Goal: Task Accomplishment & Management: Manage account settings

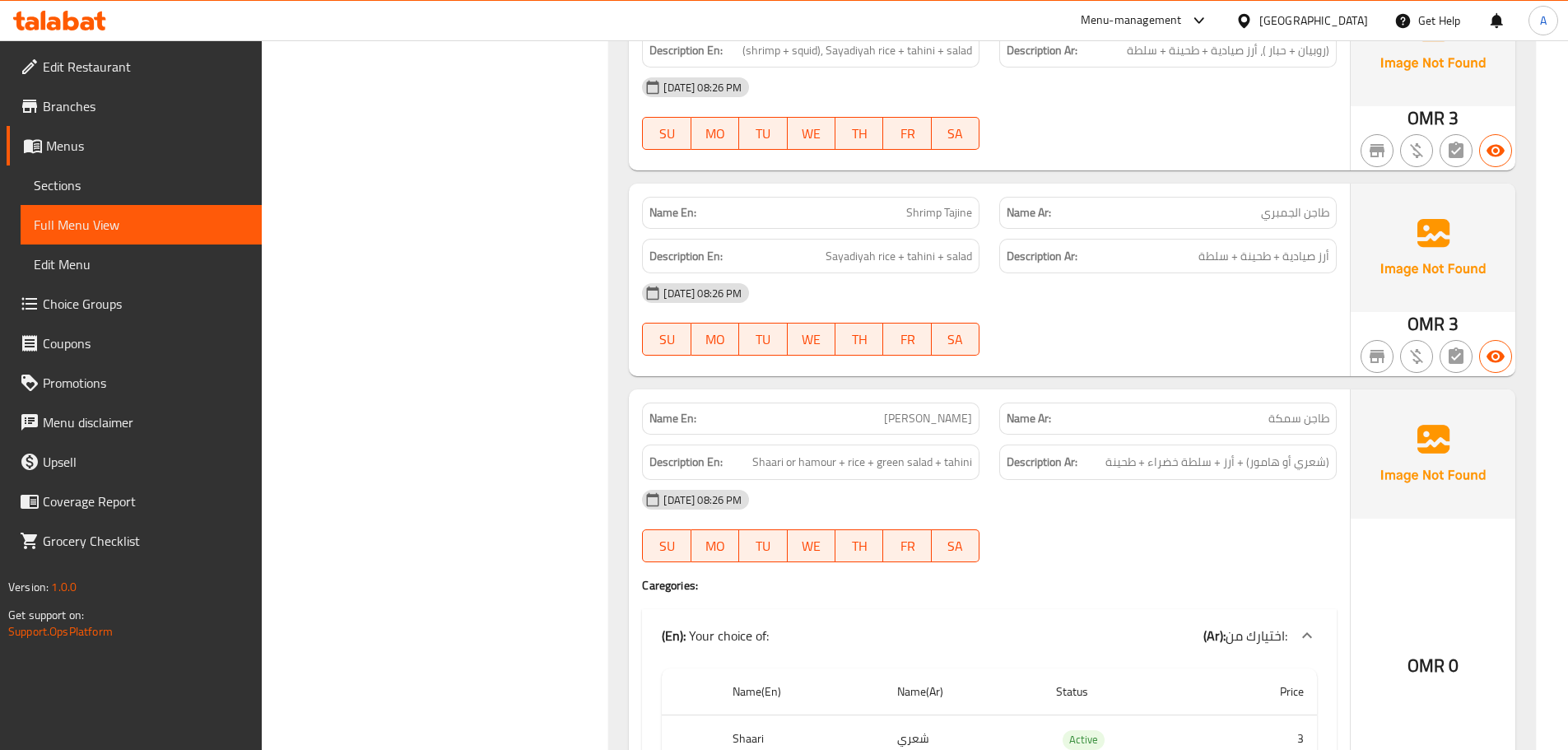
click at [1010, 287] on div "13-10-2025 08:26 PM" at bounding box center [989, 293] width 714 height 40
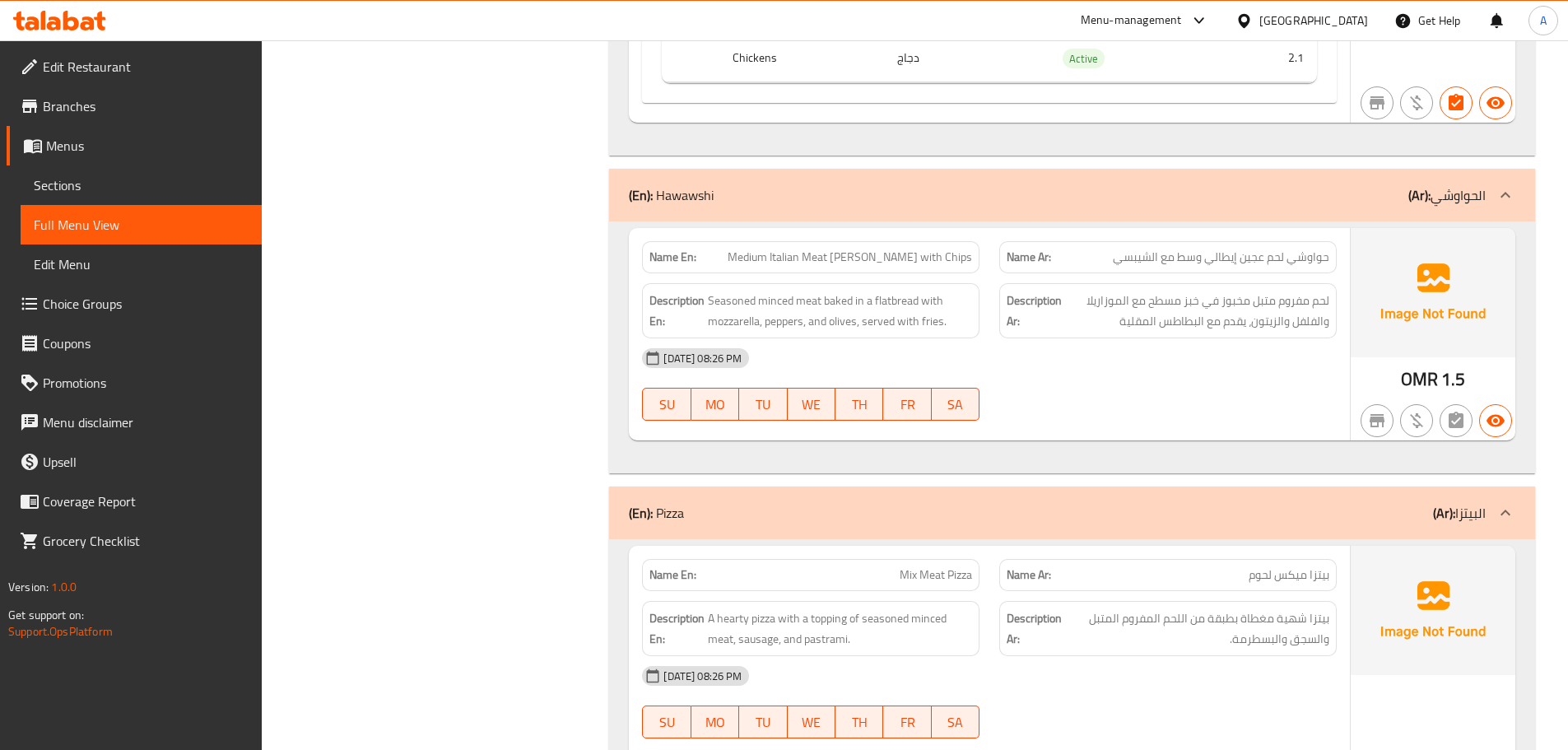
scroll to position [19664, 0]
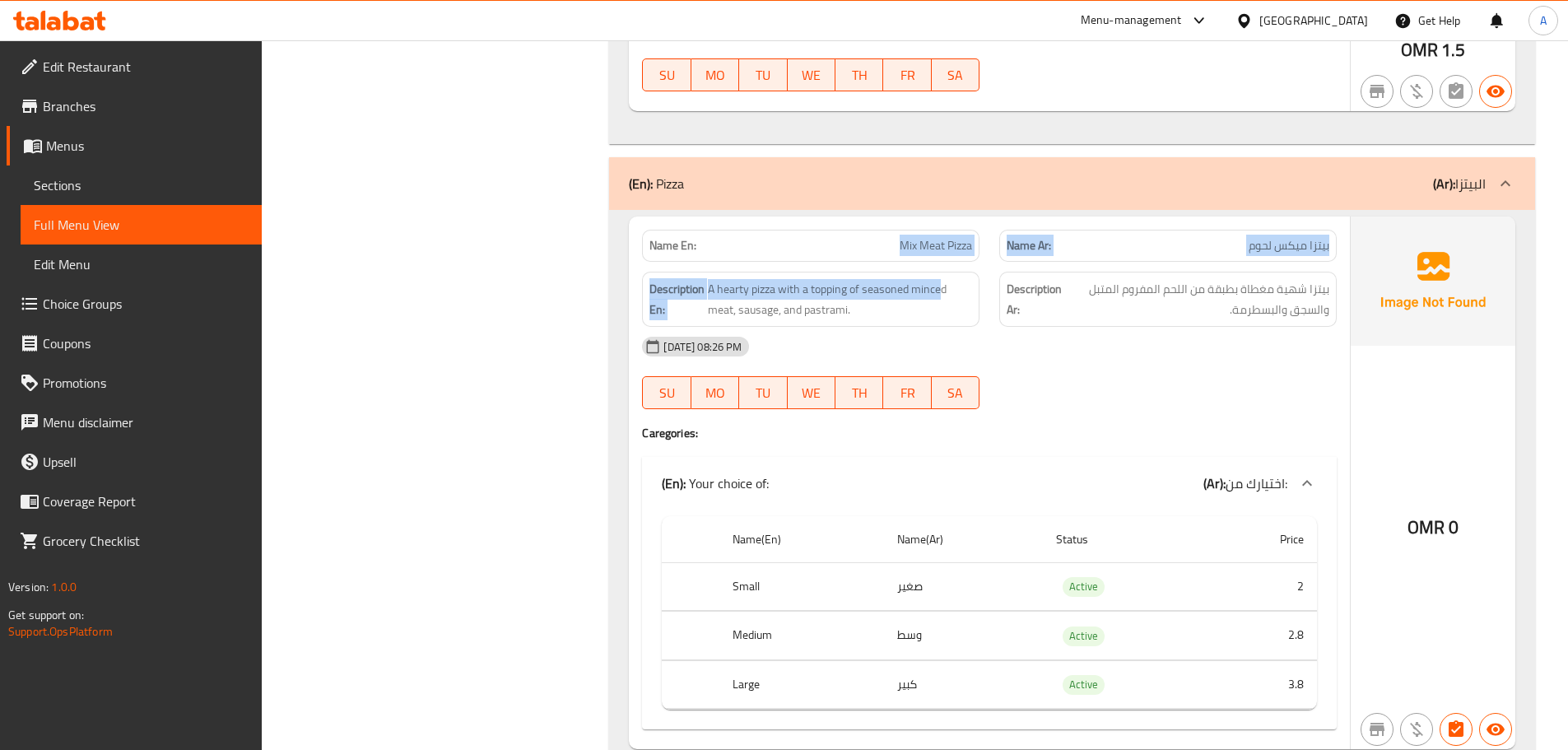
drag, startPoint x: 835, startPoint y: 225, endPoint x: 948, endPoint y: 256, distance: 117.2
click at [944, 252] on div "Name En: Mix Meat Pizza Name Ar: بيتزا ميكس لحوم Description En: A hearty pizza…" at bounding box center [989, 482] width 721 height 533
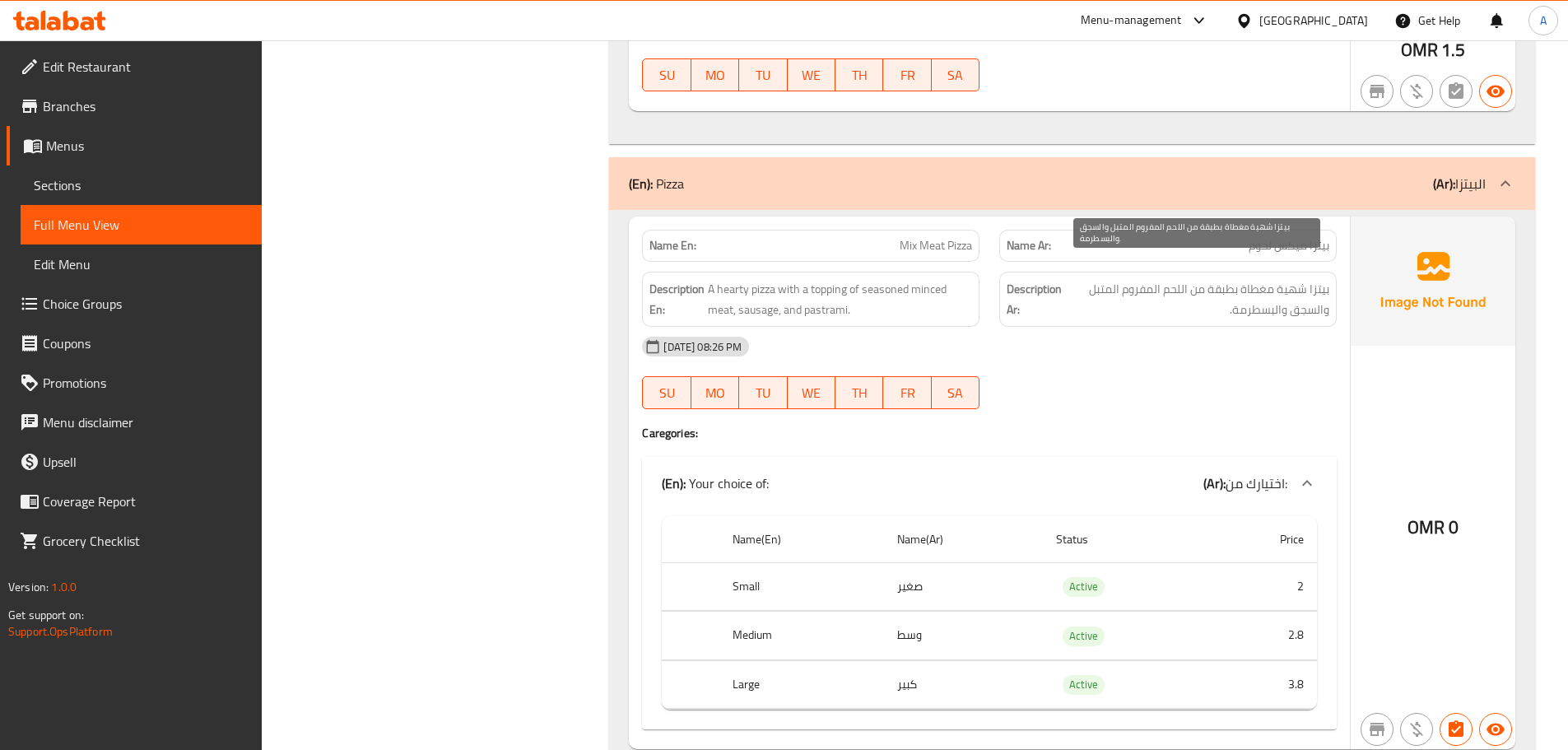
click at [1316, 279] on span "بيتزا شهية مغطاة بطبقة من اللحم المفروم المتبل والسجق والبسطرمة." at bounding box center [1197, 299] width 264 height 40
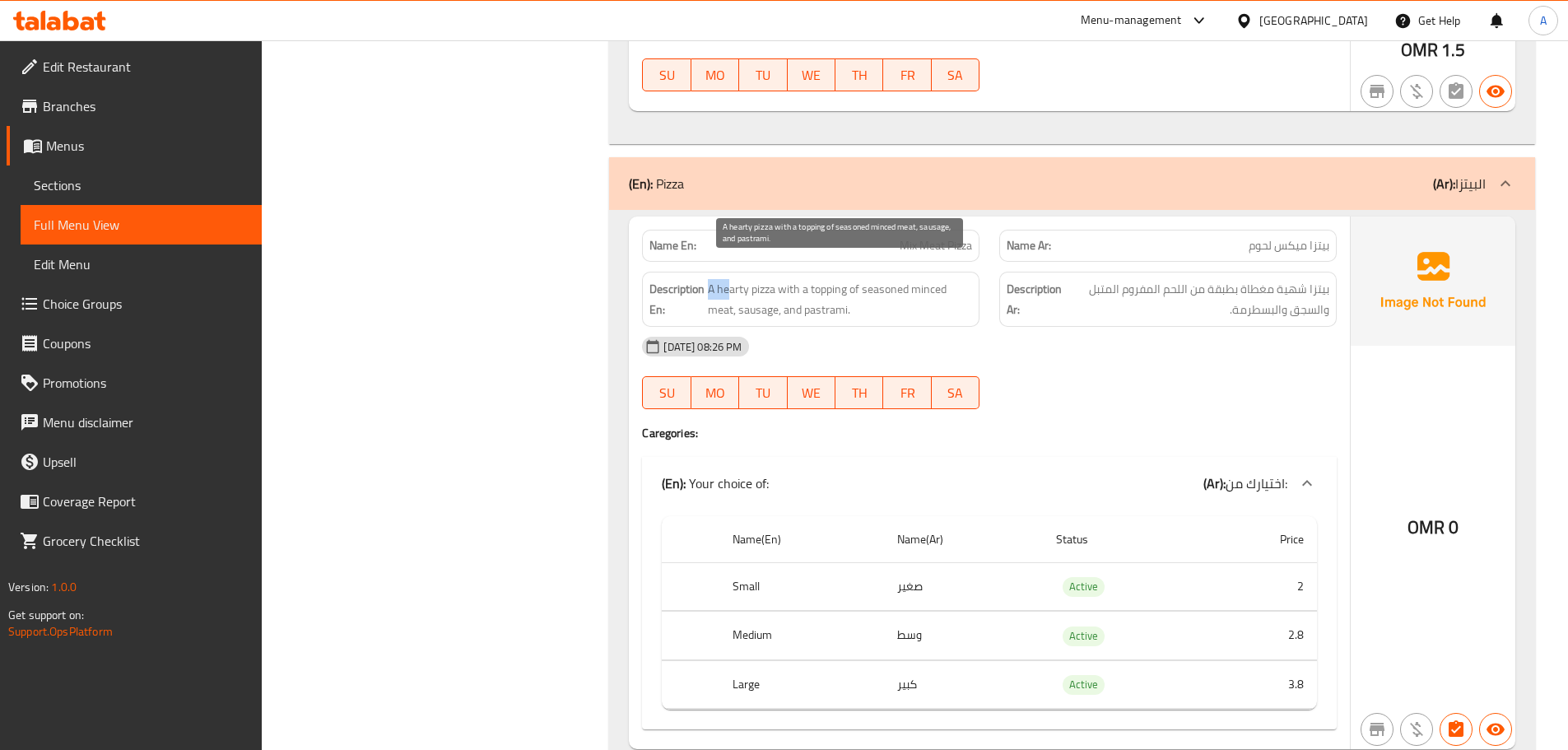
click at [728, 279] on span "A hearty pizza with a topping of seasoned minced meat, sausage, and pastrami." at bounding box center [840, 299] width 264 height 40
drag, startPoint x: 748, startPoint y: 272, endPoint x: 819, endPoint y: 267, distance: 71.2
click at [819, 279] on span "A hearty pizza with a topping of seasoned minced meat, sausage, and pastrami." at bounding box center [840, 299] width 264 height 40
click at [939, 272] on div "Description En: A hearty pizza with a topping of seasoned minced meat, sausage,…" at bounding box center [810, 299] width 337 height 55
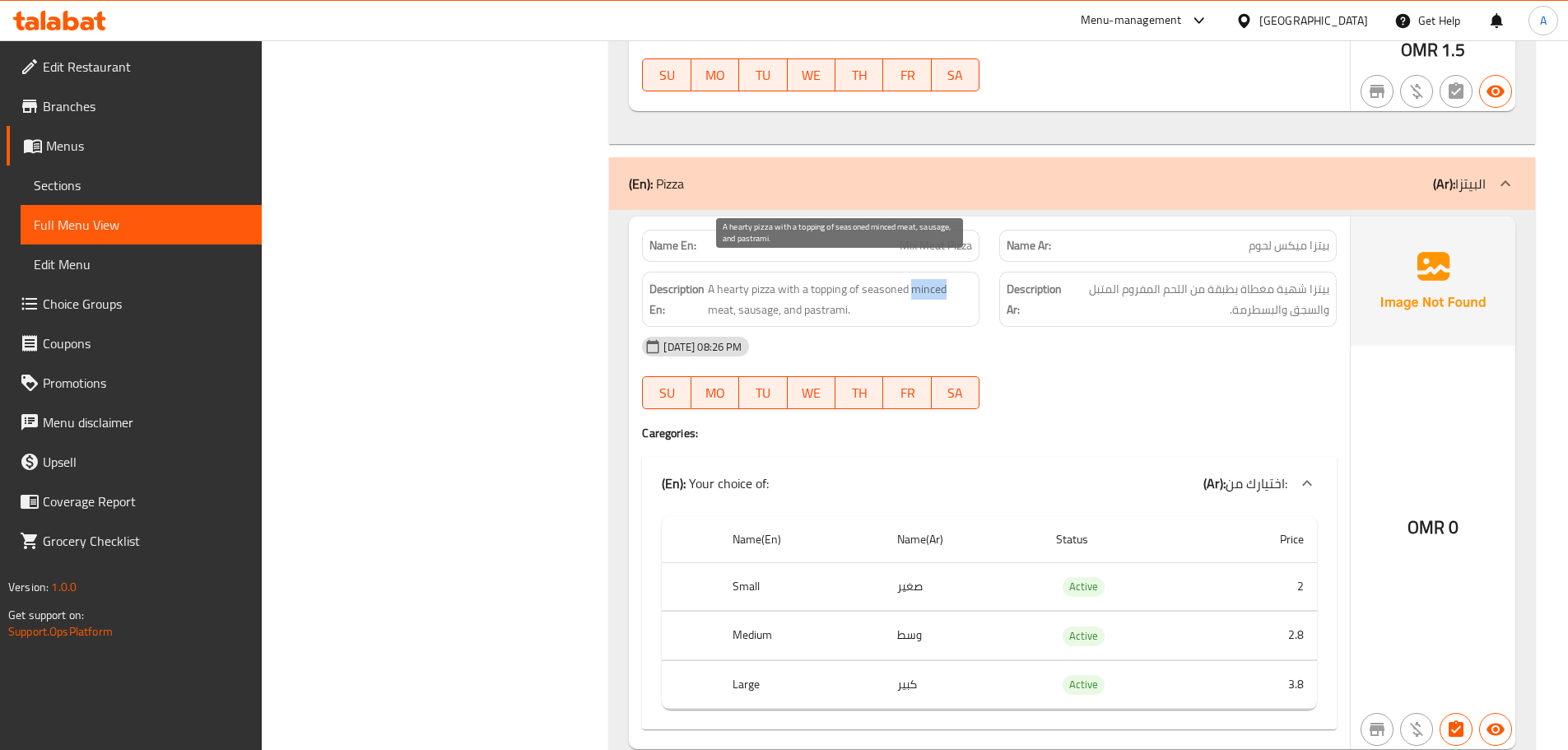
click at [712, 291] on span "A hearty pizza with a topping of seasoned minced meat, sausage, and pastrami." at bounding box center [840, 299] width 264 height 40
click at [762, 289] on span "A hearty pizza with a topping of seasoned minced meat, sausage, and pastrami." at bounding box center [840, 299] width 264 height 40
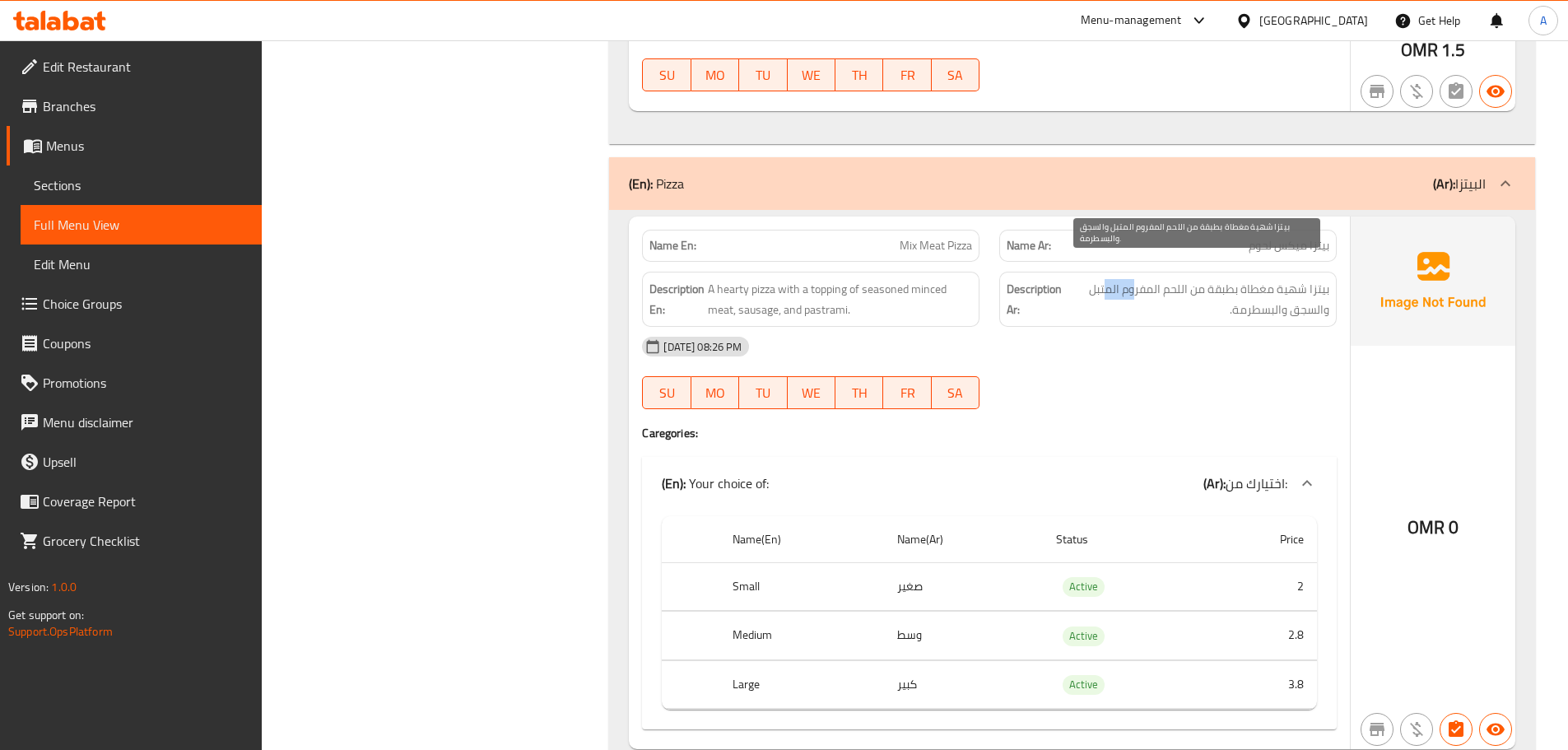
drag, startPoint x: 1127, startPoint y: 264, endPoint x: 1080, endPoint y: 285, distance: 51.5
click at [1079, 279] on span "بيتزا شهية مغطاة بطبقة من اللحم المفروم المتبل والسجق والبسطرمة." at bounding box center [1197, 299] width 264 height 40
click at [1284, 291] on span "بيتزا شهية مغطاة بطبقة من اللحم المفروم المتبل والسجق والبسطرمة." at bounding box center [1197, 299] width 264 height 40
click at [1257, 291] on span "بيتزا شهية مغطاة بطبقة من اللحم المفروم المتبل والسجق والبسطرمة." at bounding box center [1197, 299] width 264 height 40
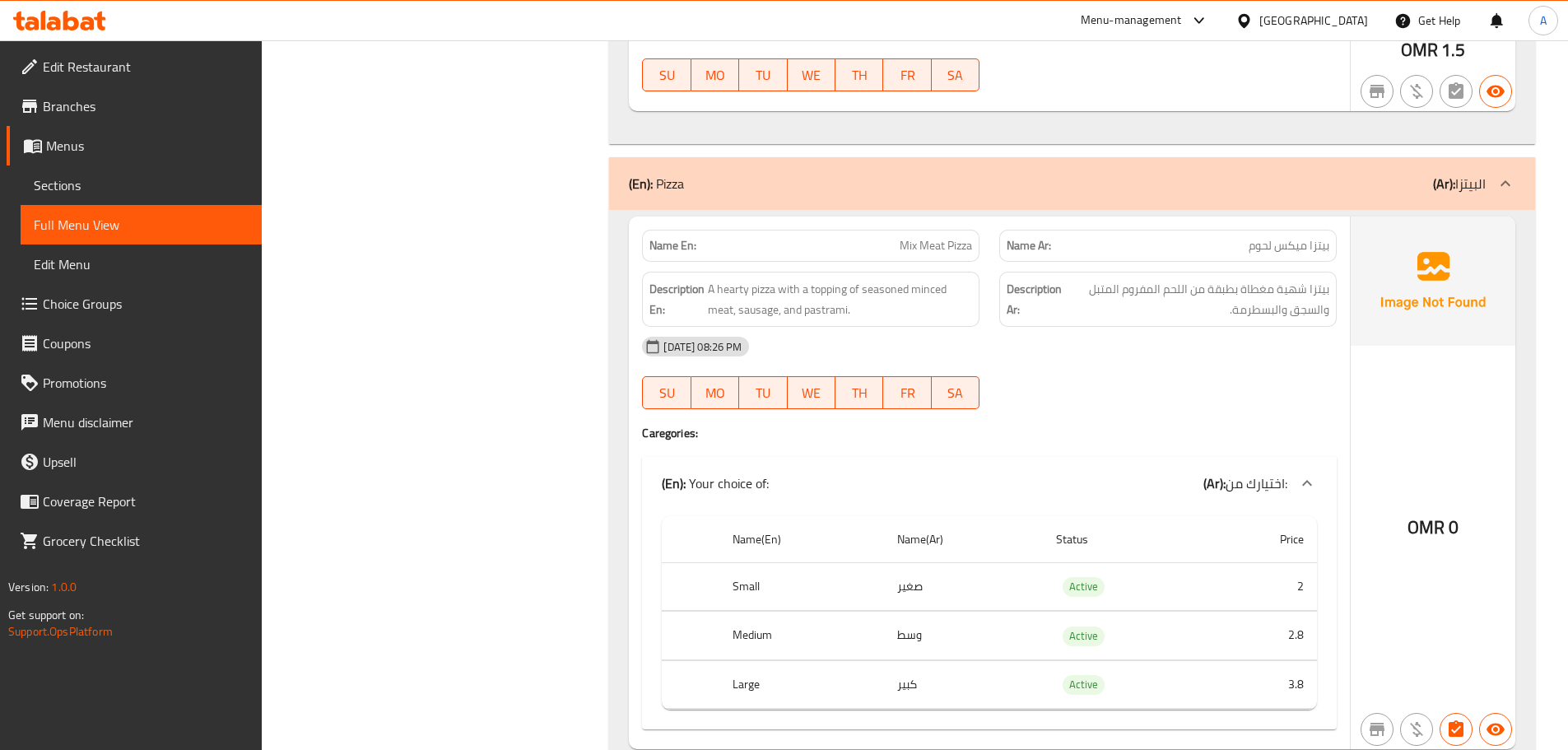
click at [1221, 359] on div "13-10-2025 08:26 PM SU MO TU WE TH FR SA" at bounding box center [989, 373] width 714 height 93
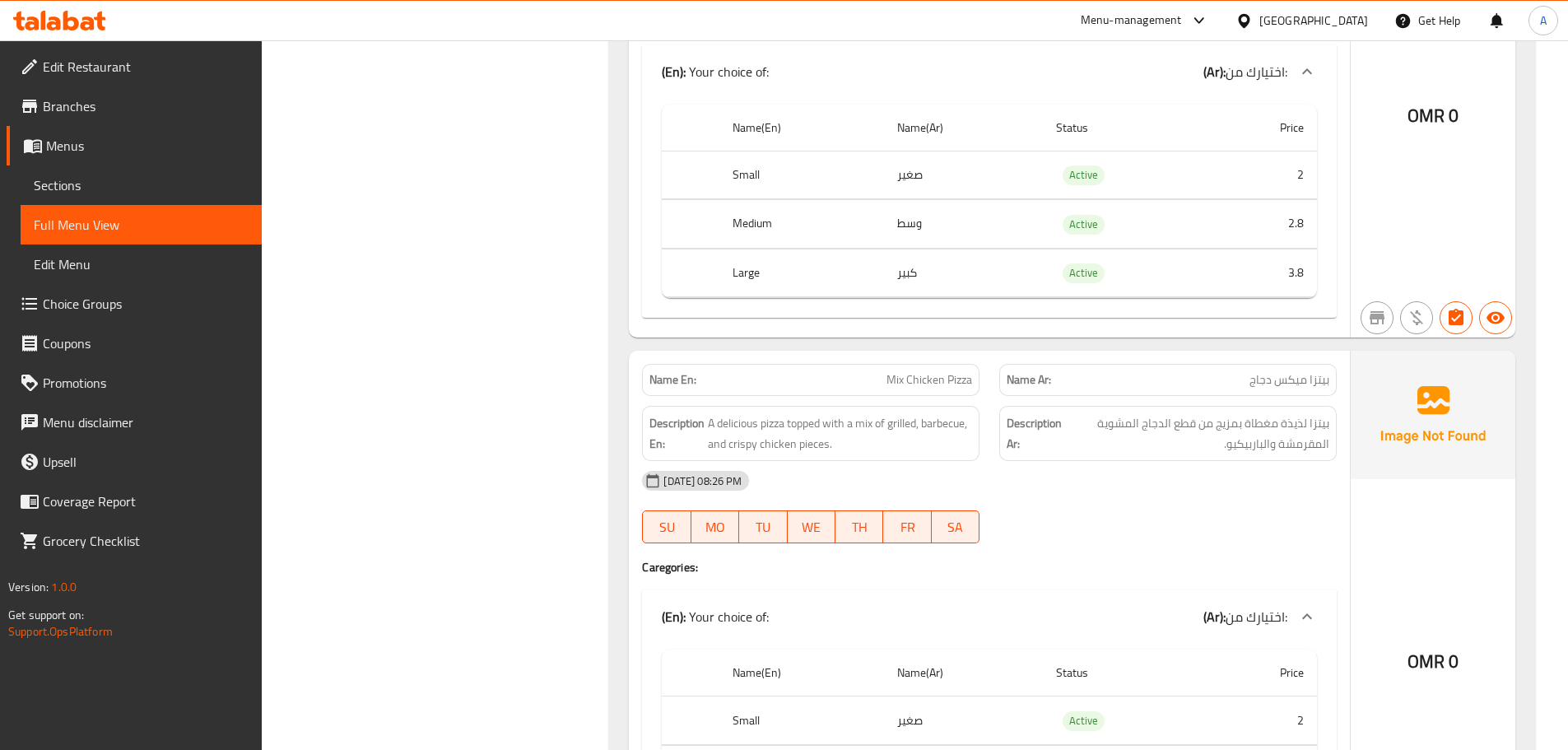
click at [1280, 206] on td "2.8" at bounding box center [1262, 224] width 110 height 48
drag, startPoint x: 1271, startPoint y: 253, endPoint x: 1292, endPoint y: 257, distance: 21.4
click at [1292, 257] on td "3.8" at bounding box center [1262, 273] width 110 height 48
drag, startPoint x: 1270, startPoint y: 361, endPoint x: 1240, endPoint y: 361, distance: 30.0
click at [1247, 371] on p "Name Ar: بيتزا ميكس دجاج" at bounding box center [1168, 380] width 323 height 17
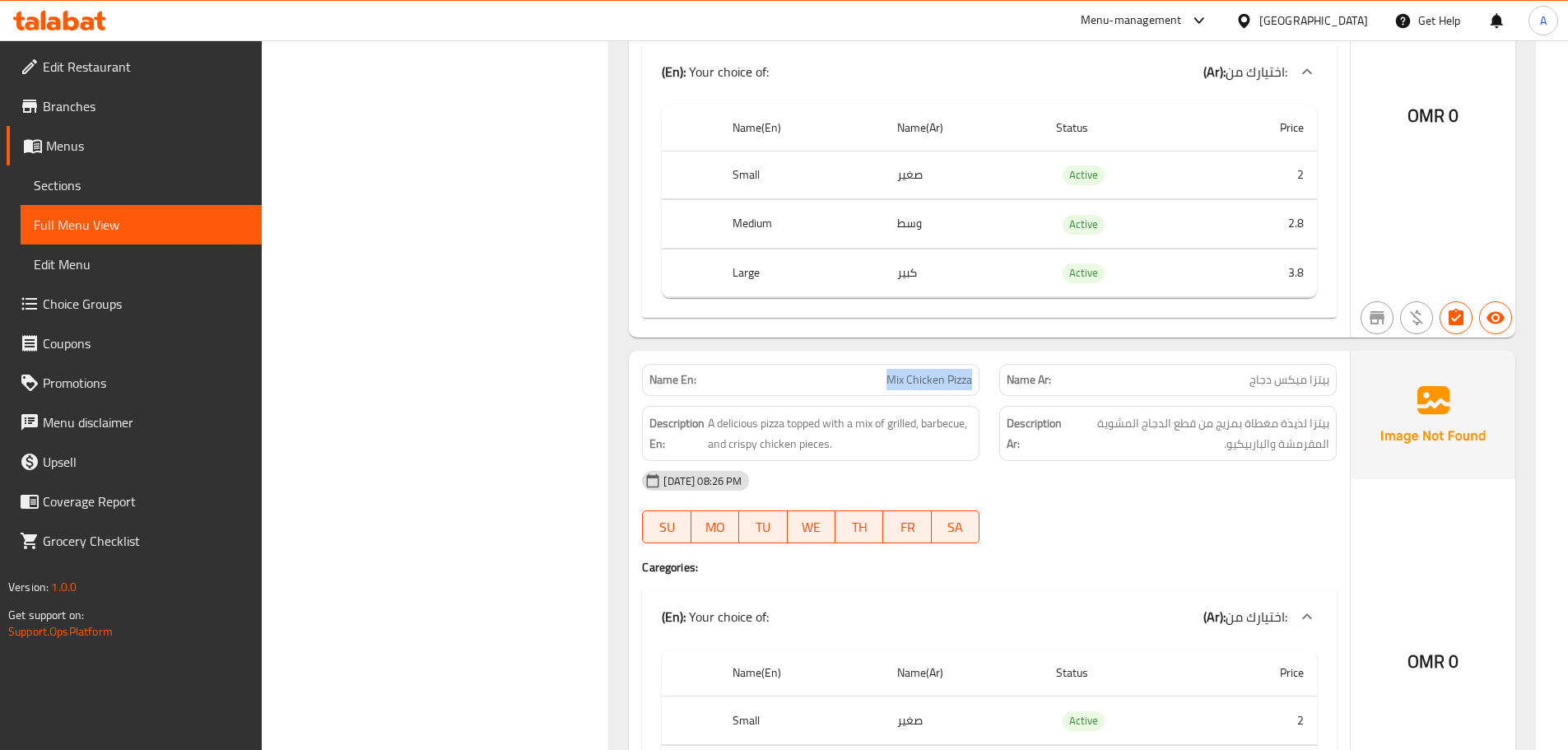
drag, startPoint x: 883, startPoint y: 347, endPoint x: 1010, endPoint y: 384, distance: 132.3
click at [995, 377] on div "Name En: Mix Chicken Pizza Name Ar: بيتزا ميكس دجاج Description En: A delicious…" at bounding box center [989, 617] width 721 height 533
click at [1311, 414] on span "بيتزا لذيذة مغطاة بمزيج من قطع الدجاج المشوية المقرمشة والباربيكيو." at bounding box center [1197, 433] width 264 height 40
click at [779, 414] on span "A delicious pizza topped with a mix of grilled, barbecue, and crispy chicken pi…" at bounding box center [840, 433] width 264 height 40
click at [764, 414] on span "A delicious pizza topped with a mix of grilled, barbecue, and crispy chicken pi…" at bounding box center [840, 433] width 264 height 40
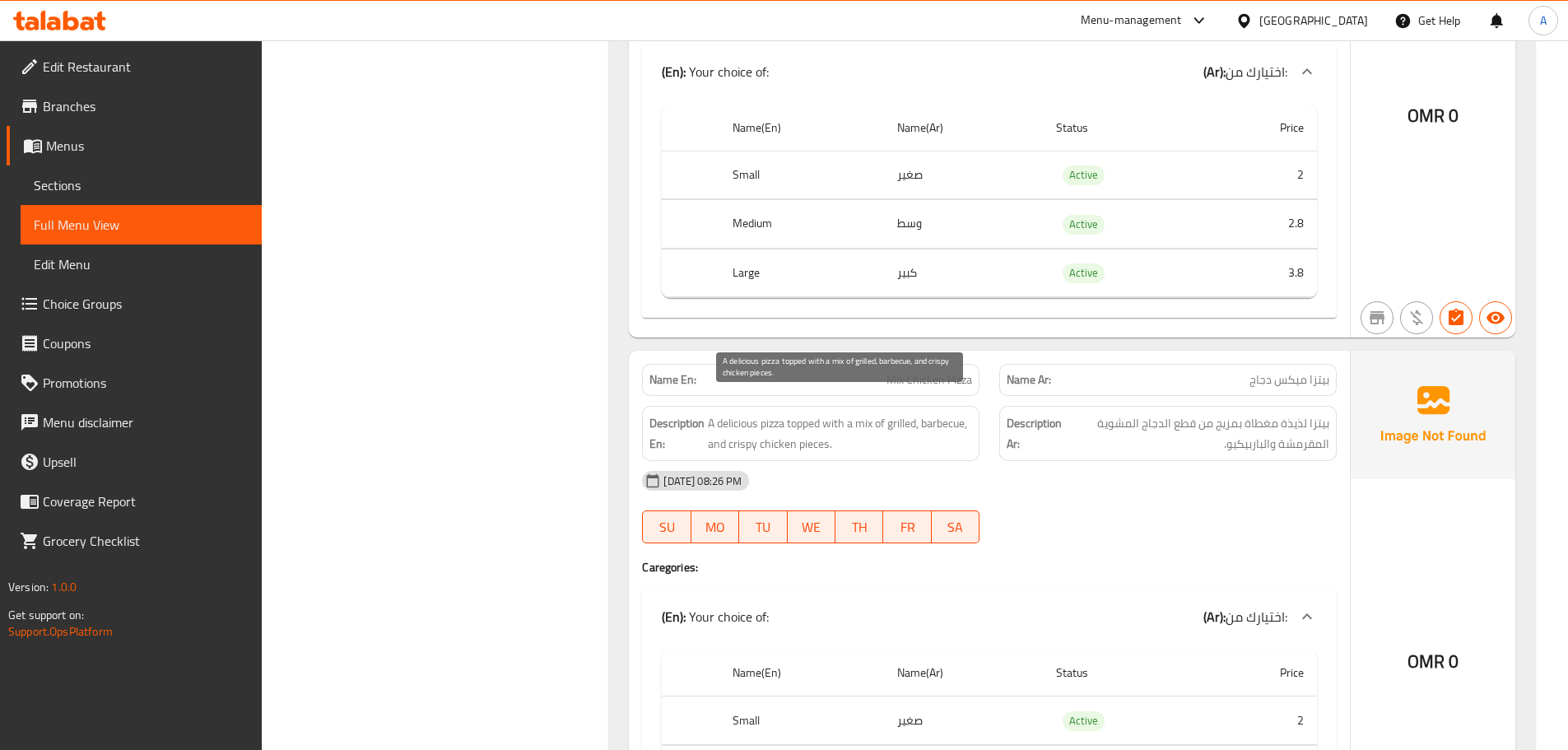
click at [798, 414] on span "A delicious pizza topped with a mix of grilled, barbecue, and crispy chicken pi…" at bounding box center [840, 433] width 264 height 40
click at [837, 414] on span "A delicious pizza topped with a mix of grilled, barbecue, and crispy chicken pi…" at bounding box center [840, 433] width 264 height 40
drag, startPoint x: 837, startPoint y: 401, endPoint x: 878, endPoint y: 401, distance: 41.0
click at [878, 414] on span "A delicious pizza topped with a mix of grilled, barbecue, and crispy chicken pi…" at bounding box center [840, 433] width 264 height 40
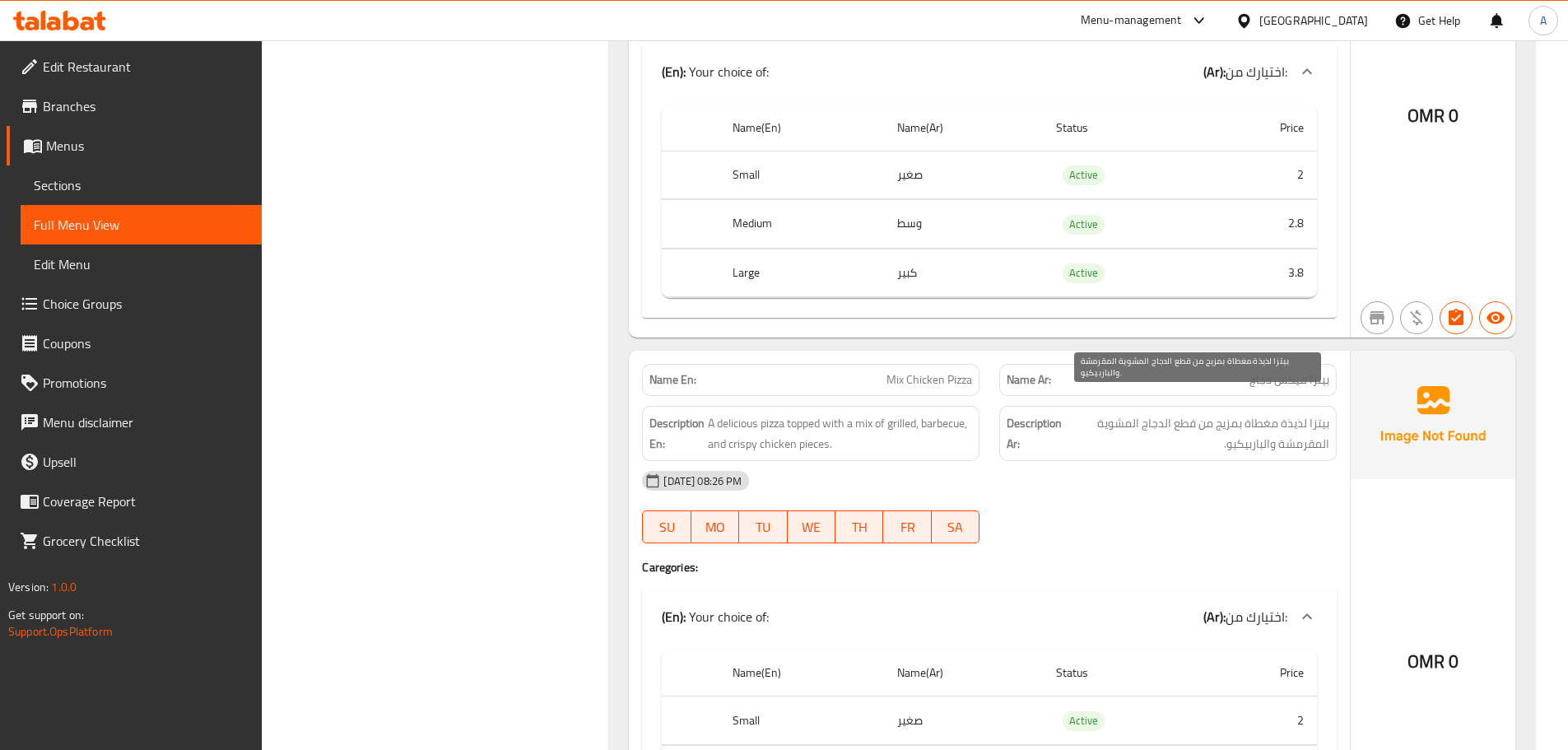
click at [1187, 414] on span "بيتزا لذيذة مغطاة بمزيج من قطع الدجاج المشوية المقرمشة والباربيكيو." at bounding box center [1197, 433] width 264 height 40
drag, startPoint x: 1187, startPoint y: 398, endPoint x: 1158, endPoint y: 392, distance: 29.6
click at [1158, 414] on span "بيتزا لذيذة مغطاة بمزيج من قطع الدجاج المشوية المقرمشة والباربيكيو." at bounding box center [1197, 433] width 264 height 40
click at [1098, 414] on span "بيتزا لذيذة مغطاة بمزيج من قطع الدجاج المشوية المقرمشة والباربيكيو." at bounding box center [1197, 433] width 264 height 40
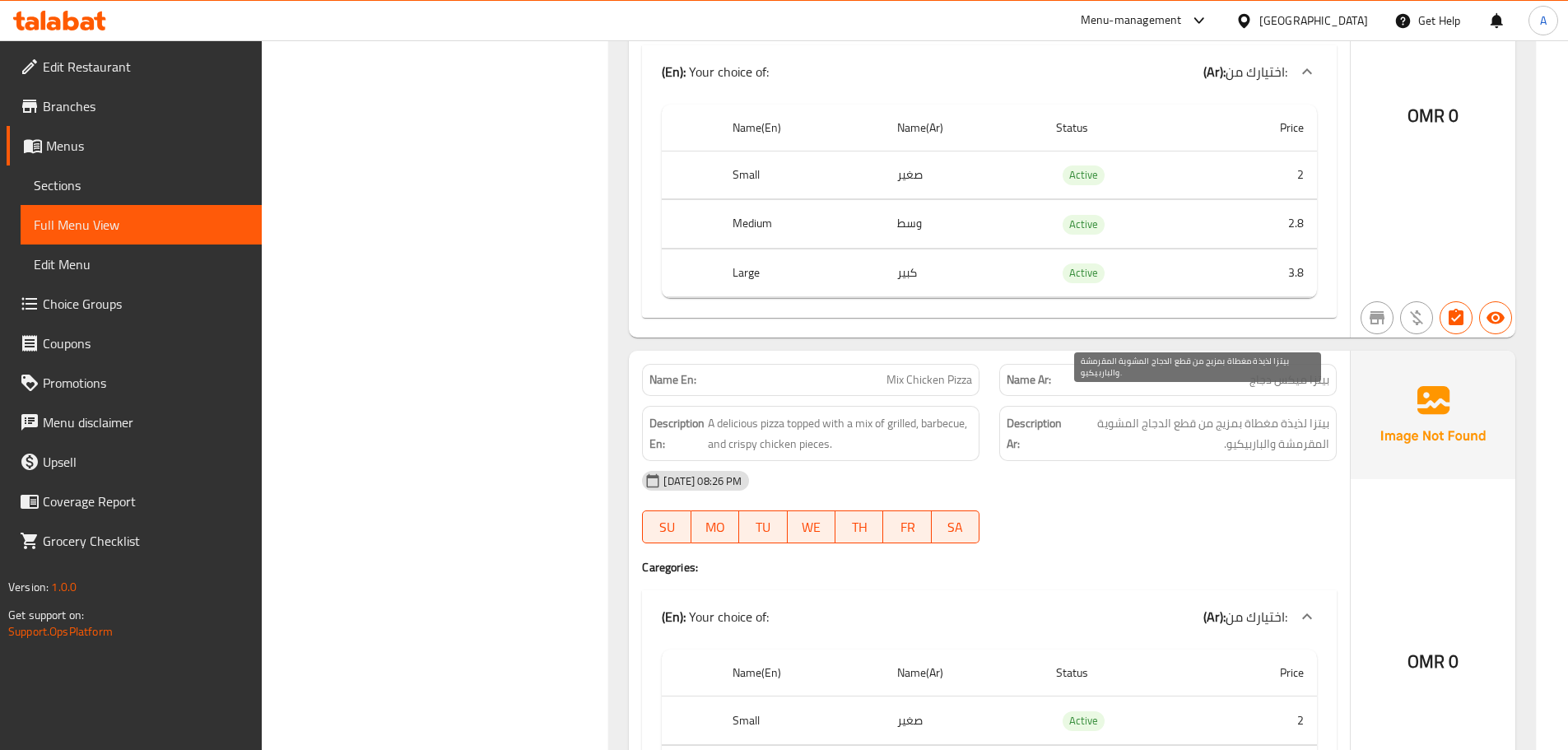
click at [1311, 428] on span "بيتزا لذيذة مغطاة بمزيج من قطع الدجاج المشوية المقرمشة والباربيكيو." at bounding box center [1197, 433] width 264 height 40
click at [1255, 500] on div "13-10-2025 08:26 PM SU MO TU WE TH FR SA" at bounding box center [989, 507] width 714 height 93
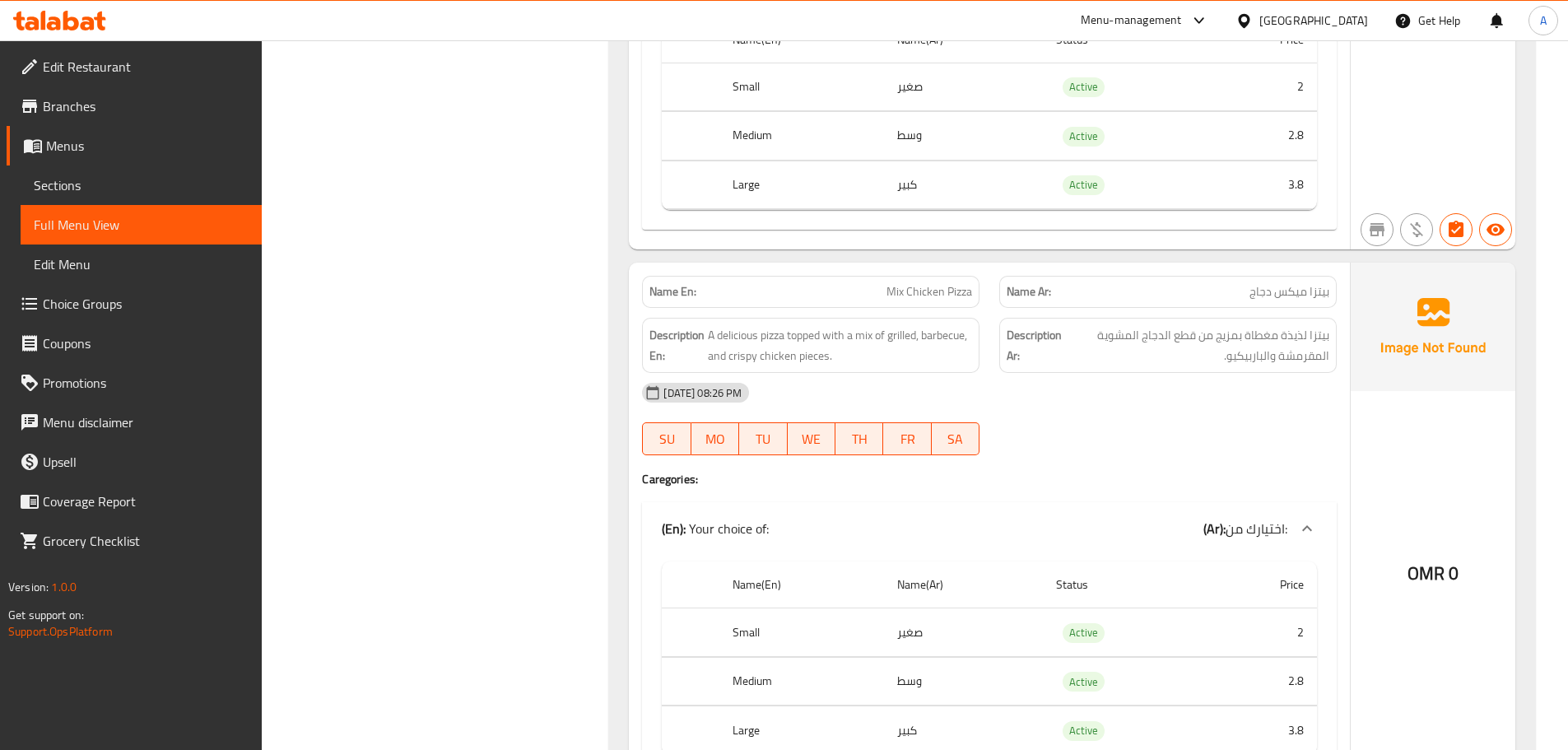
scroll to position [20323, 0]
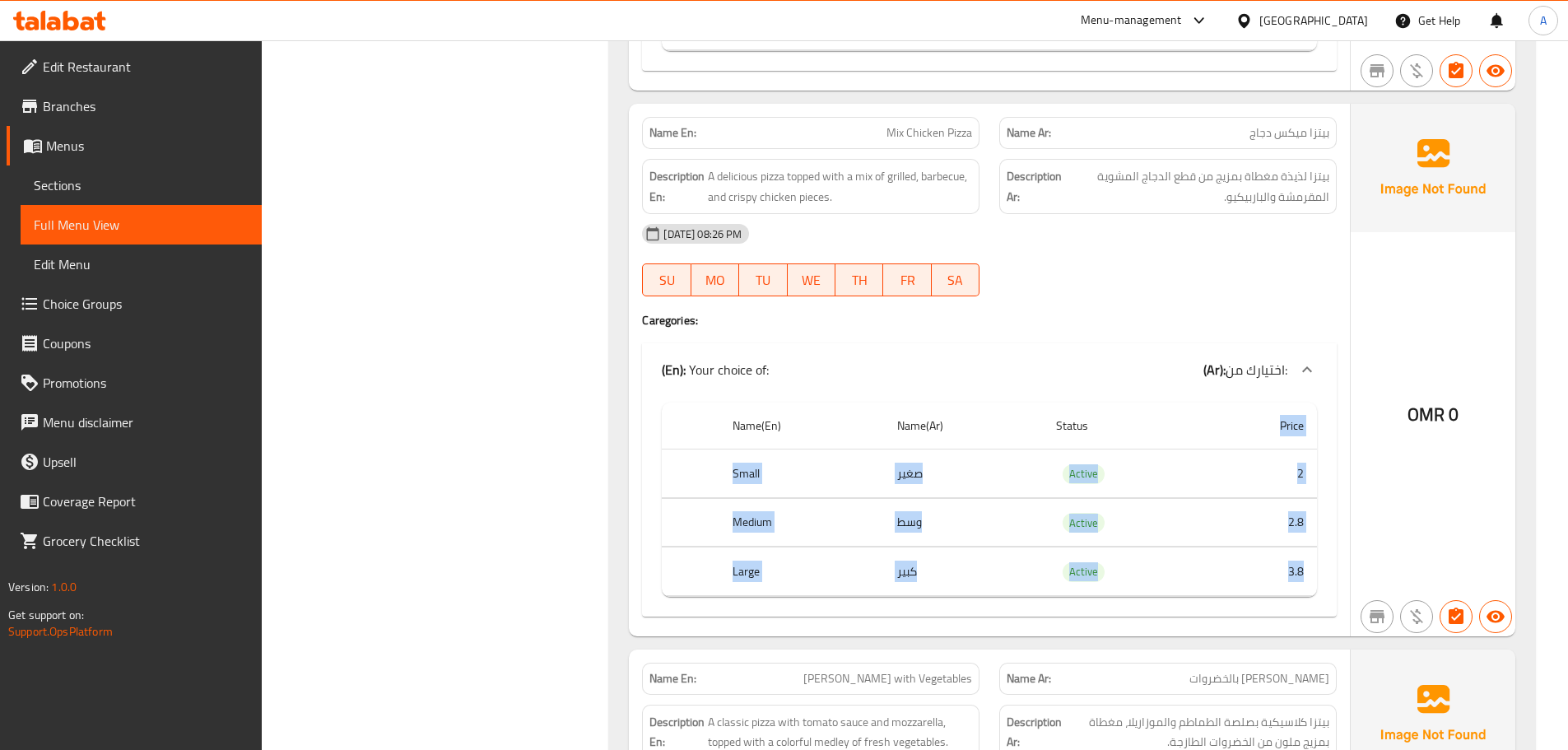
drag, startPoint x: 1272, startPoint y: 448, endPoint x: 1309, endPoint y: 554, distance: 112.3
click at [1308, 550] on table "Name(En) Name(Ar) Status Price Small صغير Active 2 Medium وسط Active 2.8 Large …" at bounding box center [989, 499] width 655 height 195
click at [1212, 263] on div "13-10-2025 08:26 PM SU MO TU WE TH FR SA" at bounding box center [989, 260] width 714 height 93
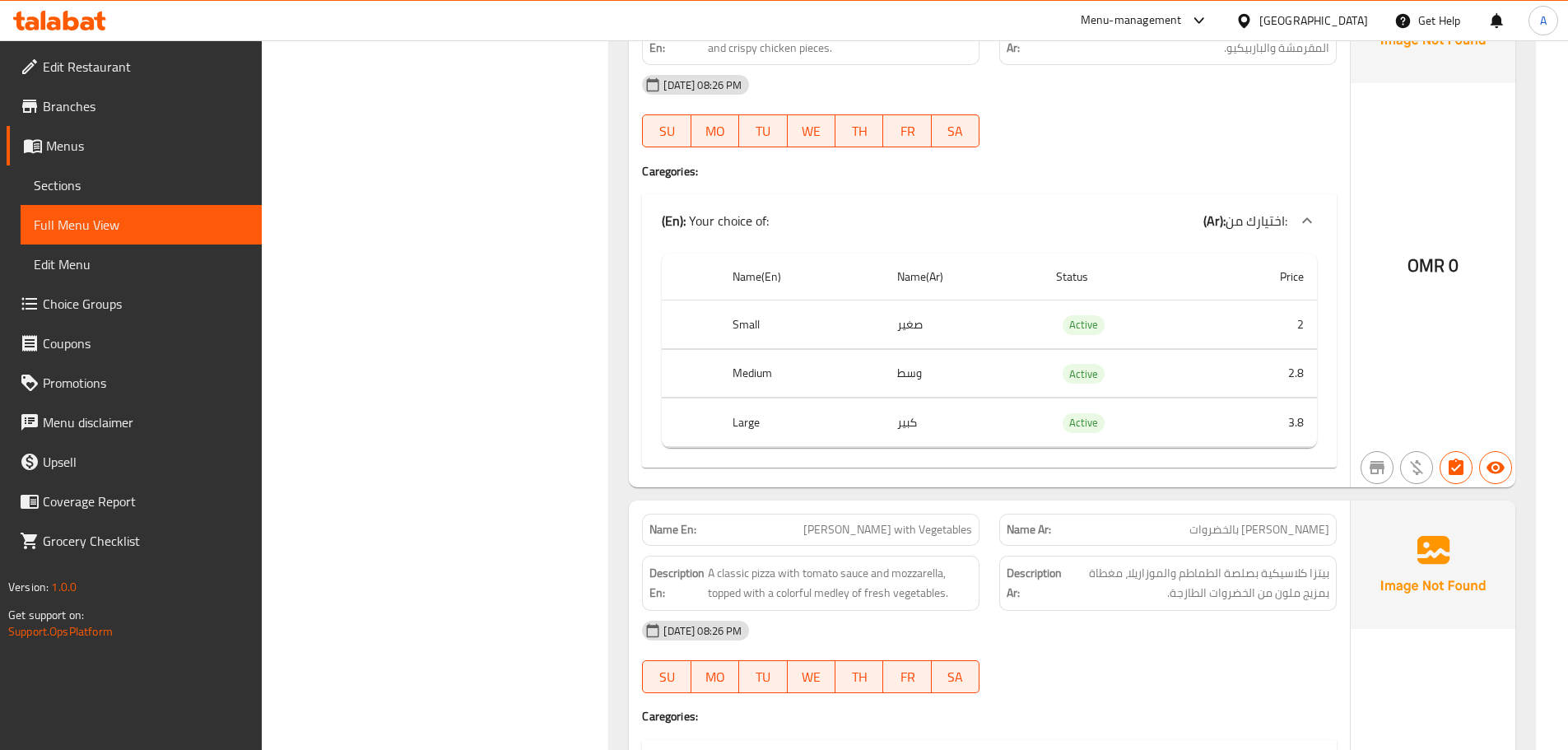
scroll to position [20652, 0]
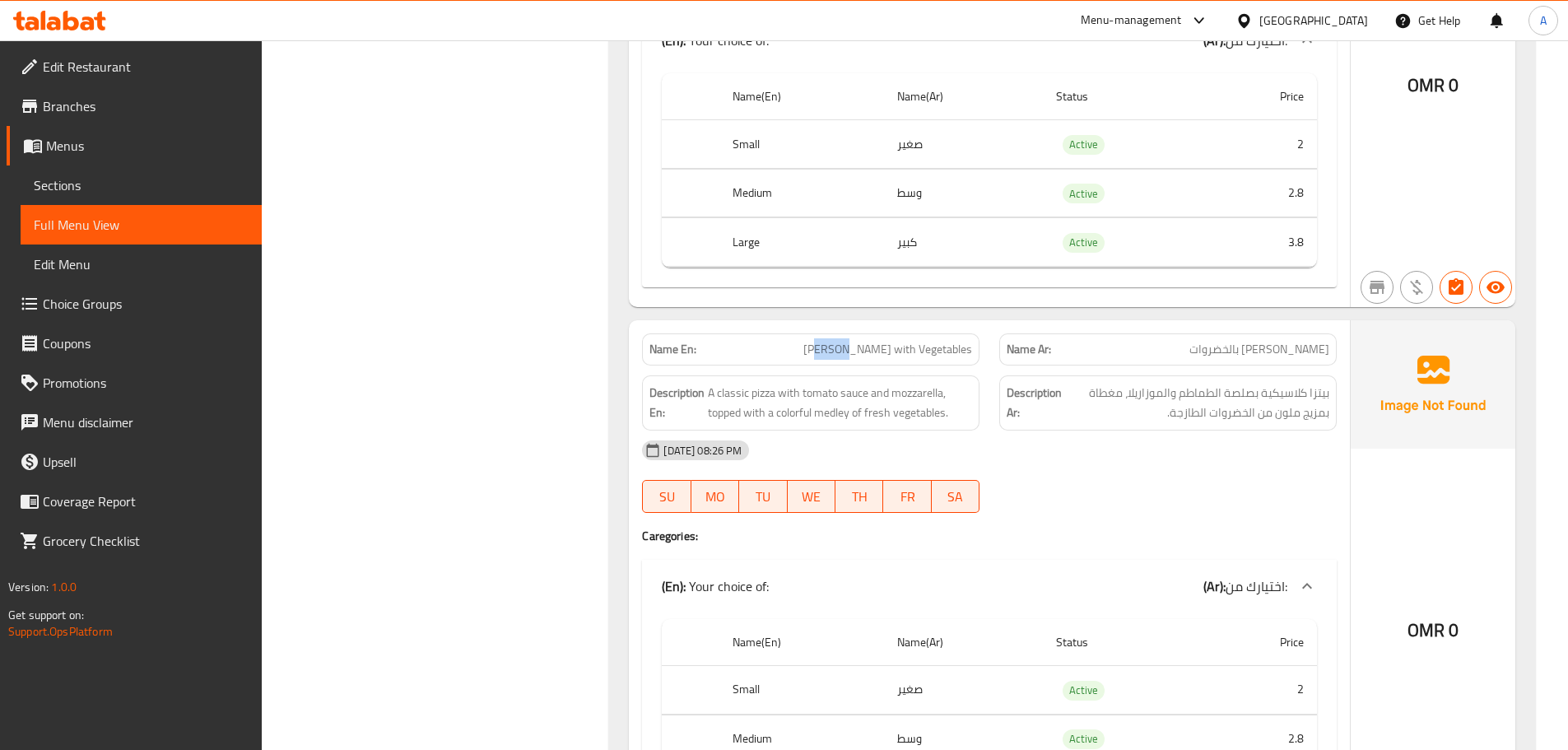
drag, startPoint x: 827, startPoint y: 313, endPoint x: 882, endPoint y: 329, distance: 57.3
click at [873, 334] on div "Name En: Margherita Pizza with Vegetables" at bounding box center [810, 350] width 337 height 32
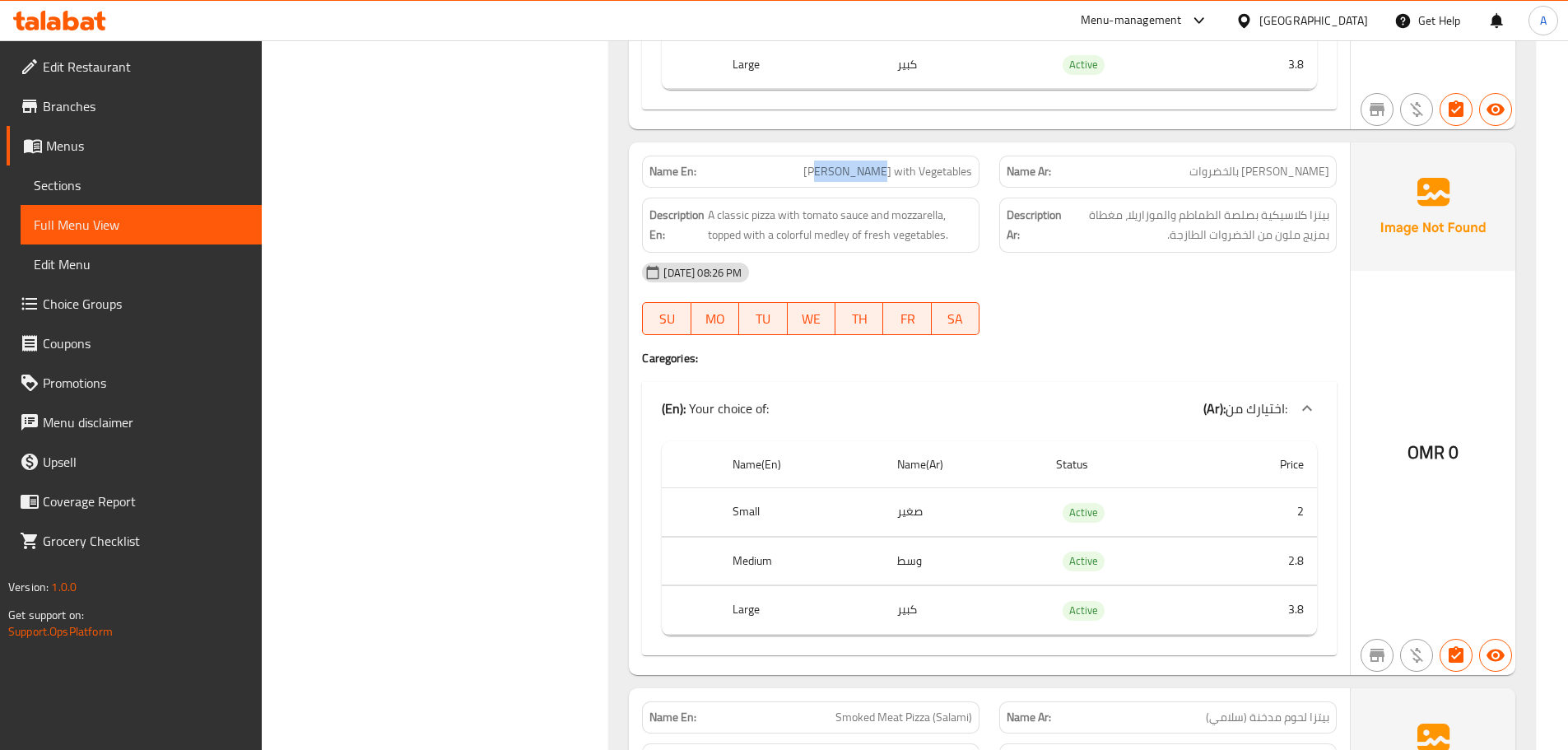
scroll to position [20817, 0]
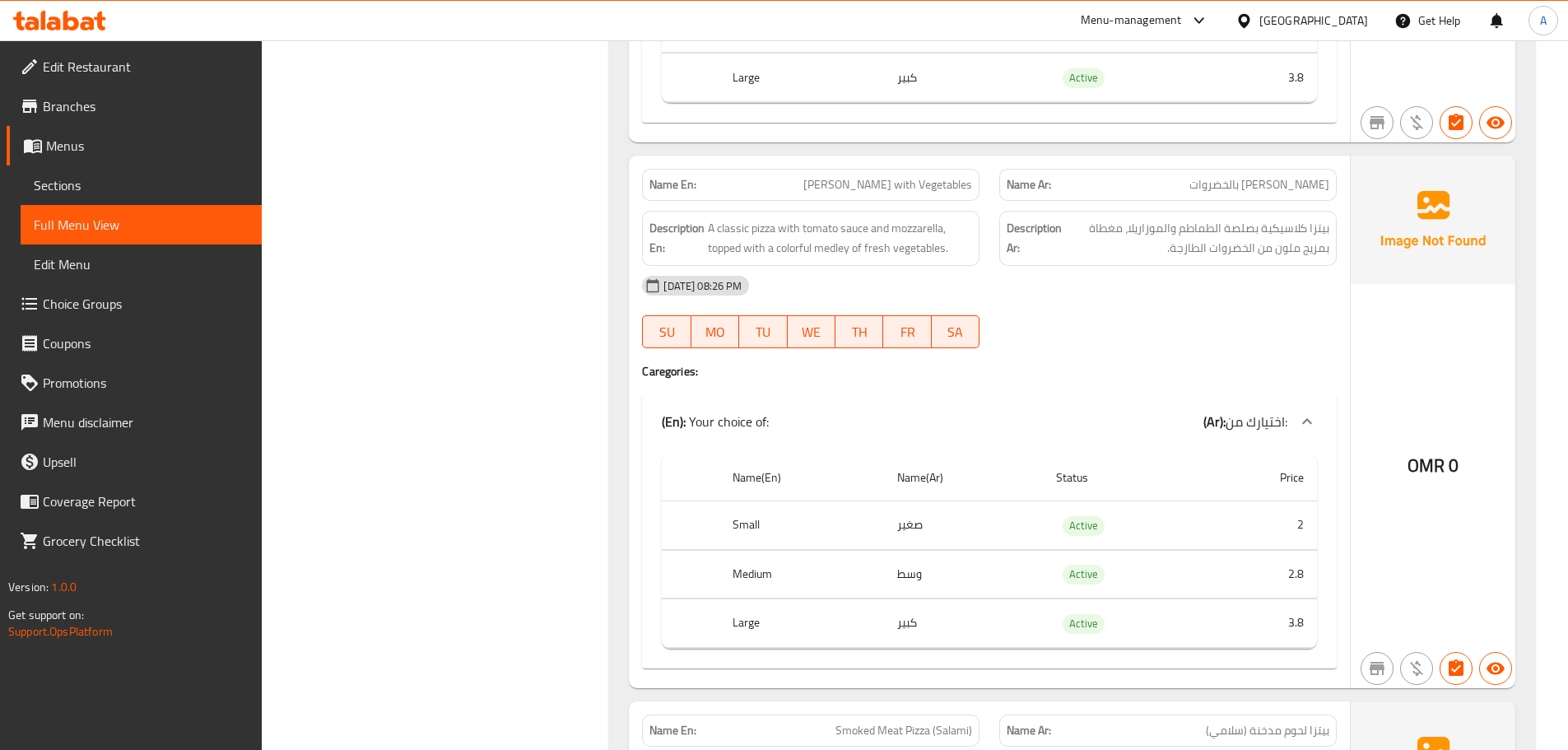
click at [779, 176] on p "Name En: Margherita Pizza with Vegetables" at bounding box center [811, 184] width 323 height 17
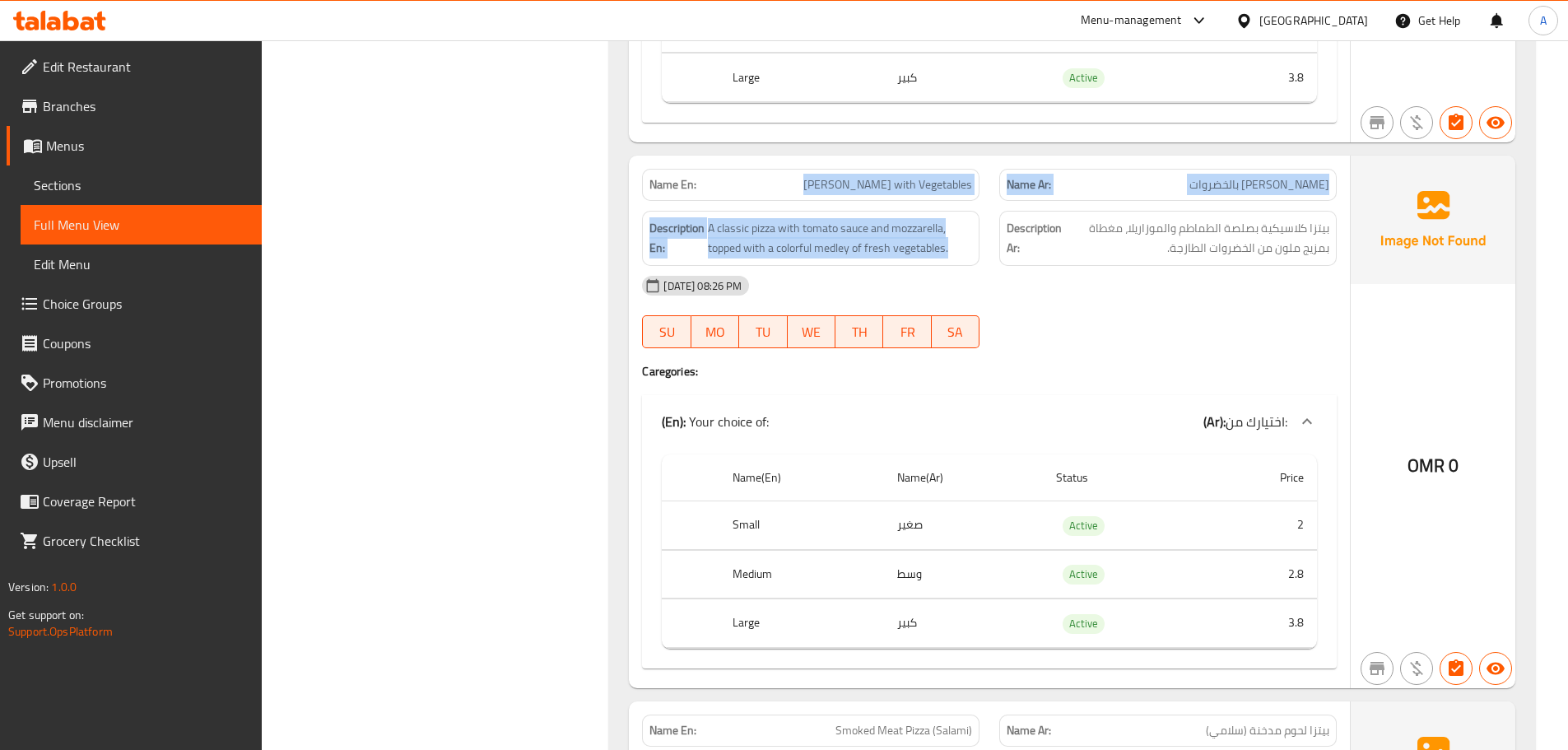
drag, startPoint x: 779, startPoint y: 160, endPoint x: 949, endPoint y: 250, distance: 192.4
click at [922, 239] on div "Name En: Margherita Pizza with Vegetables Name Ar: بيتزا مارجريتا بالخضروات Des…" at bounding box center [989, 421] width 721 height 533
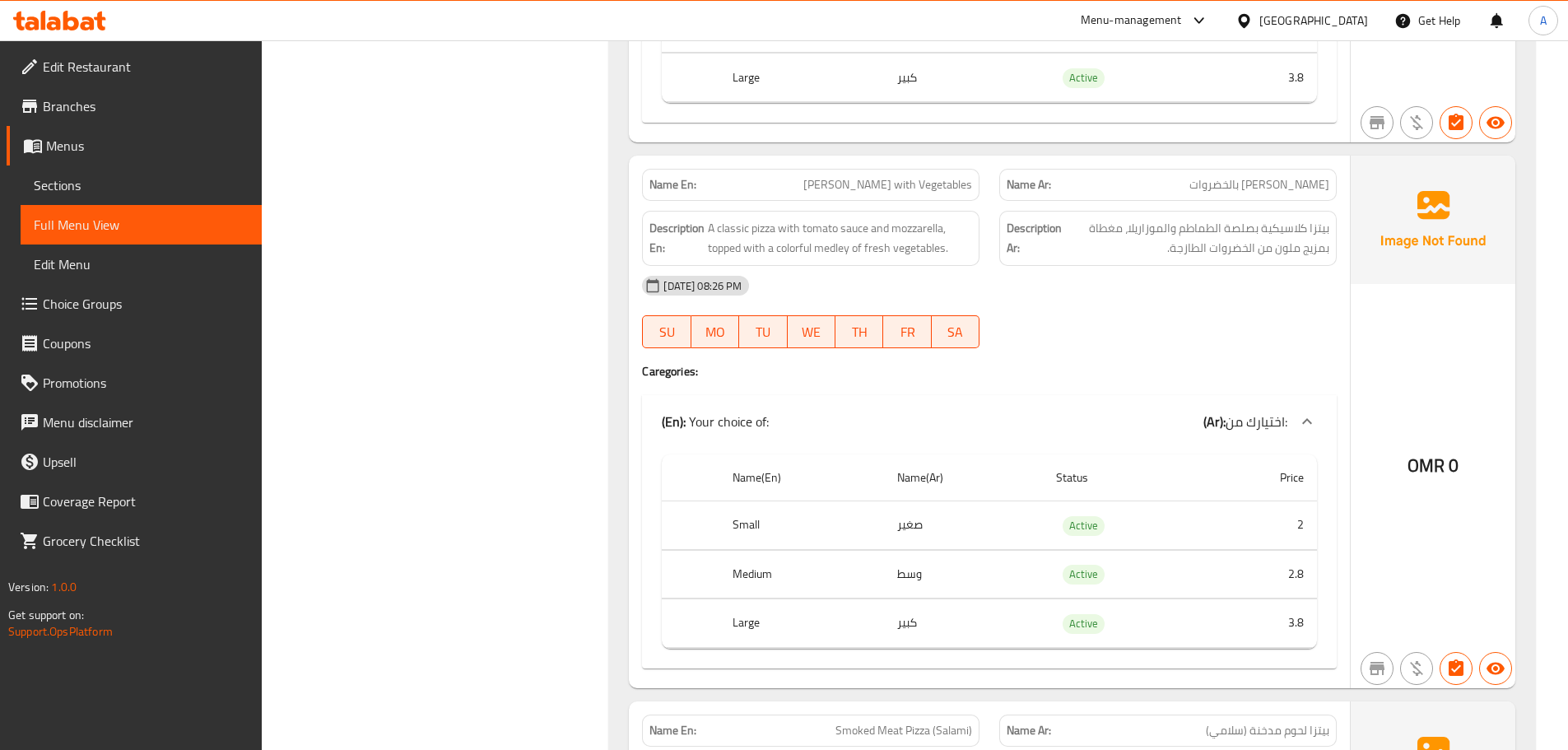
click at [987, 268] on div "13-10-2025 08:26 PM" at bounding box center [989, 285] width 714 height 40
click at [894, 218] on span "A classic pizza with tomato sauce and mozzarella, topped with a colorful medley…" at bounding box center [840, 238] width 264 height 40
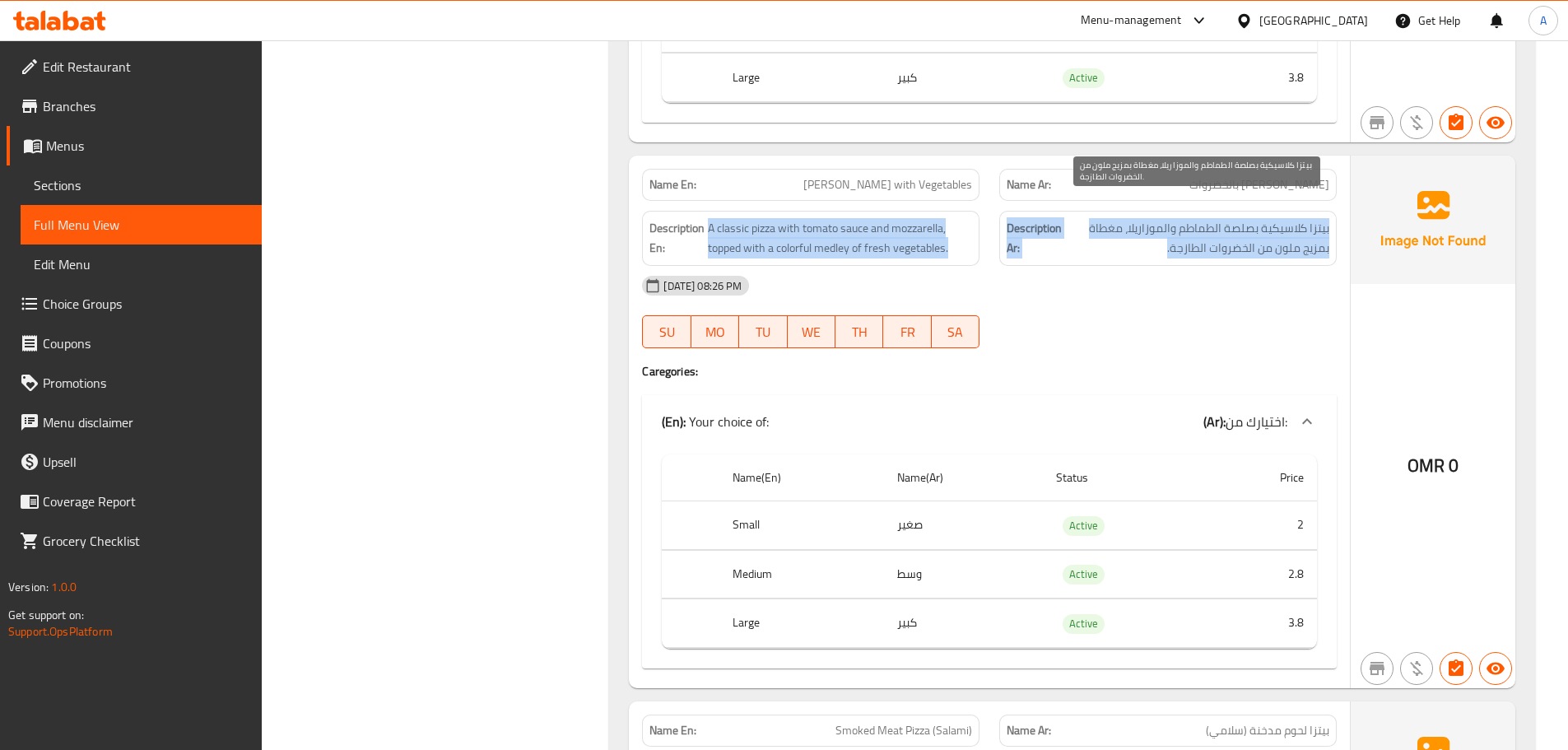
drag, startPoint x: 894, startPoint y: 210, endPoint x: 1329, endPoint y: 220, distance: 435.1
click at [1329, 220] on div "Description En: A classic pizza with tomato sauce and mozzarella, topped with a…" at bounding box center [989, 238] width 714 height 75
click at [1327, 219] on span "بيتزا كلاسيكية بصلصة الطماطم والموزاريلا، مغطاة بمزيج ملون من الخضروات الطازجة." at bounding box center [1197, 238] width 264 height 40
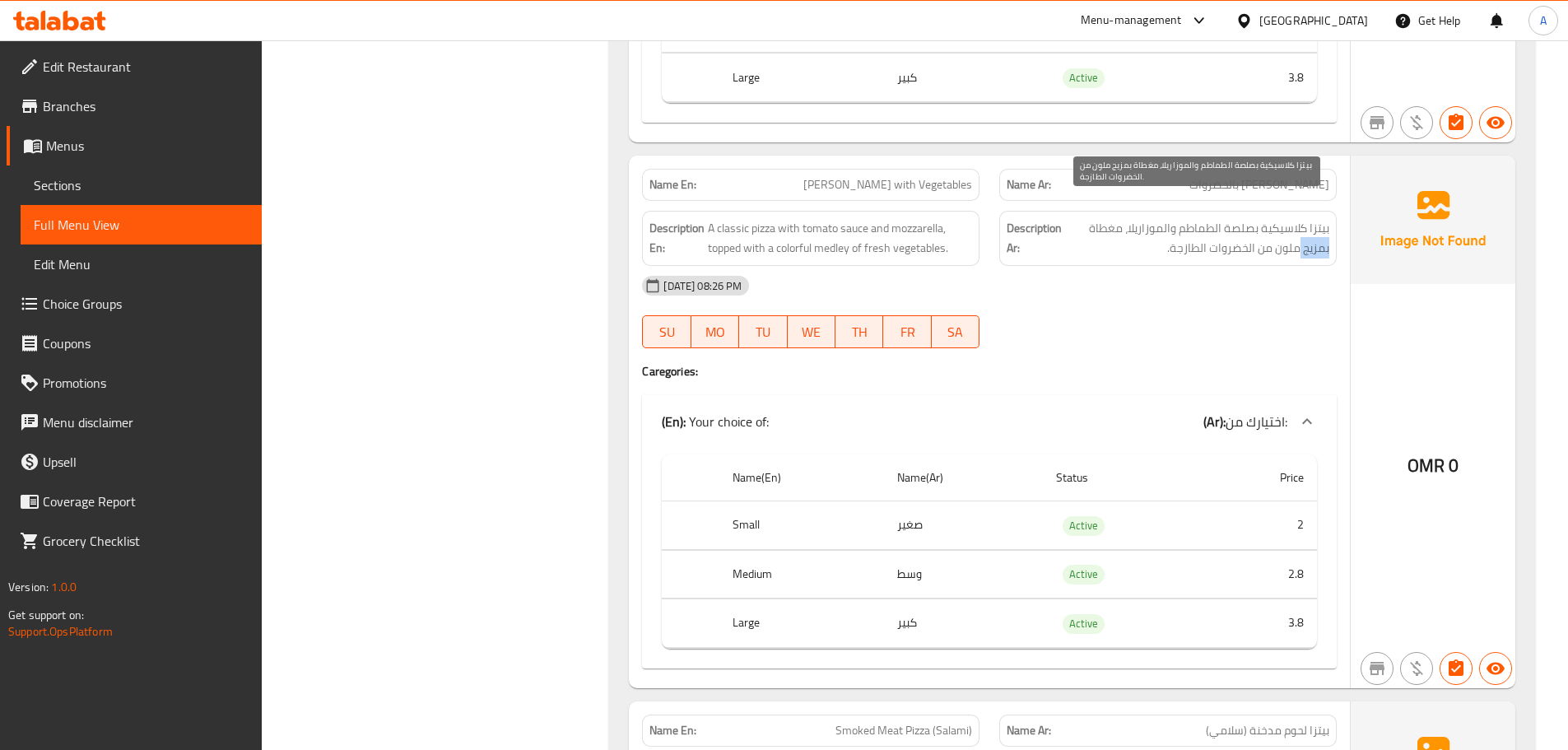
click at [1326, 219] on span "بيتزا كلاسيكية بصلصة الطماطم والموزاريلا، مغطاة بمزيج ملون من الخضروات الطازجة." at bounding box center [1197, 238] width 264 height 40
drag, startPoint x: 1326, startPoint y: 219, endPoint x: 1306, endPoint y: 223, distance: 20.4
click at [1319, 221] on span "بيتزا كلاسيكية بصلصة الطماطم والموزاريلا، مغطاة بمزيج ملون من الخضروات الطازجة." at bounding box center [1197, 238] width 264 height 40
drag, startPoint x: 1182, startPoint y: 270, endPoint x: 812, endPoint y: 276, distance: 370.0
click at [1145, 281] on div "13-10-2025 08:26 PM" at bounding box center [989, 285] width 714 height 40
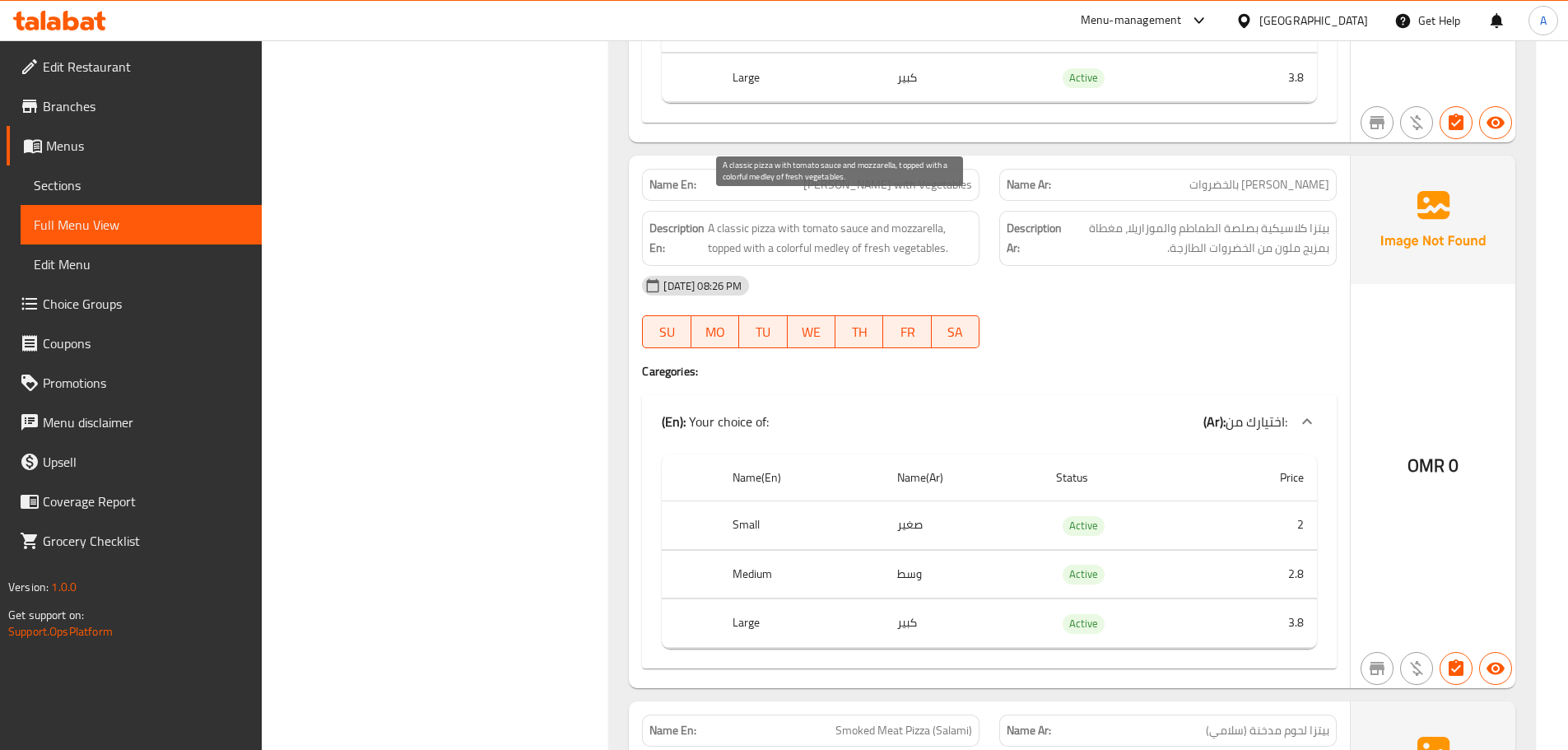
click at [727, 218] on span "A classic pizza with tomato sauce and mozzarella, topped with a colorful medley…" at bounding box center [840, 238] width 264 height 40
drag, startPoint x: 727, startPoint y: 213, endPoint x: 1271, endPoint y: 245, distance: 544.9
click at [1078, 245] on div "Name En: Margherita Pizza with Vegetables Name Ar: بيتزا مارجريتا بالخضروات Des…" at bounding box center [989, 421] width 721 height 533
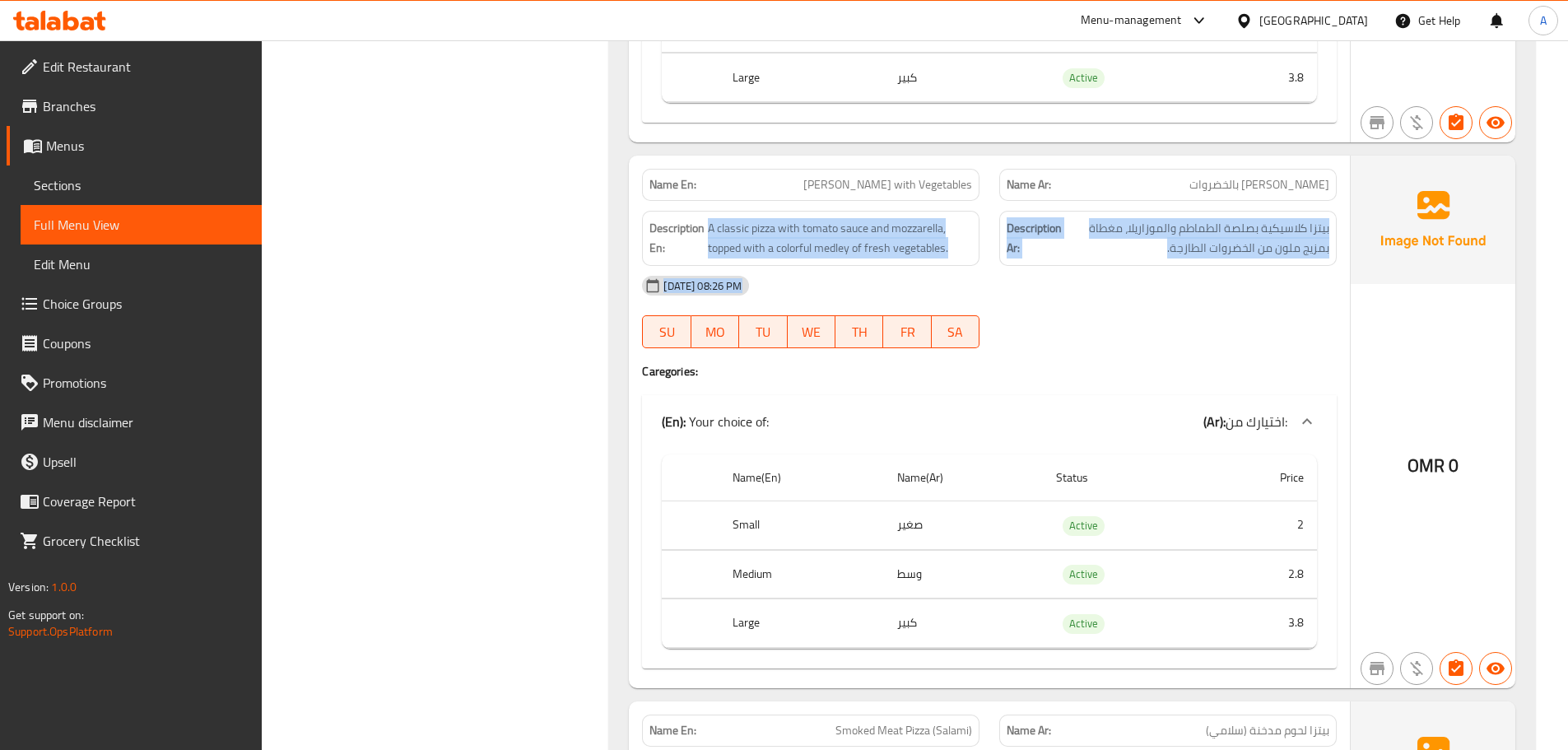
click at [1290, 239] on div "Description Ar: بيتزا كلاسيكية بصلصة الطماطم والموزاريلا، مغطاة بمزيج ملون من ا…" at bounding box center [1168, 238] width 337 height 55
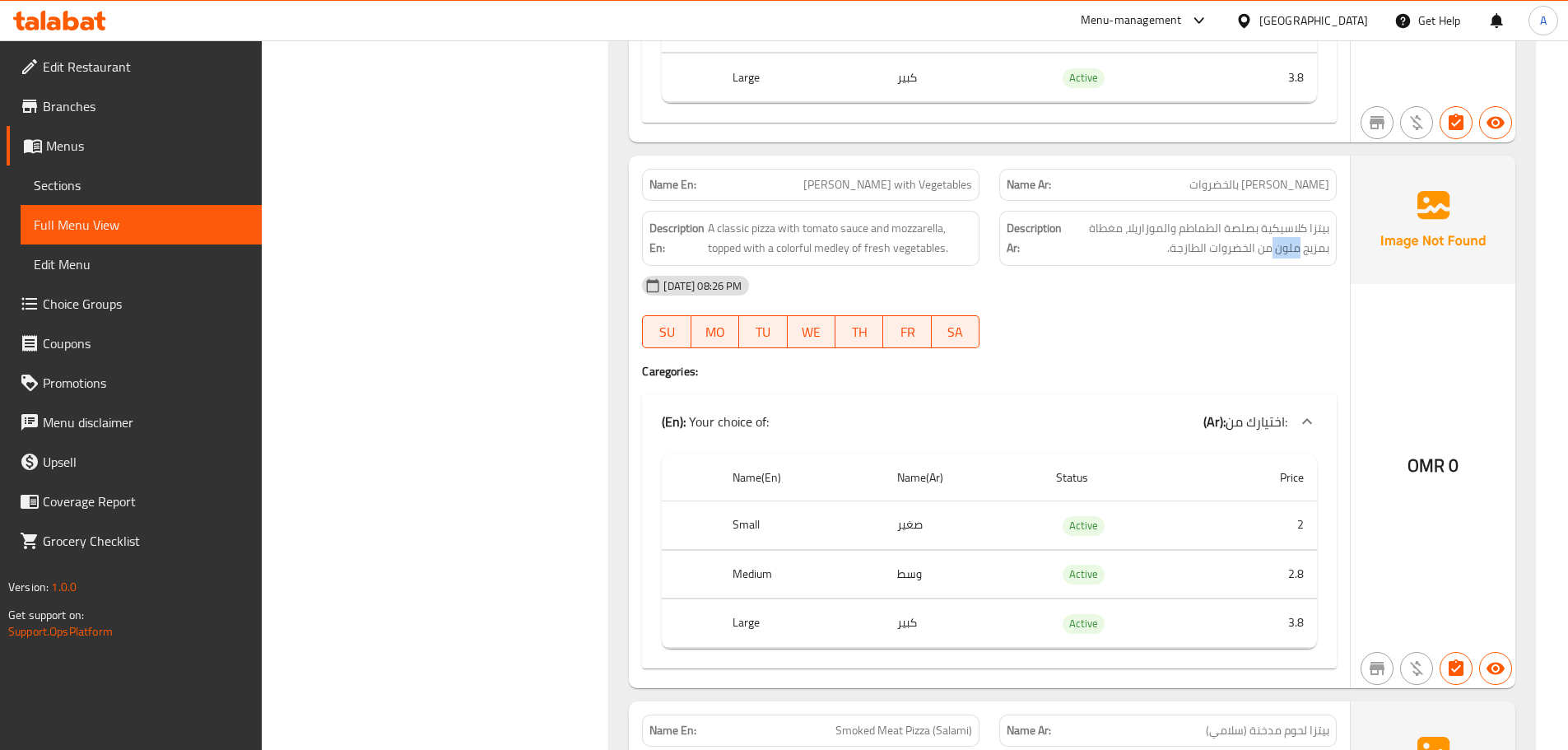
click at [1290, 239] on div "Description Ar: بيتزا كلاسيكية بصلصة الطماطم والموزاريلا، مغطاة بمزيج ملون من ا…" at bounding box center [1168, 238] width 337 height 55
drag, startPoint x: 1201, startPoint y: 315, endPoint x: 781, endPoint y: 157, distance: 448.7
click at [1198, 315] on div "13-10-2025 08:26 PM SU MO TU WE TH FR SA" at bounding box center [989, 312] width 714 height 93
drag, startPoint x: 757, startPoint y: 137, endPoint x: 986, endPoint y: 220, distance: 243.6
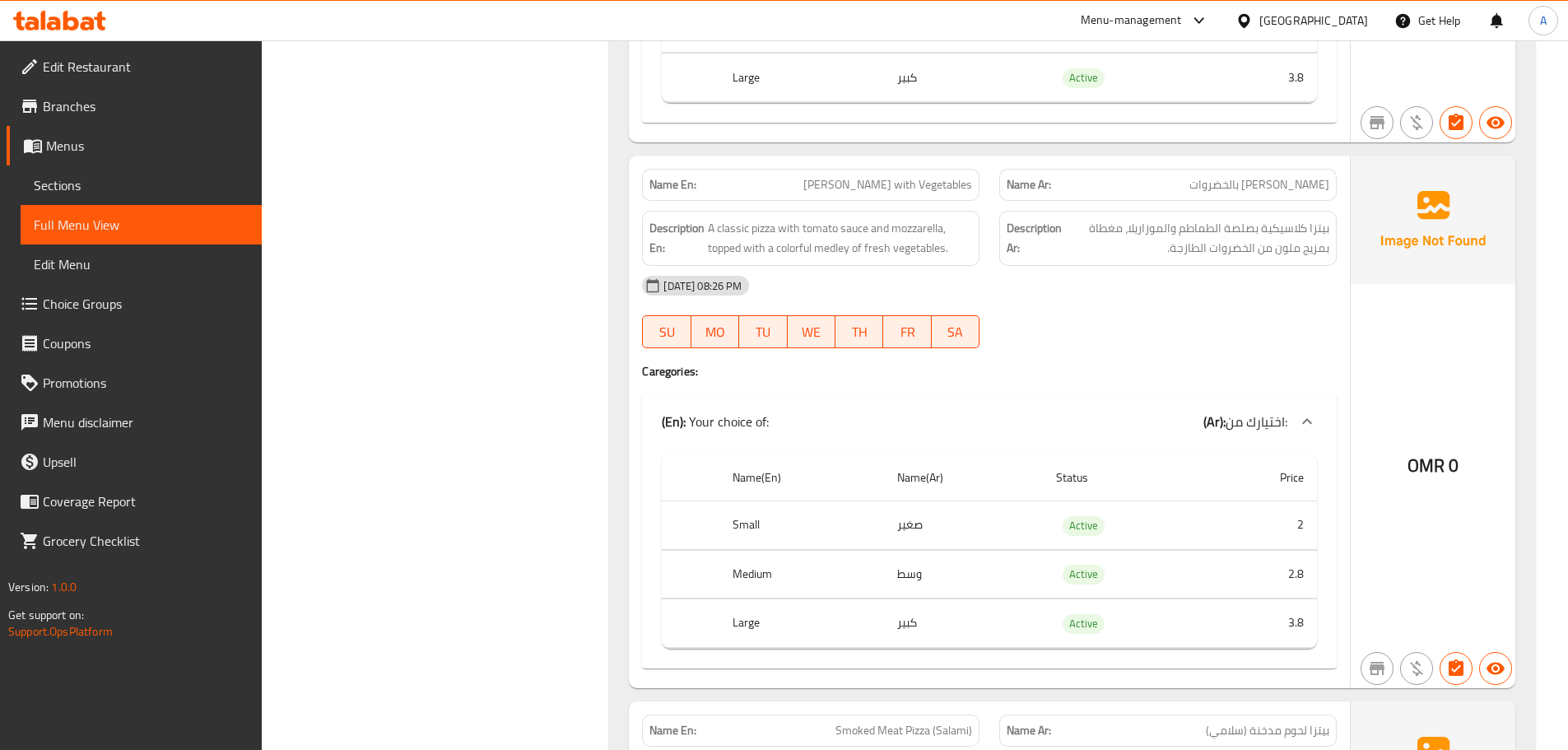
click at [1269, 200] on div "Description Ar: بيتزا كلاسيكية بصلصة الطماطم والموزاريلا، مغطاة بمزيج ملون من ا…" at bounding box center [1168, 238] width 358 height 75
click at [1274, 176] on span "بيتزا مارجريتا بالخضروات" at bounding box center [1259, 184] width 140 height 17
drag, startPoint x: 1274, startPoint y: 169, endPoint x: 1208, endPoint y: 239, distance: 96.2
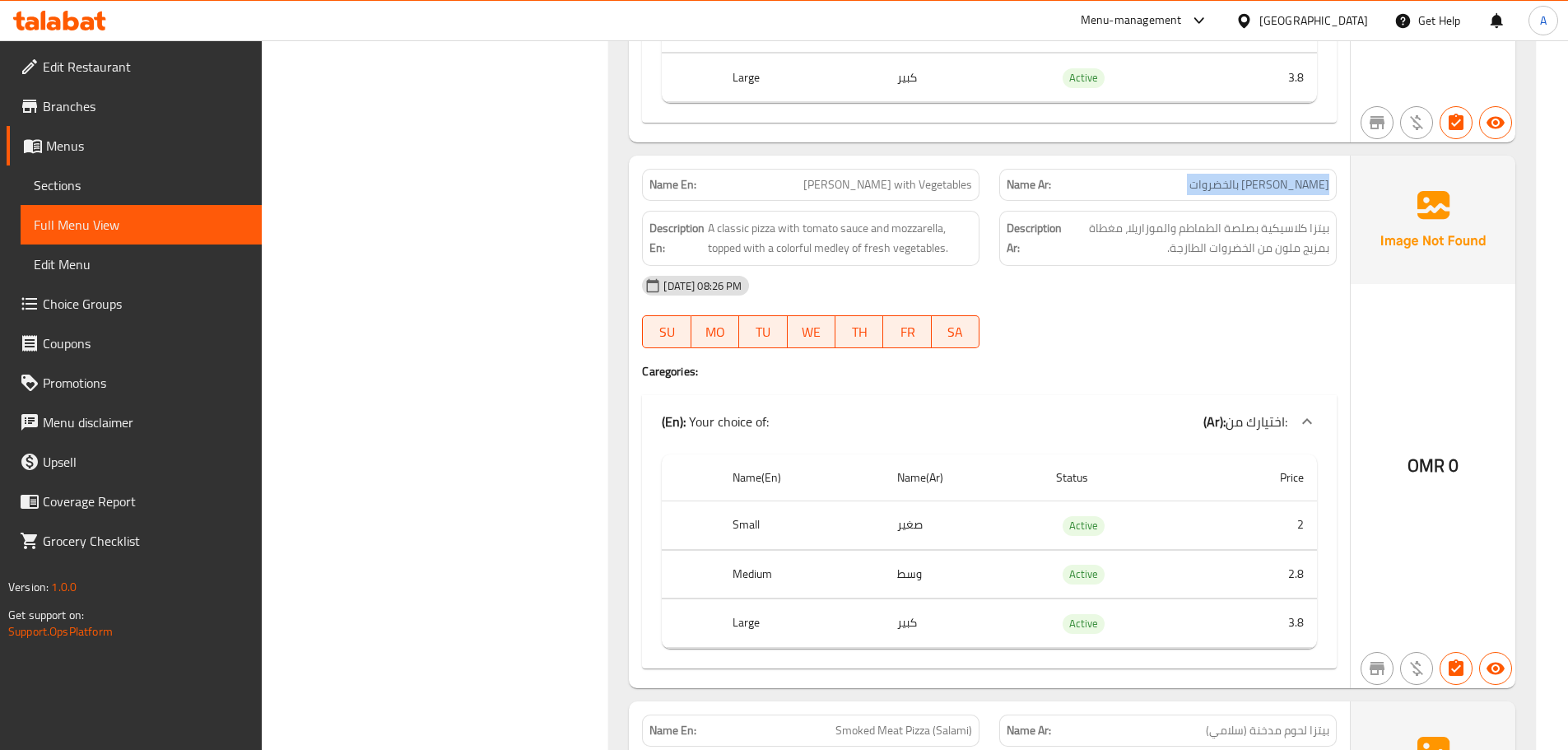
click at [1272, 176] on span "بيتزا مارجريتا بالخضروات" at bounding box center [1259, 184] width 140 height 17
click at [1207, 239] on div "Description Ar: بيتزا كلاسيكية بصلصة الطماطم والموزاريلا، مغطاة بمزيج ملون من ا…" at bounding box center [1168, 238] width 337 height 55
drag, startPoint x: 1207, startPoint y: 239, endPoint x: 1180, endPoint y: 303, distance: 69.5
click at [1206, 240] on div "Description Ar: بيتزا كلاسيكية بصلصة الطماطم والموزاريلا، مغطاة بمزيج ملون من ا…" at bounding box center [1168, 238] width 337 height 55
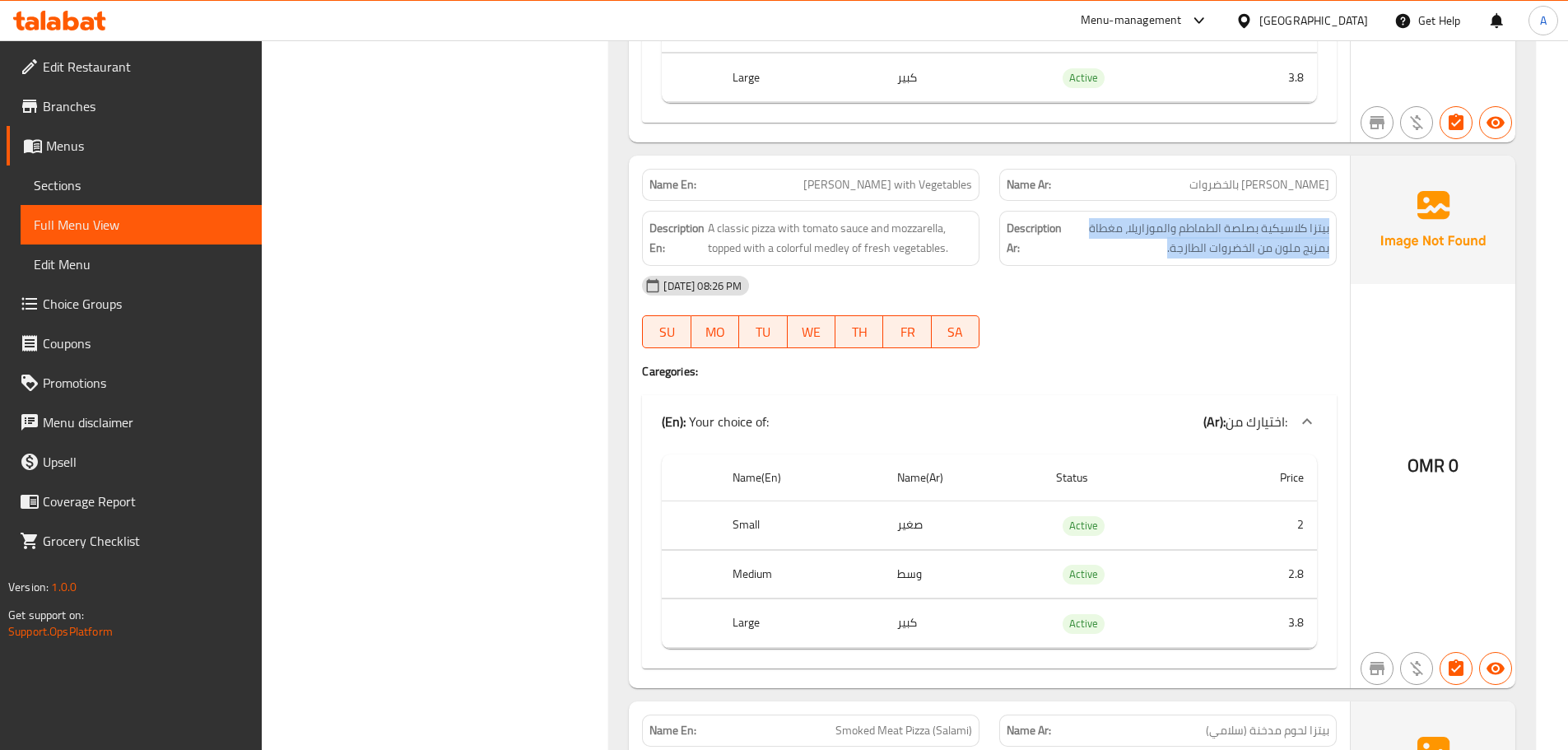
click at [1163, 338] on div at bounding box center [1168, 347] width 358 height 20
click at [1248, 245] on div "Description Ar: بيتزا كلاسيكية بصلصة الطماطم والموزاريلا، مغطاة بمزيج ملون من ا…" at bounding box center [1168, 238] width 337 height 55
click at [1212, 338] on div at bounding box center [1168, 347] width 358 height 20
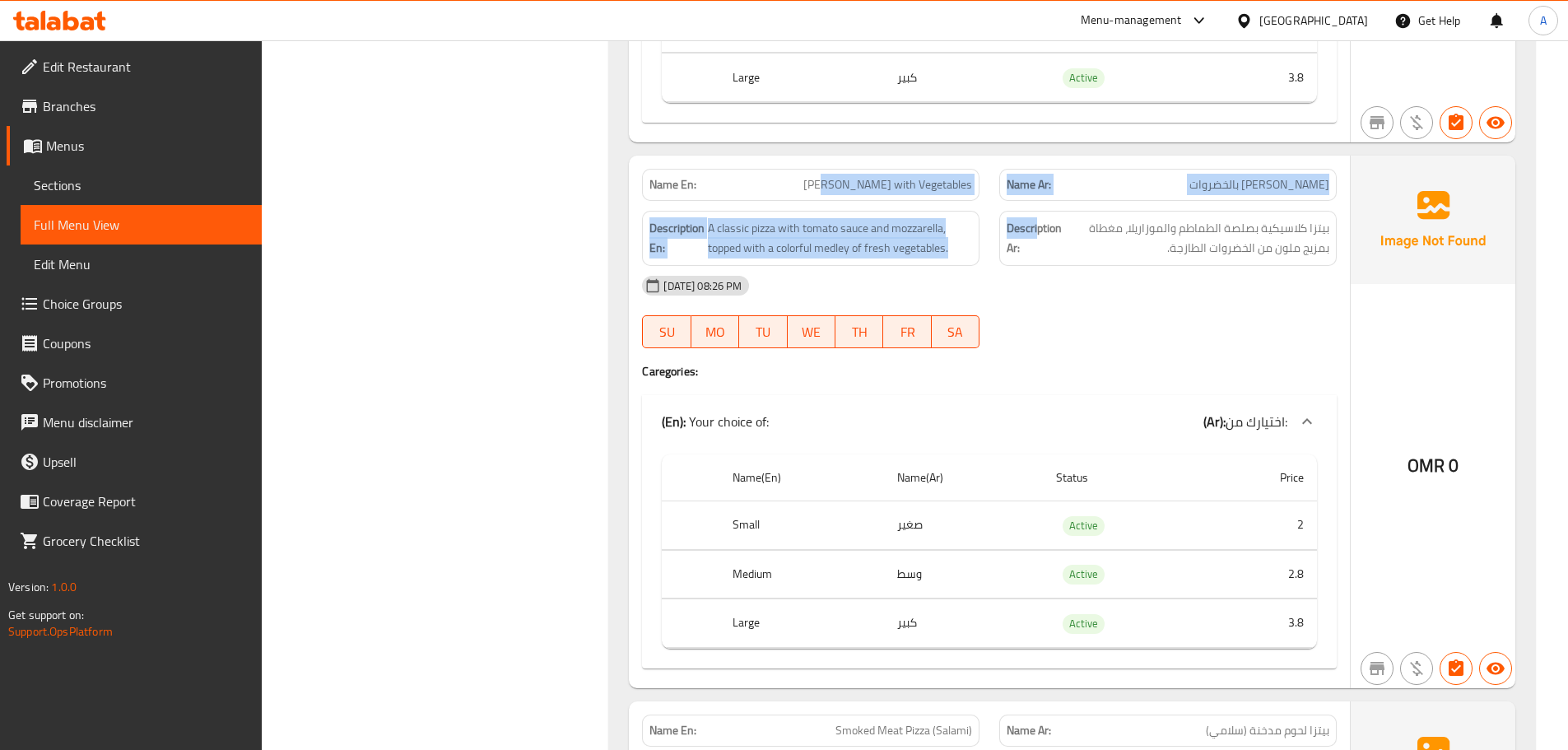
drag, startPoint x: 831, startPoint y: 147, endPoint x: 1219, endPoint y: 223, distance: 395.4
click at [1109, 216] on div "Name En: Margherita Pizza with Vegetables Name Ar: بيتزا مارجريتا بالخضروات Des…" at bounding box center [989, 421] width 721 height 533
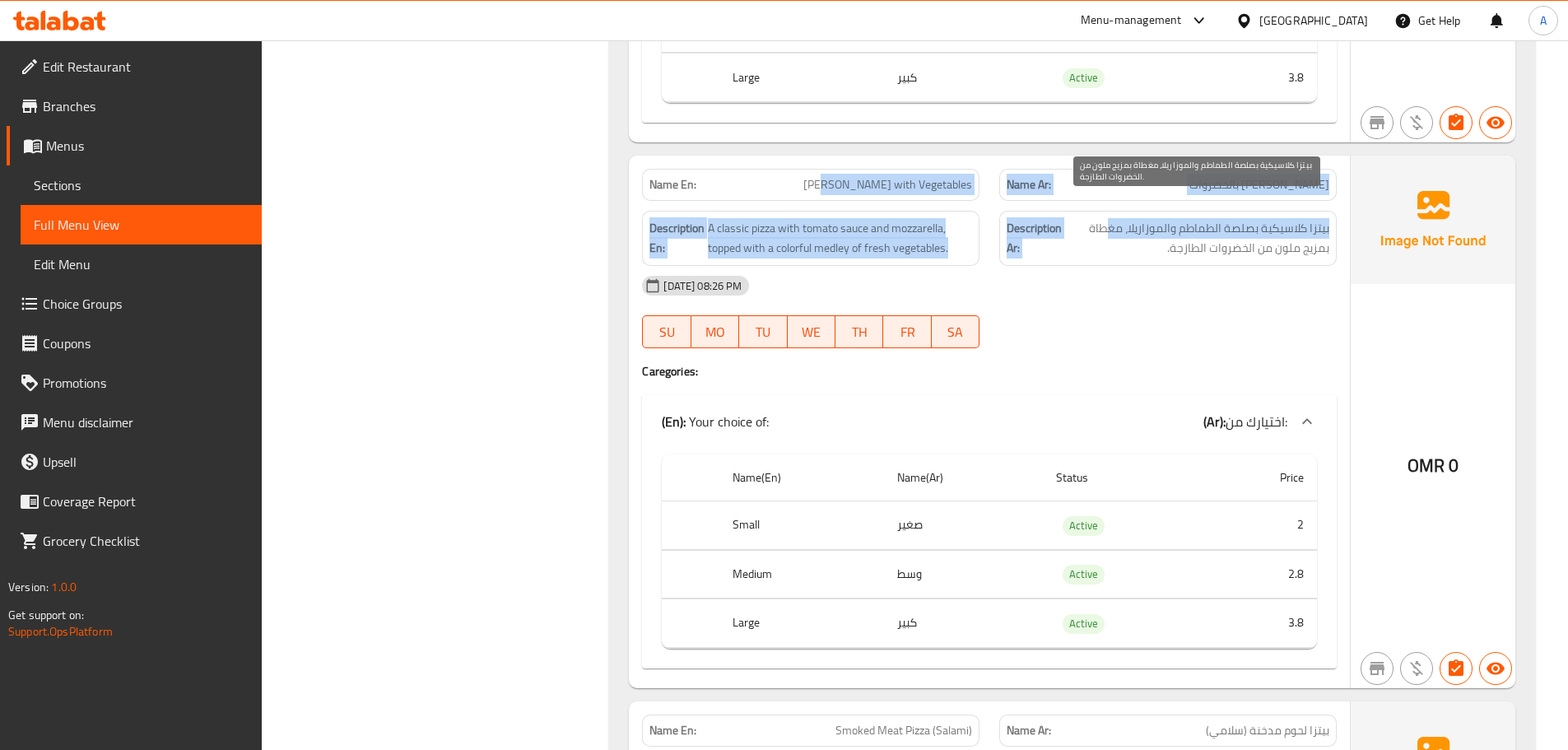
click at [1238, 218] on span "بيتزا كلاسيكية بصلصة الطماطم والموزاريلا، مغطاة بمزيج ملون من الخضروات الطازجة." at bounding box center [1197, 238] width 264 height 40
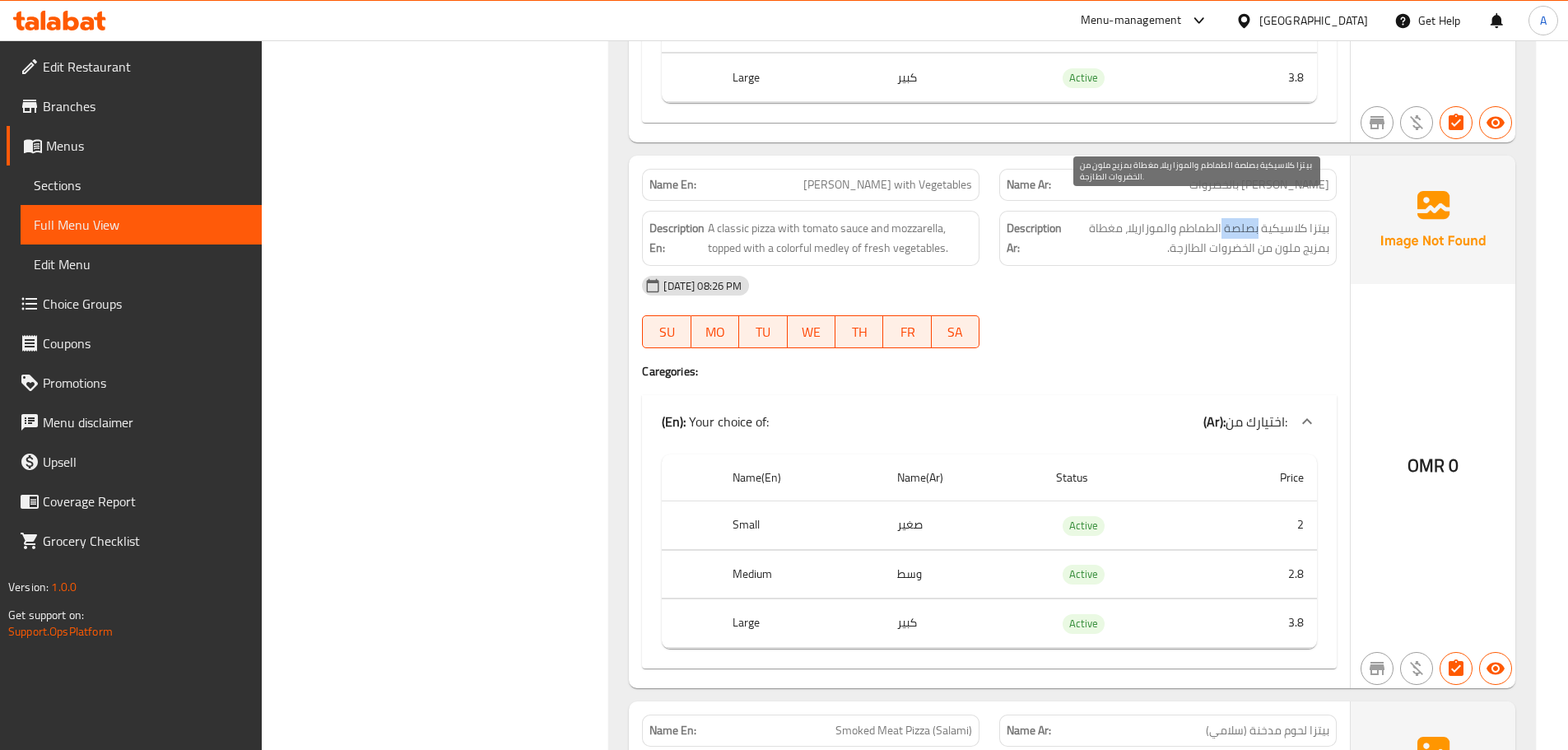
click at [1238, 218] on span "بيتزا كلاسيكية بصلصة الطماطم والموزاريلا، مغطاة بمزيج ملون من الخضروات الطازجة." at bounding box center [1197, 238] width 264 height 40
click at [1187, 266] on div "13-10-2025 08:26 PM" at bounding box center [989, 285] width 714 height 40
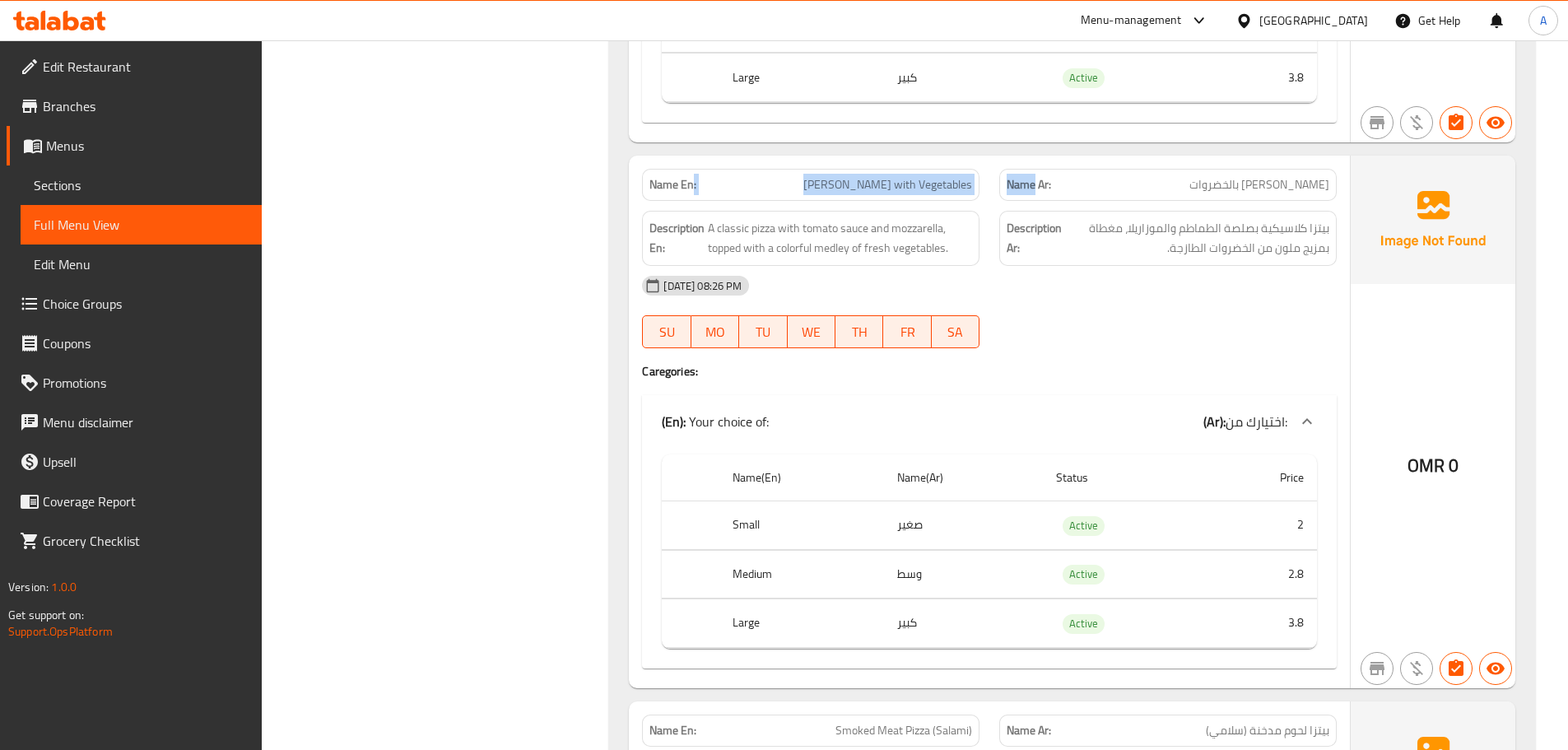
drag, startPoint x: 703, startPoint y: 162, endPoint x: 1063, endPoint y: 183, distance: 360.6
click at [1040, 181] on div "Name En: Margherita Pizza with Vegetables Name Ar: بيتزا مارجريتا بالخضروات Des…" at bounding box center [989, 421] width 721 height 533
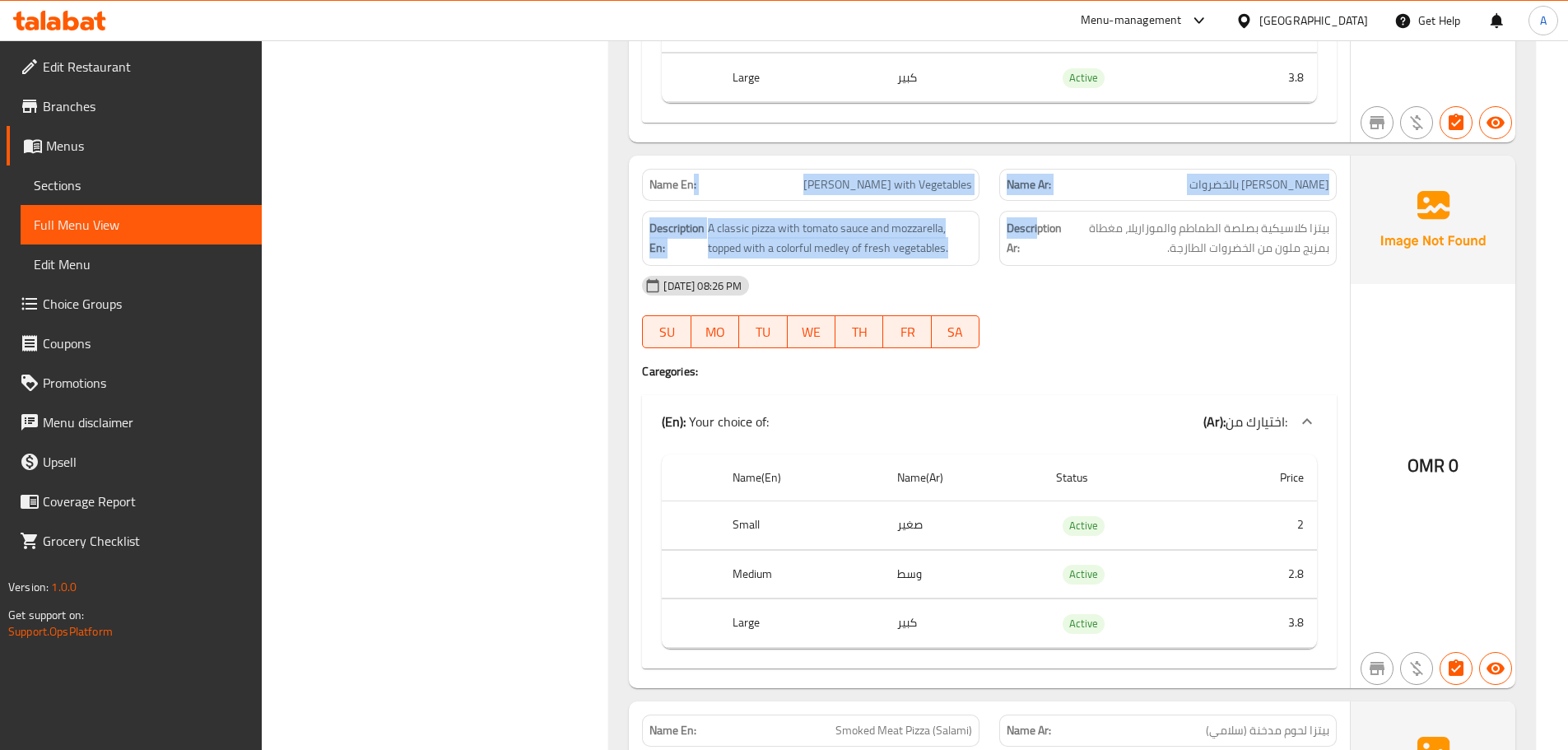
click at [1212, 176] on p "Name Ar: بيتزا مارجريتا بالخضروات" at bounding box center [1168, 184] width 323 height 17
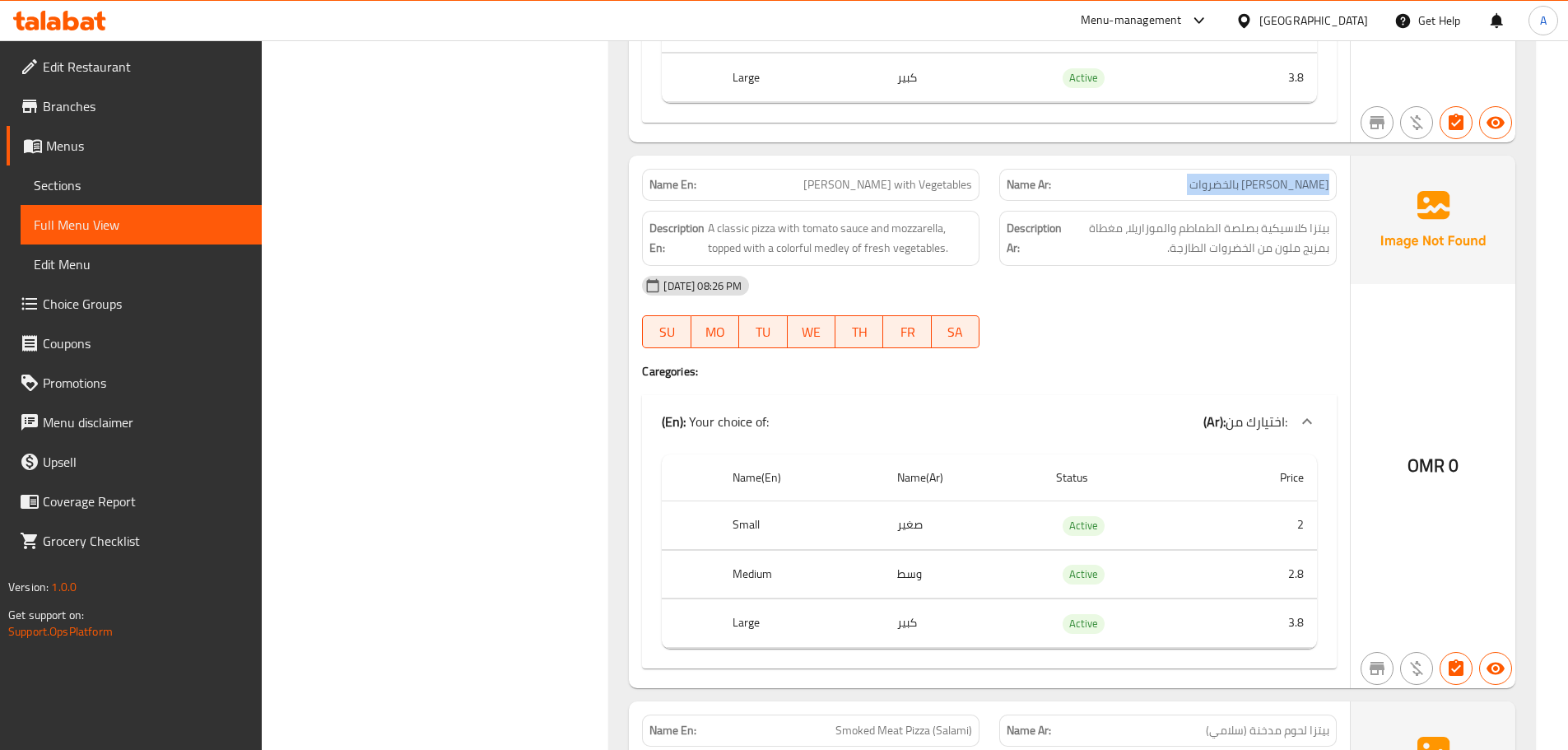
click at [1212, 176] on p "Name Ar: بيتزا مارجريتا بالخضروات" at bounding box center [1168, 184] width 323 height 17
drag, startPoint x: 809, startPoint y: 157, endPoint x: 1299, endPoint y: 172, distance: 490.2
click at [1235, 162] on div "Name En: Margherita Pizza with Vegetables Name Ar: بيتزا مارجريتا بالخضروات" at bounding box center [989, 184] width 714 height 52
click at [1300, 176] on span "بيتزا مارجريتا بالخضروات" at bounding box center [1259, 184] width 140 height 17
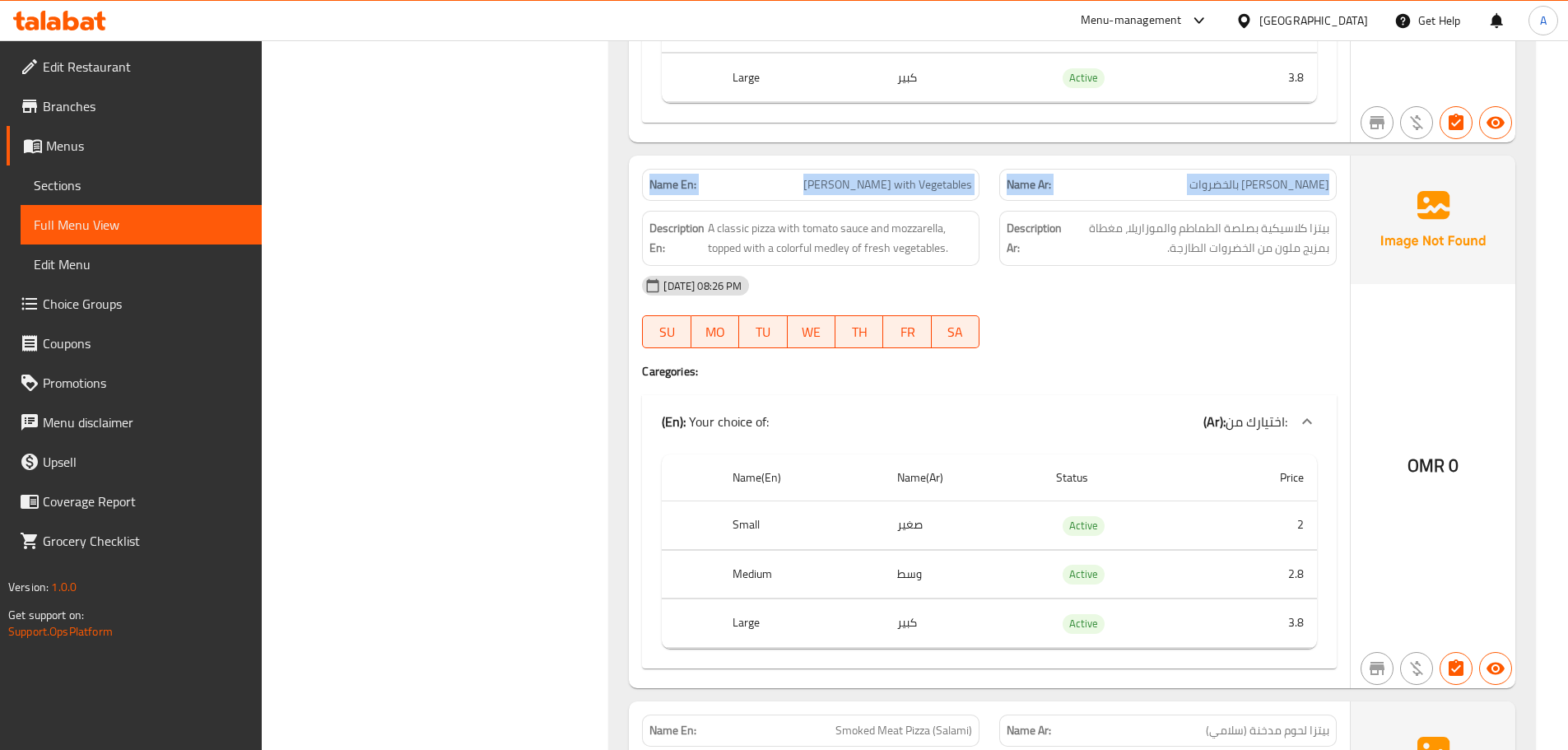
drag, startPoint x: 1300, startPoint y: 174, endPoint x: 749, endPoint y: 174, distance: 551.0
click at [749, 174] on div "Name En: Margherita Pizza with Vegetables Name Ar: بيتزا مارجريتا بالخضروات" at bounding box center [989, 184] width 714 height 52
click at [657, 176] on strong "Name En:" at bounding box center [673, 184] width 47 height 17
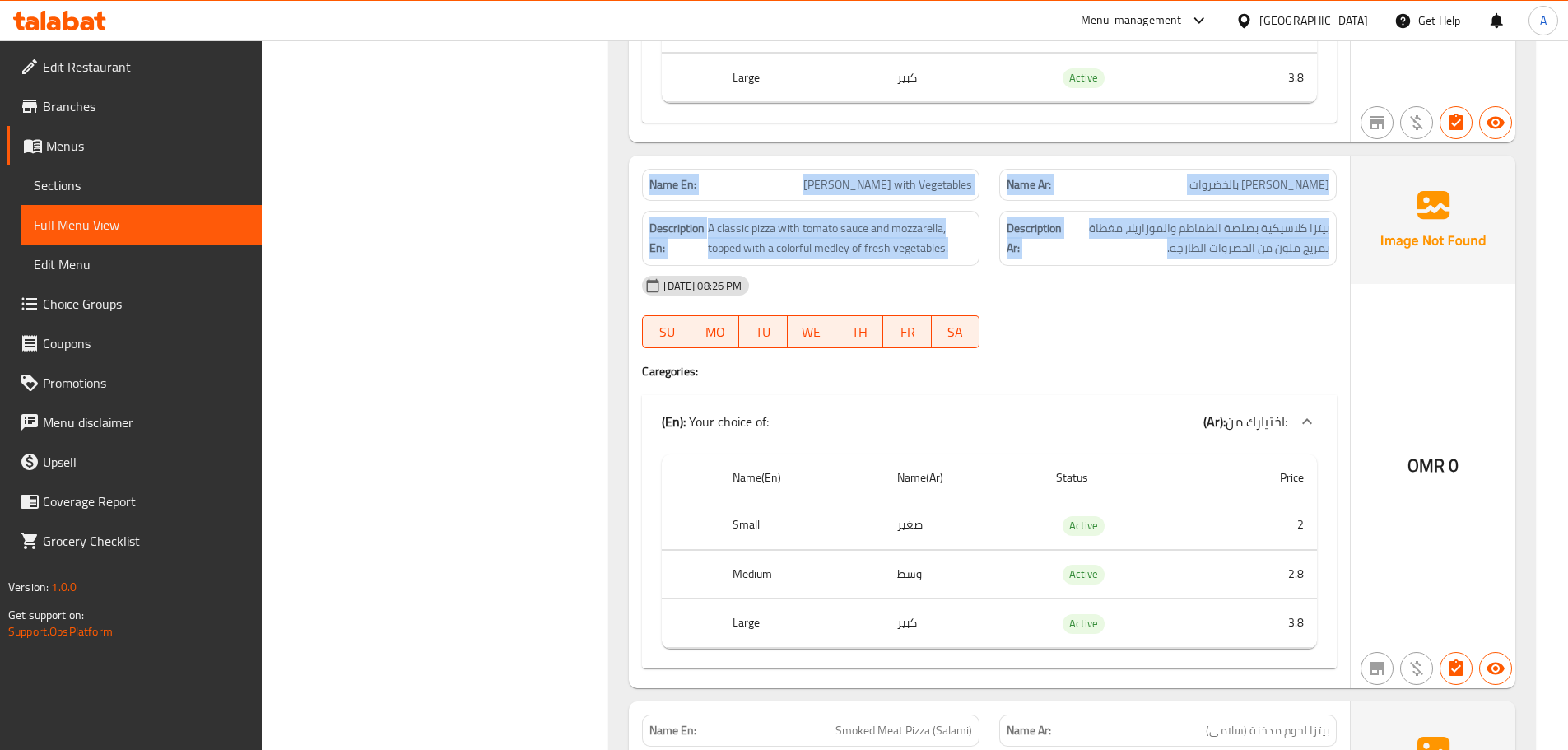
drag, startPoint x: 657, startPoint y: 155, endPoint x: 1199, endPoint y: 198, distance: 543.7
click at [1187, 196] on div "Name En: Margherita Pizza with Vegetables Name Ar: بيتزا مارجريتا بالخضروات Des…" at bounding box center [989, 421] width 721 height 533
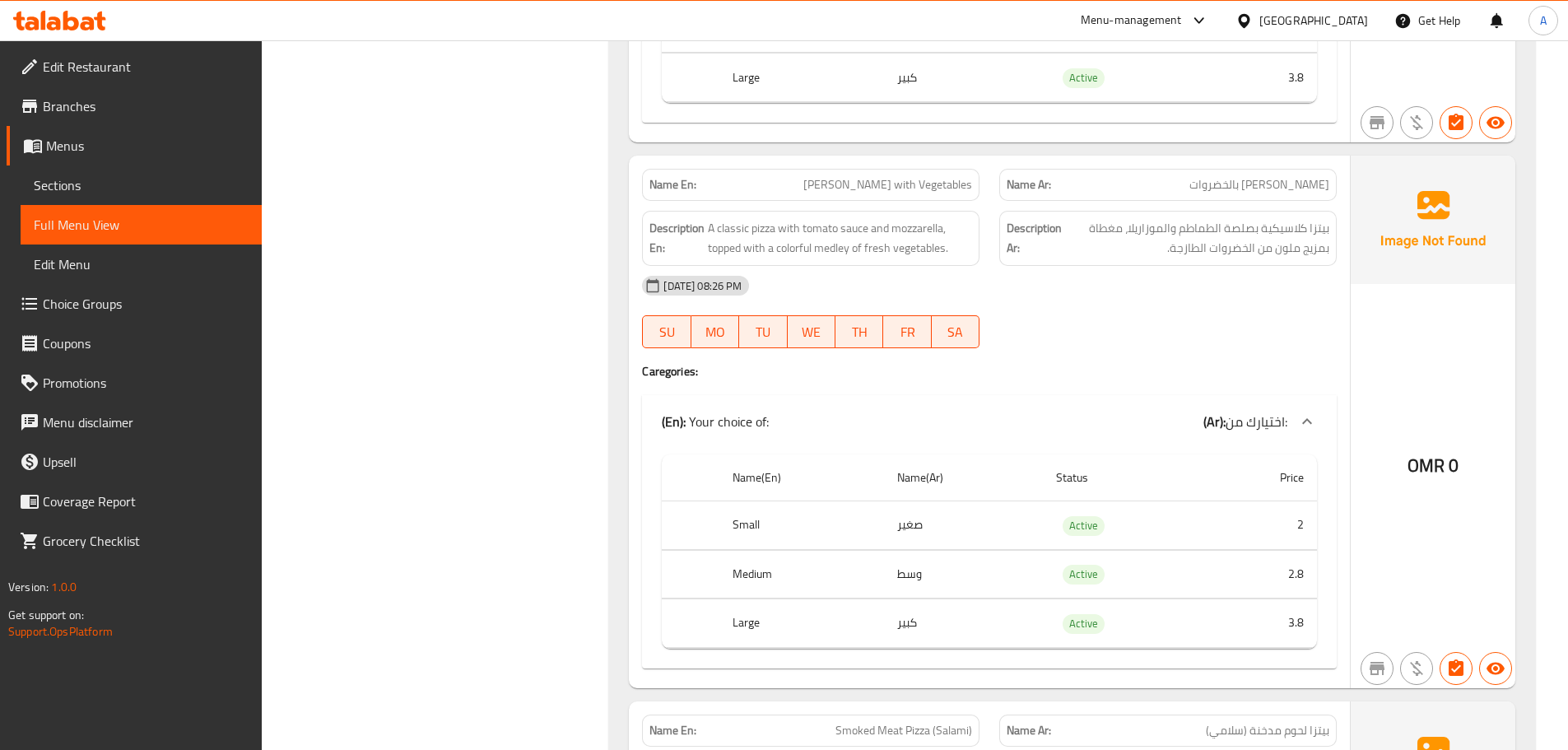
click at [1199, 267] on div "13-10-2025 08:26 PM" at bounding box center [989, 285] width 714 height 40
click at [676, 176] on strong "Name En:" at bounding box center [673, 184] width 47 height 17
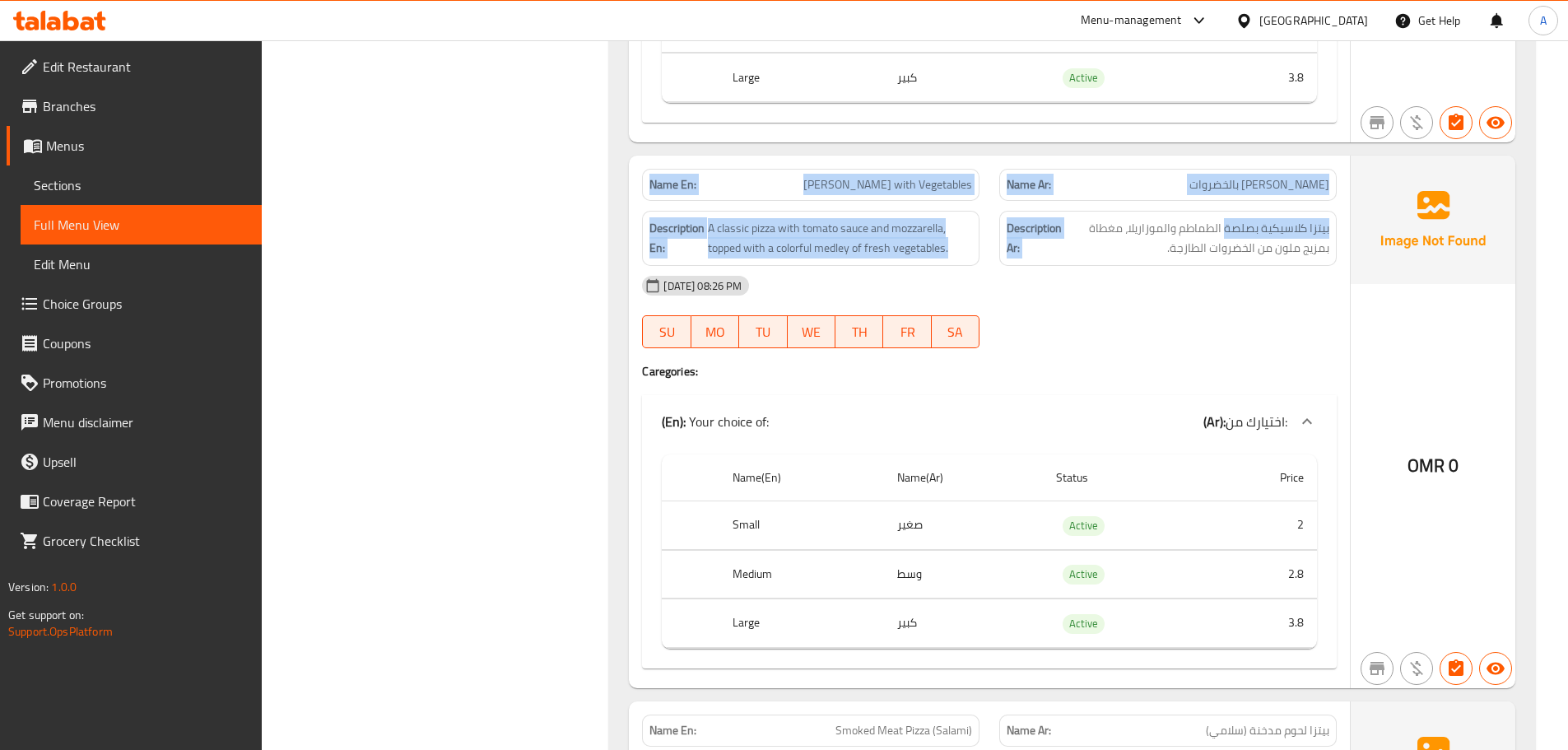
drag, startPoint x: 676, startPoint y: 162, endPoint x: 1280, endPoint y: 196, distance: 605.0
click at [1248, 196] on div "Name En: Margherita Pizza with Vegetables Name Ar: بيتزا مارجريتا بالخضروات Des…" at bounding box center [989, 421] width 721 height 533
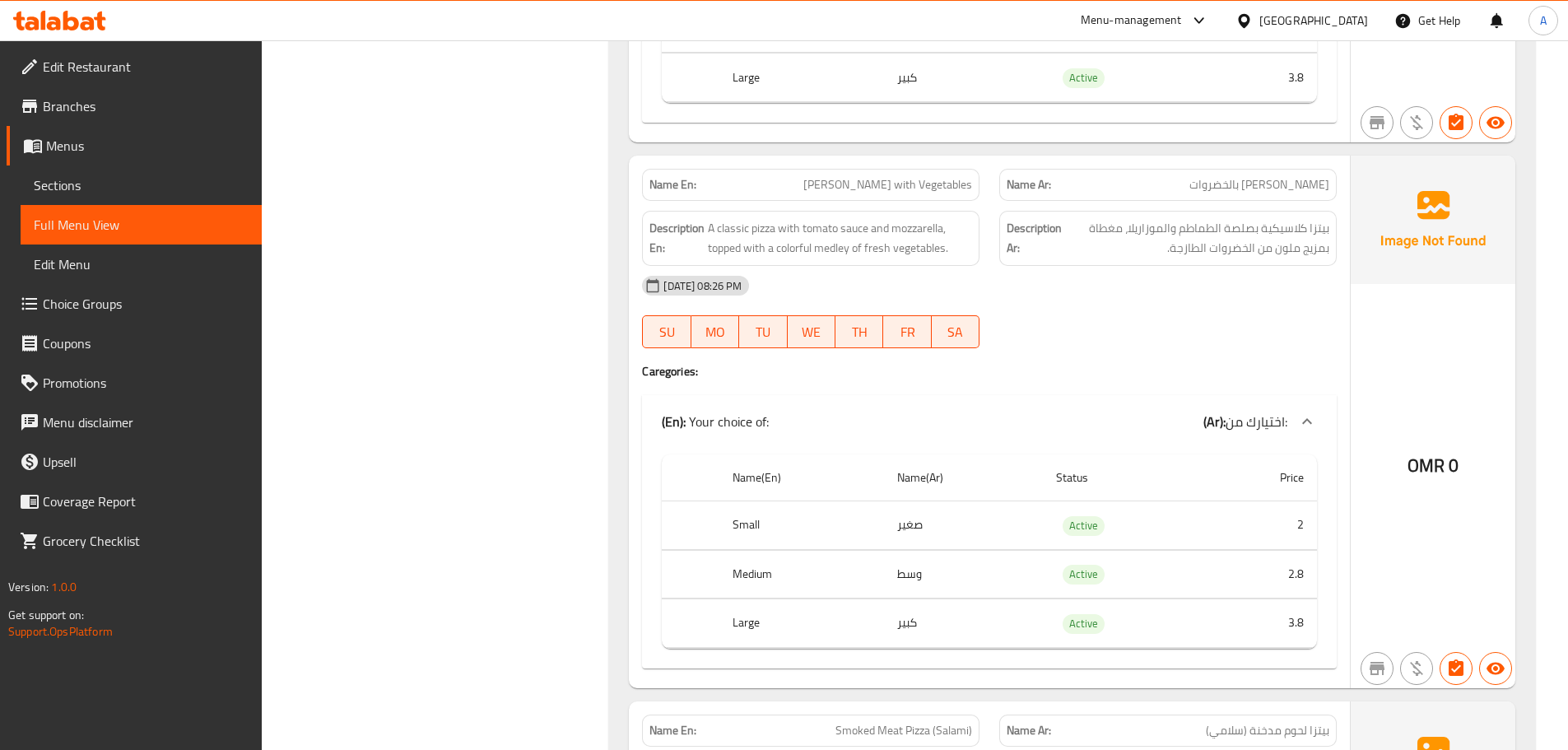
click at [1201, 266] on div "13-10-2025 08:26 PM" at bounding box center [989, 285] width 714 height 40
drag, startPoint x: 426, startPoint y: 107, endPoint x: 1182, endPoint y: 398, distance: 810.1
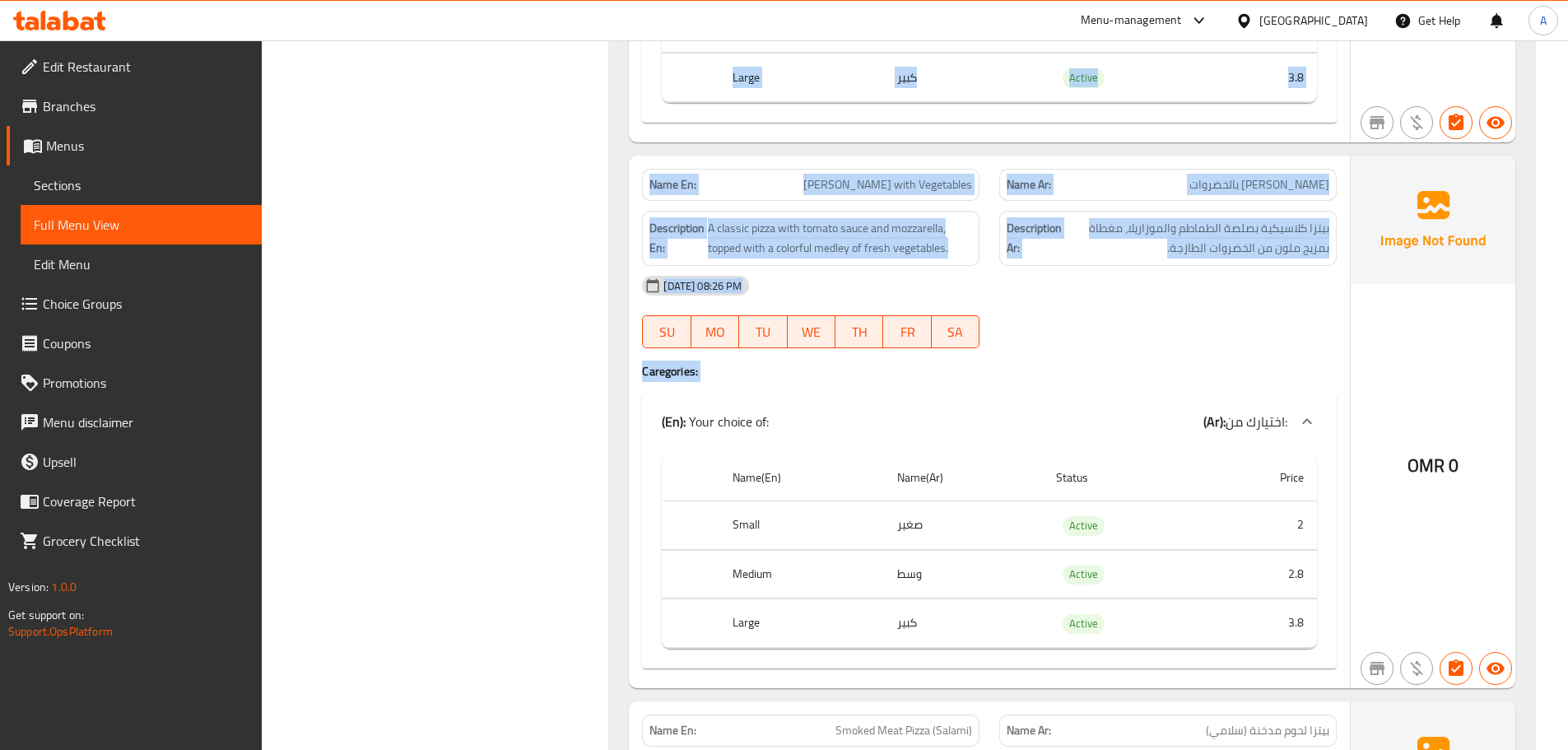
click at [672, 176] on strong "Name En:" at bounding box center [673, 184] width 47 height 17
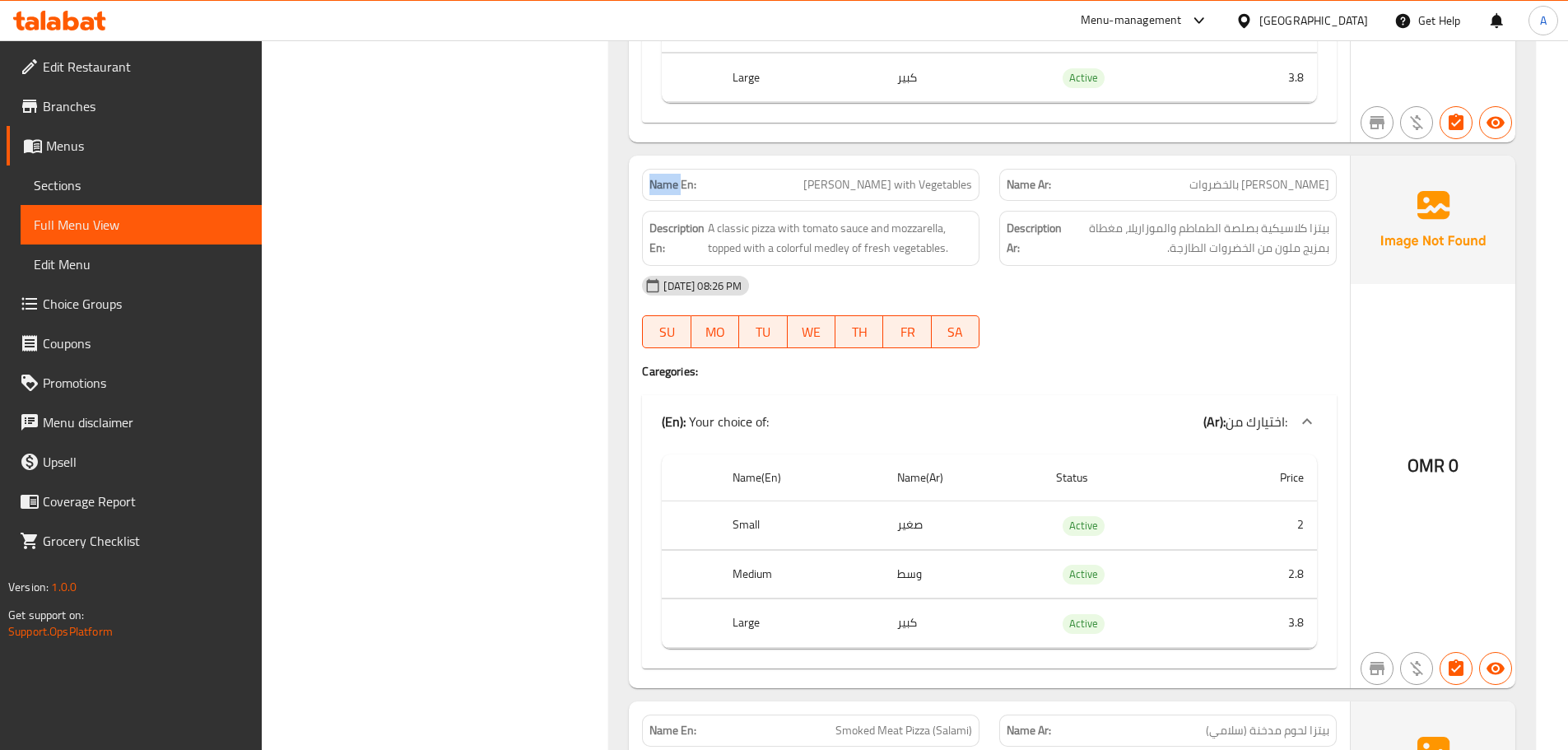
click at [672, 176] on strong "Name En:" at bounding box center [673, 184] width 47 height 17
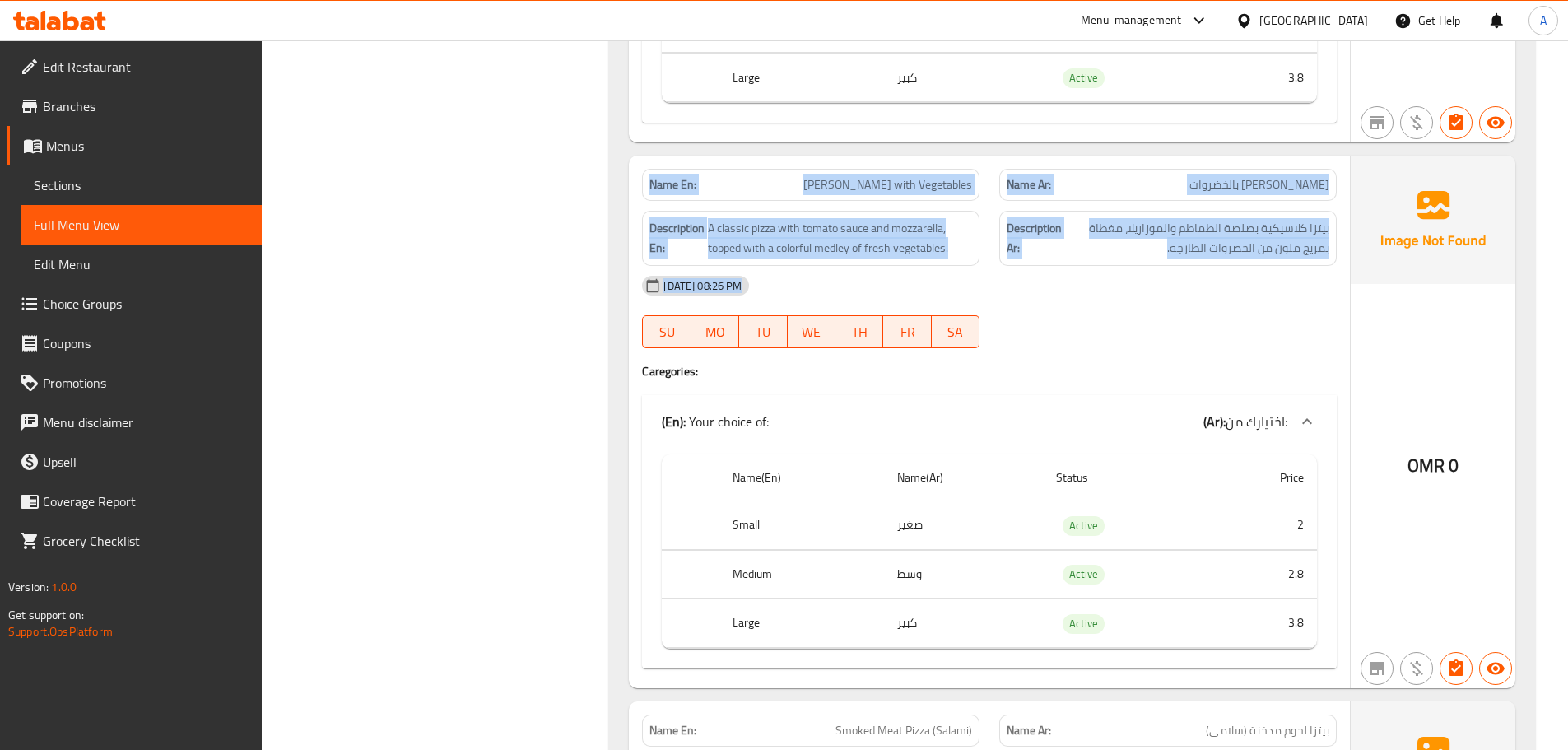
drag, startPoint x: 672, startPoint y: 162, endPoint x: 1278, endPoint y: 288, distance: 619.0
click at [1266, 288] on div "Name En: Margherita Pizza with Vegetables Name Ar: بيتزا مارجريتا بالخضروات Des…" at bounding box center [989, 421] width 721 height 533
click at [1241, 234] on span "بيتزا كلاسيكية بصلصة الطماطم والموزاريلا، مغطاة بمزيج ملون من الخضروات الطازجة." at bounding box center [1197, 238] width 264 height 40
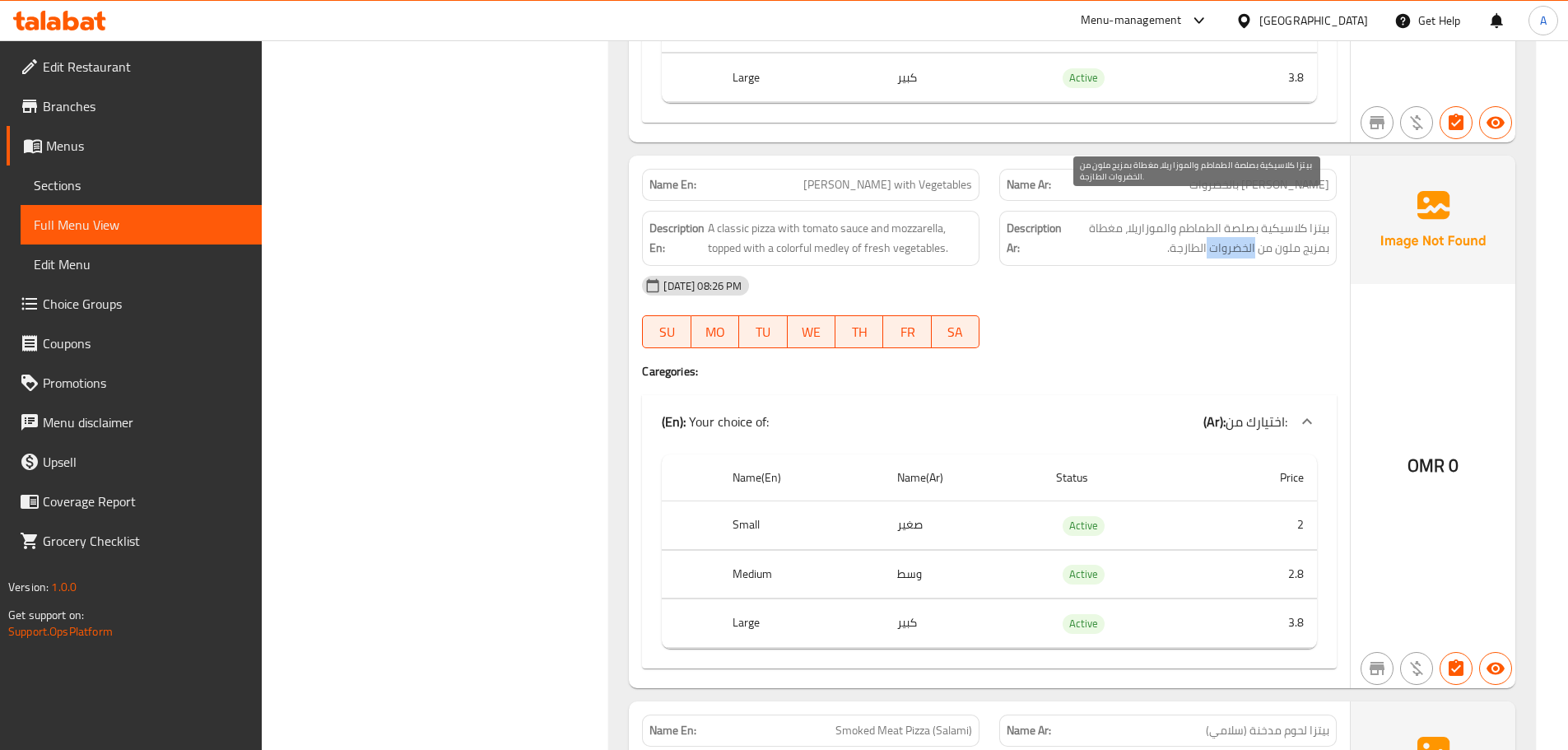
click at [1241, 234] on span "بيتزا كلاسيكية بصلصة الطماطم والموزاريلا، مغطاة بمزيج ملون من الخضروات الطازجة." at bounding box center [1197, 238] width 264 height 40
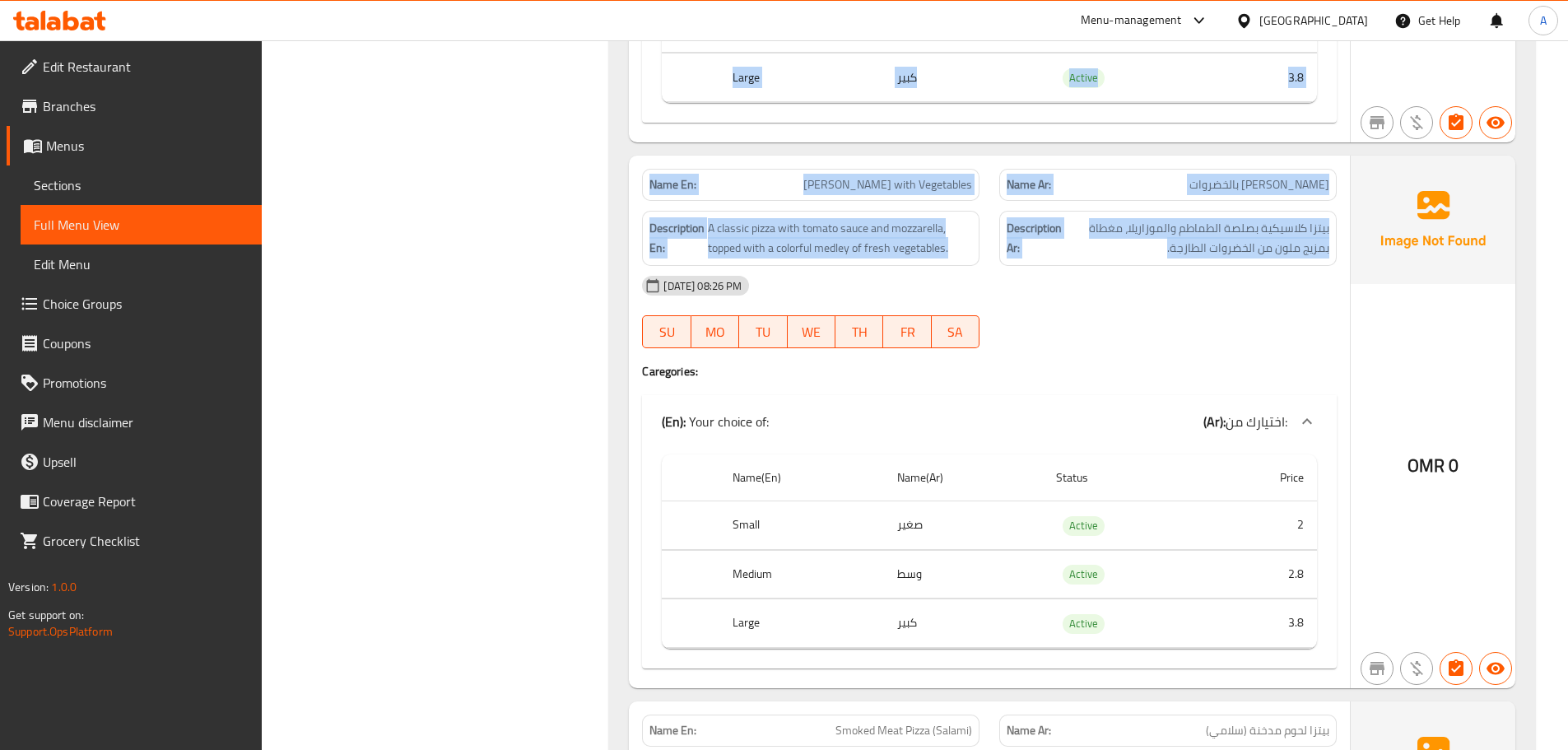
drag, startPoint x: 1241, startPoint y: 234, endPoint x: 612, endPoint y: 126, distance: 638.2
click at [671, 176] on strong "Name En:" at bounding box center [673, 184] width 47 height 17
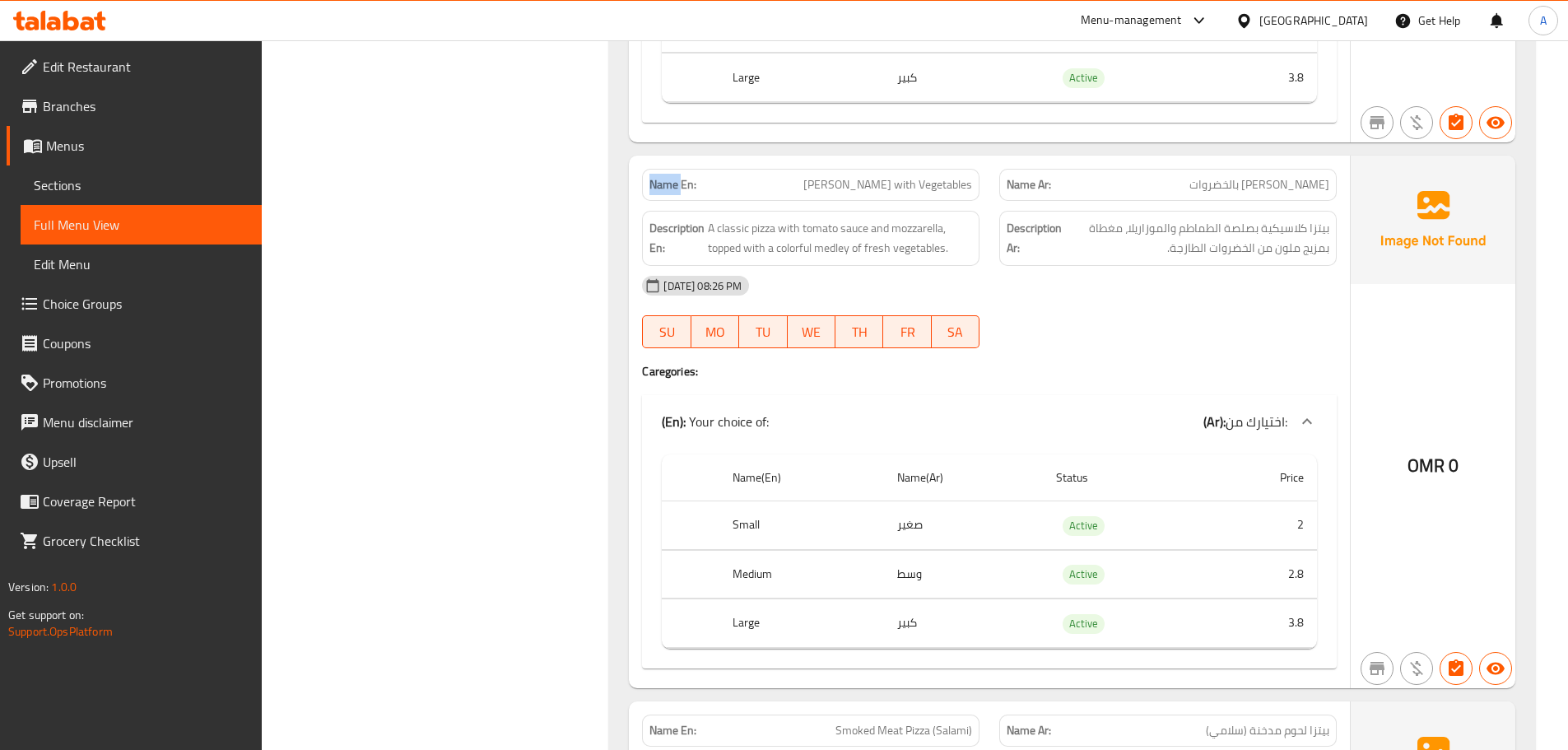
click at [671, 176] on strong "Name En:" at bounding box center [673, 184] width 47 height 17
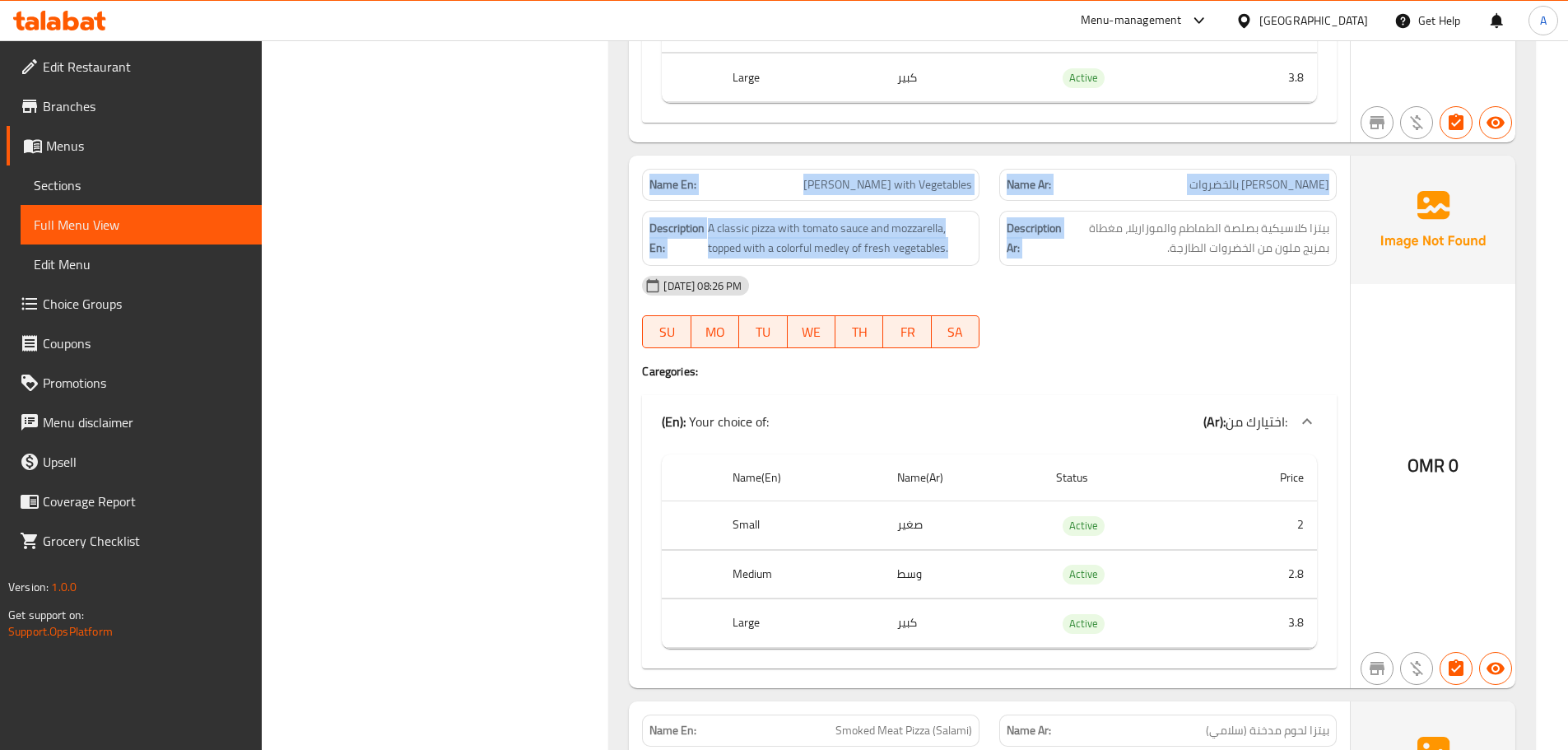
drag, startPoint x: 671, startPoint y: 161, endPoint x: 1125, endPoint y: 234, distance: 459.8
click at [1108, 228] on div "Name En: Margherita Pizza with Vegetables Name Ar: بيتزا مارجريتا بالخضروات Des…" at bounding box center [989, 421] width 721 height 533
click at [1179, 222] on span "بيتزا كلاسيكية بصلصة الطماطم والموزاريلا، مغطاة بمزيج ملون من الخضروات الطازجة." at bounding box center [1197, 238] width 264 height 40
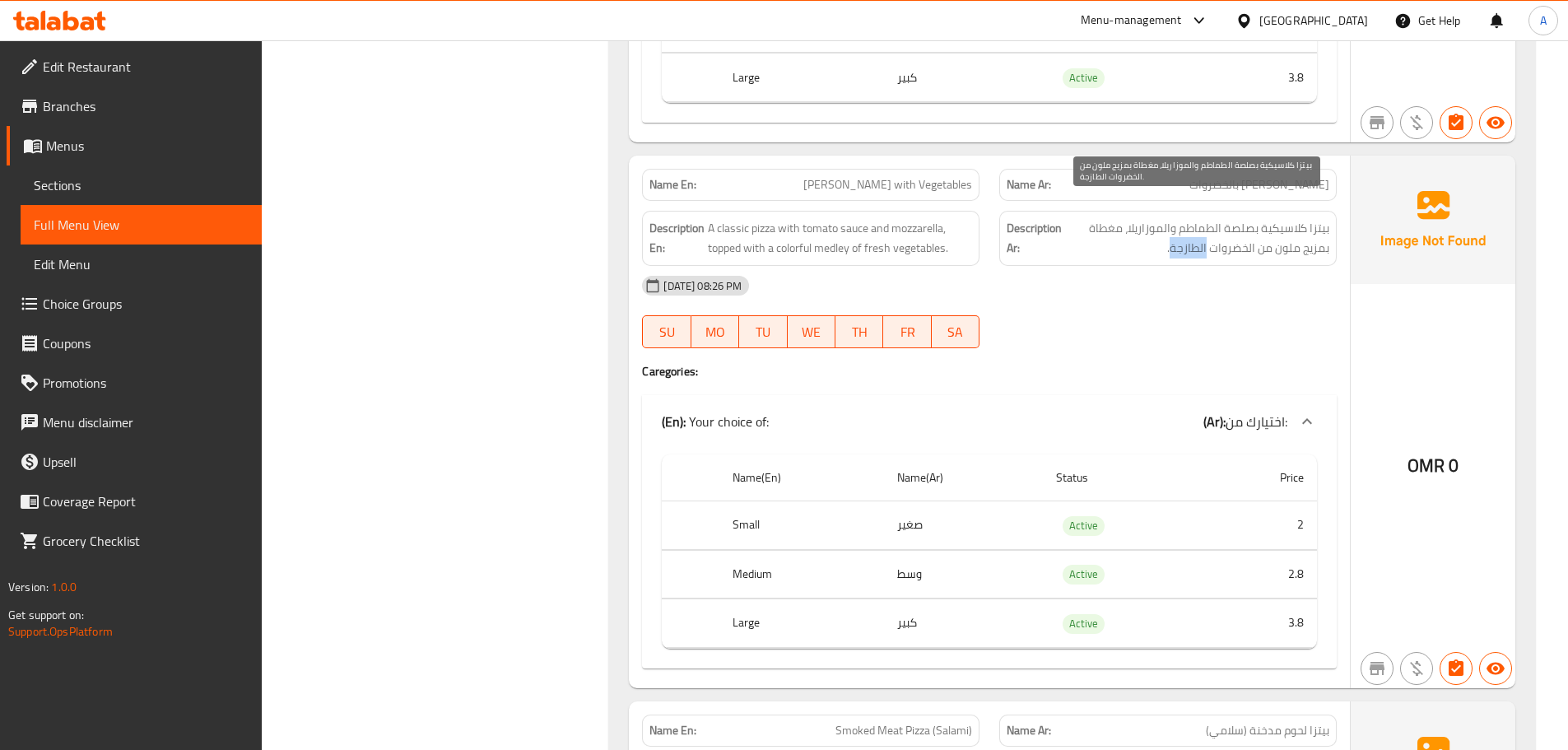
click at [1179, 222] on span "بيتزا كلاسيكية بصلصة الطماطم والموزاريلا، مغطاة بمزيج ملون من الخضروات الطازجة." at bounding box center [1197, 238] width 264 height 40
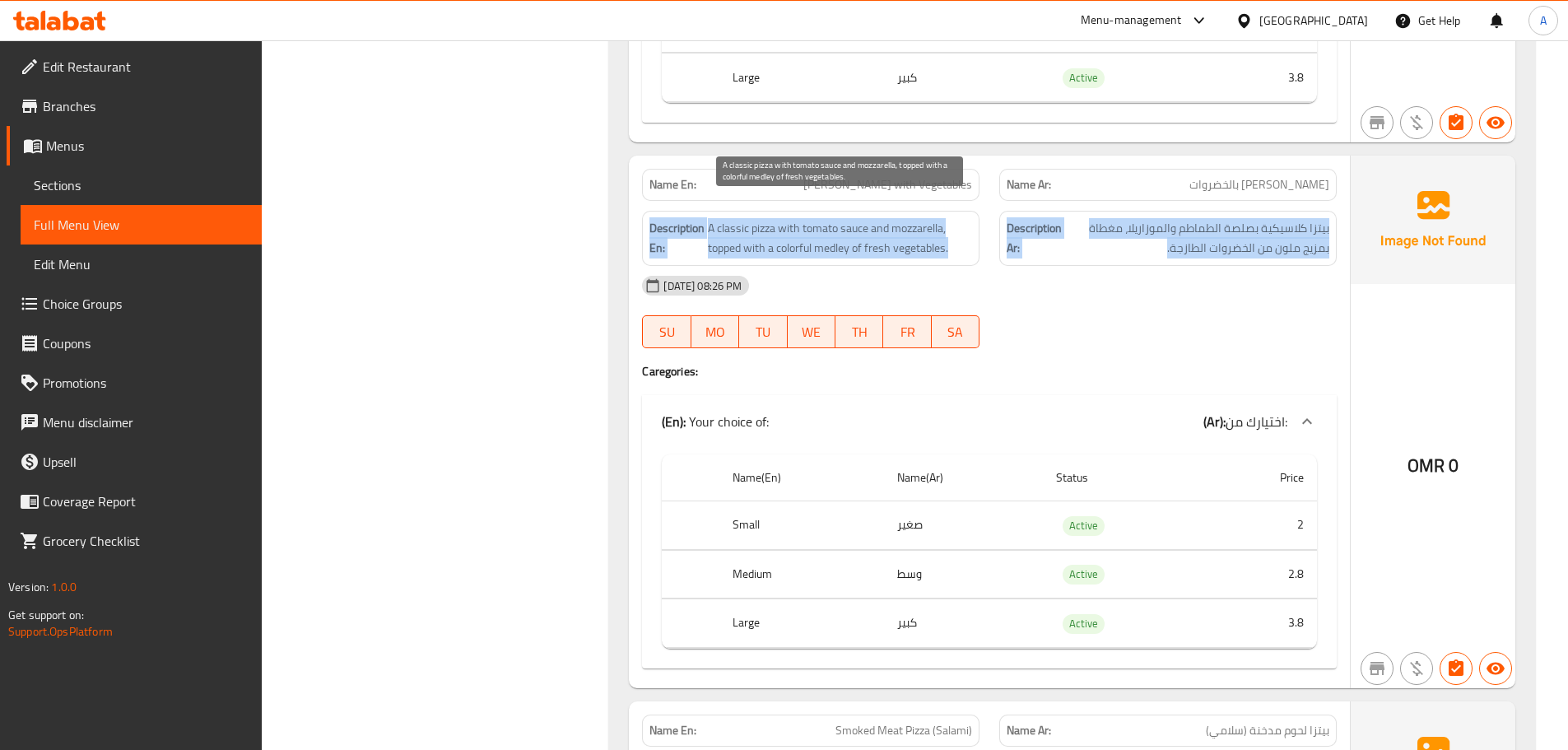
drag, startPoint x: 1179, startPoint y: 222, endPoint x: 654, endPoint y: 196, distance: 525.6
click at [654, 200] on div "Description En: A classic pizza with tomato sauce and mozzarella, topped with a…" at bounding box center [989, 238] width 714 height 75
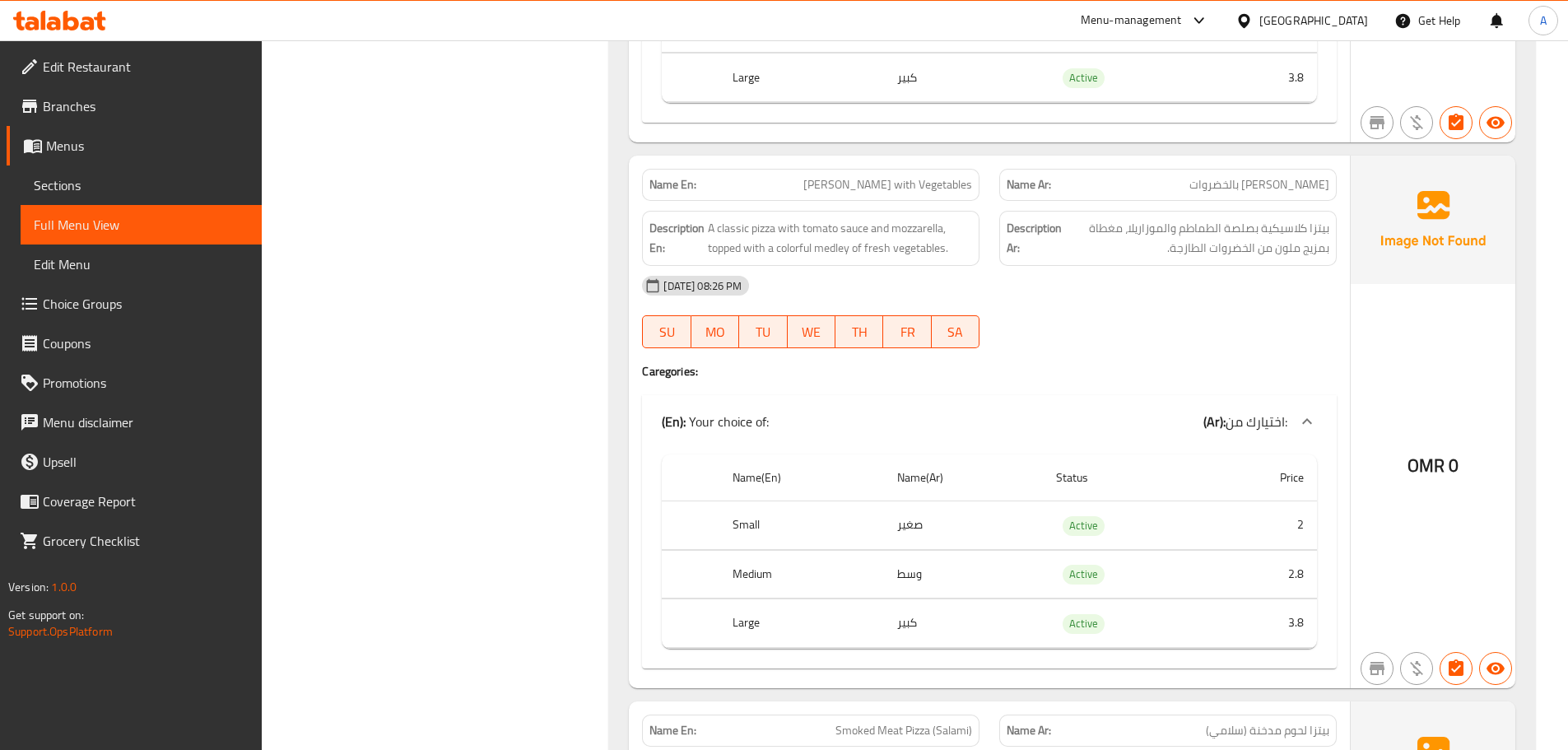
click at [670, 176] on strong "Name En:" at bounding box center [673, 184] width 47 height 17
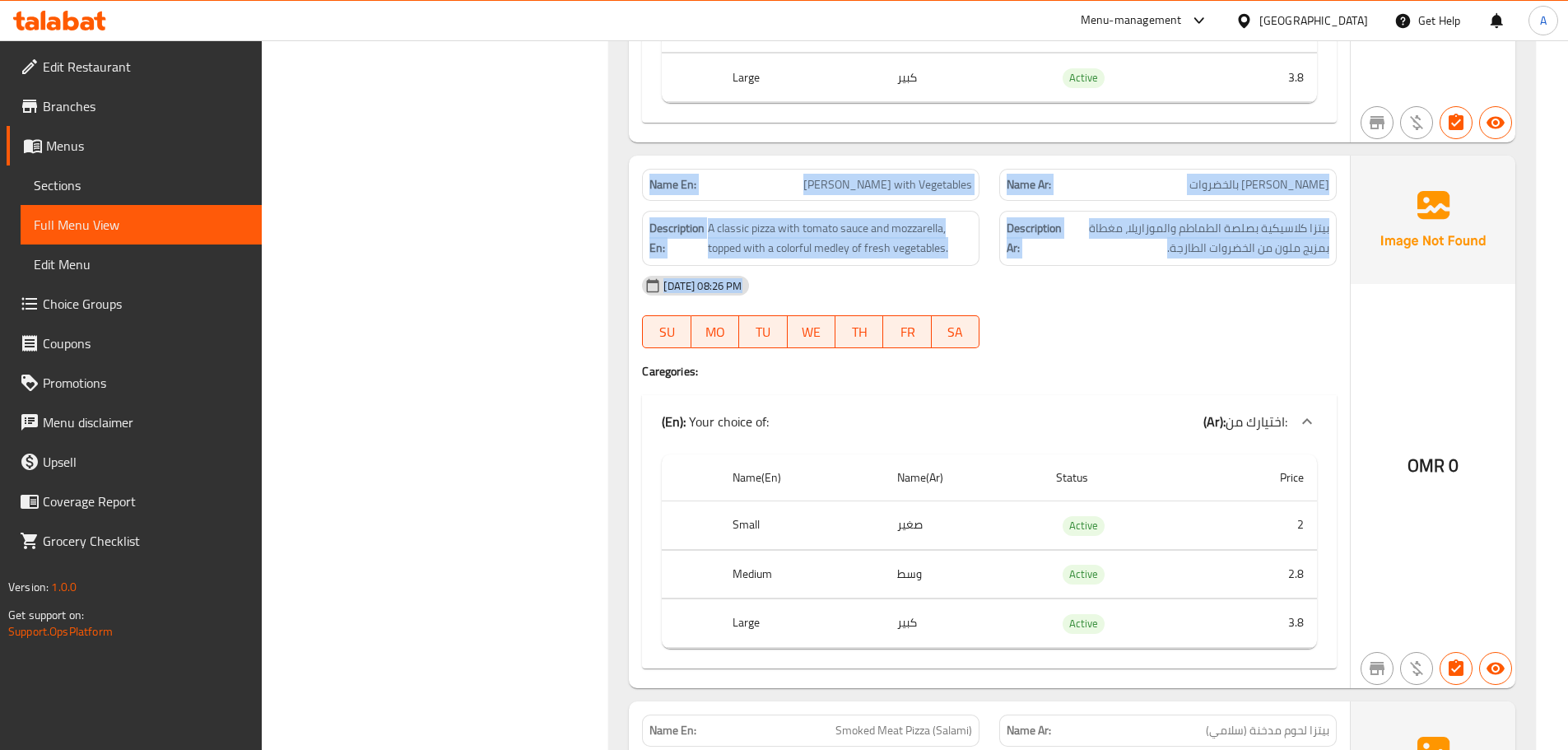
drag, startPoint x: 670, startPoint y: 163, endPoint x: 1179, endPoint y: 290, distance: 524.6
click at [1114, 285] on div "Name En: Margherita Pizza with Vegetables Name Ar: بيتزا مارجريتا بالخضروات Des…" at bounding box center [989, 421] width 721 height 533
click at [1210, 266] on div "13-10-2025 08:26 PM" at bounding box center [989, 285] width 714 height 40
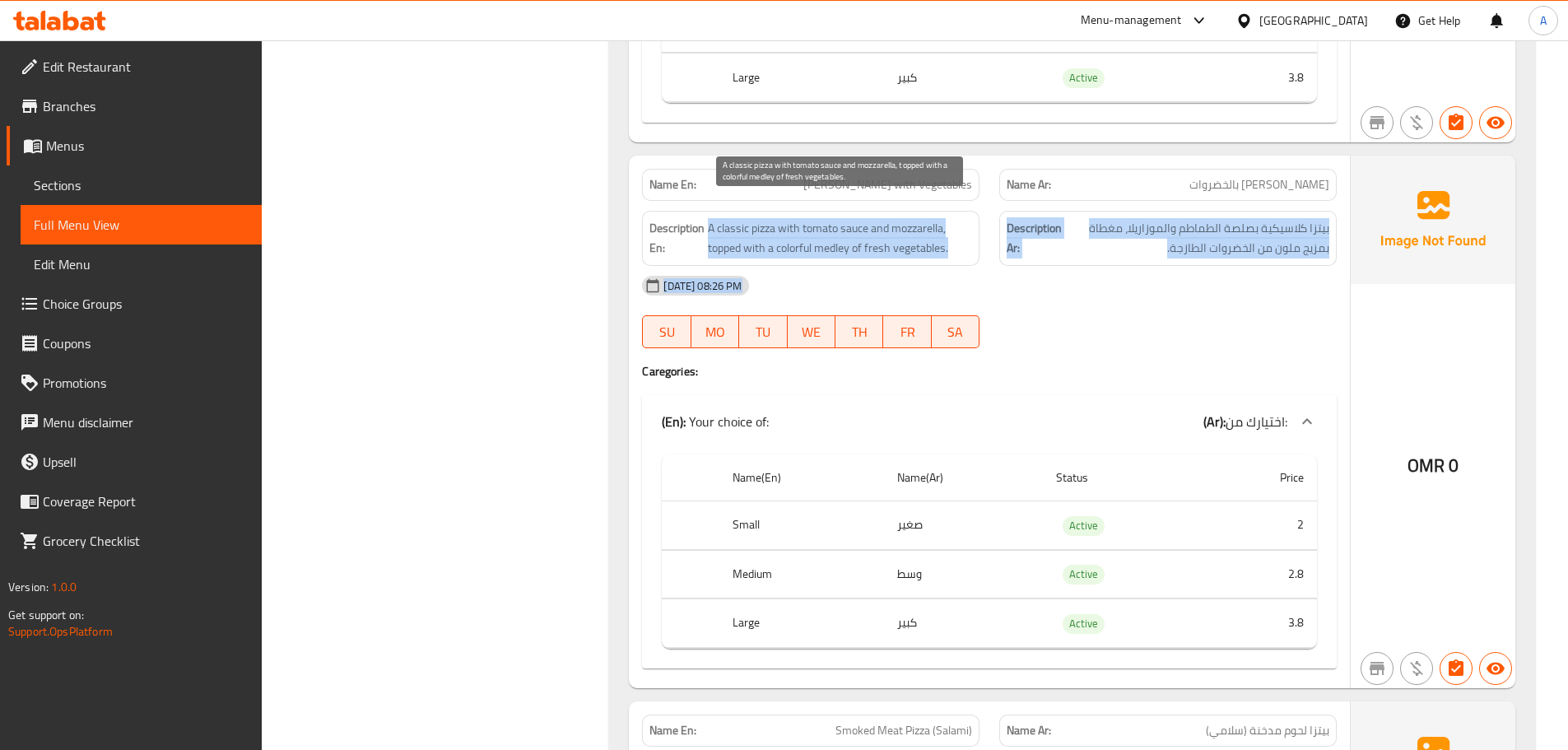
drag, startPoint x: 1210, startPoint y: 245, endPoint x: 731, endPoint y: 205, distance: 480.7
click at [731, 205] on div "Name En: Margherita Pizza with Vegetables Name Ar: بيتزا مارجريتا بالخضروات Des…" at bounding box center [989, 421] width 721 height 533
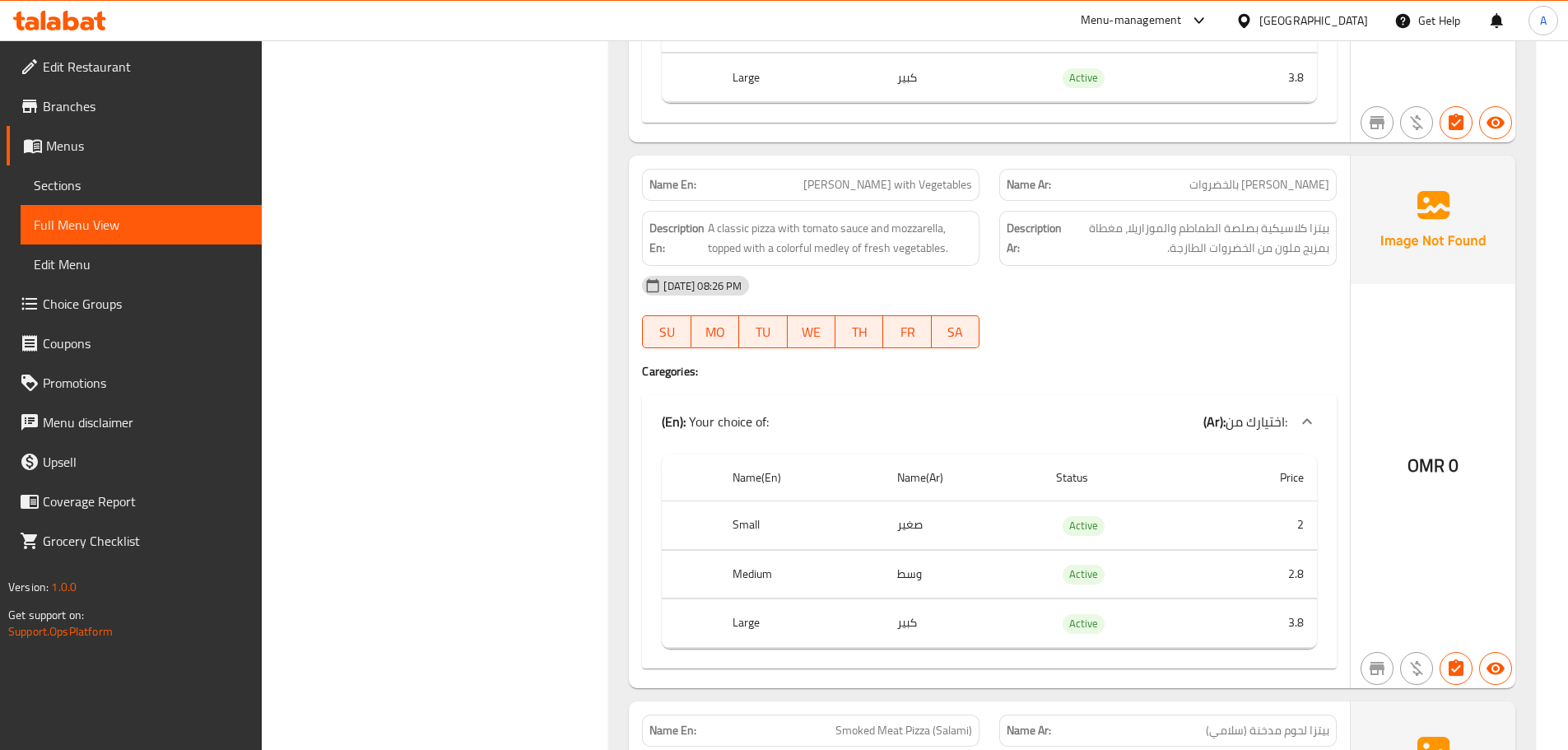
click at [668, 176] on strong "Name En:" at bounding box center [673, 184] width 47 height 17
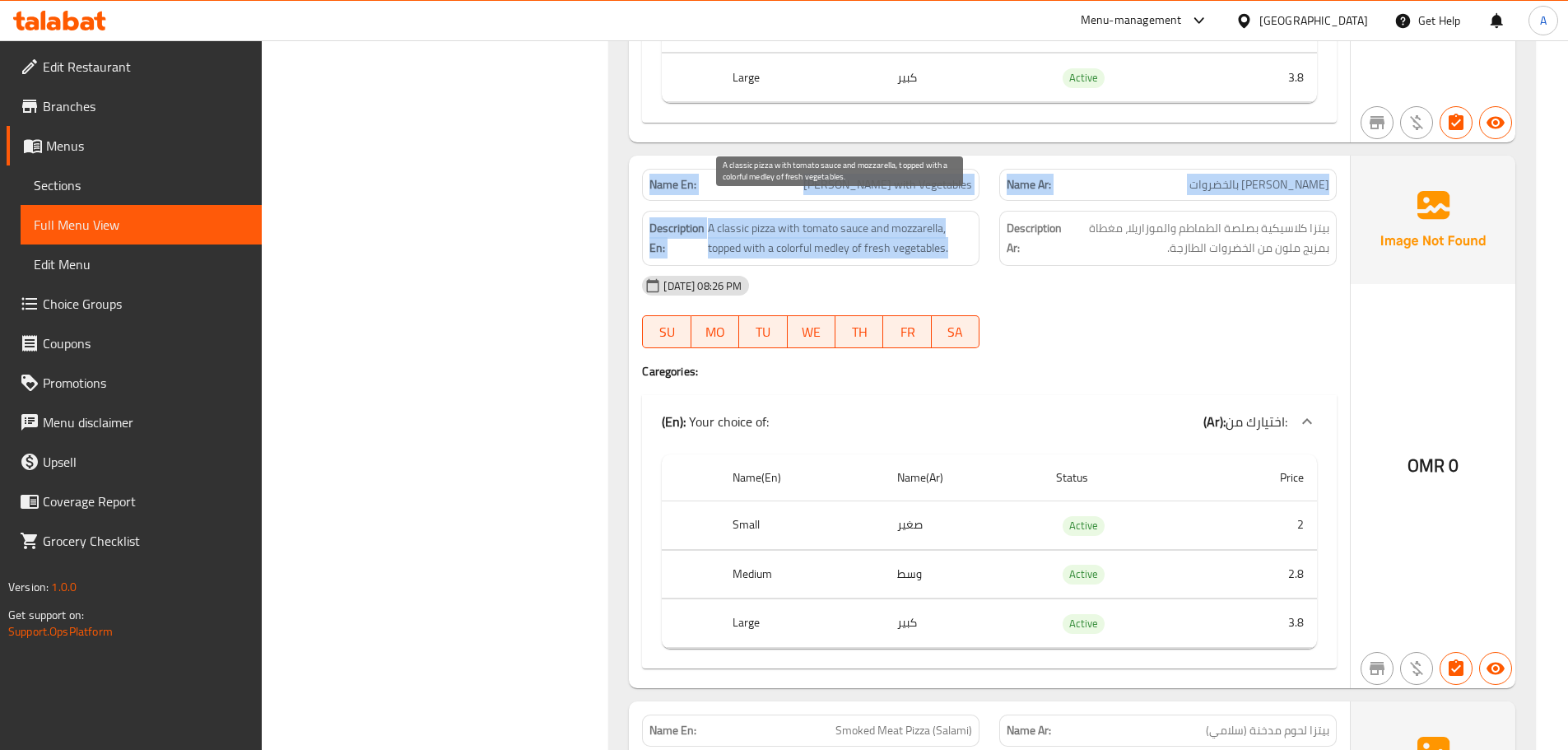
drag, startPoint x: 668, startPoint y: 166, endPoint x: 1150, endPoint y: 246, distance: 488.6
click at [1138, 246] on div "Name En: Margherita Pizza with Vegetables Name Ar: بيتزا مارجريتا بالخضروات Des…" at bounding box center [989, 421] width 721 height 533
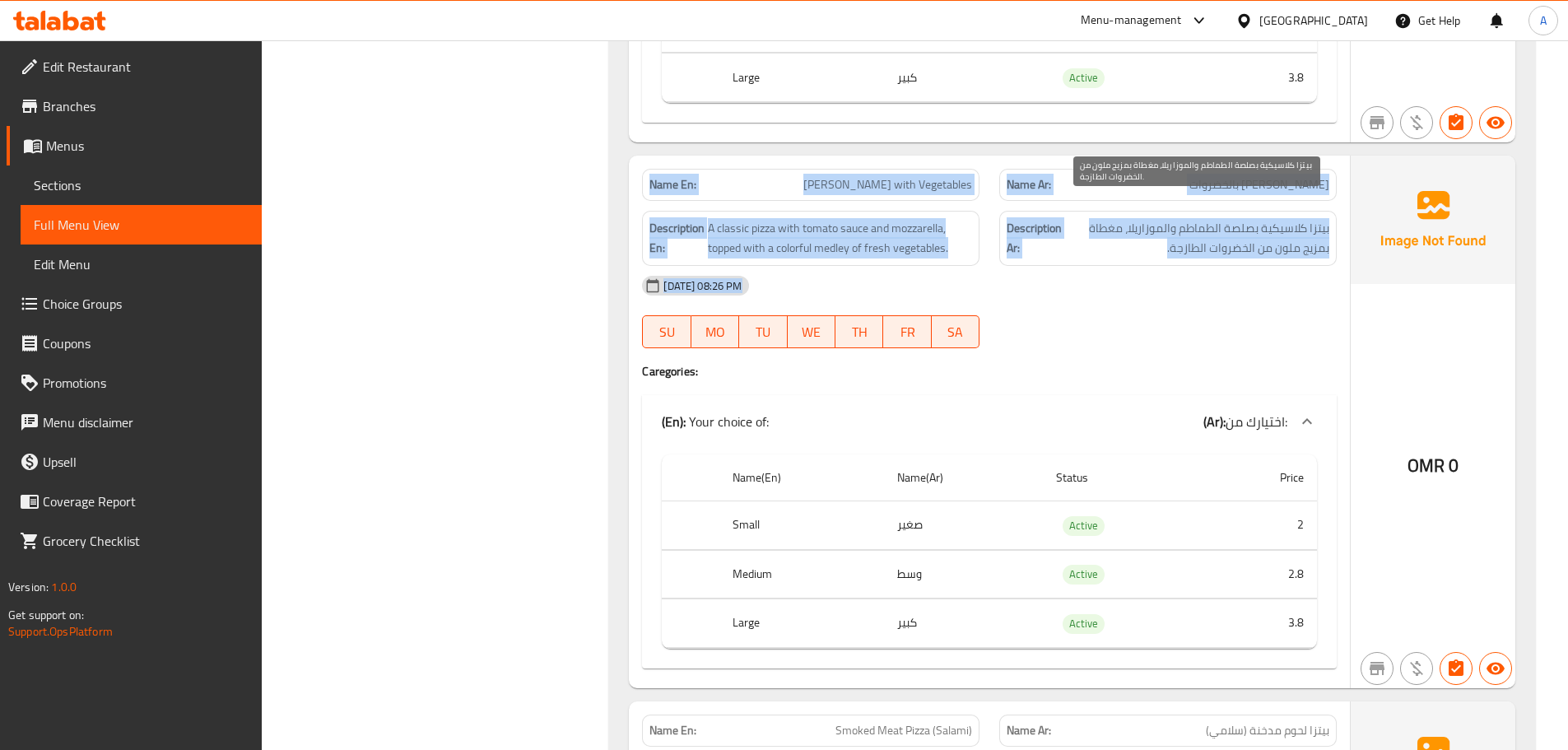
click at [1209, 234] on span "بيتزا كلاسيكية بصلصة الطماطم والموزاريلا، مغطاة بمزيج ملون من الخضروات الطازجة." at bounding box center [1197, 238] width 264 height 40
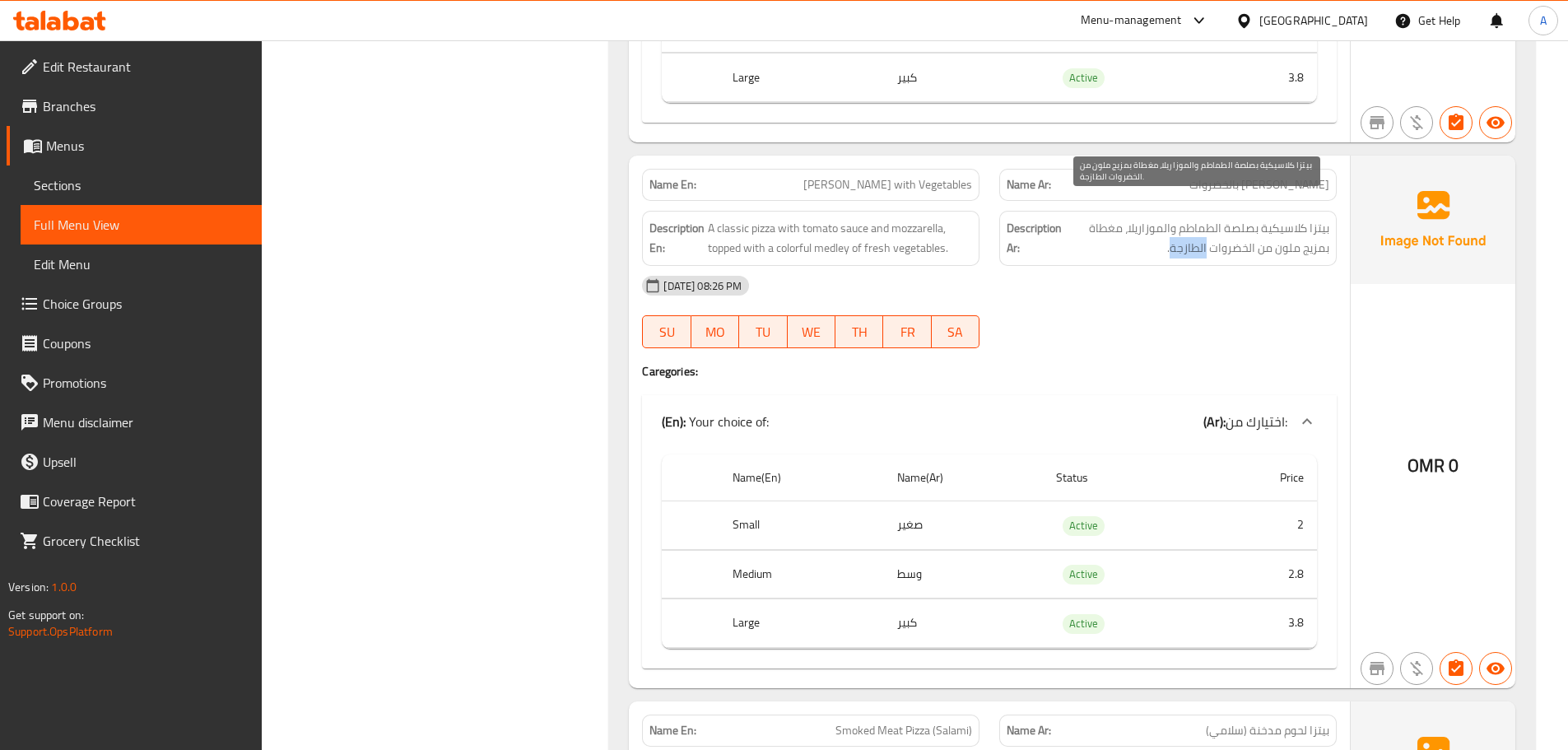
click at [1209, 234] on span "بيتزا كلاسيكية بصلصة الطماطم والموزاريلا، مغطاة بمزيج ملون من الخضروات الطازجة." at bounding box center [1197, 238] width 264 height 40
click at [1193, 272] on div "13-10-2025 08:26 PM" at bounding box center [989, 285] width 714 height 40
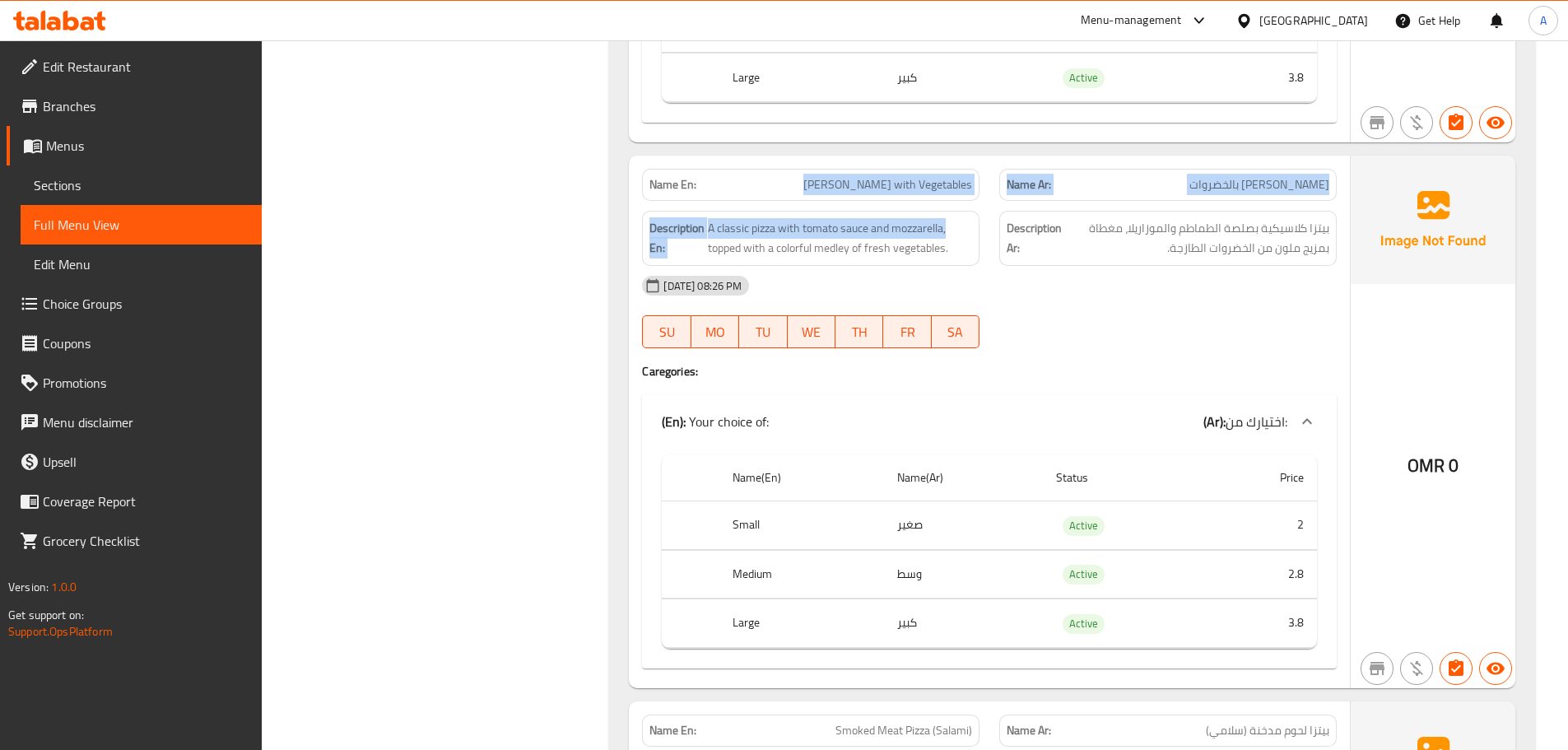
drag, startPoint x: 772, startPoint y: 172, endPoint x: 1053, endPoint y: 242, distance: 289.6
click at [990, 218] on div "Name En: Margherita Pizza with Vegetables Name Ar: بيتزا مارجريتا بالخضروات Des…" at bounding box center [989, 421] width 721 height 533
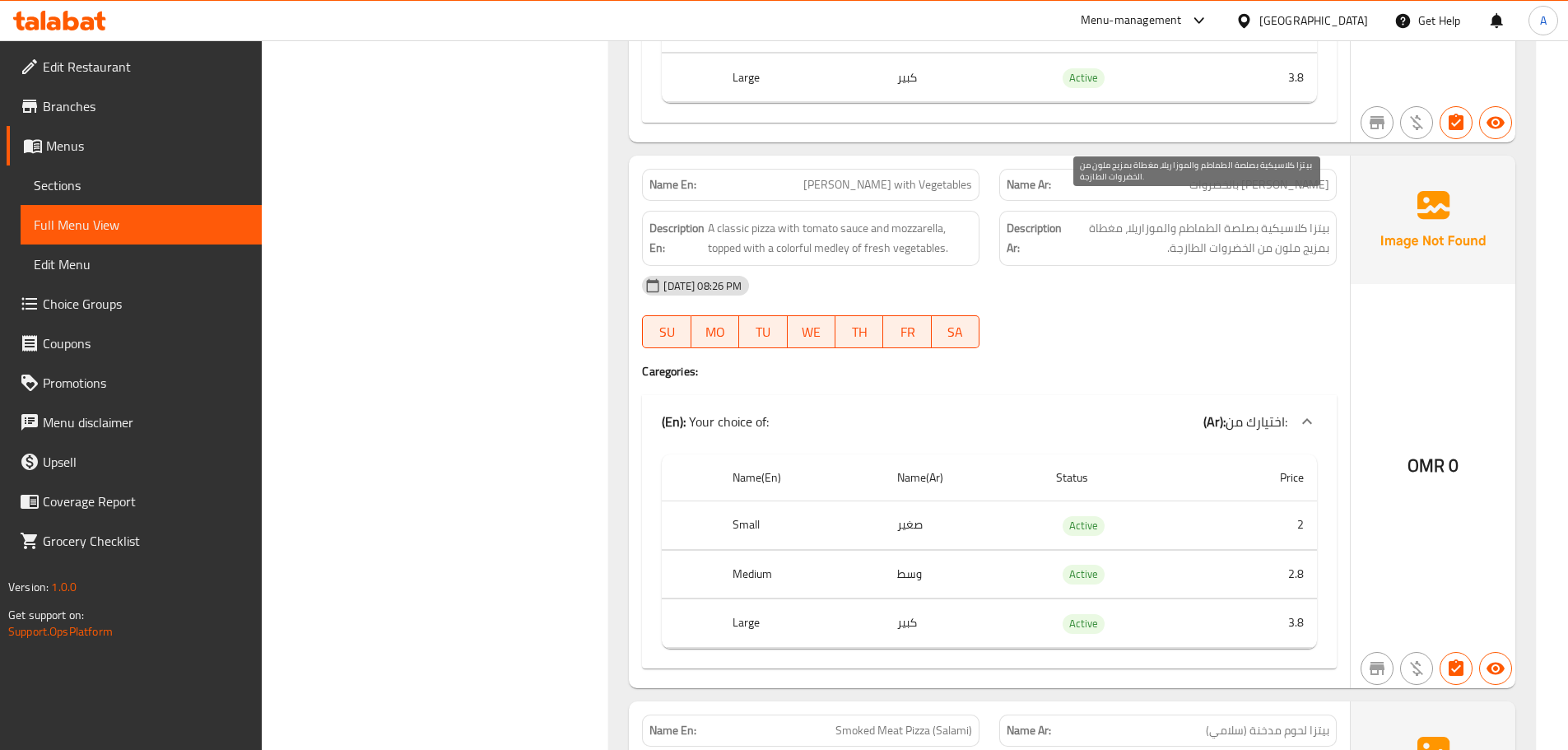
click at [1203, 218] on span "بيتزا كلاسيكية بصلصة الطماطم والموزاريلا، مغطاة بمزيج ملون من الخضروات الطازجة." at bounding box center [1197, 238] width 264 height 40
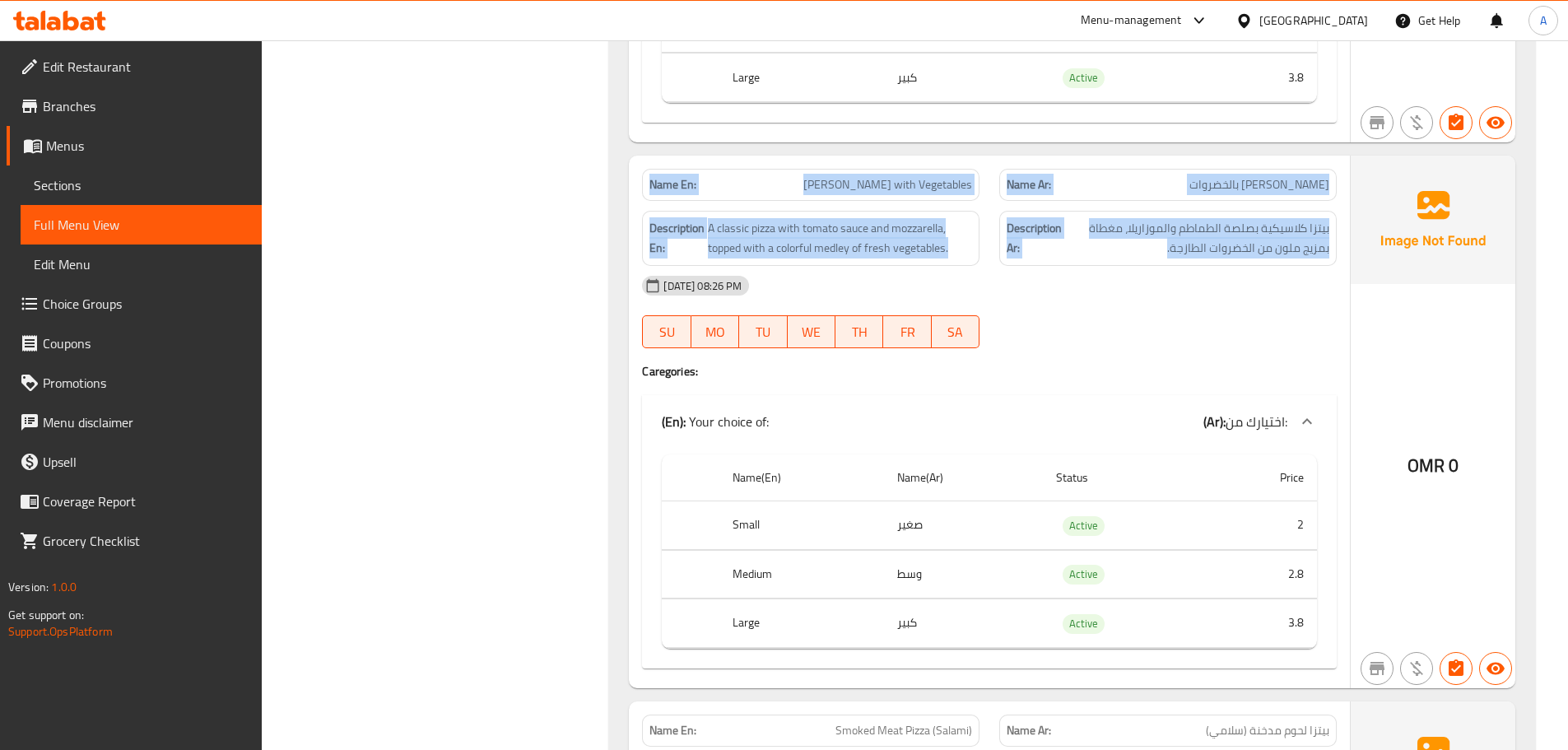
drag, startPoint x: 1203, startPoint y: 212, endPoint x: 618, endPoint y: 139, distance: 589.5
click at [668, 174] on div "Name En: Margherita Pizza with Vegetables" at bounding box center [810, 185] width 337 height 32
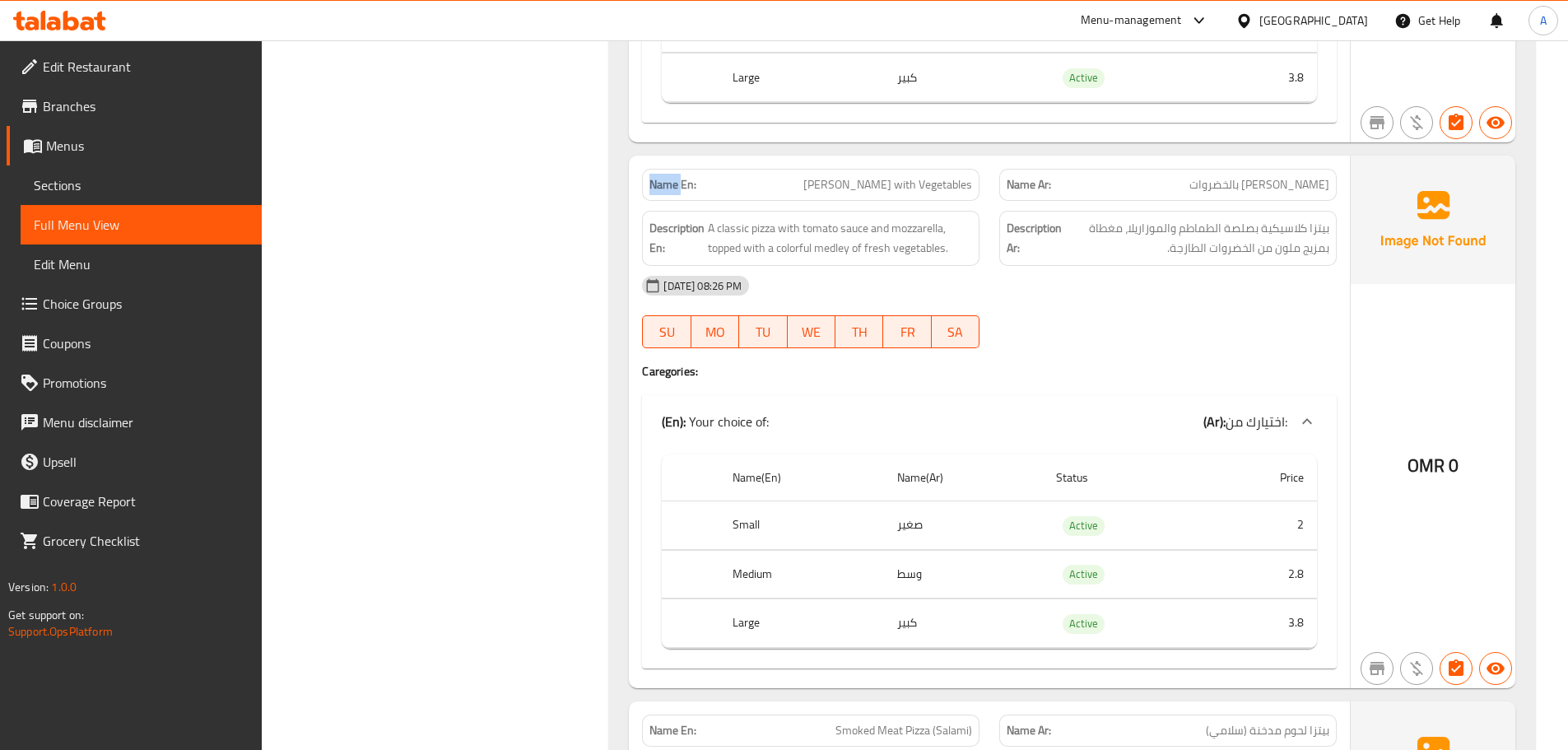
click at [668, 174] on div "Name En: Margherita Pizza with Vegetables" at bounding box center [810, 185] width 337 height 32
drag, startPoint x: 668, startPoint y: 174, endPoint x: 1086, endPoint y: 279, distance: 431.0
click at [697, 183] on div "Name En: Margherita Pizza with Vegetables Name Ar: بيتزا مارجريتا بالخضروات Des…" at bounding box center [989, 421] width 721 height 533
click at [1086, 279] on div "13-10-2025 08:26 PM" at bounding box center [989, 285] width 714 height 40
drag, startPoint x: 784, startPoint y: 174, endPoint x: 1216, endPoint y: 206, distance: 433.2
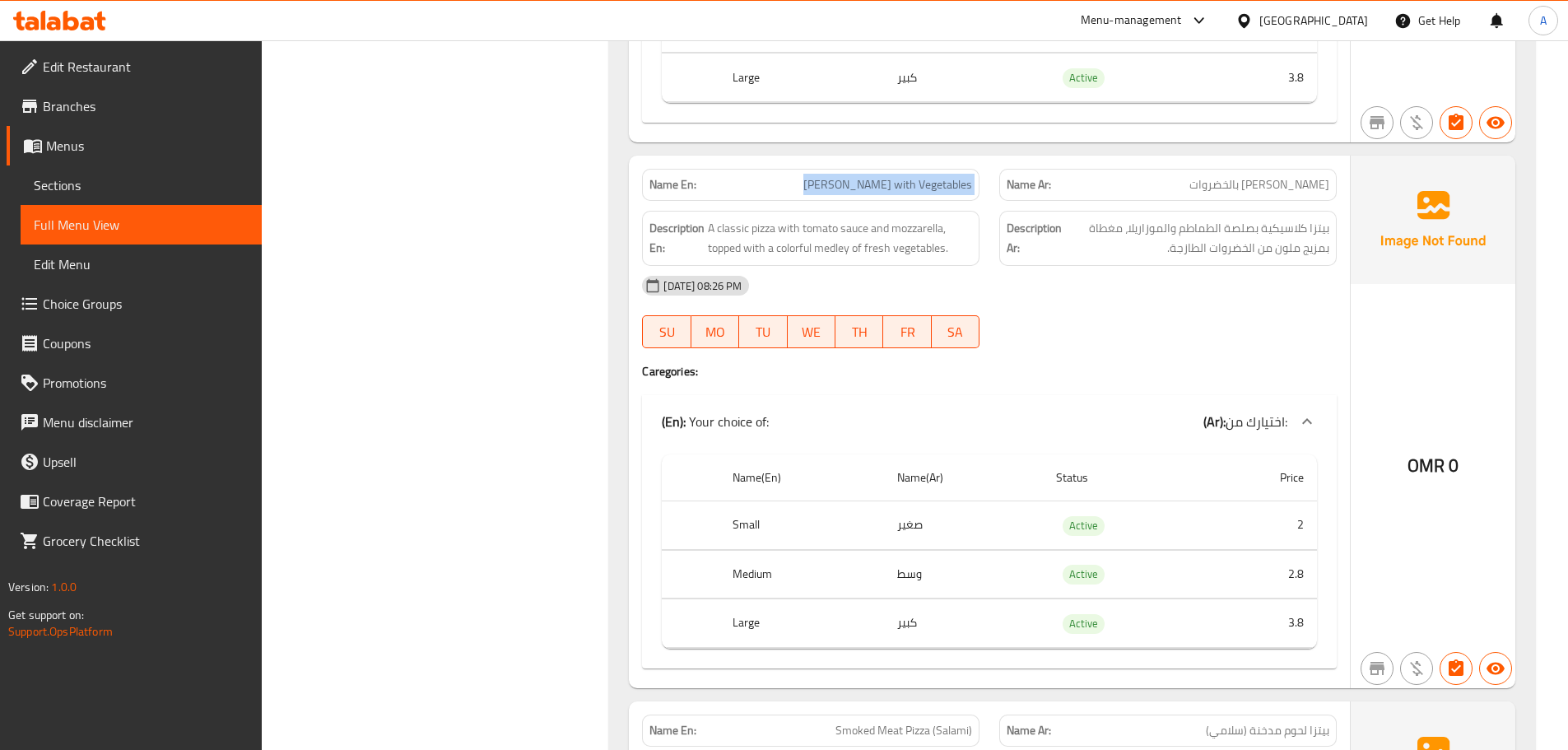
click at [1118, 192] on div "Name En: Margherita Pizza with Vegetables Name Ar: بيتزا مارجريتا بالخضروات Des…" at bounding box center [989, 421] width 721 height 533
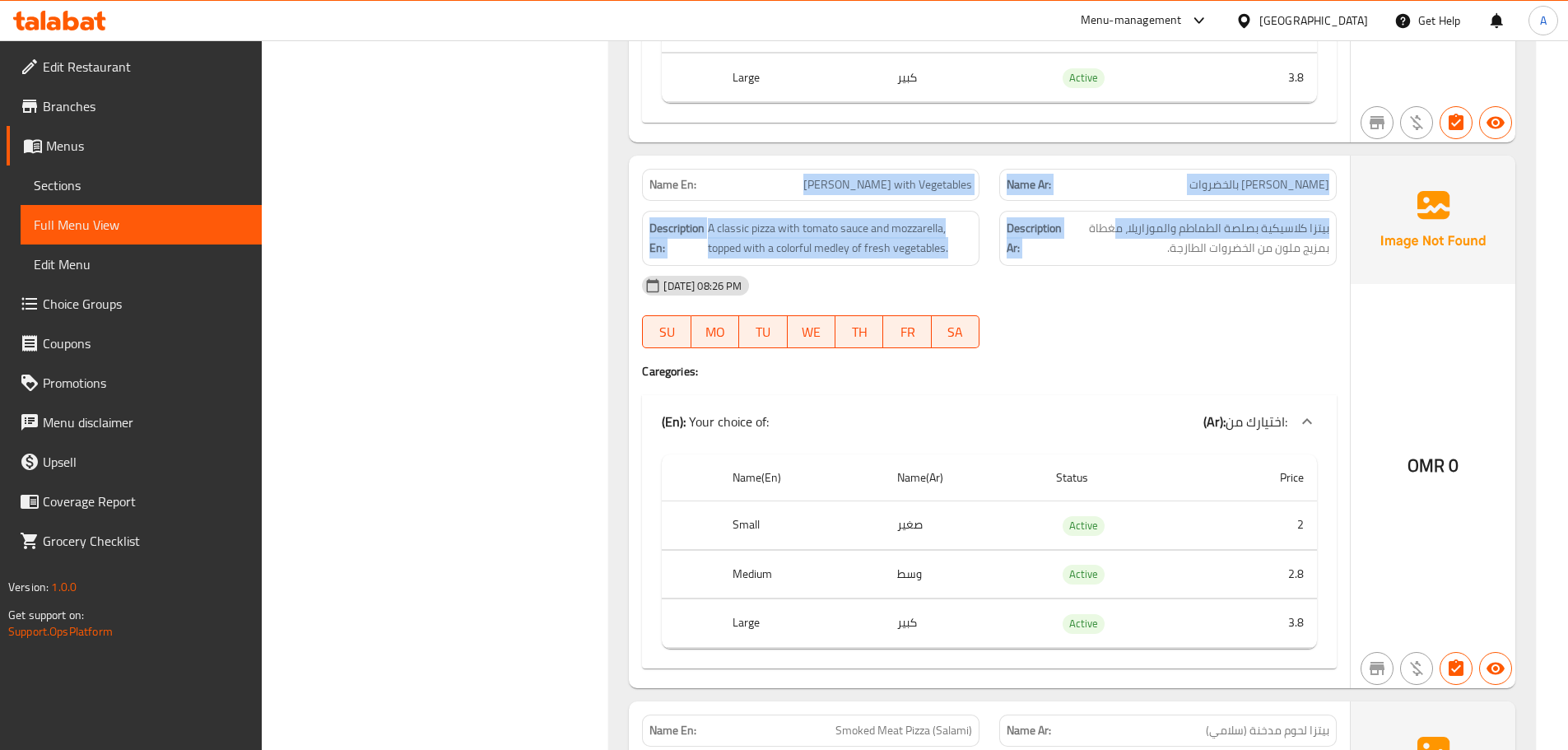
click at [1295, 176] on span "بيتزا مارجريتا بالخضروات" at bounding box center [1259, 184] width 140 height 17
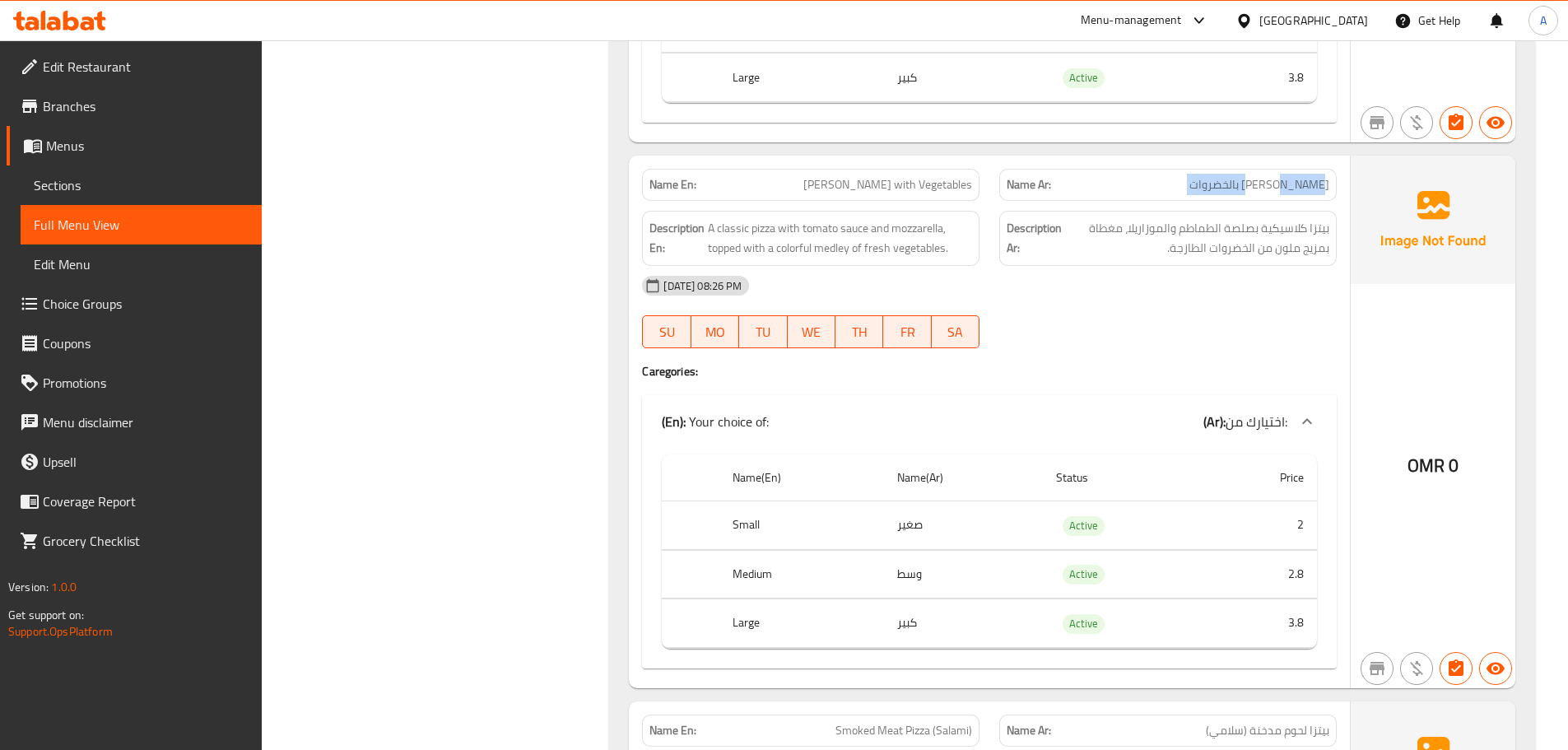
drag, startPoint x: 1295, startPoint y: 161, endPoint x: 1021, endPoint y: 183, distance: 274.9
click at [1187, 176] on p "Name Ar: بيتزا مارجريتا بالخضروات" at bounding box center [1168, 184] width 323 height 17
drag, startPoint x: 791, startPoint y: 172, endPoint x: 907, endPoint y: 174, distance: 116.0
click at [907, 176] on p "Name En: Margherita Pizza with Vegetables" at bounding box center [811, 184] width 323 height 17
click at [892, 176] on span "Margherita Pizza with Vegetables" at bounding box center [888, 184] width 169 height 17
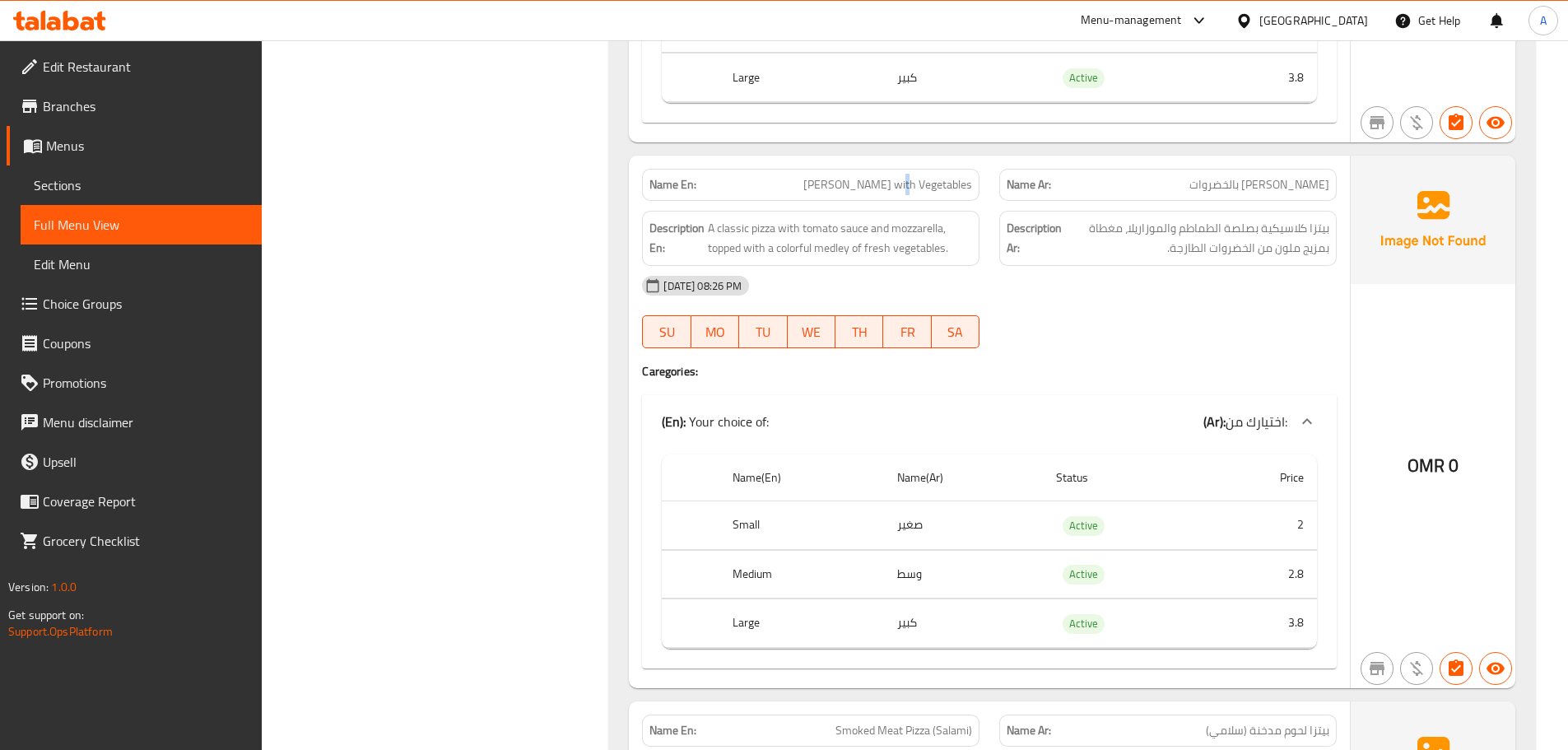
click at [892, 176] on span "Margherita Pizza with Vegetables" at bounding box center [888, 184] width 169 height 17
click at [1312, 218] on span "بيتزا كلاسيكية بصلصة الطماطم والموزاريلا، مغطاة بمزيج ملون من الخضروات الطازجة." at bounding box center [1197, 238] width 264 height 40
drag, startPoint x: 1312, startPoint y: 210, endPoint x: 1246, endPoint y: 206, distance: 66.1
click at [1249, 218] on span "بيتزا كلاسيكية بصلصة الطماطم والموزاريلا، مغطاة بمزيج ملون من الخضروات الطازجة." at bounding box center [1197, 238] width 264 height 40
drag, startPoint x: 671, startPoint y: 200, endPoint x: 955, endPoint y: 239, distance: 286.7
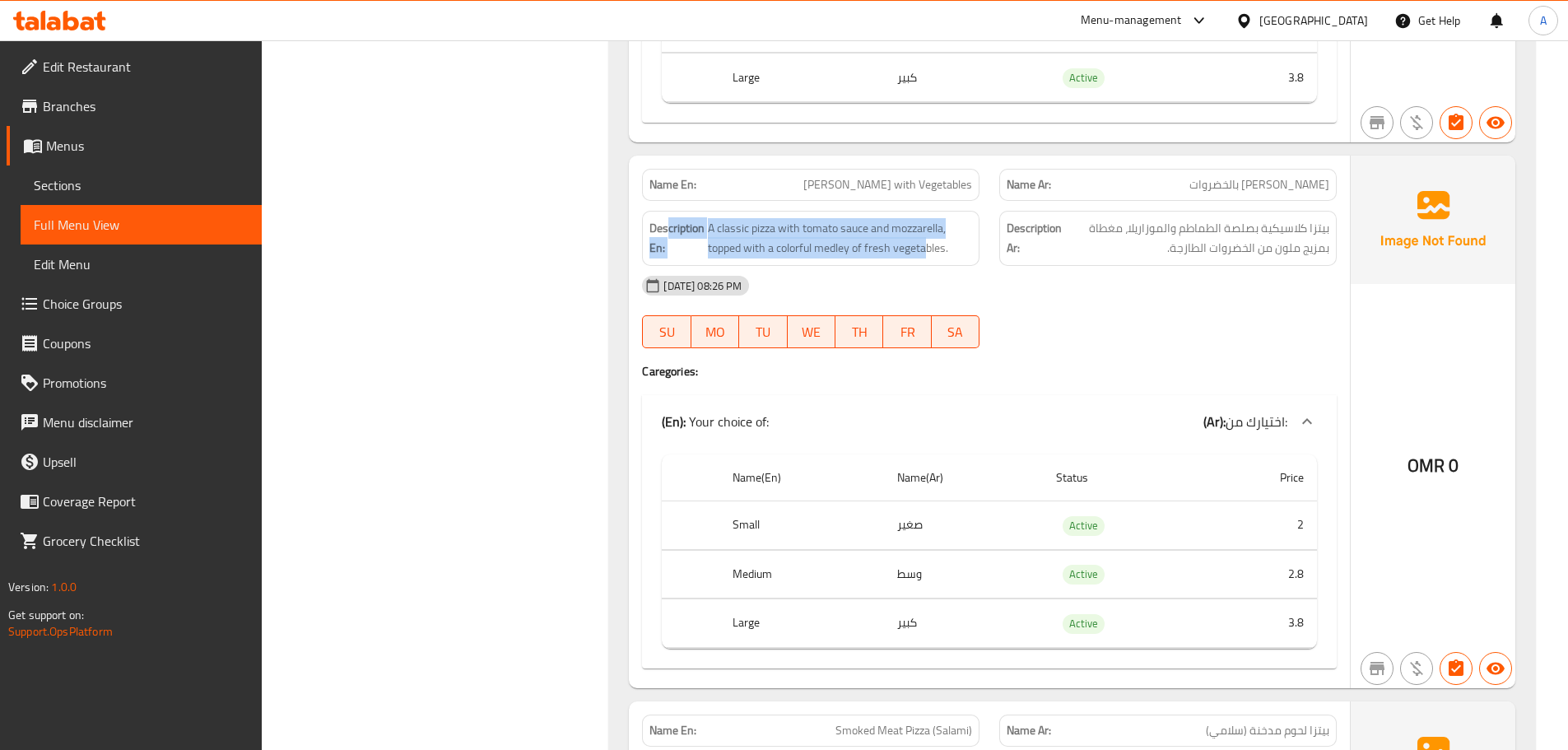
click at [955, 239] on div "Description En: A classic pizza with tomato sauce and mozzarella, topped with a…" at bounding box center [810, 238] width 337 height 55
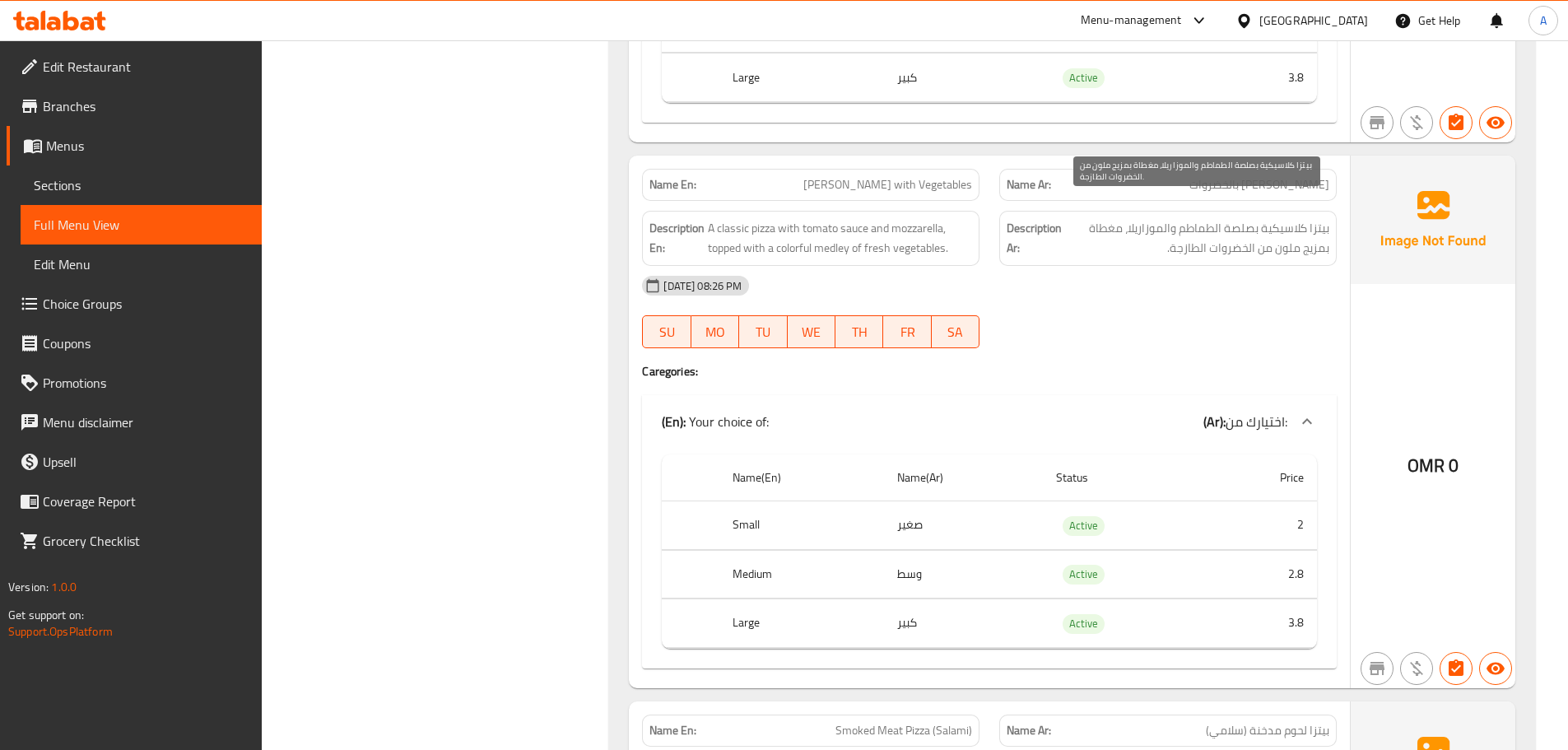
click at [1320, 218] on span "بيتزا كلاسيكية بصلصة الطماطم والموزاريلا، مغطاة بمزيج ملون من الخضروات الطازجة." at bounding box center [1197, 238] width 264 height 40
drag, startPoint x: 1320, startPoint y: 205, endPoint x: 1271, endPoint y: 206, distance: 49.0
click at [1272, 218] on span "بيتزا كلاسيكية بصلصة الطماطم والموزاريلا، مغطاة بمزيج ملون من الخضروات الطازجة." at bounding box center [1197, 238] width 264 height 40
click at [1245, 218] on span "بيتزا كلاسيكية بصلصة الطماطم والموزاريلا، مغطاة بمزيج ملون من الخضروات الطازجة." at bounding box center [1197, 238] width 264 height 40
drag, startPoint x: 1245, startPoint y: 204, endPoint x: 1202, endPoint y: 206, distance: 43.0
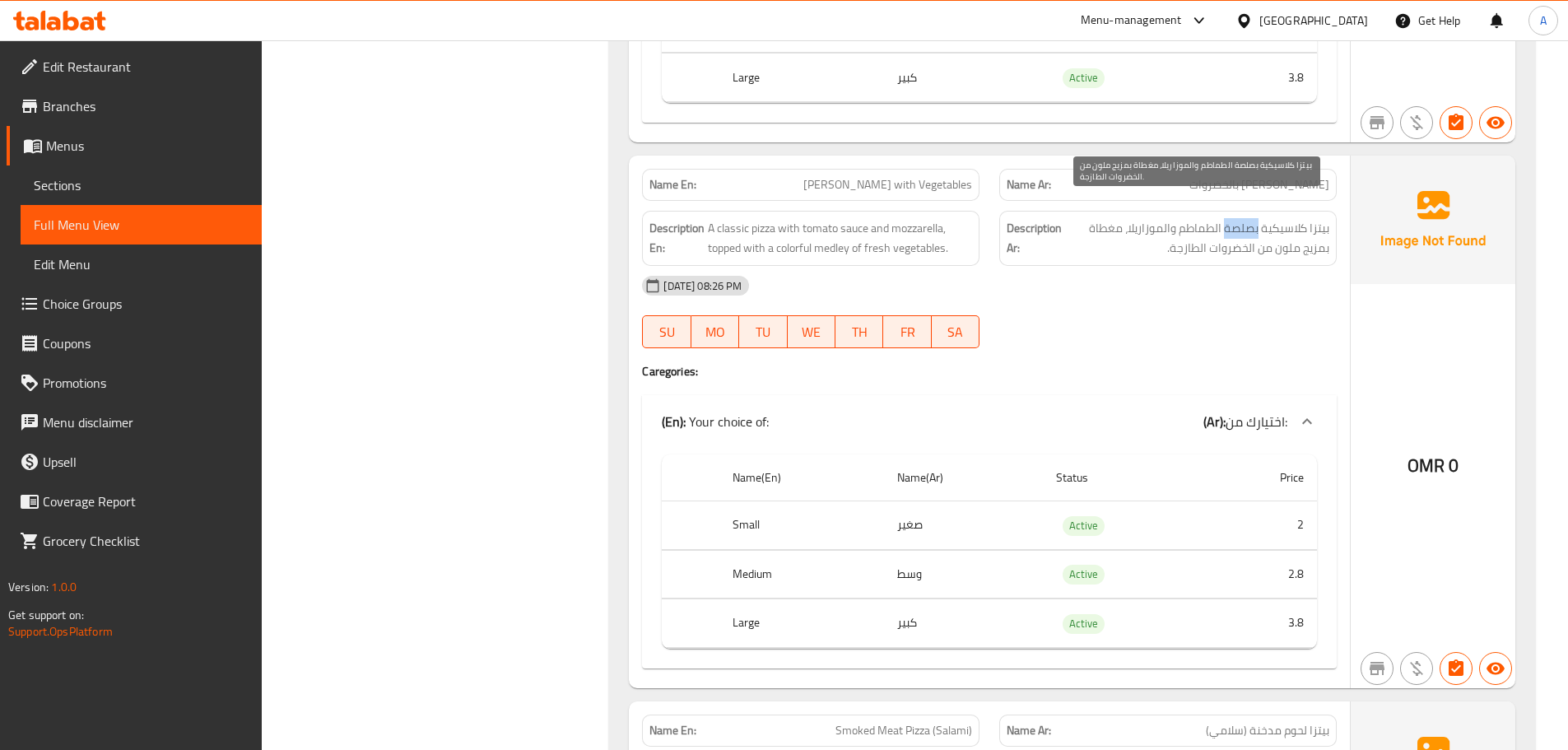
click at [1209, 218] on span "بيتزا كلاسيكية بصلصة الطماطم والموزاريلا، مغطاة بمزيج ملون من الخضروات الطازجة." at bounding box center [1197, 238] width 264 height 40
click at [1301, 218] on span "بيتزا كلاسيكية بصلصة الطماطم والموزاريلا، مغطاة بمزيج ملون من الخضروات الطازجة." at bounding box center [1197, 238] width 264 height 40
click at [1329, 217] on div "Description Ar: بيتزا كلاسيكية بصلصة الطماطم والموزاريلا، مغطاة بمزيج ملون من ا…" at bounding box center [1168, 238] width 337 height 55
click at [1319, 218] on span "بيتزا كلاسيكية بصلصة الطماطم والموزاريلا، مغطاة بمزيج ملون من الخضروات الطازجة." at bounding box center [1197, 238] width 264 height 40
drag, startPoint x: 1319, startPoint y: 209, endPoint x: 1115, endPoint y: 202, distance: 204.1
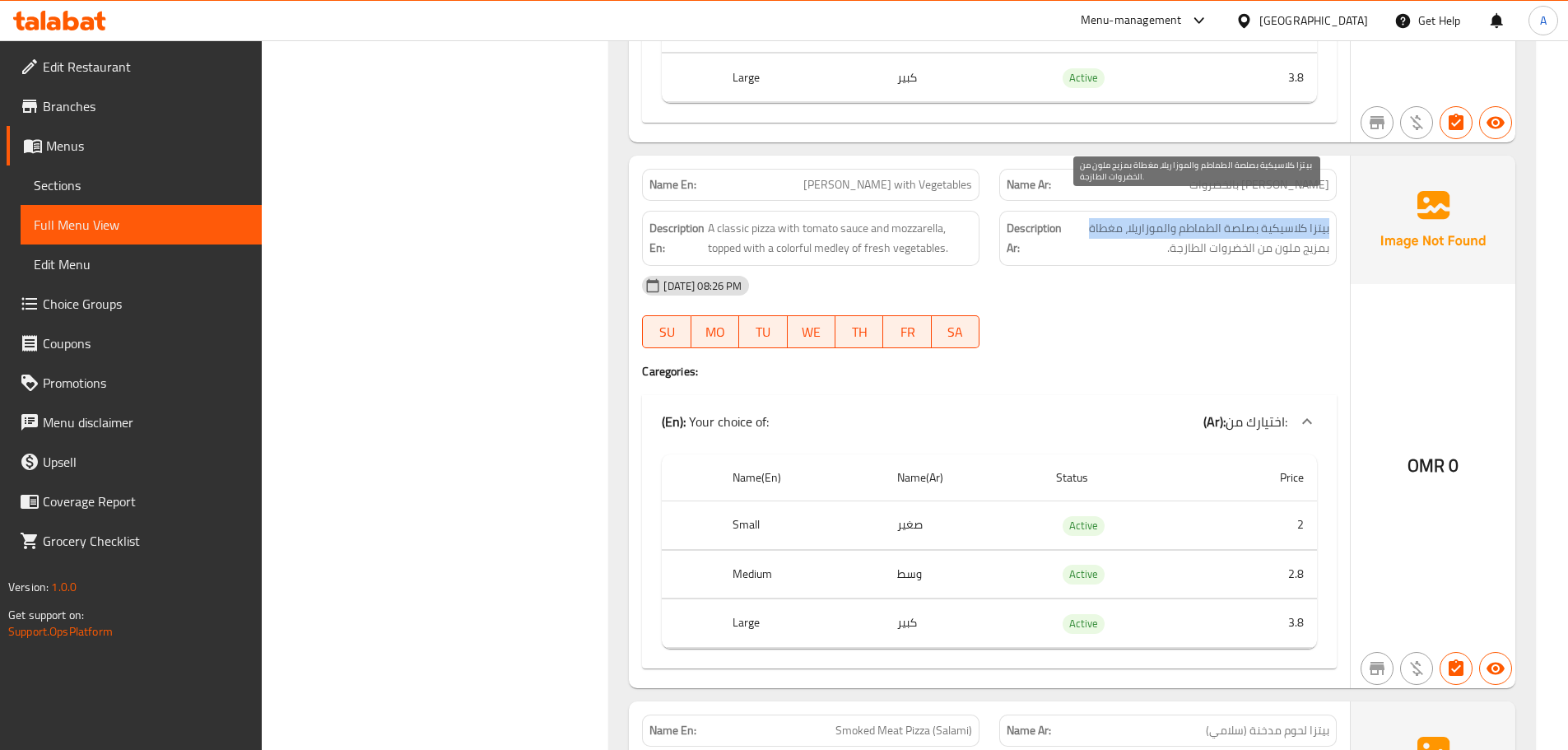
click at [1115, 218] on span "بيتزا كلاسيكية بصلصة الطماطم والموزاريلا، مغطاة بمزيج ملون من الخضروات الطازجة." at bounding box center [1197, 238] width 264 height 40
drag, startPoint x: 1115, startPoint y: 202, endPoint x: 1176, endPoint y: 213, distance: 62.0
click at [1176, 218] on span "بيتزا كلاسيكية بصلصة الطماطم والموزاريلا، مغطاة بمزيج ملون من الخضروات الطازجة." at bounding box center [1197, 238] width 264 height 40
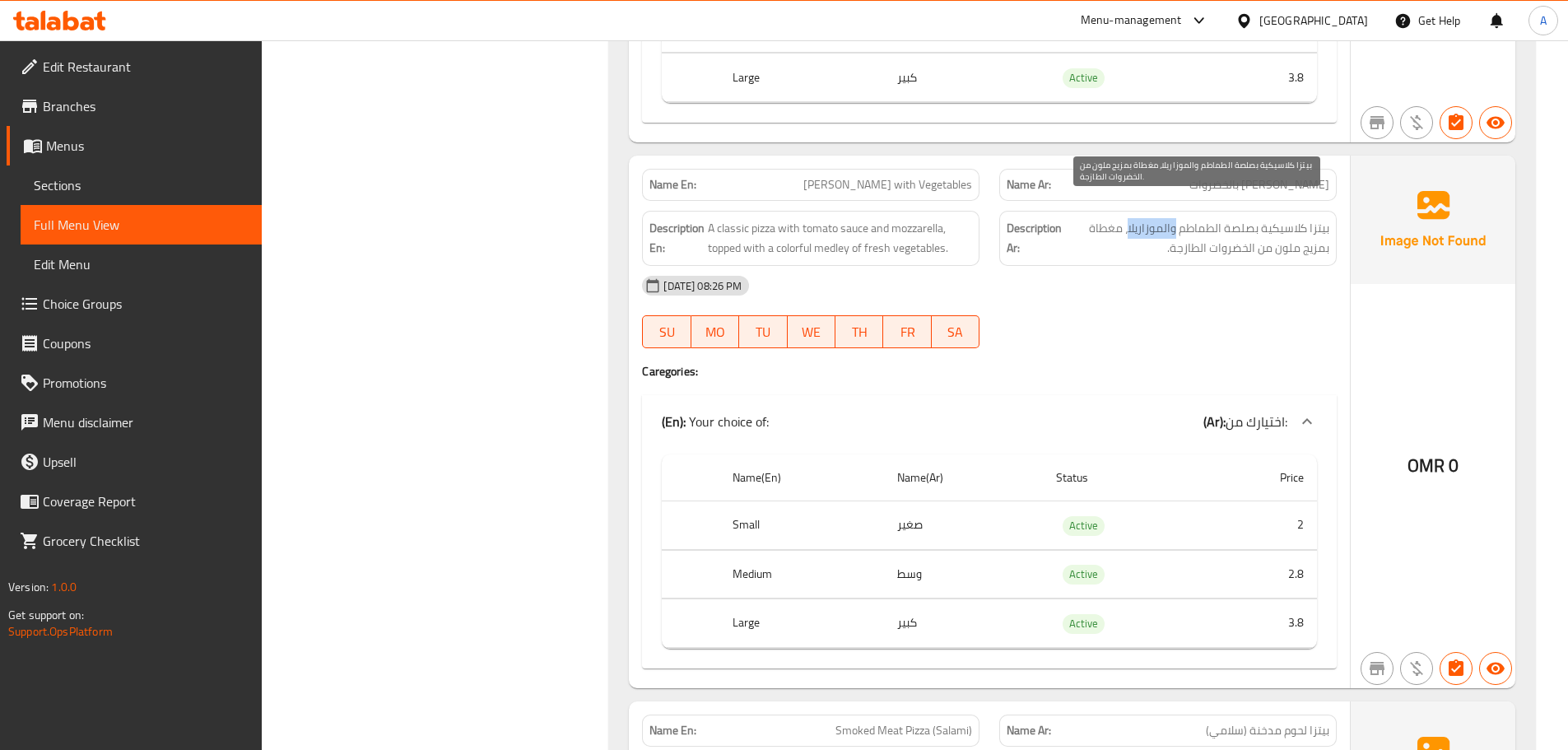
click at [1176, 218] on span "بيتزا كلاسيكية بصلصة الطماطم والموزاريلا، مغطاة بمزيج ملون من الخضروات الطازجة." at bounding box center [1197, 238] width 264 height 40
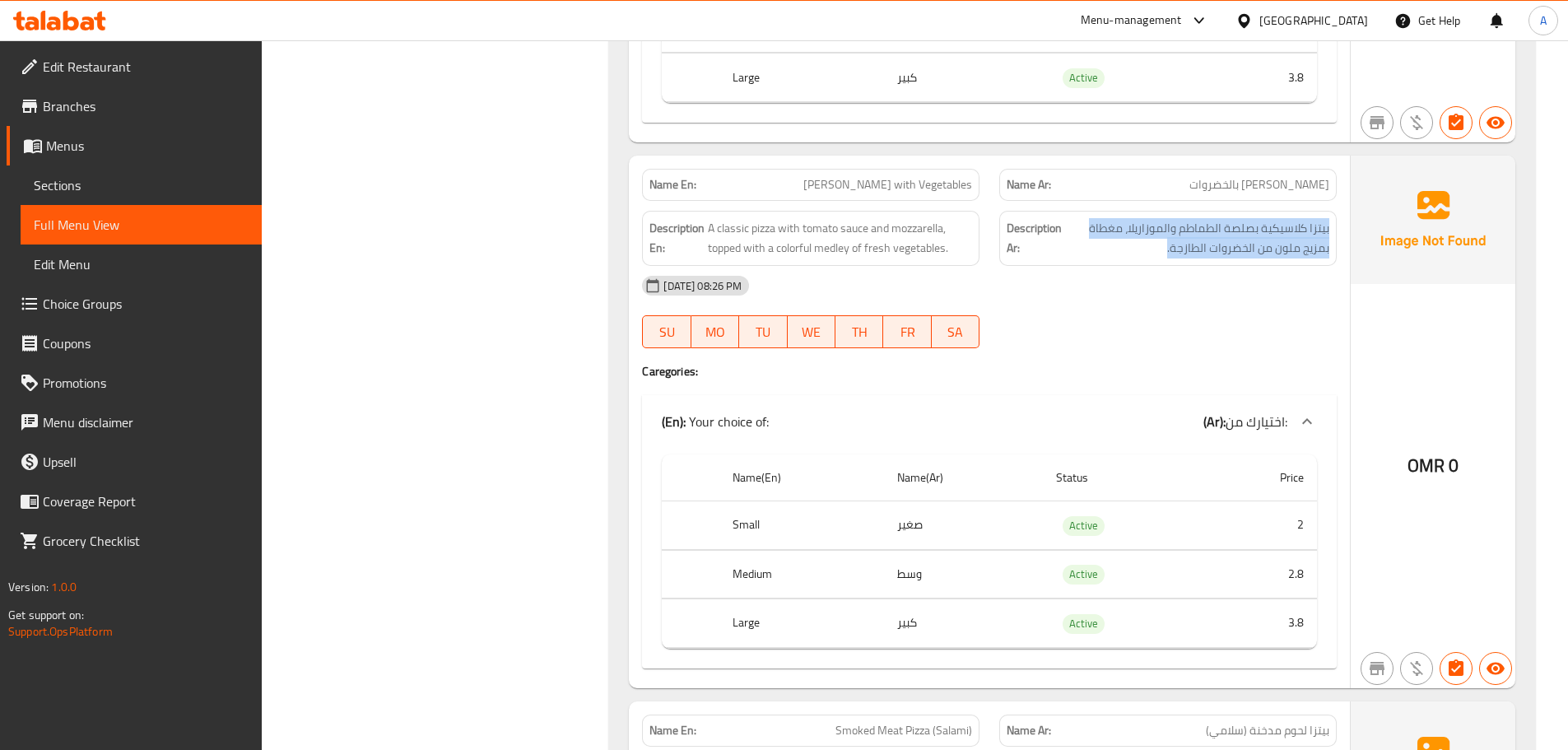
click at [1205, 240] on div "Description Ar: بيتزا كلاسيكية بصلصة الطماطم والموزاريلا، مغطاة بمزيج ملون من ا…" at bounding box center [1168, 238] width 337 height 55
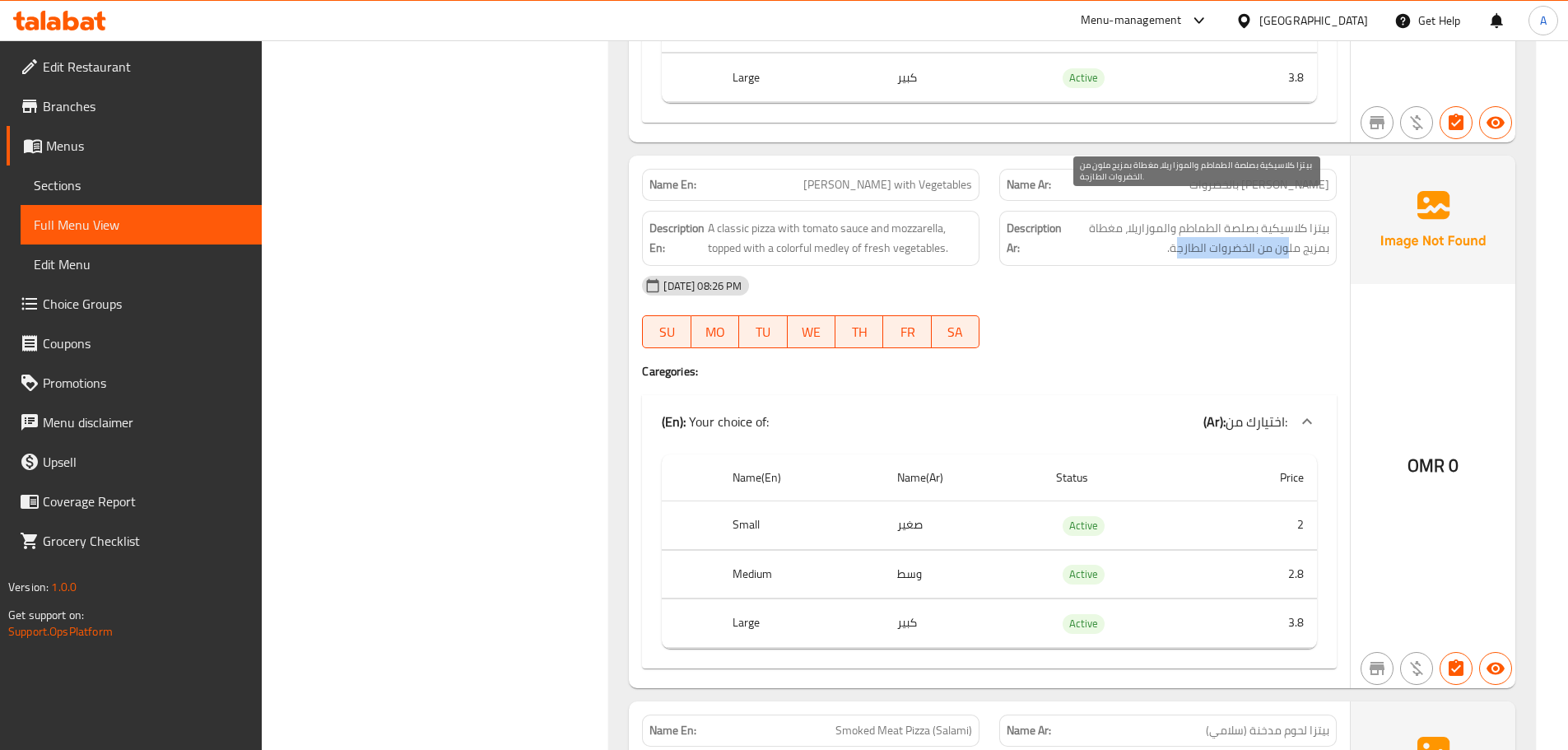
drag, startPoint x: 1215, startPoint y: 223, endPoint x: 1179, endPoint y: 226, distance: 36.1
click at [1179, 226] on span "بيتزا كلاسيكية بصلصة الطماطم والموزاريلا، مغطاة بمزيج ملون من الخضروات الطازجة." at bounding box center [1197, 238] width 264 height 40
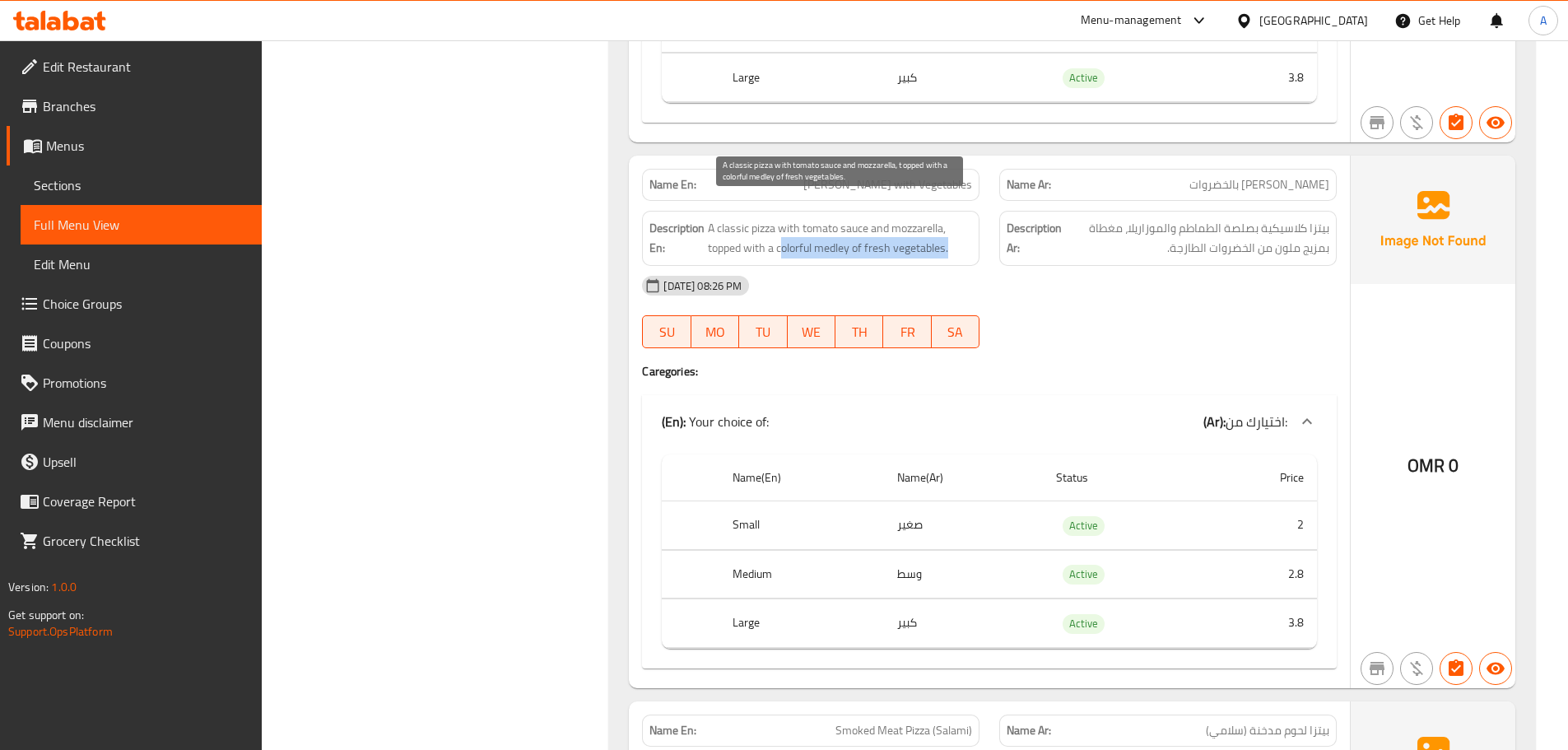
drag, startPoint x: 781, startPoint y: 221, endPoint x: 955, endPoint y: 236, distance: 174.6
click at [955, 236] on span "A classic pizza with tomato sauce and mozzarella, topped with a colorful medley…" at bounding box center [840, 238] width 264 height 40
click at [895, 229] on span "A classic pizza with tomato sauce and mozzarella, topped with a colorful medley…" at bounding box center [840, 238] width 264 height 40
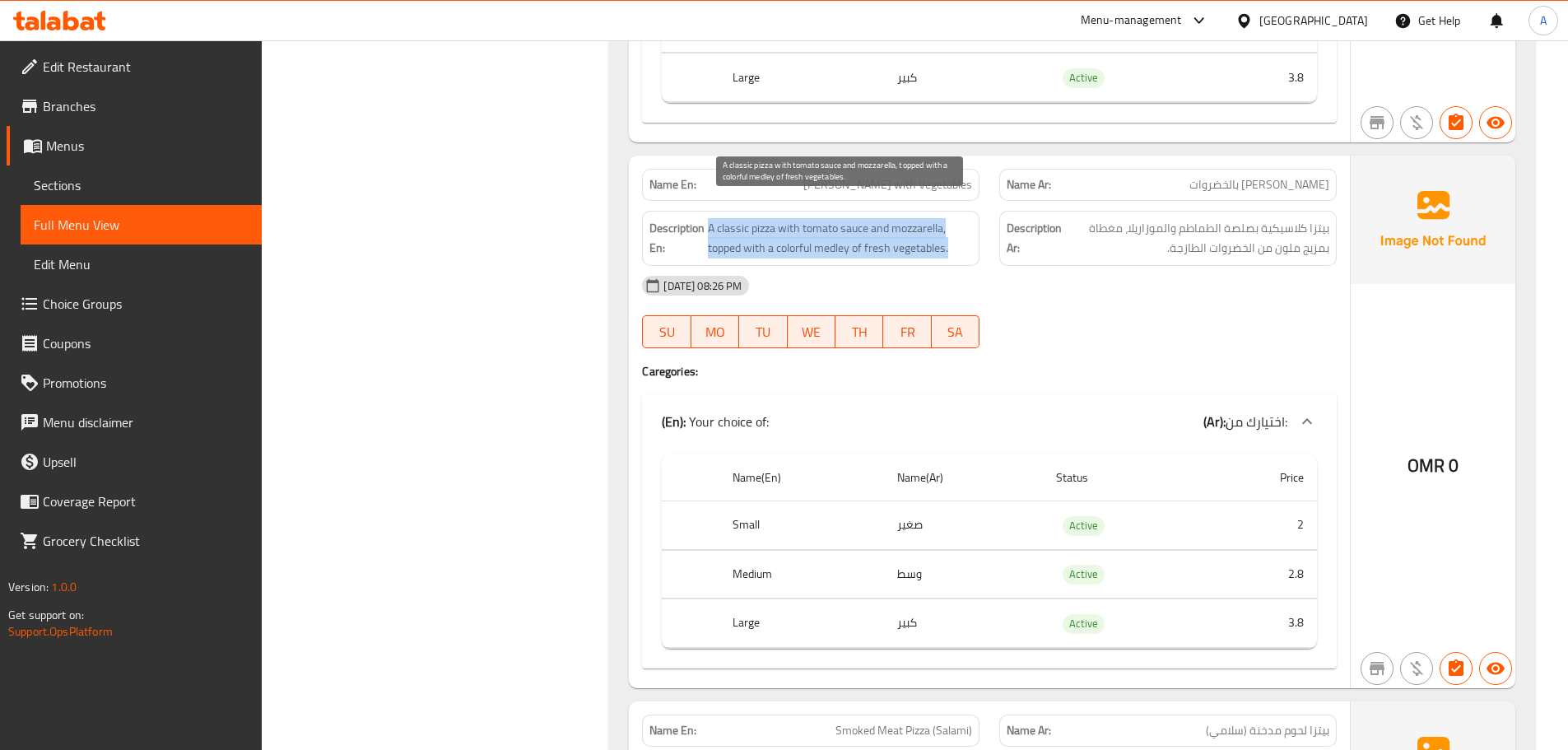
click at [815, 218] on span "A classic pizza with tomato sauce and mozzarella, topped with a colorful medley…" at bounding box center [840, 238] width 264 height 40
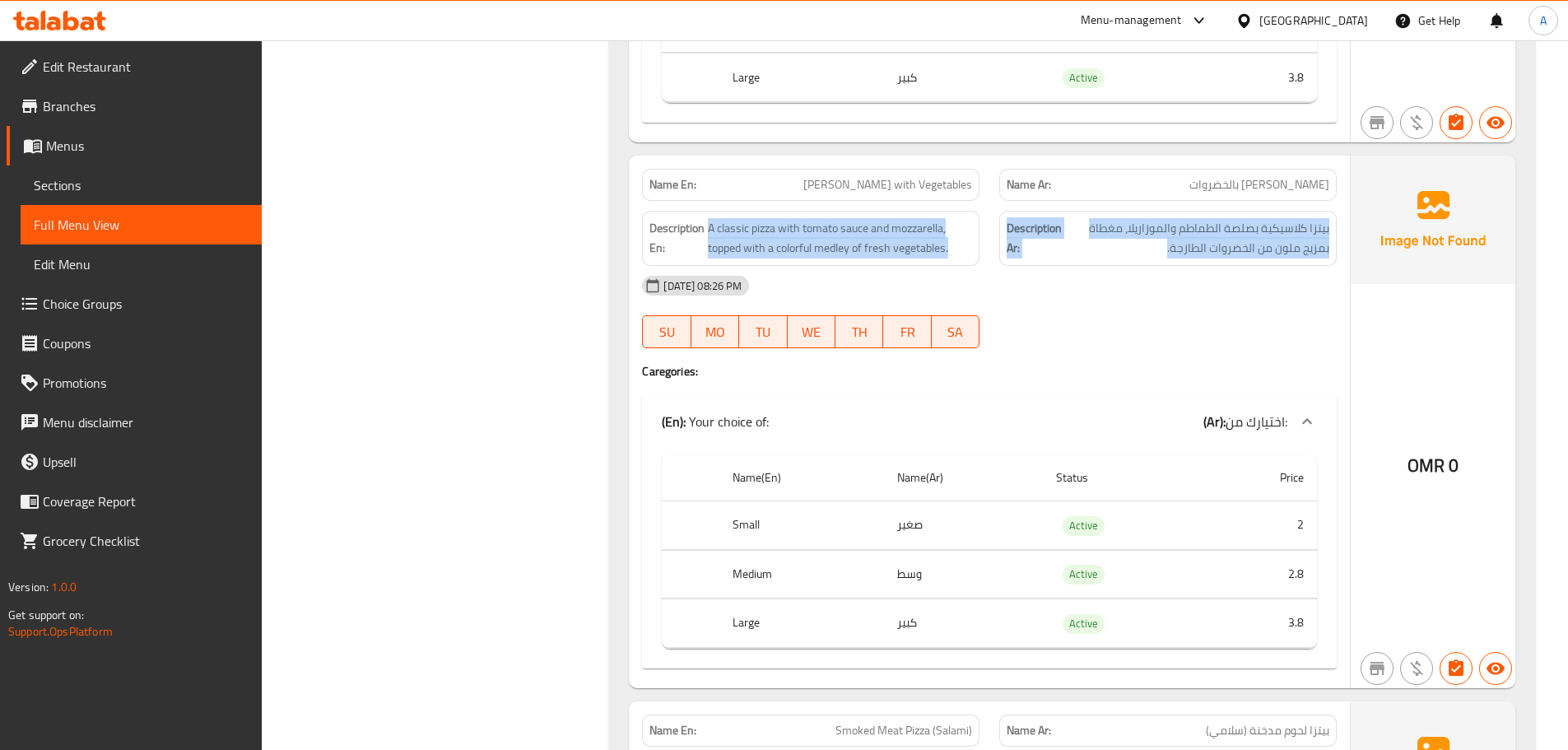
drag, startPoint x: 815, startPoint y: 207, endPoint x: 1165, endPoint y: 230, distance: 350.8
click at [1146, 228] on div "Description En: A classic pizza with tomato sauce and mozzarella, topped with a…" at bounding box center [989, 238] width 714 height 75
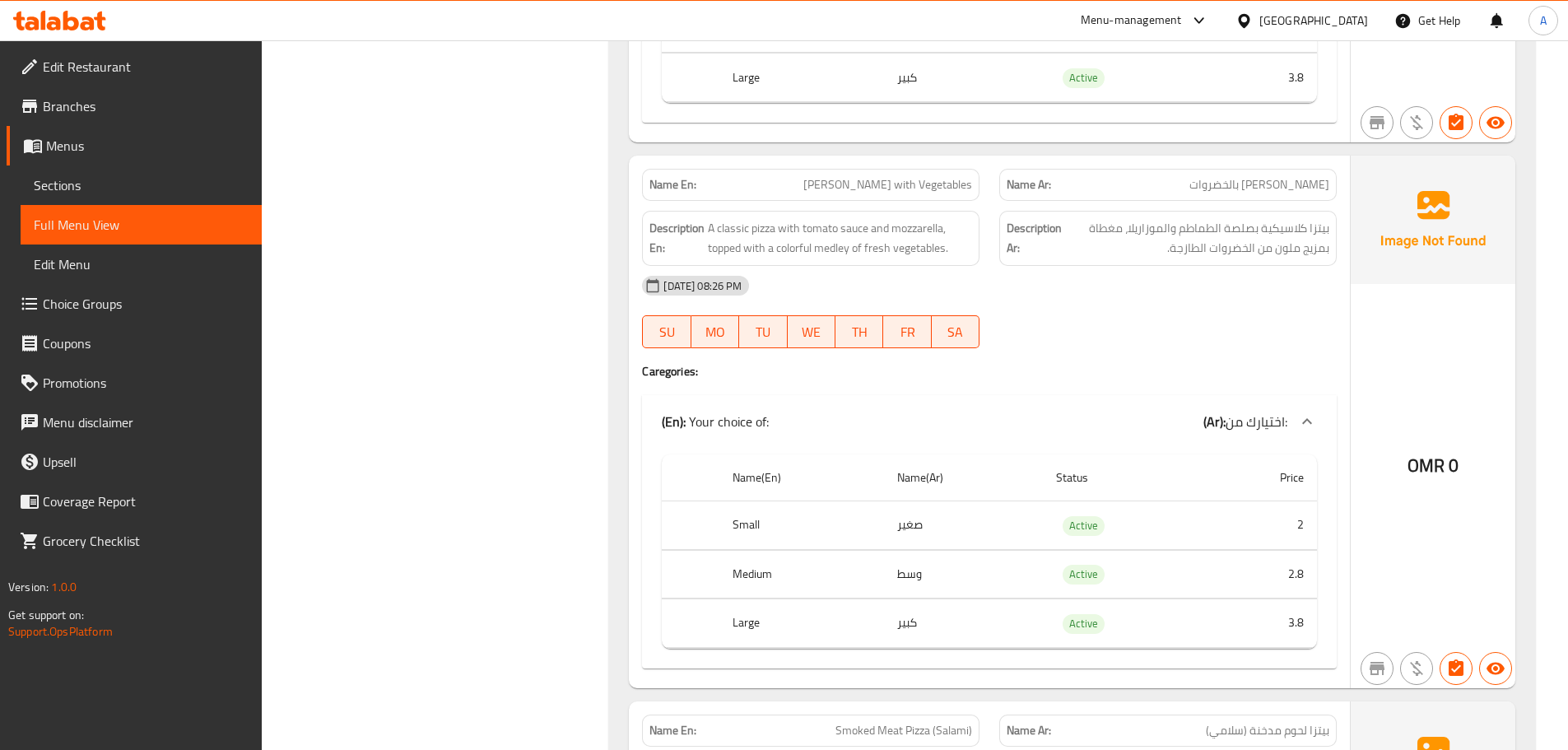
click at [1207, 268] on div "13-10-2025 08:26 PM" at bounding box center [989, 285] width 714 height 40
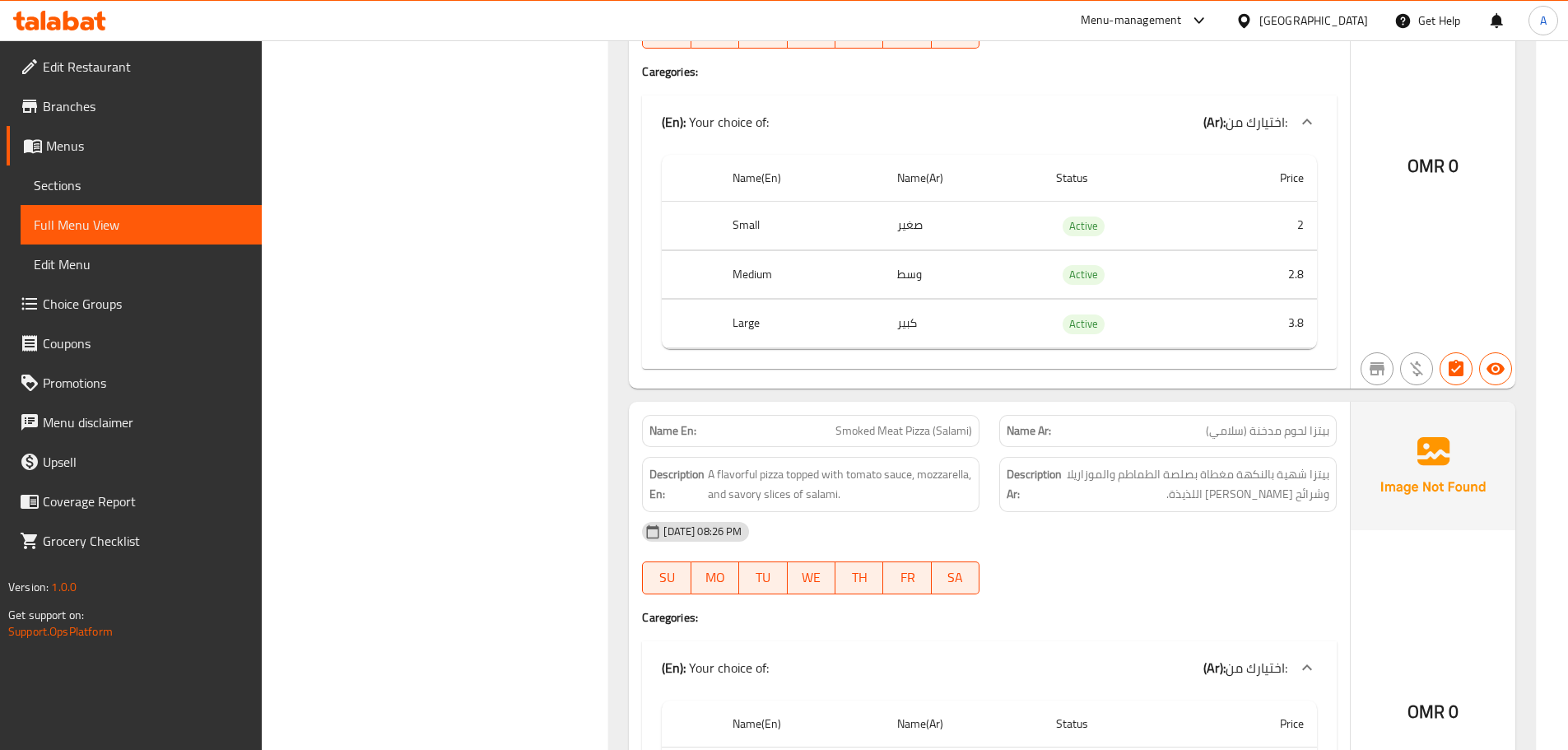
scroll to position [21146, 0]
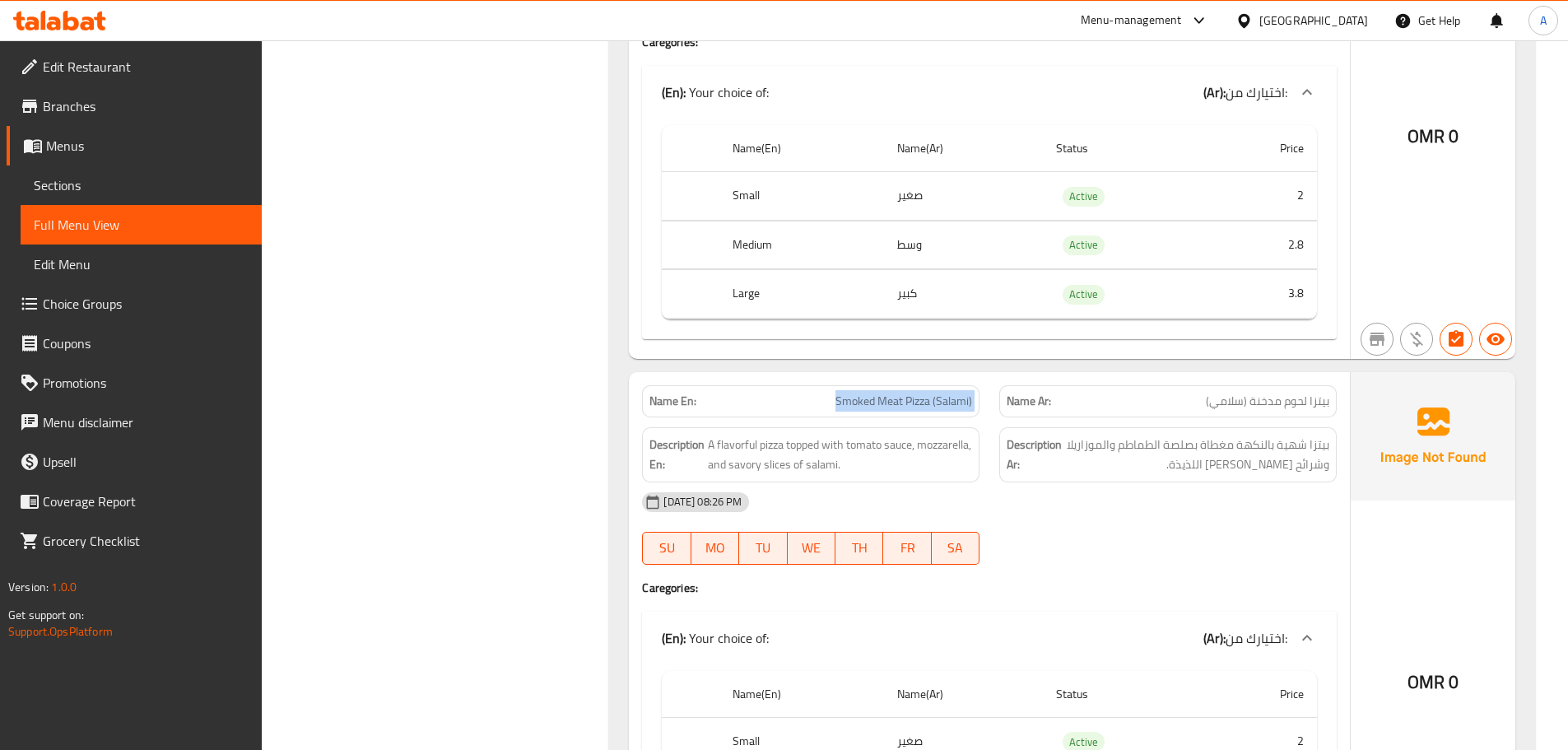
drag, startPoint x: 740, startPoint y: 369, endPoint x: 1270, endPoint y: 430, distance: 533.5
click at [1120, 398] on div "Name En: Smoked Meat Pizza (Salami) Name Ar: بيتزا لحوم مدخنة (سلامي) Descripti…" at bounding box center [989, 638] width 721 height 533
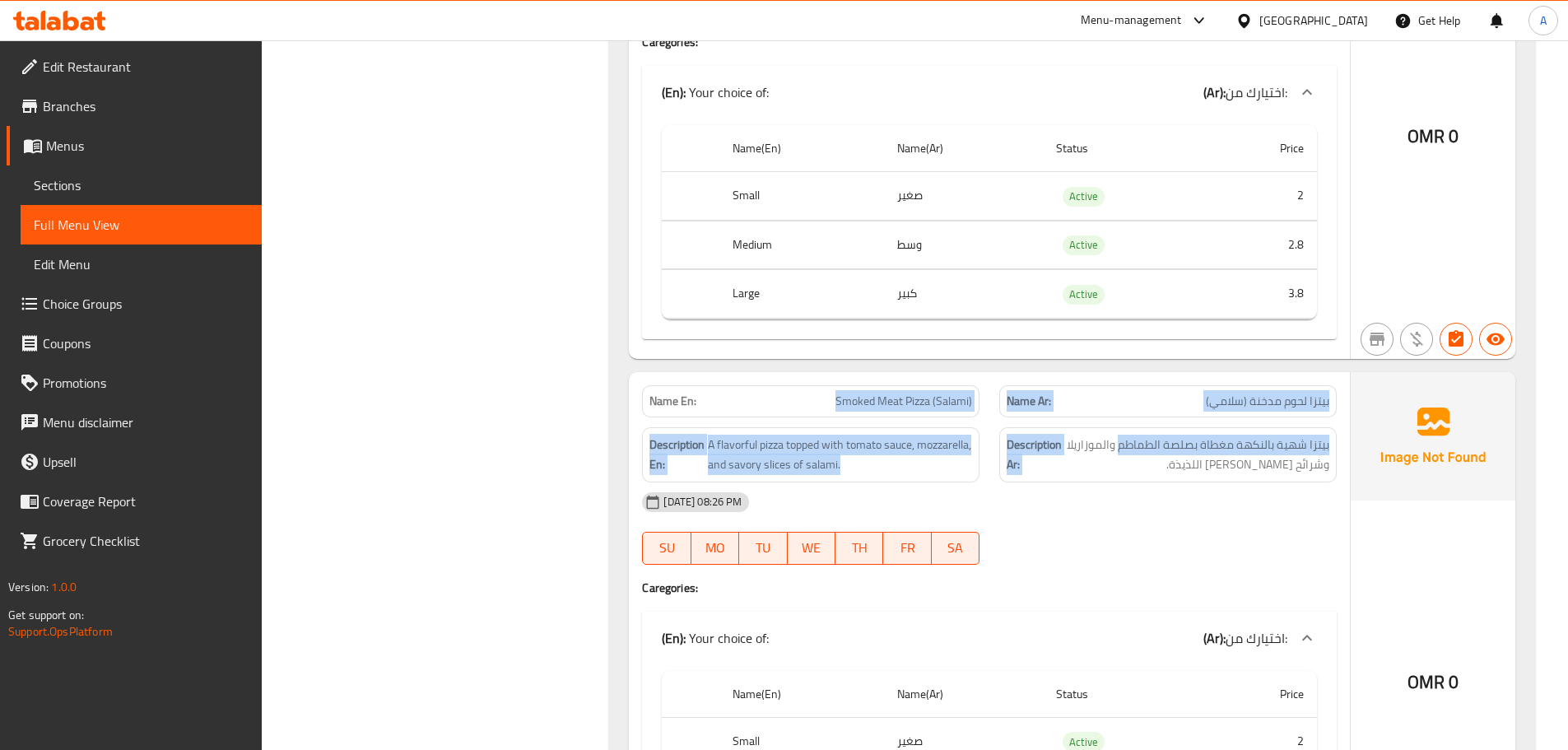
click at [1346, 417] on div "Description Ar: بيتزا شهية بالنكهة مغطاة بصلصة الطماطم والموزاريلا وشرائح السلا…" at bounding box center [1168, 454] width 358 height 75
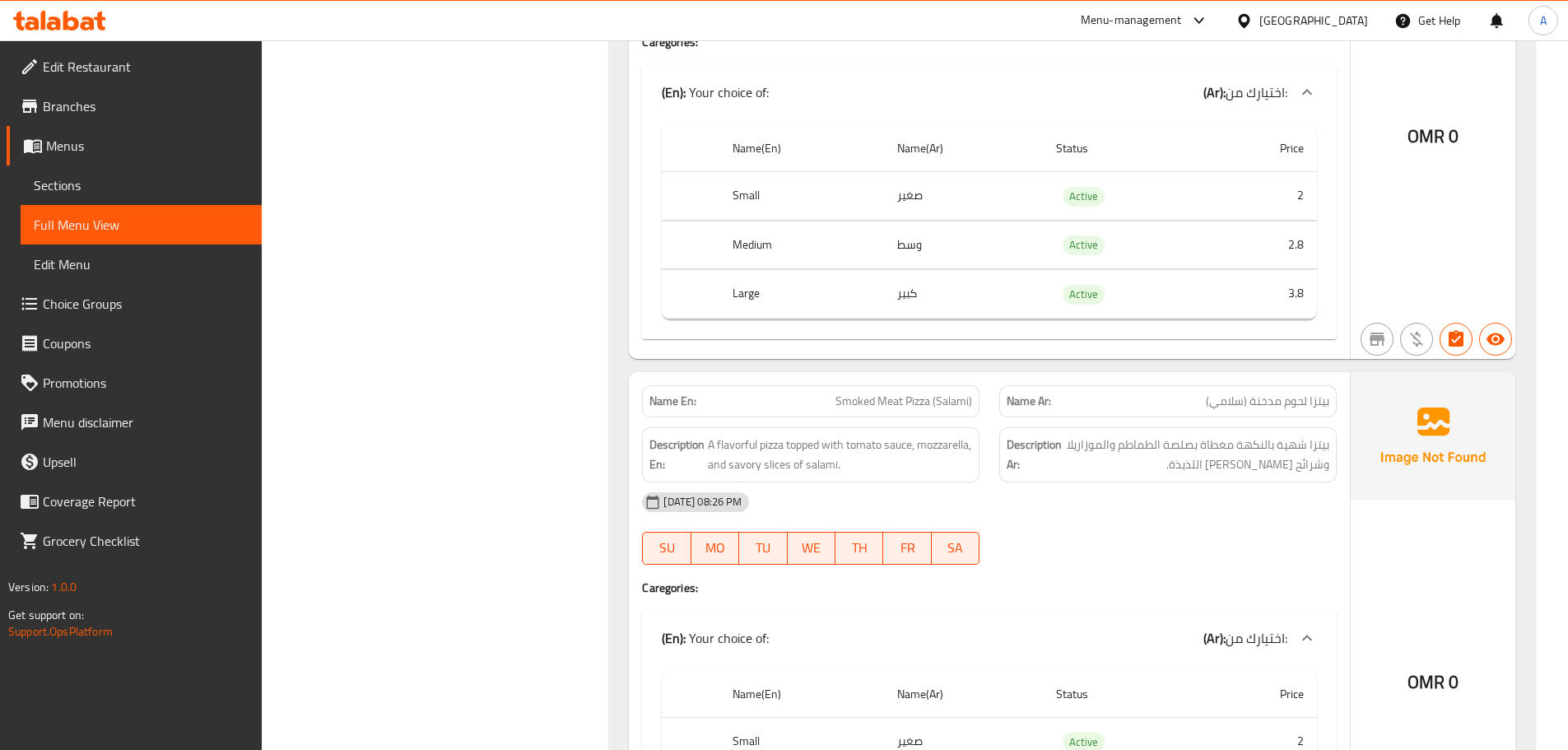
drag, startPoint x: 1277, startPoint y: 546, endPoint x: 1266, endPoint y: 547, distance: 11.0
click at [1276, 555] on div at bounding box center [1168, 564] width 358 height 20
drag, startPoint x: 836, startPoint y: 372, endPoint x: 925, endPoint y: 396, distance: 92.2
click at [907, 392] on span "Smoked Meat Pizza (Salami)" at bounding box center [904, 401] width 137 height 17
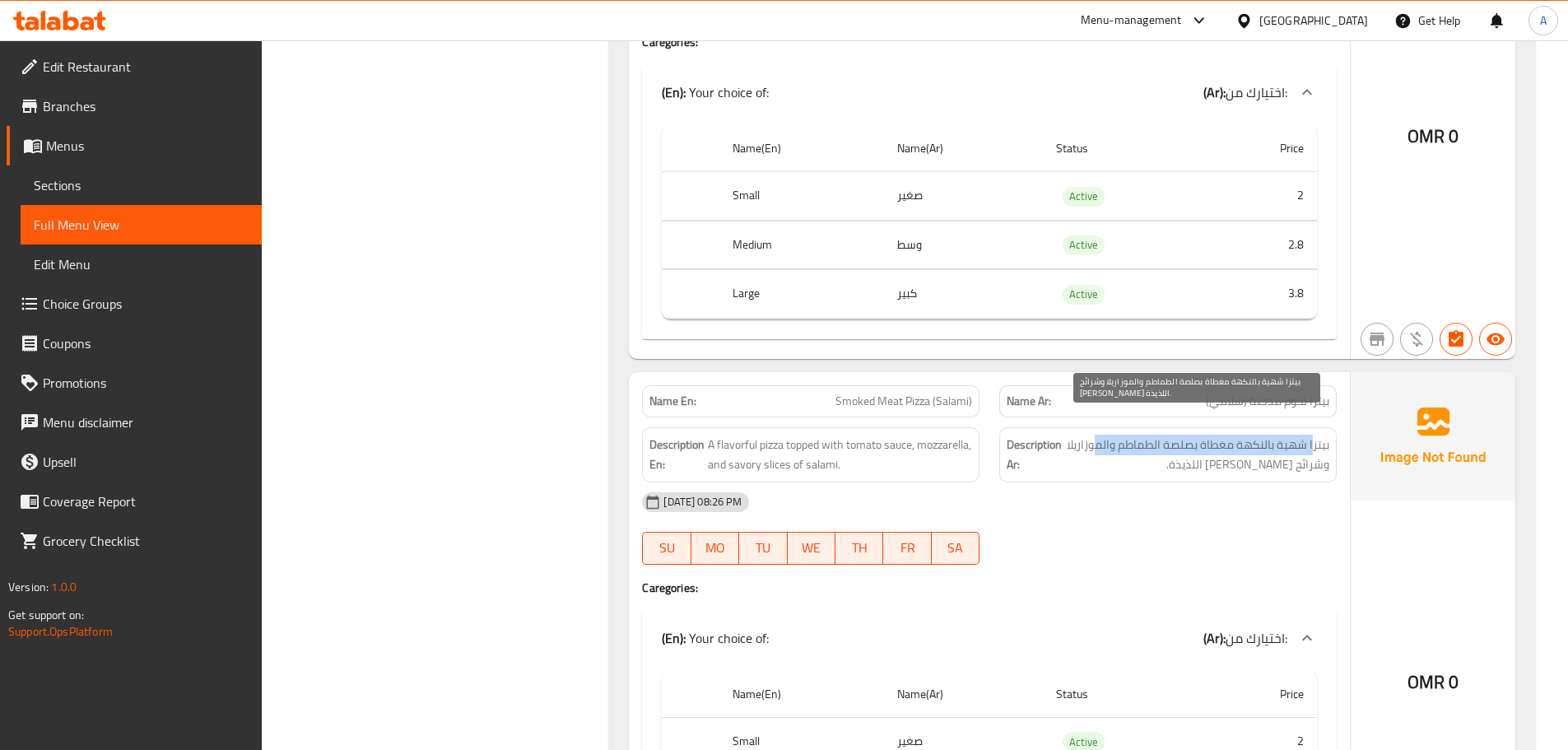
drag, startPoint x: 1315, startPoint y: 430, endPoint x: 1102, endPoint y: 430, distance: 213.0
click at [1102, 435] on span "بيتزا شهية بالنكهة مغطاة بصلصة الطماطم والموزاريلا وشرائح السلامي اللذيذة." at bounding box center [1197, 454] width 264 height 40
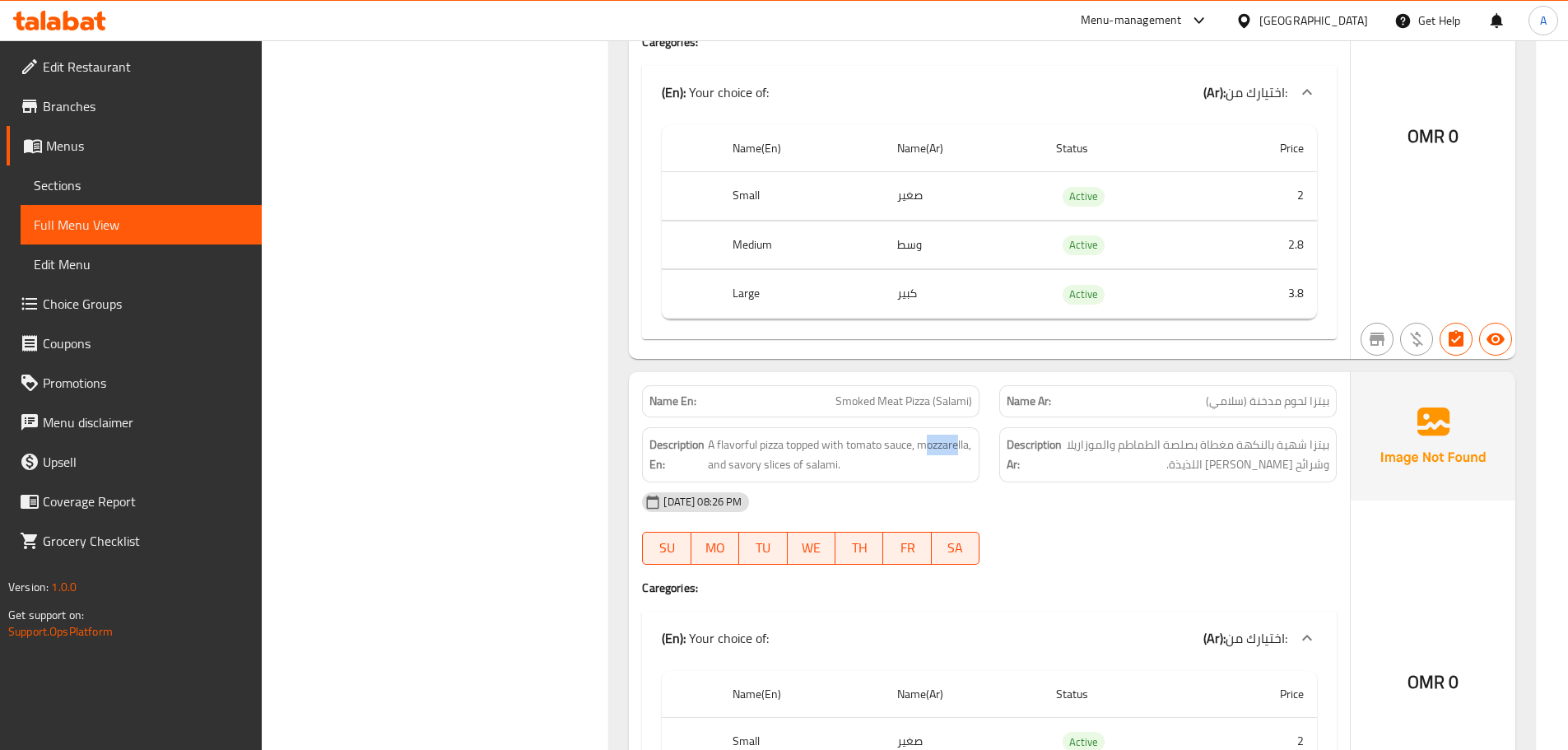
drag, startPoint x: 719, startPoint y: 455, endPoint x: 754, endPoint y: 456, distance: 35.0
click at [754, 456] on div "Description En: A flavorful pizza topped with tomato sauce, mozzarella, and sav…" at bounding box center [810, 454] width 337 height 55
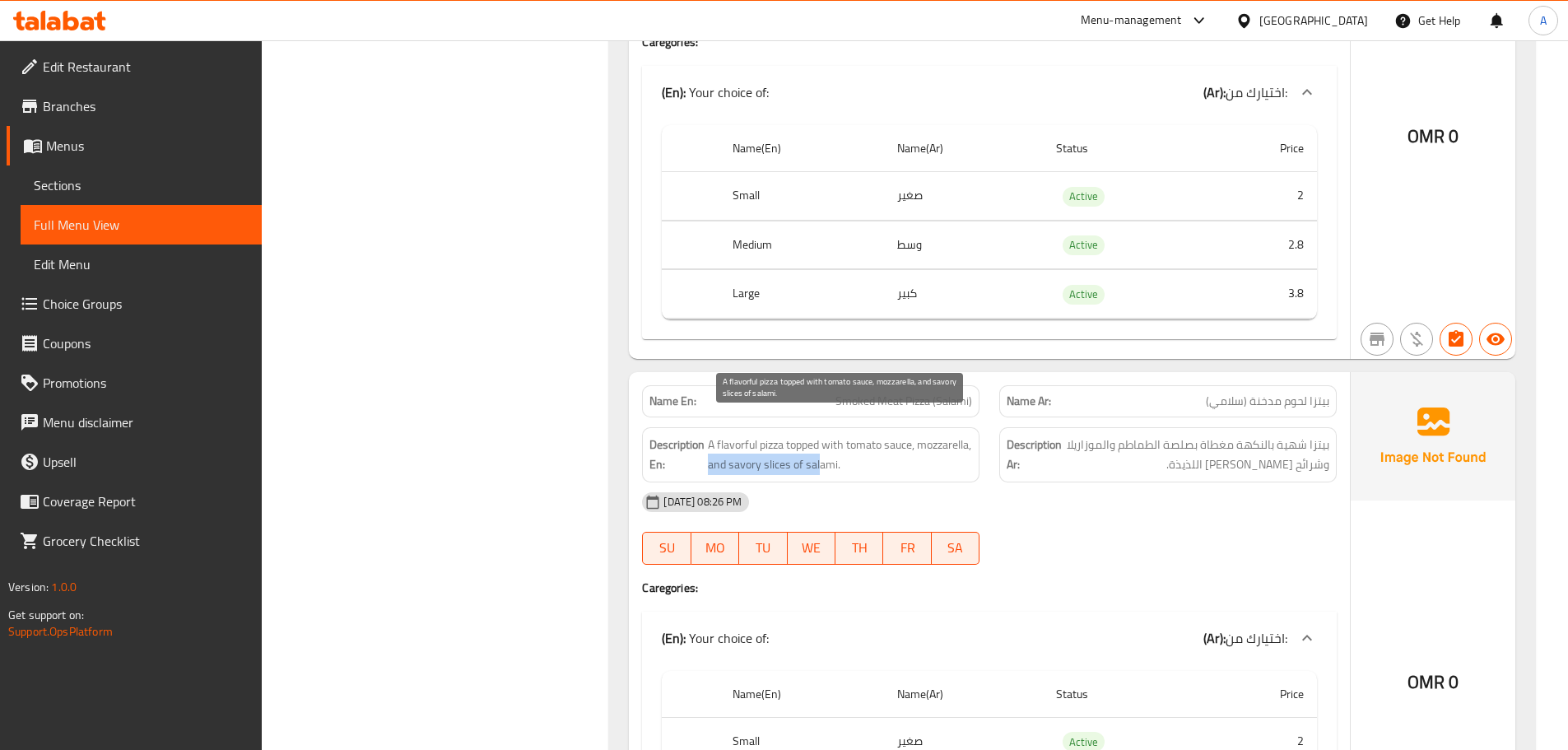
drag, startPoint x: 764, startPoint y: 449, endPoint x: 962, endPoint y: 448, distance: 198.0
click at [951, 448] on span "A flavorful pizza topped with tomato sauce, mozzarella, and savory slices of sa…" at bounding box center [840, 454] width 264 height 40
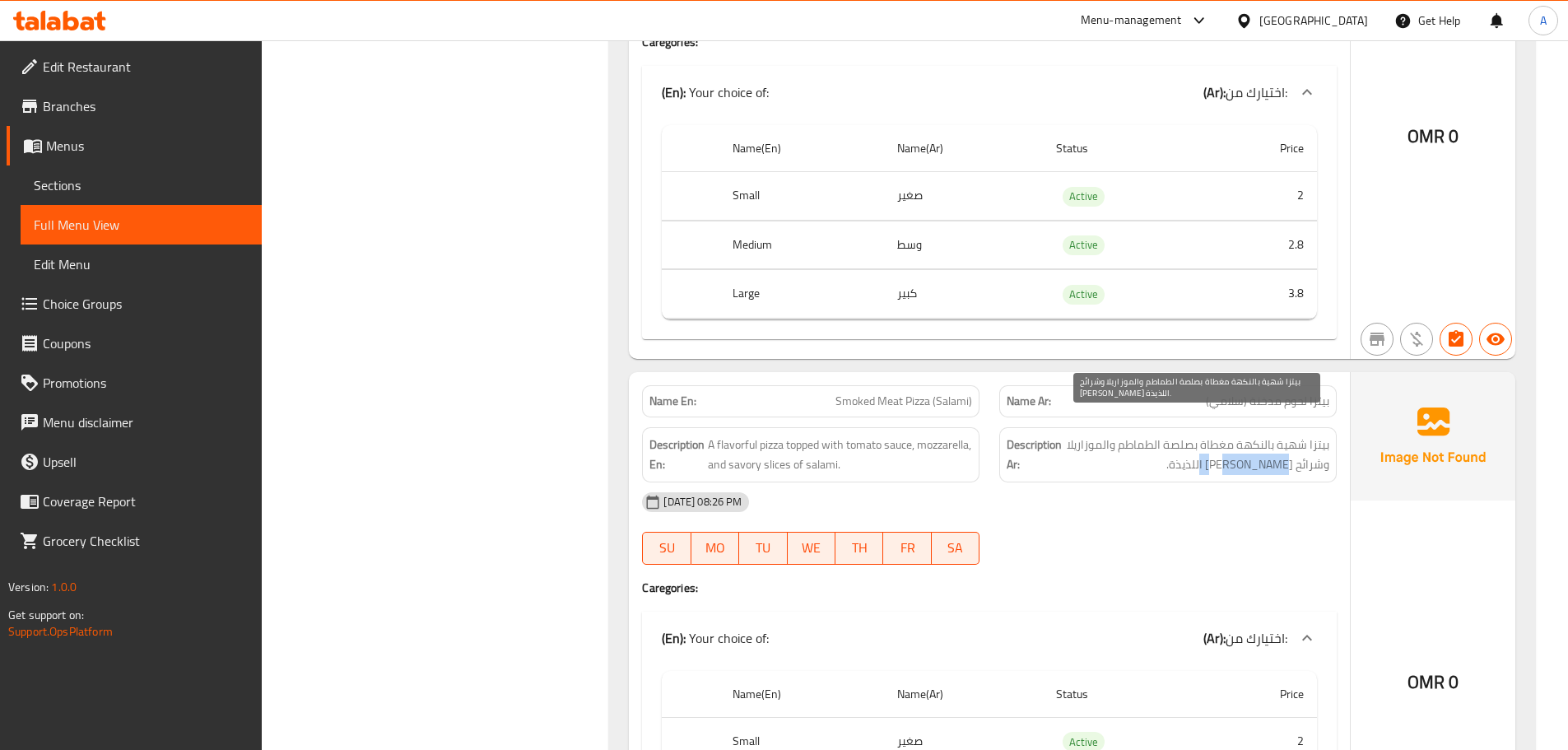
drag, startPoint x: 1281, startPoint y: 454, endPoint x: 1177, endPoint y: 477, distance: 106.5
click at [1189, 470] on div "Name En: Smoked Meat Pizza (Salami) Name Ar: بيتزا لحوم مدخنة (سلامي) Descripti…" at bounding box center [989, 638] width 721 height 533
click at [1175, 482] on div "13-10-2025 08:26 PM" at bounding box center [989, 502] width 714 height 40
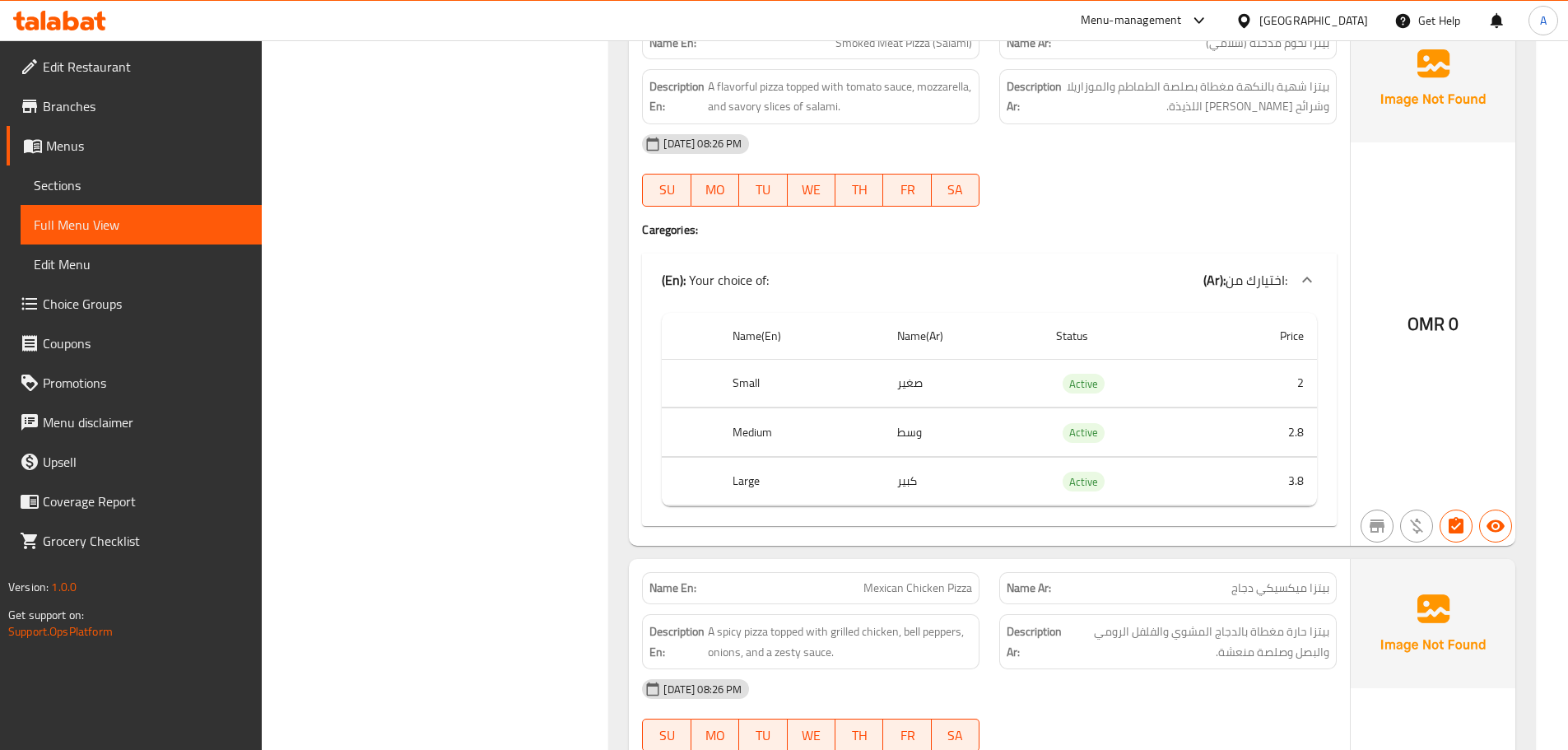
scroll to position [21640, 0]
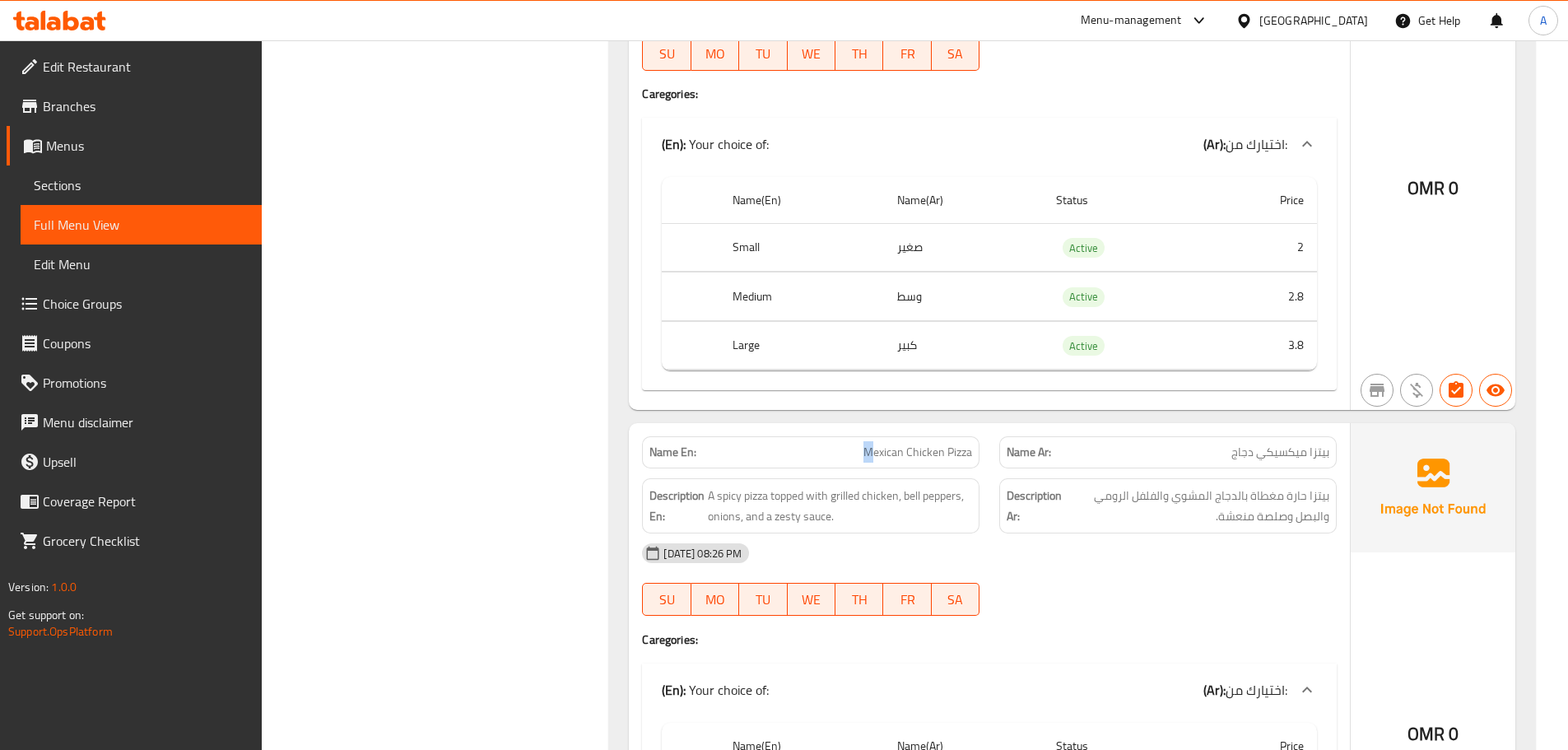
drag, startPoint x: 855, startPoint y: 446, endPoint x: 1097, endPoint y: 462, distance: 242.5
click at [1024, 443] on div "Name En: Mexican Chicken Pizza Name Ar: بيتزا ميكسيكي دجاج" at bounding box center [989, 452] width 714 height 52
click at [1298, 443] on span "بيتزا ميكسيكي دجاج" at bounding box center [1280, 452] width 98 height 17
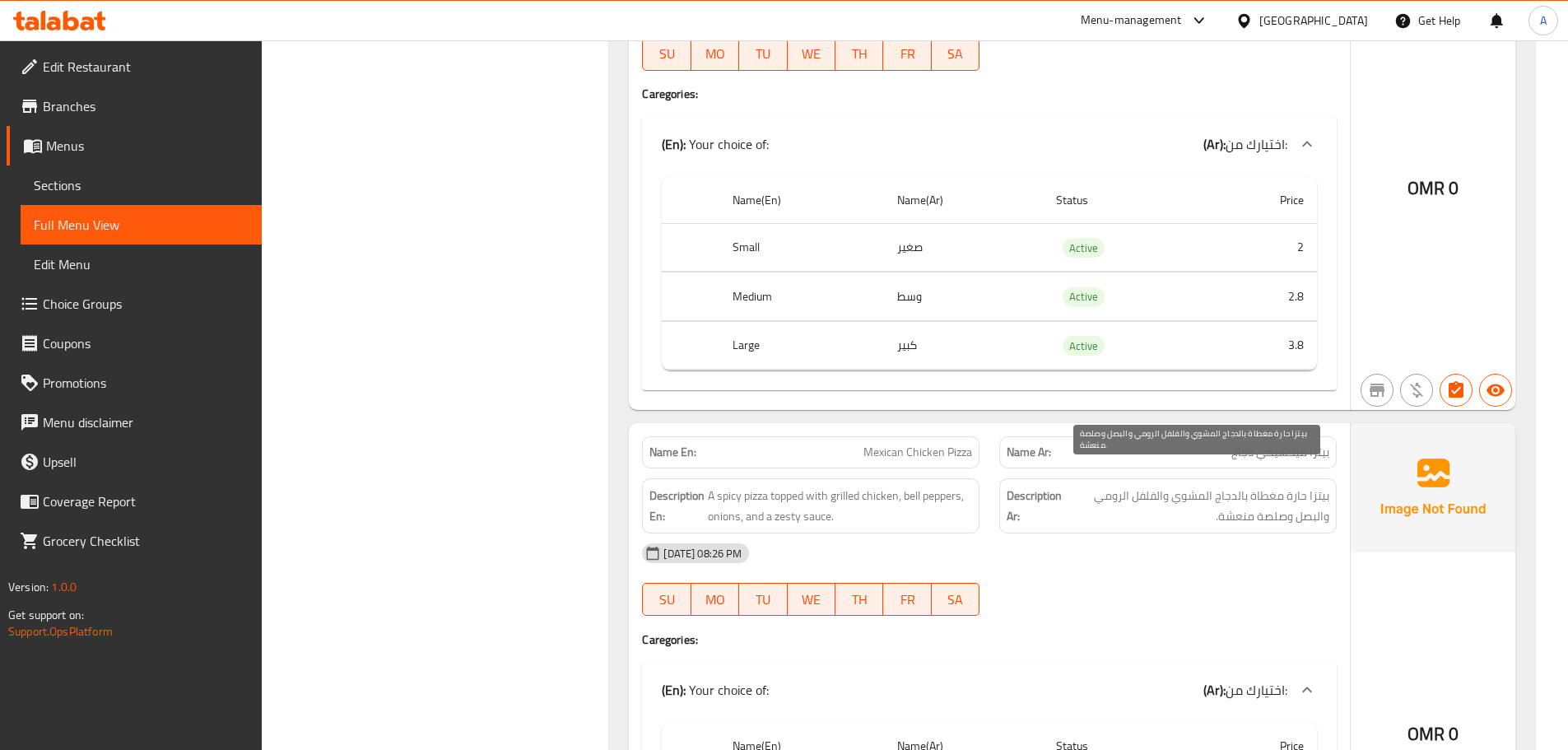
click at [1318, 486] on span "بيتزا حارة مغطاة بالدجاج المشوي والفلفل الرومي والبصل وصلصة منعشة." at bounding box center [1197, 505] width 264 height 40
drag, startPoint x: 1318, startPoint y: 482, endPoint x: 1136, endPoint y: 480, distance: 182.0
click at [1136, 486] on span "بيتزا حارة مغطاة بالدجاج المشوي والفلفل الرومي والبصل وصلصة منعشة." at bounding box center [1197, 505] width 264 height 40
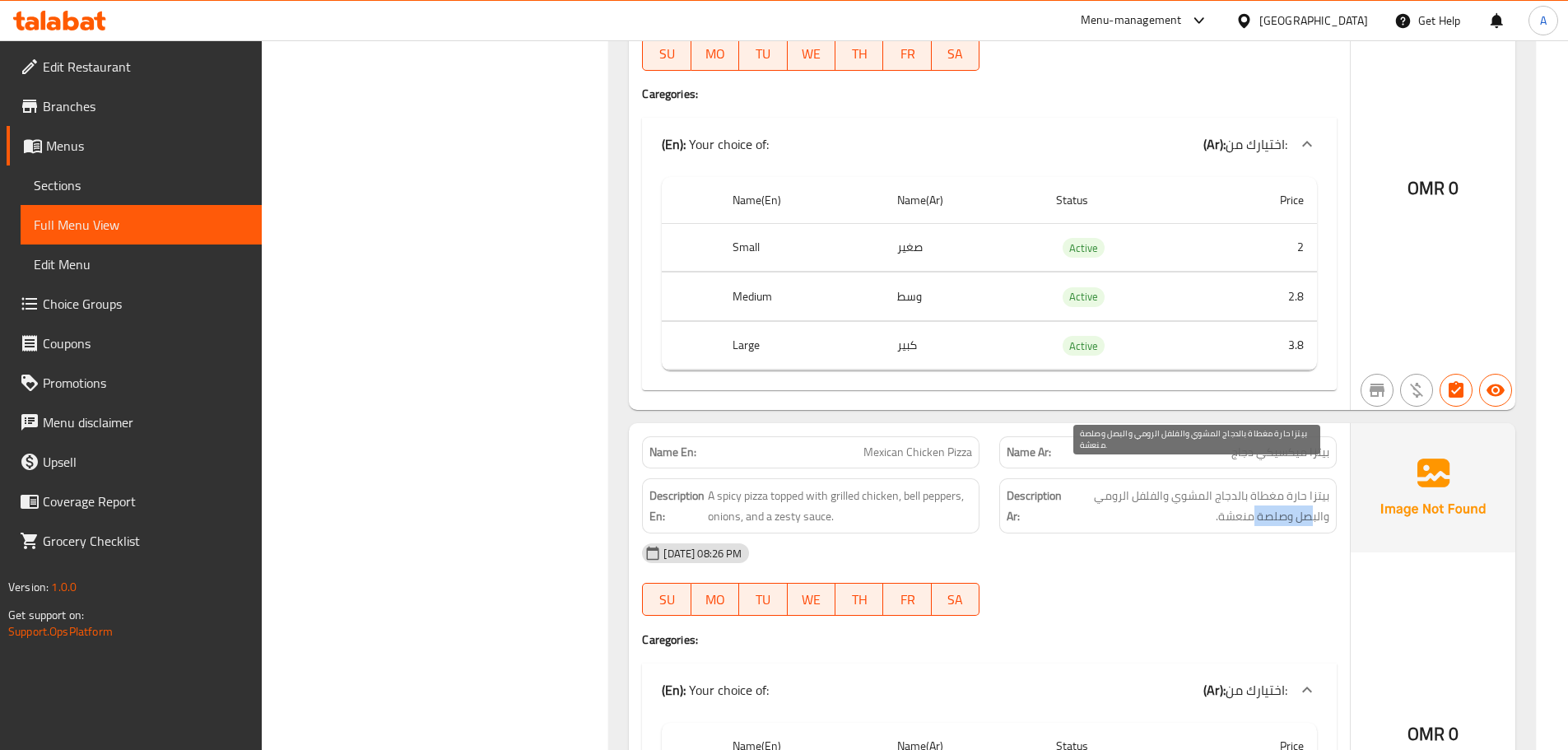
drag, startPoint x: 1296, startPoint y: 492, endPoint x: 1221, endPoint y: 507, distance: 76.5
click at [1229, 499] on span "بيتزا حارة مغطاة بالدجاج المشوي والفلفل الرومي والبصل وصلصة منعشة." at bounding box center [1197, 505] width 264 height 40
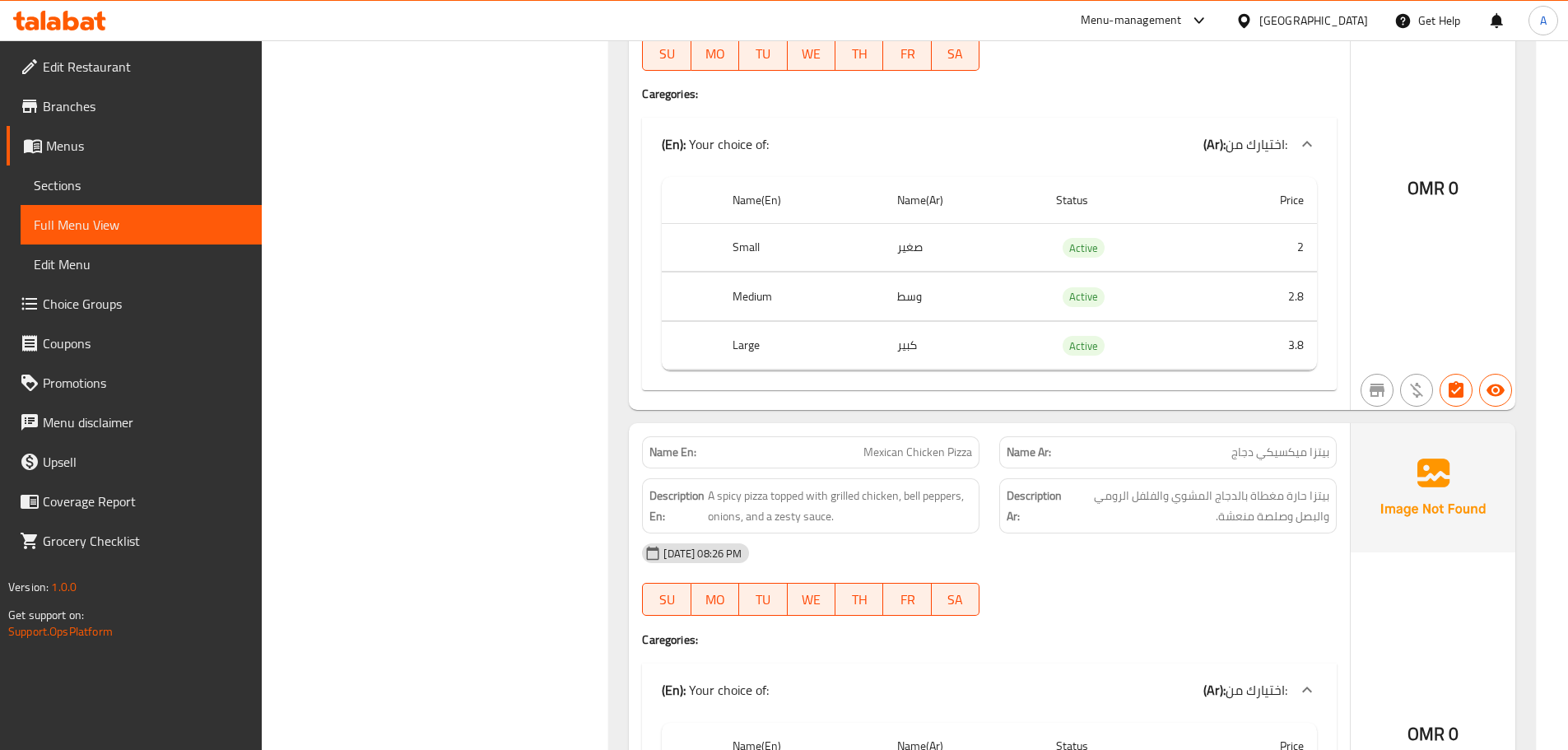
click at [1208, 533] on div "13-10-2025 08:26 PM" at bounding box center [989, 553] width 714 height 40
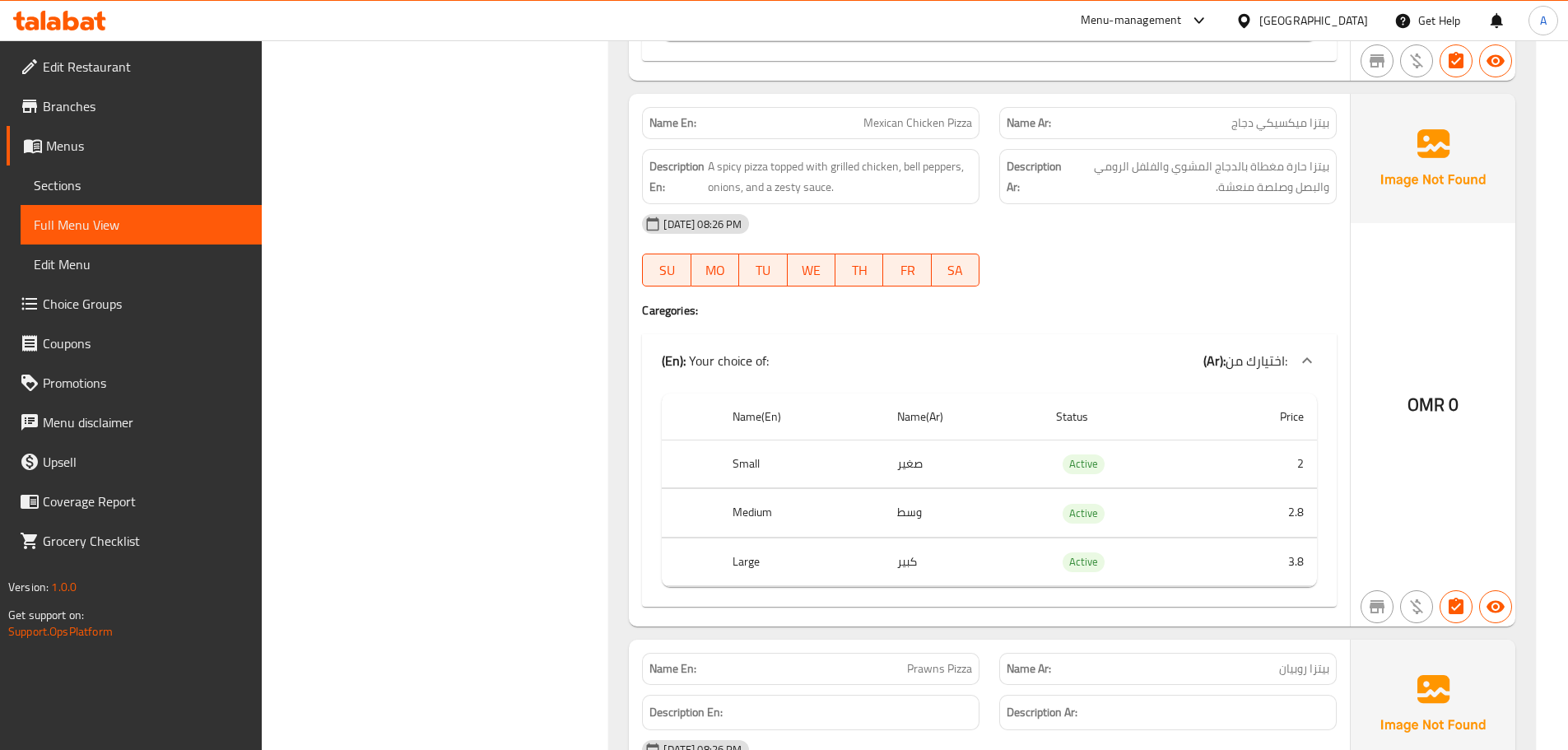
scroll to position [22216, 0]
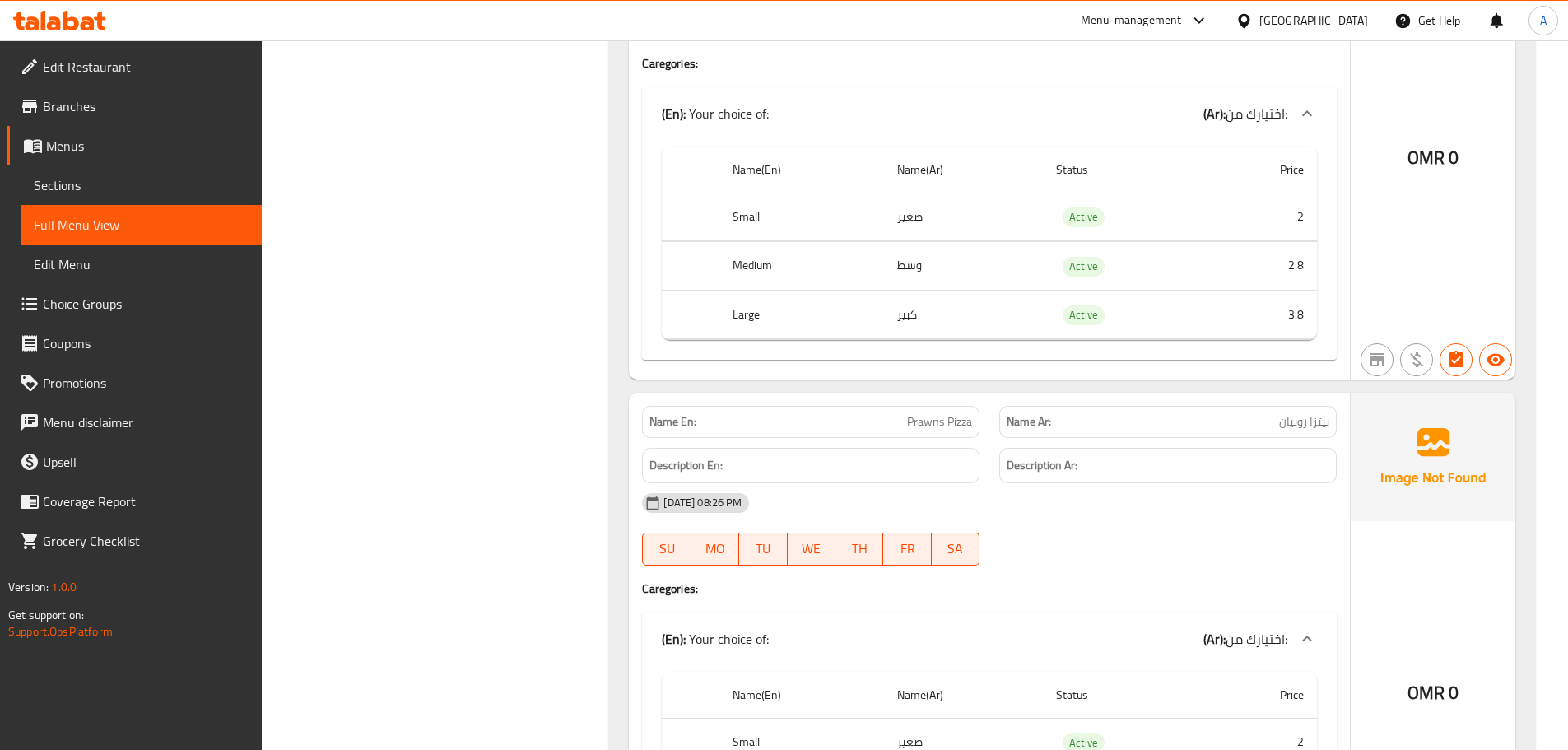
drag, startPoint x: 849, startPoint y: 410, endPoint x: 1134, endPoint y: 529, distance: 308.8
click at [1096, 494] on div "Name En: Prawns Pizza Name Ar: بيتزا روبيان Description En: Description Ar: 13-…" at bounding box center [989, 648] width 721 height 512
click at [1140, 555] on div at bounding box center [1168, 565] width 358 height 20
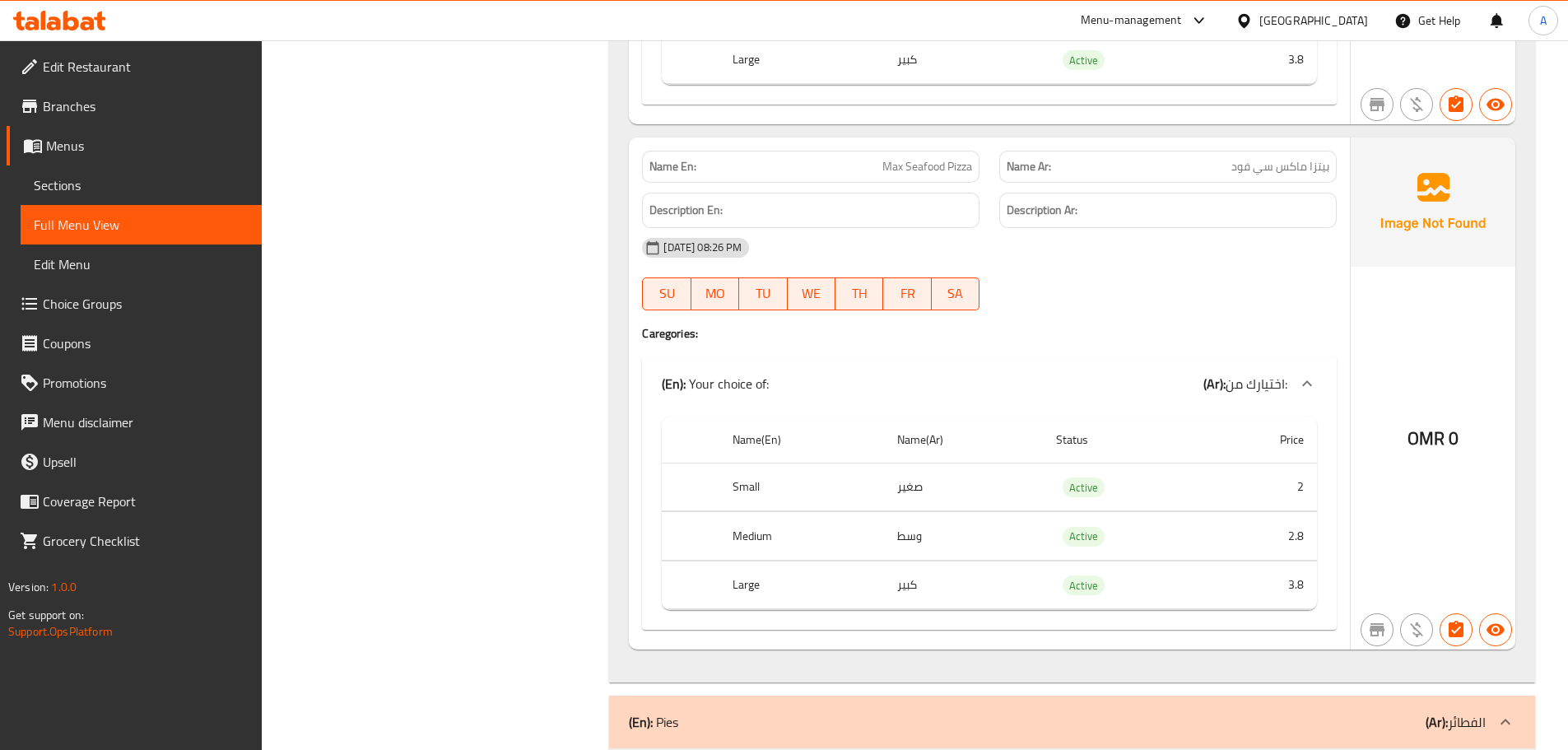
scroll to position [23039, 0]
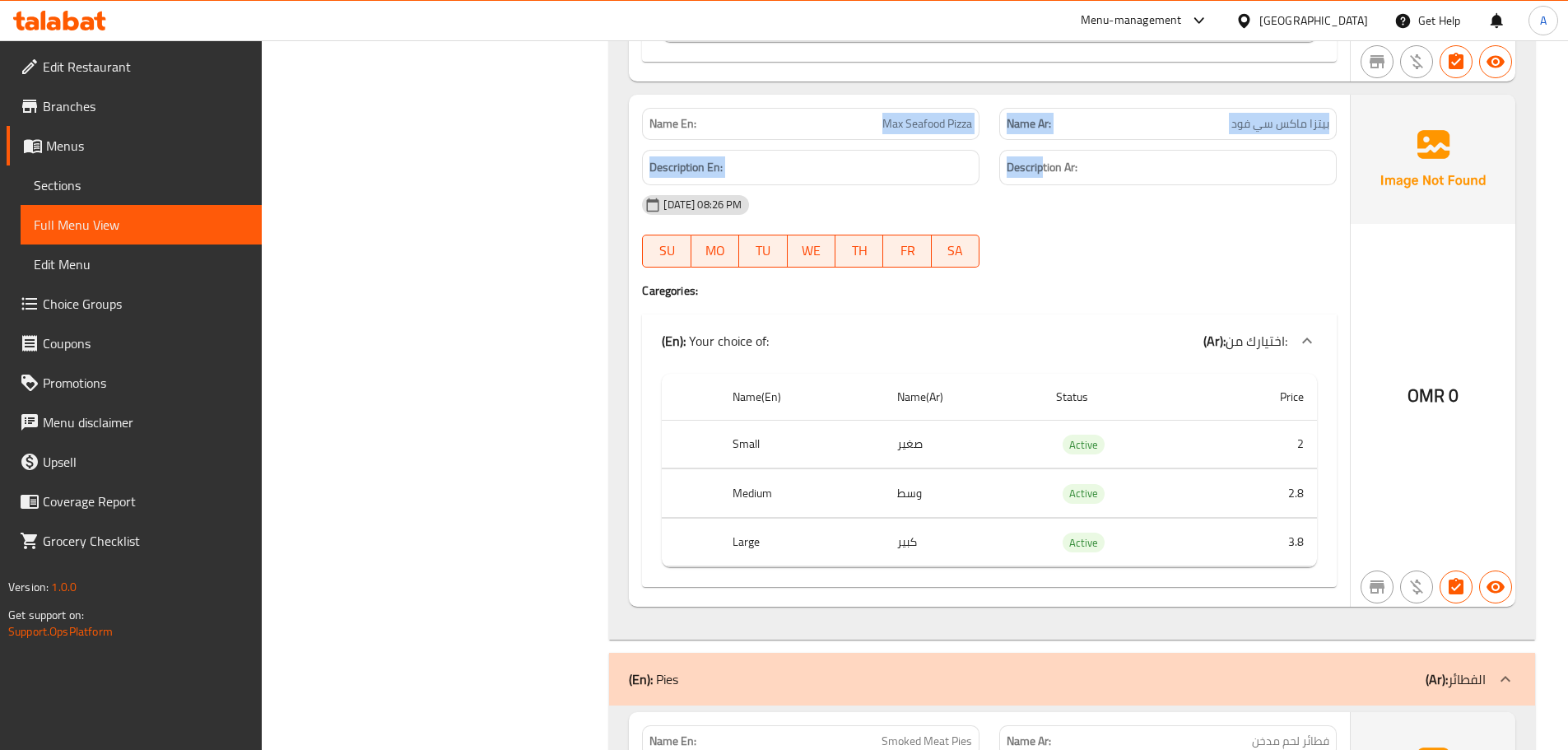
drag, startPoint x: 1034, startPoint y: 133, endPoint x: 1054, endPoint y: 155, distance: 29.7
click at [1046, 144] on div "Name En: Max Seafood Pizza Name Ar: بيتزا ماكس سي فود Description En: Descripti…" at bounding box center [989, 350] width 721 height 512
click at [1097, 257] on div at bounding box center [1168, 267] width 358 height 20
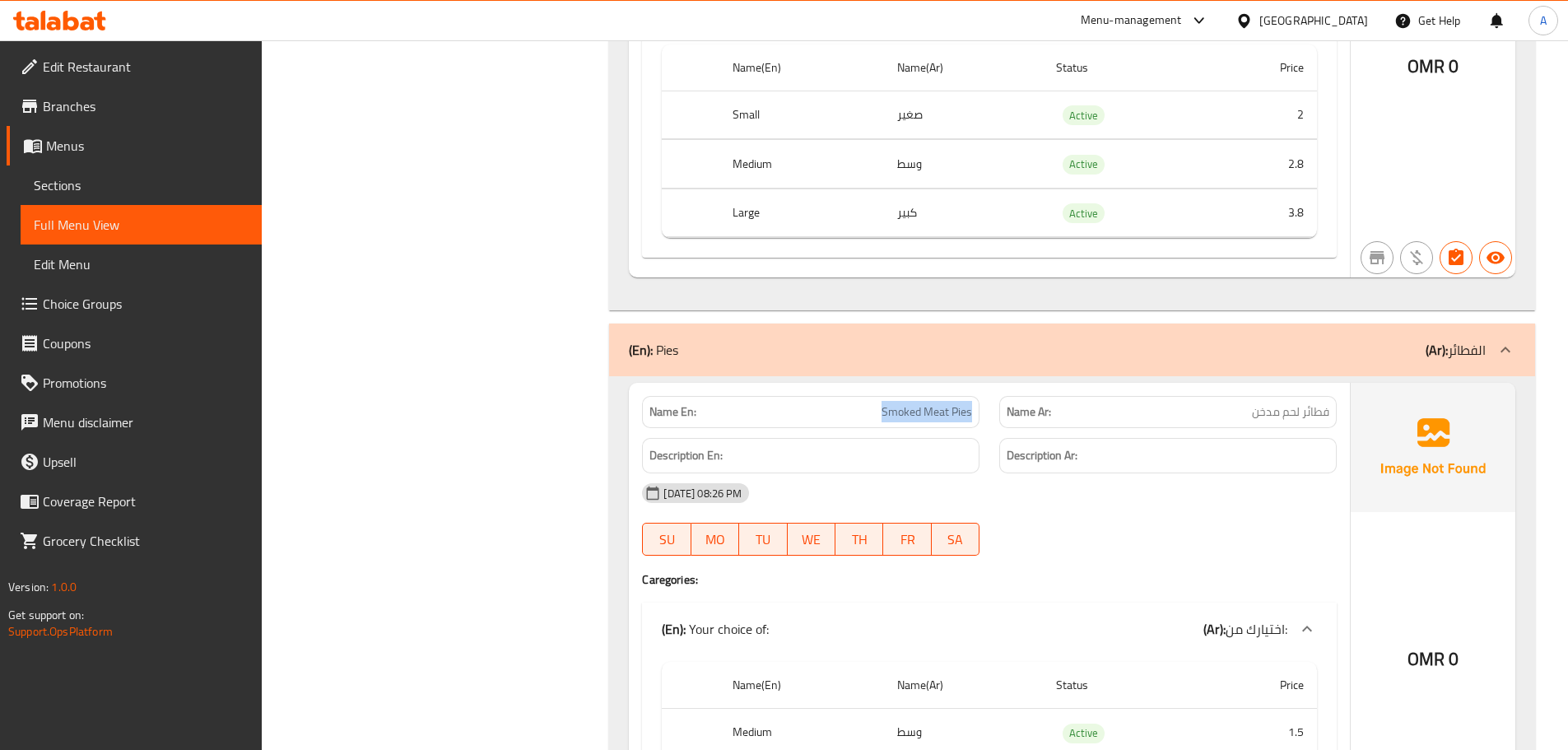
drag, startPoint x: 945, startPoint y: 400, endPoint x: 1002, endPoint y: 412, distance: 58.2
click at [996, 406] on div "Name En: Smoked Meat Pies Name Ar: فطائر لحم مدخن" at bounding box center [989, 412] width 714 height 52
click at [1086, 494] on div "13-10-2025 08:26 PM SU MO TU WE TH FR SA" at bounding box center [989, 519] width 714 height 93
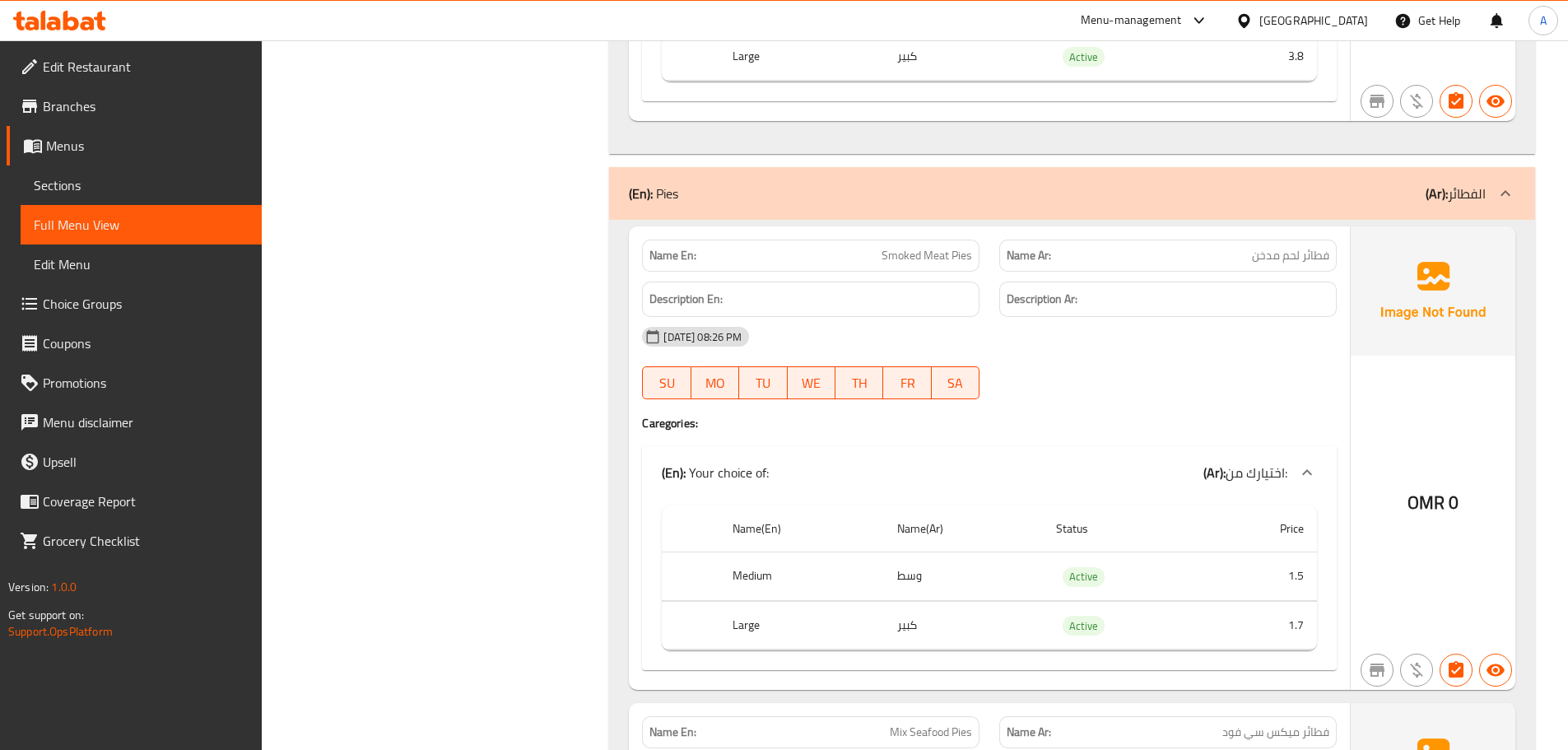
scroll to position [23533, 0]
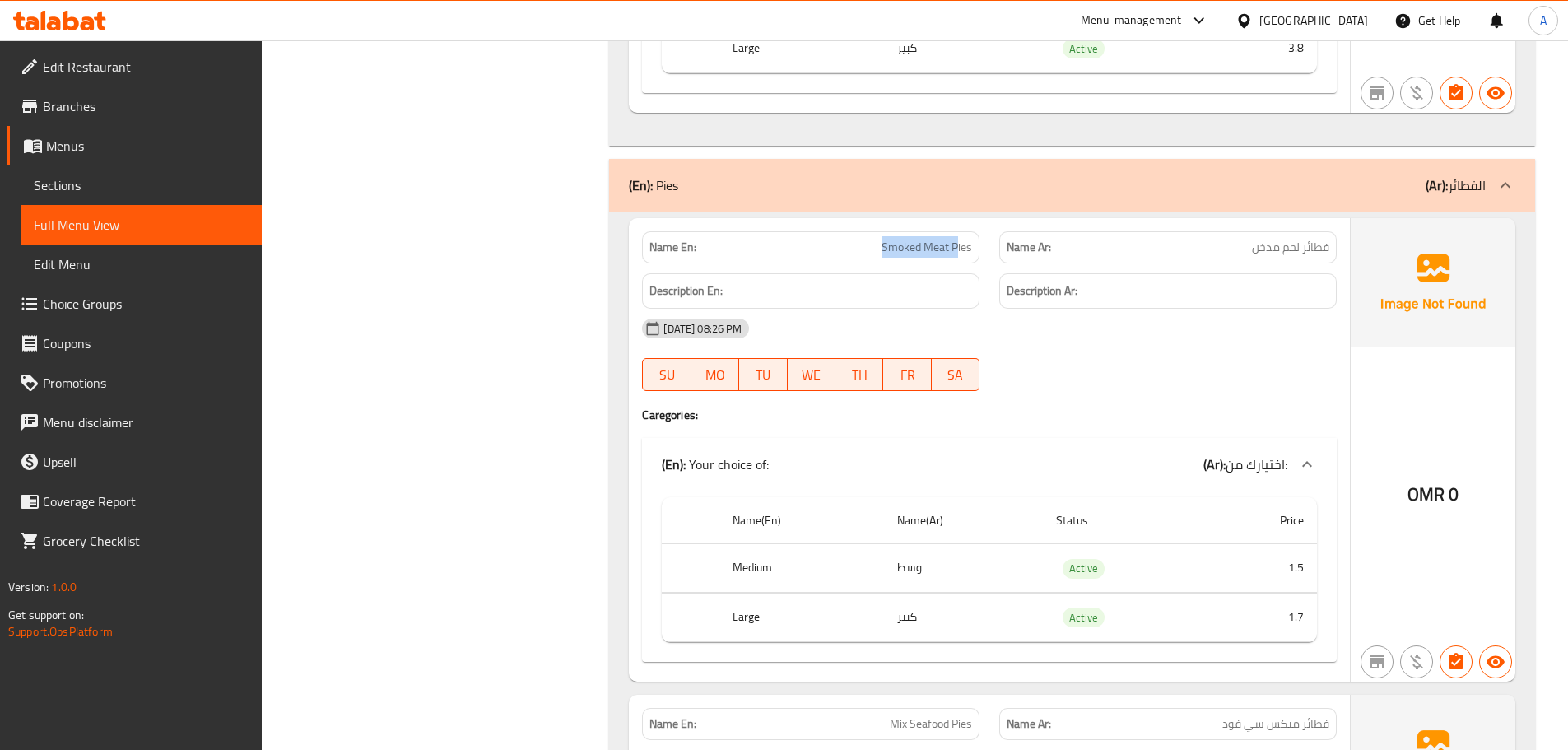
drag, startPoint x: 877, startPoint y: 228, endPoint x: 1090, endPoint y: 302, distance: 225.5
click at [963, 239] on p "Name En: Smoked Meat Pies" at bounding box center [811, 247] width 323 height 17
click at [1118, 340] on div "13-10-2025 08:26 PM SU MO TU WE TH FR SA" at bounding box center [989, 354] width 714 height 93
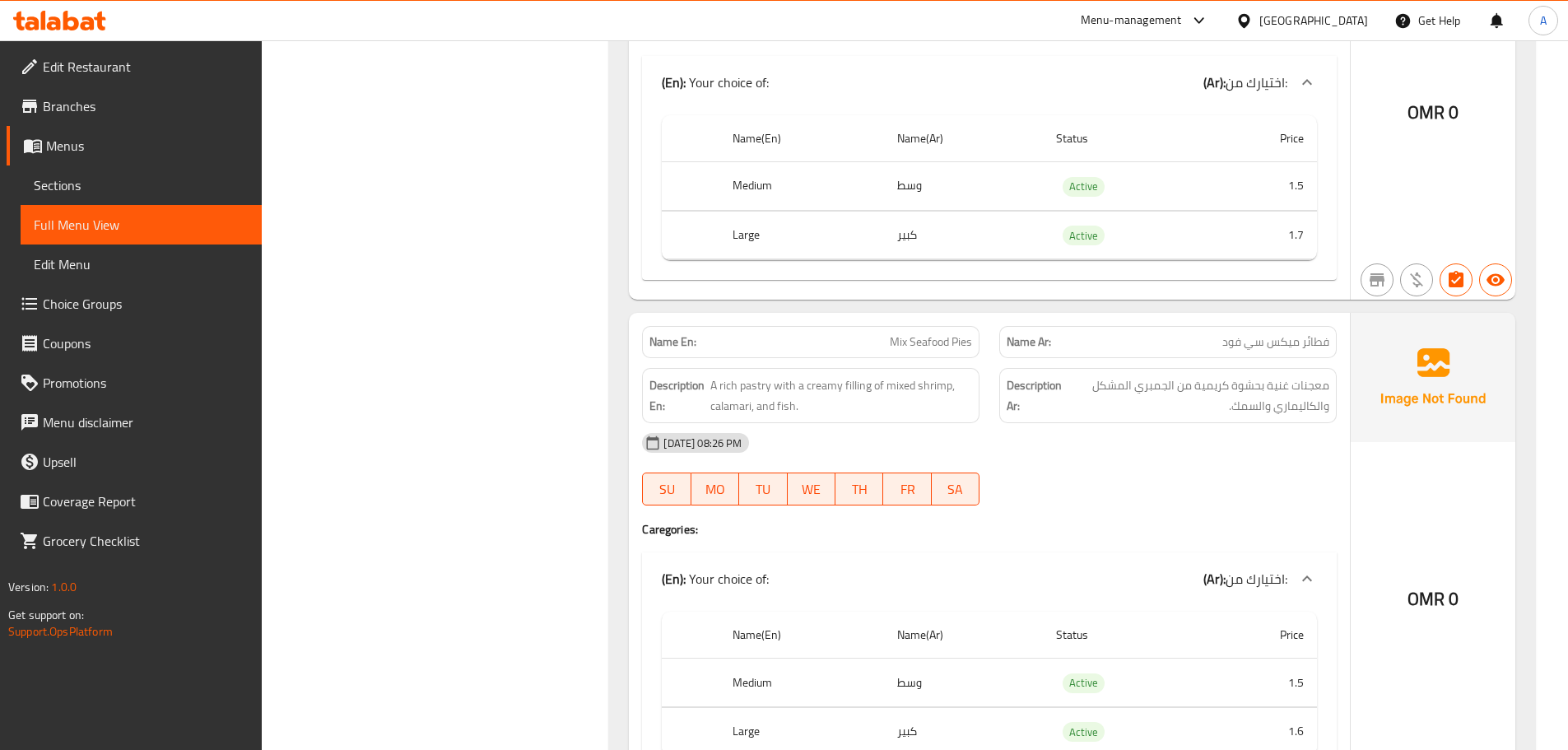
scroll to position [23945, 0]
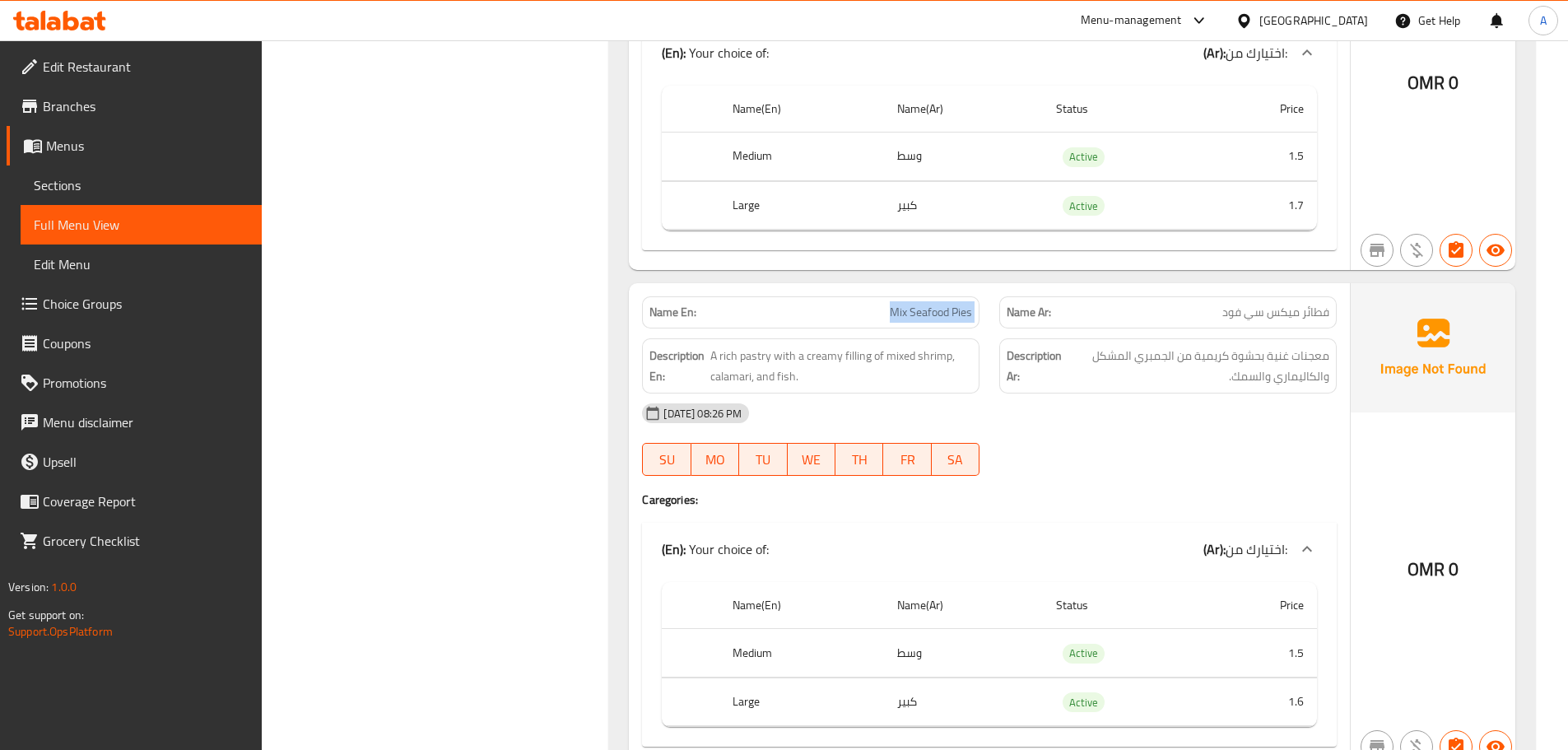
drag, startPoint x: 838, startPoint y: 276, endPoint x: 1032, endPoint y: 304, distance: 196.0
click at [1030, 304] on div "Name En: Mix Seafood Pies Name Ar: فطائر ميكس سي فود" at bounding box center [989, 312] width 714 height 52
drag, startPoint x: 1163, startPoint y: 416, endPoint x: 802, endPoint y: 284, distance: 384.4
click at [1159, 416] on div "13-10-2025 08:26 PM SU MO TU WE TH FR SA" at bounding box center [989, 439] width 714 height 93
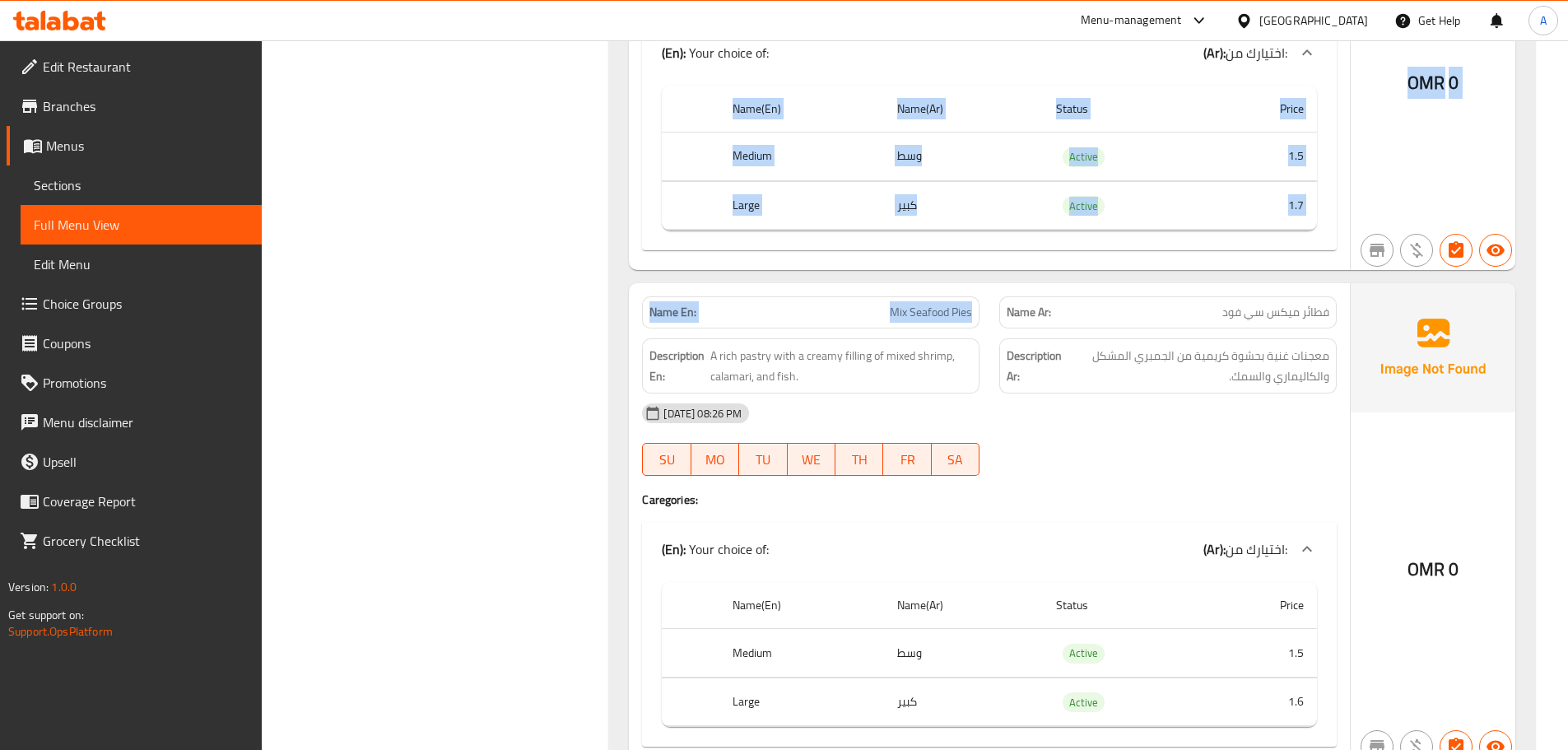
drag, startPoint x: 817, startPoint y: 256, endPoint x: 1124, endPoint y: 367, distance: 326.5
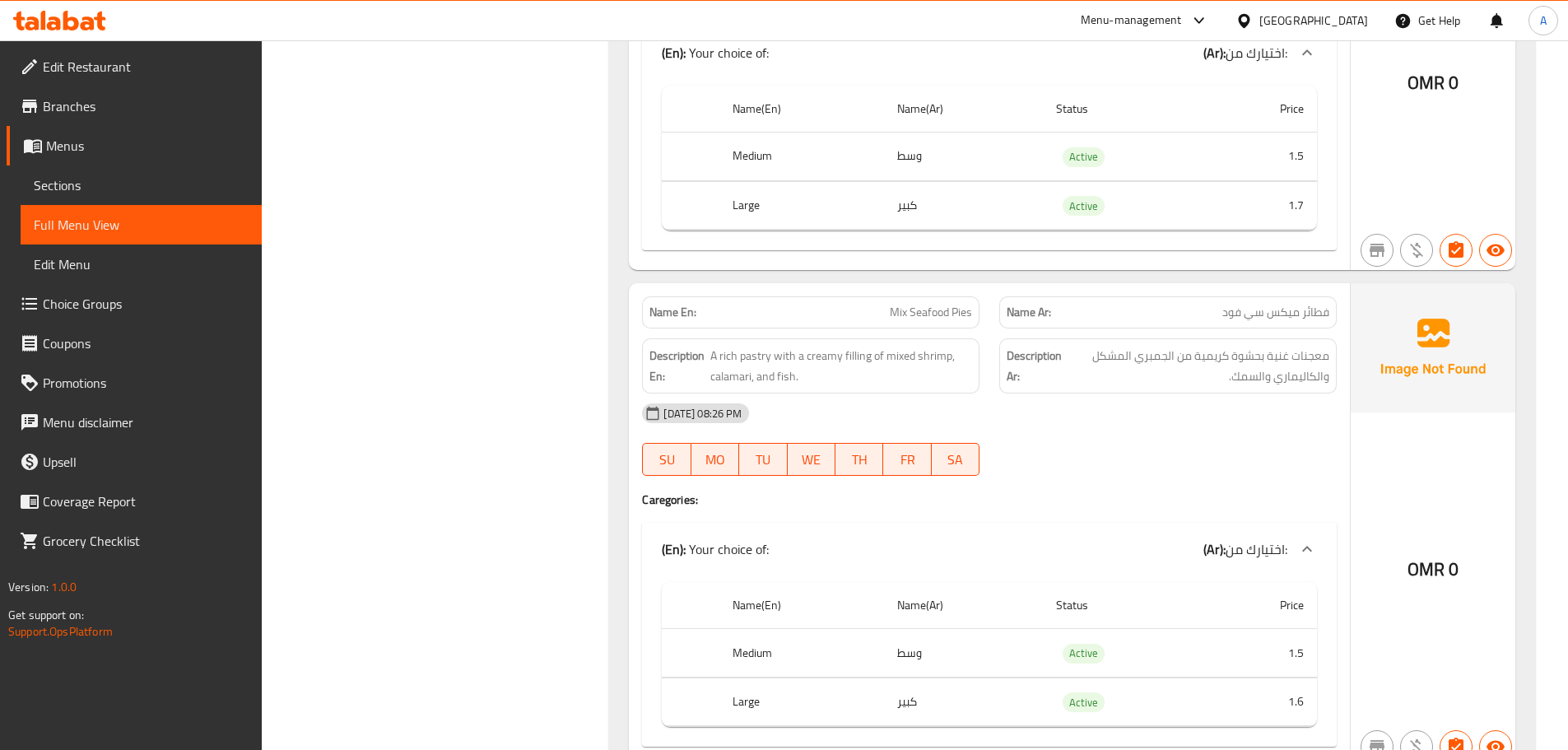
click at [1120, 393] on div "13-10-2025 08:26 PM" at bounding box center [989, 413] width 714 height 40
click at [1309, 346] on span "معجنات غنية بحشوة كريمية من الجمبري المشكل والكاليماري والسمك." at bounding box center [1197, 365] width 264 height 40
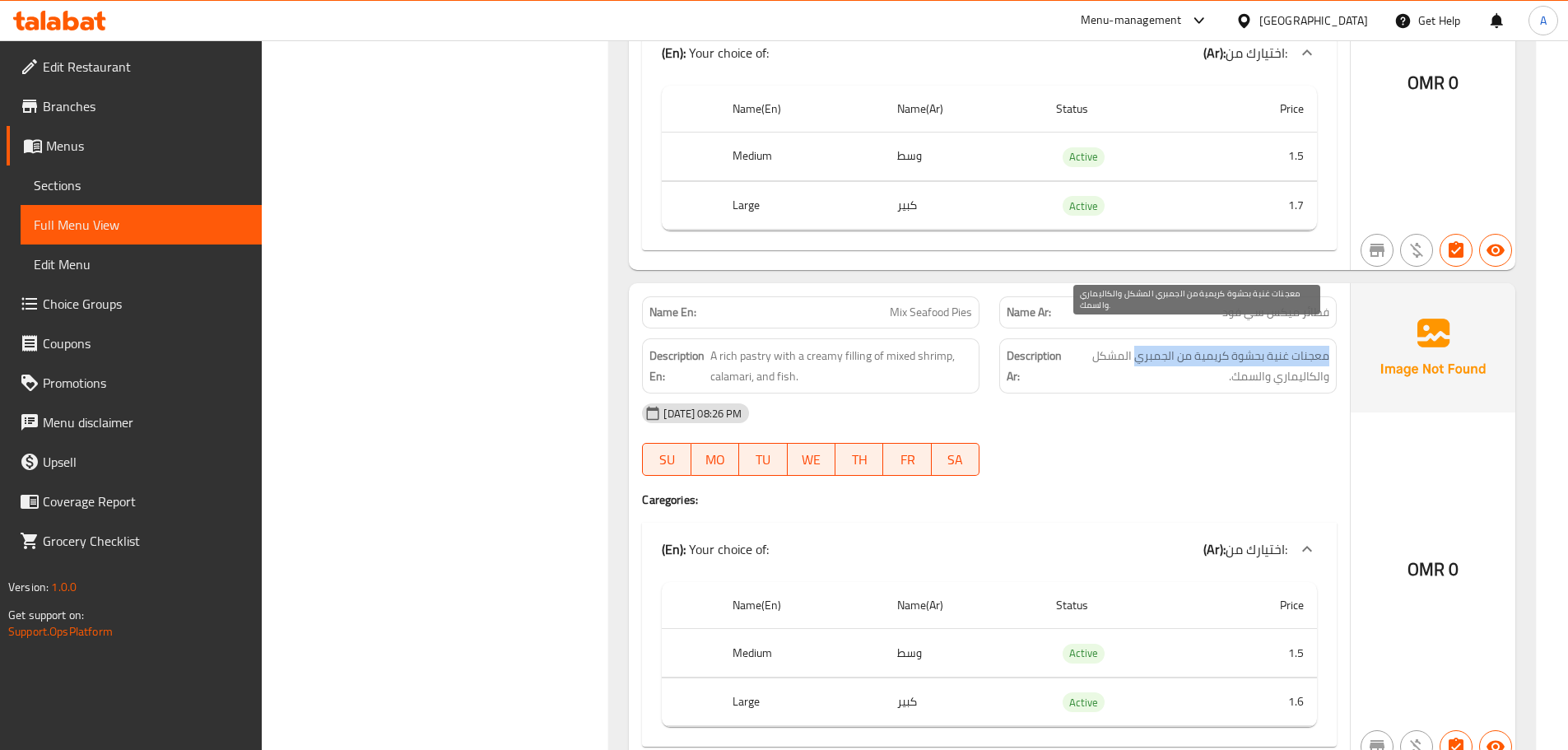
drag, startPoint x: 1309, startPoint y: 340, endPoint x: 1170, endPoint y: 334, distance: 139.1
click at [1170, 346] on span "معجنات غنية بحشوة كريمية من الجمبري المشكل والكاليماري والسمك." at bounding box center [1197, 365] width 264 height 40
click at [1266, 359] on span "معجنات غنية بحشوة كريمية من الجمبري المشكل والكاليماري والسمك." at bounding box center [1197, 365] width 264 height 40
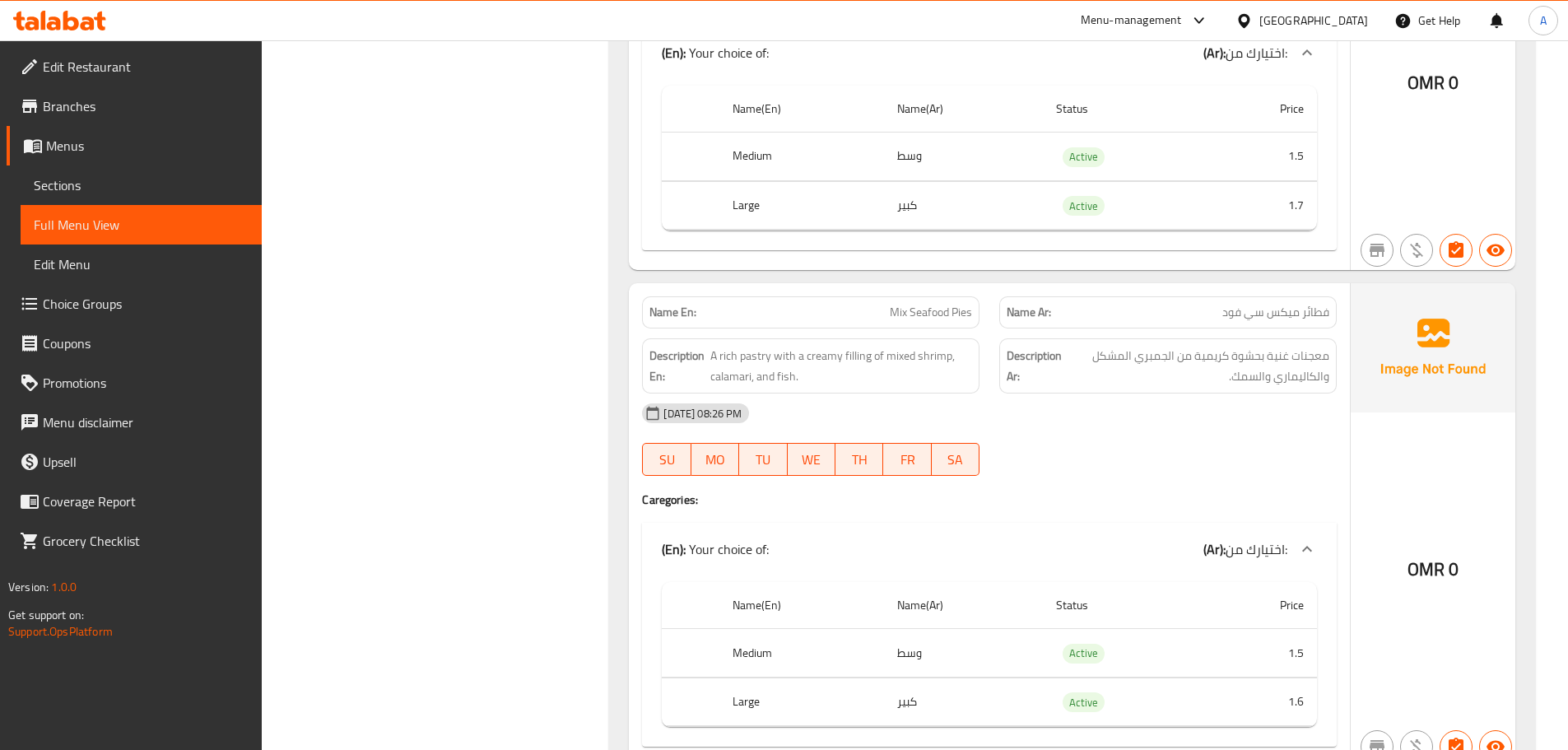
click at [1216, 431] on div "13-10-2025 08:26 PM SU MO TU WE TH FR SA" at bounding box center [989, 439] width 714 height 93
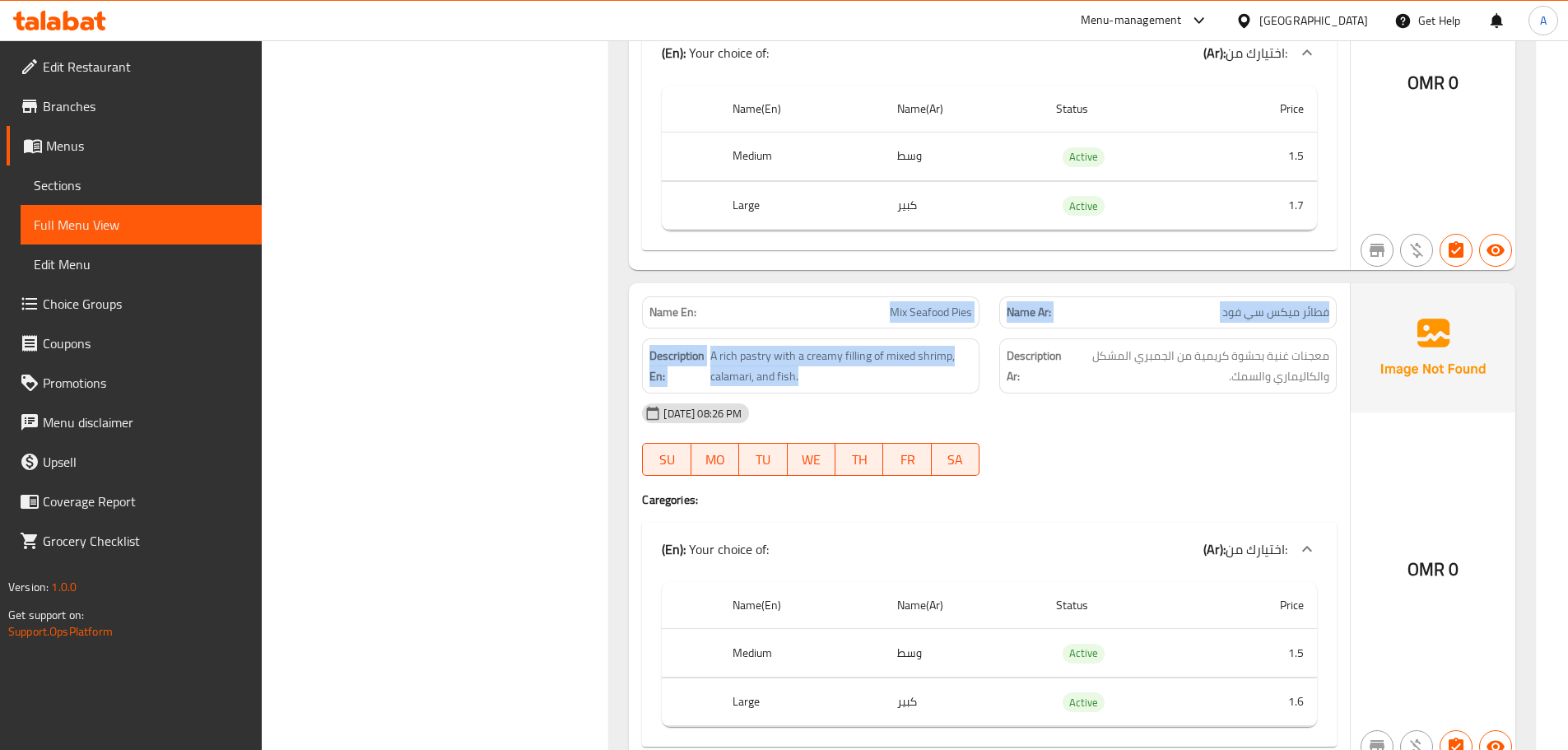
drag, startPoint x: 936, startPoint y: 298, endPoint x: 1155, endPoint y: 398, distance: 240.8
click at [1047, 331] on div "Name En: Mix Seafood Pies Name Ar: فطائر ميكس سي فود Description En: A rich pas…" at bounding box center [989, 524] width 721 height 483
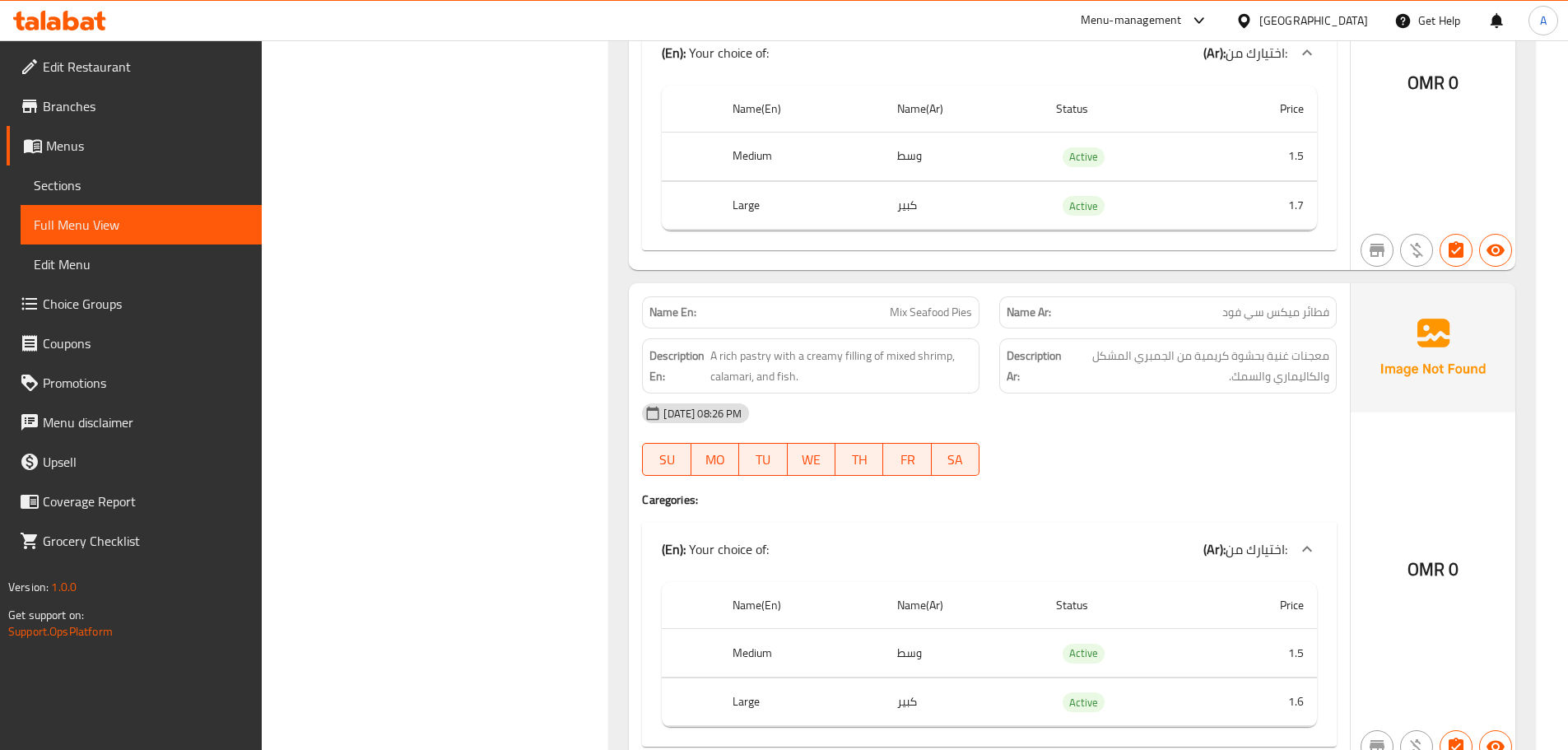
click at [1155, 398] on div "13-10-2025 08:26 PM" at bounding box center [989, 413] width 714 height 40
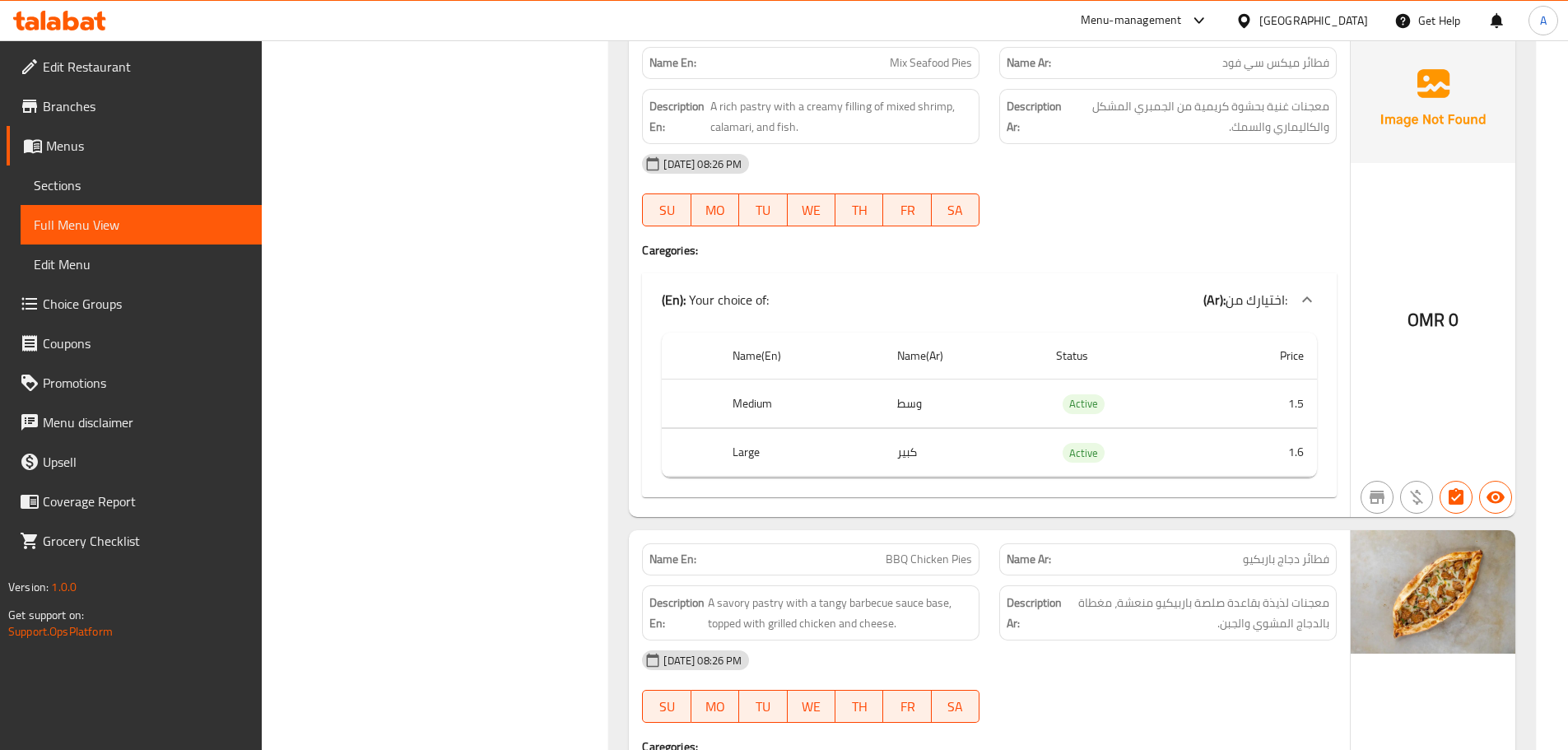
scroll to position [24274, 0]
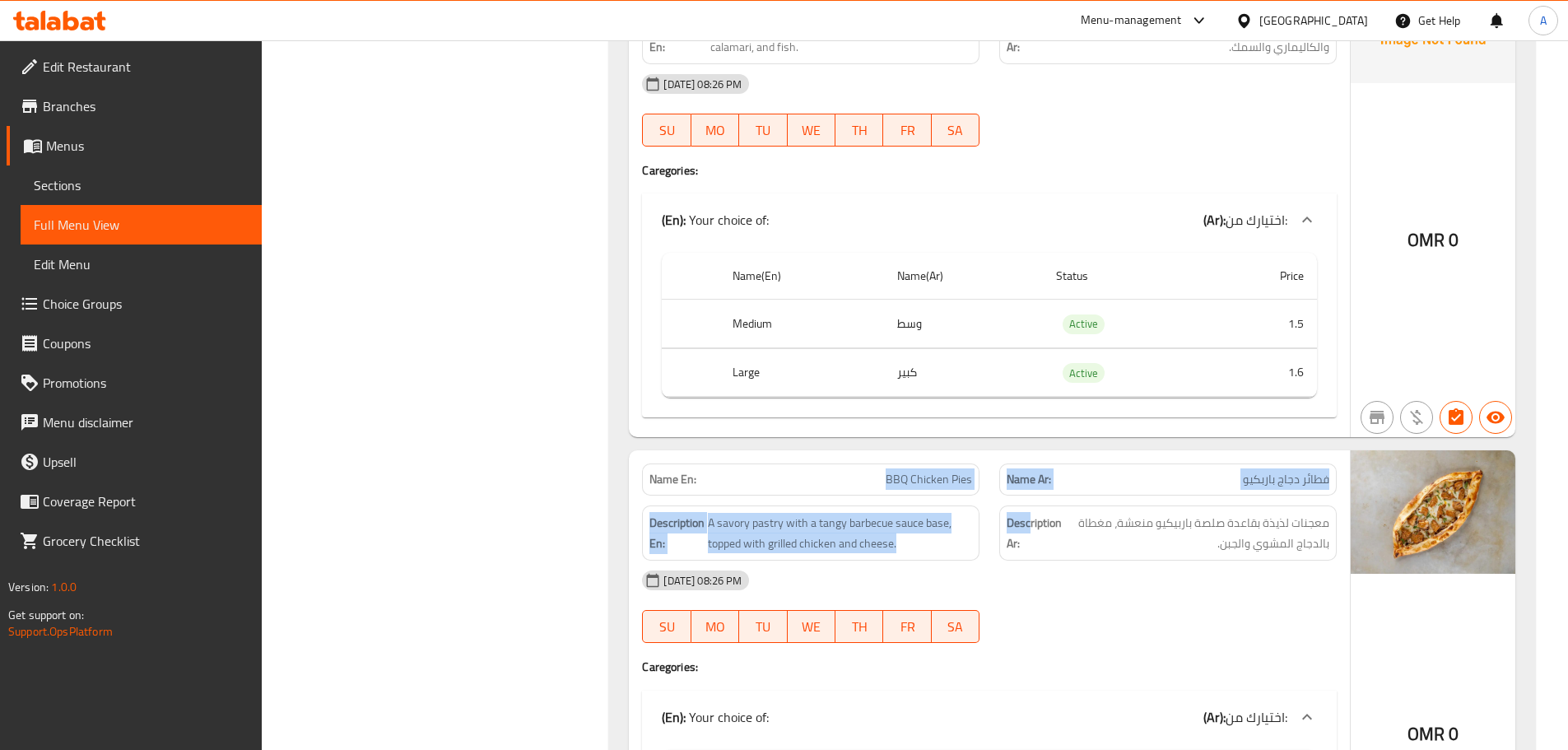
drag, startPoint x: 1012, startPoint y: 482, endPoint x: 1204, endPoint y: 588, distance: 219.3
click at [1093, 520] on div "Name En: BBQ Chicken Pies Name Ar: فطائر دجاج باربكيو Description En: A savory …" at bounding box center [989, 691] width 721 height 483
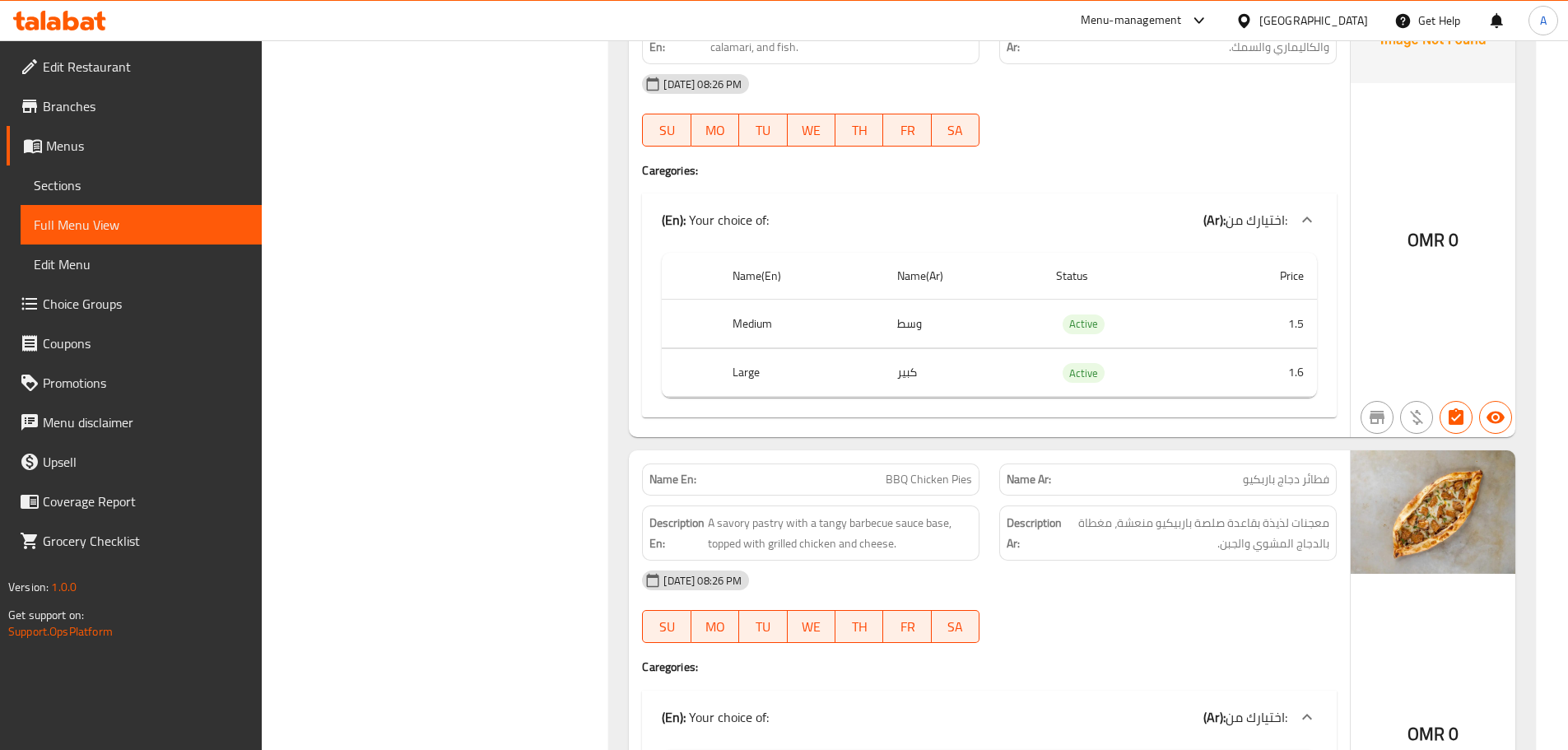
click at [1204, 588] on div "13-10-2025 08:26 PM SU MO TU WE TH FR SA" at bounding box center [989, 606] width 714 height 93
click at [1295, 513] on span "معجنات لذيذة بقاعدة صلصة باربيكيو منعشة، مغطاة بالدجاج المشوي والجبن." at bounding box center [1197, 533] width 264 height 40
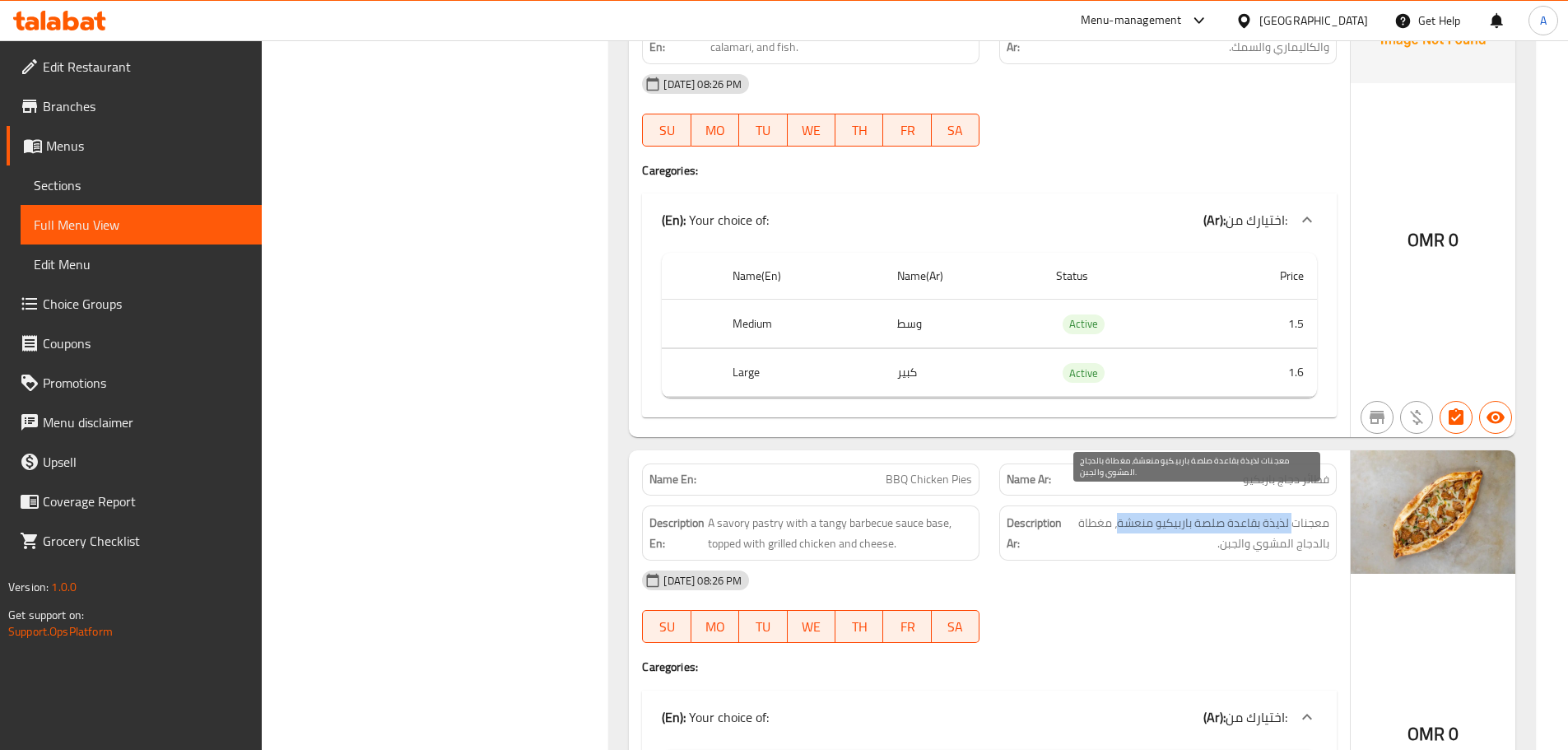
drag, startPoint x: 1295, startPoint y: 513, endPoint x: 1153, endPoint y: 513, distance: 142.0
click at [1153, 513] on span "معجنات لذيذة بقاعدة صلصة باربيكيو منعشة، مغطاة بالدجاج المشوي والجبن." at bounding box center [1197, 533] width 264 height 40
click at [1107, 513] on span "معجنات لذيذة بقاعدة صلصة باربيكيو منعشة، مغطاة بالدجاج المشوي والجبن." at bounding box center [1197, 533] width 264 height 40
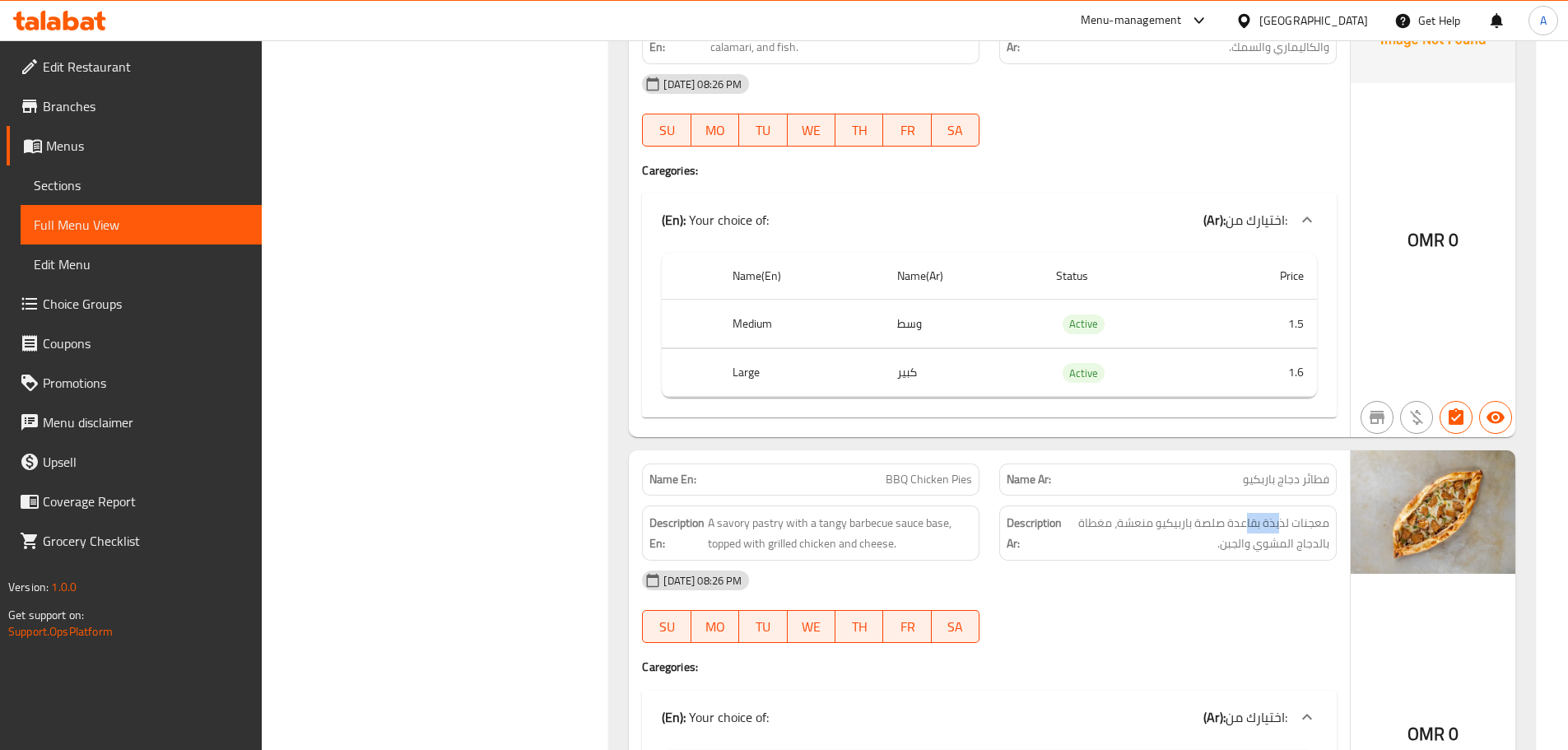
click at [1227, 515] on span "معجنات لذيذة بقاعدة صلصة باربيكيو منعشة، مغطاة بالدجاج المشوي والجبن." at bounding box center [1197, 533] width 264 height 40
click at [1207, 561] on div "13-10-2025 08:26 PM" at bounding box center [989, 580] width 714 height 40
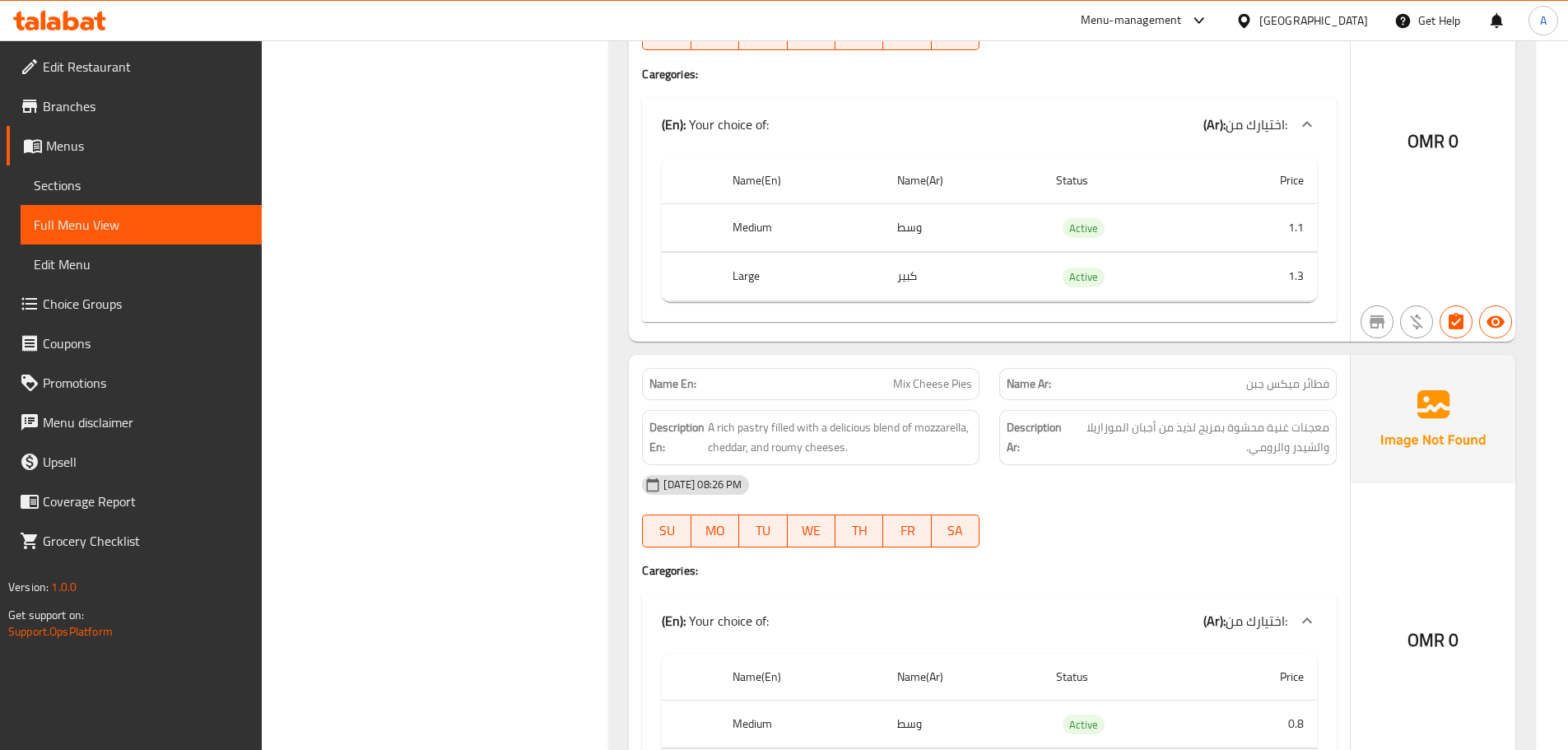
scroll to position [24933, 0]
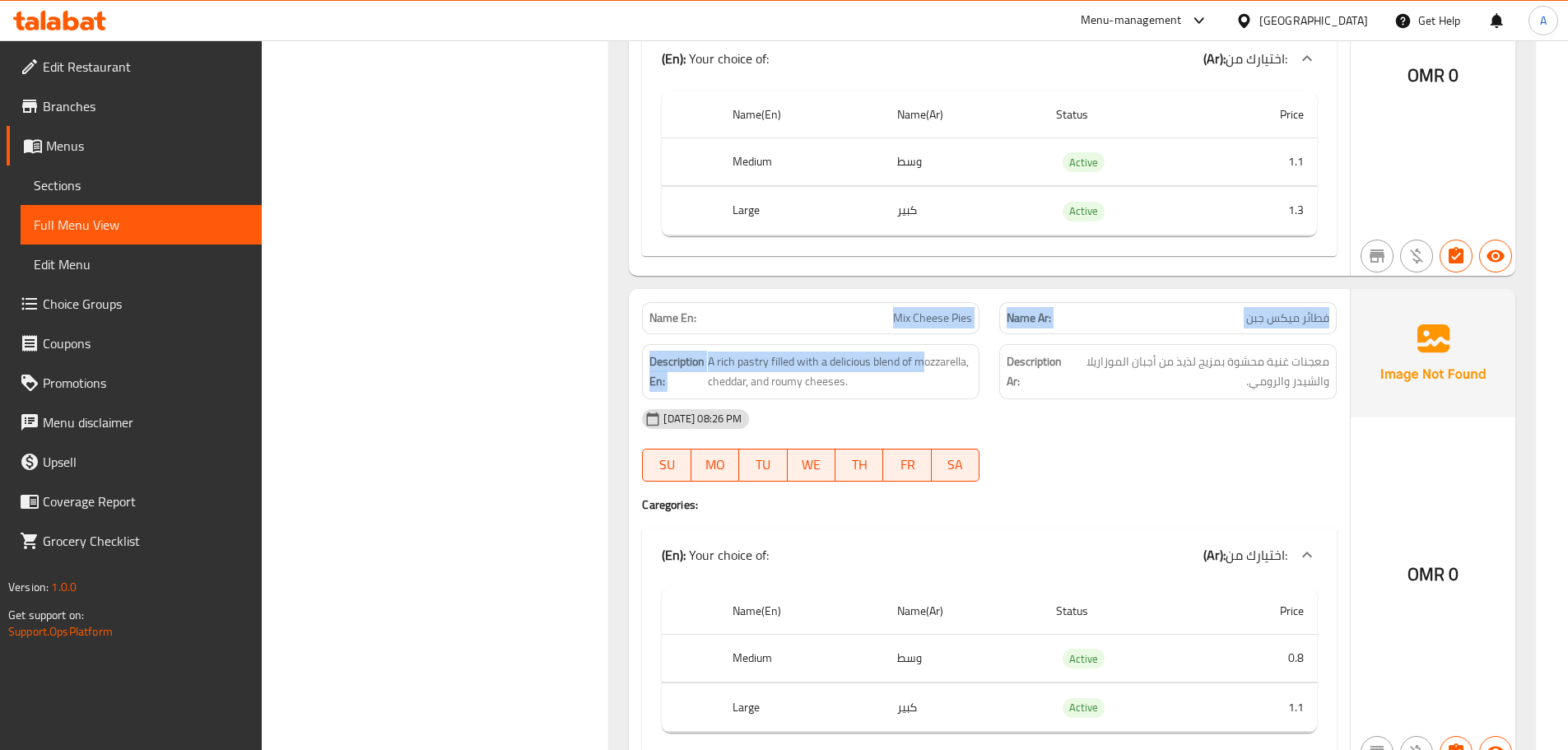
drag, startPoint x: 860, startPoint y: 319, endPoint x: 988, endPoint y: 348, distance: 131.2
click at [949, 336] on div "Name En: Mix Cheese Pies Name Ar: فطائر ميكس جبن Description En: A rich pastry …" at bounding box center [989, 530] width 721 height 483
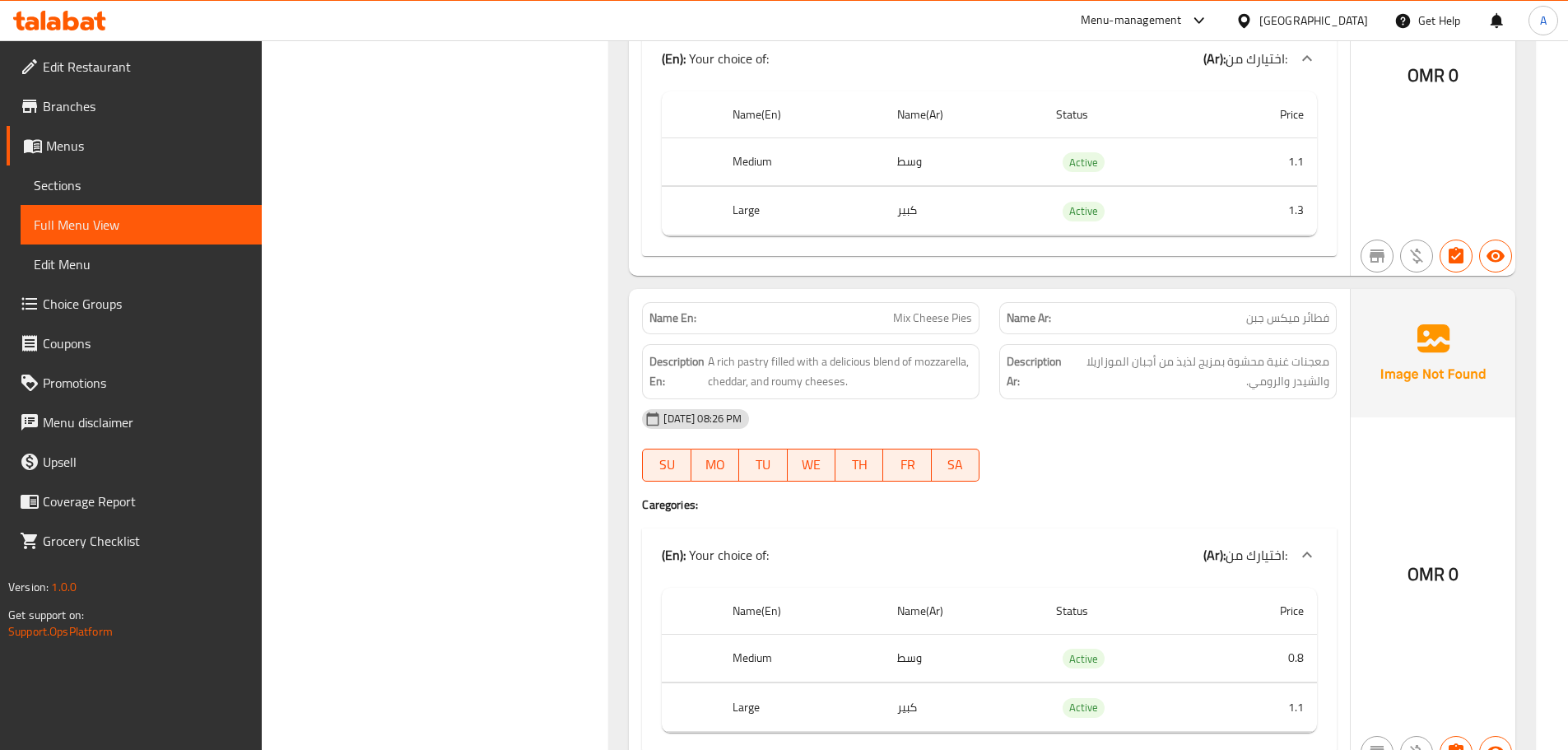
drag, startPoint x: 1082, startPoint y: 414, endPoint x: 1091, endPoint y: 414, distance: 9.0
click at [1082, 414] on div "13-10-2025 08:26 PM" at bounding box center [989, 419] width 714 height 40
drag, startPoint x: 1303, startPoint y: 349, endPoint x: 1249, endPoint y: 349, distance: 54.0
click at [1249, 352] on span "معجنات غنية محشوة بمزيج لذيذ من أجبان الموزاريلا والشيدر والرومي." at bounding box center [1198, 371] width 262 height 40
drag, startPoint x: 1207, startPoint y: 343, endPoint x: 1116, endPoint y: 340, distance: 91.0
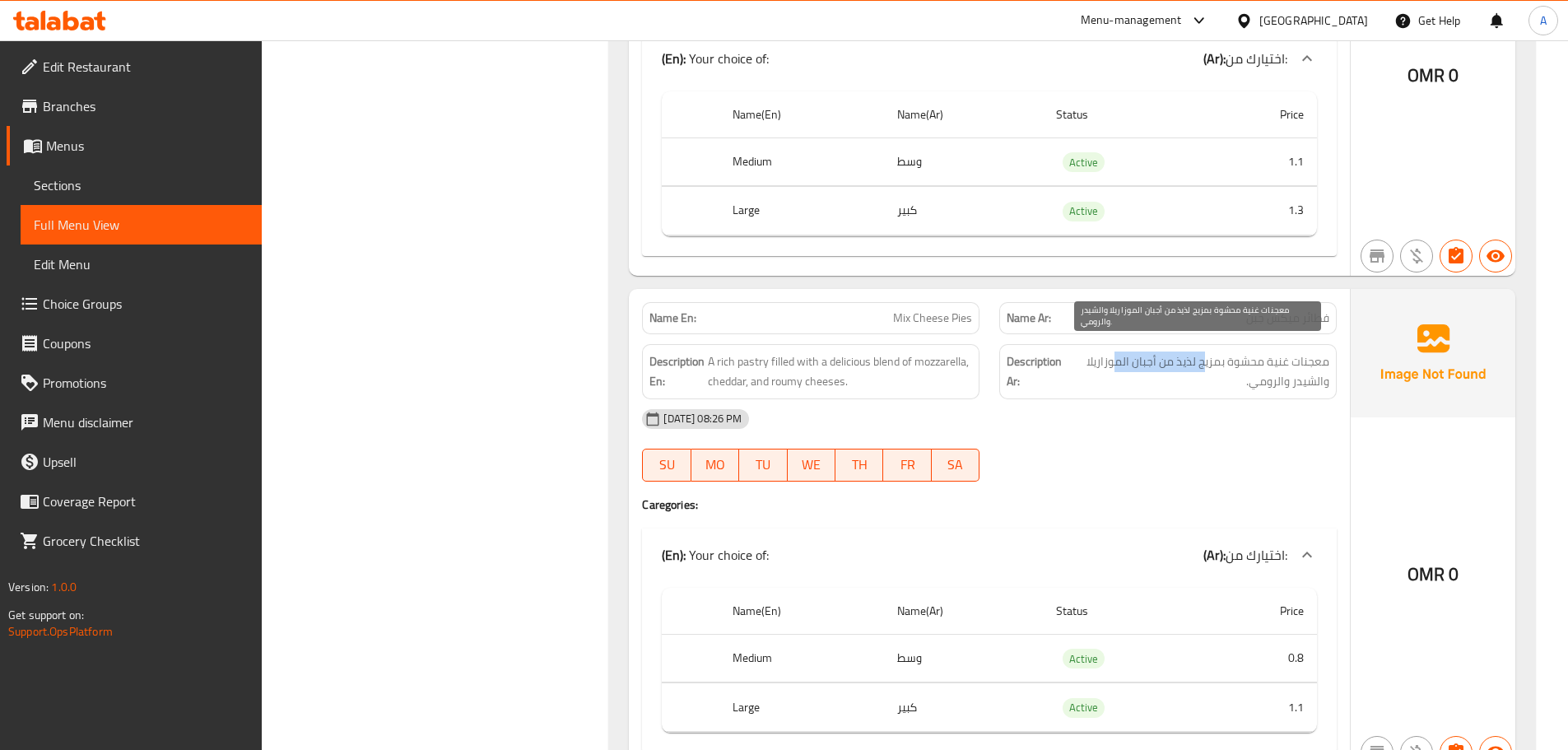
click at [1116, 352] on span "معجنات غنية محشوة بمزيج لذيذ من أجبان الموزاريلا والشيدر والرومي." at bounding box center [1198, 371] width 262 height 40
drag, startPoint x: 1322, startPoint y: 356, endPoint x: 1262, endPoint y: 366, distance: 60.8
click at [1266, 364] on span "معجنات غنية محشوة بمزيج لذيذ من أجبان الموزاريلا والشيدر والرومي." at bounding box center [1198, 371] width 262 height 40
click at [1189, 425] on div "13-10-2025 08:26 PM SU MO TU WE TH FR SA" at bounding box center [989, 445] width 714 height 93
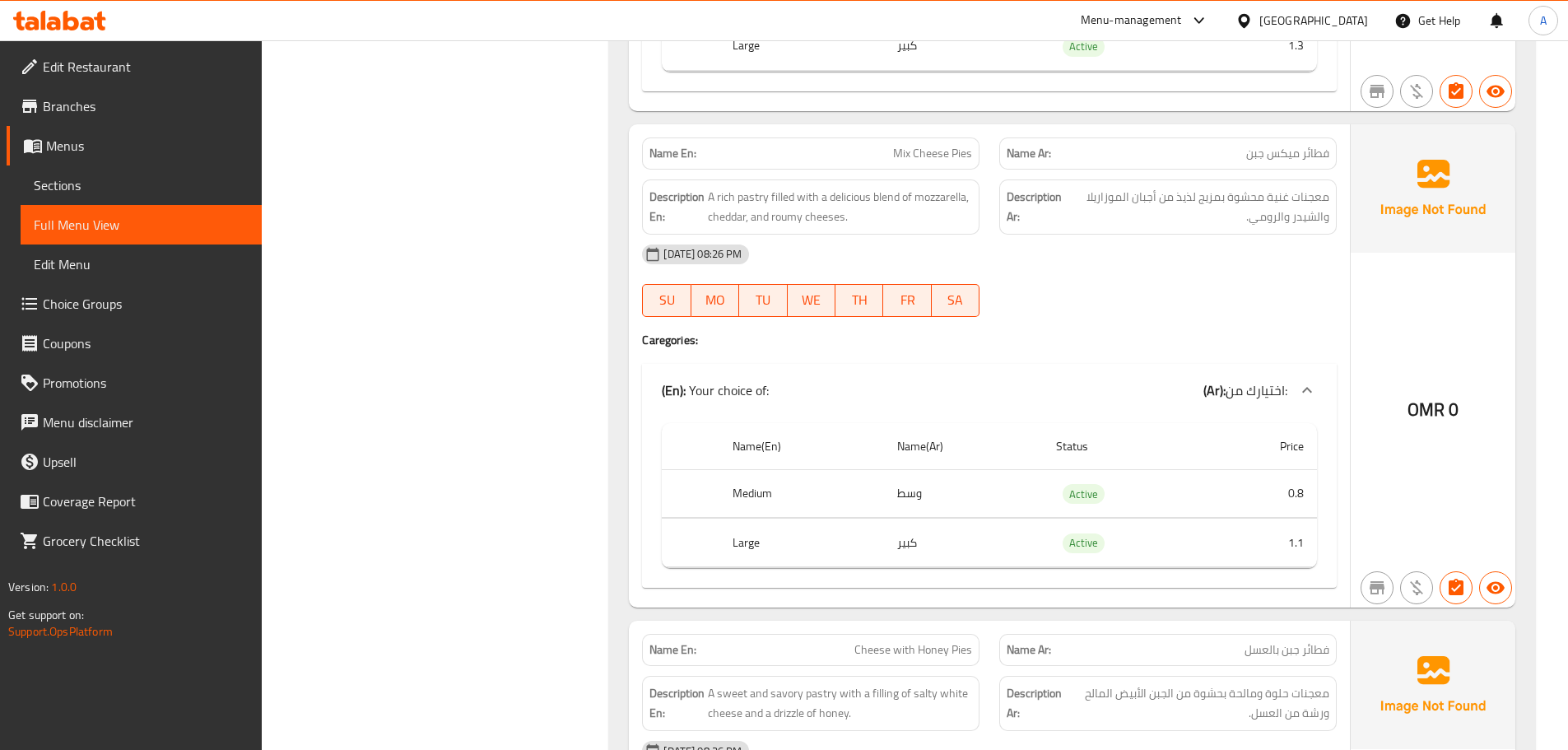
scroll to position [25345, 0]
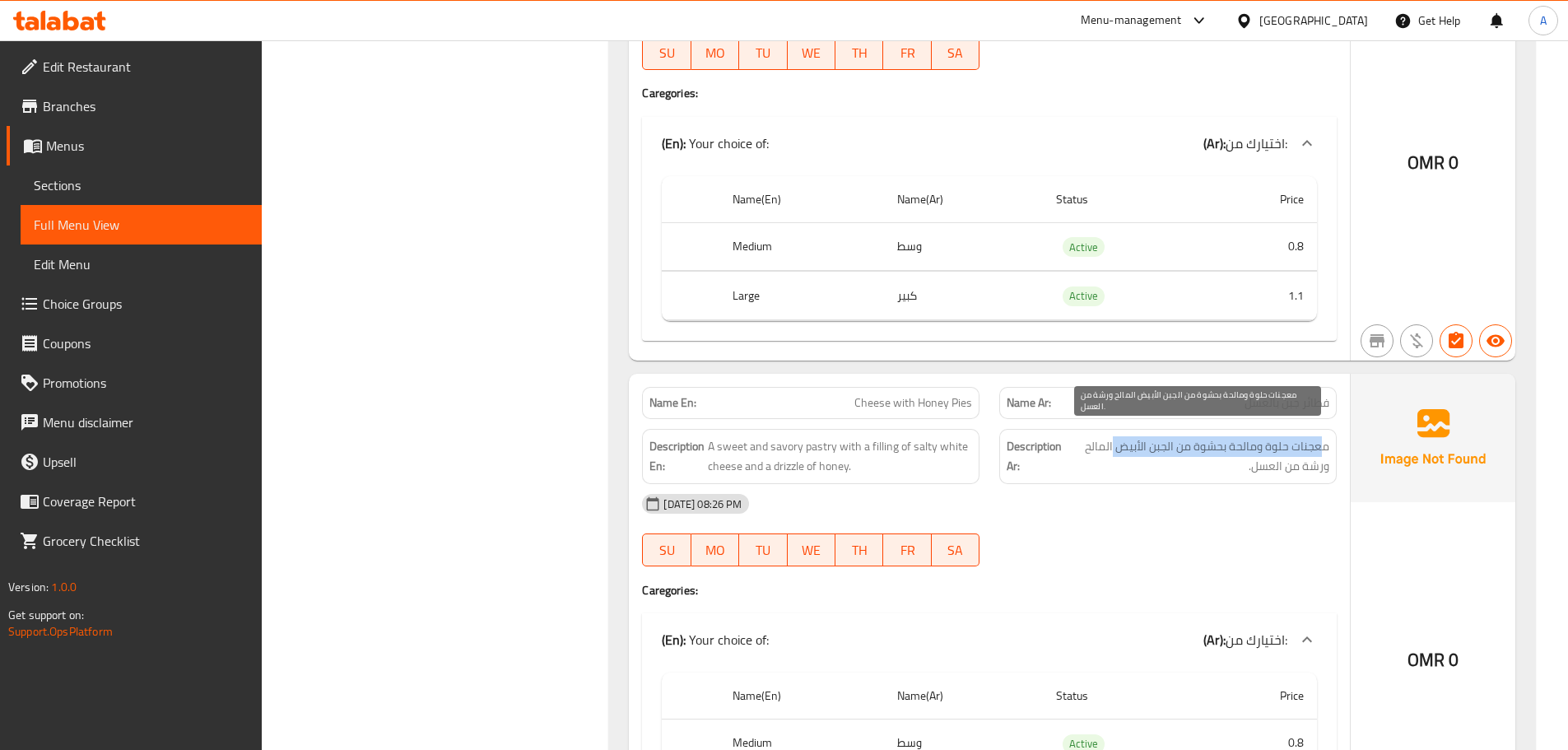
drag, startPoint x: 1324, startPoint y: 426, endPoint x: 1113, endPoint y: 431, distance: 211.1
click at [1113, 437] on span "معجنات حلوة ومالحة بحشوة من الجبن الأبيض المالح ورشة من العسل." at bounding box center [1198, 456] width 262 height 40
click at [1098, 437] on span "معجنات حلوة ومالحة بحشوة من الجبن الأبيض المالح ورشة من العسل." at bounding box center [1198, 456] width 262 height 40
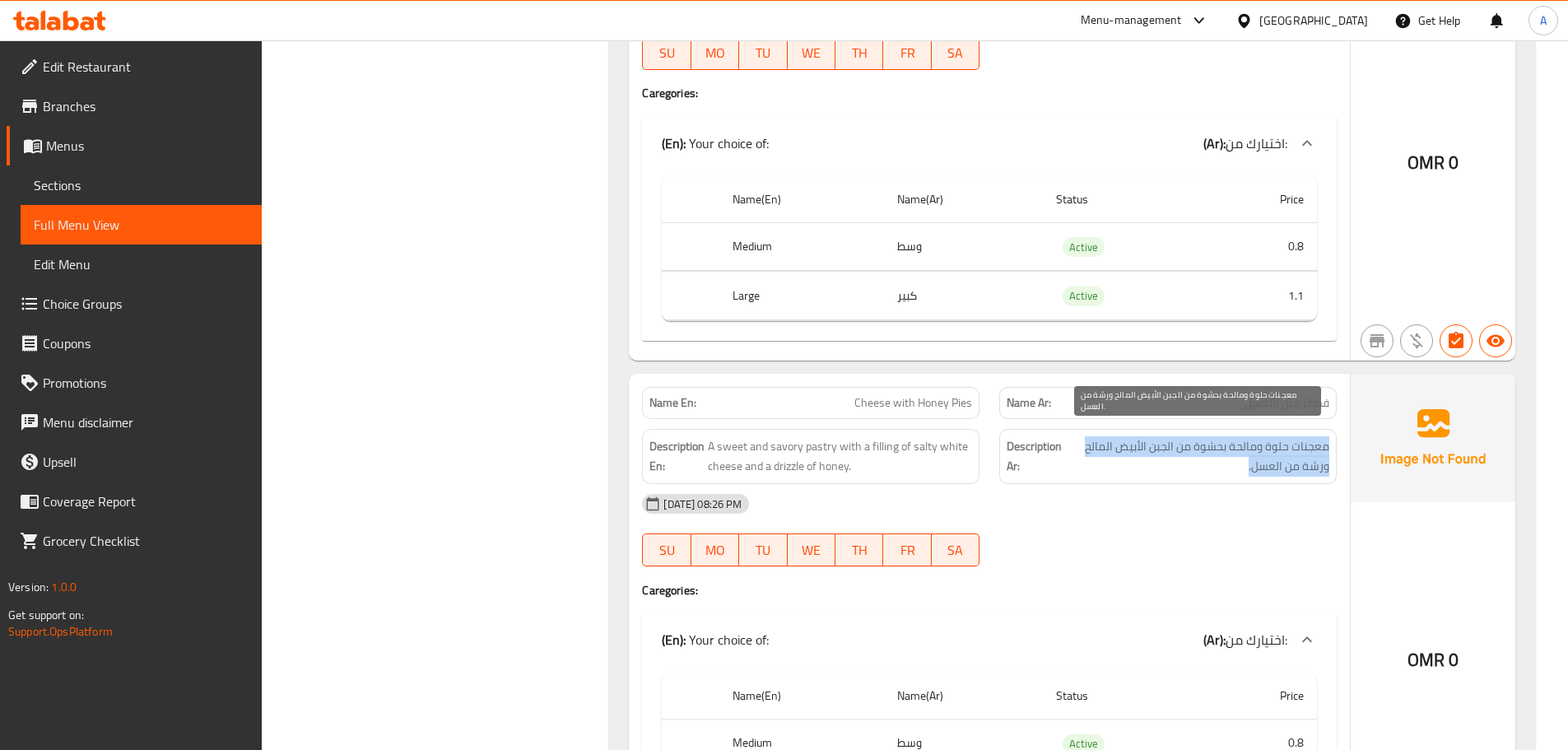
click at [1282, 452] on span "معجنات حلوة ومالحة بحشوة من الجبن الأبيض المالح ورشة من العسل." at bounding box center [1198, 456] width 262 height 40
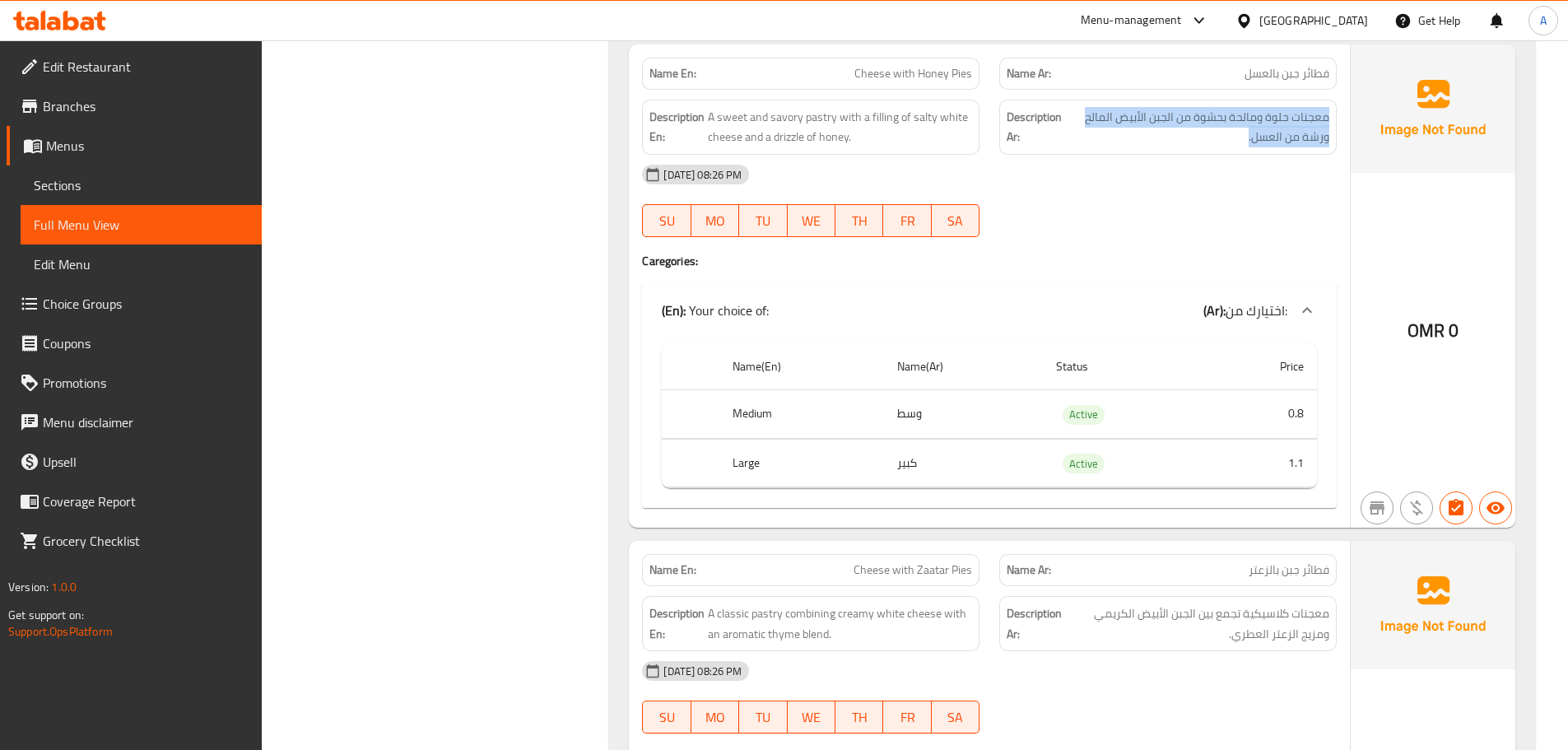
scroll to position [25920, 0]
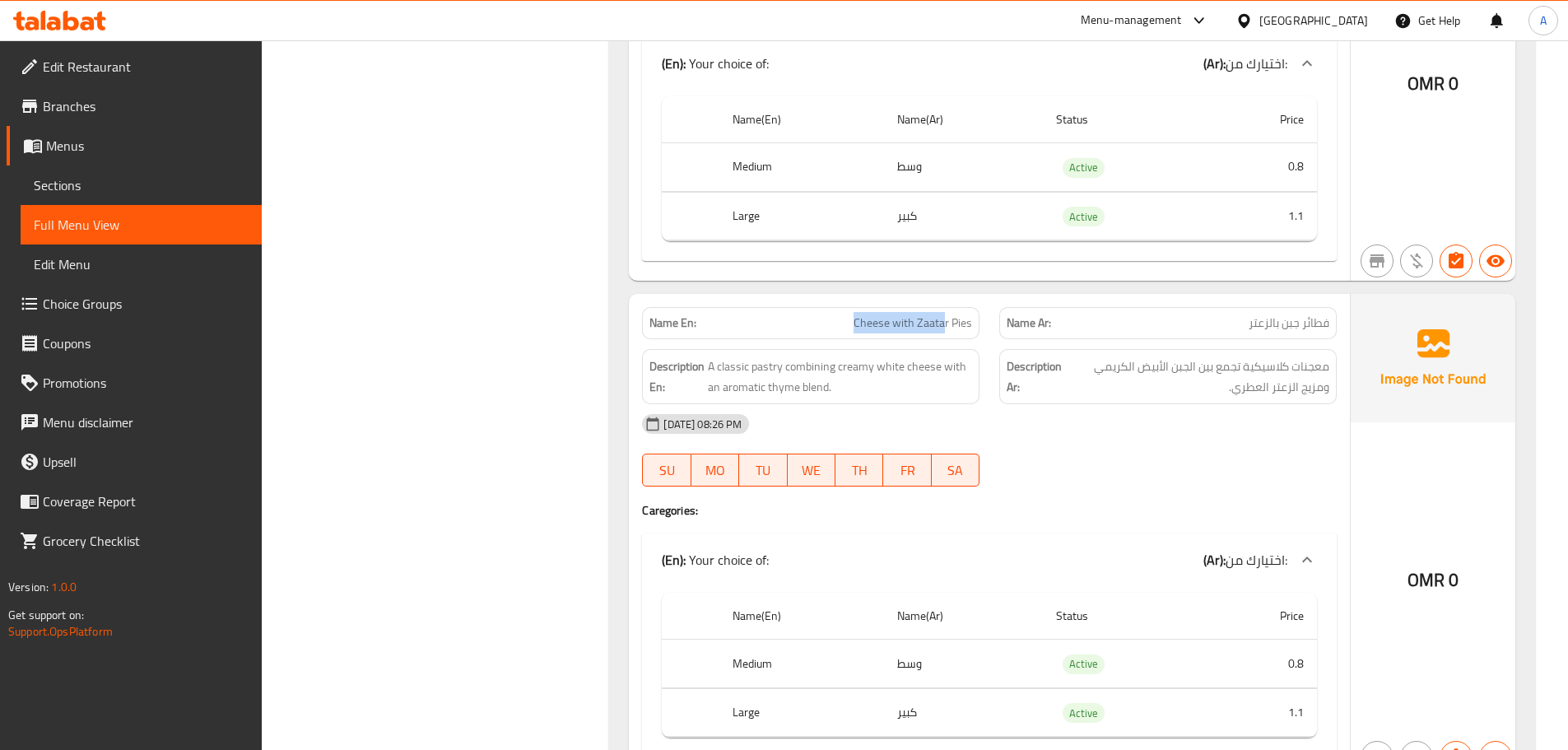
drag, startPoint x: 887, startPoint y: 314, endPoint x: 1052, endPoint y: 338, distance: 166.7
click at [1033, 334] on div "Name En: Cheese with Zaatar Pies Name Ar: فطائر جبن بالزعتر Description En: A c…" at bounding box center [989, 535] width 721 height 483
click at [1253, 357] on span "معجنات كلاسيكية تجمع بين الجبن الأبيض الكريمي ومزيج الزعتر العطري." at bounding box center [1197, 376] width 264 height 40
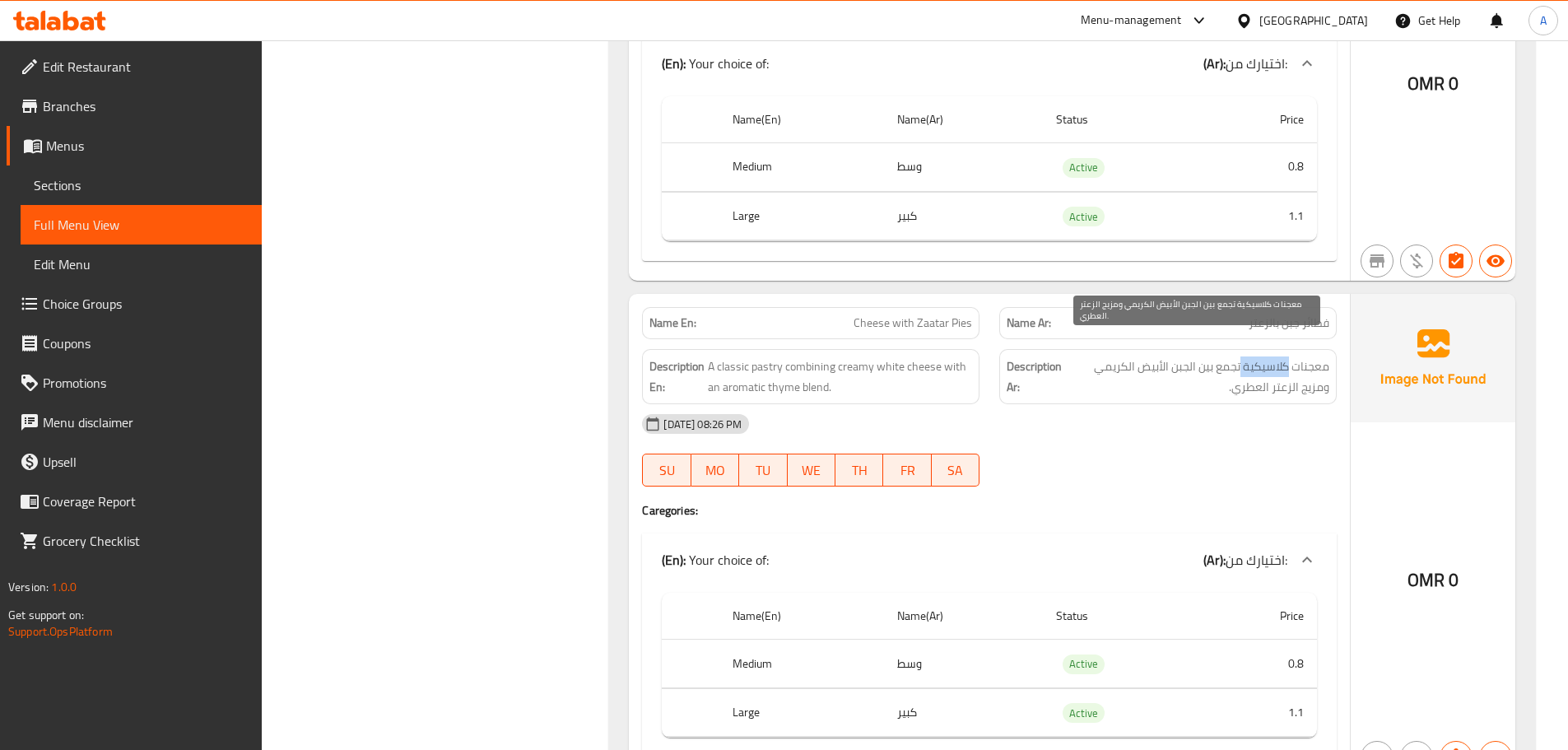
click at [1253, 357] on span "معجنات كلاسيكية تجمع بين الجبن الأبيض الكريمي ومزيج الزعتر العطري." at bounding box center [1197, 376] width 264 height 40
drag, startPoint x: 1253, startPoint y: 347, endPoint x: 1185, endPoint y: 430, distance: 107.3
click at [1253, 357] on span "معجنات كلاسيكية تجمع بين الجبن الأبيض الكريمي ومزيج الزعتر العطري." at bounding box center [1197, 376] width 264 height 40
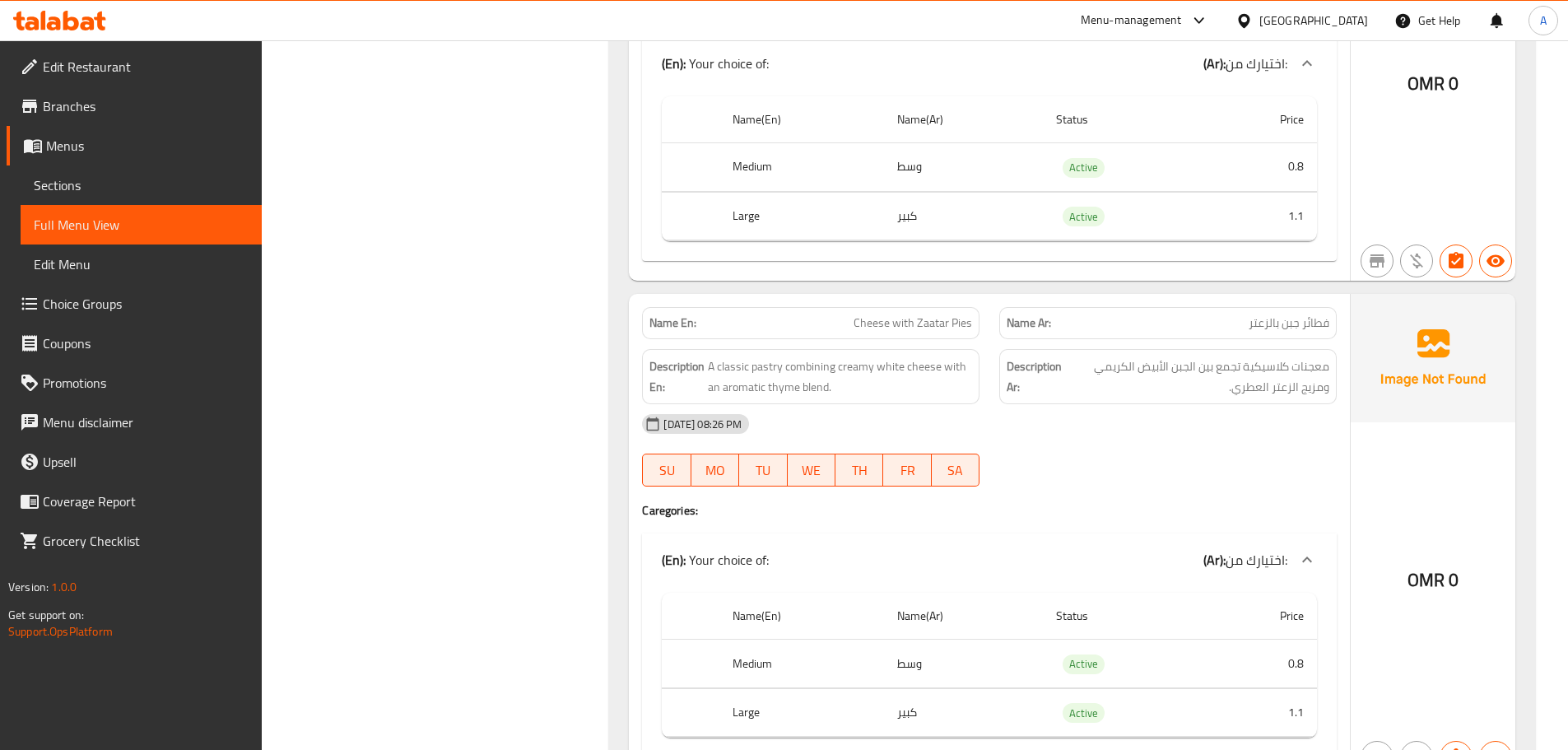
click at [1185, 430] on div "13-10-2025 08:26 PM SU MO TU WE TH FR SA" at bounding box center [989, 450] width 714 height 93
click at [1204, 357] on span "معجنات كلاسيكية تجمع بين الجبن الأبيض الكريمي ومزيج الزعتر العطري." at bounding box center [1197, 376] width 264 height 40
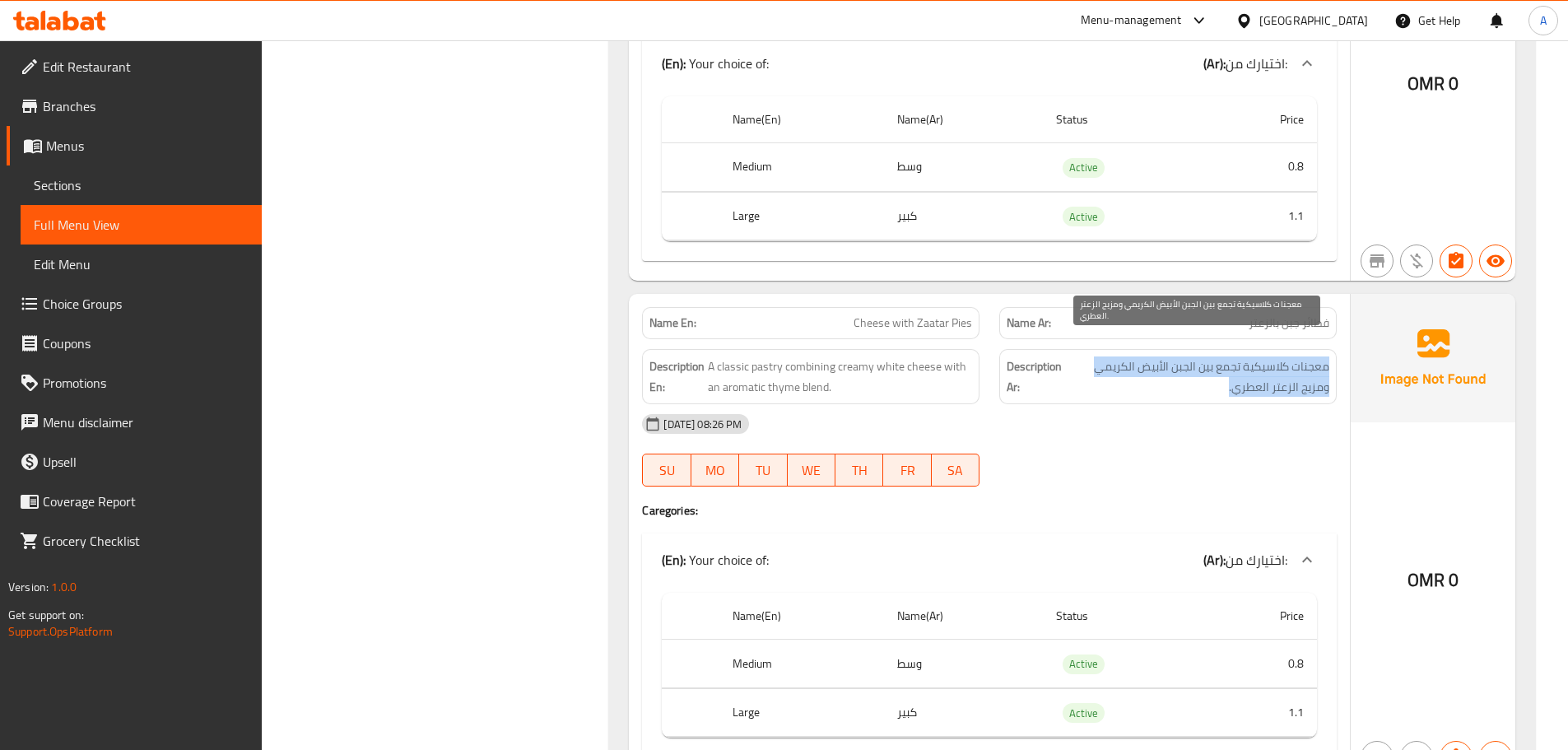
click at [1204, 357] on span "معجنات كلاسيكية تجمع بين الجبن الأبيض الكريمي ومزيج الزعتر العطري." at bounding box center [1197, 376] width 264 height 40
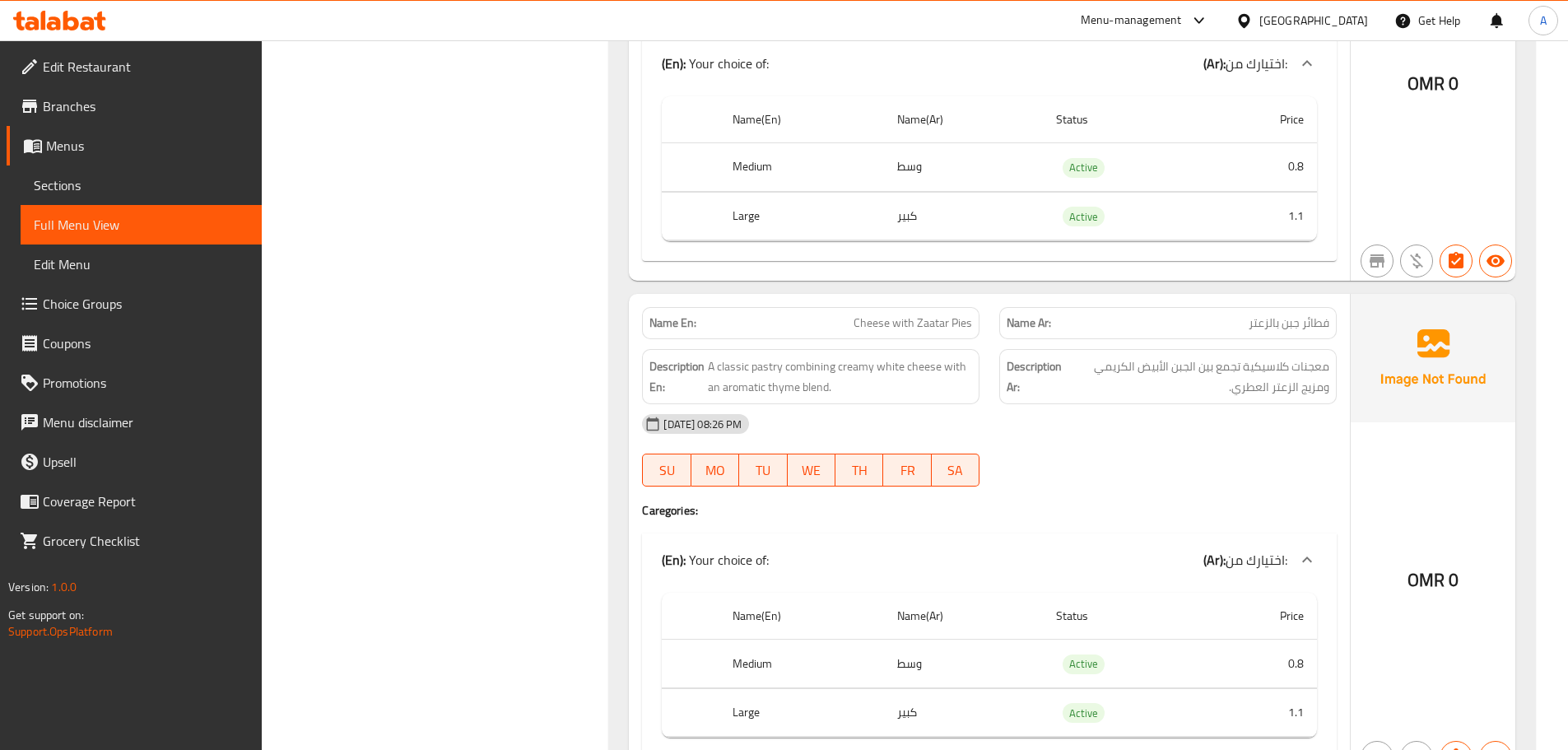
click at [1207, 414] on div "13-10-2025 08:26 PM" at bounding box center [989, 424] width 714 height 40
click at [1248, 357] on span "معجنات كلاسيكية تجمع بين الجبن الأبيض الكريمي ومزيج الزعتر العطري." at bounding box center [1197, 376] width 264 height 40
click at [1241, 362] on span "معجنات كلاسيكية تجمع بين الجبن الأبيض الكريمي ومزيج الزعتر العطري." at bounding box center [1197, 376] width 264 height 40
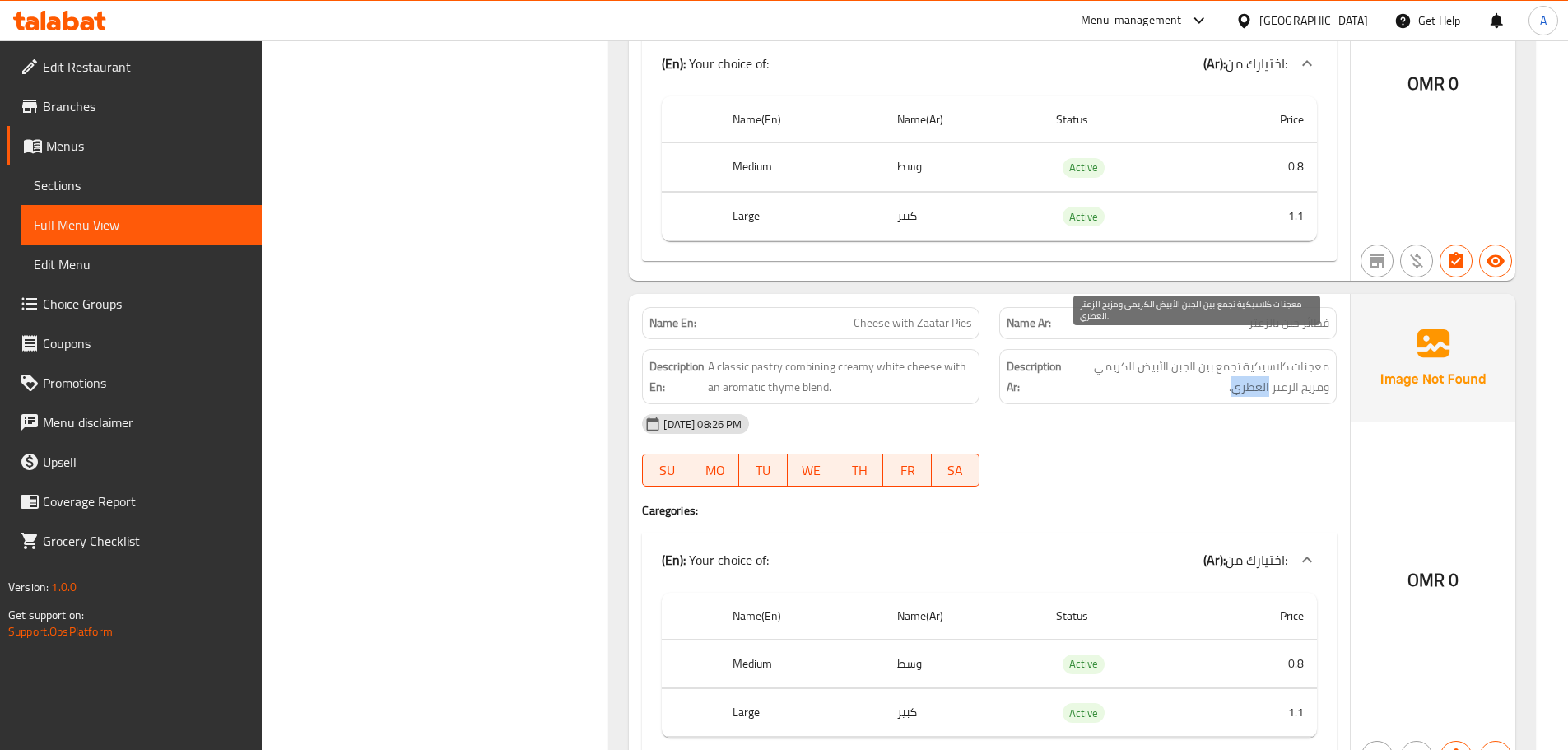
click at [1241, 362] on span "معجنات كلاسيكية تجمع بين الجبن الأبيض الكريمي ومزيج الزعتر العطري." at bounding box center [1197, 376] width 264 height 40
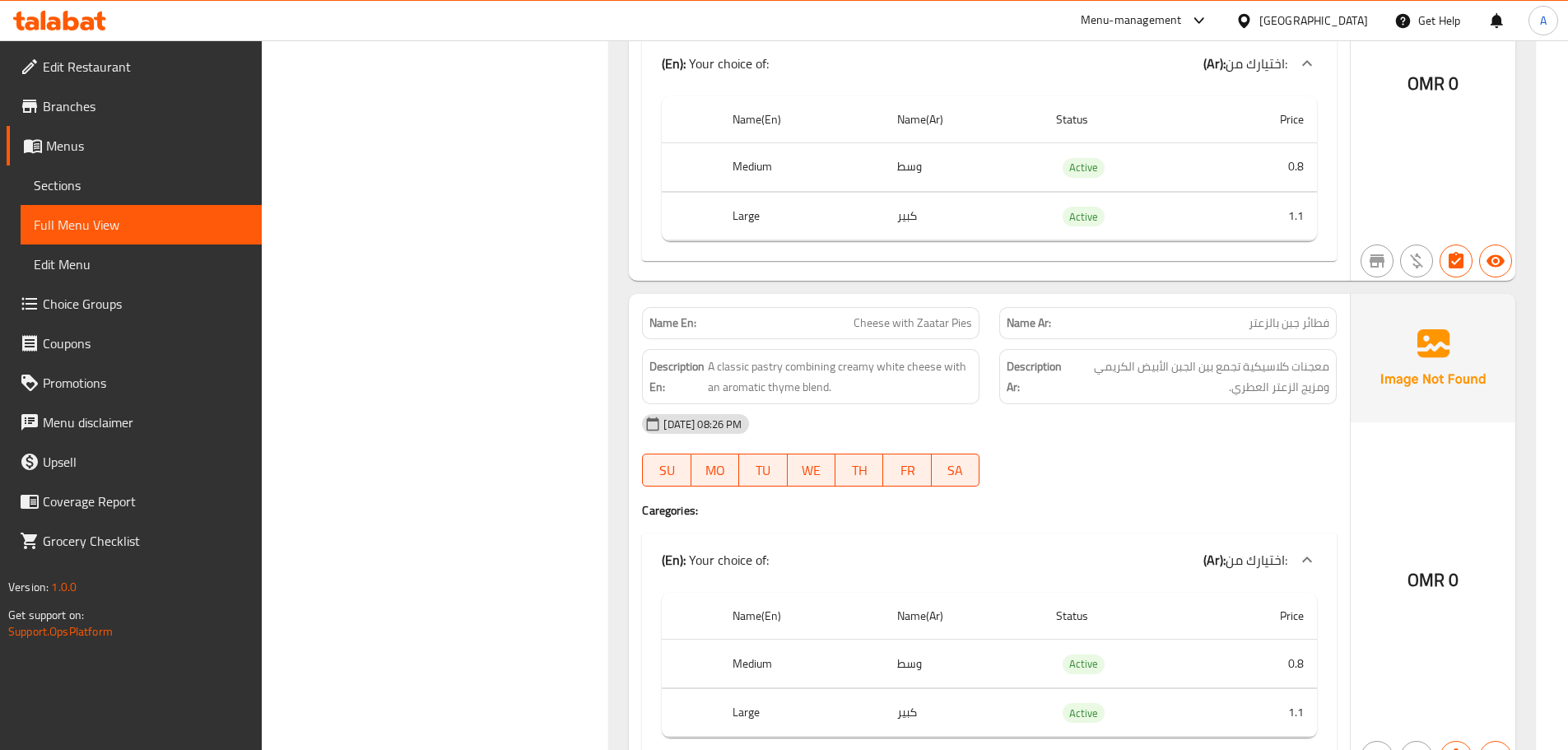
click at [1196, 426] on div "13-10-2025 08:26 PM SU MO TU WE TH FR SA" at bounding box center [989, 450] width 714 height 93
drag, startPoint x: 813, startPoint y: 358, endPoint x: 941, endPoint y: 377, distance: 129.4
click at [888, 369] on span "A classic pastry combining creamy white cheese with an aromatic thyme blend." at bounding box center [840, 376] width 264 height 40
click at [1091, 409] on div "13-10-2025 08:26 PM" at bounding box center [989, 424] width 714 height 40
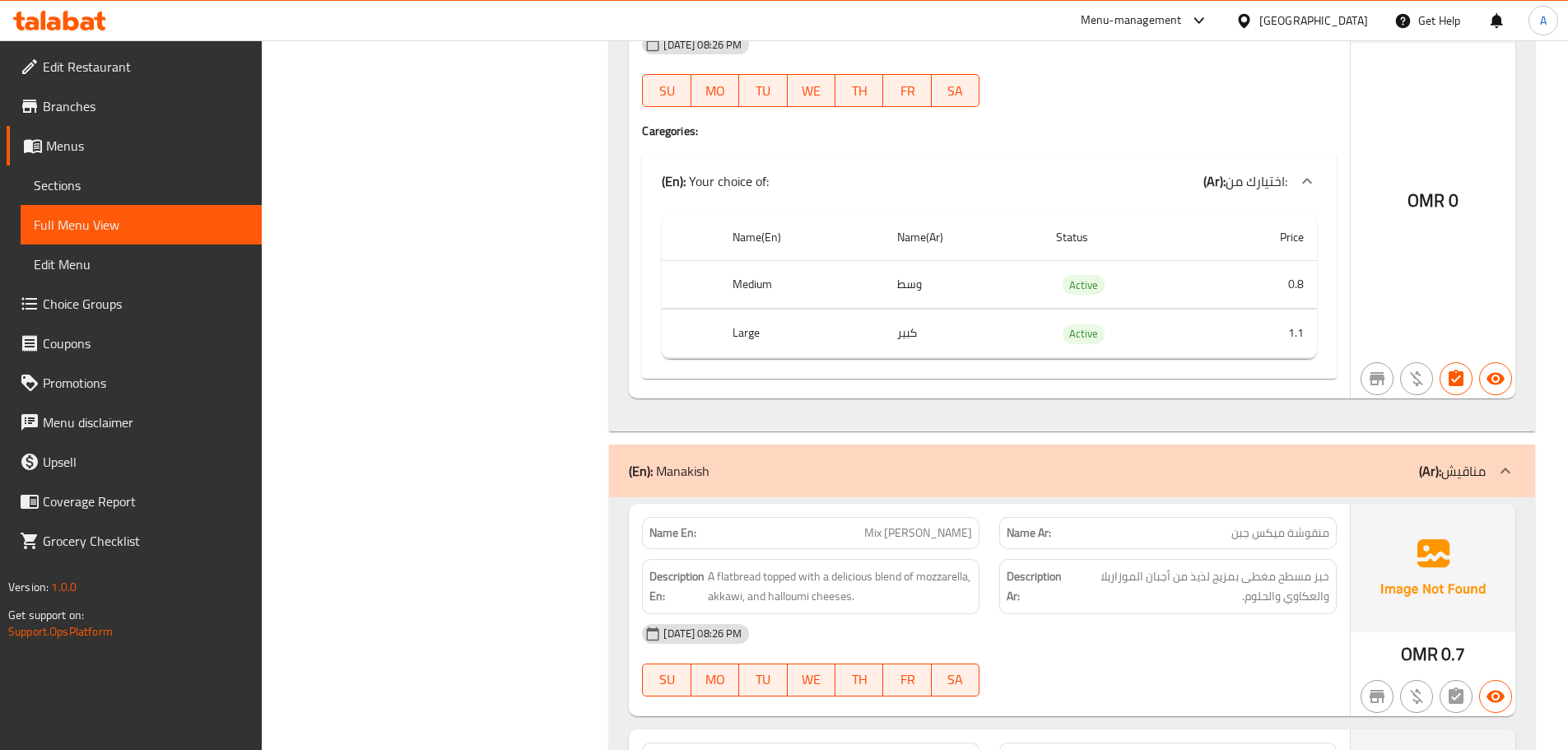
scroll to position [26991, 0]
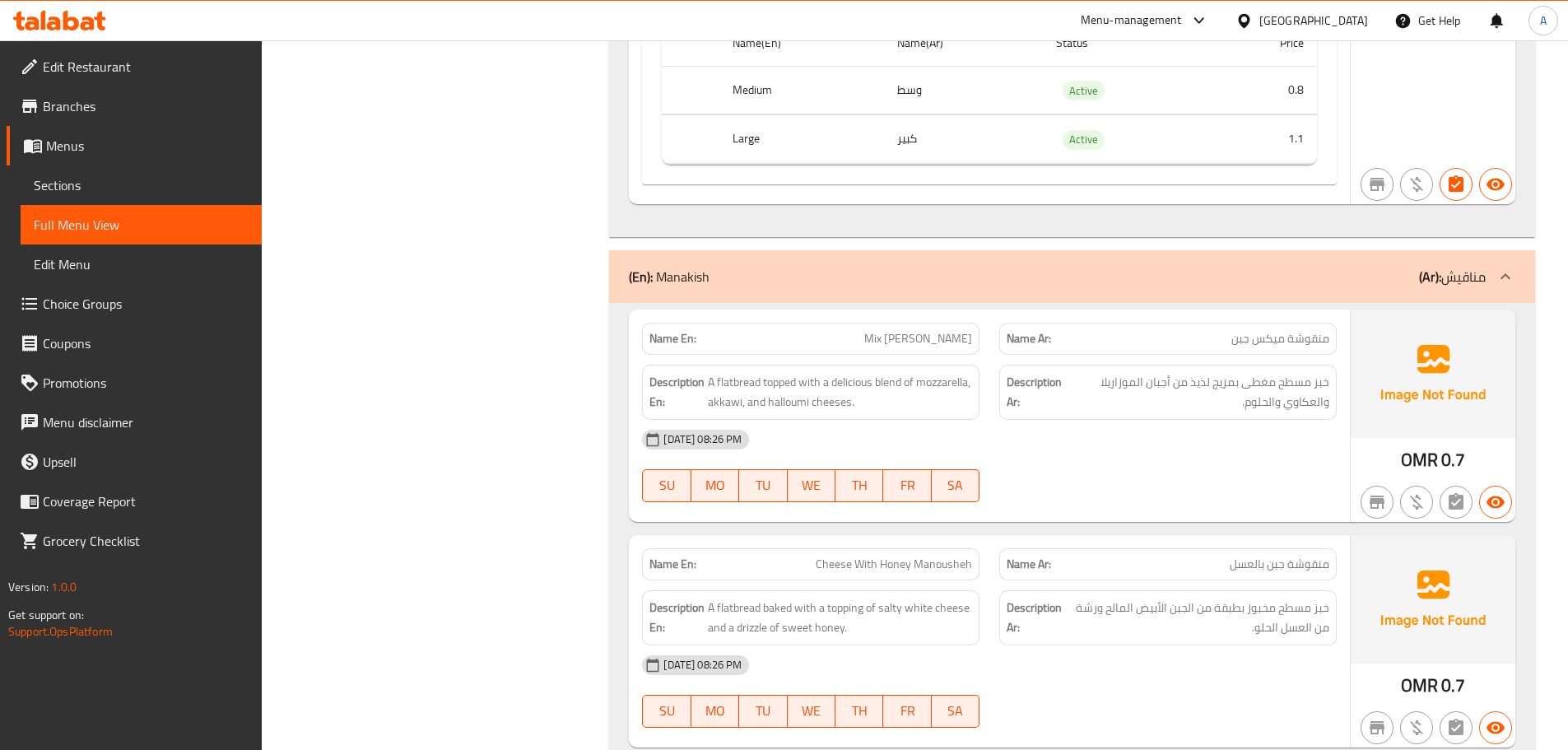
click at [789, 355] on div "Description En: A flatbread topped with a delicious blend of mozzarella, akkawi…" at bounding box center [810, 392] width 358 height 75
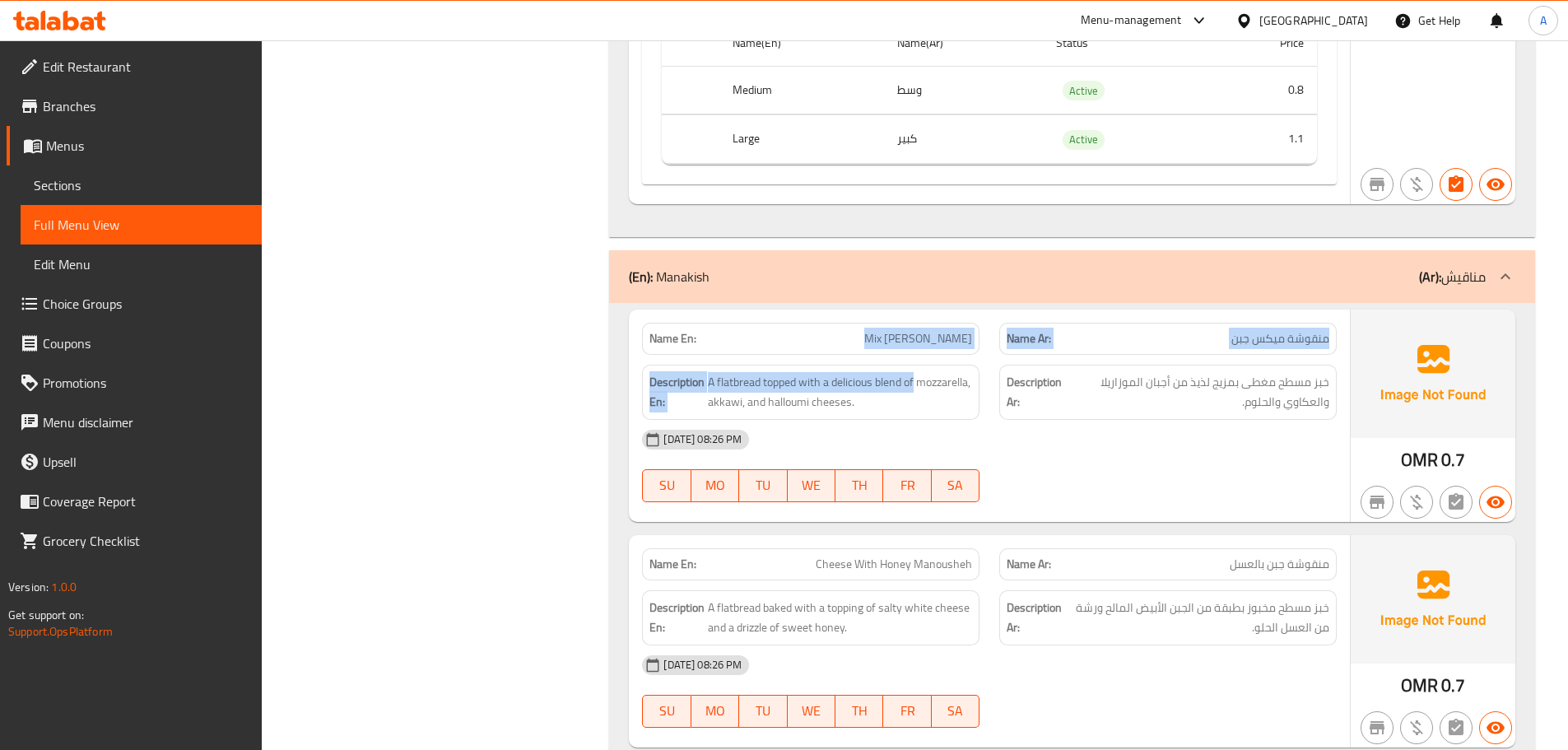
drag, startPoint x: 794, startPoint y: 331, endPoint x: 1063, endPoint y: 403, distance: 278.5
click at [1011, 368] on div "Name En: Mix Cheese Manoucheh Name Ar: منقوشة ميكس جبن Description En: A flatbr…" at bounding box center [989, 415] width 721 height 212
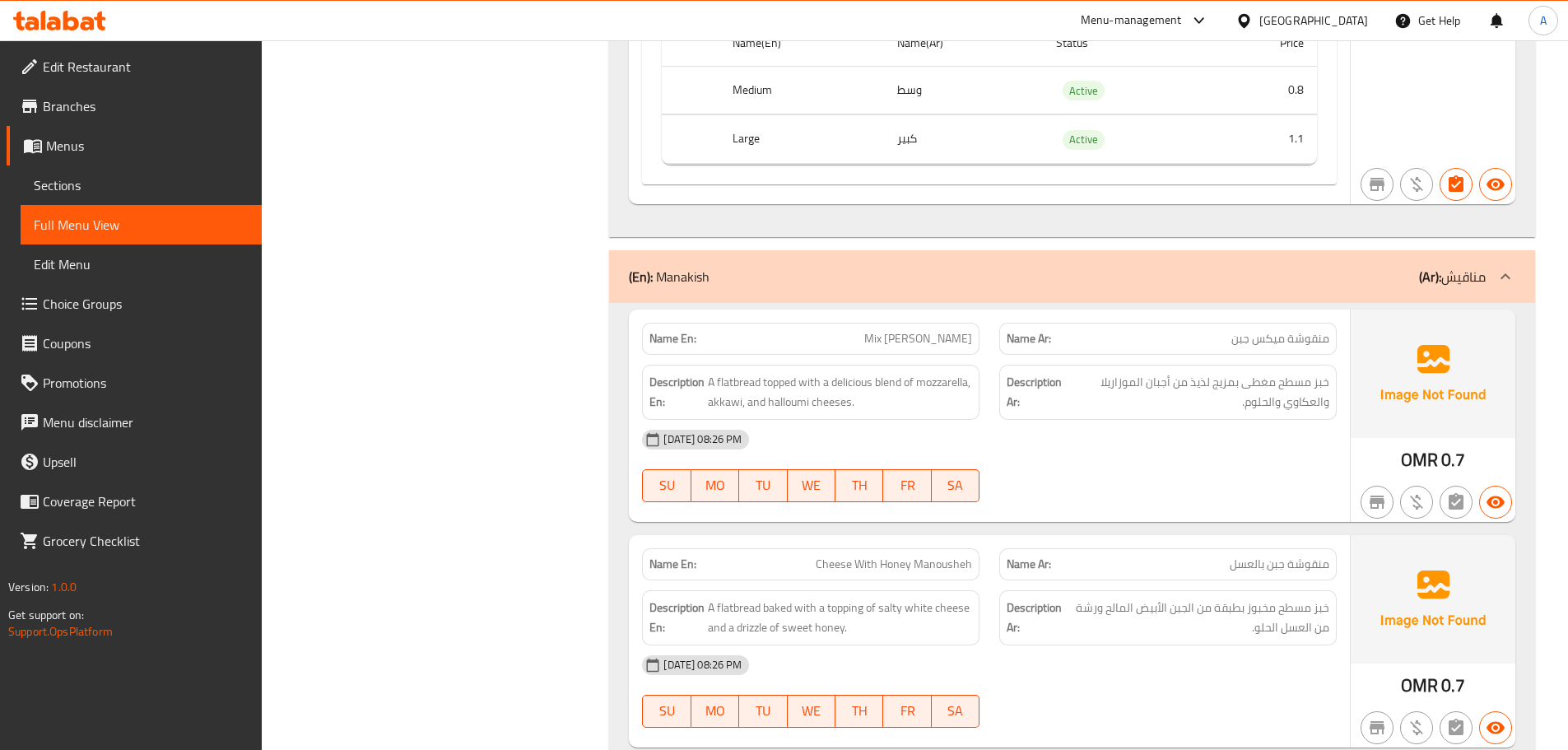
click at [1120, 467] on div "13-10-2025 08:26 PM SU MO TU WE TH FR SA" at bounding box center [989, 465] width 714 height 93
click at [1263, 330] on span "منقوشة ميكس جبن" at bounding box center [1280, 339] width 98 height 17
click at [1261, 446] on div "13-10-2025 08:26 PM SU MO TU WE TH FR SA" at bounding box center [989, 465] width 714 height 93
click at [1313, 372] on span "خبز مسطح مغطى بمزيج لذيذ من أجبان الموزاريلا والعكاوي والحلوم." at bounding box center [1199, 392] width 261 height 40
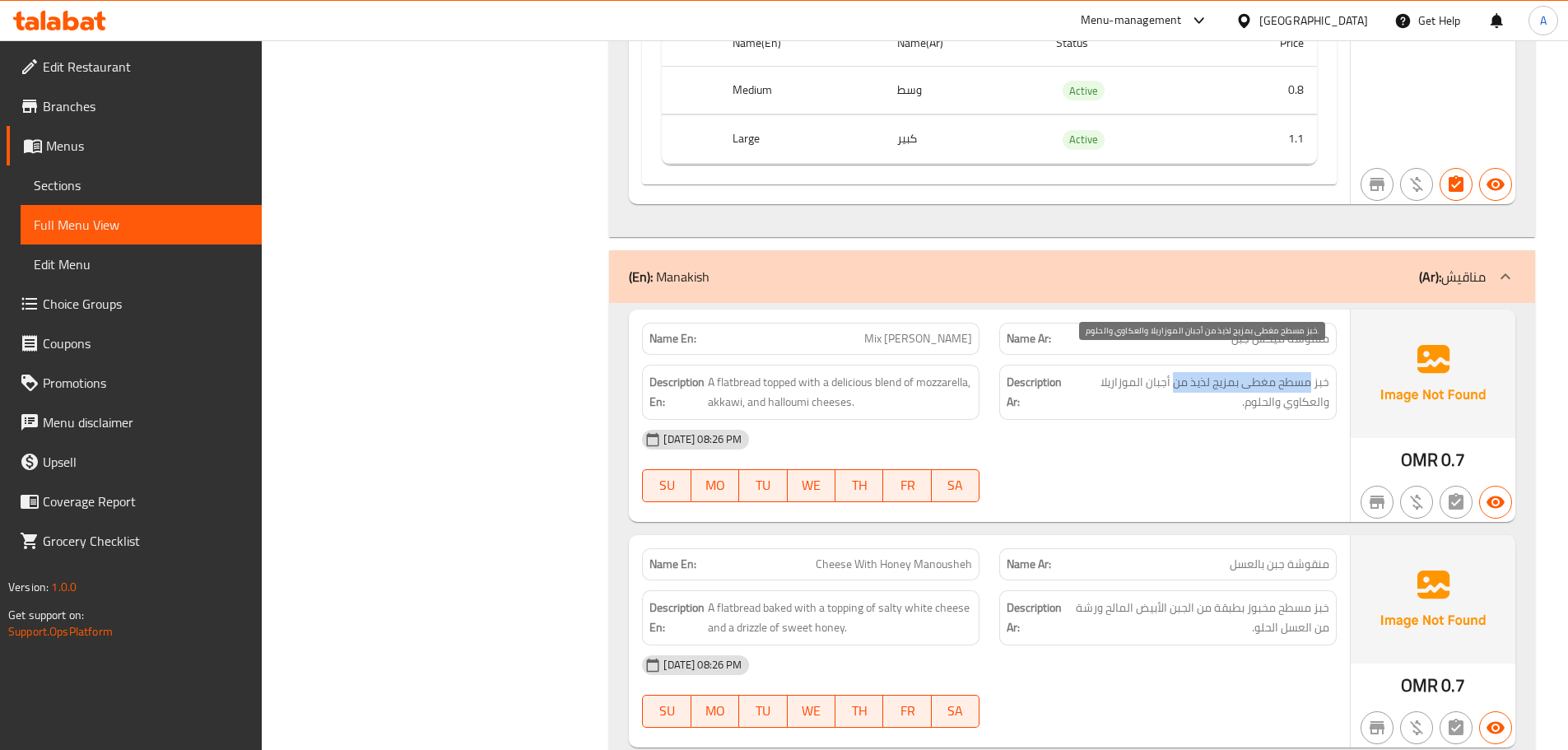
drag, startPoint x: 1313, startPoint y: 362, endPoint x: 1178, endPoint y: 364, distance: 135.0
click at [1186, 372] on span "خبز مسطح مغطى بمزيج لذيذ من أجبان الموزاريلا والعكاوي والحلوم." at bounding box center [1199, 392] width 261 height 40
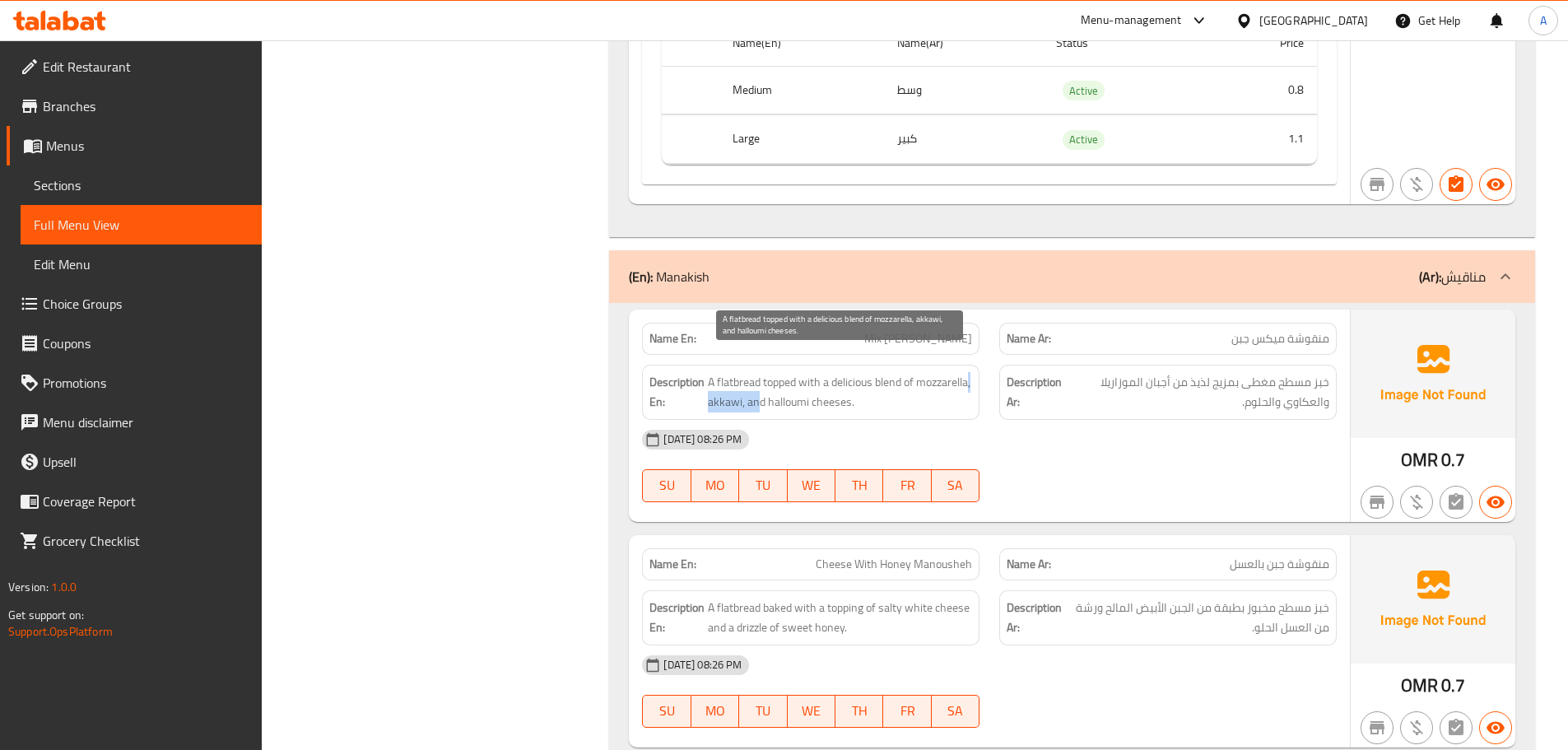
drag, startPoint x: 763, startPoint y: 379, endPoint x: 922, endPoint y: 406, distance: 161.3
click at [838, 393] on div "Description En: A flatbread topped with a delicious blend of mozzarella, akkawi…" at bounding box center [810, 392] width 337 height 55
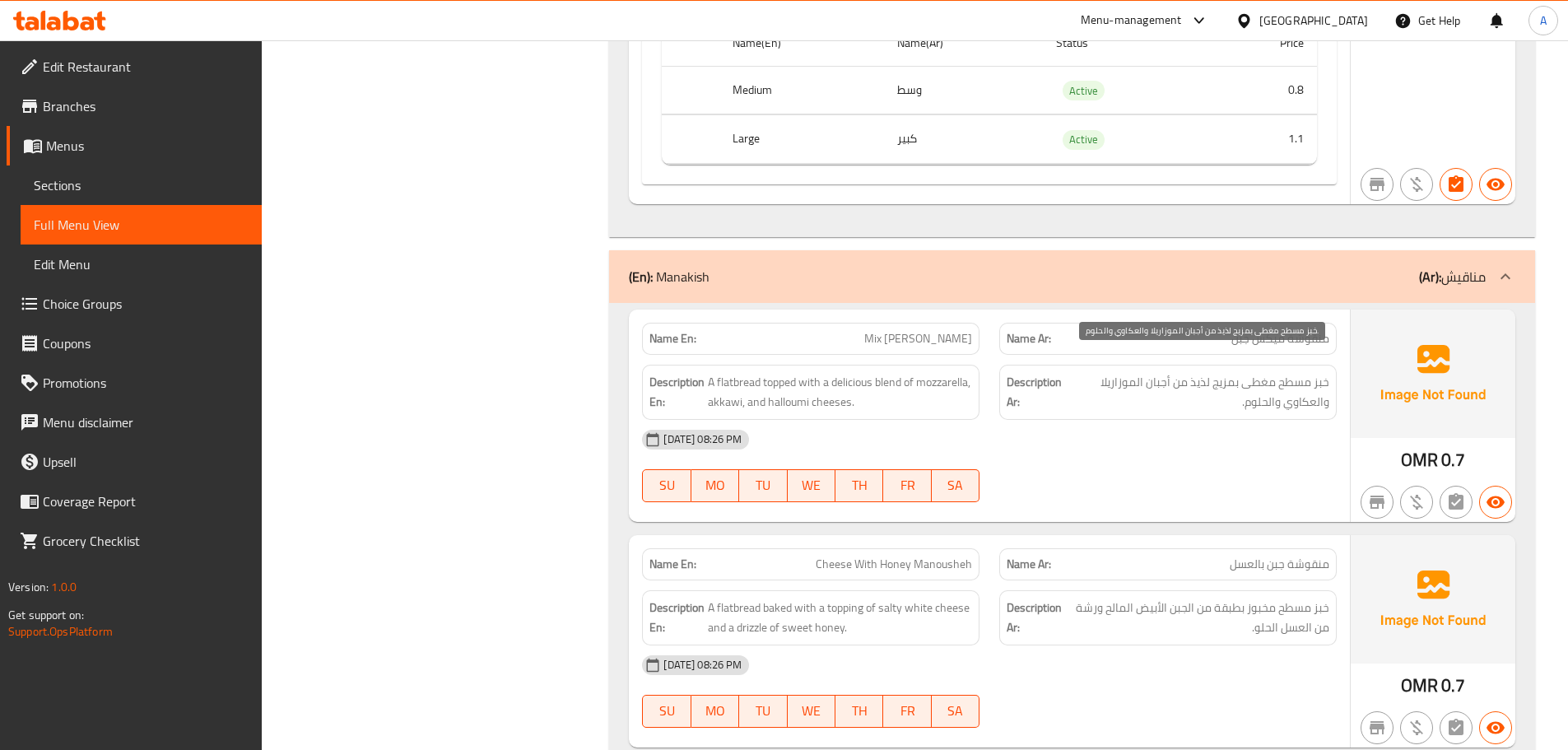
drag, startPoint x: 1198, startPoint y: 378, endPoint x: 1150, endPoint y: 378, distance: 48.0
click at [1151, 378] on span "خبز مسطح مغطى بمزيج لذيذ من أجبان الموزاريلا والعكاوي والحلوم." at bounding box center [1199, 392] width 261 height 40
click at [1288, 372] on span "خبز مسطح مغطى بمزيج لذيذ من أجبان الموزاريلا والعكاوي والحلوم." at bounding box center [1199, 392] width 261 height 40
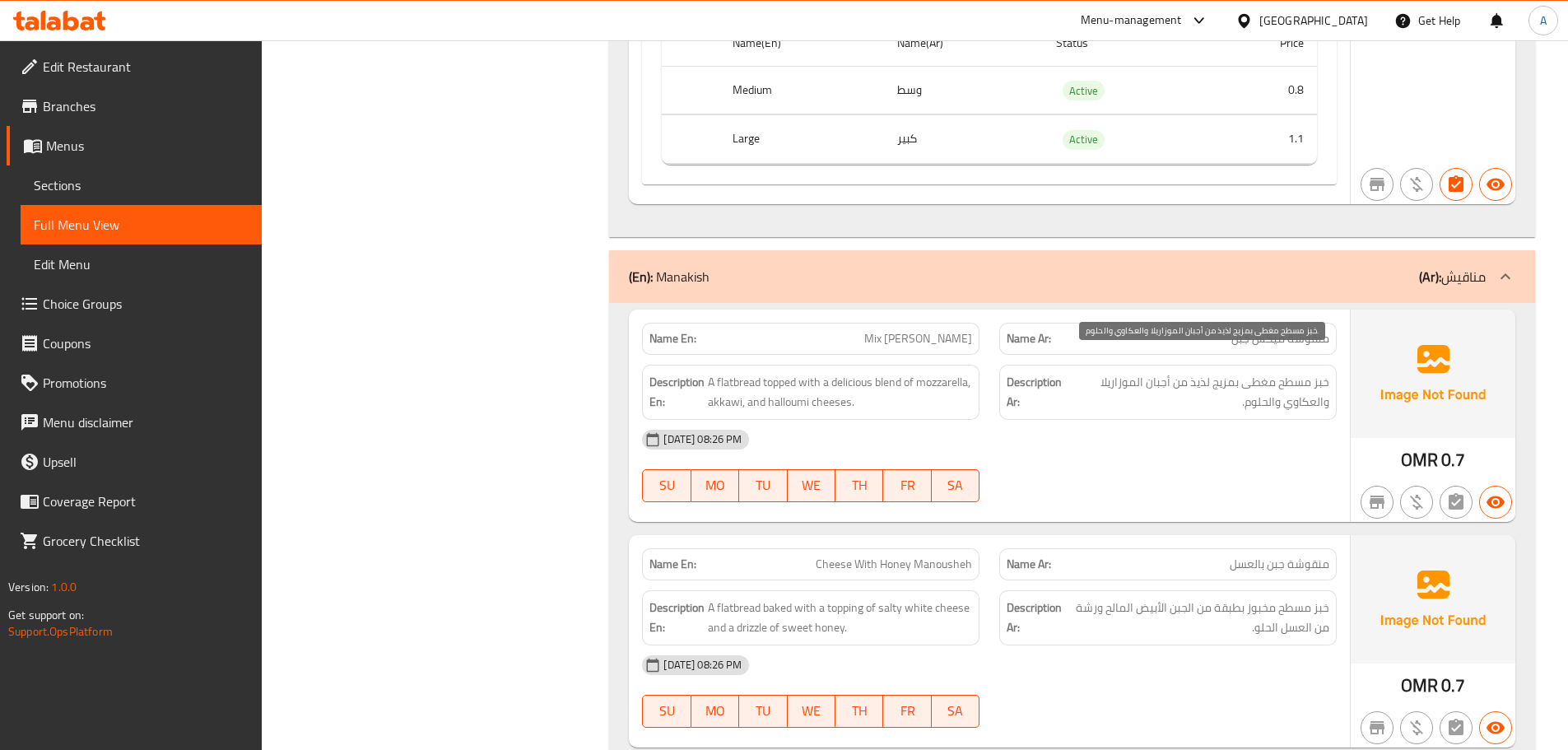
click at [1187, 429] on div "13-10-2025 08:26 PM" at bounding box center [989, 439] width 714 height 40
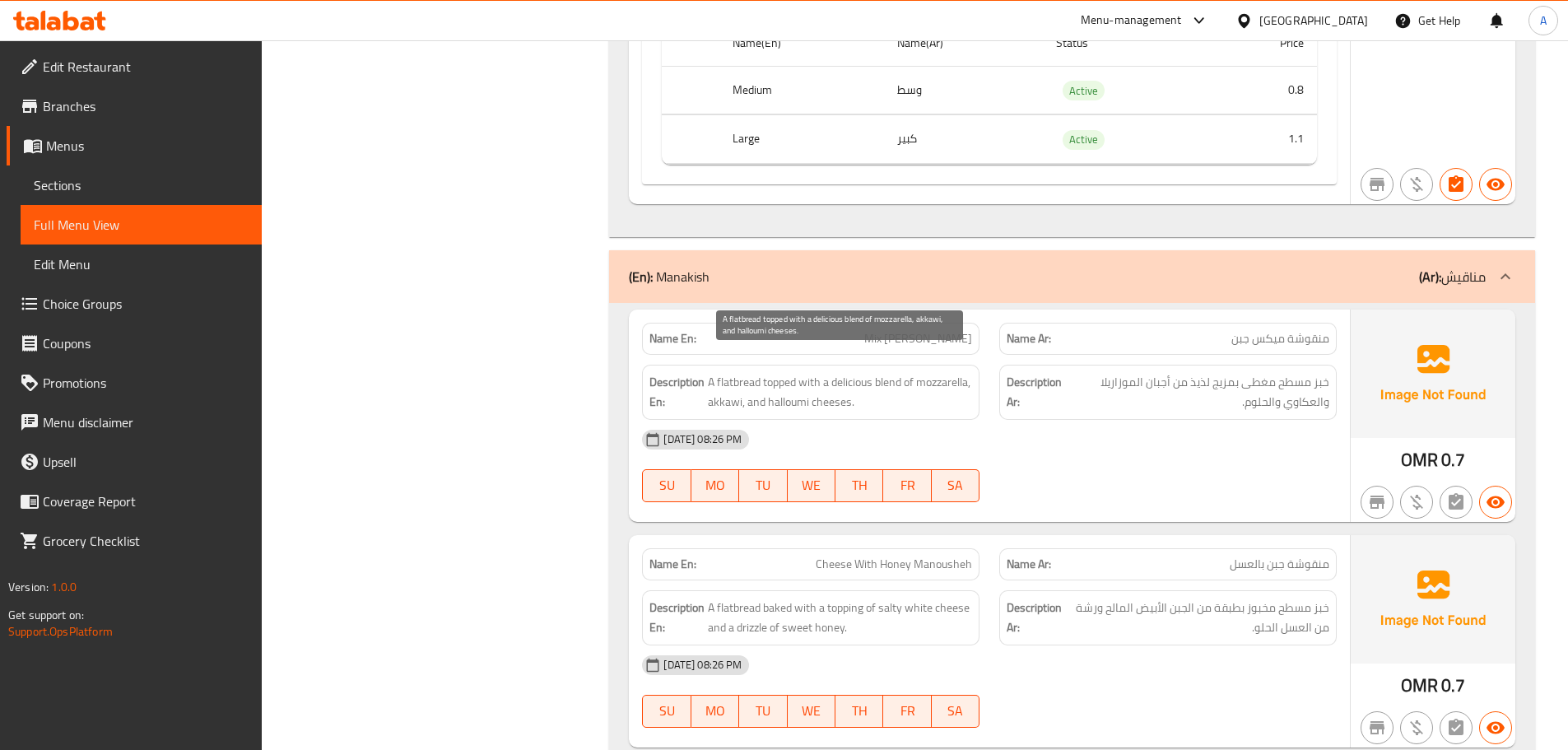
drag, startPoint x: 792, startPoint y: 361, endPoint x: 1091, endPoint y: 443, distance: 310.0
click at [949, 406] on div "Name En: Mix Cheese Manoucheh Name Ar: منقوشة ميكس جبن Description En: A flatbr…" at bounding box center [989, 415] width 721 height 212
click at [1102, 444] on div "13-10-2025 08:26 PM SU MO TU WE TH FR SA" at bounding box center [989, 465] width 714 height 93
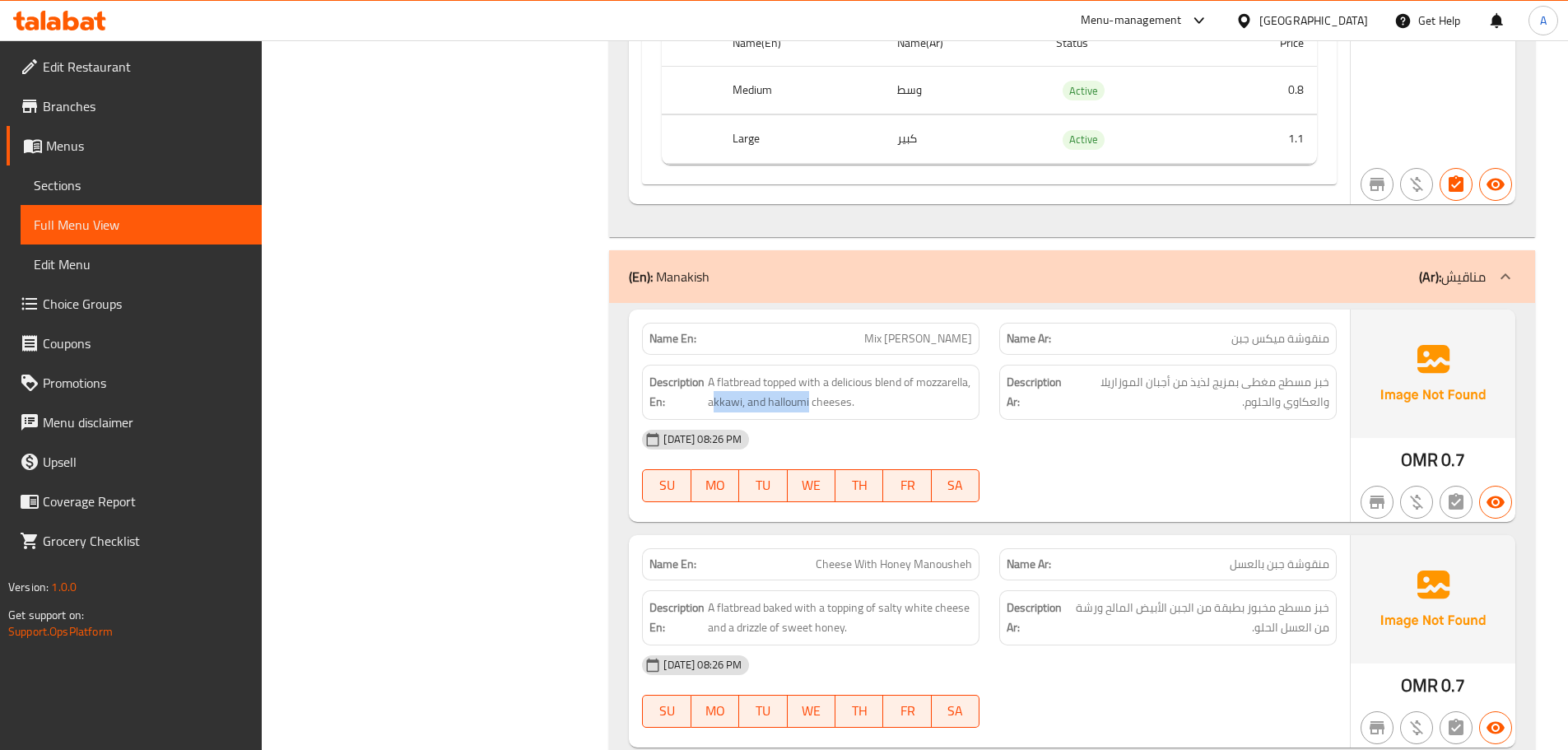
drag, startPoint x: 774, startPoint y: 385, endPoint x: 1026, endPoint y: 440, distance: 257.9
click at [900, 404] on div "Name En: Mix Cheese Manoucheh Name Ar: منقوشة ميكس جبن Description En: A flatbr…" at bounding box center [989, 415] width 721 height 212
click at [1117, 463] on div "13-10-2025 08:26 PM SU MO TU WE TH FR SA" at bounding box center [989, 465] width 714 height 93
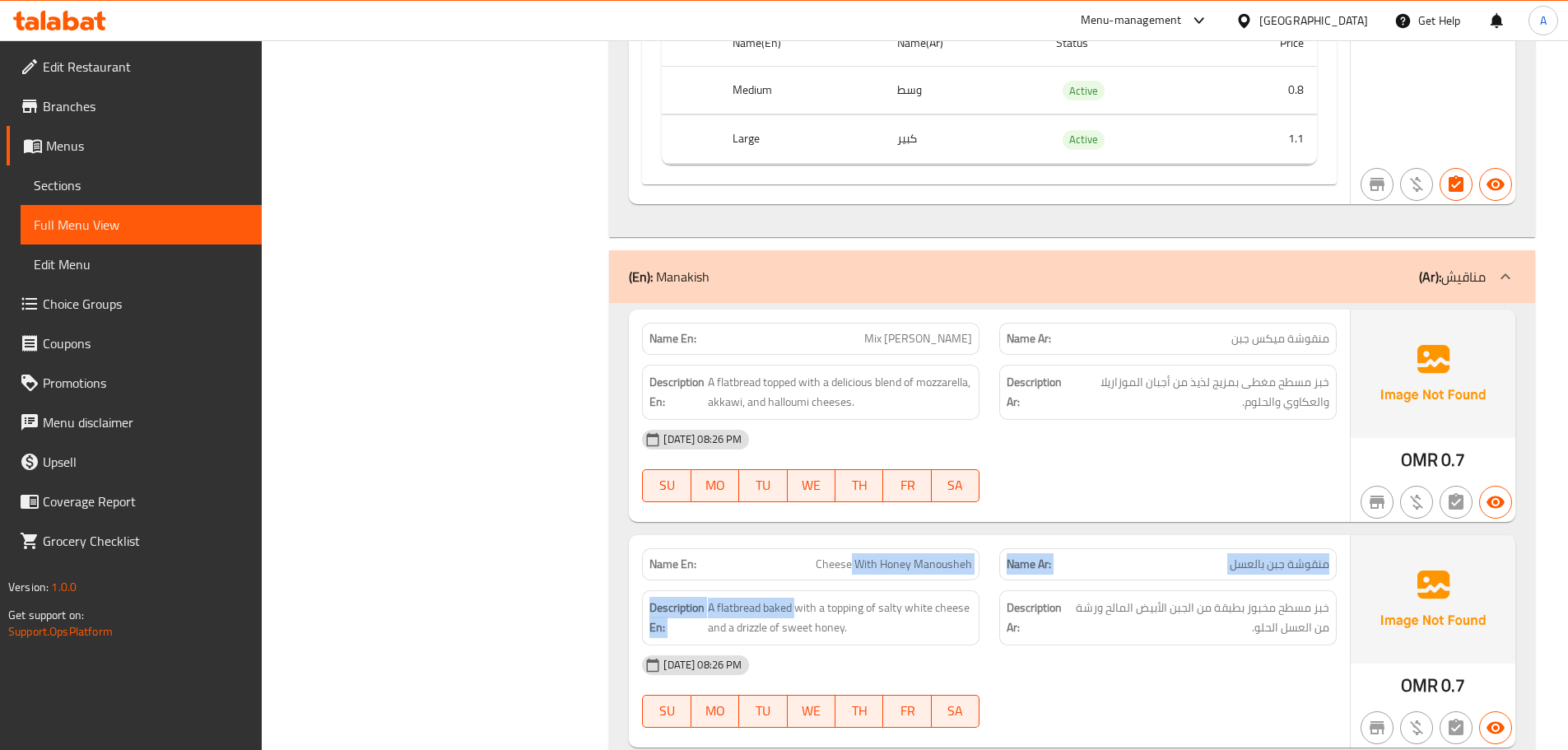
drag, startPoint x: 799, startPoint y: 563, endPoint x: 952, endPoint y: 523, distance: 158.1
click at [894, 539] on div "Name En: Cheese With Honey Manousheh Name Ar: منقوشة جبن بالعسل Description En:…" at bounding box center [989, 641] width 721 height 212
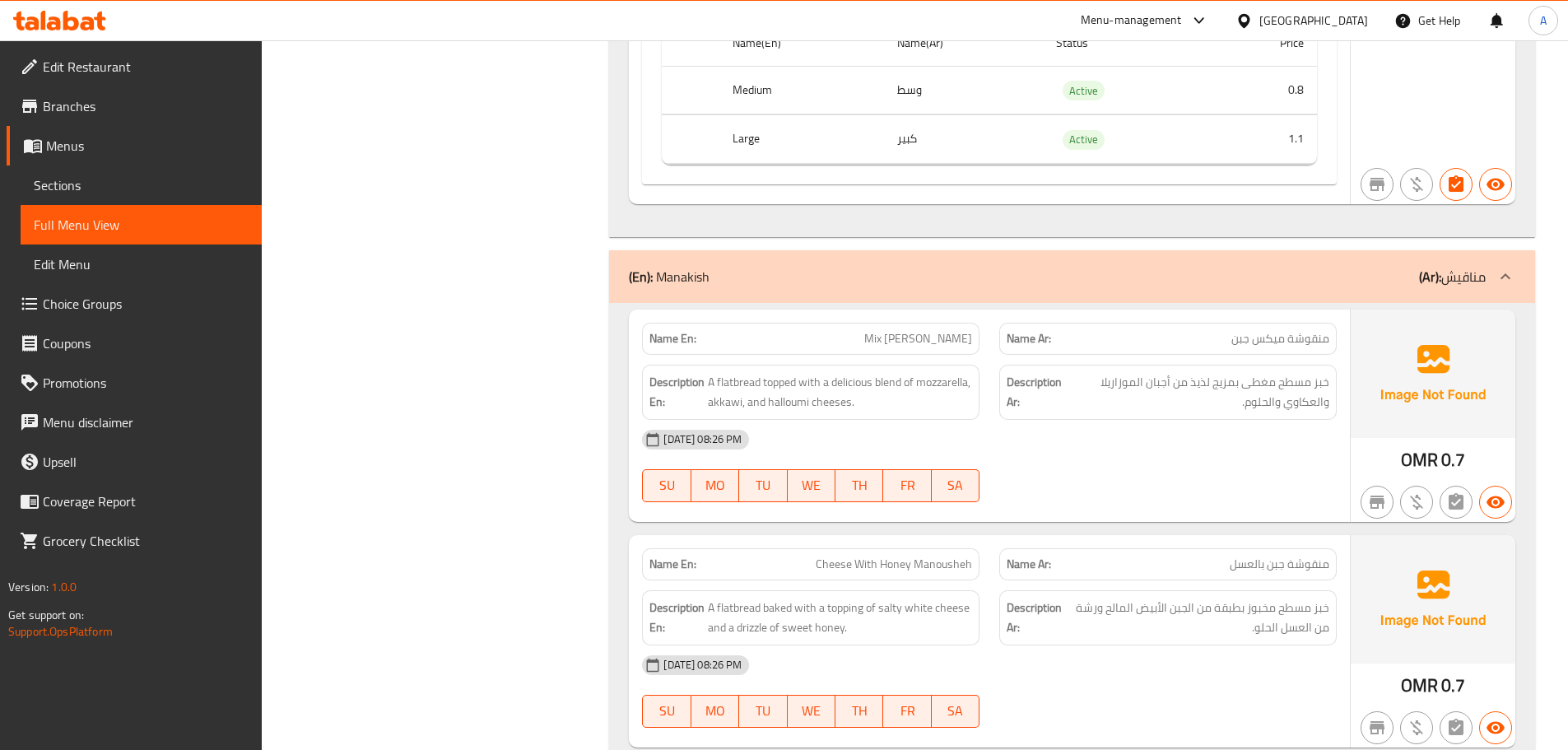
click at [1108, 493] on div at bounding box center [1168, 502] width 358 height 20
drag, startPoint x: 817, startPoint y: 556, endPoint x: 997, endPoint y: 523, distance: 183.0
click at [942, 548] on div "Name En: Cheese With Honey Manousheh" at bounding box center [810, 564] width 337 height 32
click at [1107, 461] on div "13-10-2025 08:26 PM SU MO TU WE TH FR SA" at bounding box center [989, 465] width 714 height 93
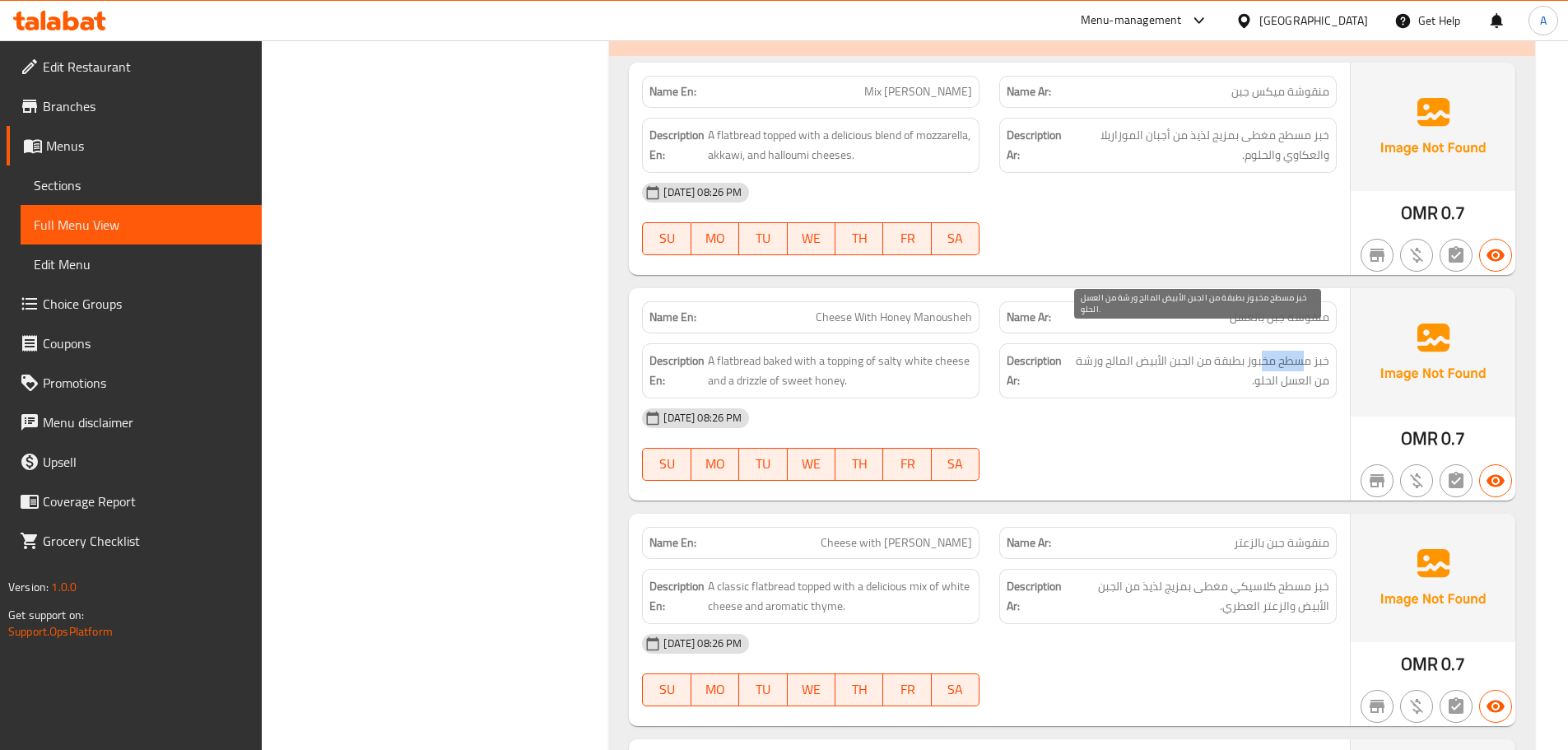
drag, startPoint x: 1306, startPoint y: 347, endPoint x: 1265, endPoint y: 346, distance: 41.0
click at [1265, 351] on span "خبز مسطح مخبوز بطبقة من الجبن الأبيض المالح ورشة من العسل الحلو." at bounding box center [1198, 370] width 263 height 40
drag, startPoint x: 1245, startPoint y: 343, endPoint x: 1090, endPoint y: 338, distance: 155.1
click at [1090, 351] on span "خبز مسطح مخبوز بطبقة من الجبن الأبيض المالح ورشة من العسل الحلو." at bounding box center [1198, 370] width 263 height 40
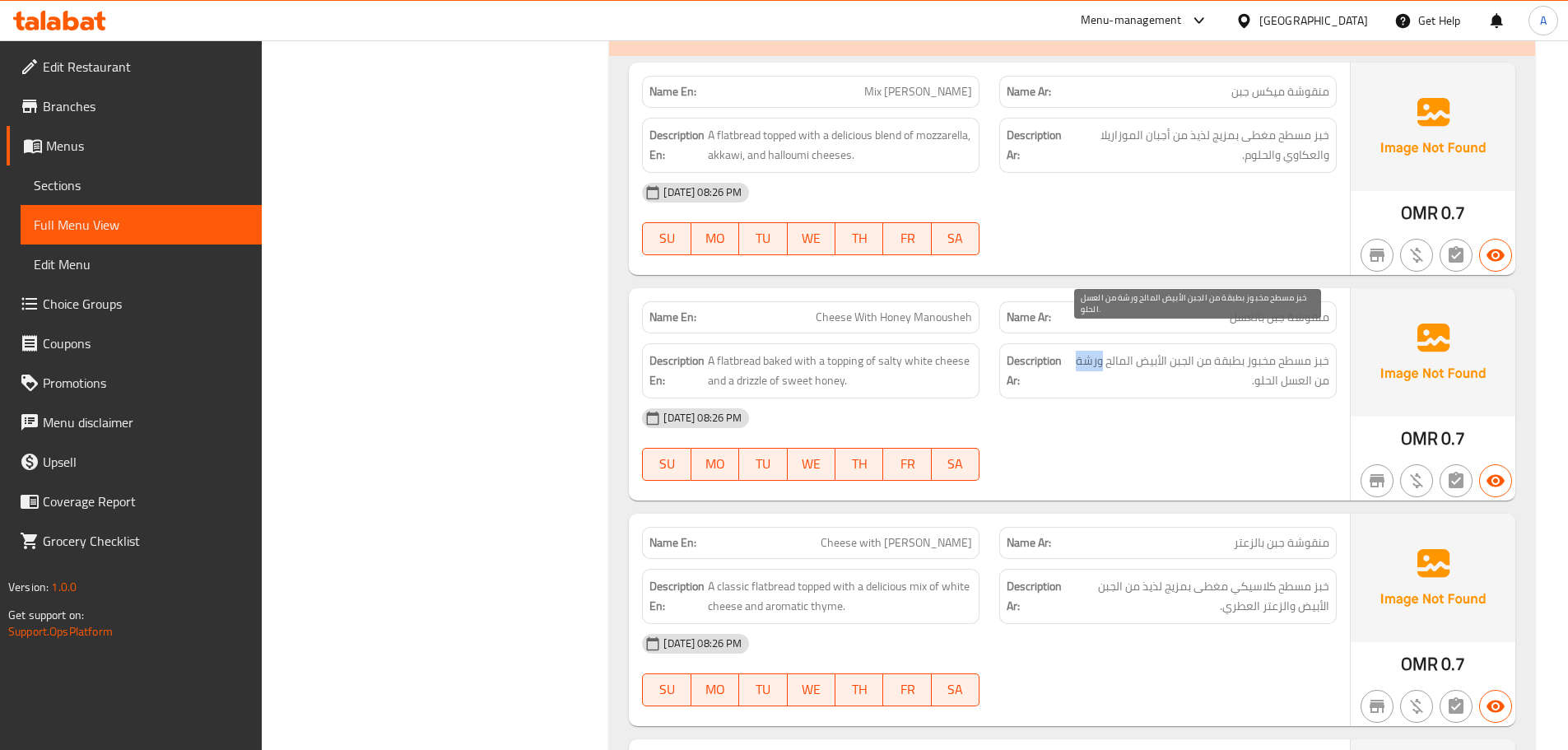
click at [1090, 351] on span "خبز مسطح مخبوز بطبقة من الجبن الأبيض المالح ورشة من العسل الحلو." at bounding box center [1198, 370] width 263 height 40
drag, startPoint x: 1301, startPoint y: 358, endPoint x: 1281, endPoint y: 358, distance: 20.0
click at [1283, 358] on span "خبز مسطح مخبوز بطبقة من الجبن الأبيض المالح ورشة من العسل الحلو." at bounding box center [1198, 370] width 263 height 40
drag, startPoint x: 799, startPoint y: 357, endPoint x: 922, endPoint y: 368, distance: 123.5
click at [899, 365] on span "A flatbread baked with a topping of salty white cheese and a drizzle of sweet h…" at bounding box center [840, 370] width 264 height 40
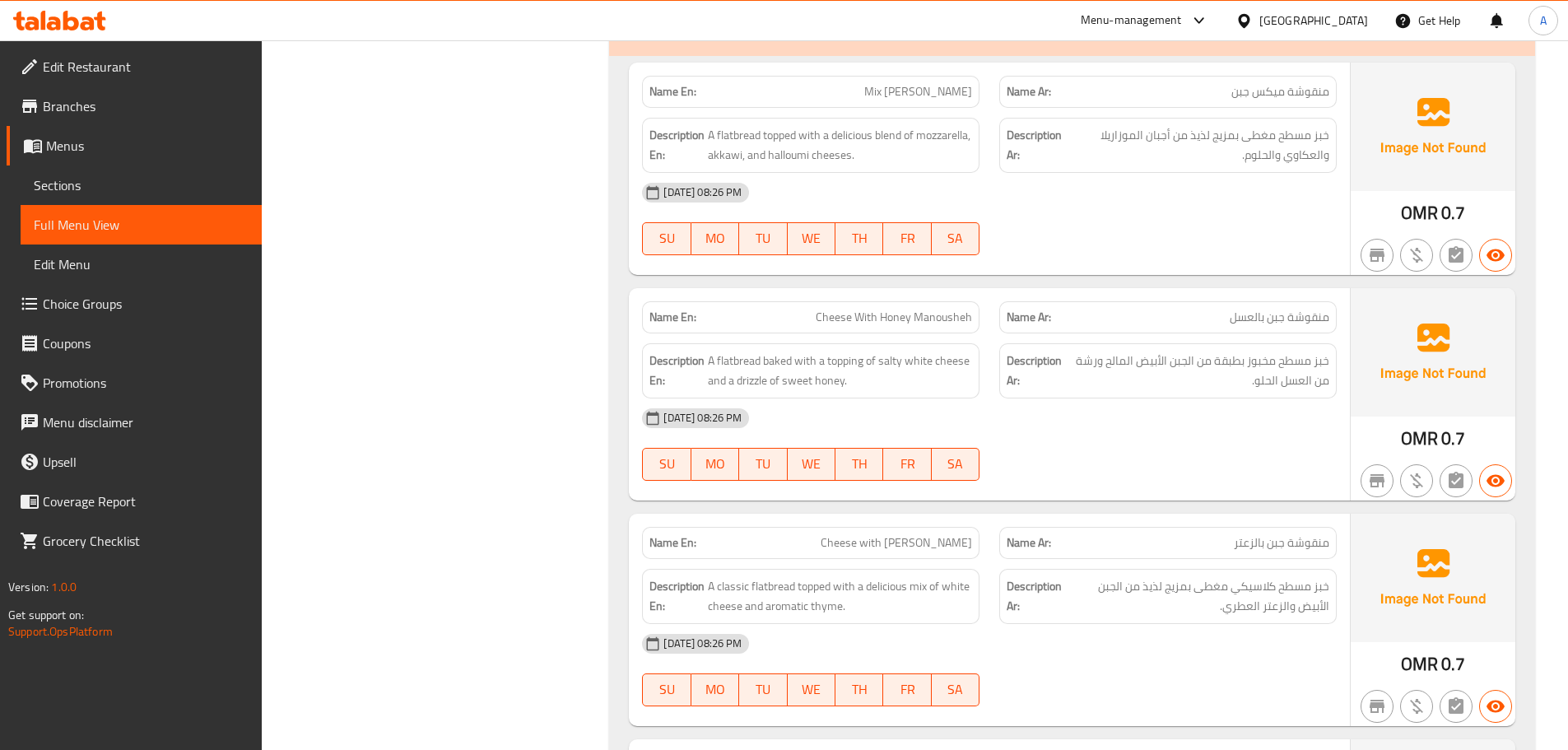
click at [1121, 401] on div "13-10-2025 08:26 PM" at bounding box center [989, 418] width 714 height 40
click at [1094, 351] on span "خبز مسطح مخبوز بطبقة من الجبن الأبيض المالح ورشة من العسل الحلو." at bounding box center [1198, 370] width 263 height 40
click at [1257, 414] on div "13-10-2025 08:26 PM" at bounding box center [989, 418] width 714 height 40
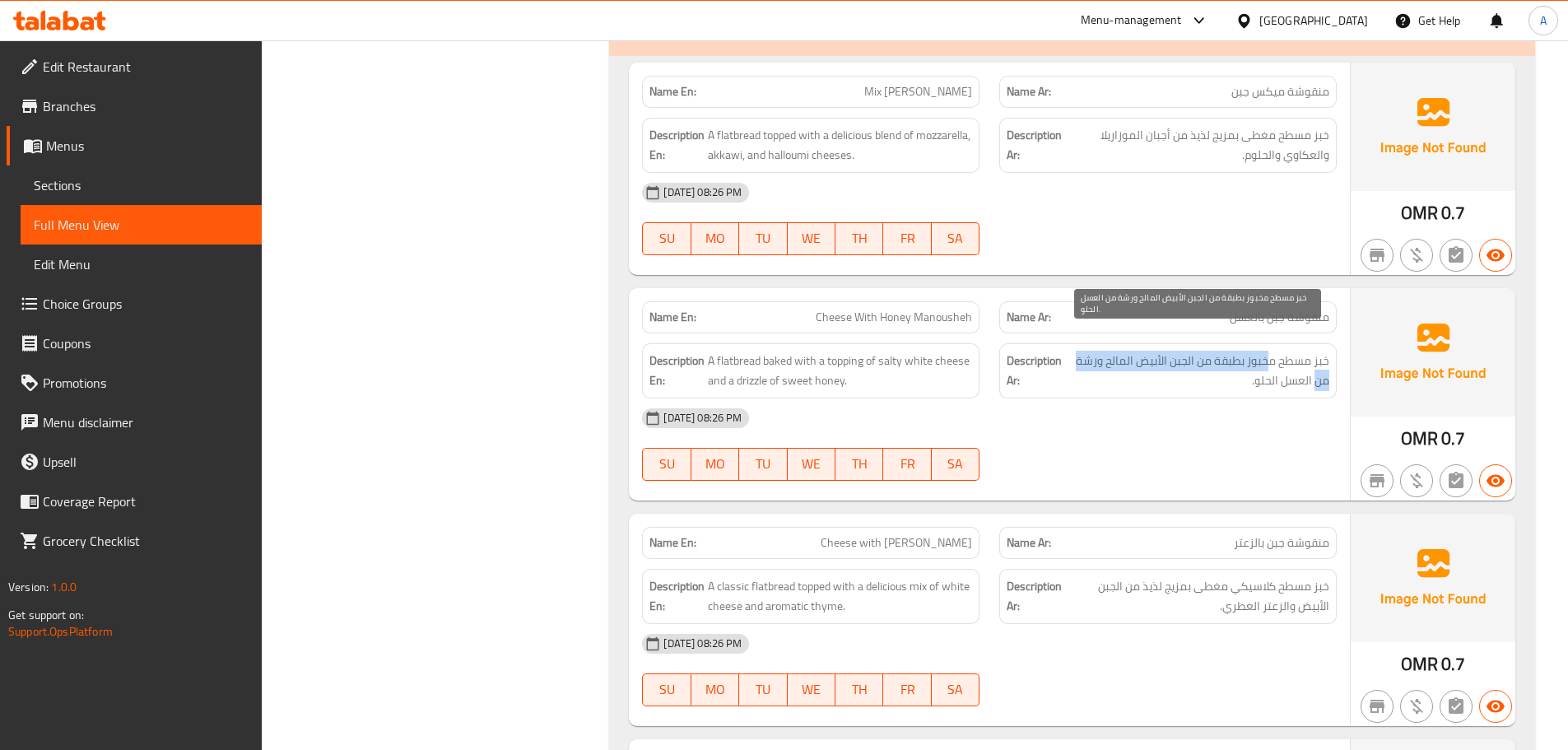
drag, startPoint x: 1296, startPoint y: 352, endPoint x: 1262, endPoint y: 358, distance: 34.5
click at [1265, 351] on span "خبز مسطح مخبوز بطبقة من الجبن الأبيض المالح ورشة من العسل الحلو." at bounding box center [1198, 370] width 263 height 40
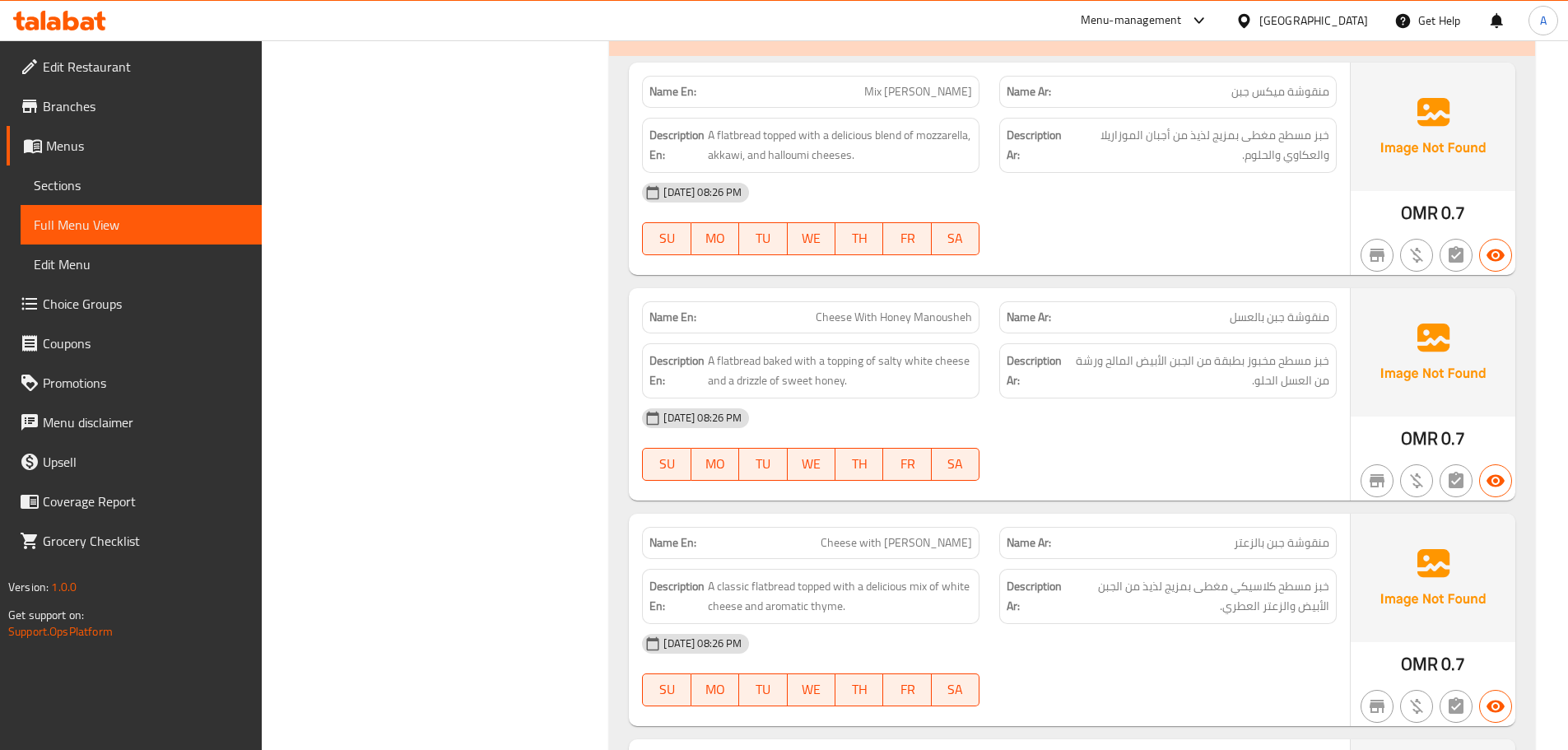
click at [1241, 419] on div "13-10-2025 08:26 PM SU MO TU WE TH FR SA" at bounding box center [989, 444] width 714 height 93
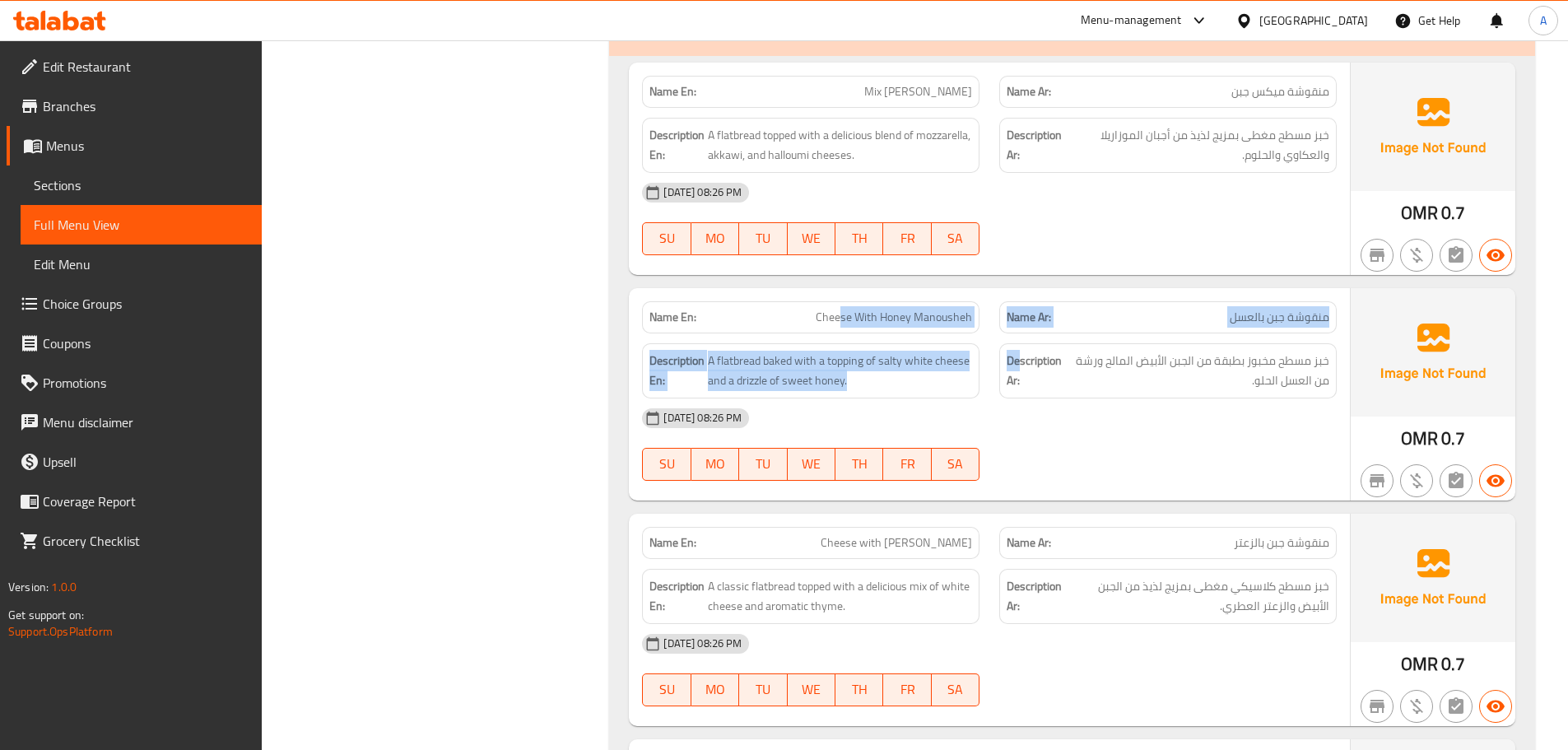
drag, startPoint x: 1018, startPoint y: 313, endPoint x: 1176, endPoint y: 409, distance: 184.9
click at [1084, 328] on div "Name En: Cheese With Honey Manousheh Name Ar: منقوشة جبن بالعسل Description En:…" at bounding box center [989, 394] width 721 height 212
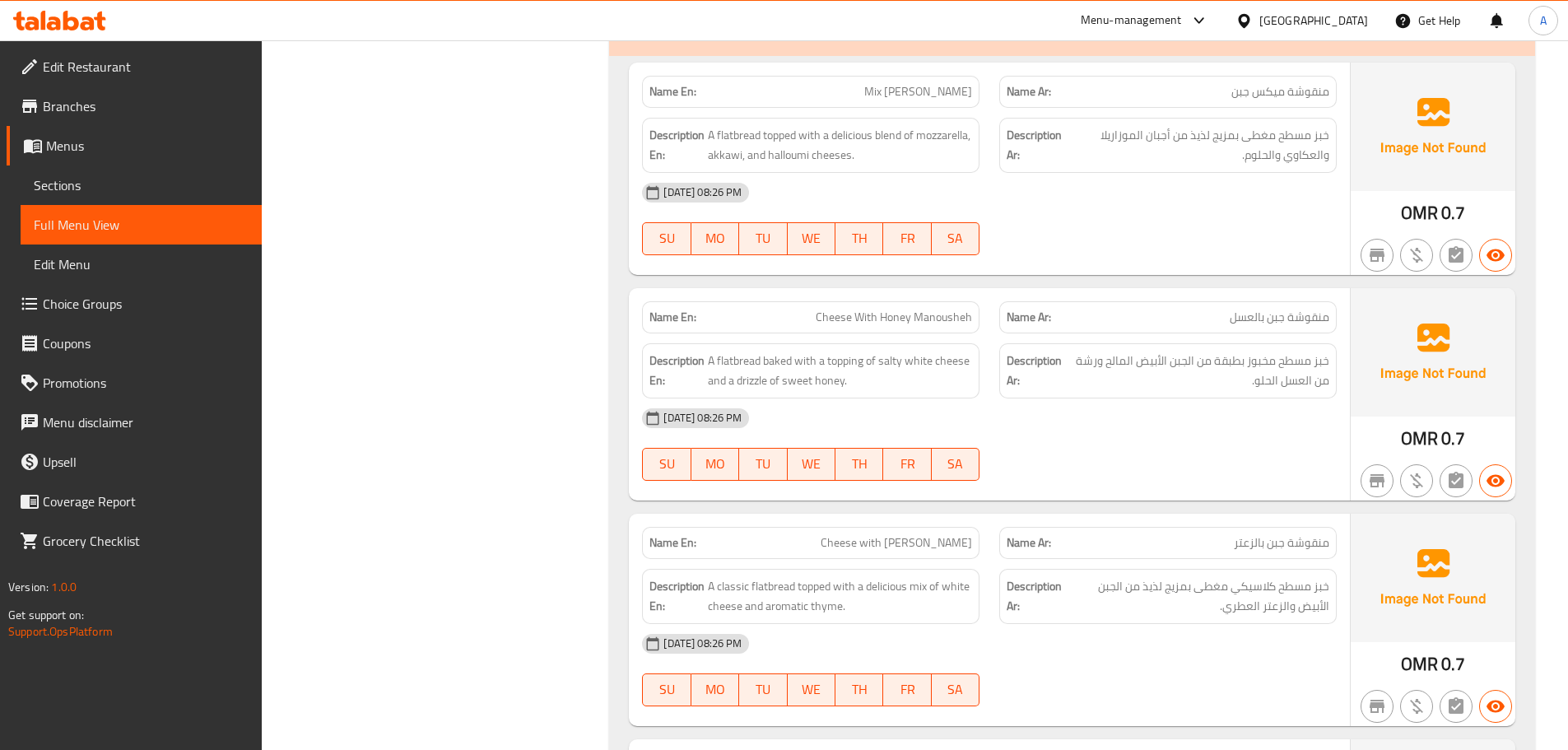
click at [1189, 428] on div "13-10-2025 08:26 PM SU MO TU WE TH FR SA" at bounding box center [989, 444] width 714 height 93
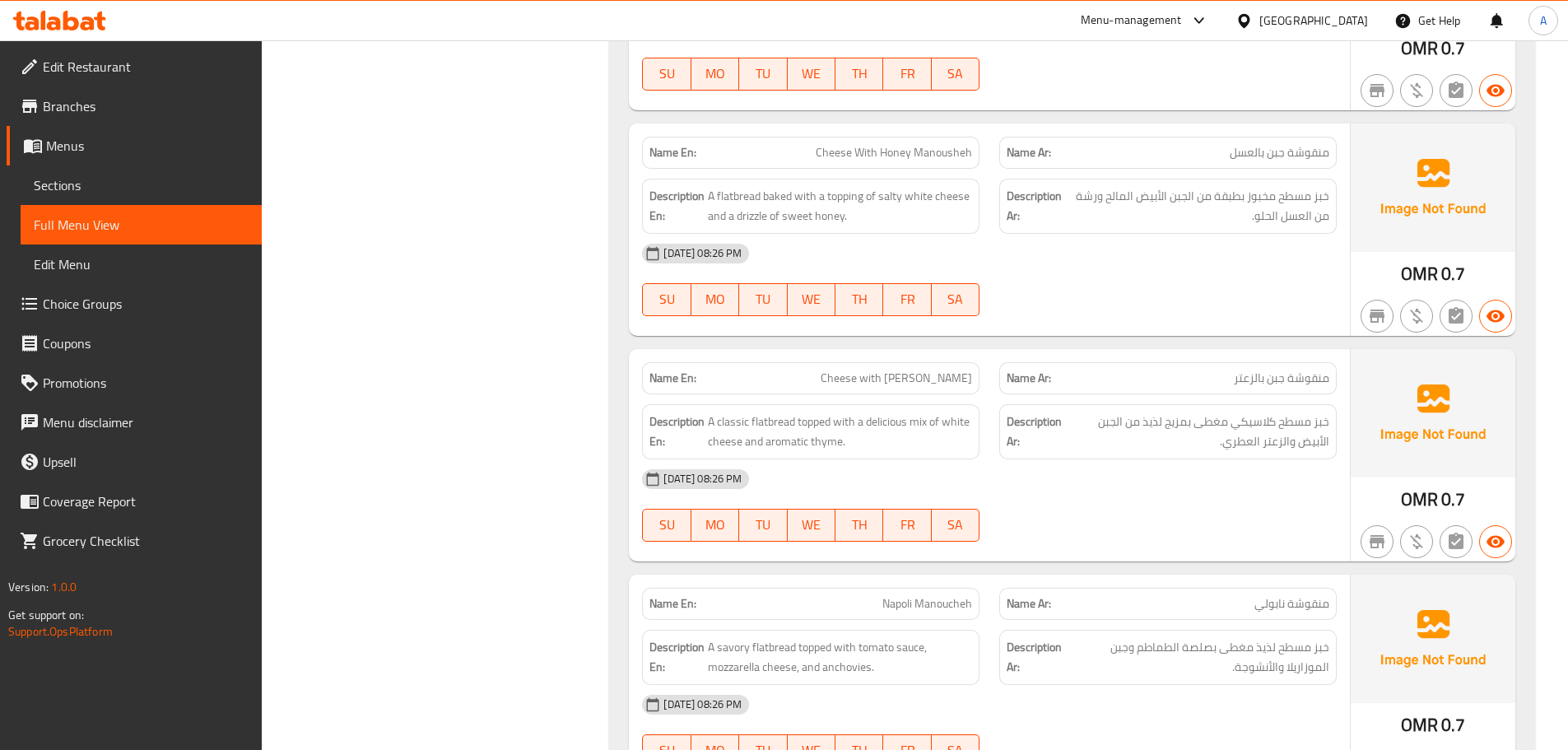
drag, startPoint x: 790, startPoint y: 333, endPoint x: 1035, endPoint y: 322, distance: 245.2
click at [1002, 349] on div "Name En: Cheese with Zaatar Manoucheh Name Ar: منقوشة جبن بالزعتر Description E…" at bounding box center [989, 455] width 721 height 212
click at [1083, 307] on div at bounding box center [1168, 316] width 358 height 20
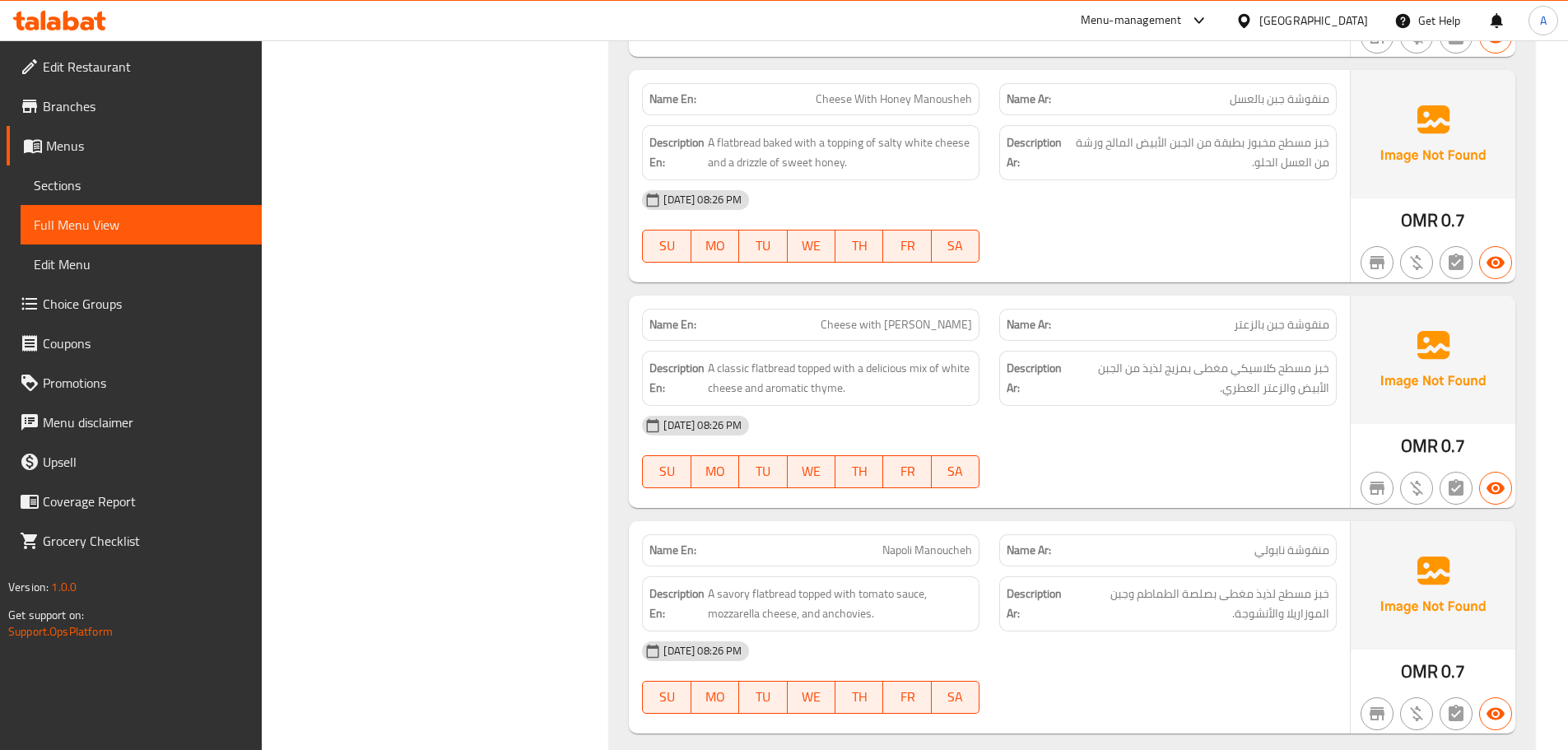
scroll to position [27485, 0]
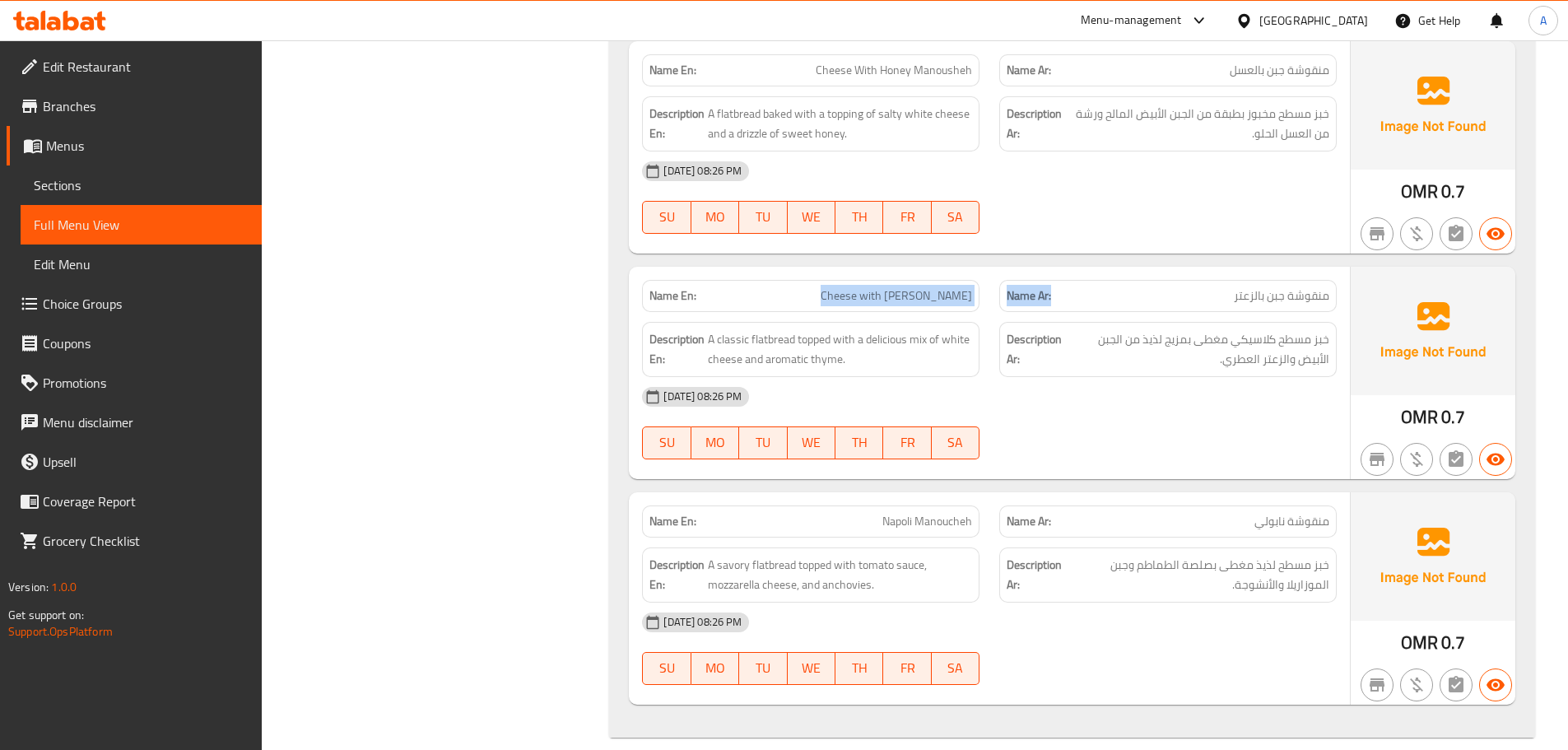
drag, startPoint x: 785, startPoint y: 278, endPoint x: 1119, endPoint y: 292, distance: 334.3
click at [1099, 278] on div "Name En: Cheese with Zaatar Manoucheh Name Ar: منقوشة جبن بالزعتر" at bounding box center [989, 296] width 714 height 52
click at [1142, 330] on span "خبز مسطح كلاسيكي مغطى بمزيج لذيذ من الجبن الأبيض والزعتر العطري." at bounding box center [1197, 349] width 264 height 40
drag, startPoint x: 766, startPoint y: 277, endPoint x: 1024, endPoint y: 314, distance: 260.6
click at [992, 302] on div "Name En: Cheese with Zaatar Manoucheh Name Ar: منقوشة جبن بالزعتر Description E…" at bounding box center [989, 373] width 721 height 212
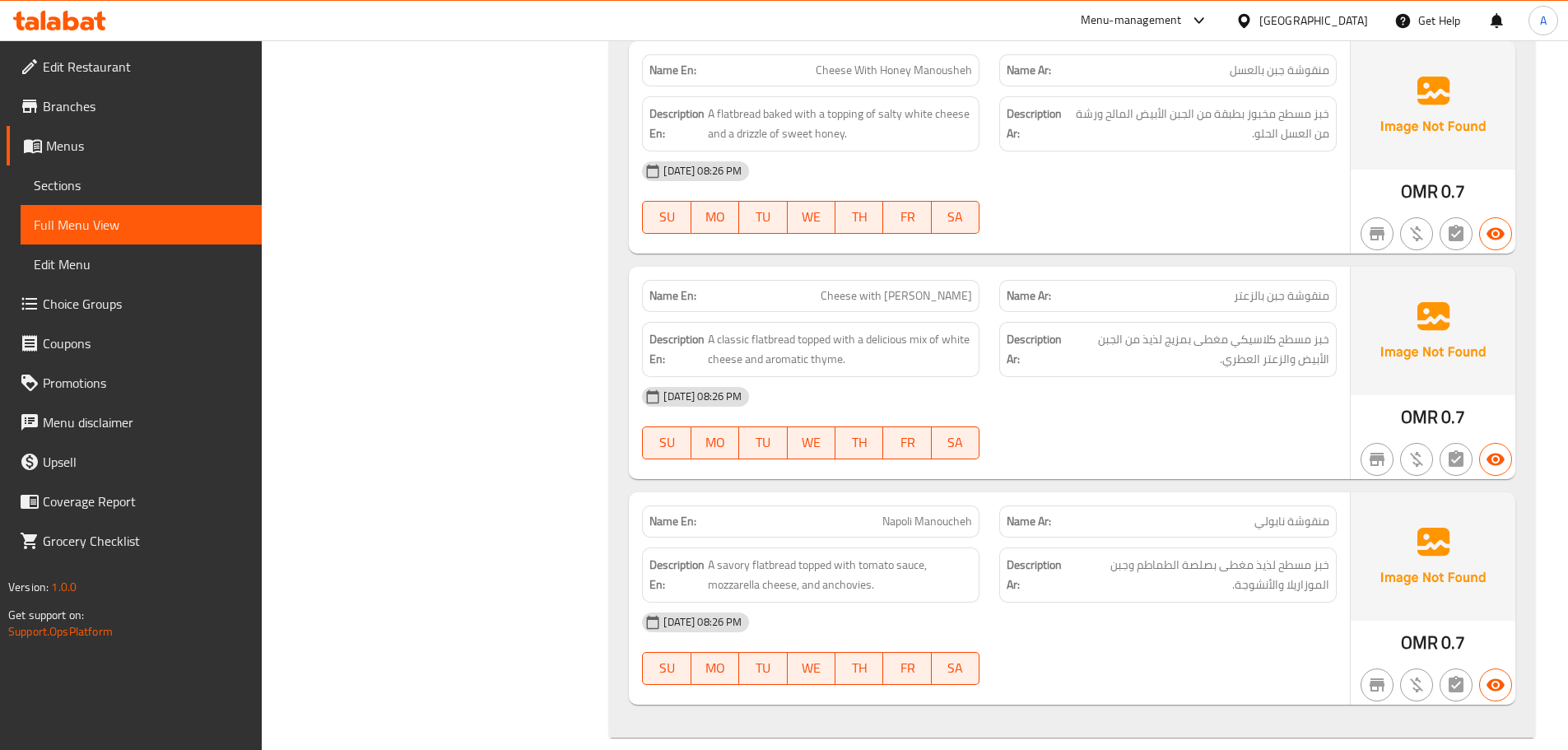
click at [1072, 382] on div "13-10-2025 08:26 PM" at bounding box center [989, 397] width 714 height 40
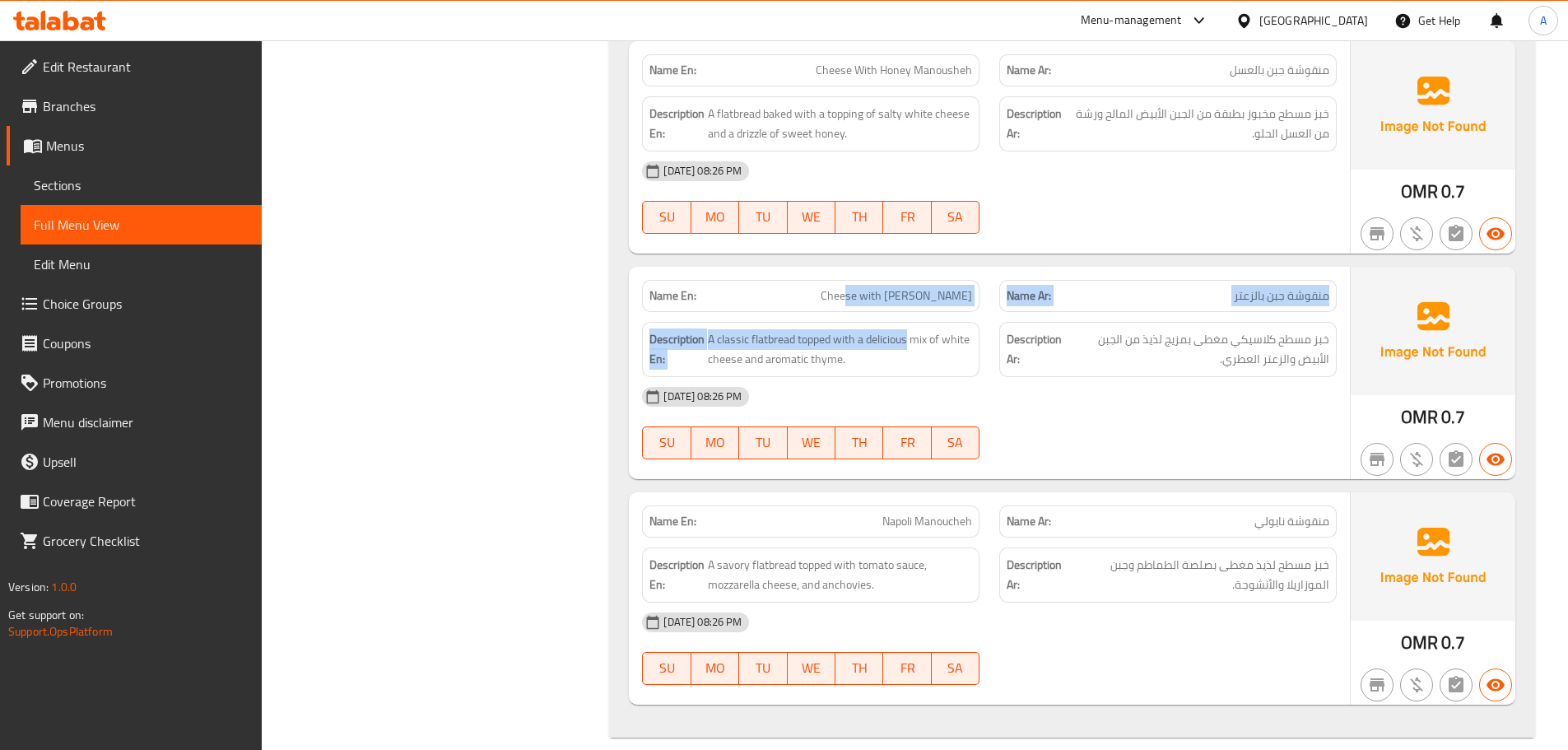
drag, startPoint x: 846, startPoint y: 269, endPoint x: 999, endPoint y: 316, distance: 160.1
click at [968, 310] on div "Name En: Cheese with Zaatar Manoucheh Name Ar: منقوشة جبن بالزعتر Description E…" at bounding box center [989, 373] width 721 height 212
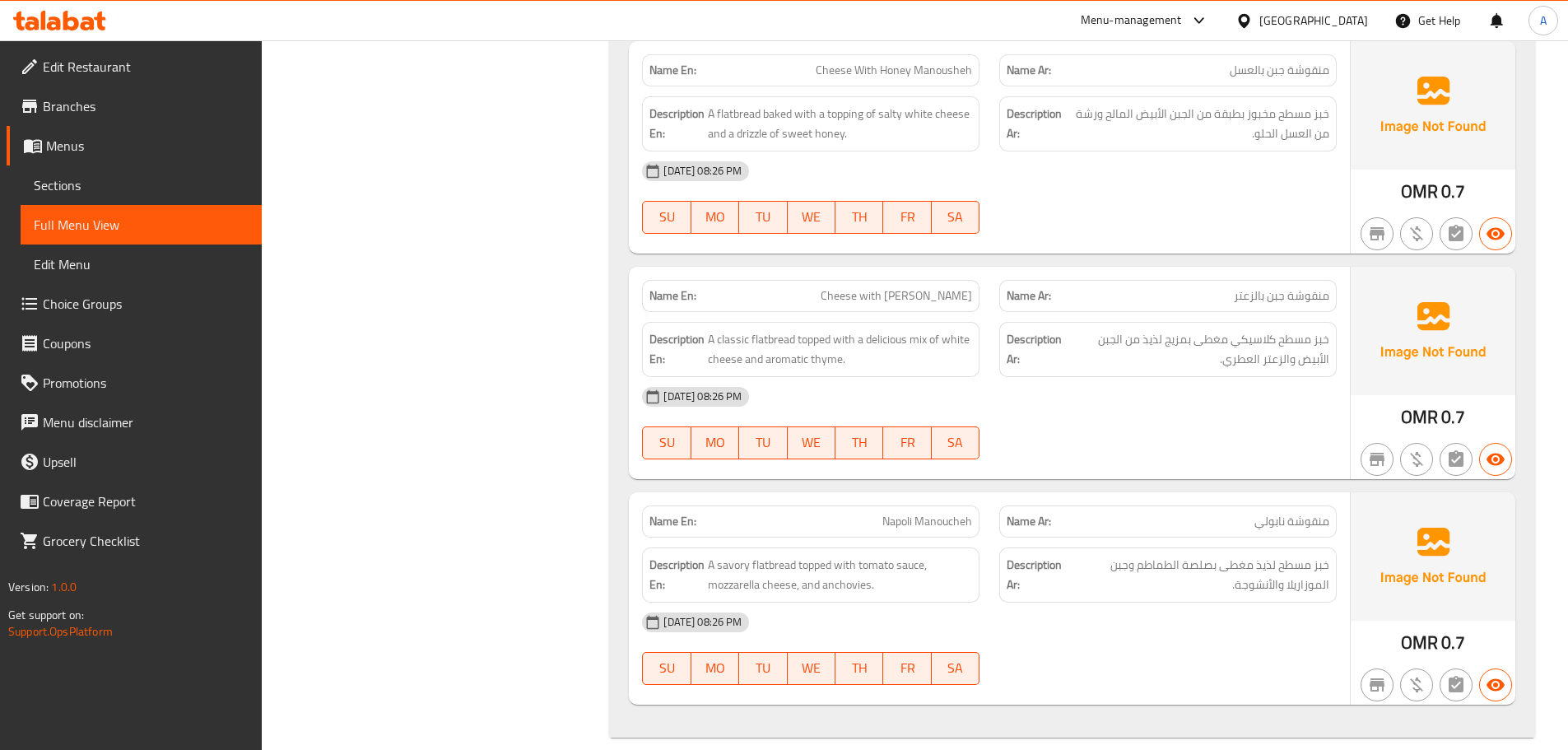
click at [1142, 493] on div "Name En: Napoli Manoucheh Name Ar: منقوشة نابولي Description En: A savory flatb…" at bounding box center [989, 599] width 721 height 212
drag, startPoint x: 1307, startPoint y: 279, endPoint x: 1268, endPoint y: 268, distance: 40.5
click at [1268, 287] on span "منقوشة جبن بالزعتر" at bounding box center [1282, 296] width 95 height 17
drag, startPoint x: 705, startPoint y: 260, endPoint x: 1080, endPoint y: 360, distance: 388.1
click at [981, 289] on div "Name En: Cheese with Zaatar Manoucheh" at bounding box center [810, 296] width 358 height 52
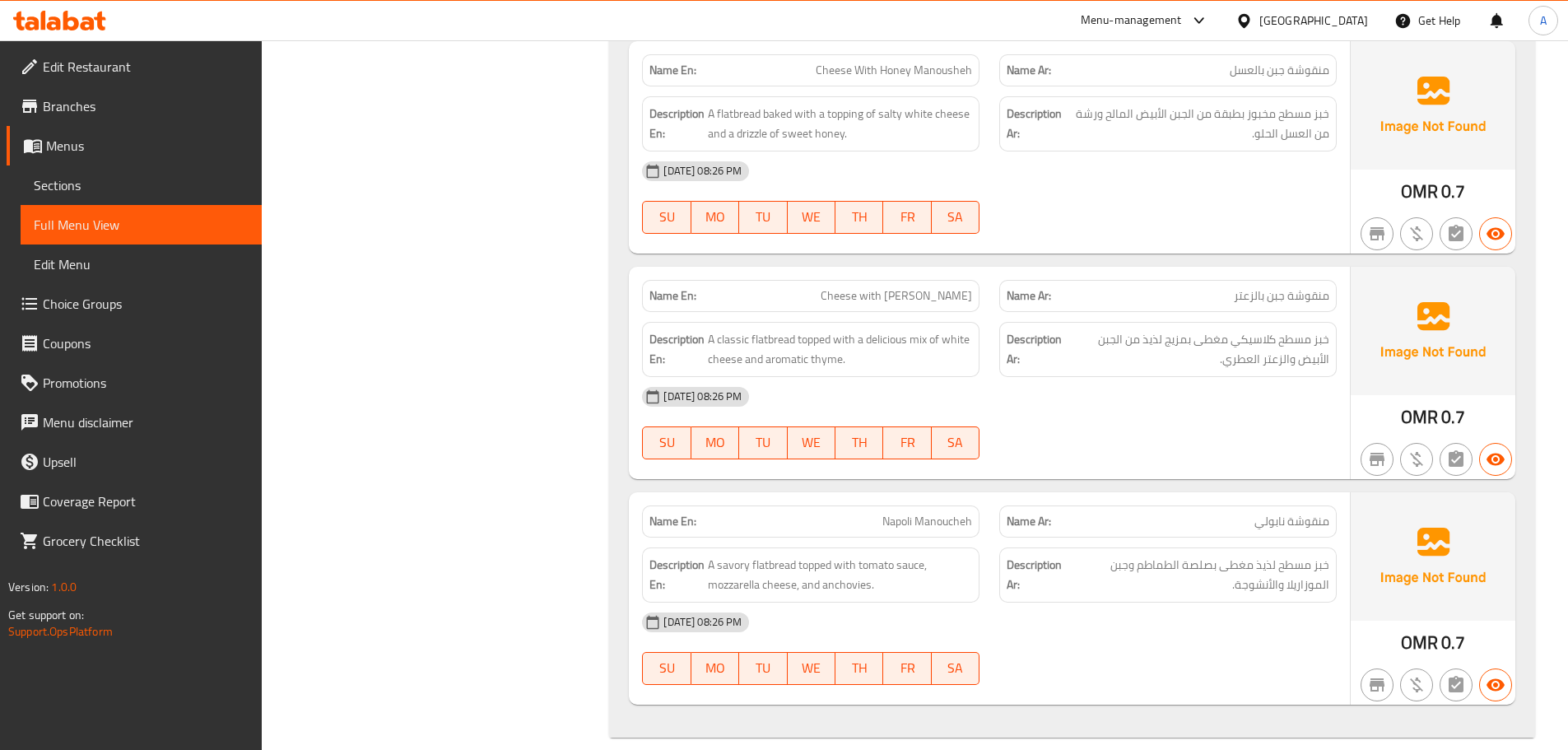
click at [1093, 384] on div "13-10-2025 08:26 PM" at bounding box center [989, 397] width 714 height 40
drag, startPoint x: 780, startPoint y: 284, endPoint x: 982, endPoint y: 318, distance: 204.8
click at [947, 296] on div "Name En: Cheese with Zaatar Manoucheh Name Ar: منقوشة جبن بالزعتر Description E…" at bounding box center [989, 373] width 721 height 212
click at [1033, 392] on div "13-10-2025 08:26 PM" at bounding box center [989, 397] width 714 height 40
drag, startPoint x: 1324, startPoint y: 269, endPoint x: 762, endPoint y: 265, distance: 562.0
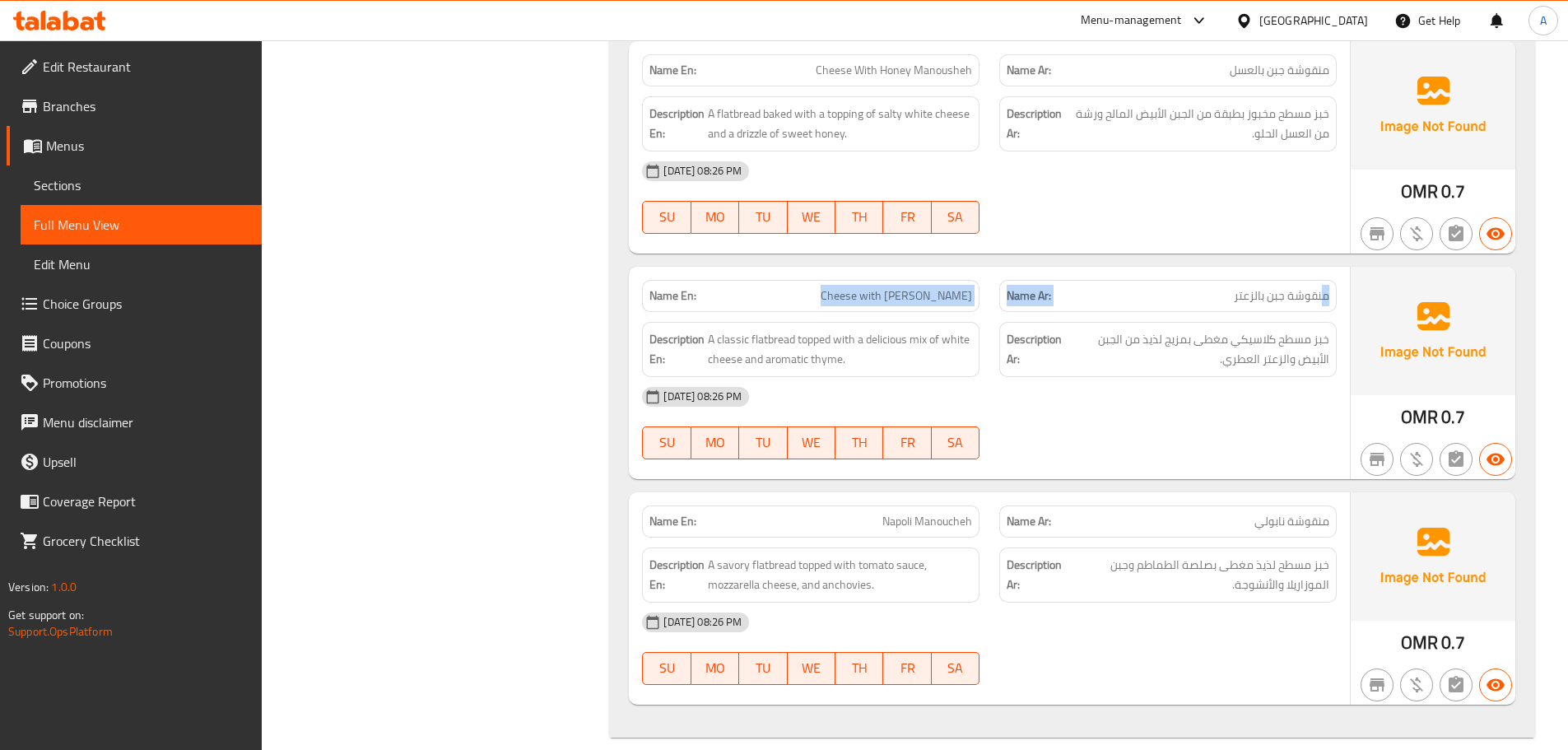
click at [762, 270] on div "Name En: Cheese with Zaatar Manoucheh Name Ar: منقوشة جبن بالزعتر" at bounding box center [989, 296] width 714 height 52
click at [1057, 330] on strong "Description Ar:" at bounding box center [1034, 349] width 55 height 40
drag, startPoint x: 790, startPoint y: 279, endPoint x: 1106, endPoint y: 359, distance: 326.0
click at [1024, 313] on div "Name En: Cheese with Zaatar Manoucheh Name Ar: منقوشة جبن بالزعتر Description E…" at bounding box center [989, 373] width 721 height 212
click at [1143, 403] on div "13-10-2025 08:26 PM SU MO TU WE TH FR SA" at bounding box center [989, 423] width 714 height 93
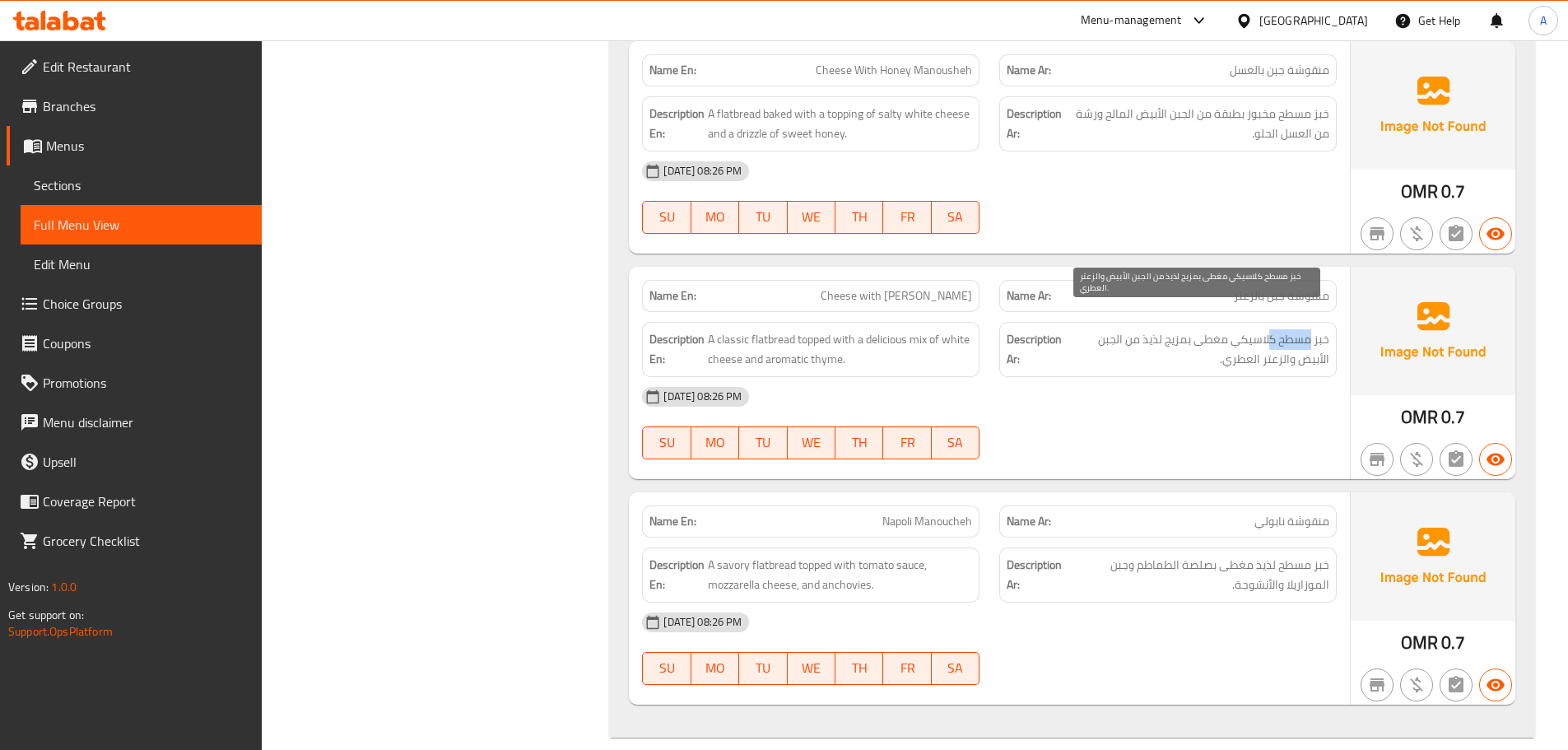
drag, startPoint x: 1308, startPoint y: 319, endPoint x: 1272, endPoint y: 320, distance: 36.0
click at [1272, 330] on span "خبز مسطح كلاسيكي مغطى بمزيج لذيذ من الجبن الأبيض والزعتر العطري." at bounding box center [1197, 349] width 264 height 40
drag, startPoint x: 1165, startPoint y: 320, endPoint x: 1024, endPoint y: 313, distance: 141.2
click at [1024, 330] on h6 "Description Ar: خبز مسطح كلاسيكي مغطى بمزيج لذيذ من الجبن الأبيض والزعتر العطري." at bounding box center [1168, 349] width 323 height 40
click at [1256, 339] on span "خبز مسطح كلاسيكي مغطى بمزيج لذيذ من الجبن الأبيض والزعتر العطري." at bounding box center [1197, 349] width 264 height 40
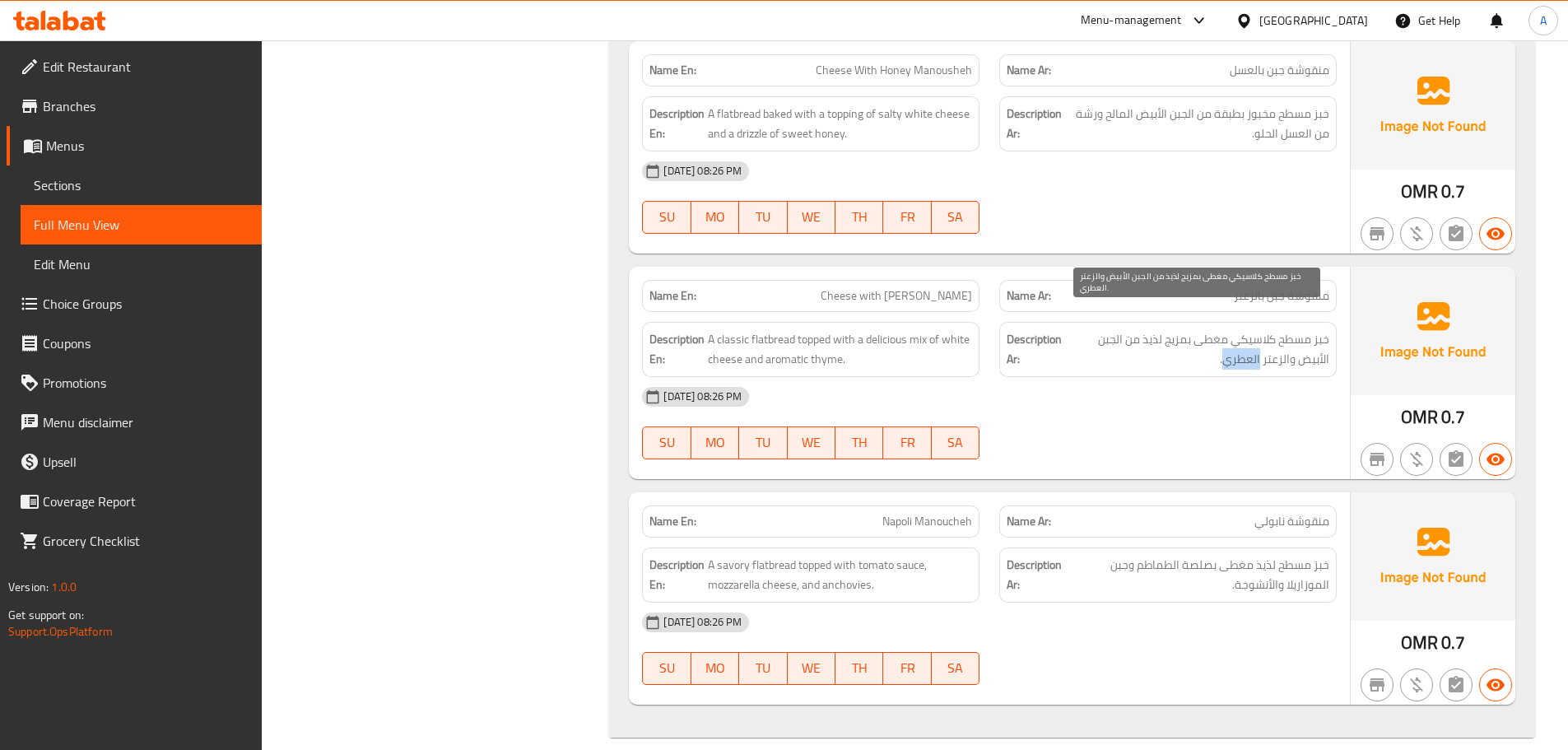
click at [1256, 339] on span "خبز مسطح كلاسيكي مغطى بمزيج لذيذ من الجبن الأبيض والزعتر العطري." at bounding box center [1197, 349] width 264 height 40
drag, startPoint x: 1256, startPoint y: 339, endPoint x: 1245, endPoint y: 343, distance: 11.7
click at [1247, 341] on span "خبز مسطح كلاسيكي مغطى بمزيج لذيذ من الجبن الأبيض والزعتر العطري." at bounding box center [1197, 349] width 264 height 40
click at [1188, 377] on div "13-10-2025 08:26 PM" at bounding box center [989, 397] width 714 height 40
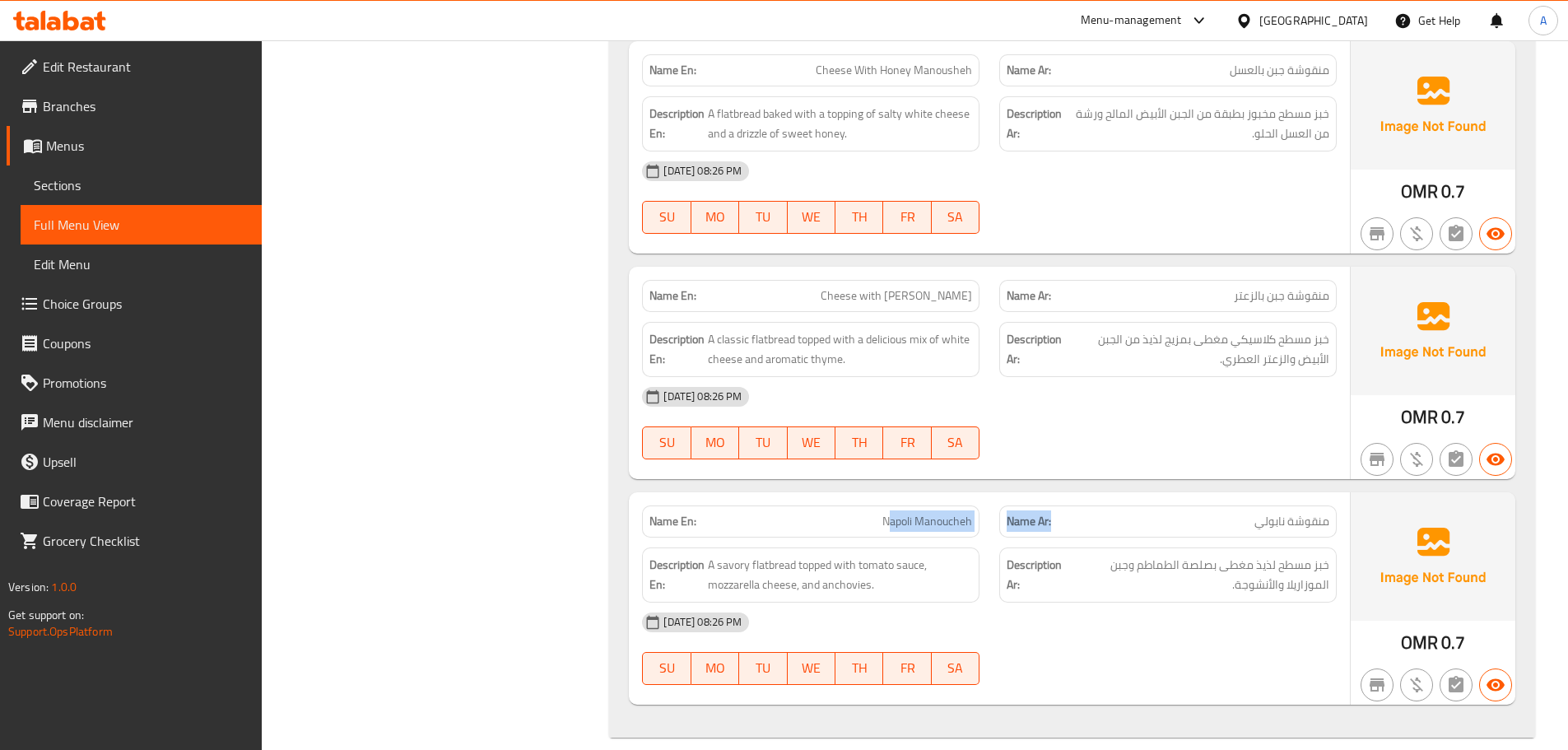
drag, startPoint x: 888, startPoint y: 510, endPoint x: 1180, endPoint y: 488, distance: 292.8
click at [1170, 495] on div "Name En: Napoli Manoucheh Name Ar: منقوشة نابولي" at bounding box center [989, 521] width 714 height 52
click at [1204, 471] on div "Name En: Mix Cheese Manoucheh Name Ar: منقوشة ميكس جبن Description En: A flatbr…" at bounding box center [1072, 273] width 926 height 928
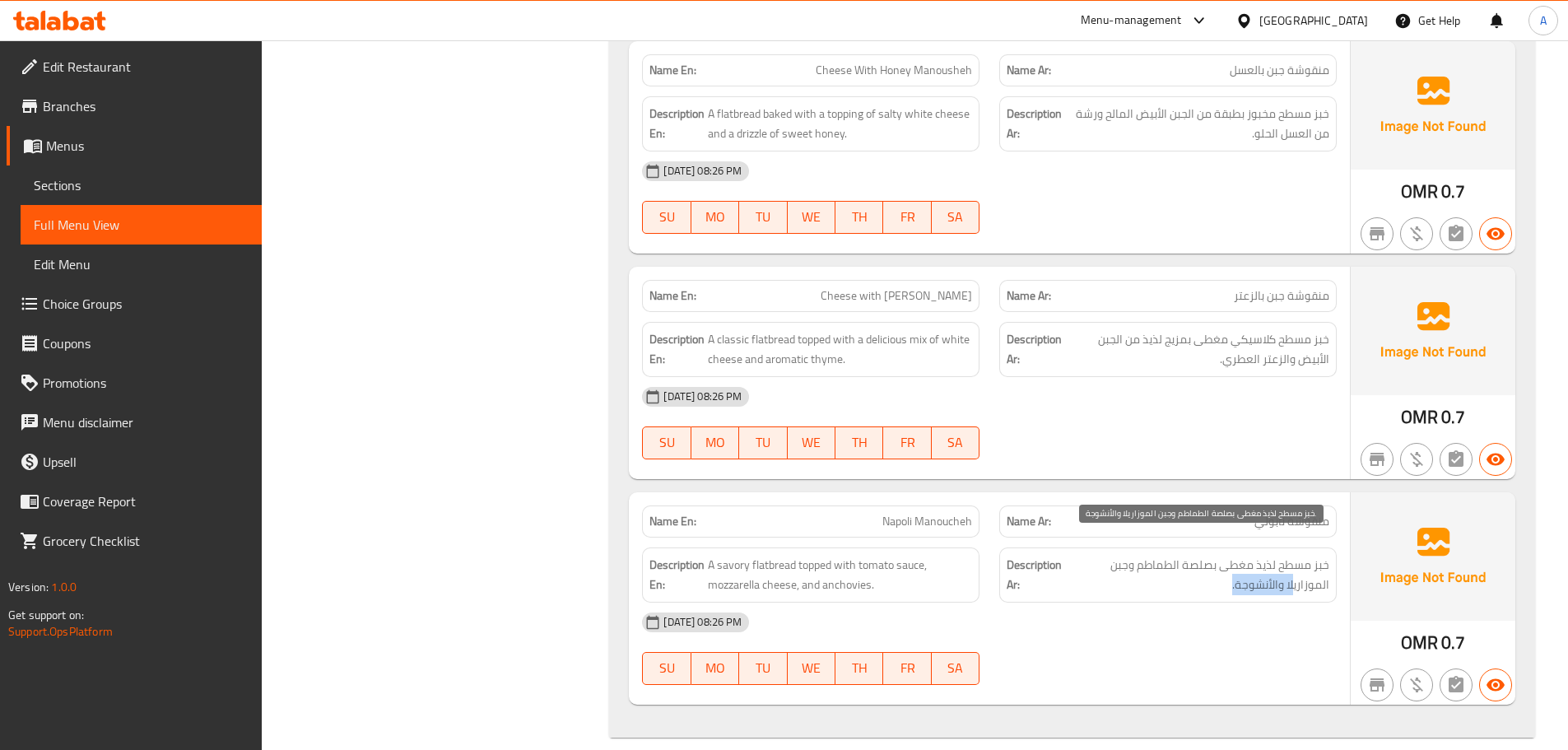
drag, startPoint x: 1294, startPoint y: 559, endPoint x: 1209, endPoint y: 573, distance: 86.1
click at [1211, 567] on span "خبز مسطح لذيذ مغطى بصلصة الطماطم وجبن الموزاريلا والأنشوجة." at bounding box center [1199, 574] width 261 height 40
drag, startPoint x: 1190, startPoint y: 647, endPoint x: 1271, endPoint y: 643, distance: 81.1
click at [1190, 648] on div "13-10-2025 08:26 PM SU MO TU WE TH FR SA" at bounding box center [989, 648] width 714 height 93
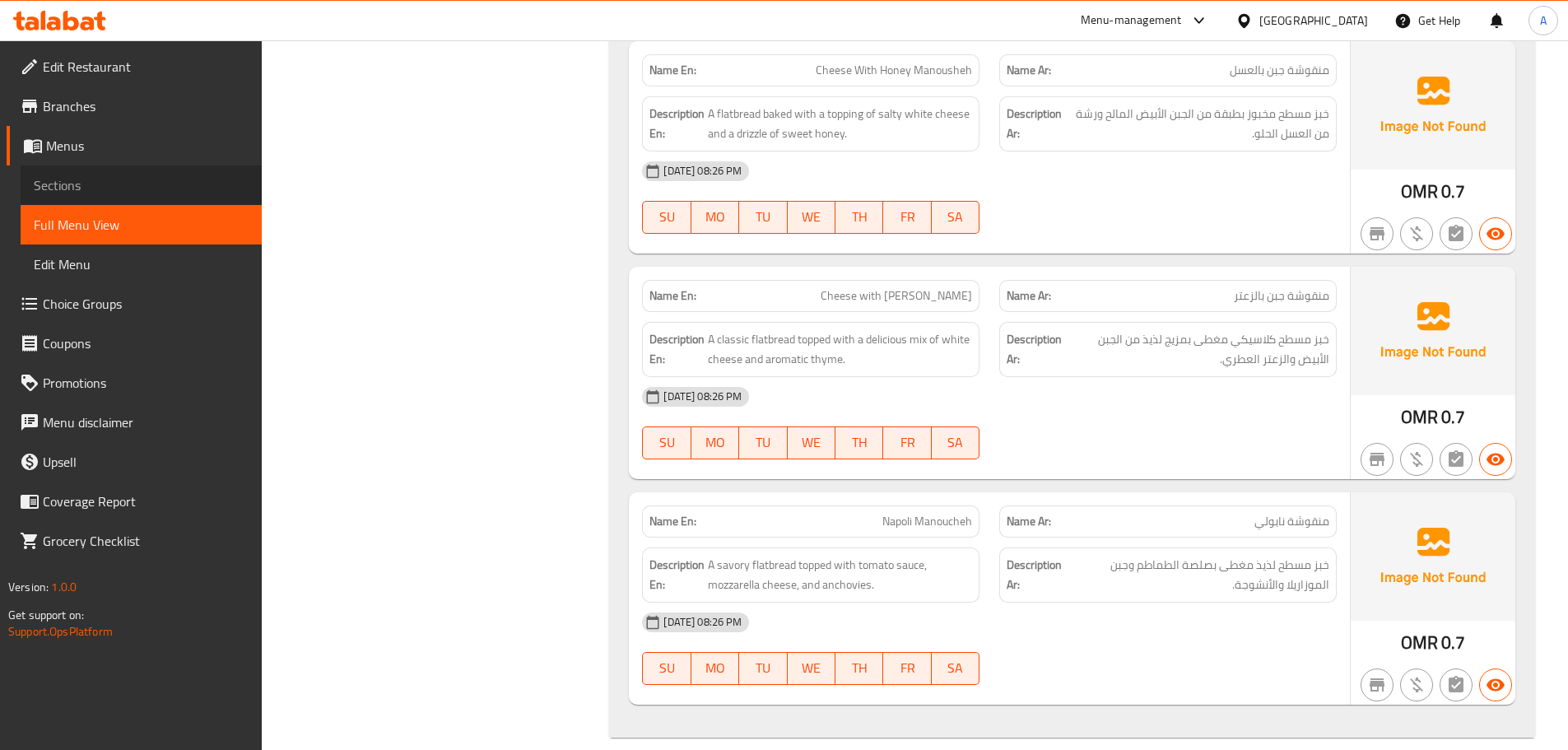
click at [93, 185] on span "Sections" at bounding box center [141, 184] width 215 height 20
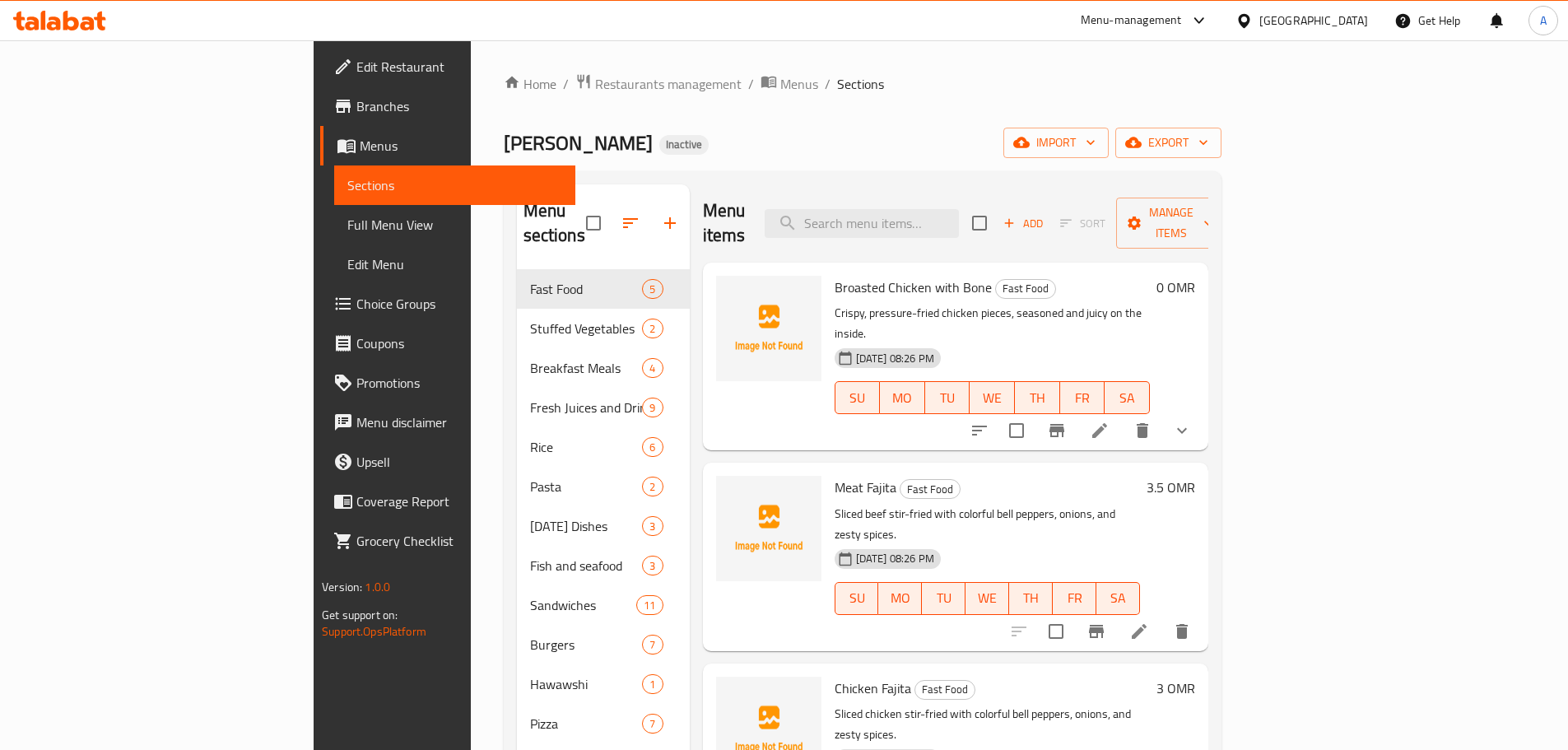
click at [750, 131] on div "Ishraqa Al Buraimi Inactive import export" at bounding box center [862, 143] width 718 height 31
paste input "Foul, Falafel, Or Chips Sandwich"
click at [959, 209] on input "Foul, Falafel, Or Chips Sandwich" at bounding box center [861, 223] width 195 height 29
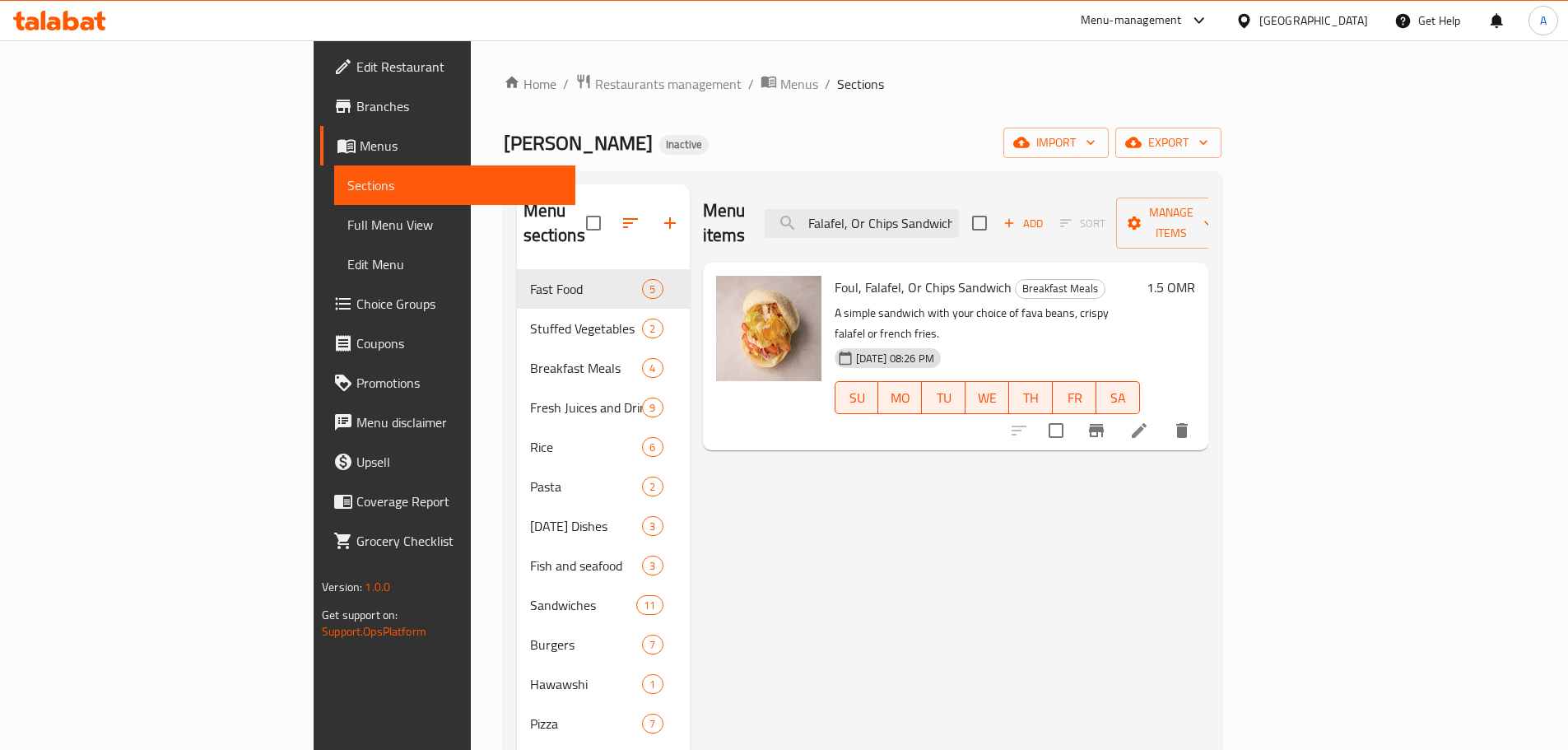
type input "Foul, Falafel, Or Chips Sandwich"
click at [1149, 420] on icon at bounding box center [1139, 430] width 20 height 20
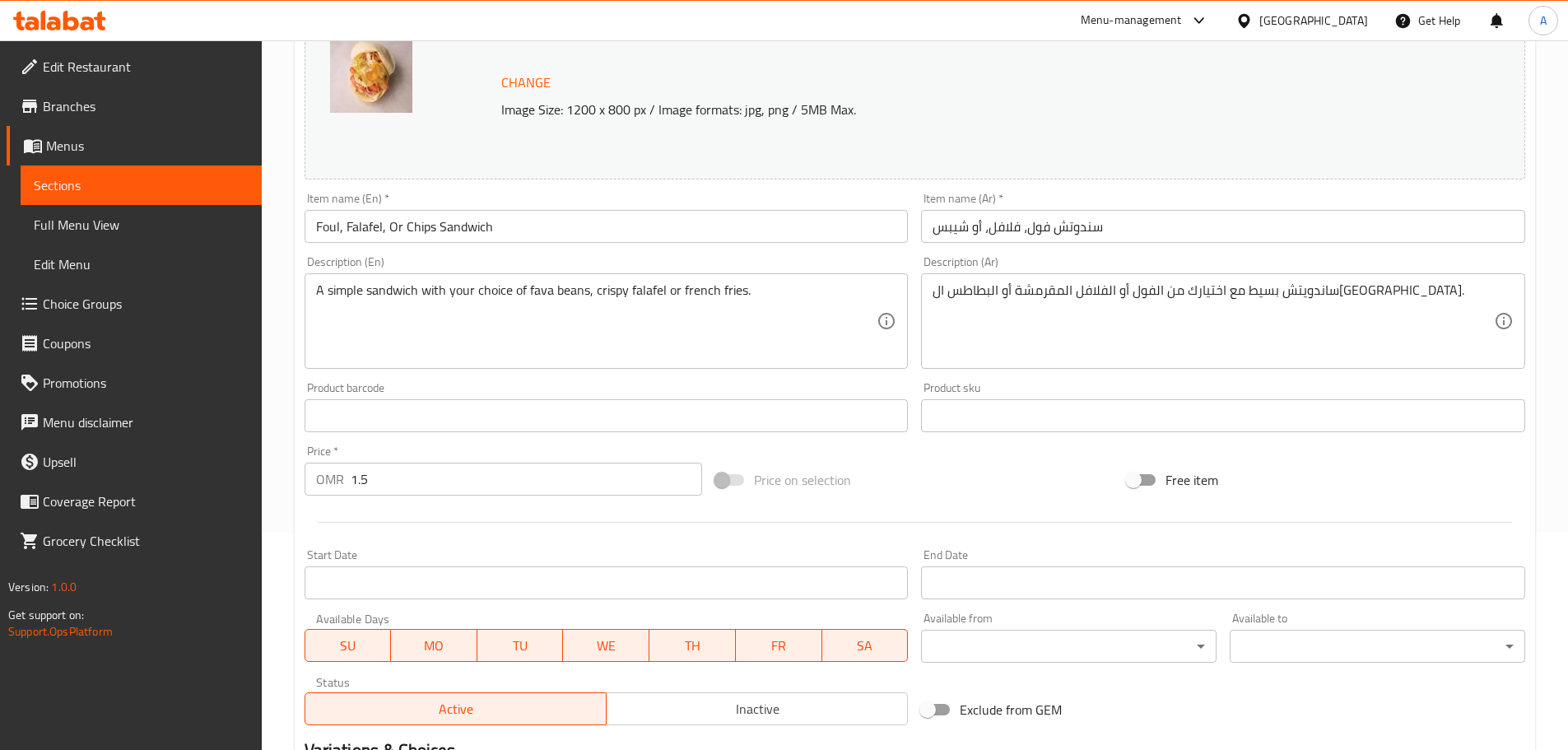
scroll to position [437, 0]
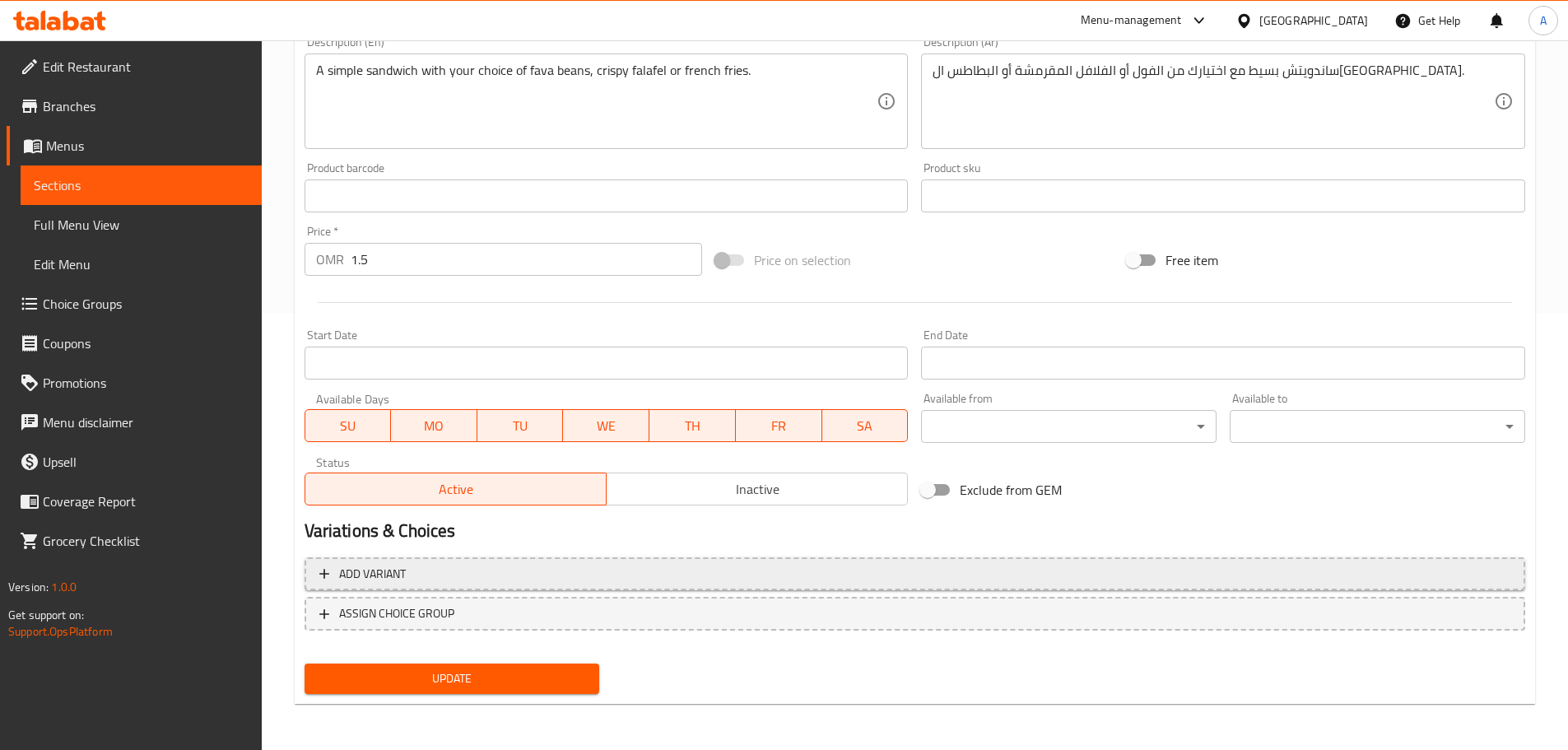
click at [491, 569] on span "Add variant" at bounding box center [915, 574] width 1191 height 20
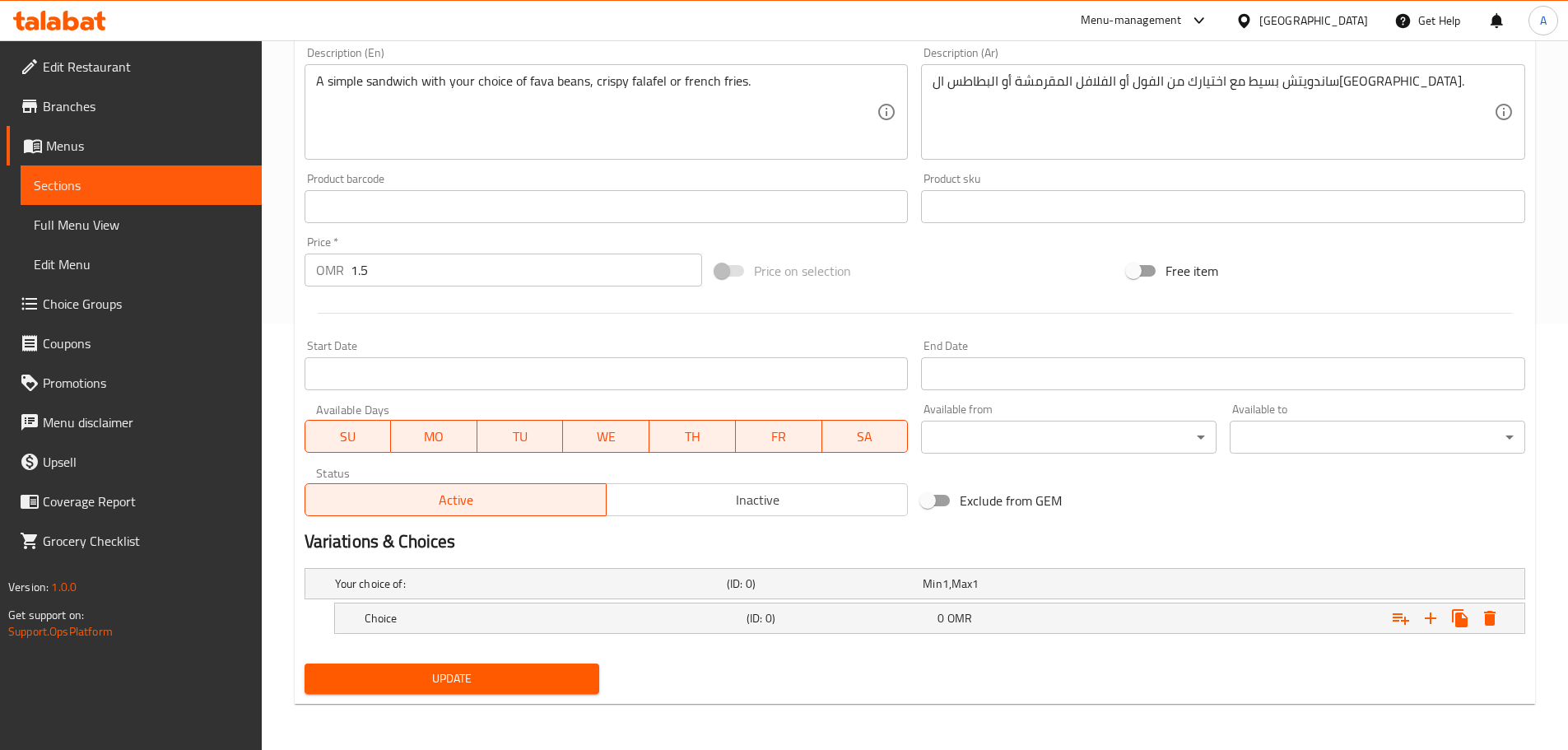
scroll to position [426, 0]
click at [1424, 618] on icon "Expand" at bounding box center [1430, 617] width 20 height 20
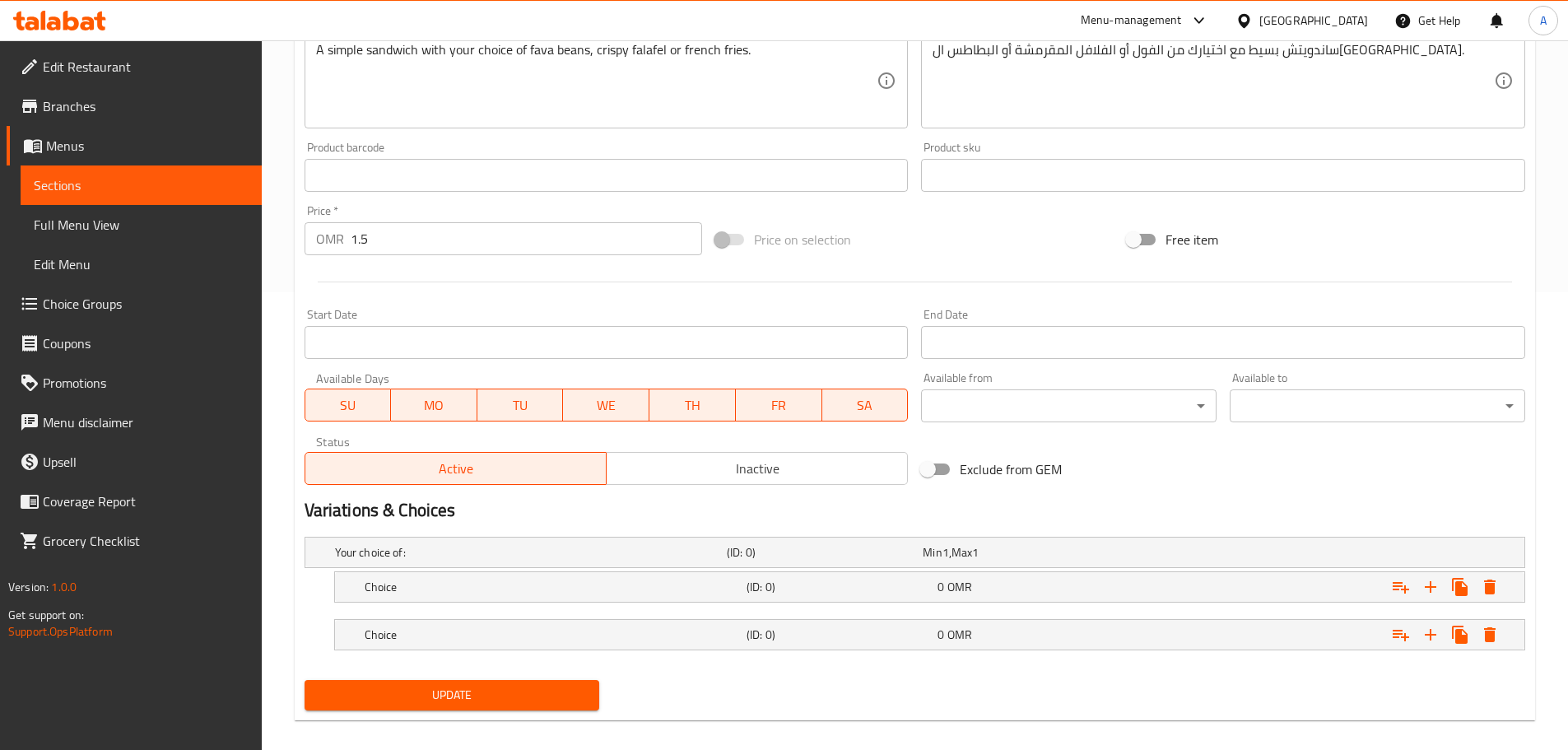
scroll to position [474, 0]
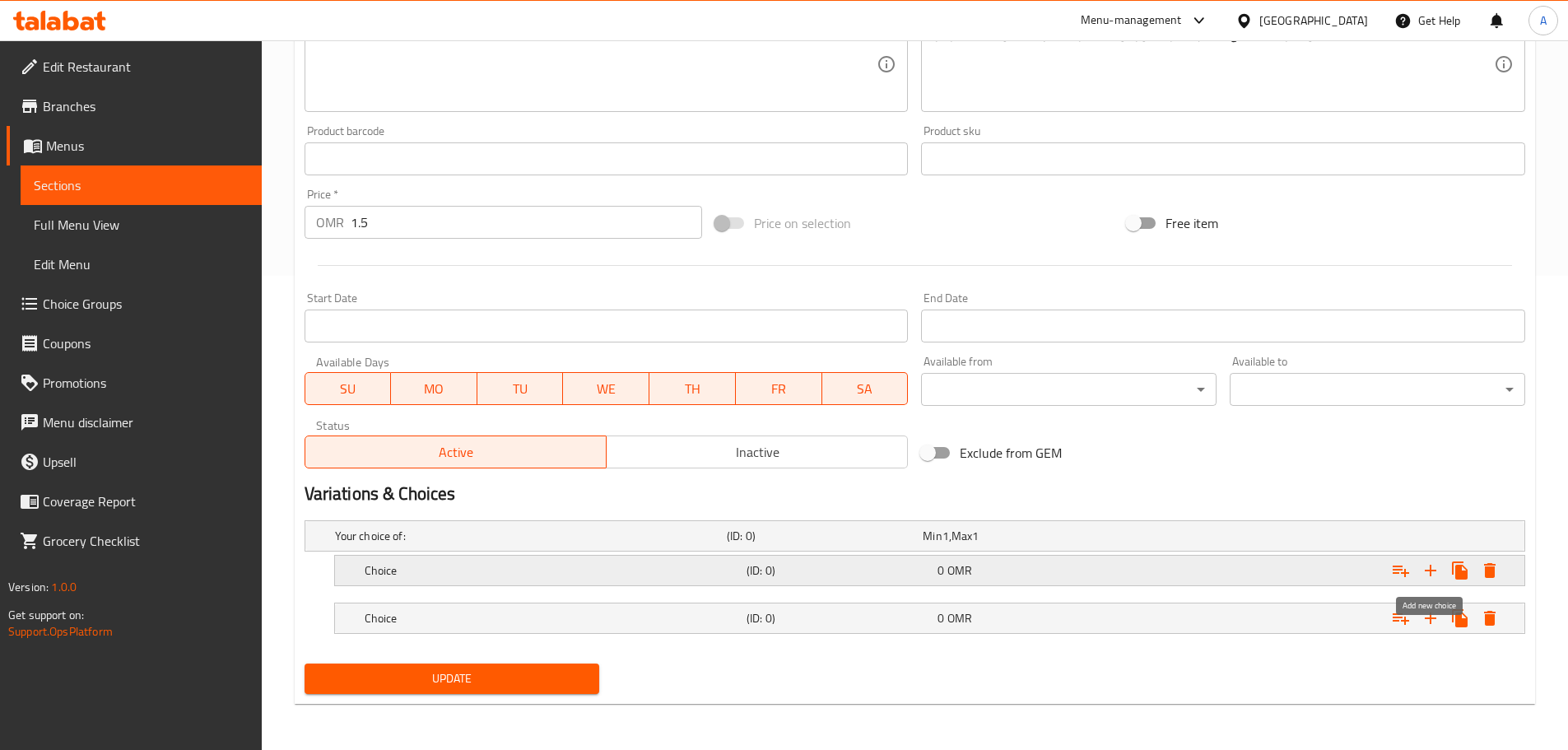
click at [1430, 574] on icon "Expand" at bounding box center [1430, 570] width 20 height 20
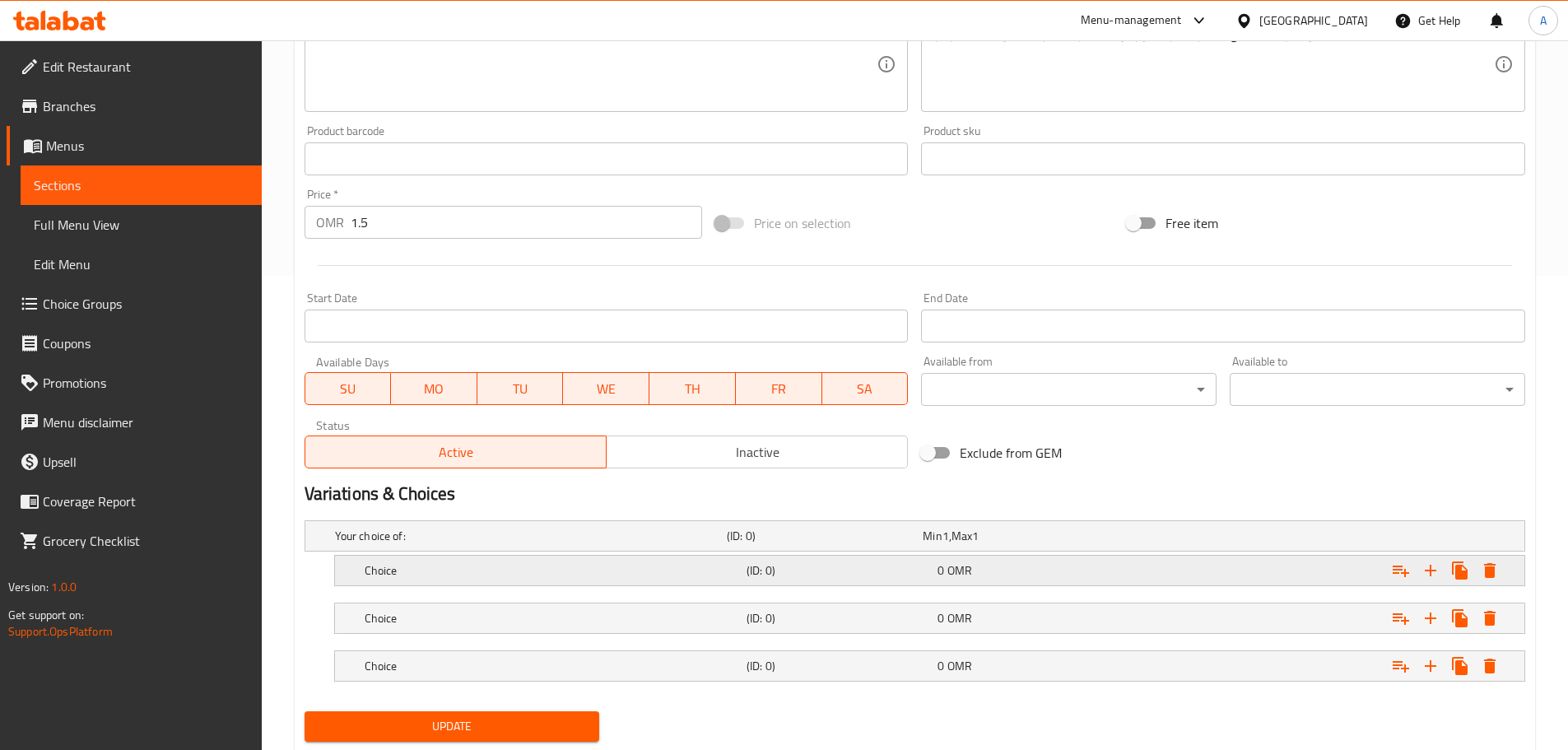
click at [784, 563] on h5 "(ID: 0)" at bounding box center [838, 570] width 184 height 16
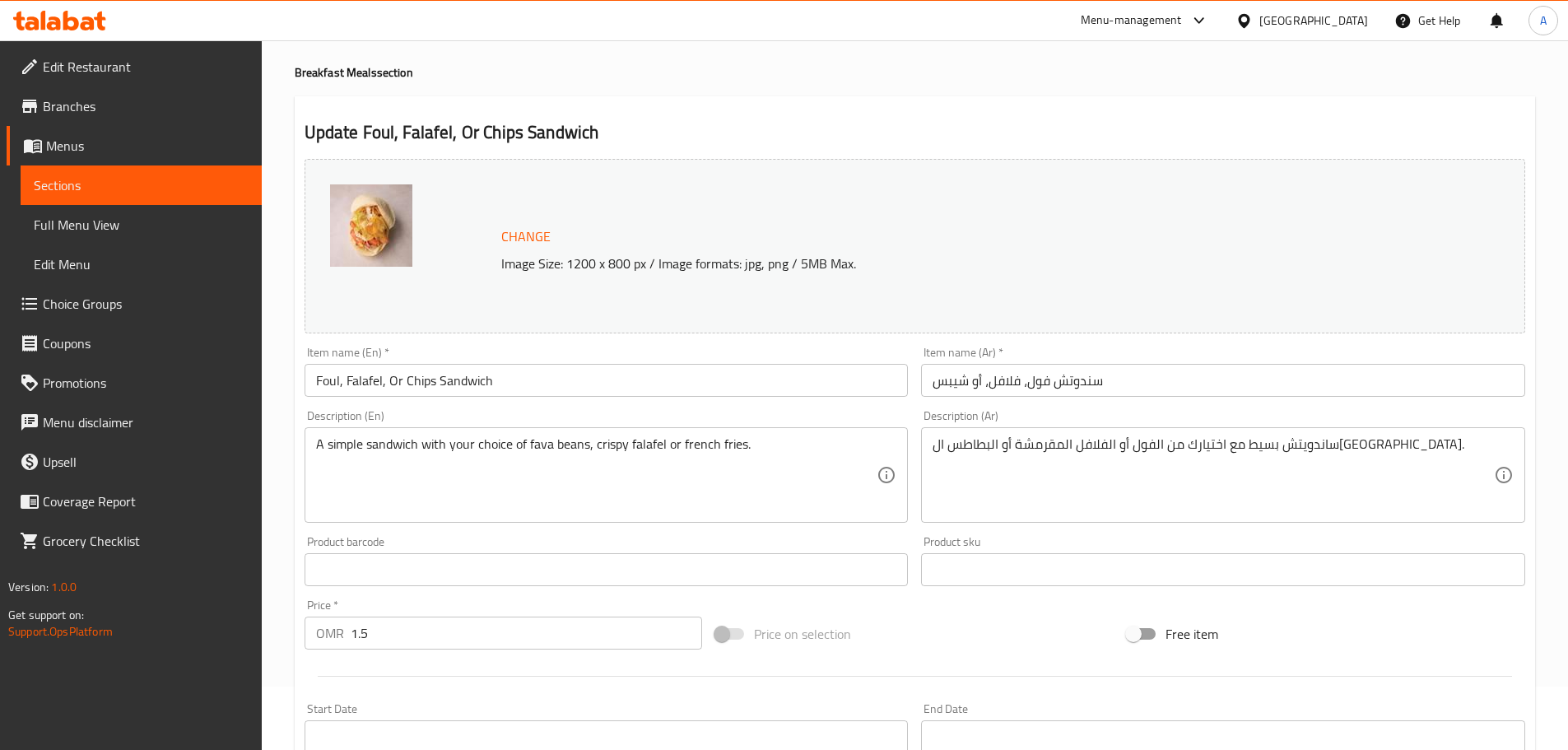
scroll to position [63, 0]
click at [792, 86] on div "Home / Restaurants management / Menus / Sections / item / update Breakfast Meal…" at bounding box center [915, 629] width 1241 height 1237
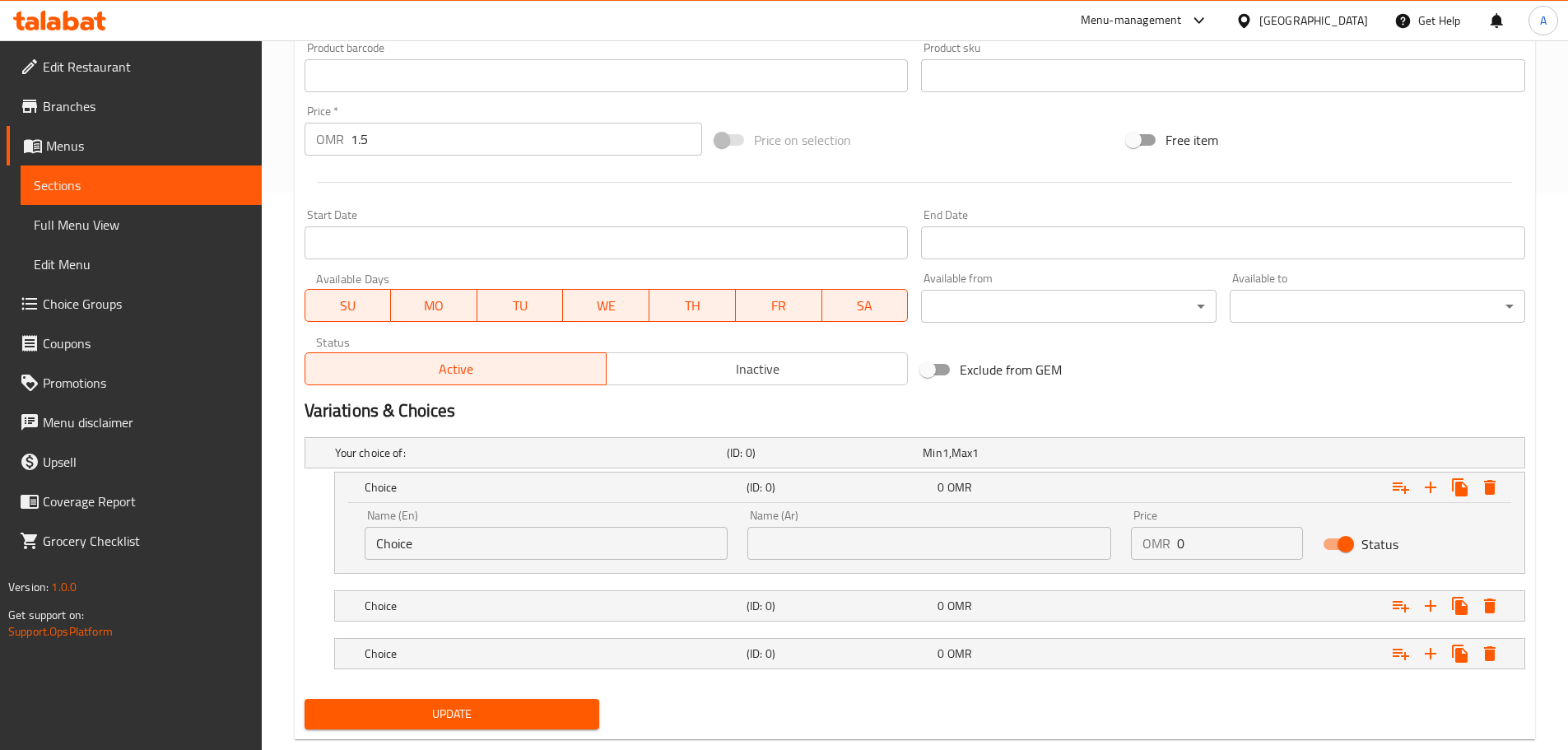
scroll to position [593, 0]
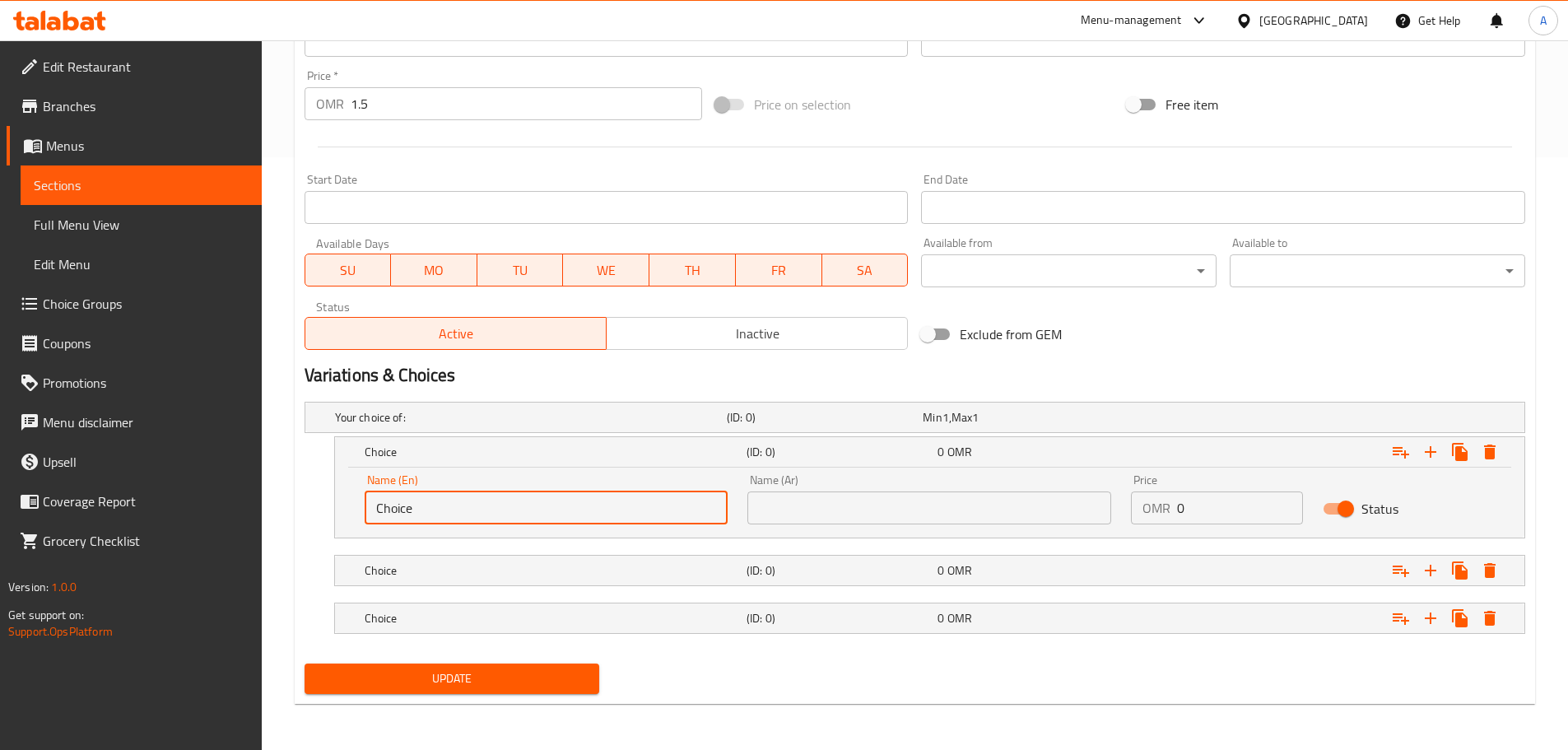
drag, startPoint x: 465, startPoint y: 493, endPoint x: 417, endPoint y: 516, distance: 53.2
click at [420, 493] on input "Choice" at bounding box center [546, 508] width 364 height 33
click at [547, 517] on input "Choice" at bounding box center [546, 508] width 364 height 33
click at [546, 515] on input "Choice" at bounding box center [546, 508] width 364 height 33
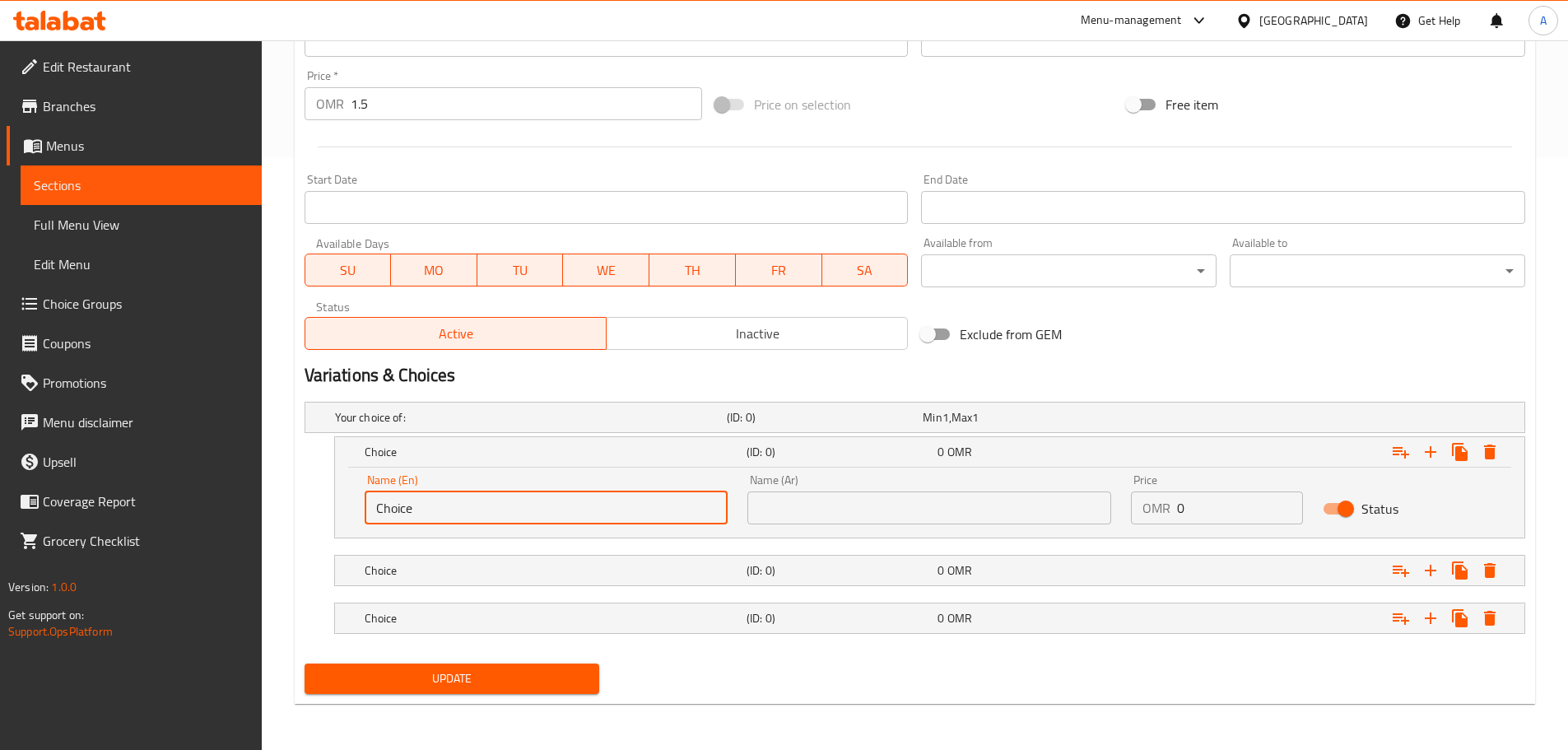
type input "f"
click at [443, 502] on input "Foul Sandwich" at bounding box center [546, 508] width 364 height 33
type input "Foul Sandwich"
click at [457, 578] on h5 "Choice" at bounding box center [552, 570] width 375 height 16
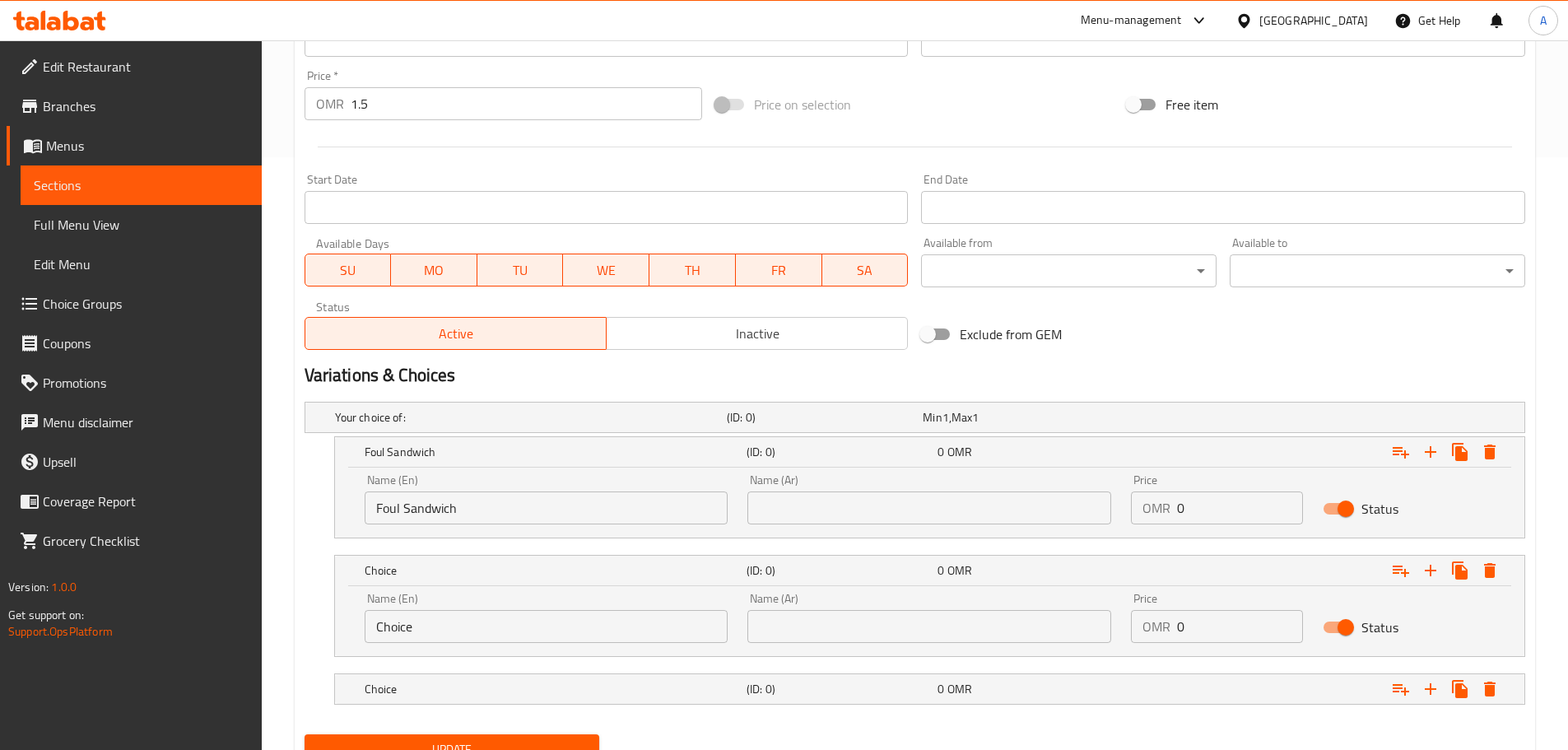
click at [451, 625] on input "Choice" at bounding box center [546, 626] width 364 height 33
paste input "Sandwich"
type input "Falafel Sandwich"
click at [461, 683] on h5 "Choice" at bounding box center [552, 689] width 375 height 16
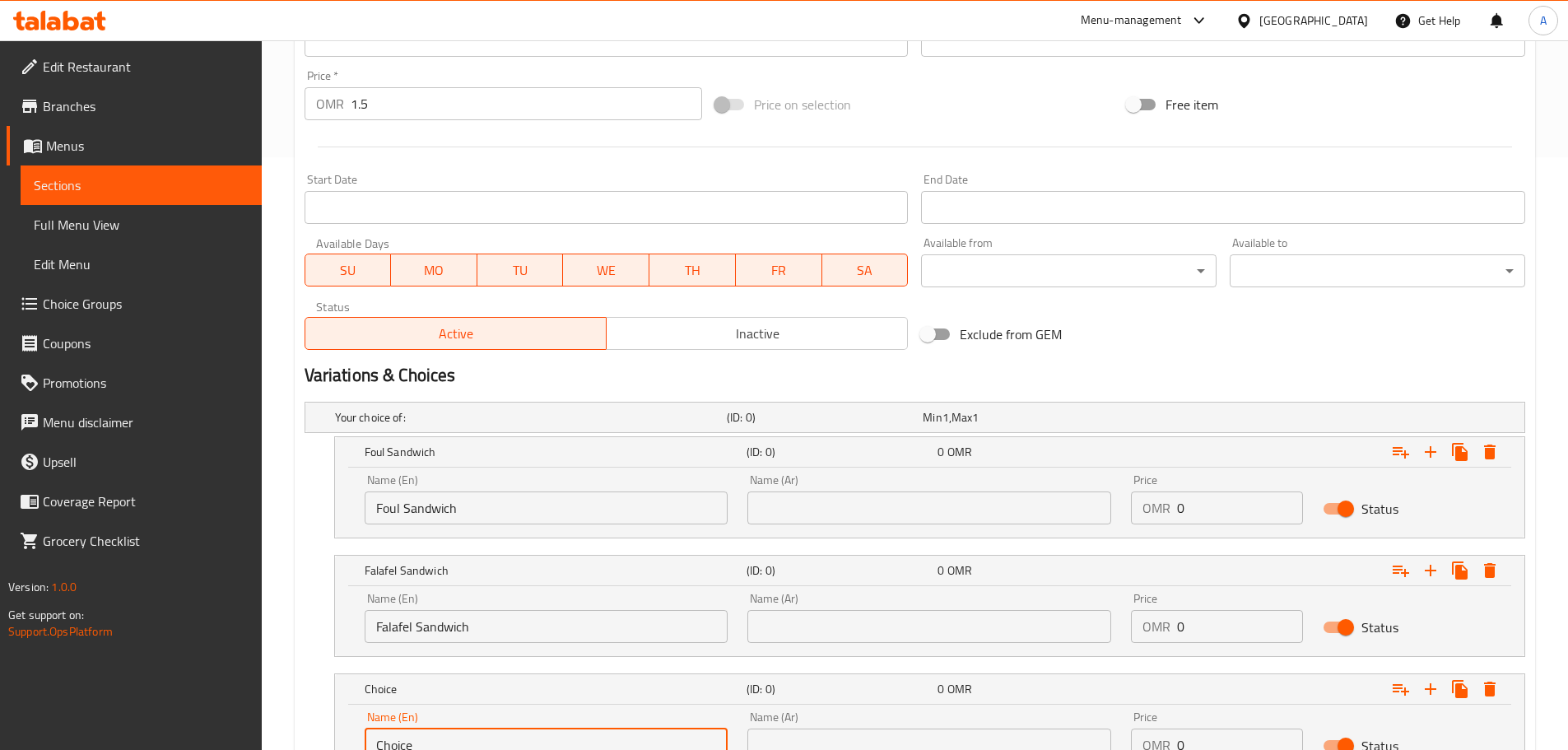
click at [460, 740] on input "Choice" at bounding box center [546, 745] width 364 height 33
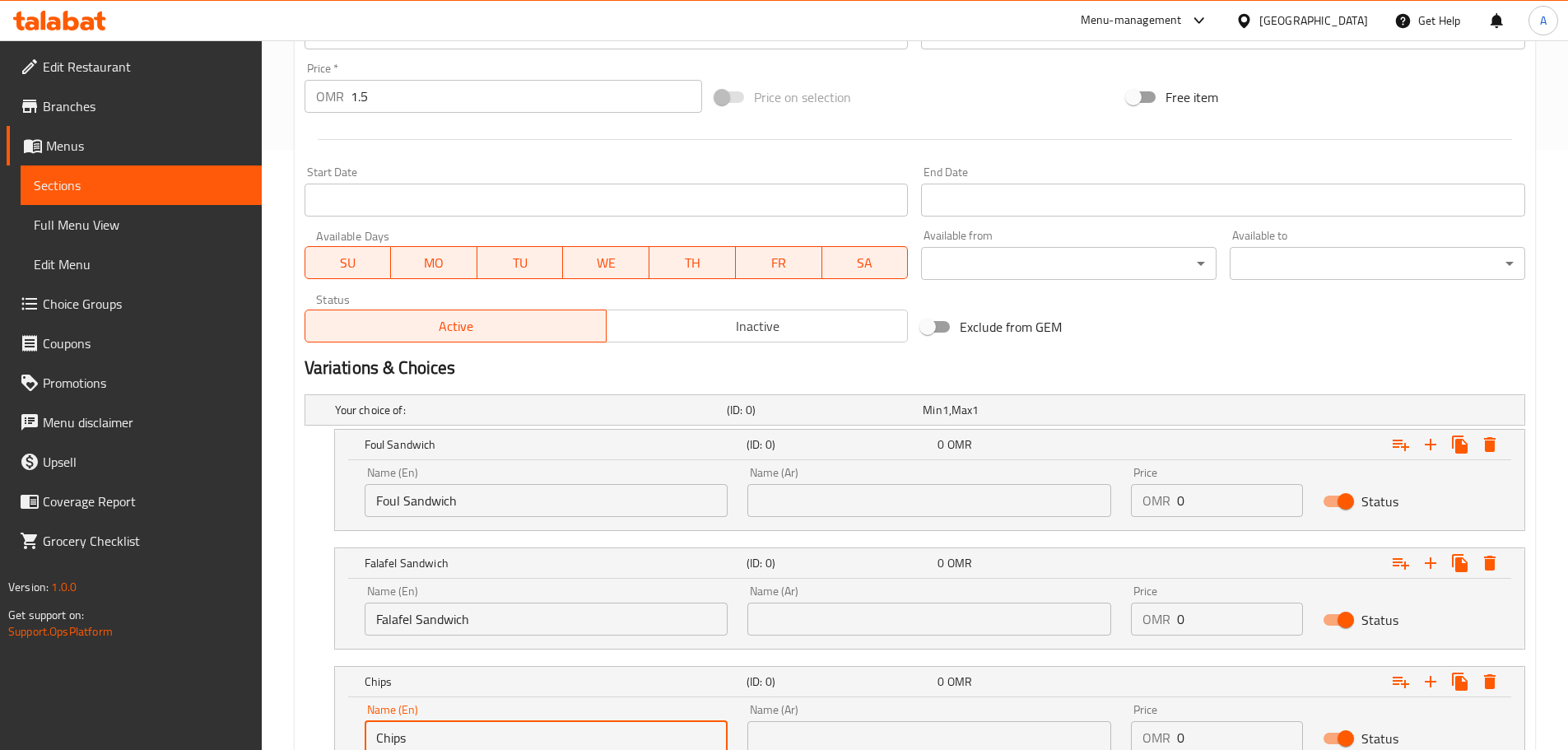
paste input "Sandwich"
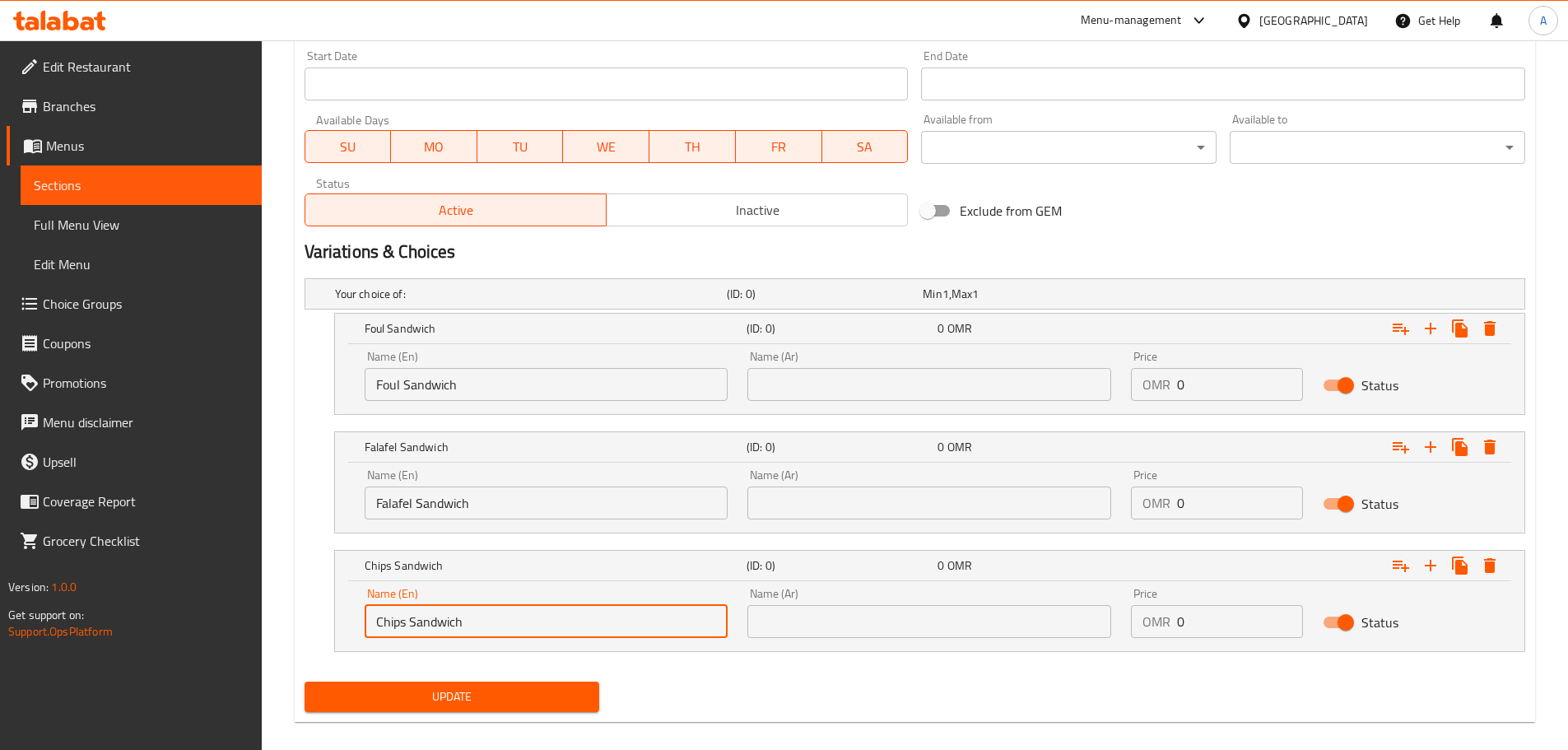
scroll to position [735, 0]
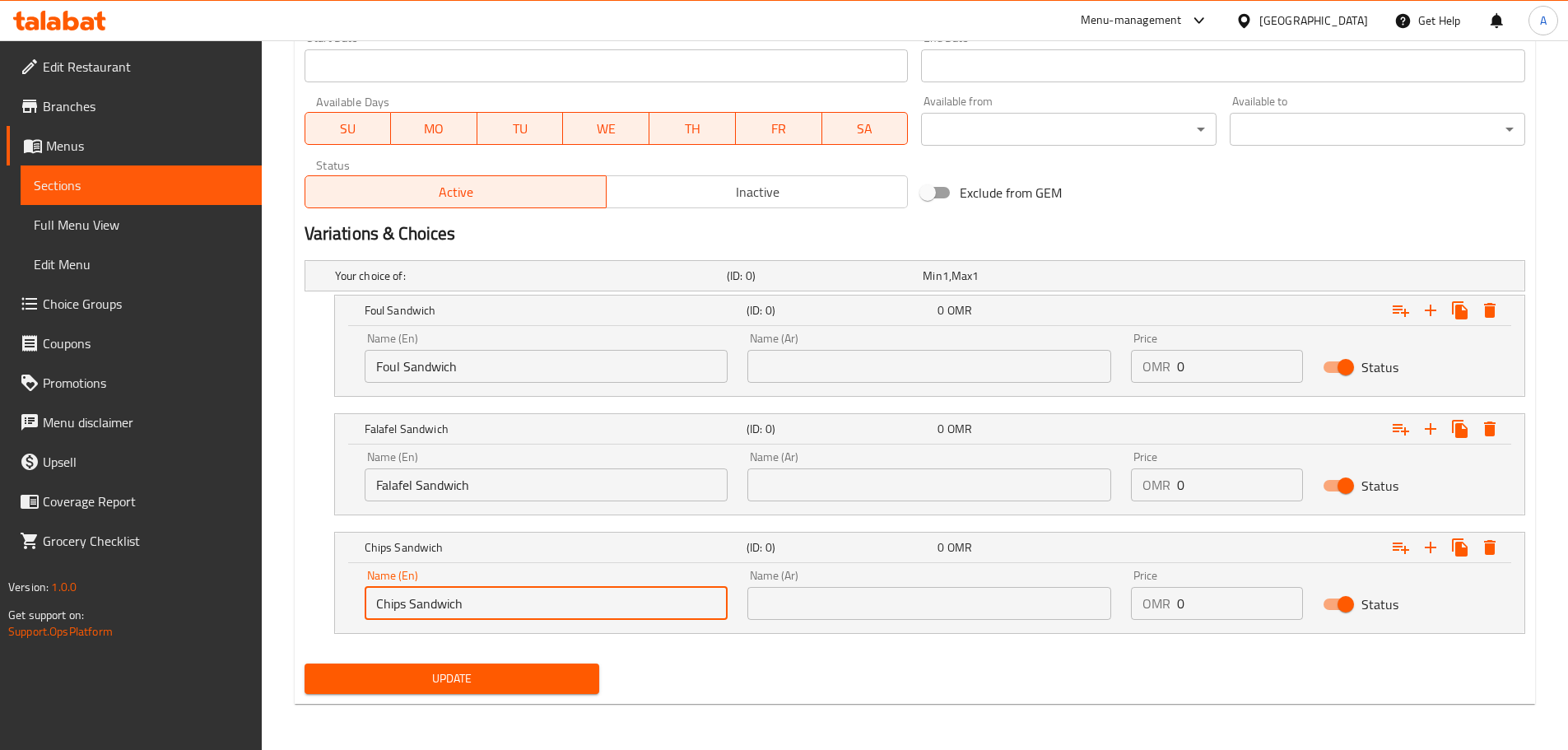
type input "Chips Sandwich"
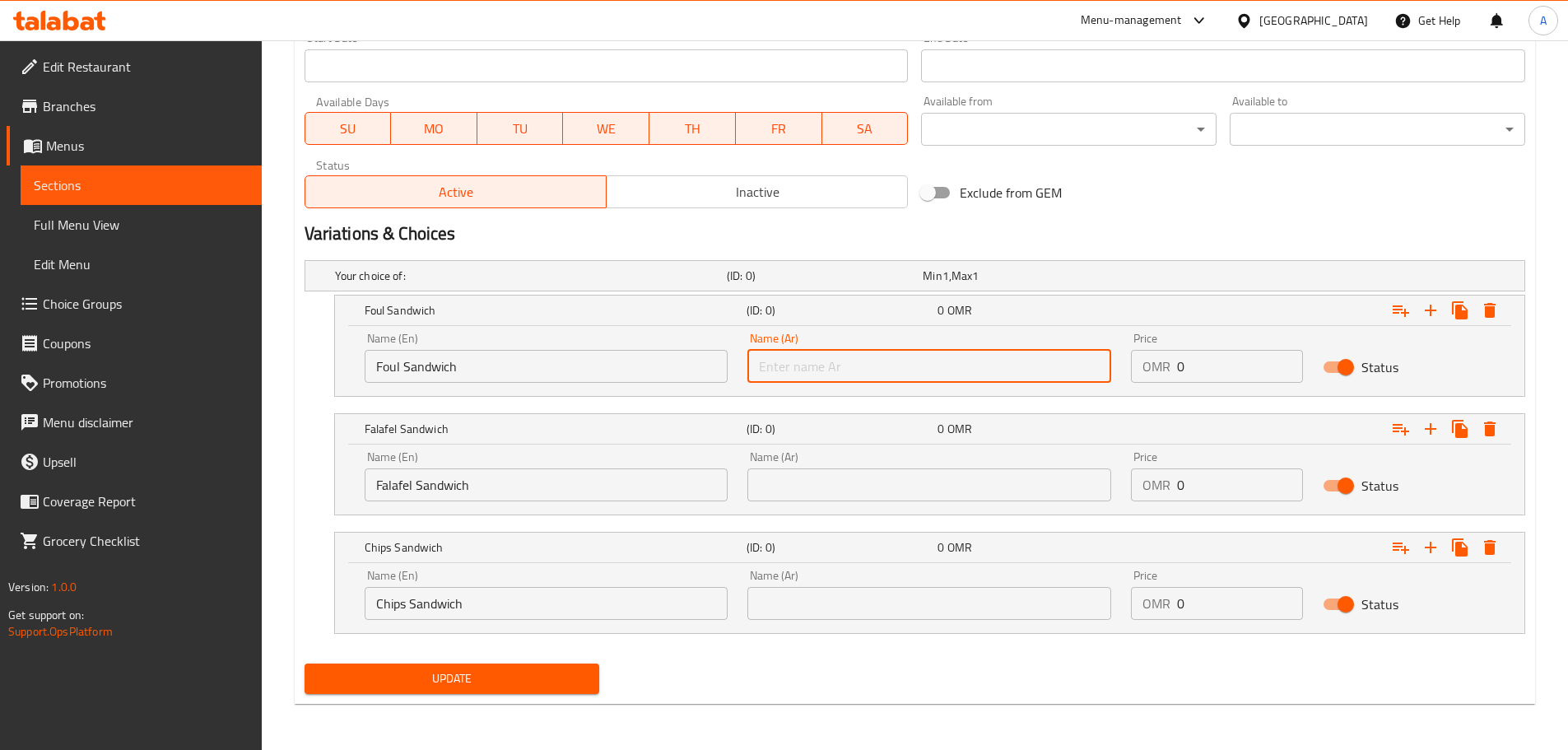
drag, startPoint x: 785, startPoint y: 375, endPoint x: 755, endPoint y: 375, distance: 30.0
click at [781, 375] on input "text" at bounding box center [929, 366] width 364 height 33
type input "سندويتش فول"
click at [1164, 374] on div "OMR 0 Price" at bounding box center [1217, 366] width 172 height 33
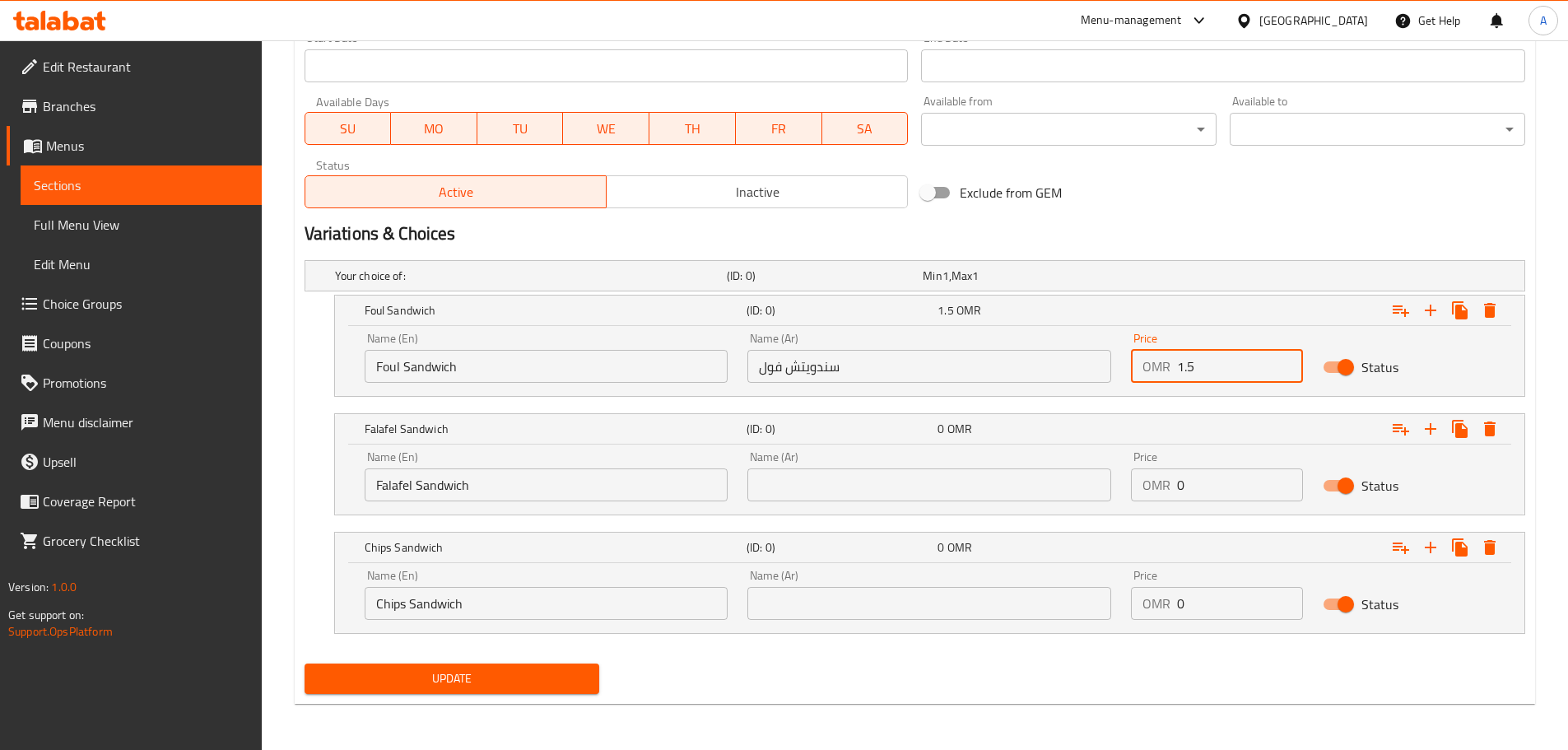
scroll to position [570, 0]
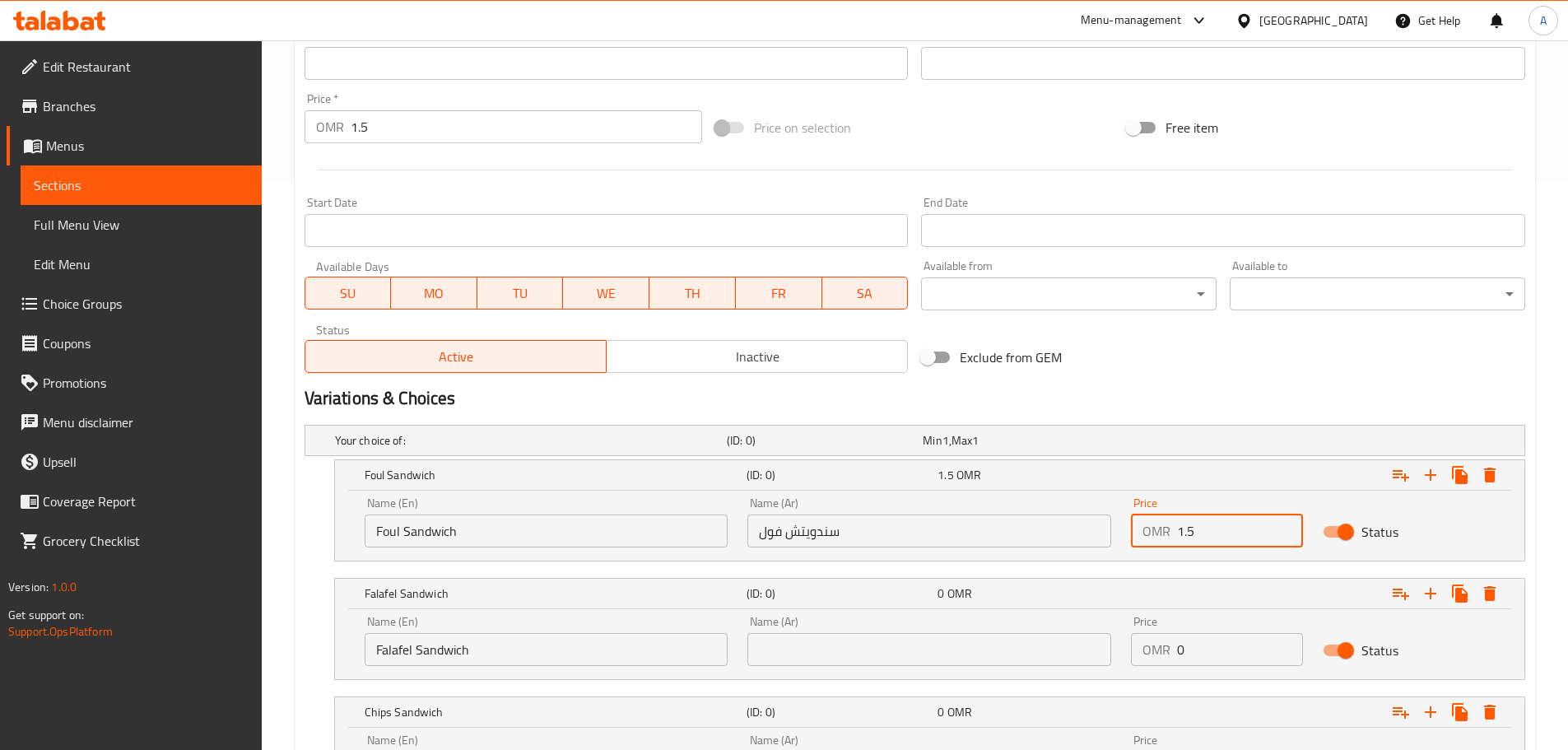
type input "1.5"
drag, startPoint x: 329, startPoint y: 129, endPoint x: 313, endPoint y: 127, distance: 16.1
click at [315, 127] on div "OMR 1.5 Price *" at bounding box center [504, 127] width 398 height 33
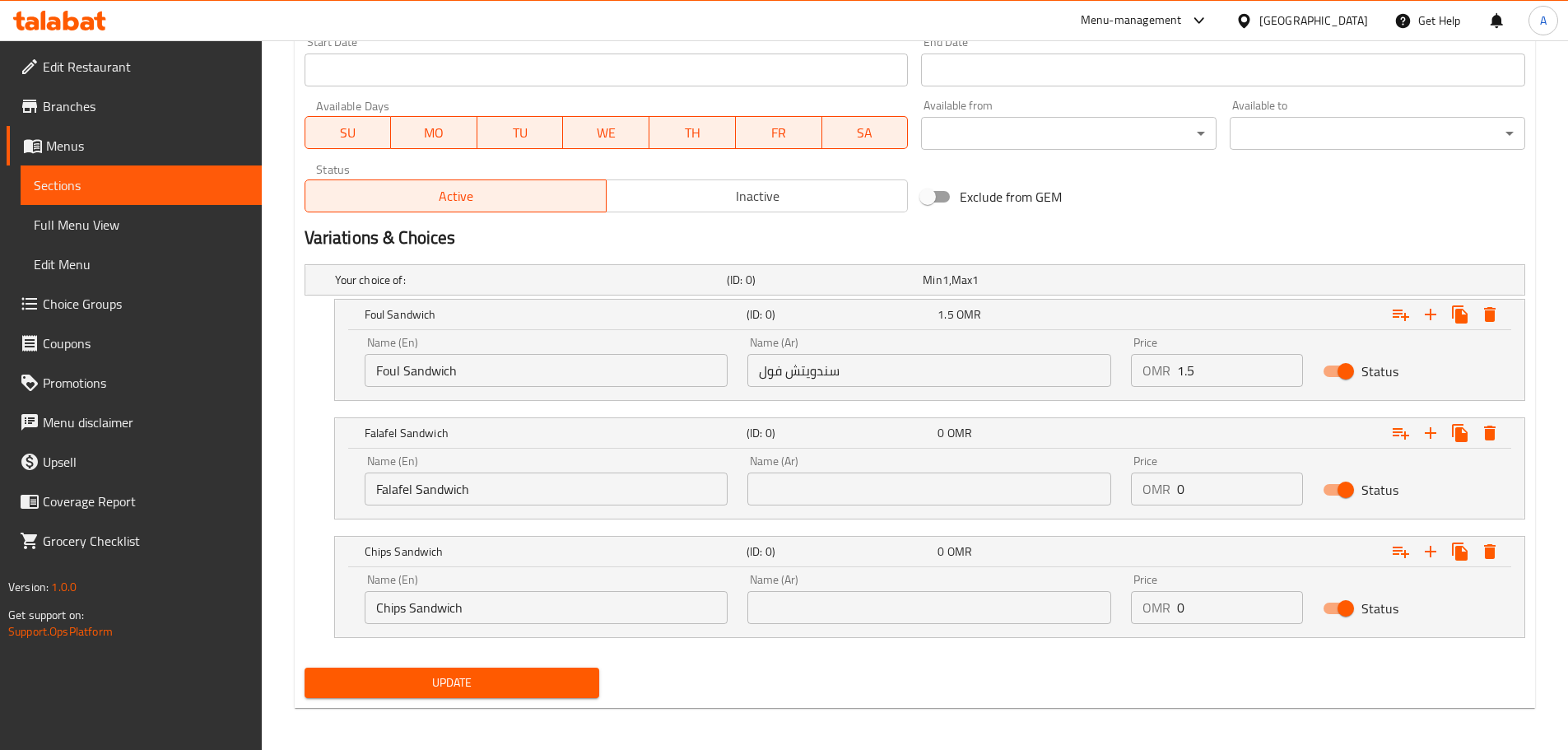
scroll to position [735, 0]
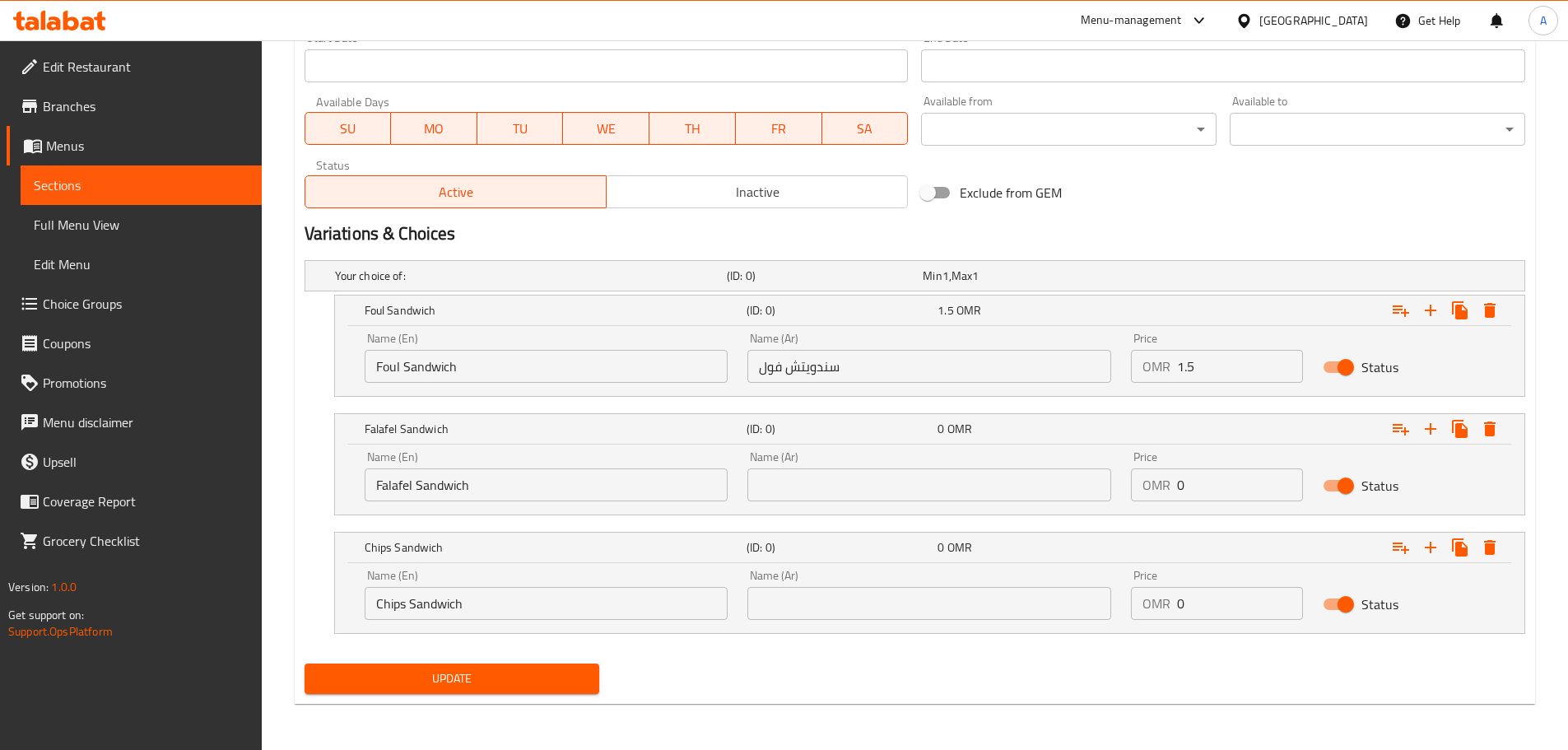
type input "0"
drag, startPoint x: 1130, startPoint y: 480, endPoint x: 1089, endPoint y: 482, distance: 41.0
click at [1103, 483] on div "Name (En) Falafel Sandwich Name (En) Name (Ar) Name (Ar) Price OMR 0 Price Stat…" at bounding box center [930, 476] width 1150 height 70
type input "1.5"
click at [1099, 617] on div "Name (En) Chips Sandwich Name (En) Name (Ar) Name (Ar) Price OMR 0 Price Status" at bounding box center [930, 595] width 1150 height 70
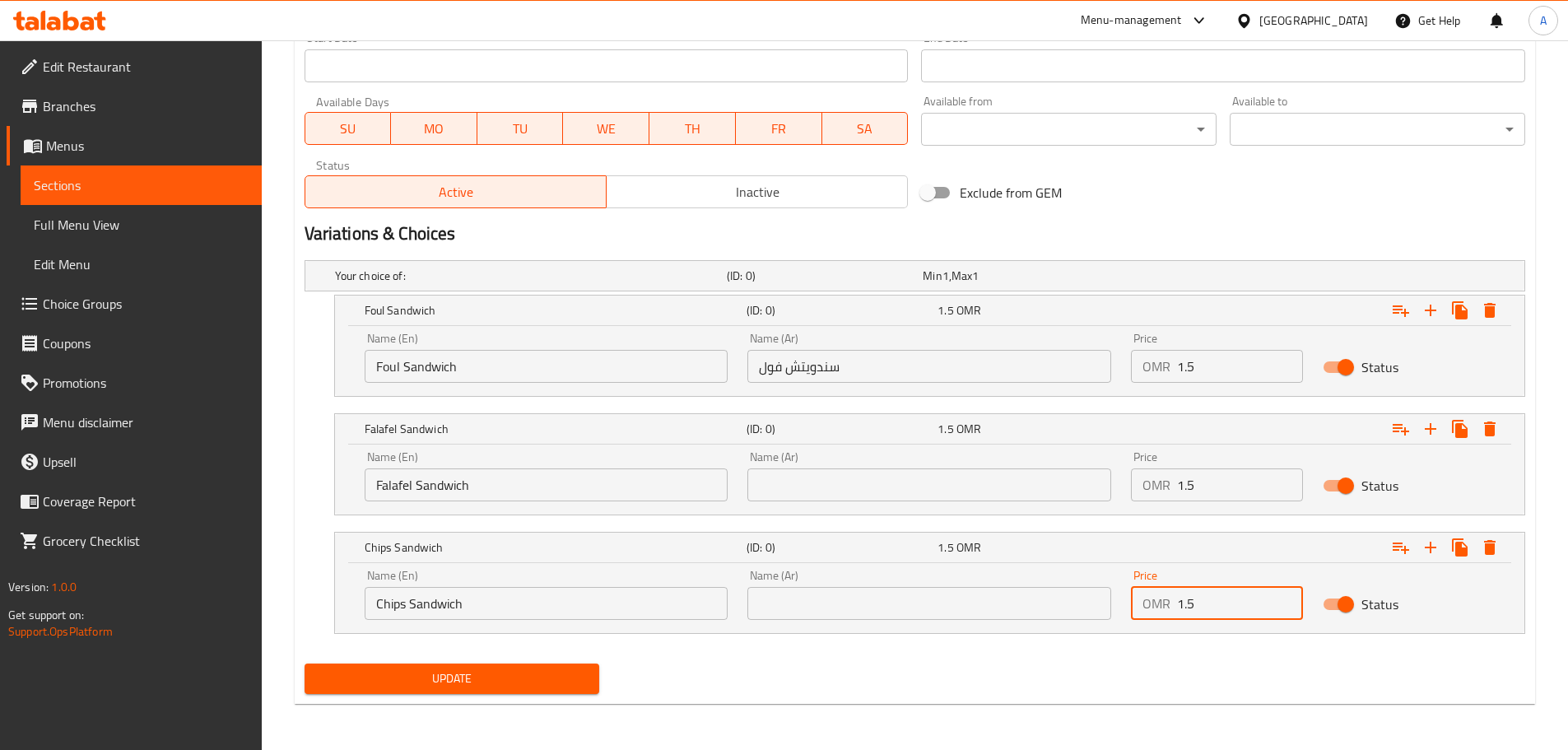
type input "1.5"
paste input "سندويتش"
click at [913, 482] on input "text" at bounding box center [929, 484] width 364 height 33
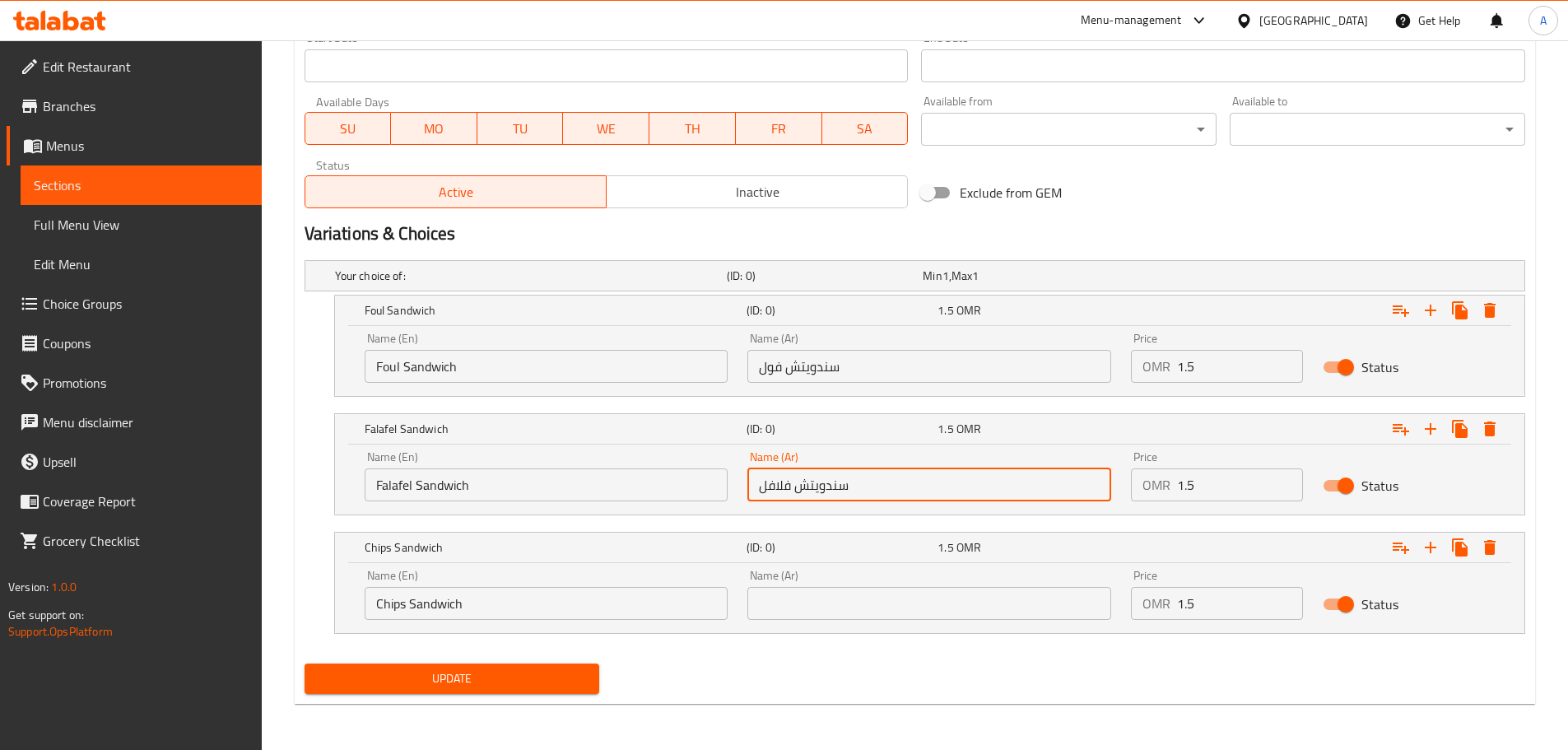
type input "سندويتش فلافل"
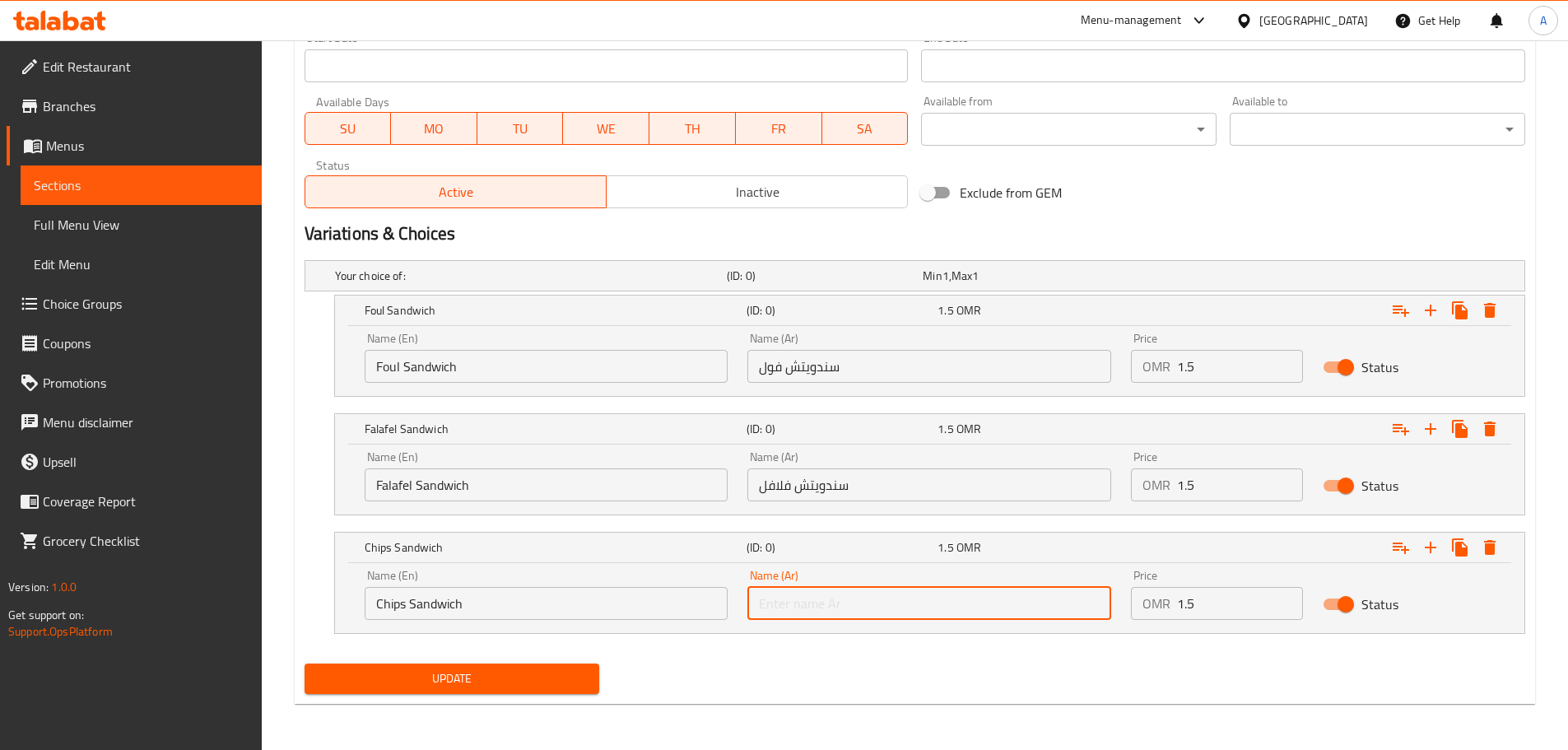
click at [876, 602] on input "text" at bounding box center [929, 603] width 364 height 33
paste input "سندويتش"
type input "سندويتش شيبس"
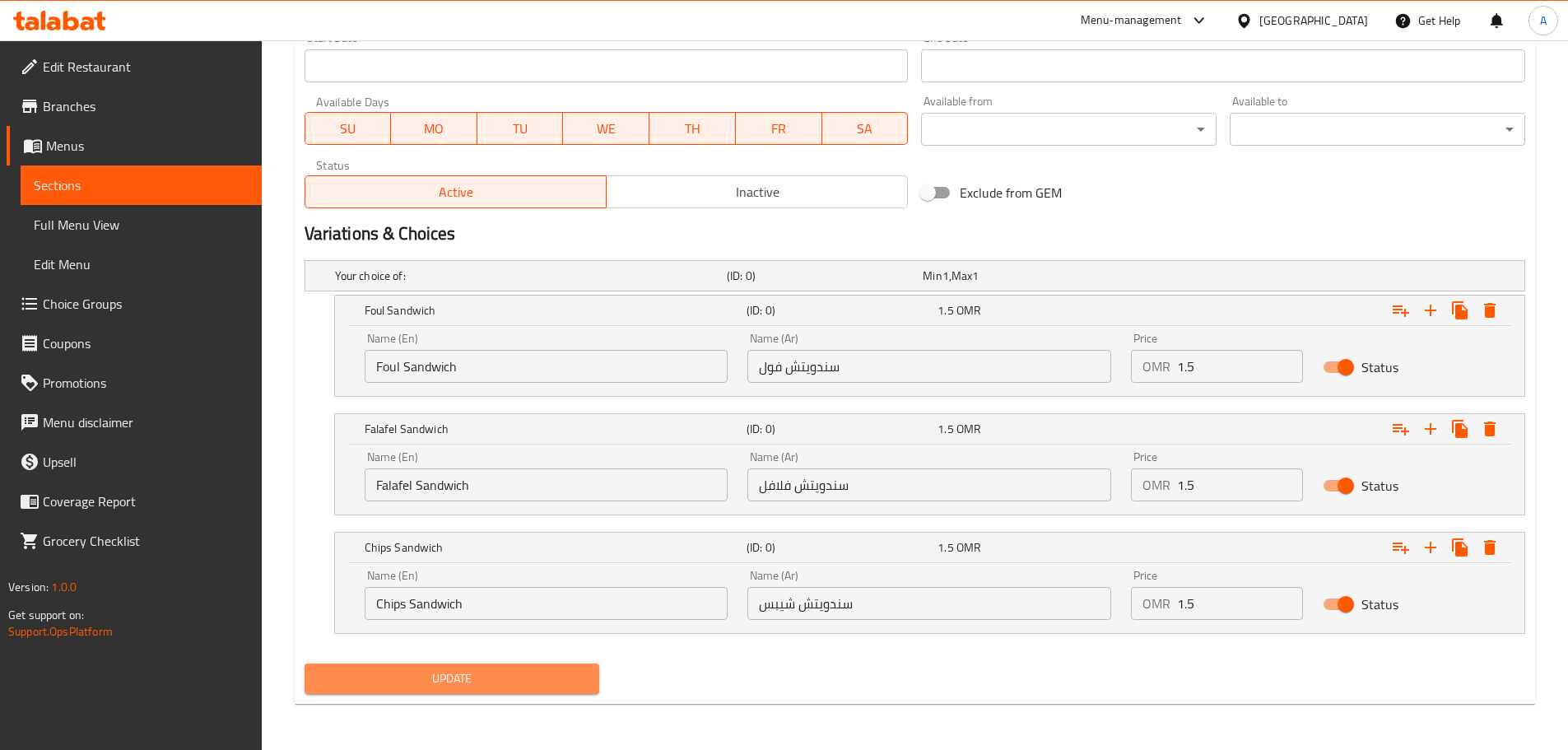
click at [510, 685] on span "Update" at bounding box center [452, 679] width 269 height 20
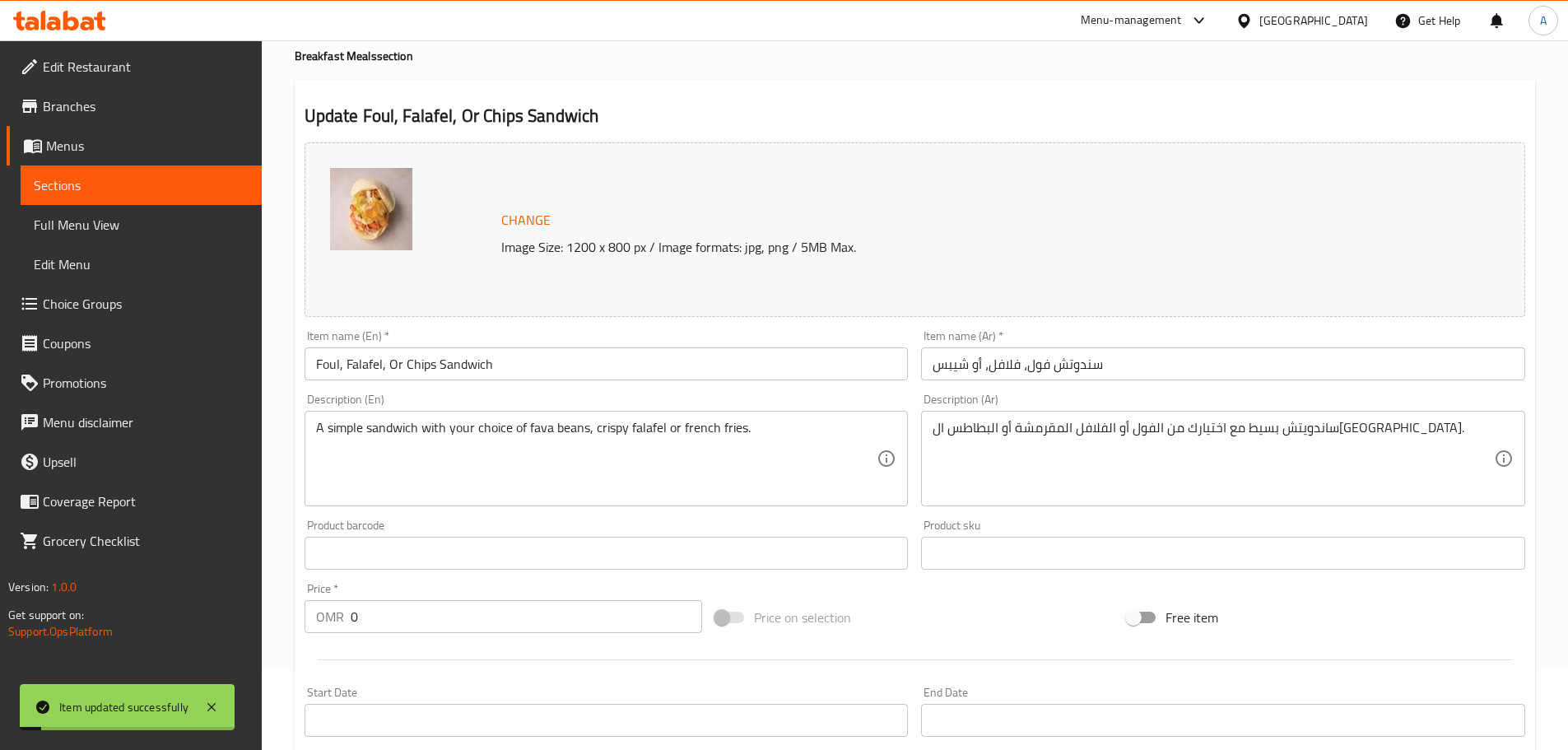
scroll to position [0, 0]
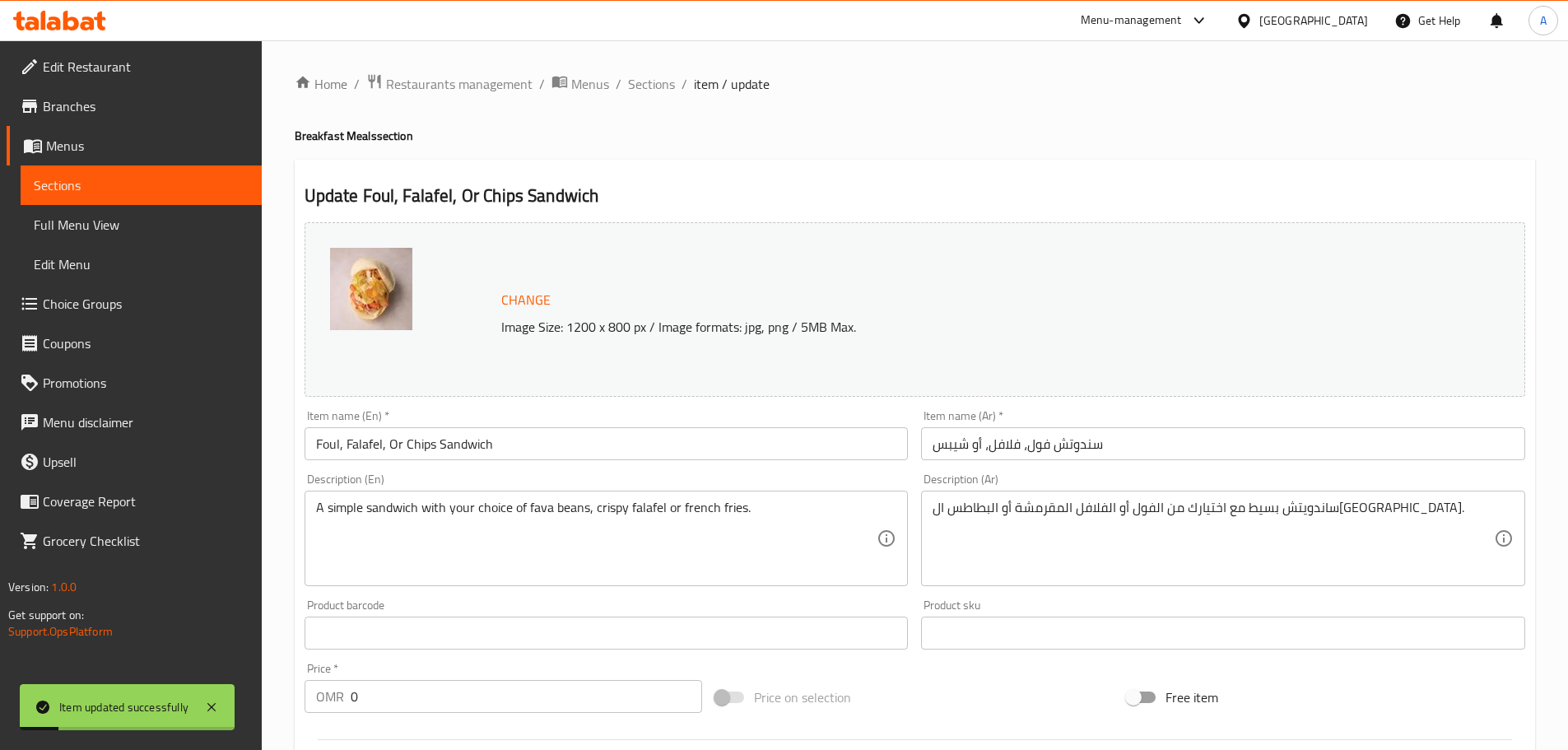
click at [654, 59] on div "Home / Restaurants management / Menus / Sections / item / update Breakfast Meal…" at bounding box center [915, 762] width 1306 height 1444
click at [655, 74] on span "Sections" at bounding box center [651, 83] width 47 height 20
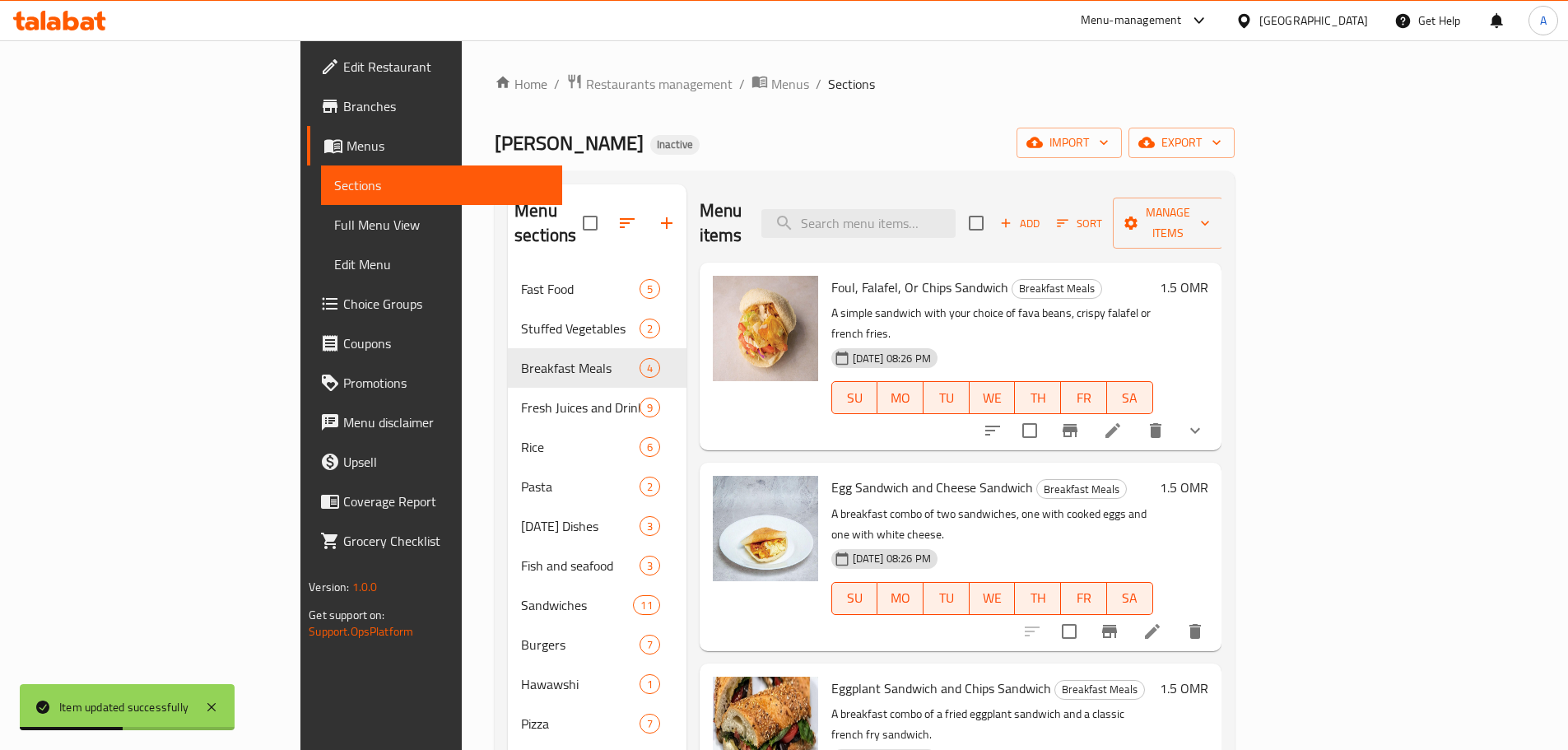
click at [743, 134] on div "Ishraqa Al Buraimi Inactive import export" at bounding box center [864, 143] width 740 height 31
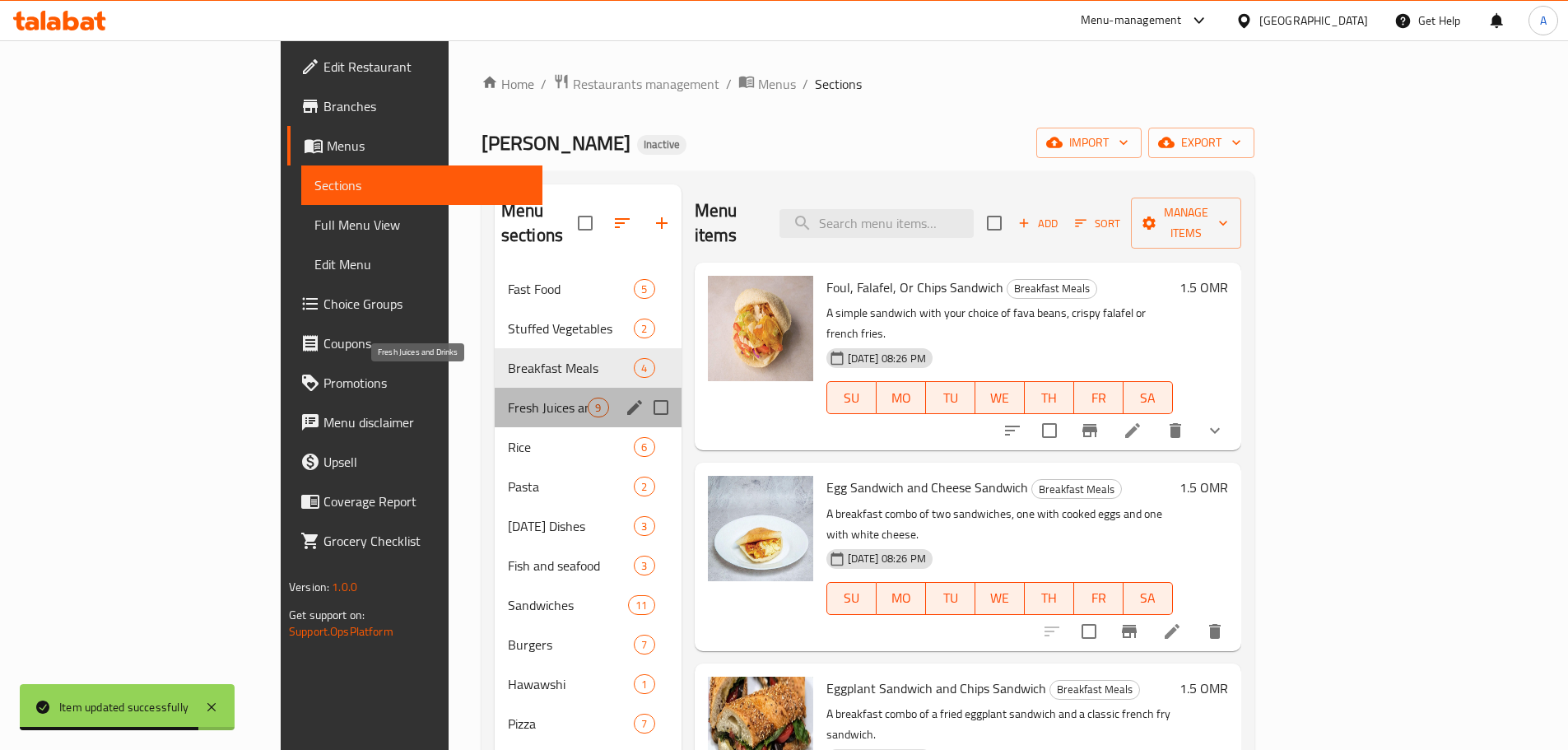
click at [508, 398] on span "Fresh Juices and Drinks" at bounding box center [548, 407] width 81 height 20
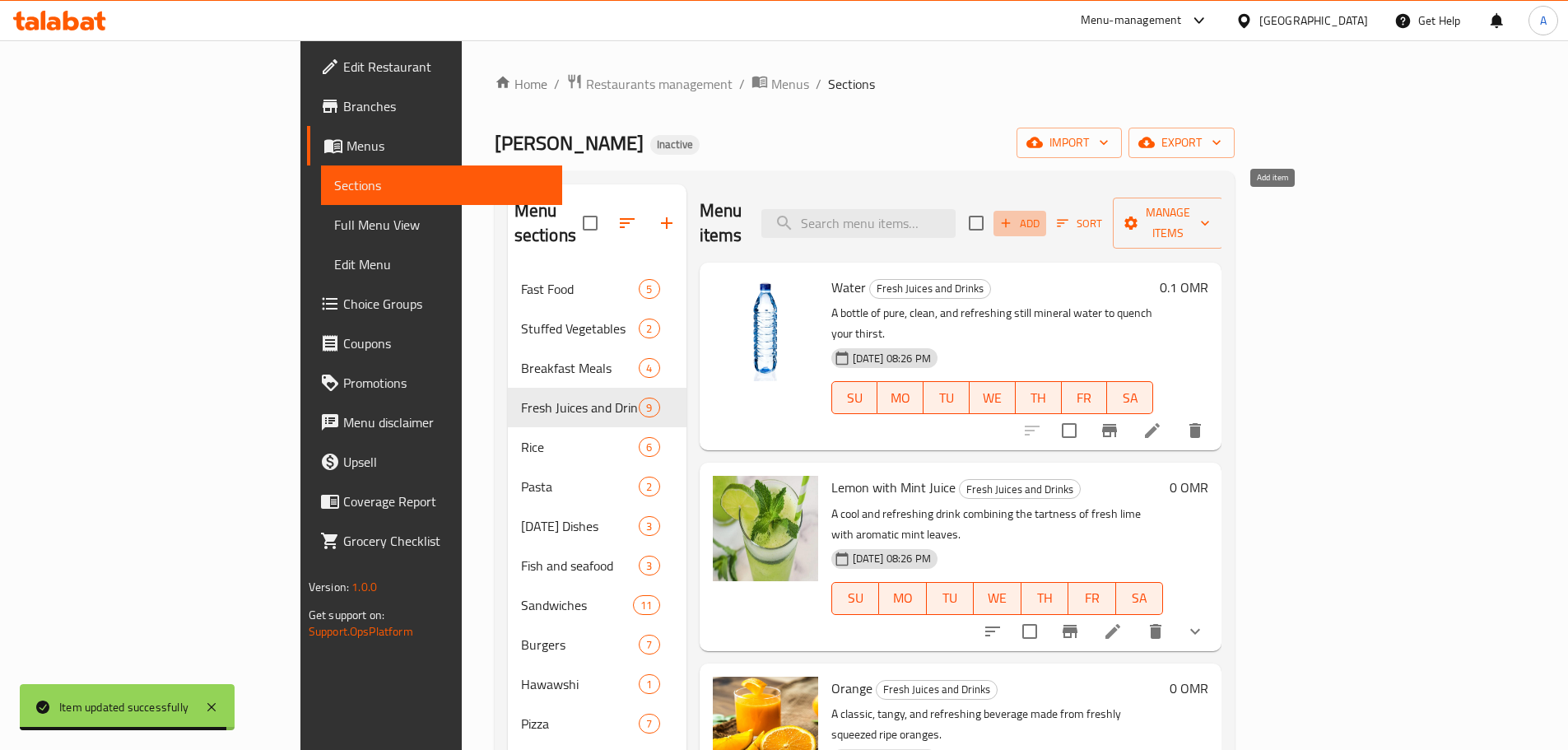
click at [1042, 214] on span "Add" at bounding box center [1020, 223] width 44 height 19
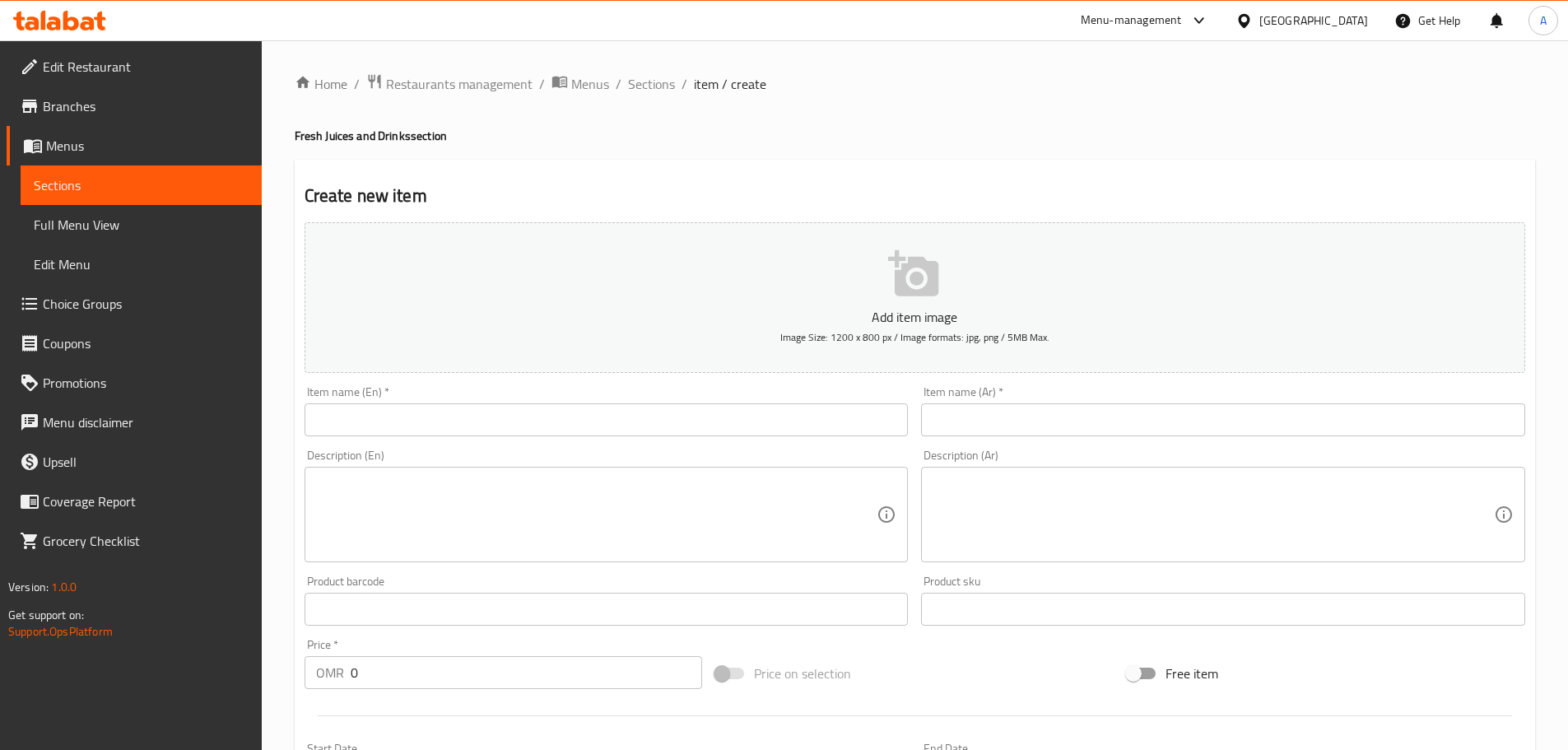
paste input "soft drink"
click at [795, 422] on input "text" at bounding box center [606, 420] width 604 height 33
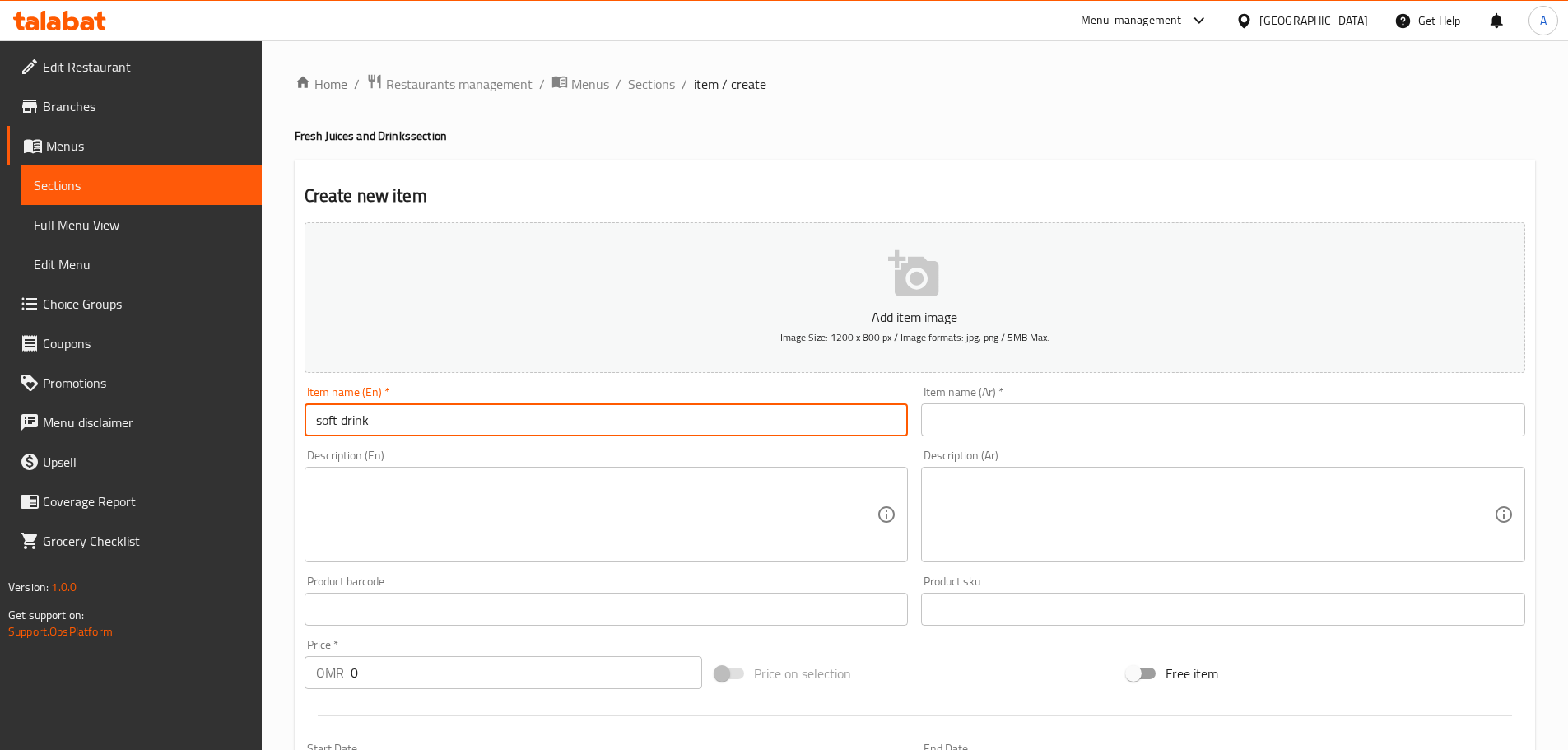
type input "soft drink"
click at [1000, 422] on input "text" at bounding box center [1223, 420] width 604 height 33
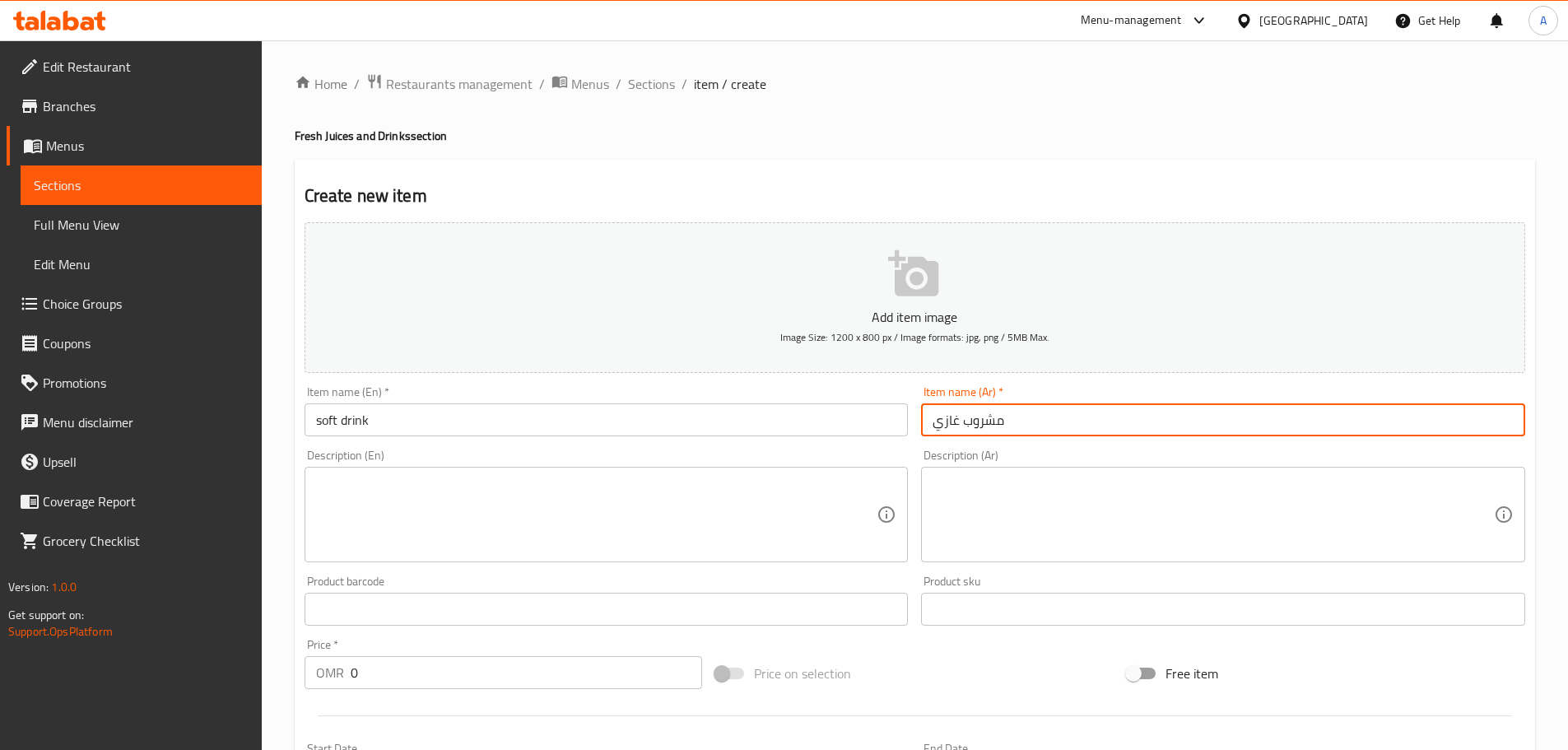
type input "مشروب غازي"
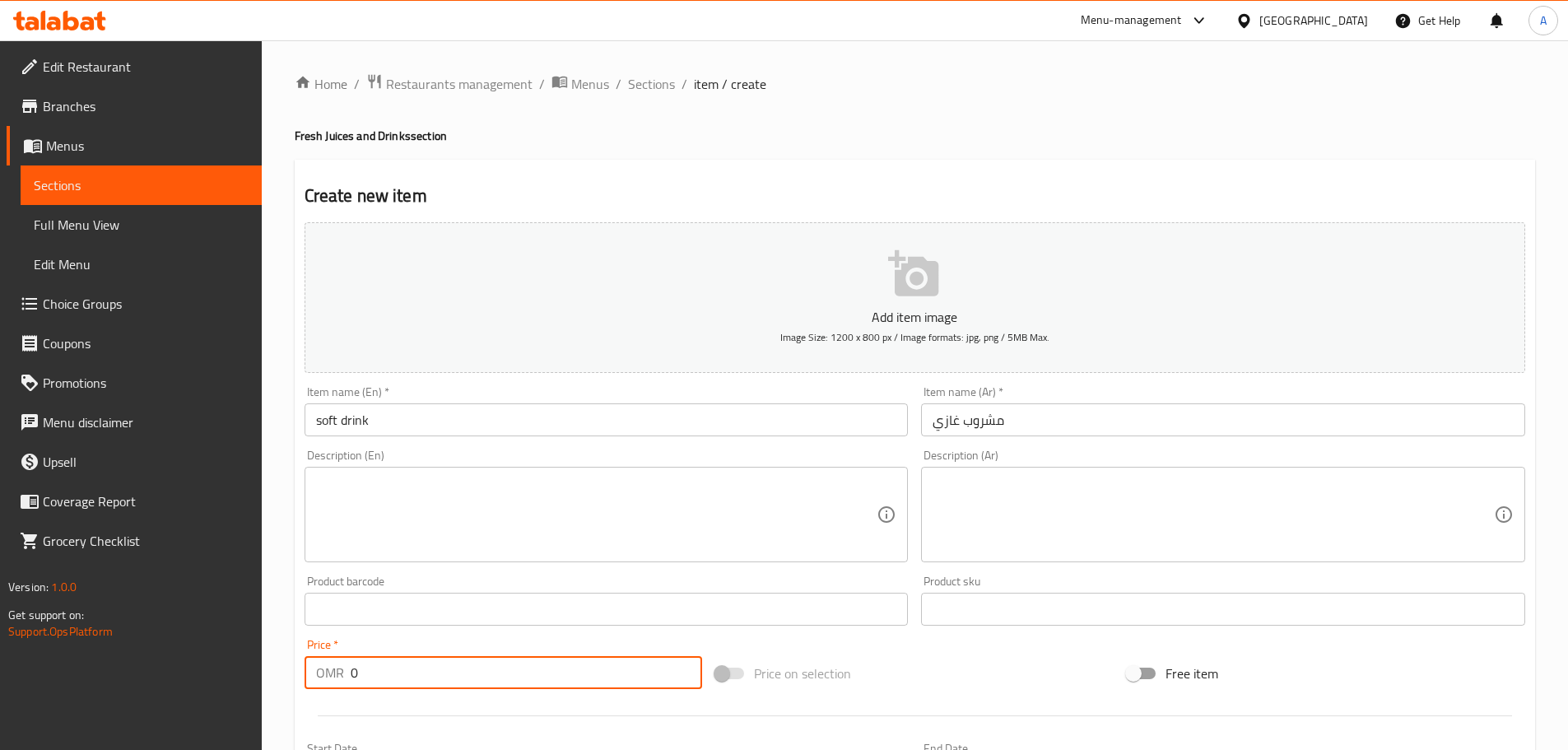
drag, startPoint x: 354, startPoint y: 666, endPoint x: 321, endPoint y: 662, distance: 33.2
click at [321, 662] on div "OMR 0 Price *" at bounding box center [504, 672] width 398 height 33
type input "0.3"
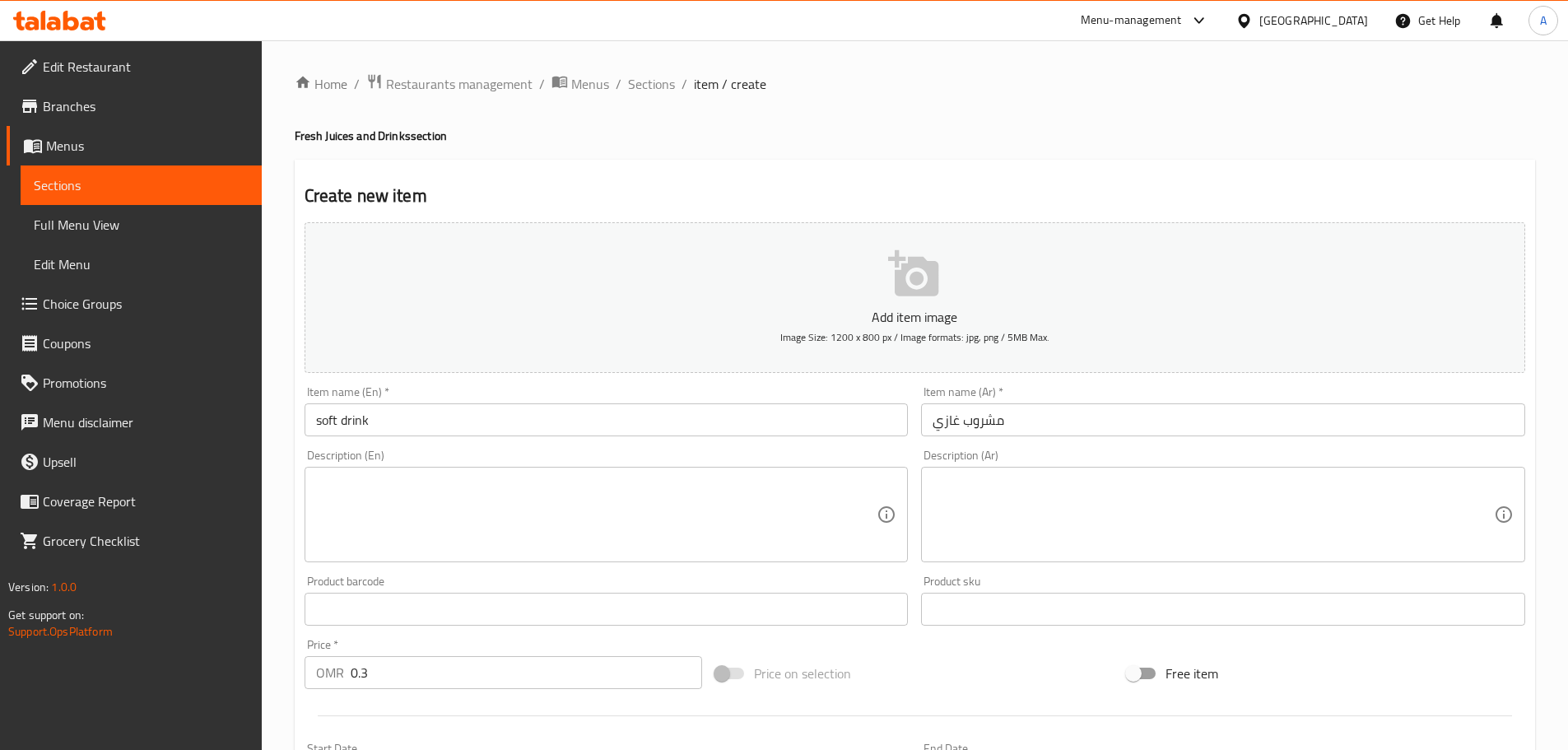
click at [936, 119] on div "Home / Restaurants management / Menus / Sections / item / create Fresh Juices a…" at bounding box center [915, 601] width 1241 height 1057
click at [941, 147] on div "Home / Restaurants management / Menus / Sections / item / create Fresh Juices a…" at bounding box center [915, 601] width 1241 height 1057
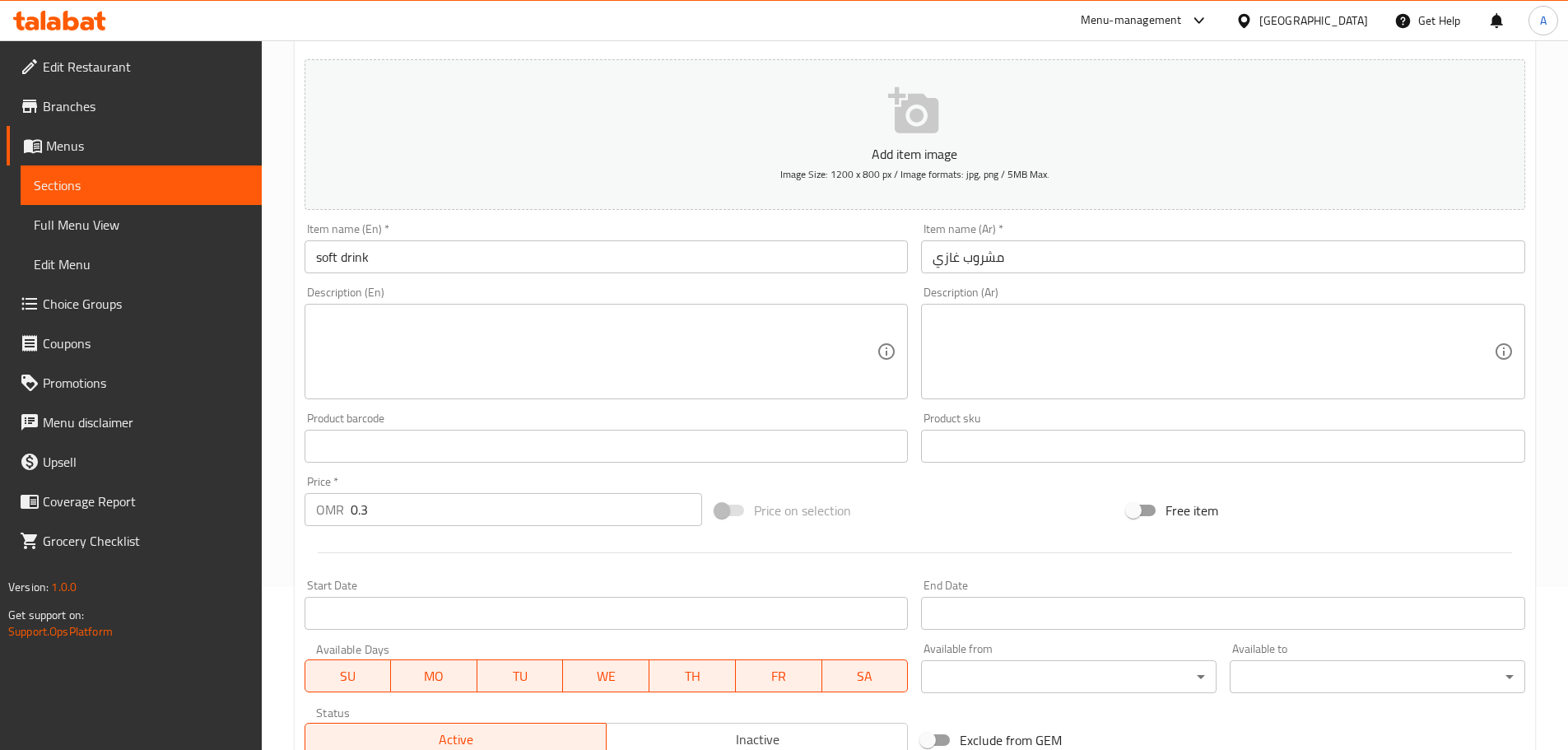
scroll to position [330, 0]
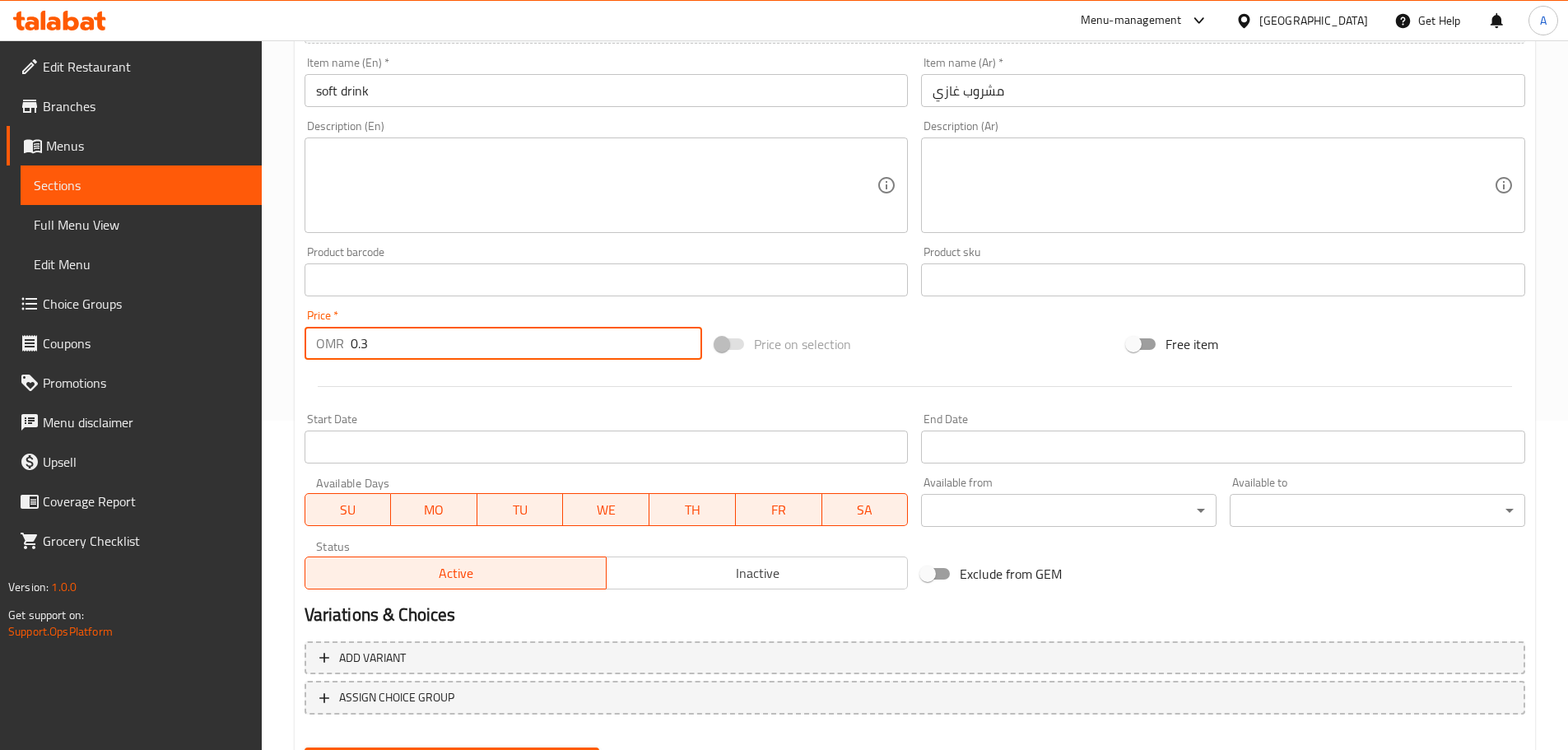
click at [464, 355] on input "0.3" at bounding box center [527, 343] width 353 height 33
click at [305, 747] on button "Create" at bounding box center [453, 763] width 296 height 31
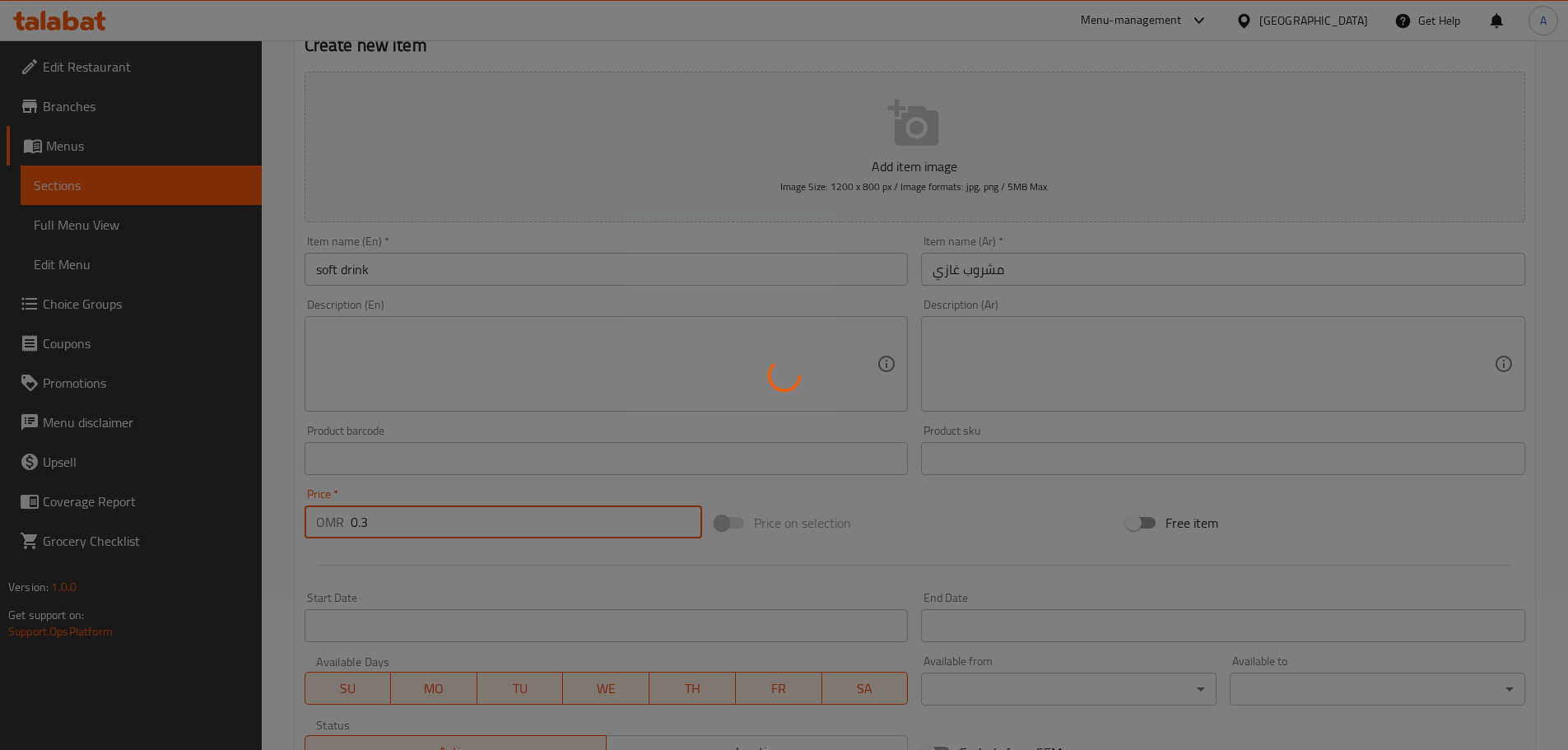
scroll to position [0, 0]
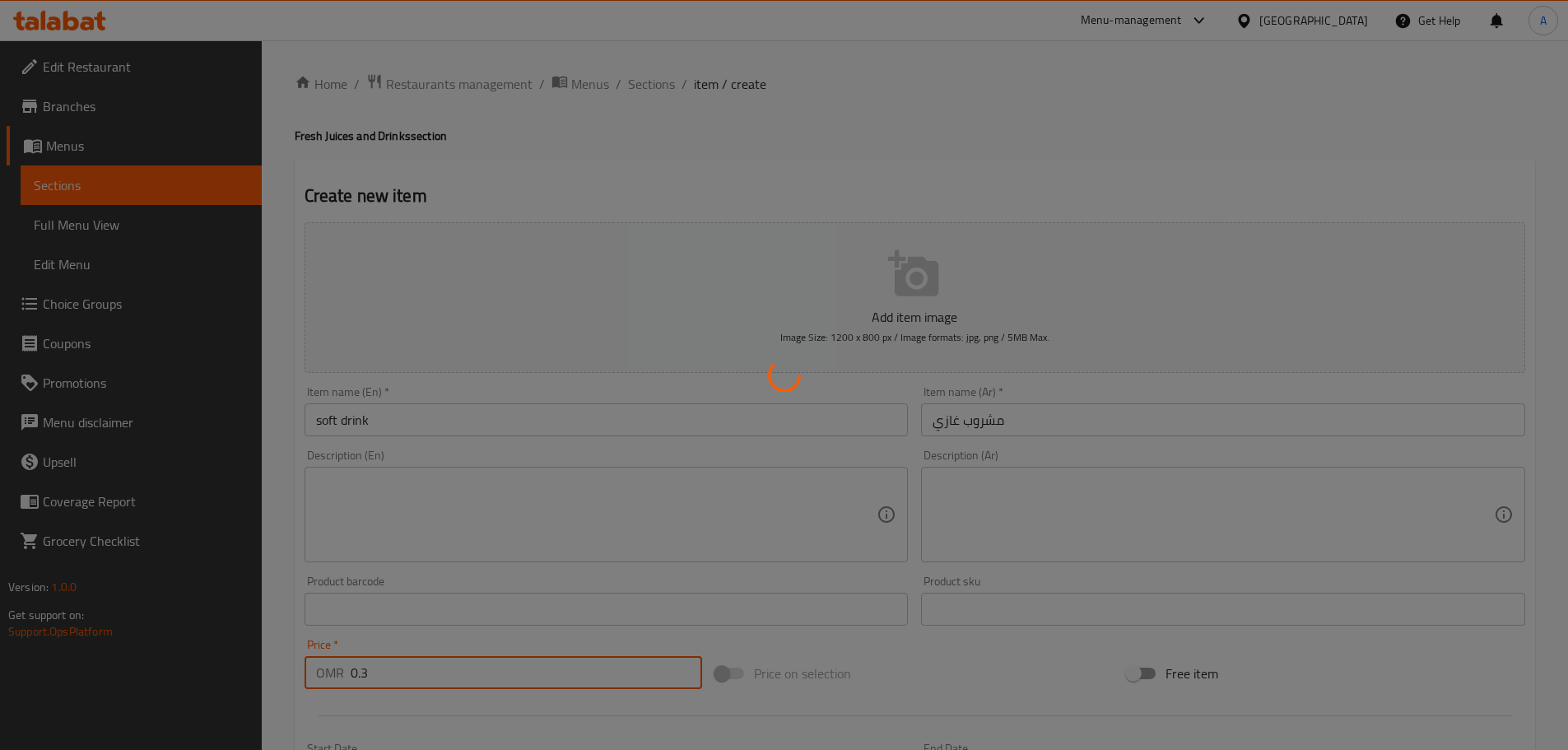
type input "0"
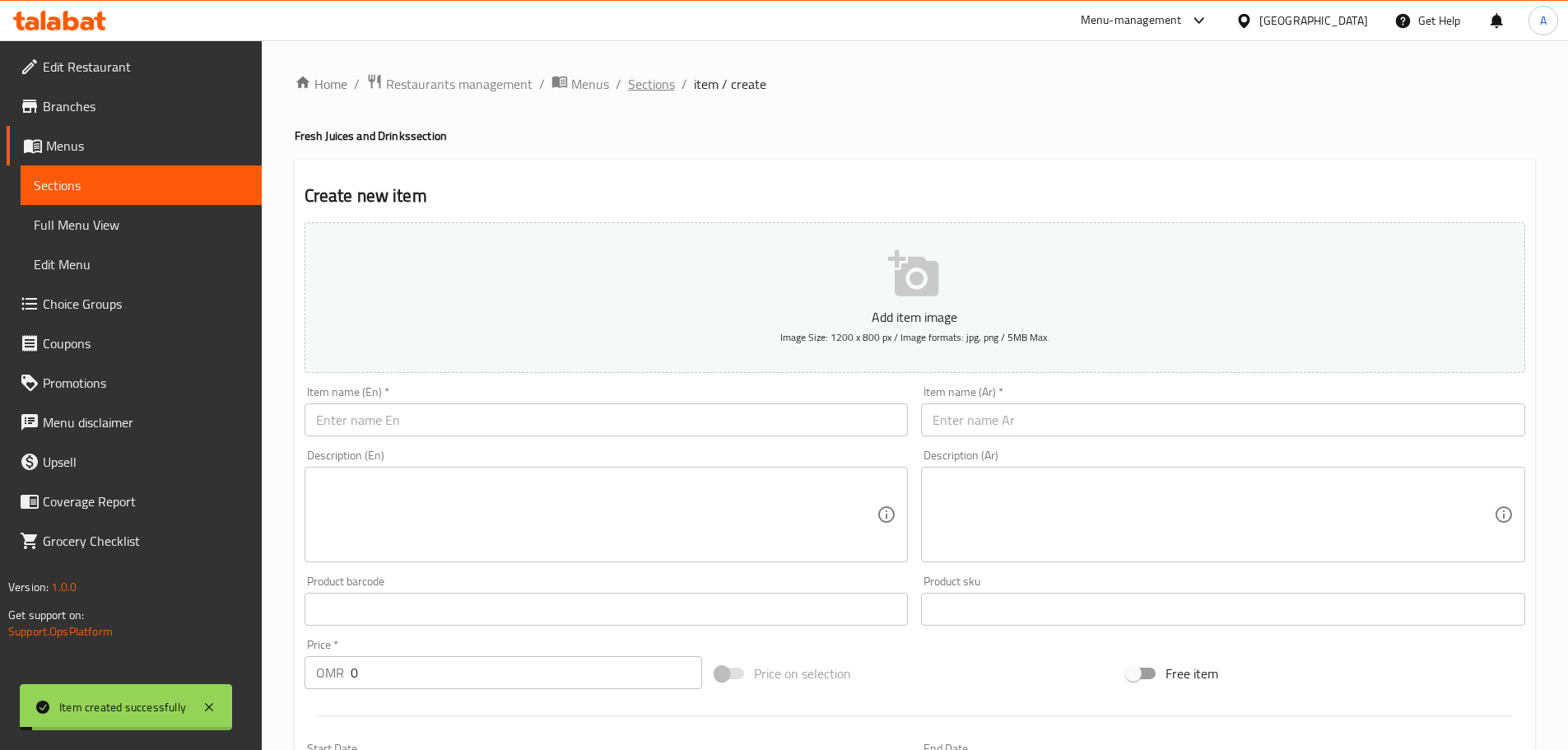
click at [647, 93] on span "Sections" at bounding box center [651, 83] width 47 height 20
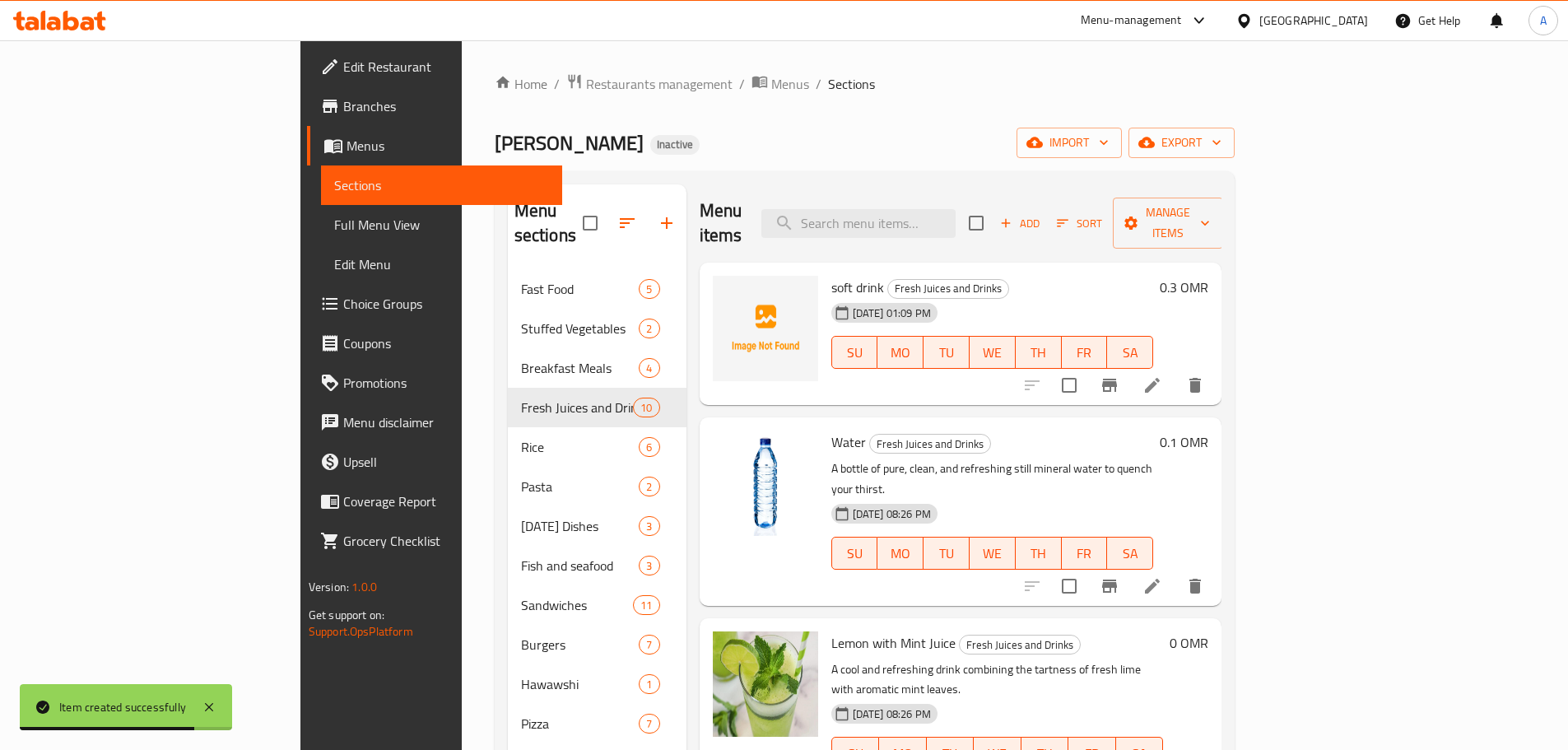
click at [776, 124] on div "Home / Restaurants management / Menus / Sections Ishraqa Al Buraimi Inactive im…" at bounding box center [864, 510] width 740 height 874
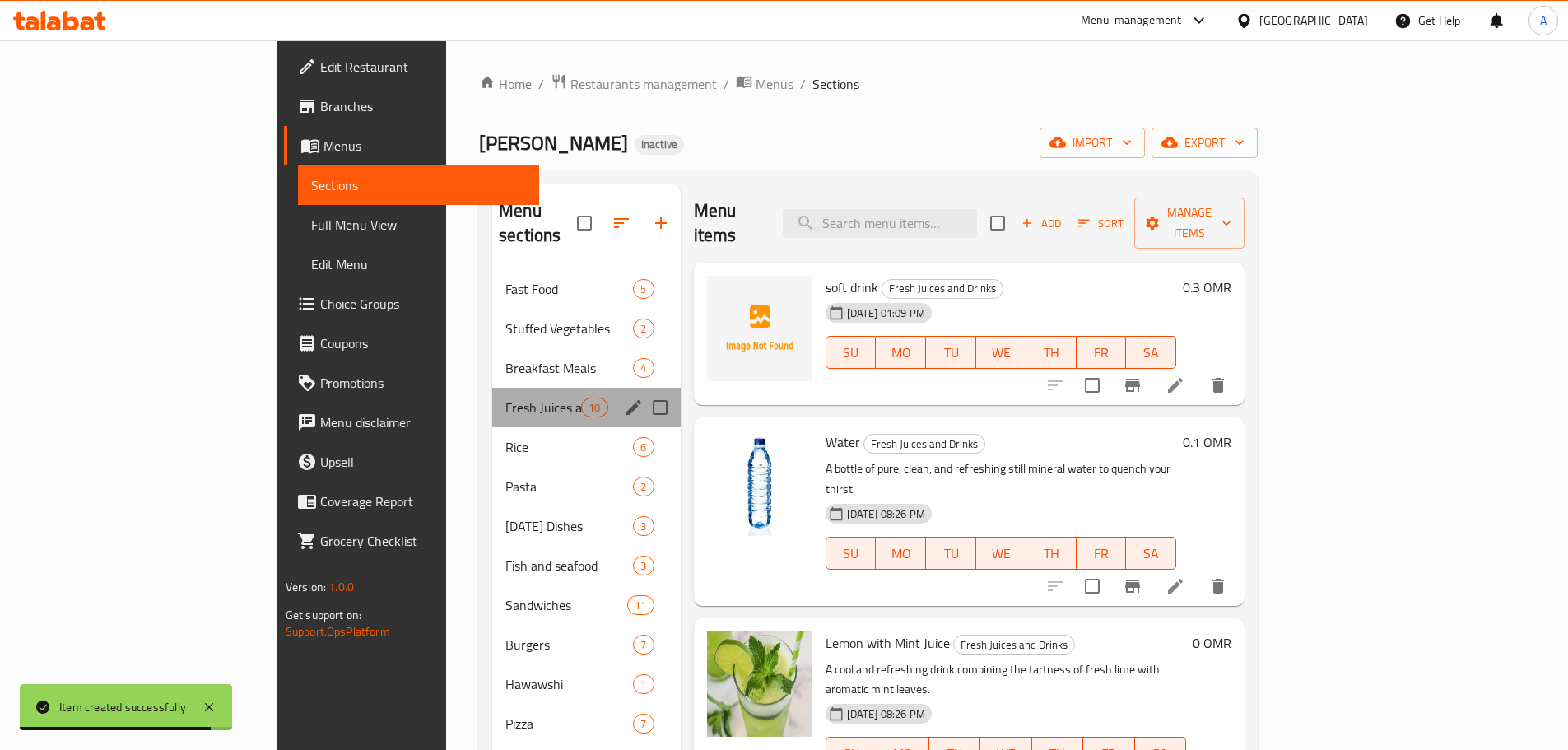
click at [505, 398] on span "Fresh Juices and Drinks" at bounding box center [543, 407] width 76 height 20
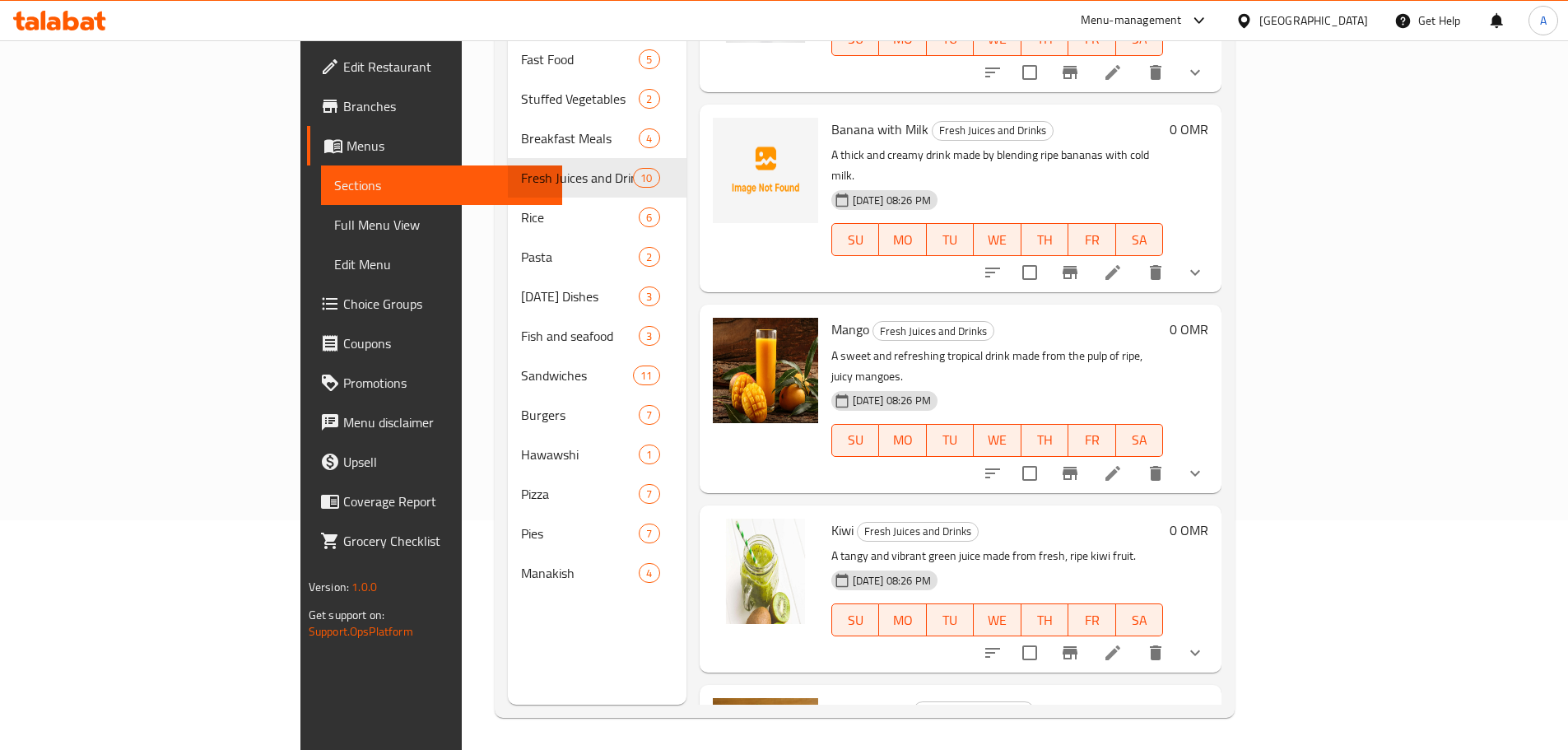
scroll to position [230, 0]
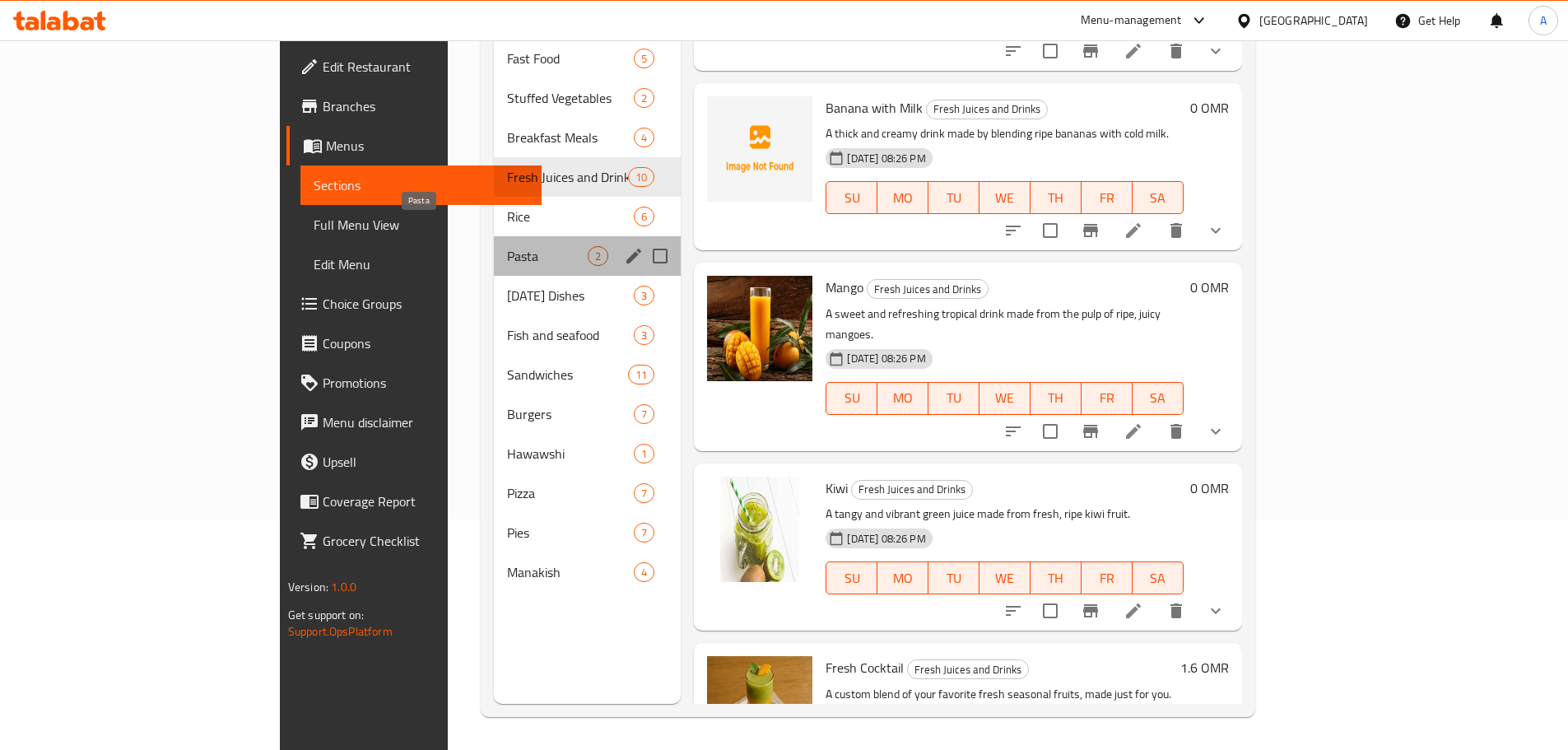
click at [507, 246] on span "Pasta" at bounding box center [547, 256] width 81 height 20
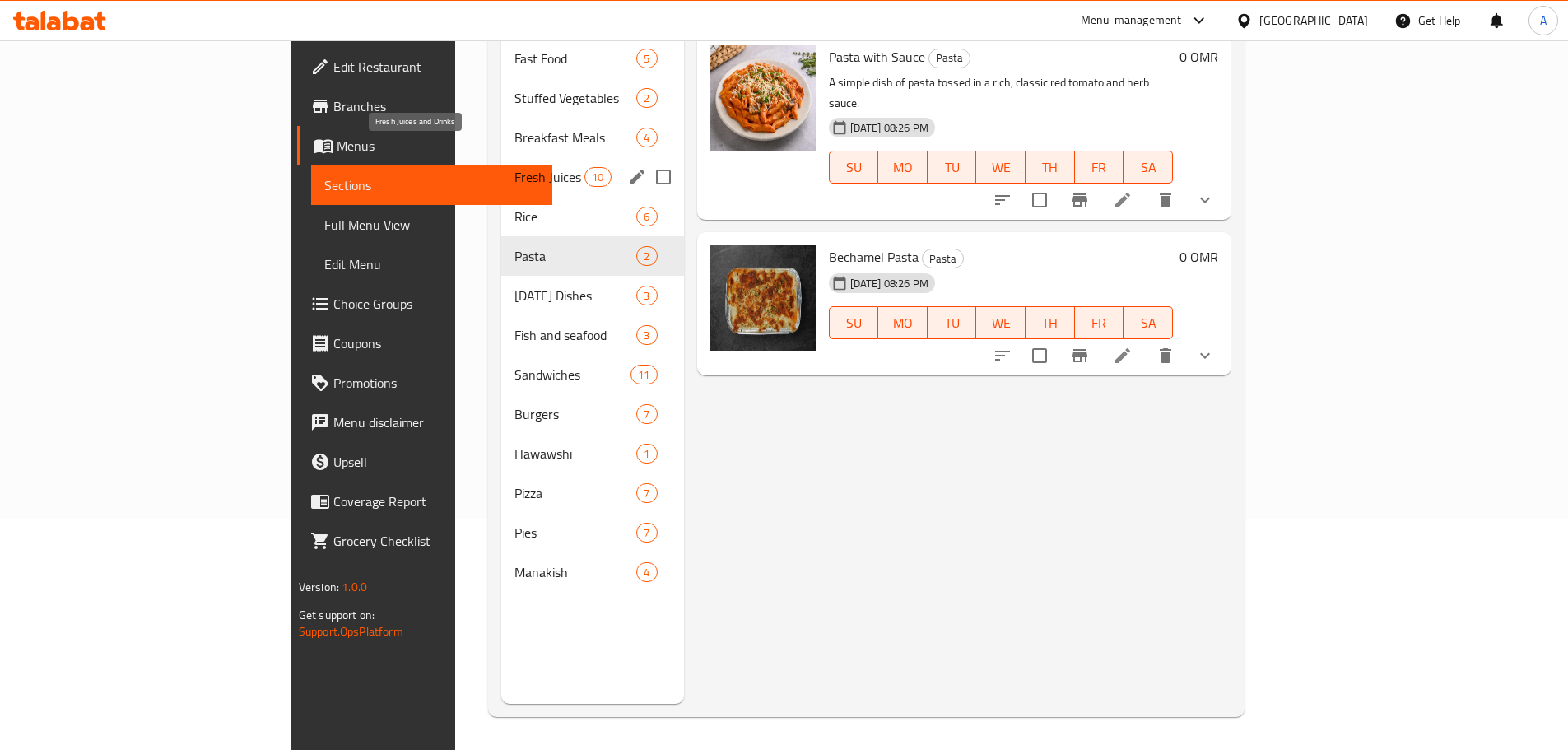
click at [515, 167] on span "Fresh Juices and Drinks" at bounding box center [550, 177] width 70 height 20
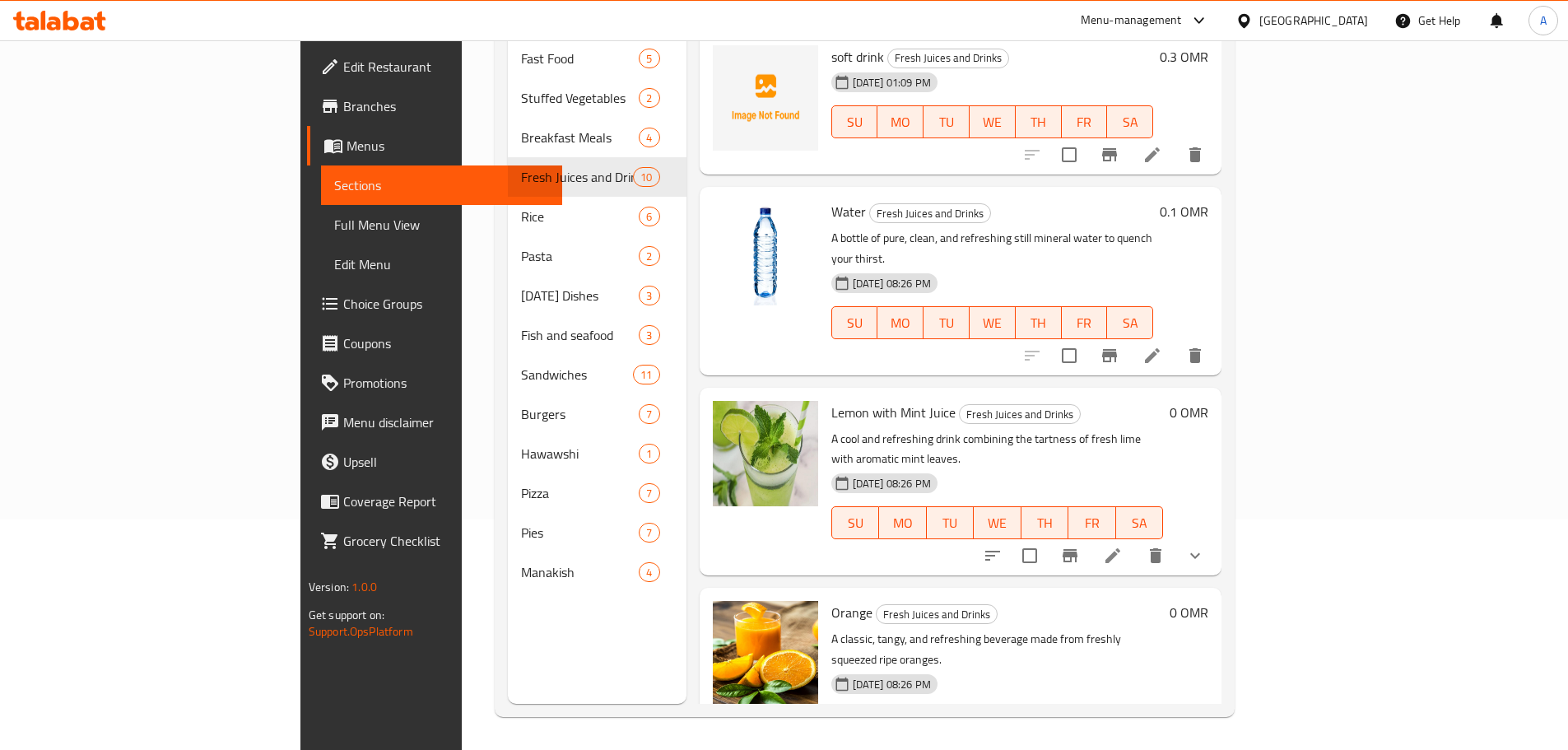
scroll to position [330, 0]
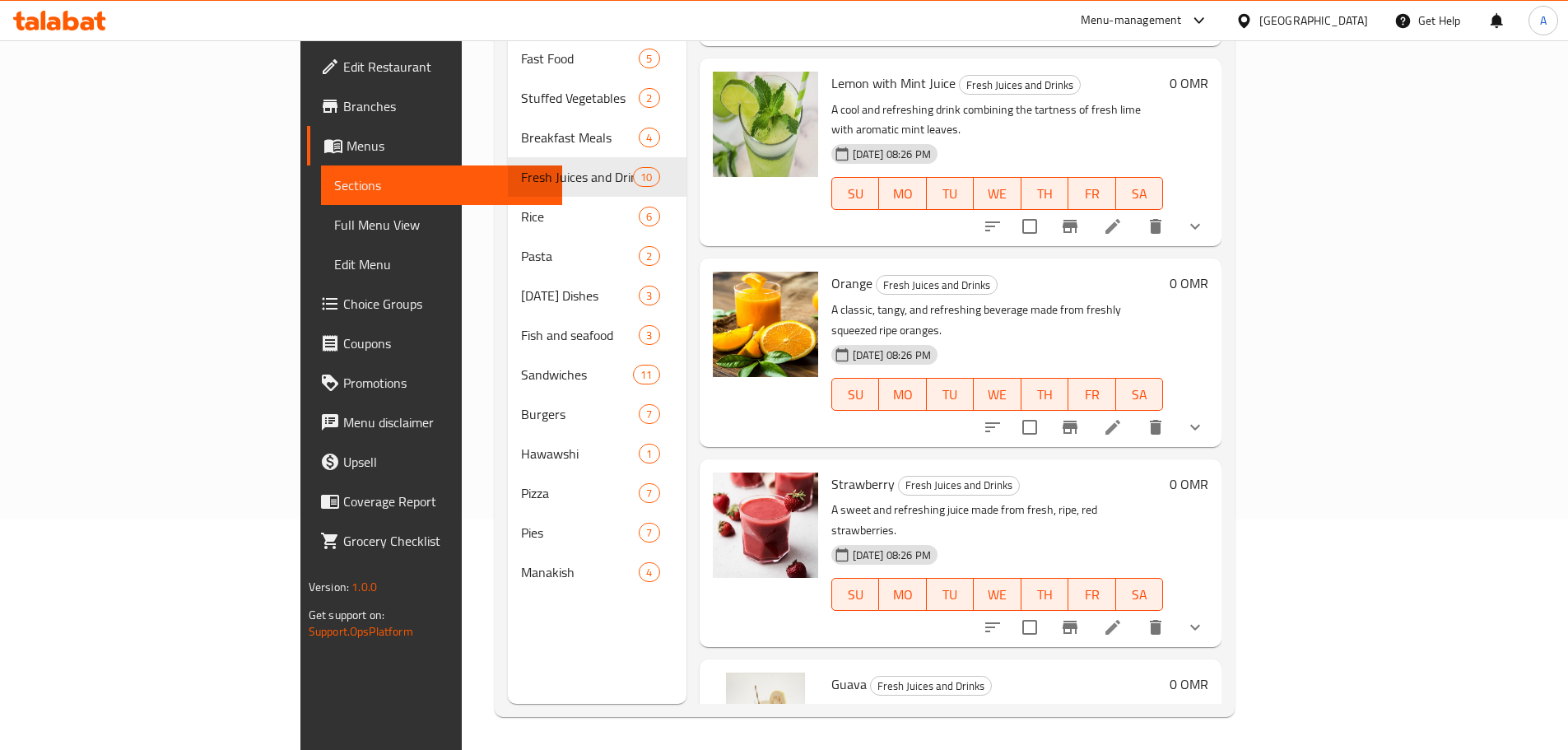
click at [1136, 413] on li at bounding box center [1113, 427] width 46 height 30
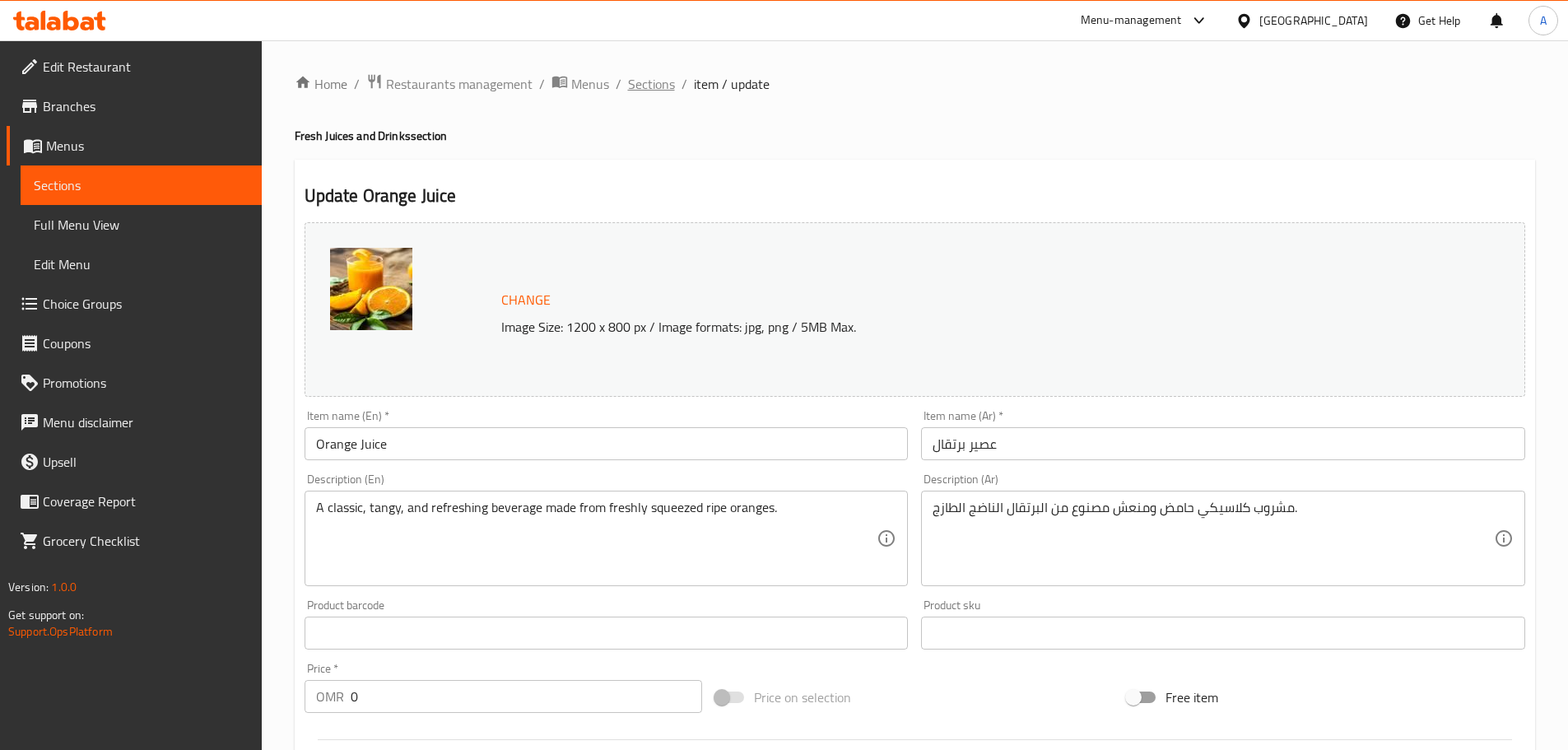
click at [647, 89] on span "Sections" at bounding box center [651, 83] width 47 height 20
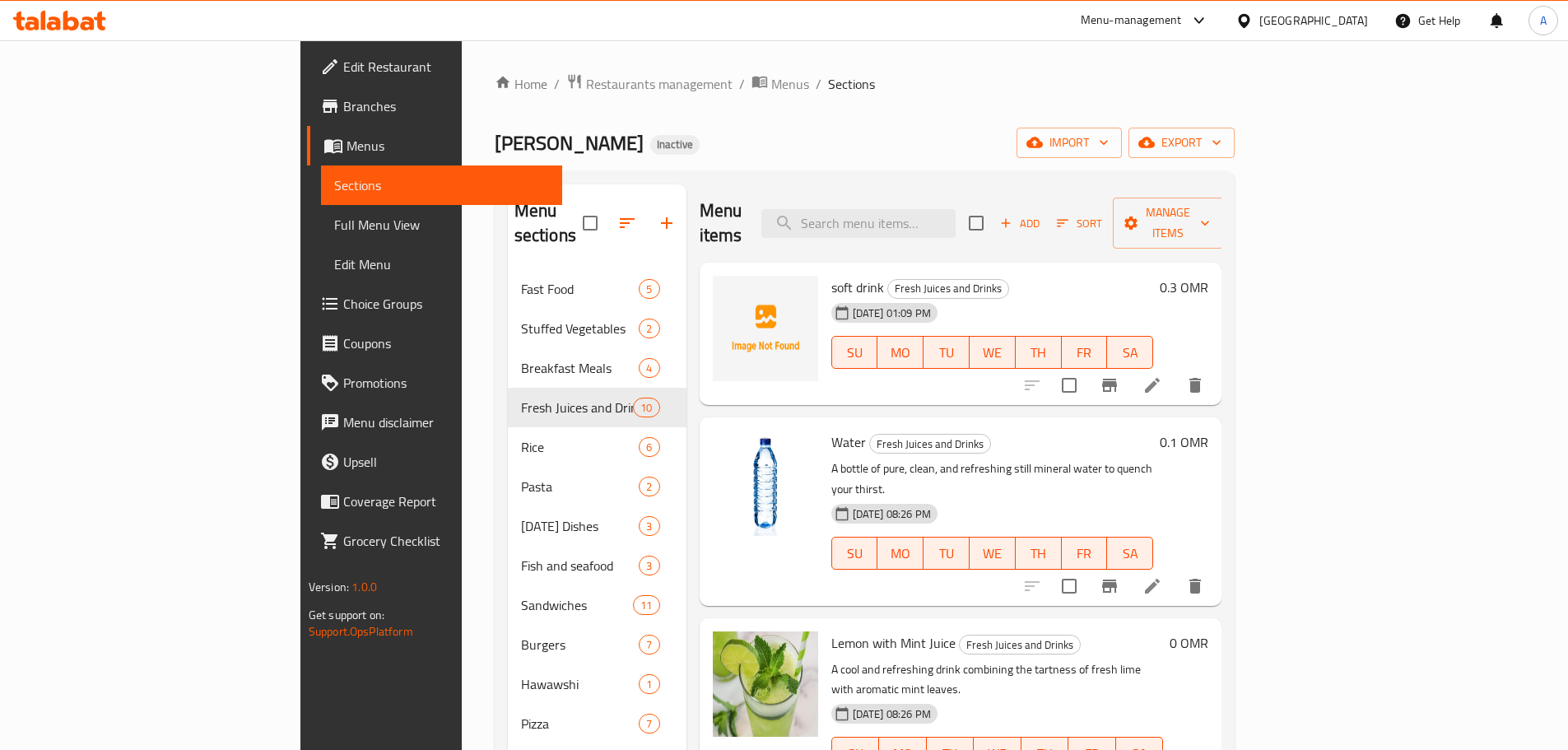
click at [757, 129] on div "Ishraqa Al Buraimi Inactive import export" at bounding box center [864, 143] width 740 height 31
click at [908, 139] on div "Ishraqa Al Buraimi Inactive import export" at bounding box center [864, 143] width 740 height 31
click at [334, 221] on span "Full Menu View" at bounding box center [441, 224] width 215 height 20
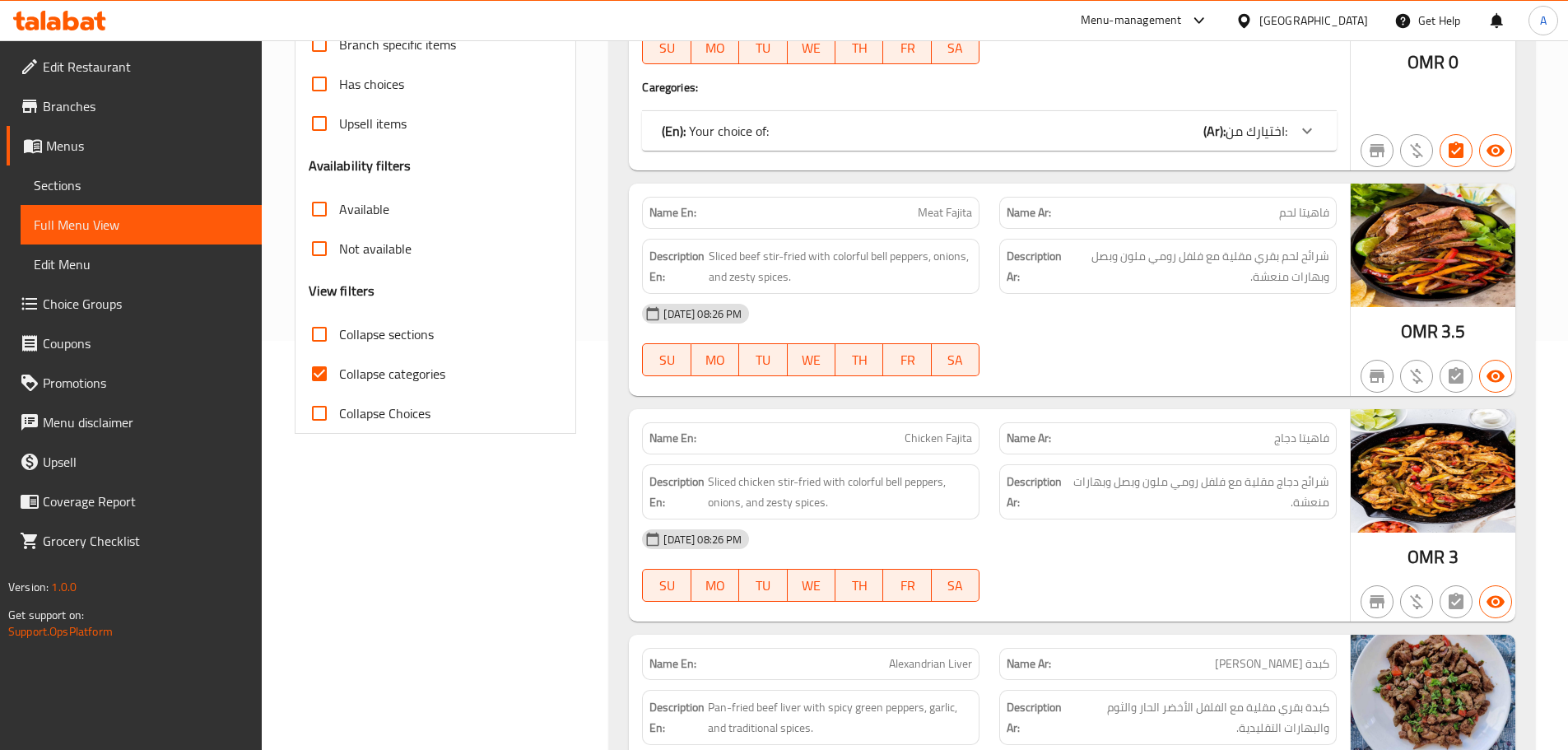
scroll to position [412, 0]
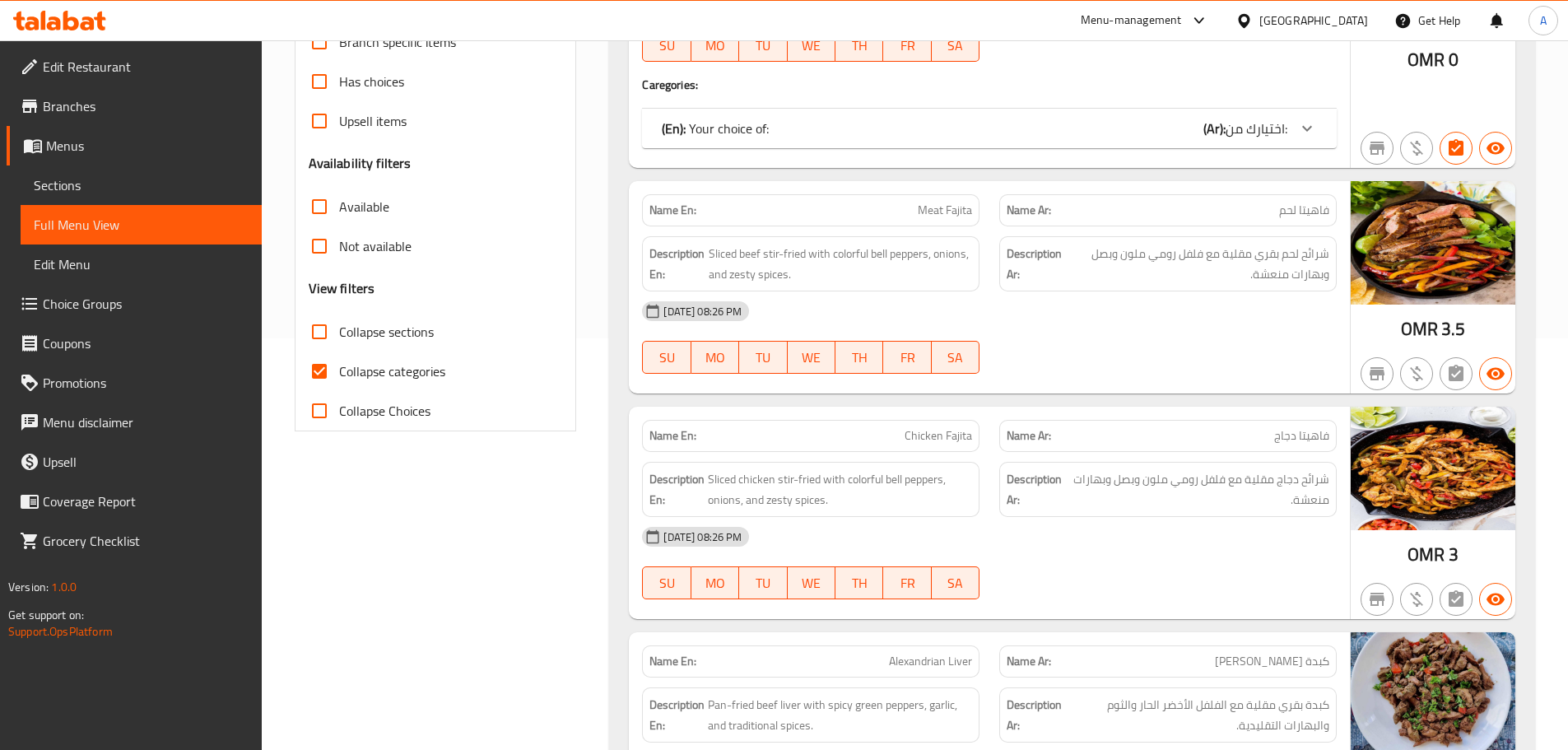
click at [322, 375] on input "Collapse categories" at bounding box center [319, 371] width 40 height 40
checkbox input "false"
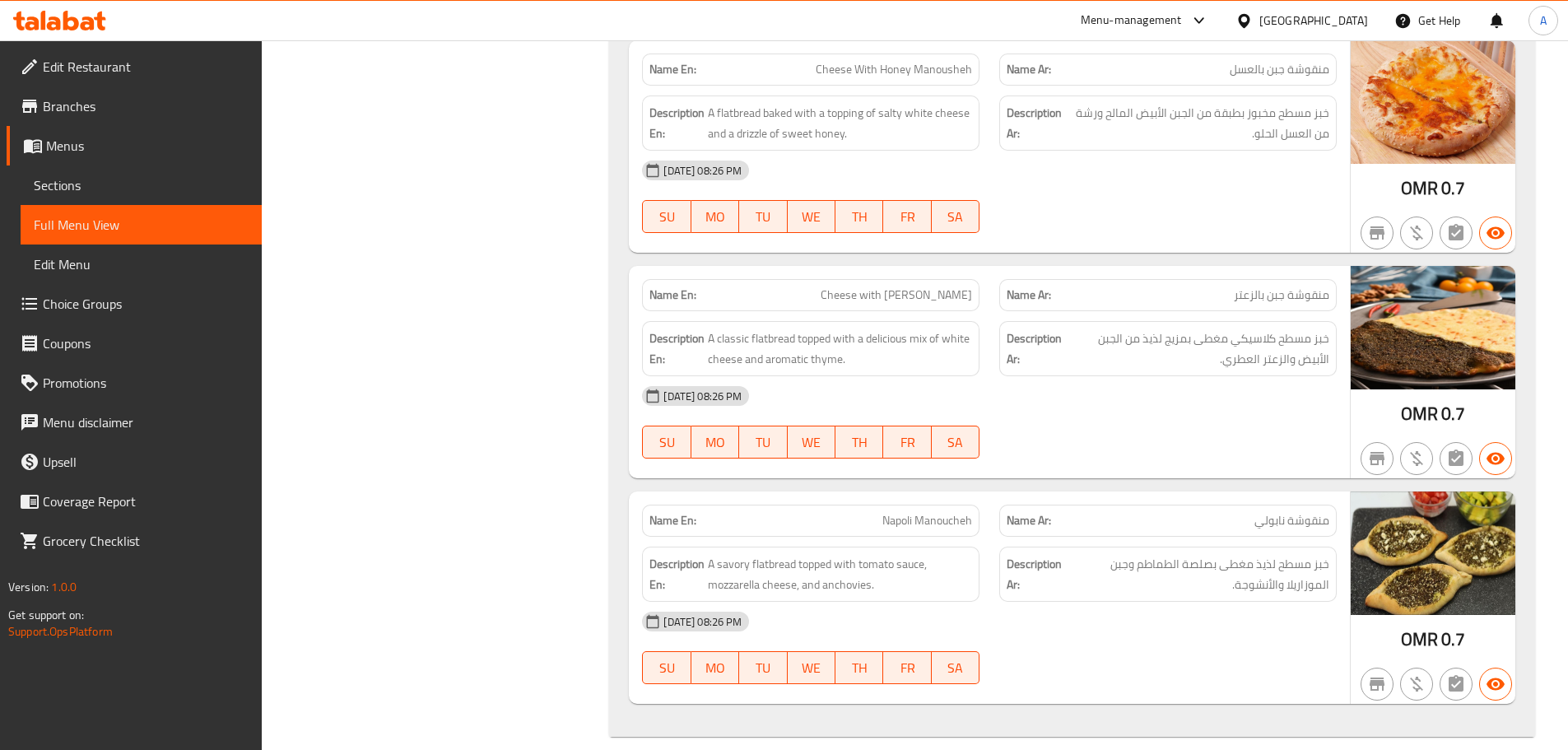
scroll to position [0, 0]
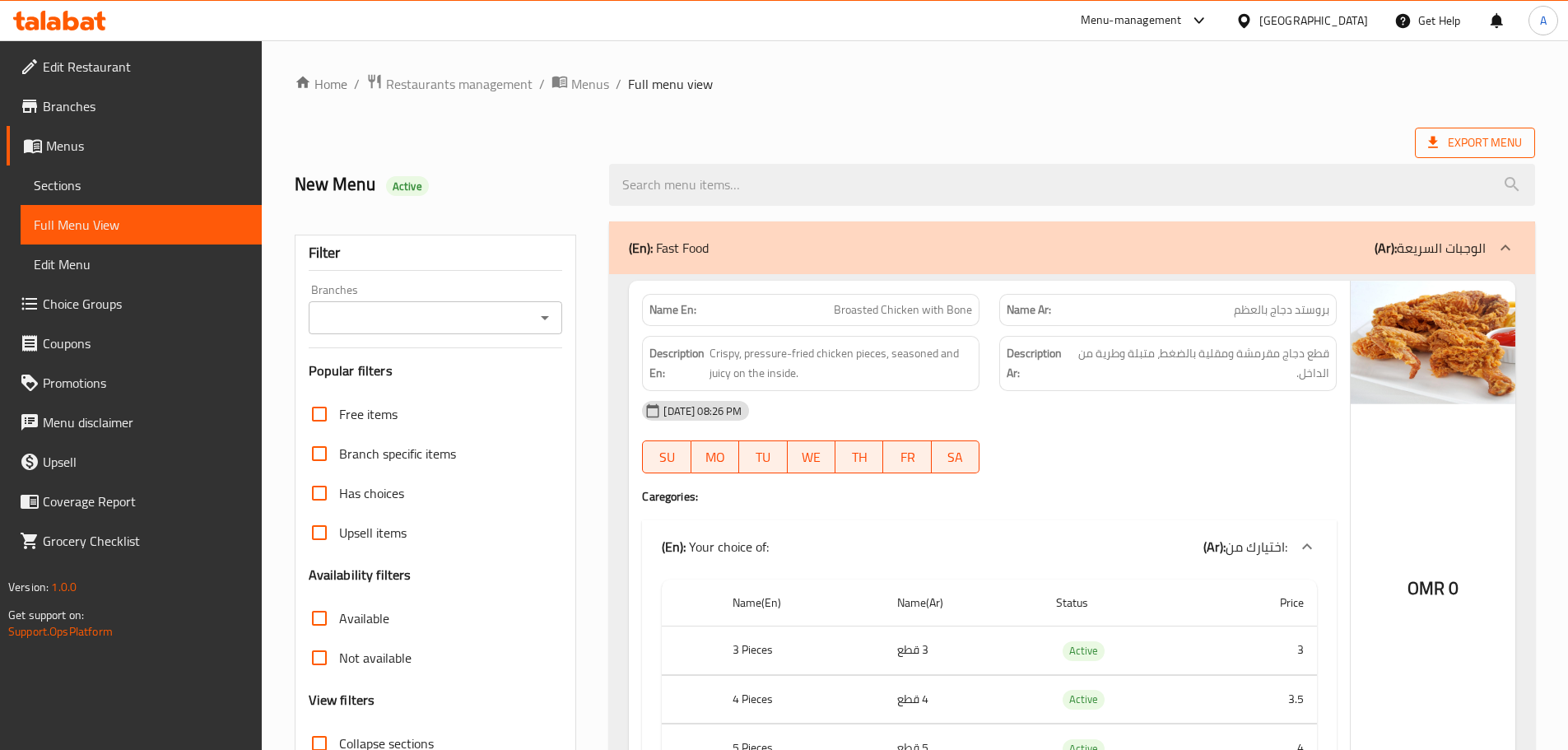
click at [1461, 144] on span "Export Menu" at bounding box center [1475, 143] width 93 height 20
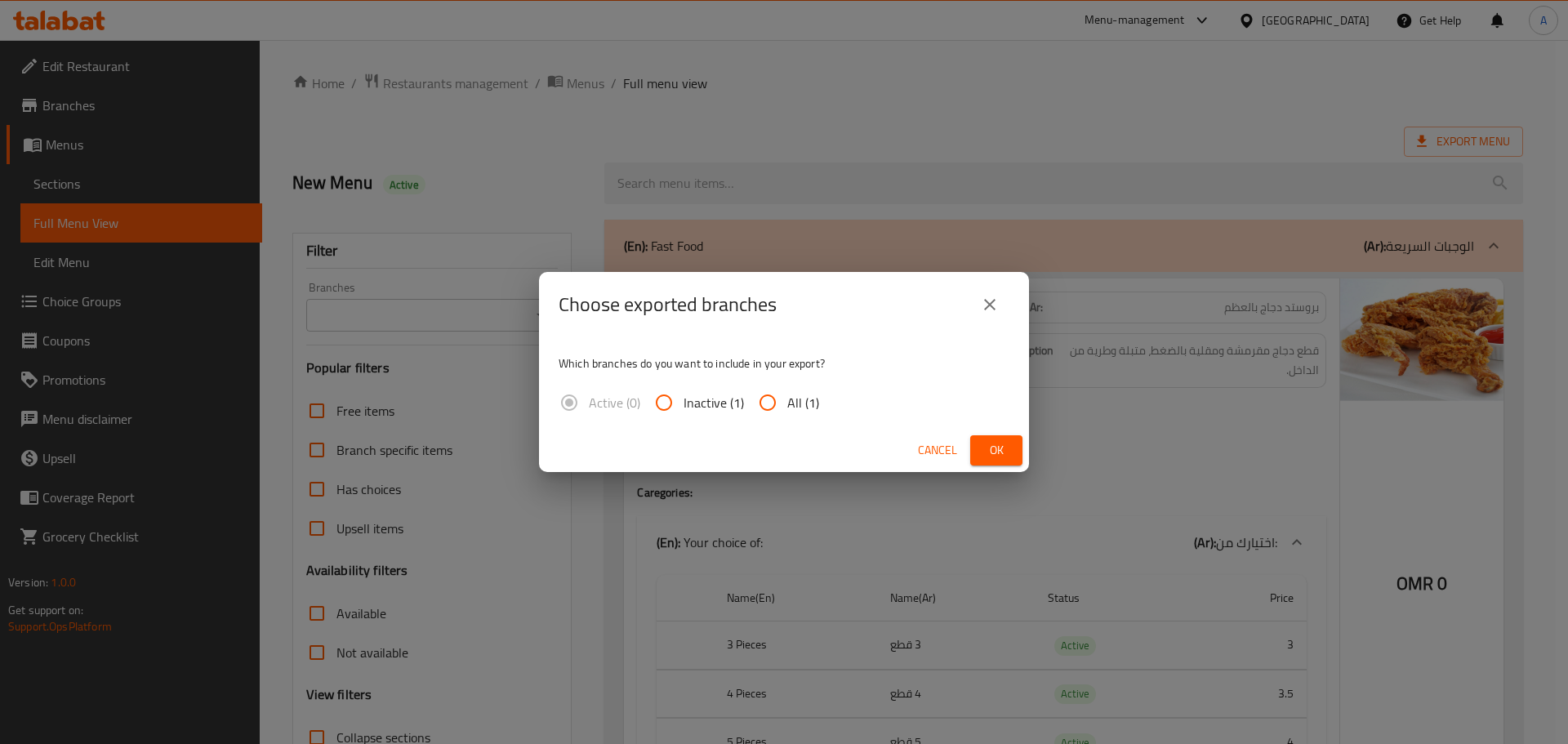
click at [808, 411] on span "All (1)" at bounding box center [803, 402] width 32 height 19
click at [787, 411] on input "All (1)" at bounding box center [768, 403] width 40 height 40
radio input "true"
click at [1005, 439] on button "Ok" at bounding box center [996, 451] width 52 height 30
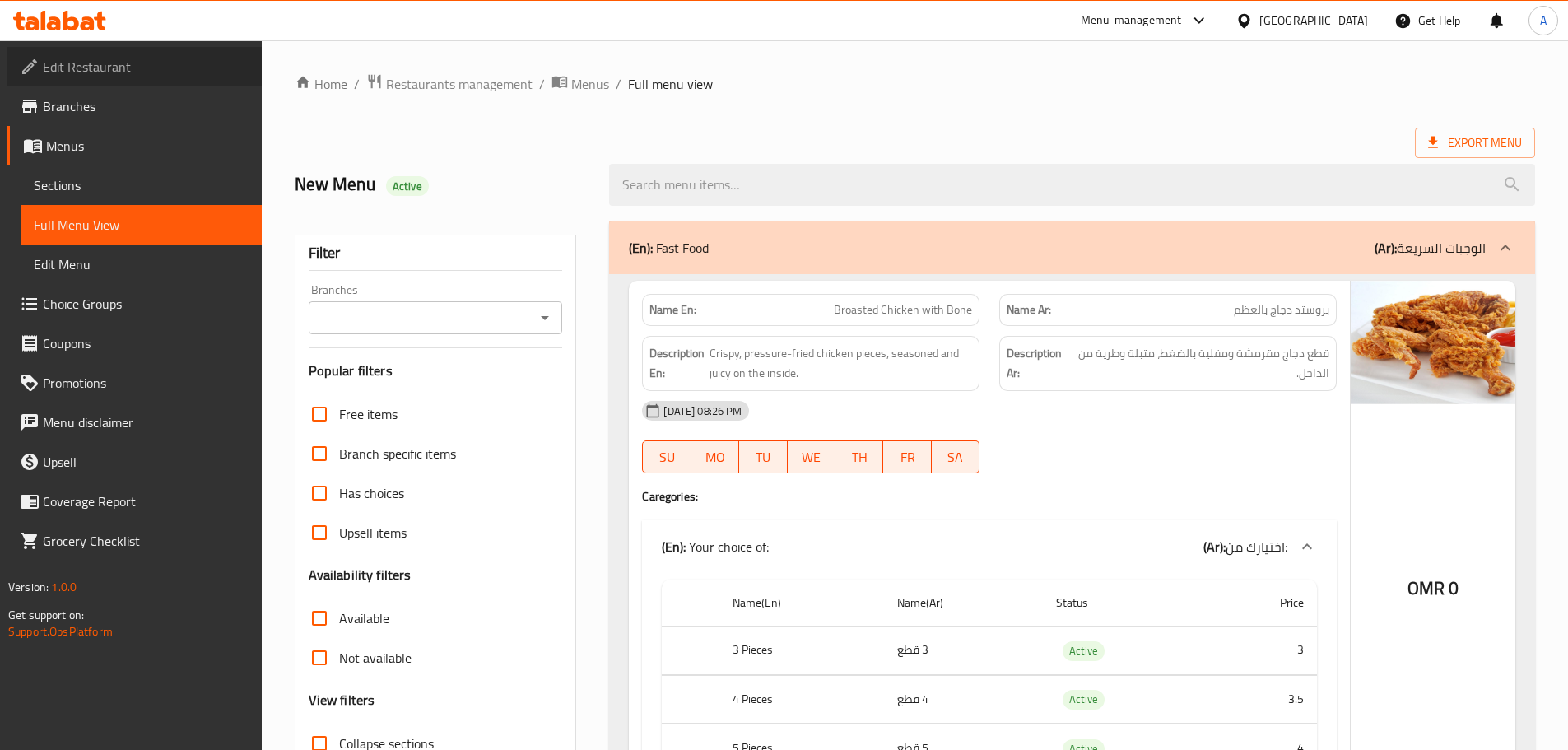
click at [97, 65] on span "Edit Restaurant" at bounding box center [145, 66] width 206 height 20
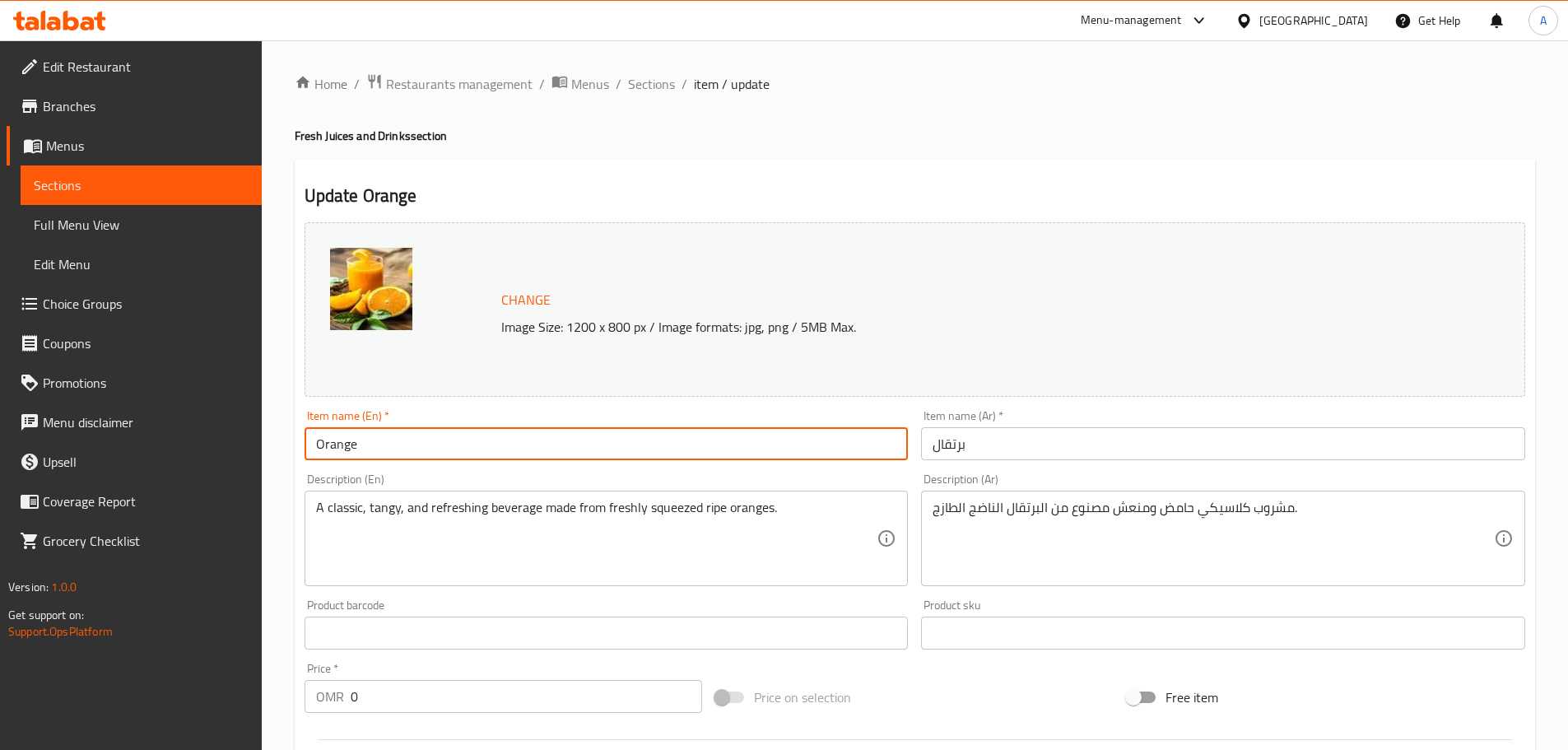
click at [493, 448] on input "Orange" at bounding box center [606, 443] width 604 height 33
click at [372, 443] on input "Orange Juice" at bounding box center [606, 443] width 604 height 33
type input "Orange Juice"
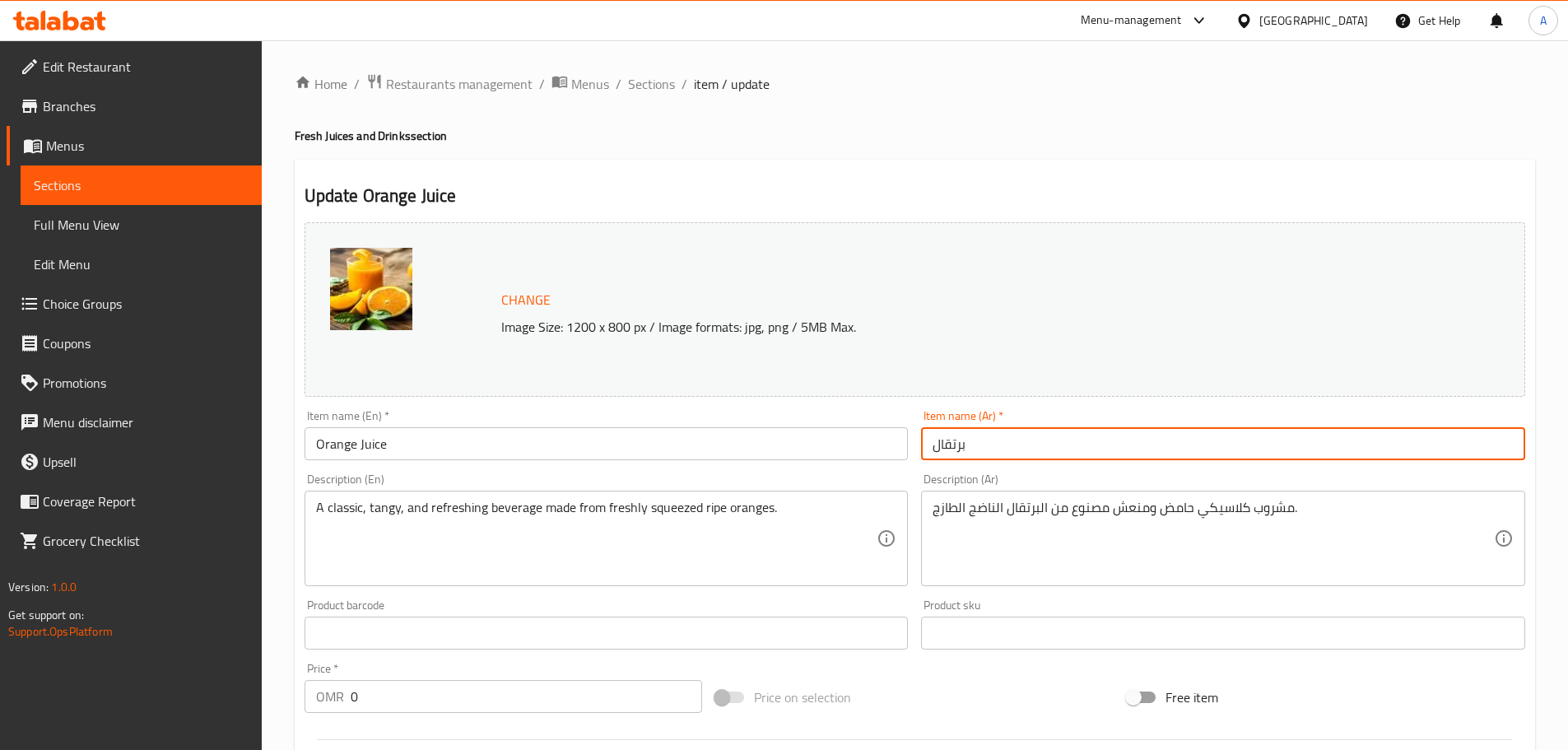
click at [949, 441] on input "برتقال" at bounding box center [1223, 443] width 604 height 33
paste input "برتقال"
type input "عصير برتقال"
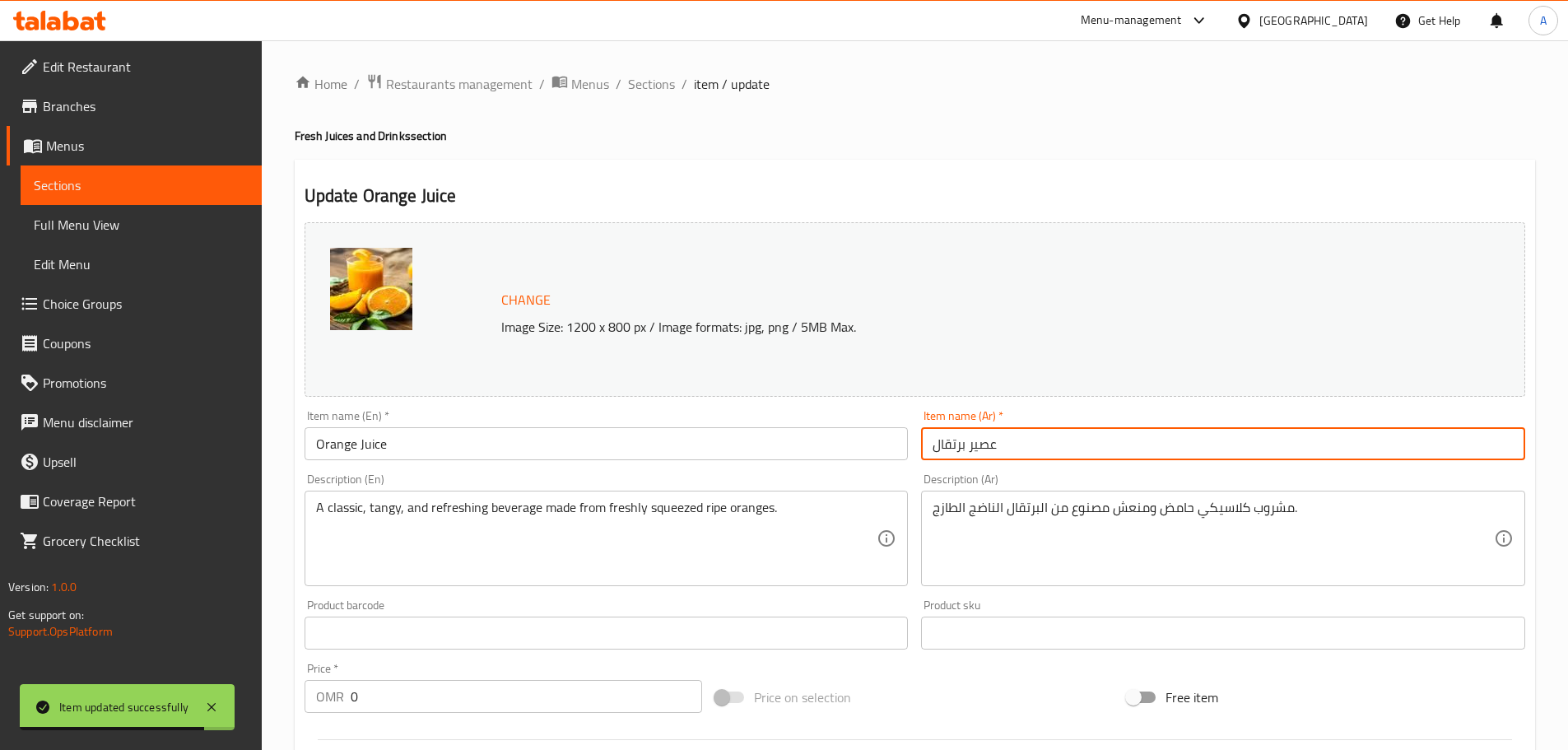
click at [334, 205] on h2 "Update Orange Juice" at bounding box center [915, 195] width 1221 height 25
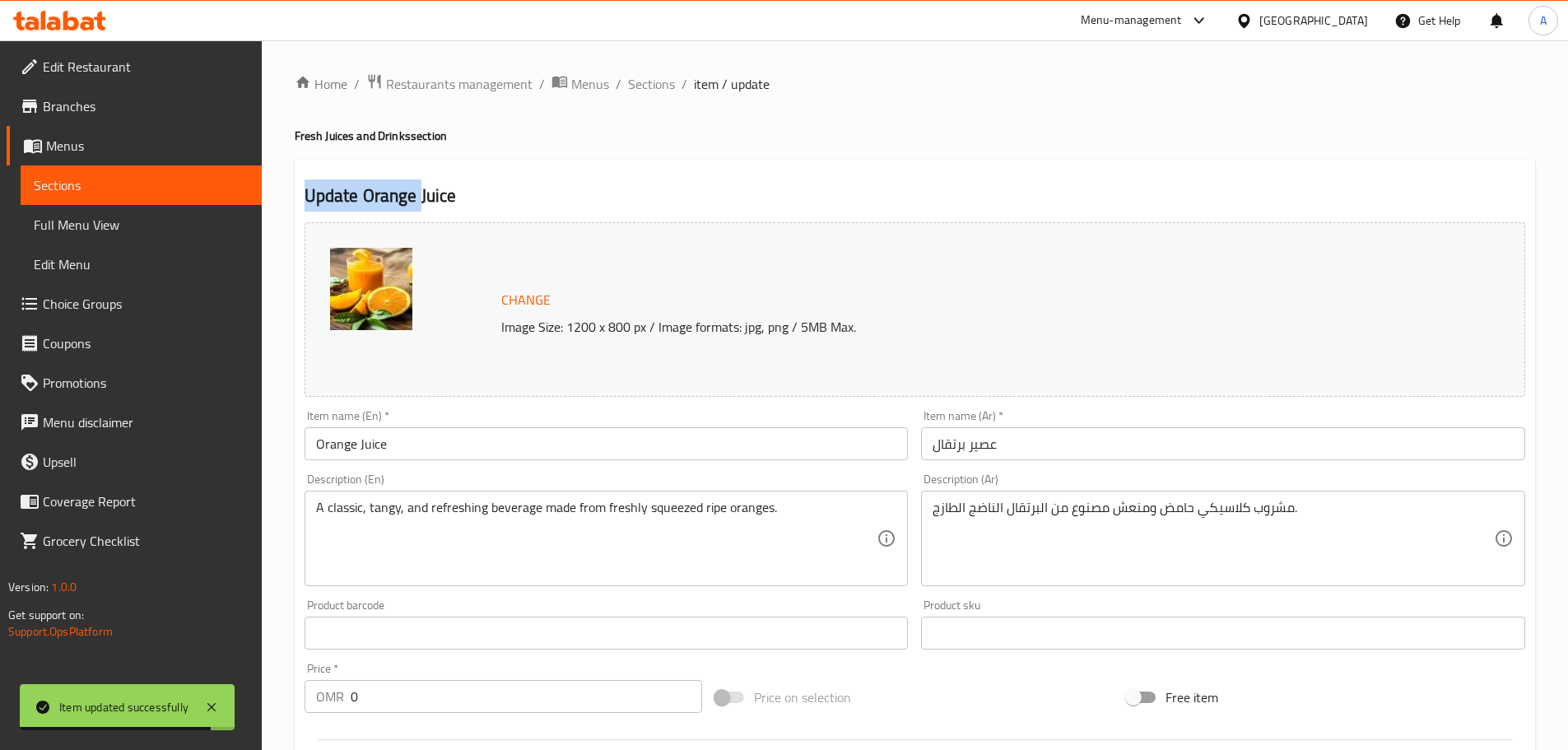
drag, startPoint x: 334, startPoint y: 205, endPoint x: 418, endPoint y: 205, distance: 84.0
click at [416, 205] on h2 "Update Orange Juice" at bounding box center [915, 195] width 1221 height 25
click at [433, 200] on h2 "Update Orange Juice" at bounding box center [915, 195] width 1221 height 25
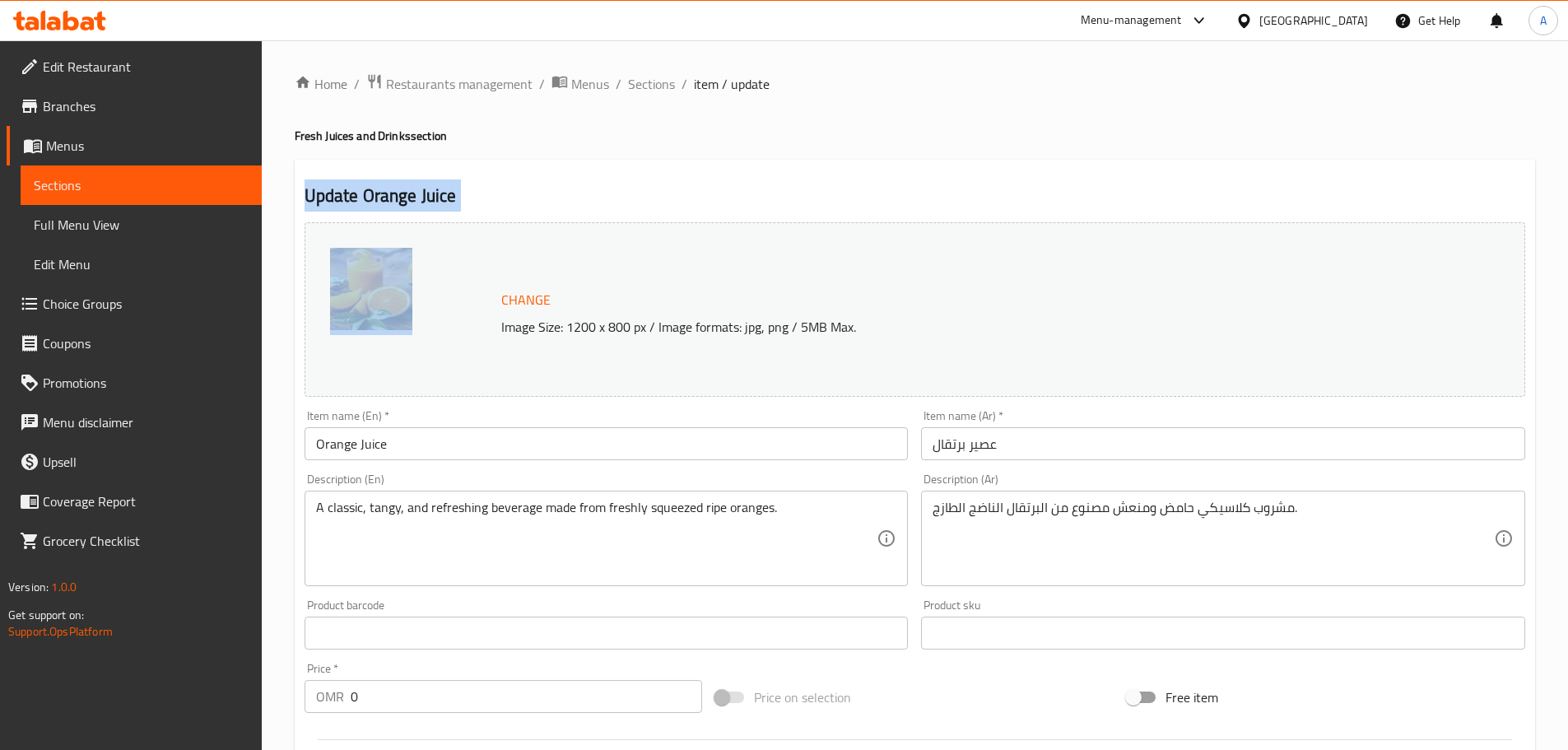
click at [552, 198] on h2 "Update Orange Juice" at bounding box center [915, 195] width 1221 height 25
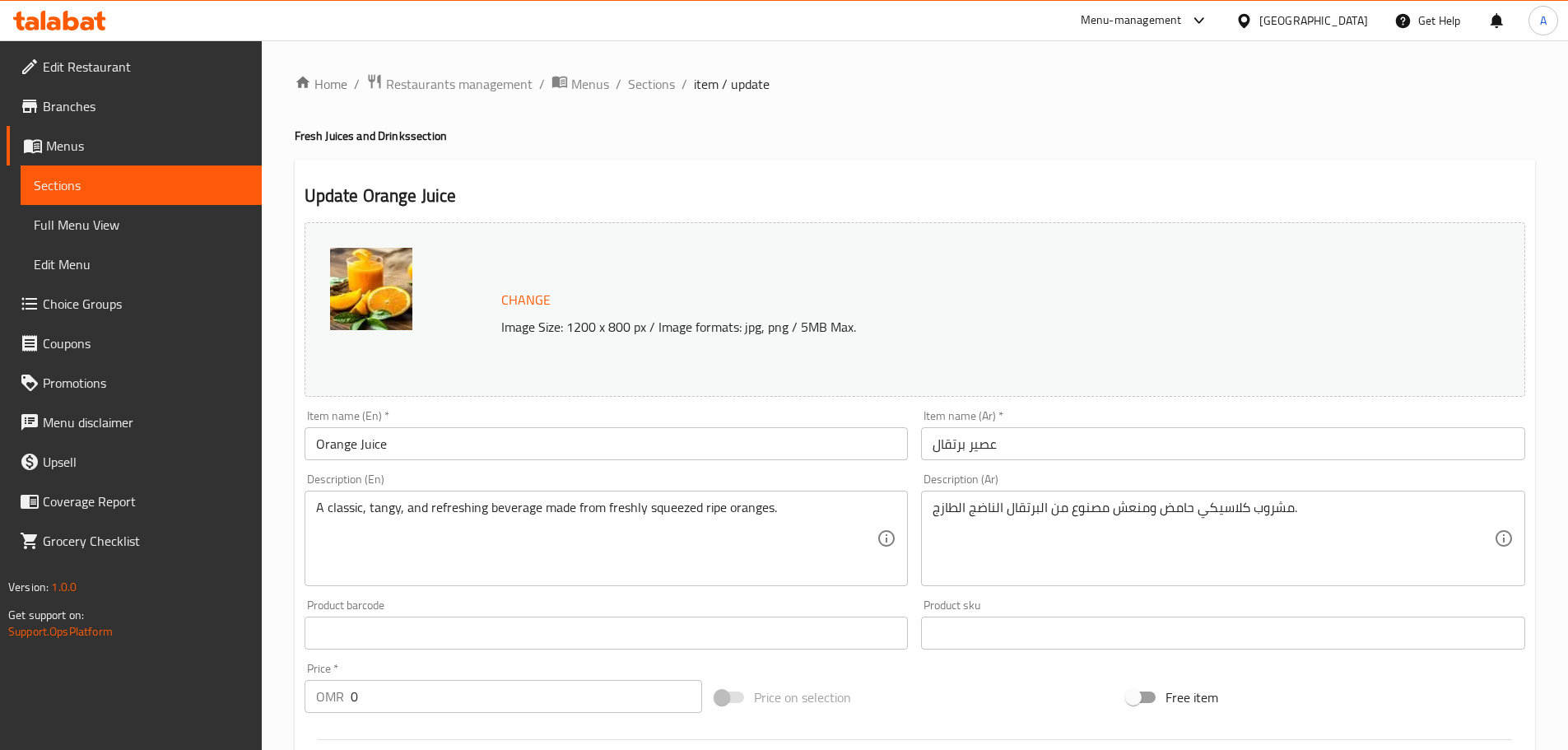
click at [341, 198] on h2 "Update Orange Juice" at bounding box center [915, 195] width 1221 height 25
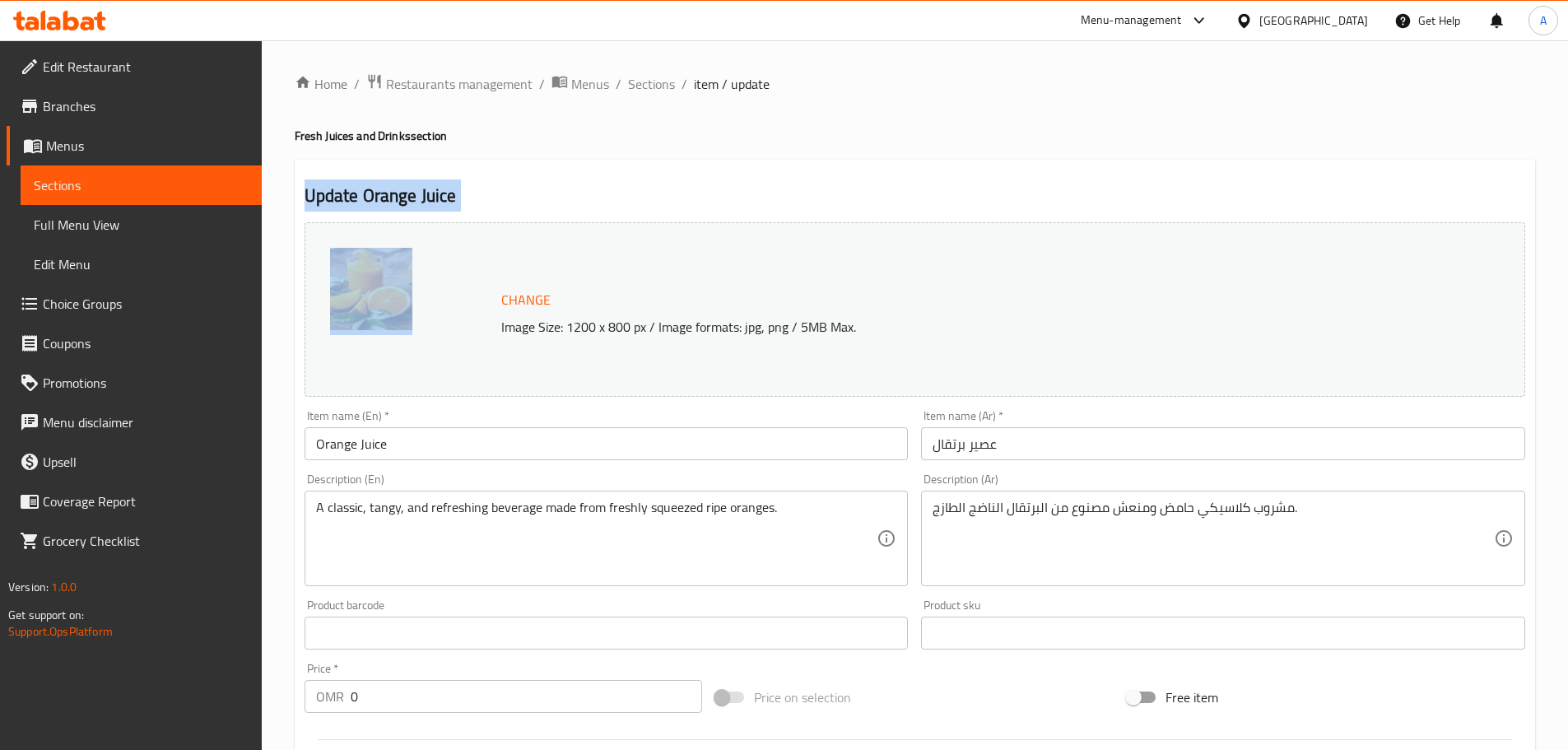
drag, startPoint x: 341, startPoint y: 198, endPoint x: 496, endPoint y: 202, distance: 155.1
click at [460, 202] on h2 "Update Orange Juice" at bounding box center [915, 195] width 1221 height 25
click at [590, 197] on h2 "Update Orange Juice" at bounding box center [915, 195] width 1221 height 25
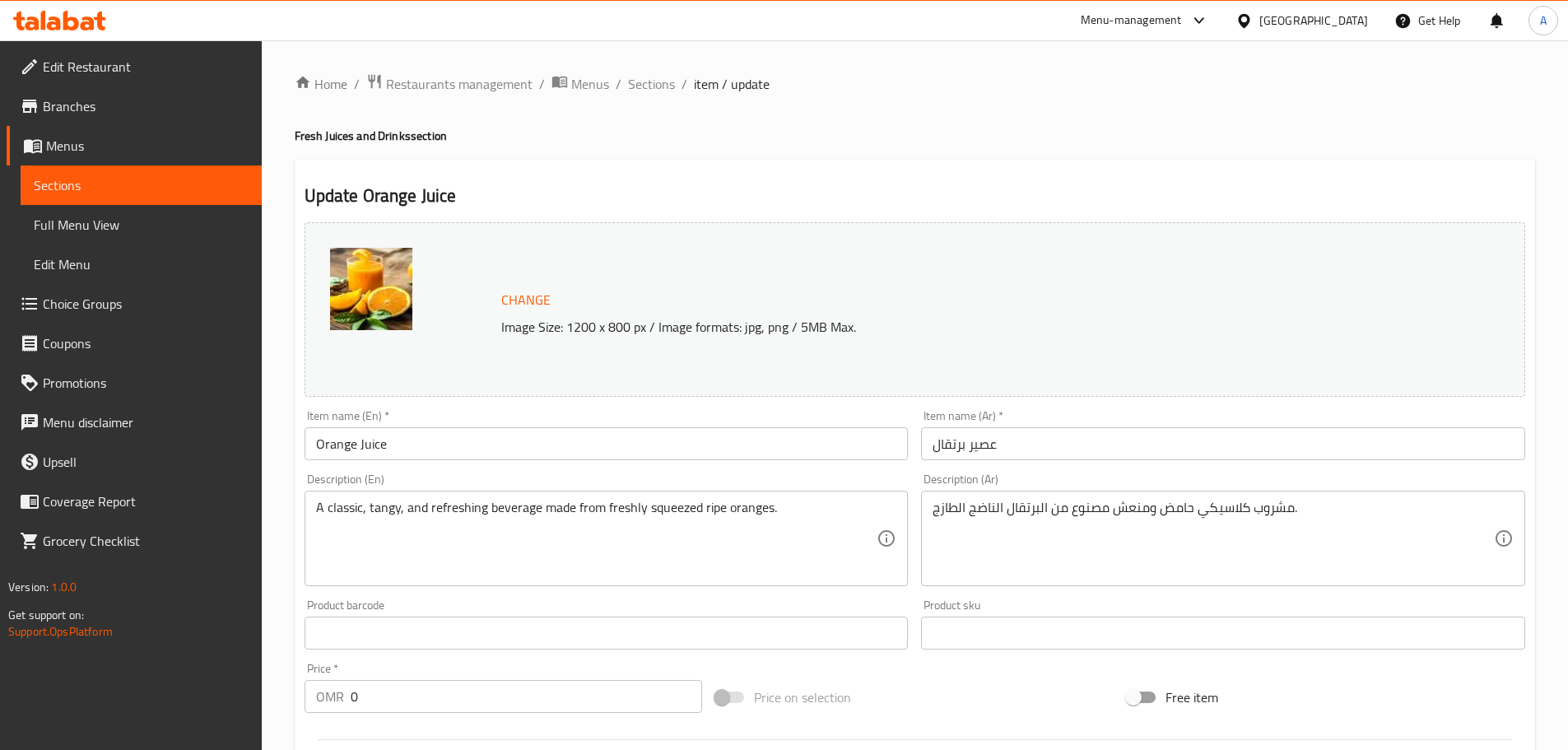
click at [340, 191] on h2 "Update Orange Juice" at bounding box center [915, 195] width 1221 height 25
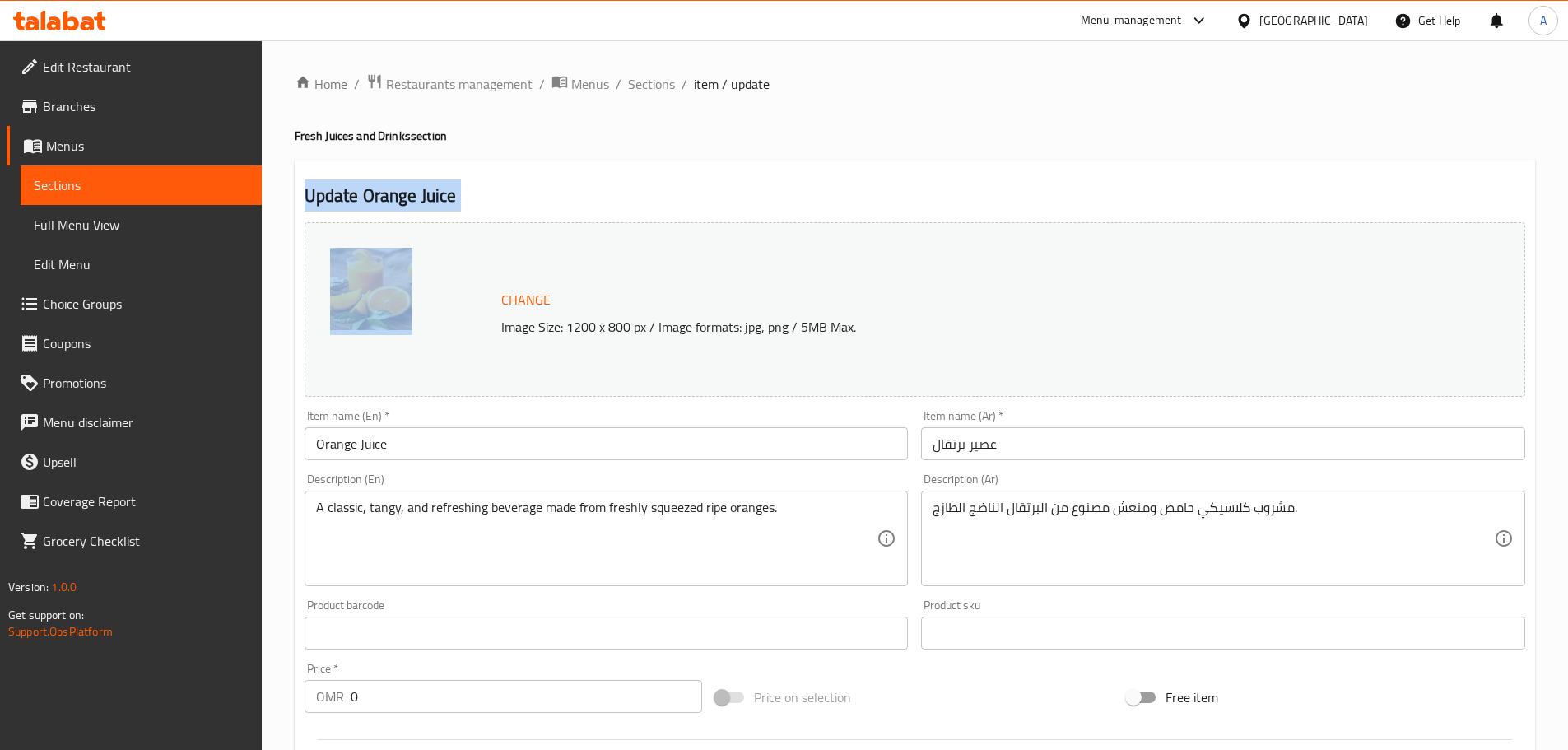
drag, startPoint x: 340, startPoint y: 191, endPoint x: 516, endPoint y: 195, distance: 176.0
click at [477, 195] on h2 "Update Orange Juice" at bounding box center [915, 195] width 1221 height 25
click at [564, 200] on h2 "Update Orange Juice" at bounding box center [915, 195] width 1221 height 25
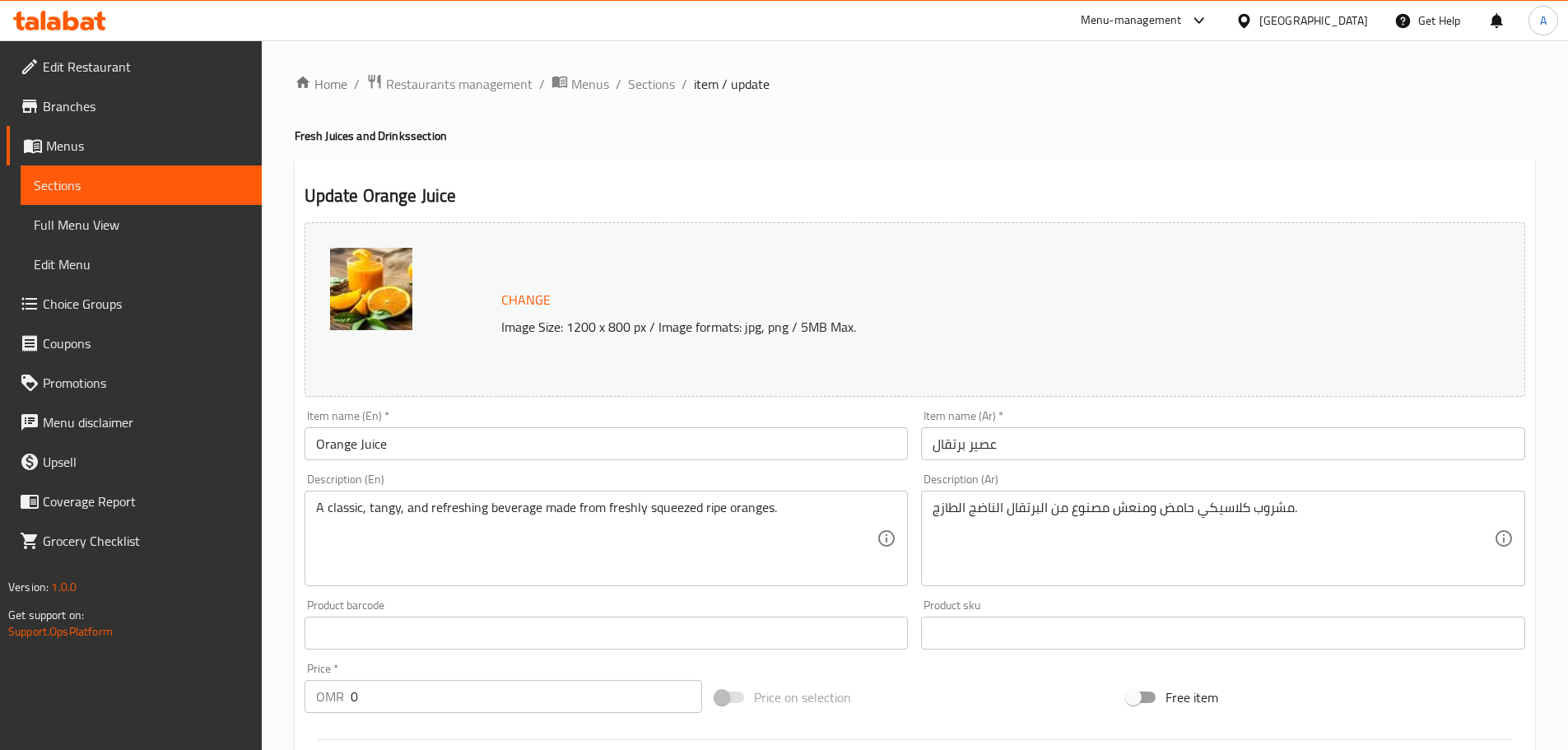
click at [334, 188] on h2 "Update Orange Juice" at bounding box center [915, 195] width 1221 height 25
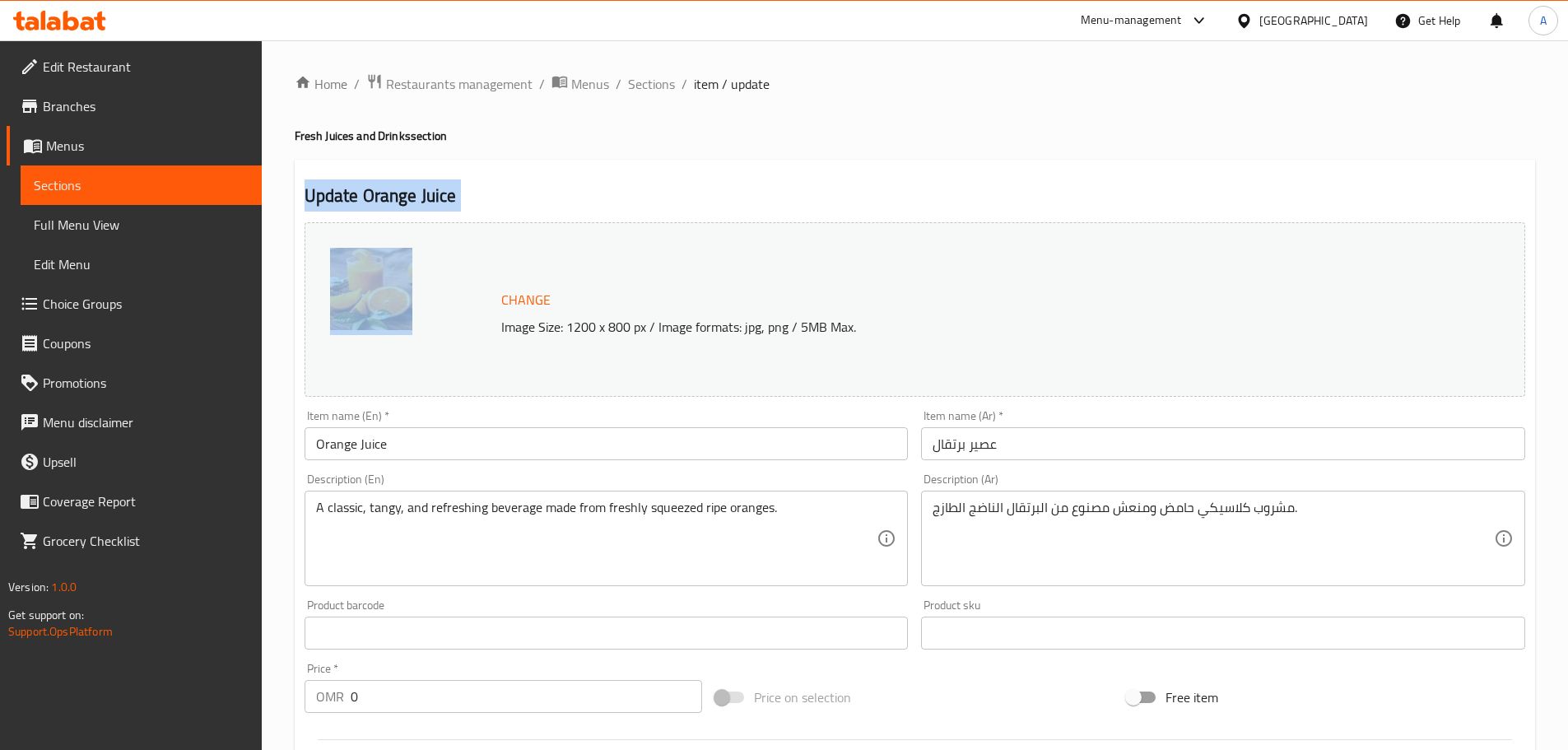
drag, startPoint x: 334, startPoint y: 188, endPoint x: 488, endPoint y: 196, distance: 154.2
click at [444, 196] on h2 "Update Orange Juice" at bounding box center [915, 195] width 1221 height 25
click at [506, 195] on h2 "Update Orange Juice" at bounding box center [915, 195] width 1221 height 25
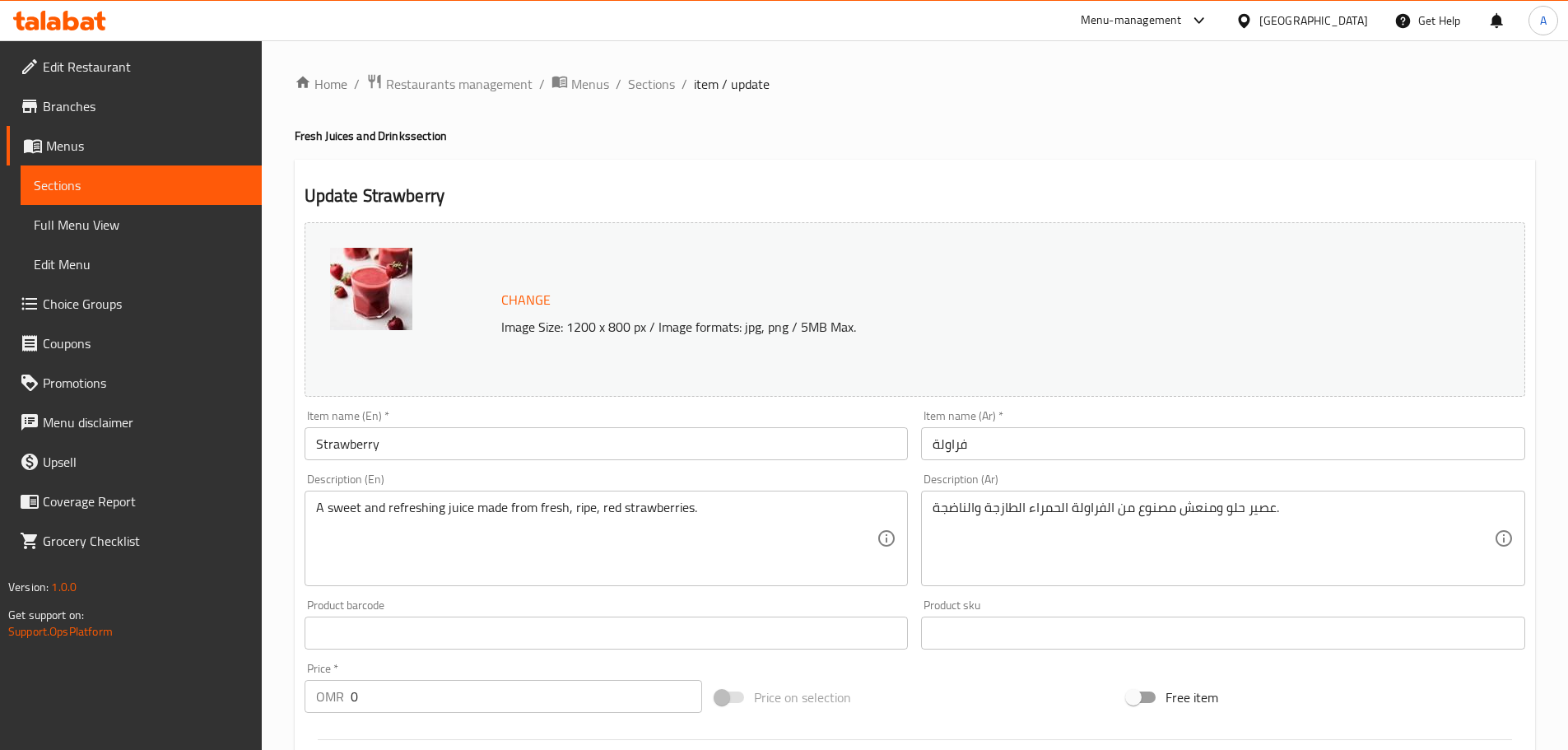
click at [434, 434] on input "Strawberry" at bounding box center [606, 443] width 604 height 33
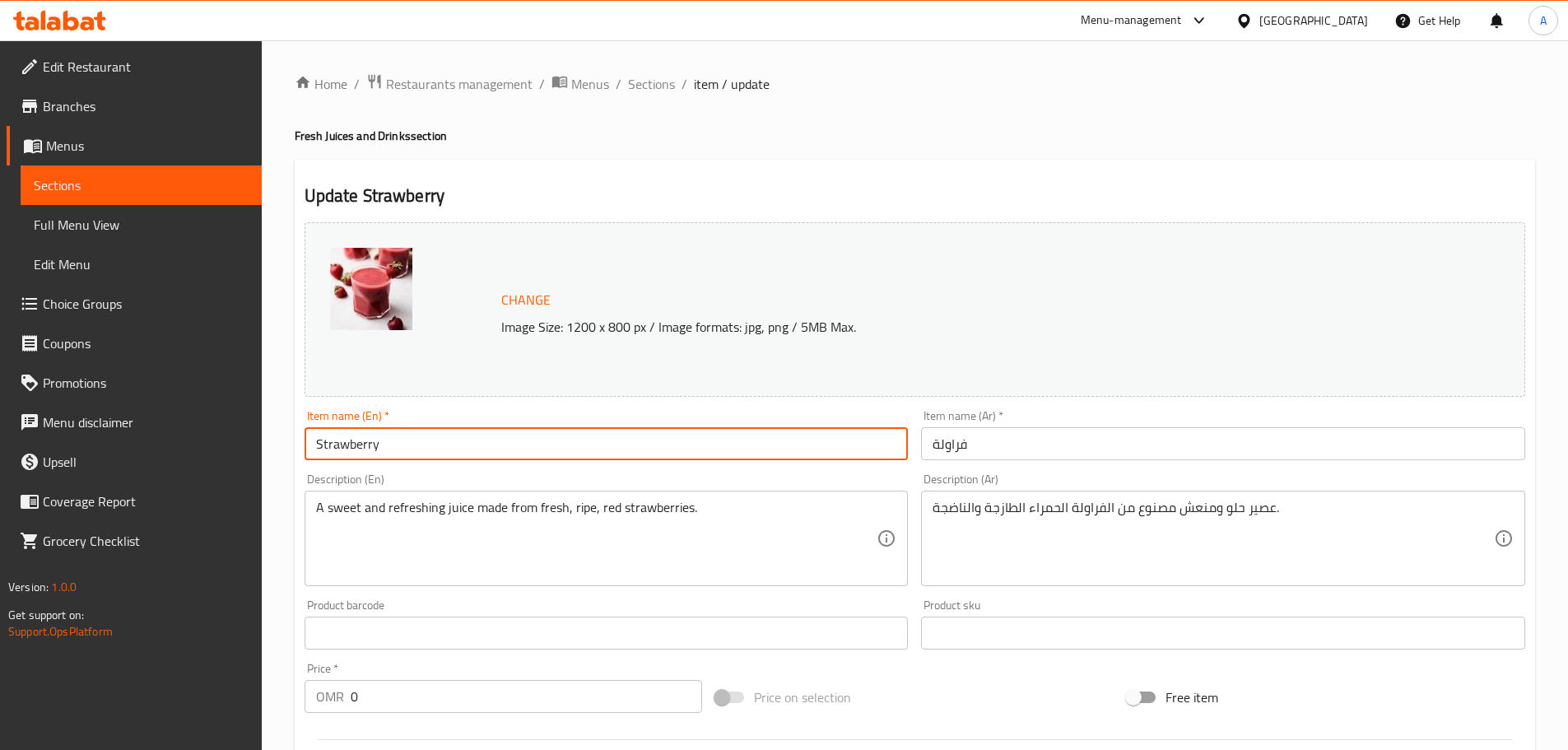
paste input "Juice"
type input "Strawberry Juice"
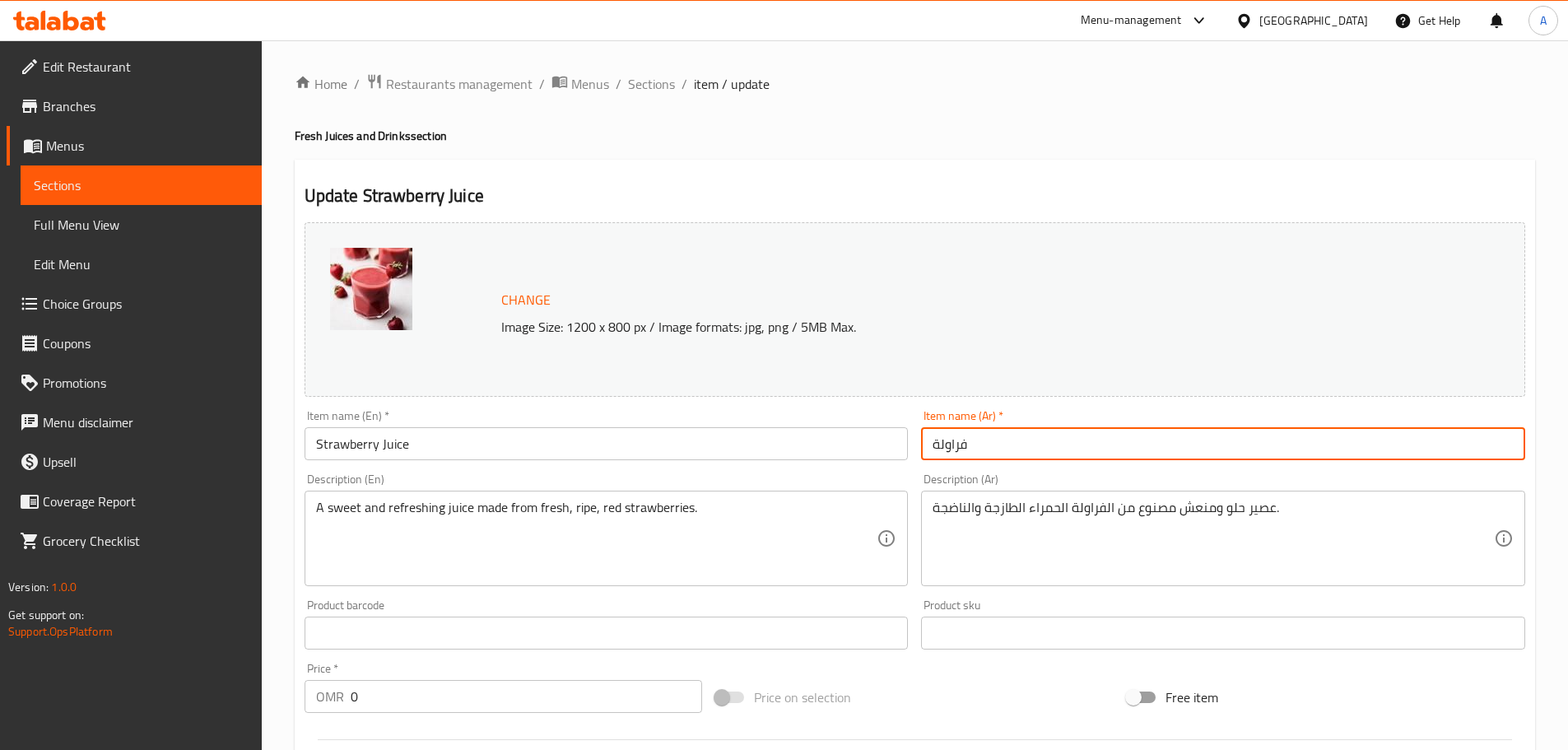
click at [949, 448] on input "فراولة" at bounding box center [1223, 443] width 604 height 33
paste input "فراولة"
type input "عصير فراولة"
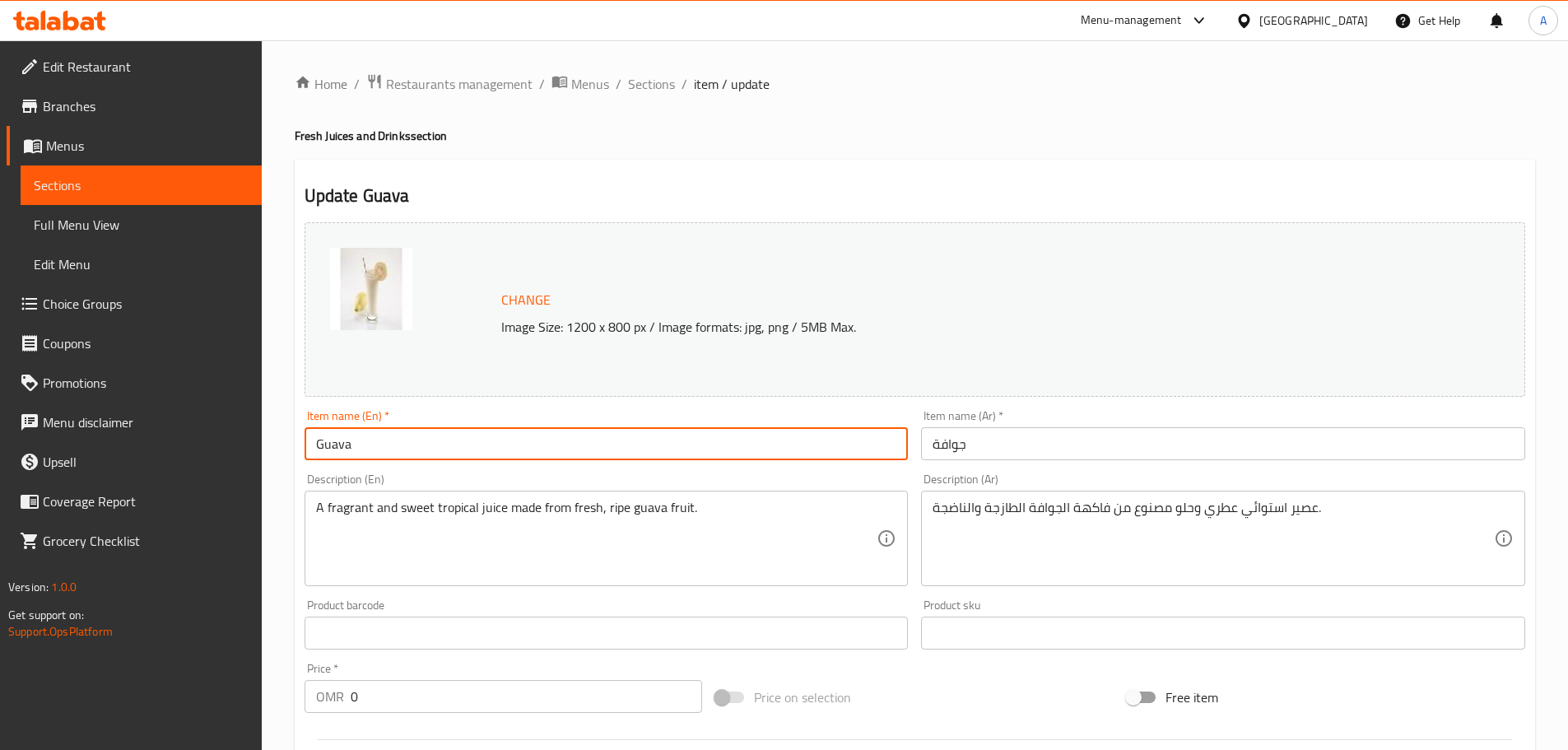
click at [453, 431] on input "Guava" at bounding box center [606, 443] width 604 height 33
paste input "Juice"
type input "Guava Juice"
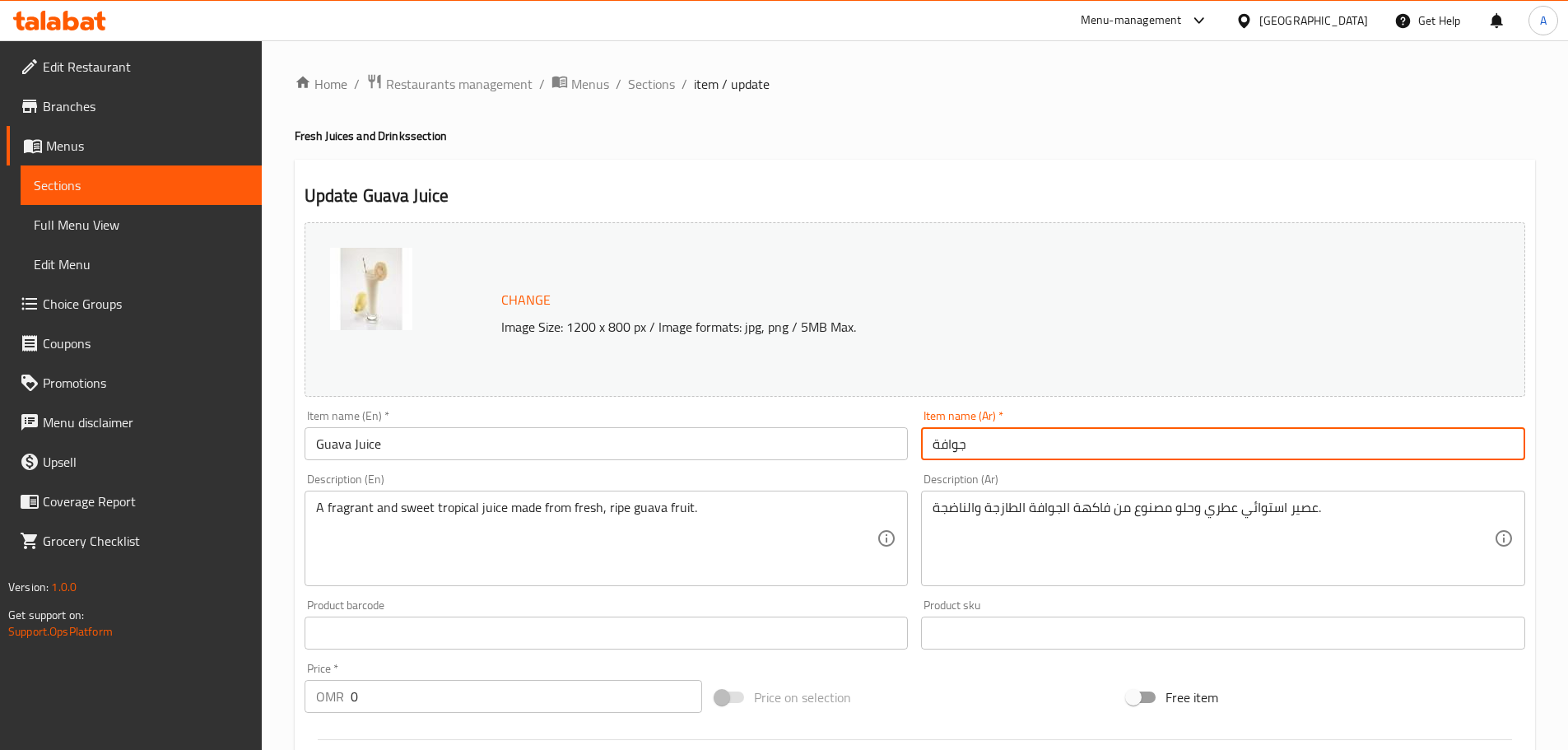
click at [953, 446] on input "جوافة" at bounding box center [1223, 443] width 604 height 33
paste input "جوافة"
type input "عصير جوافة"
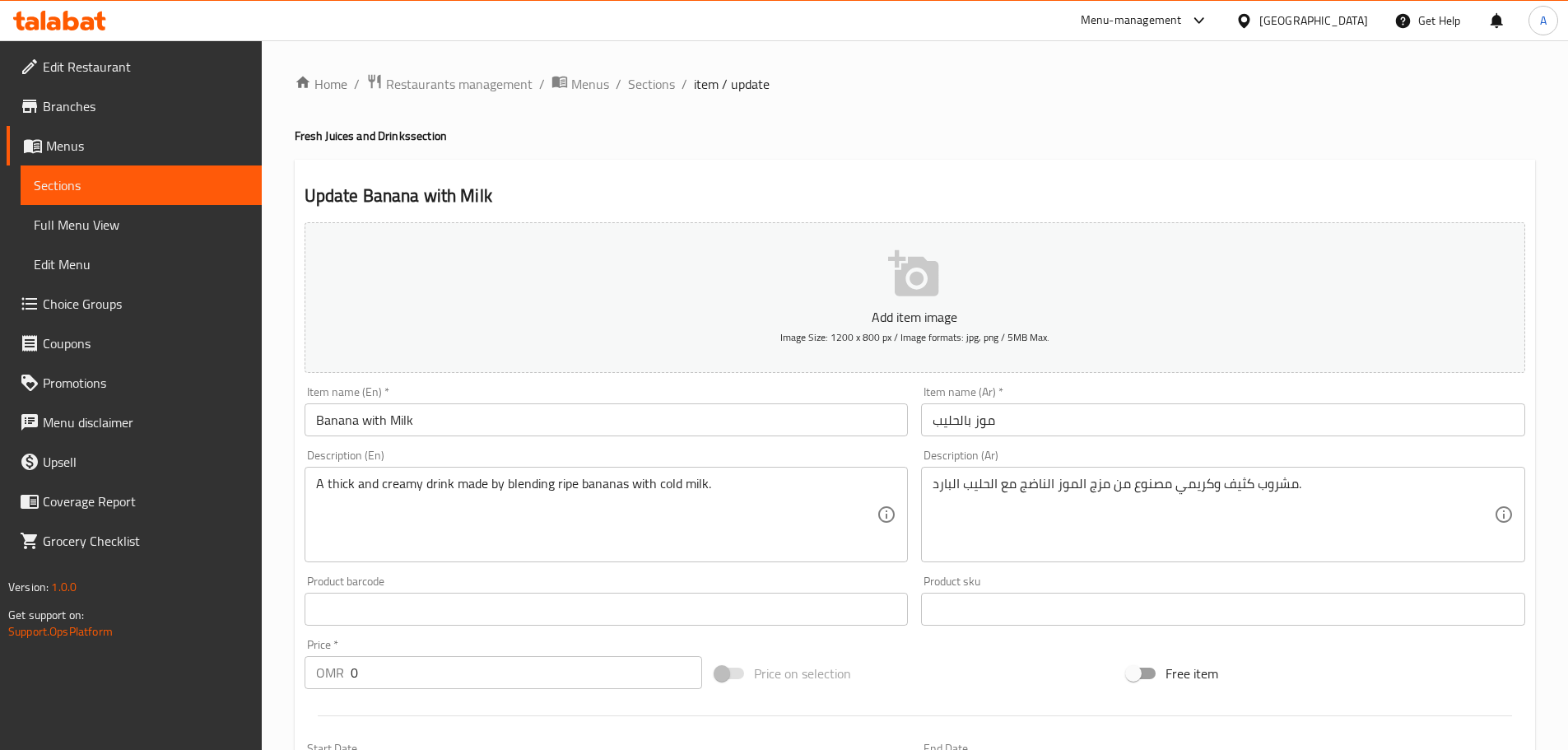
click at [462, 415] on input "Banana with Milk" at bounding box center [606, 420] width 604 height 33
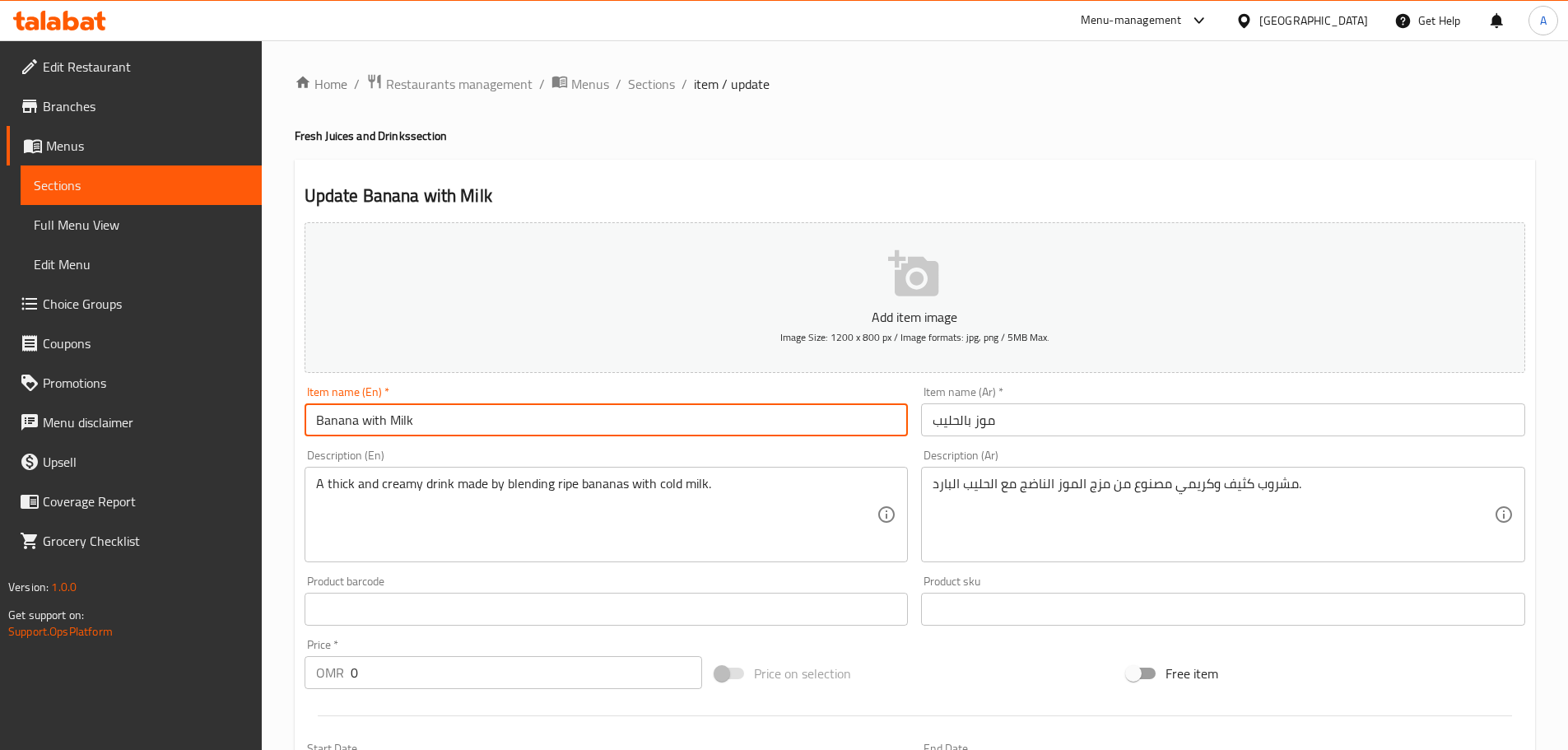
paste input "Juice"
type input "Banana with Milk Juice"
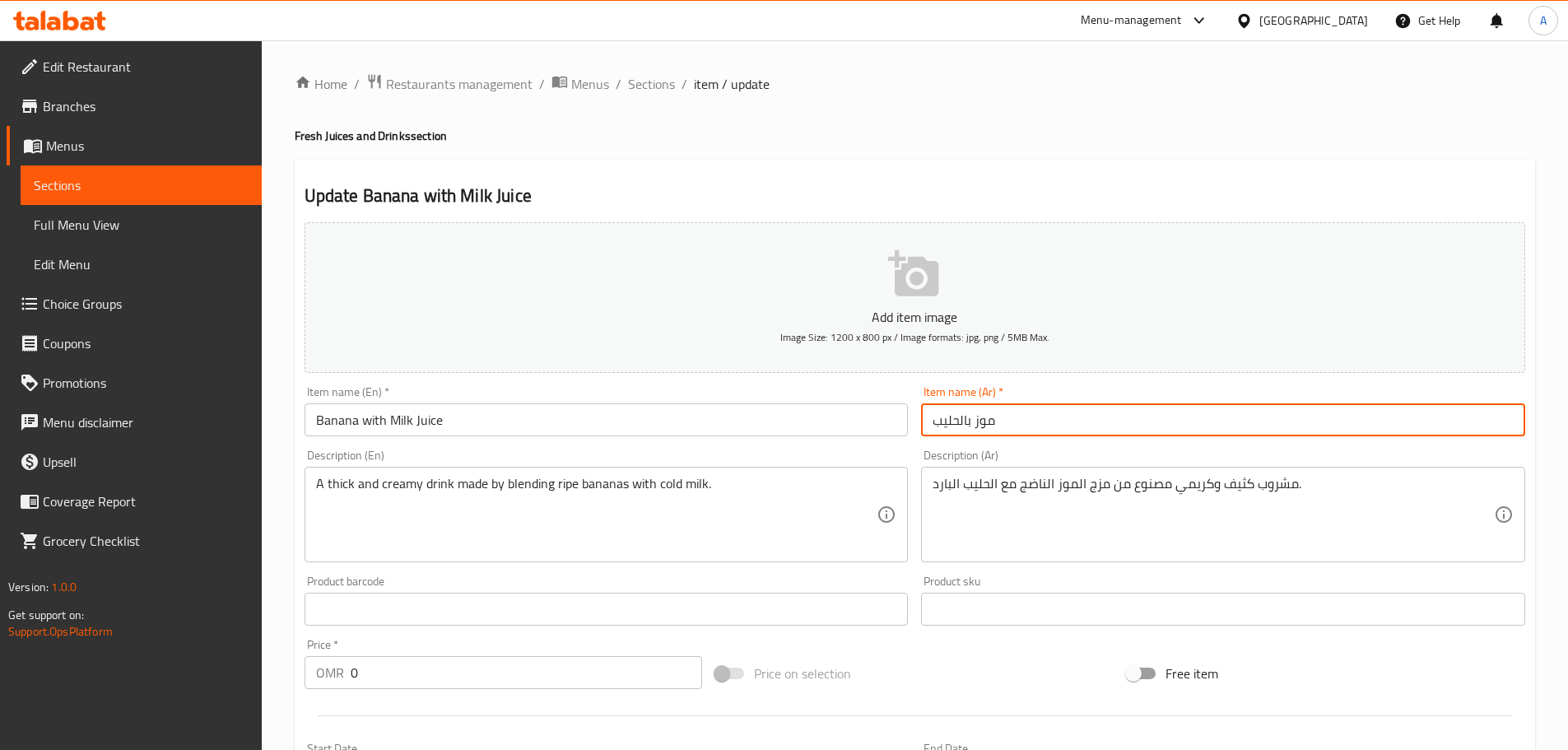
click at [972, 426] on input "موز بالحليب" at bounding box center [1223, 420] width 604 height 33
paste input "موز بالحليب"
type input "عصير موز بالحليب"
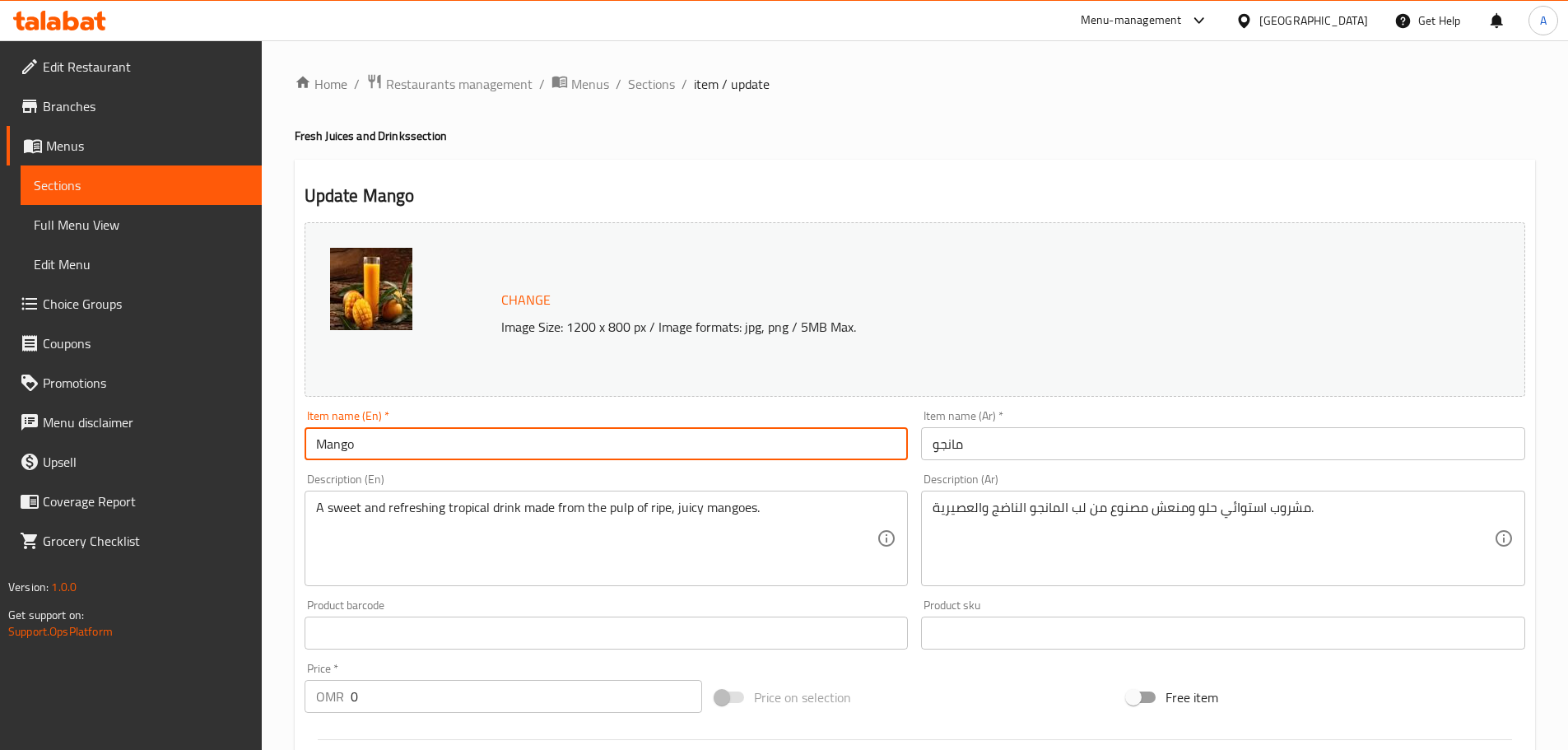
click at [477, 447] on input "Mango" at bounding box center [606, 443] width 604 height 33
paste input "Juice"
type input "Mango Juice"
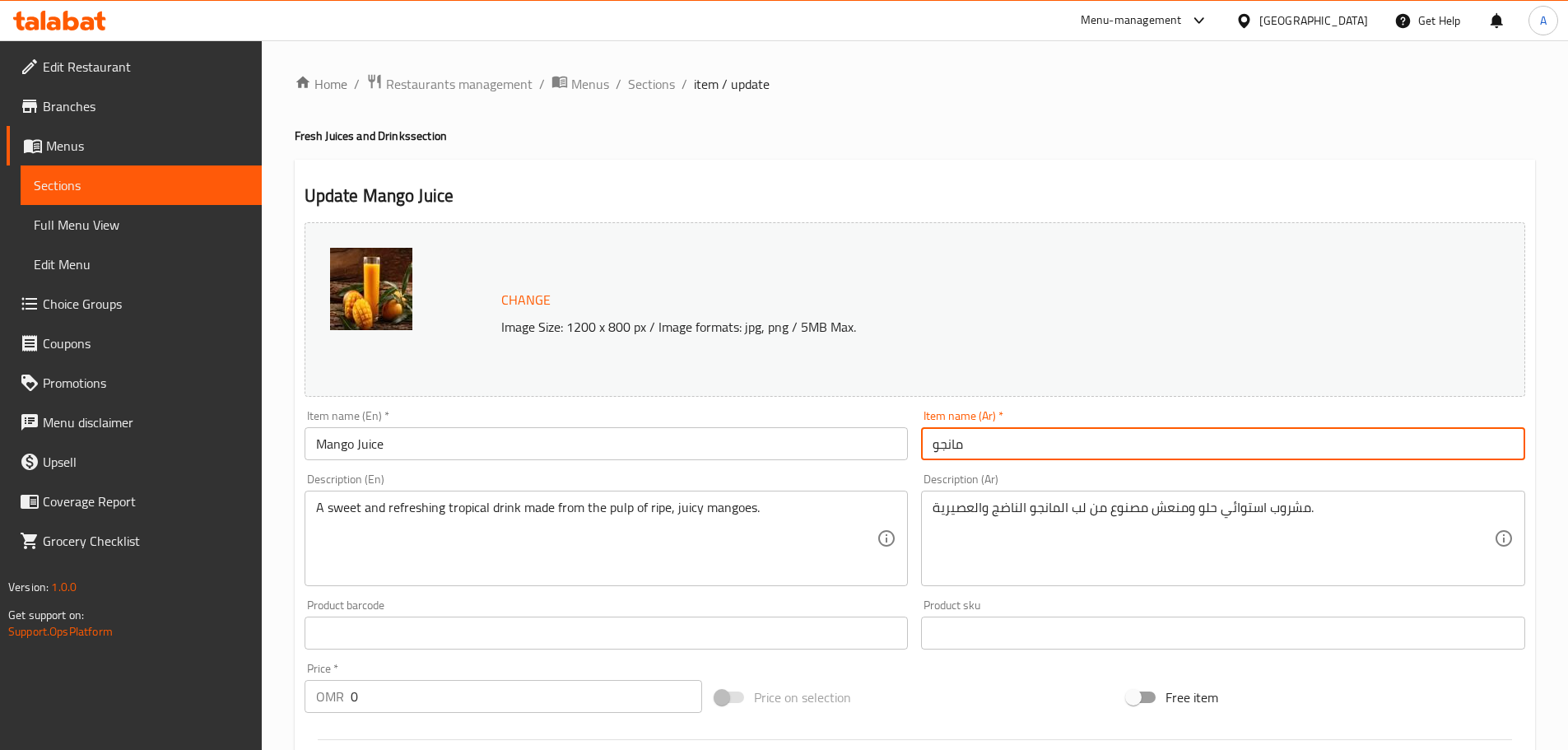
click at [952, 451] on input "مانجو" at bounding box center [1223, 443] width 604 height 33
type input "عصير مانجو"
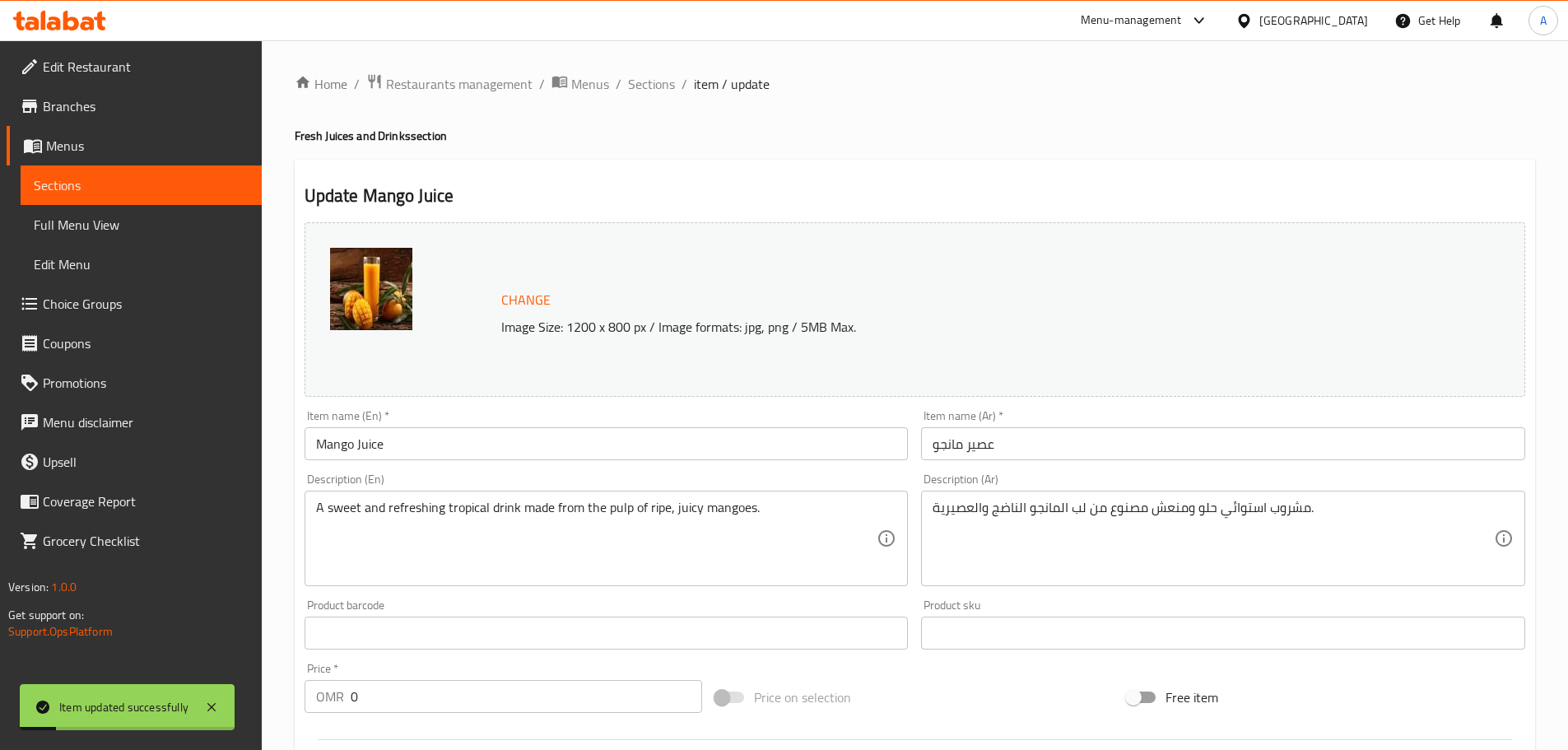
click at [923, 163] on div "Update Mango Juice Change Image Size: 1200 x 800 px / Image formats: jpg, png /…" at bounding box center [915, 668] width 1241 height 1018
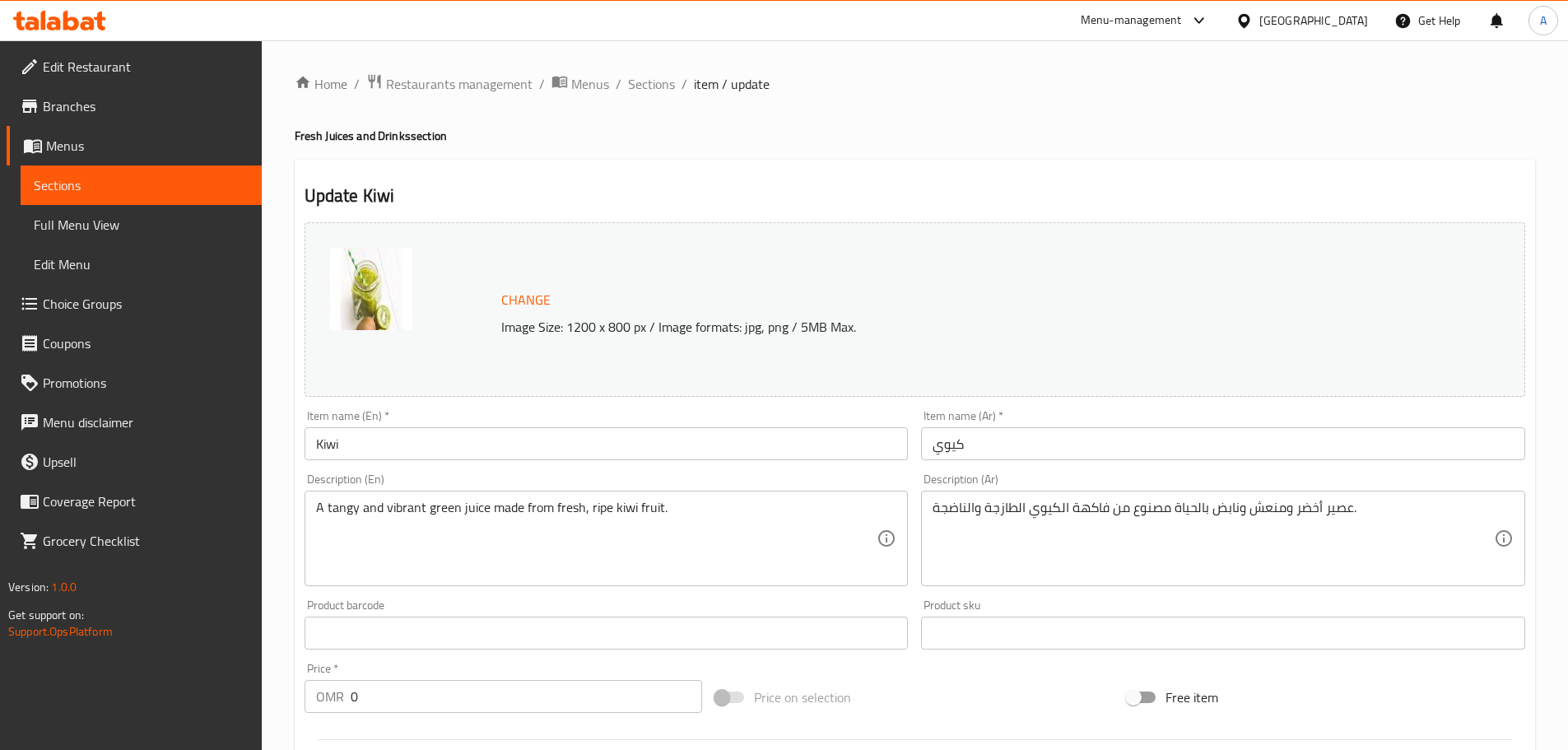
click at [426, 454] on input "Kiwi" at bounding box center [606, 443] width 604 height 33
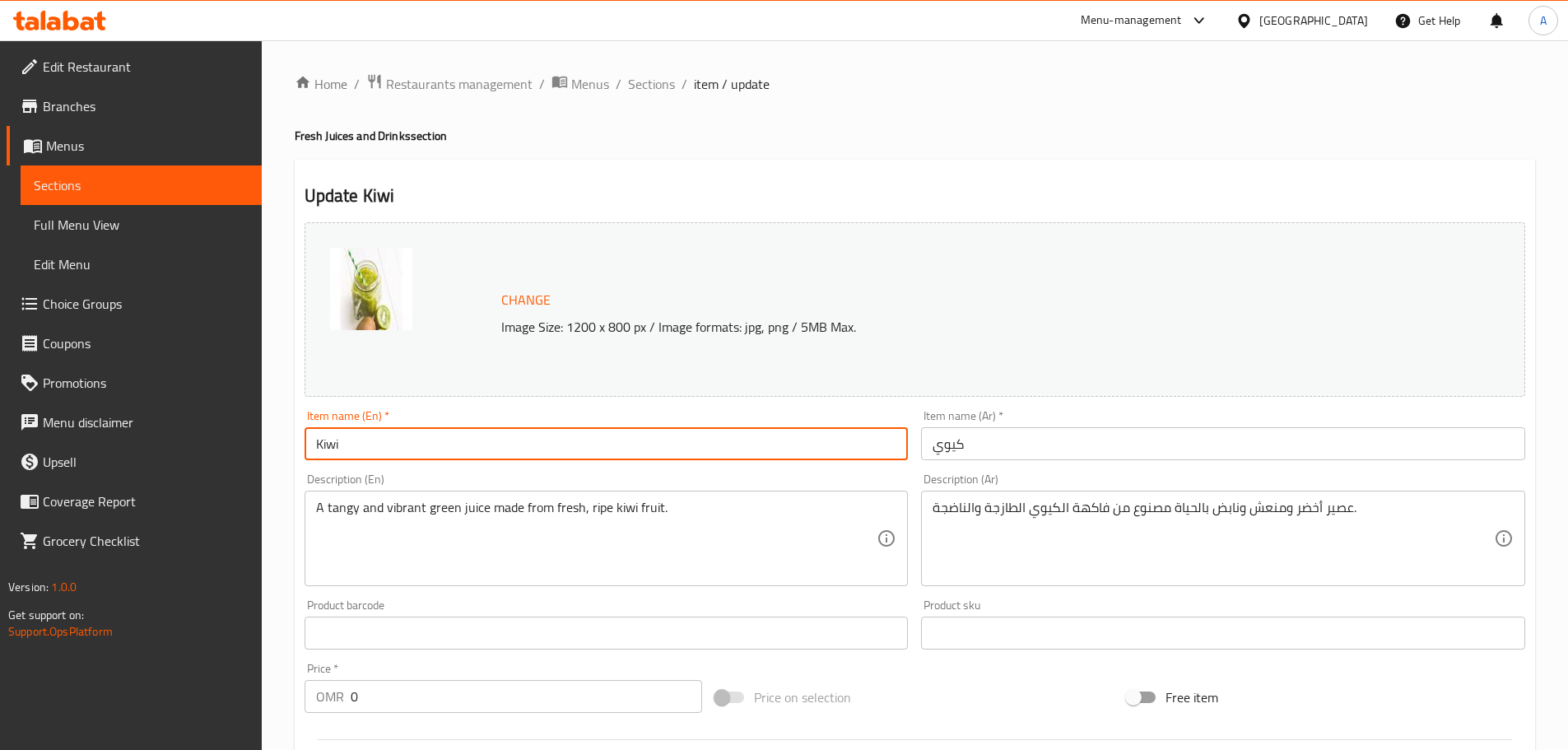
paste input "Juice"
type input "Kiwi Juice"
click at [935, 453] on input "كيوي" at bounding box center [1223, 443] width 604 height 33
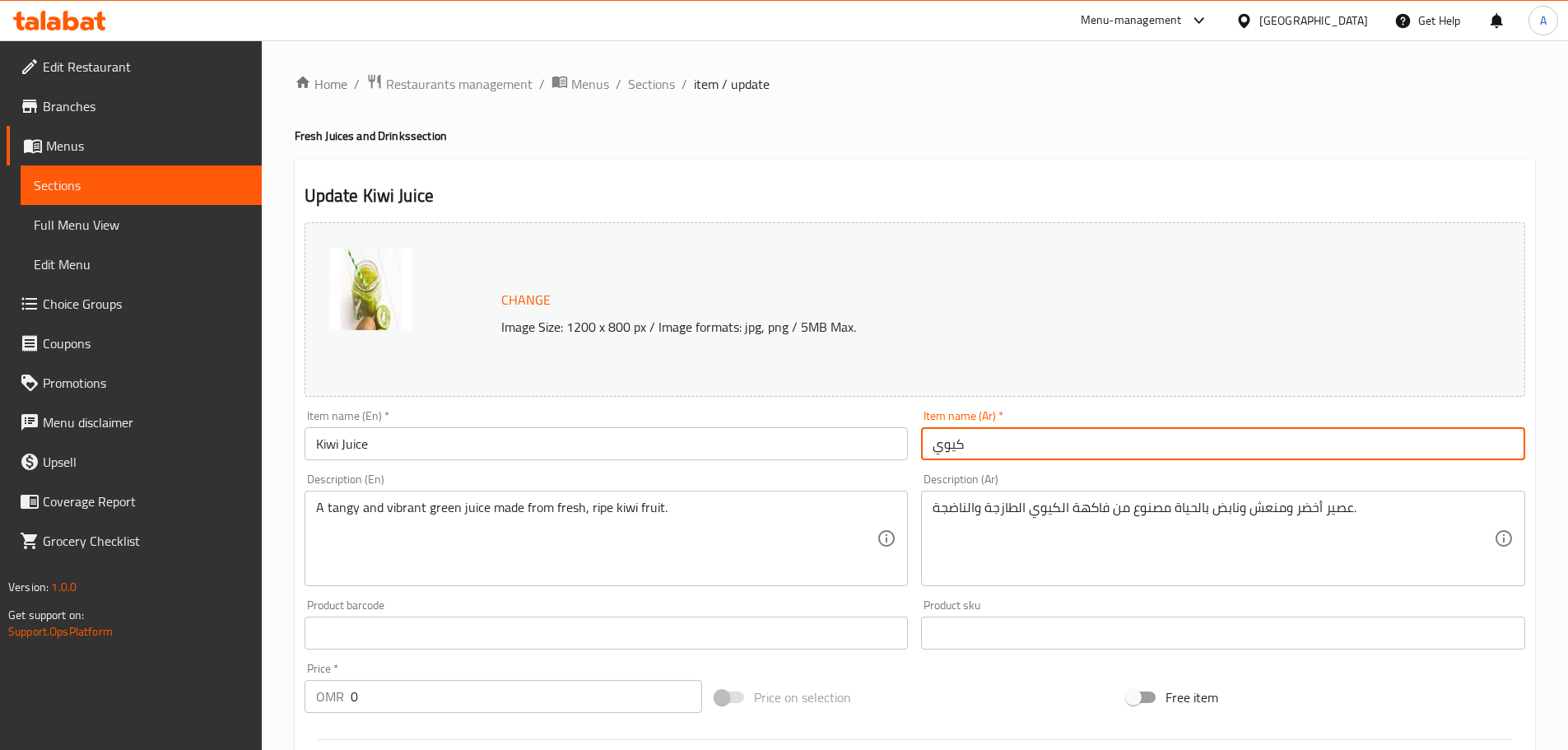
click at [935, 453] on input "كيوي" at bounding box center [1223, 443] width 604 height 33
paste input "كيوي"
type input "عصير كيوي"
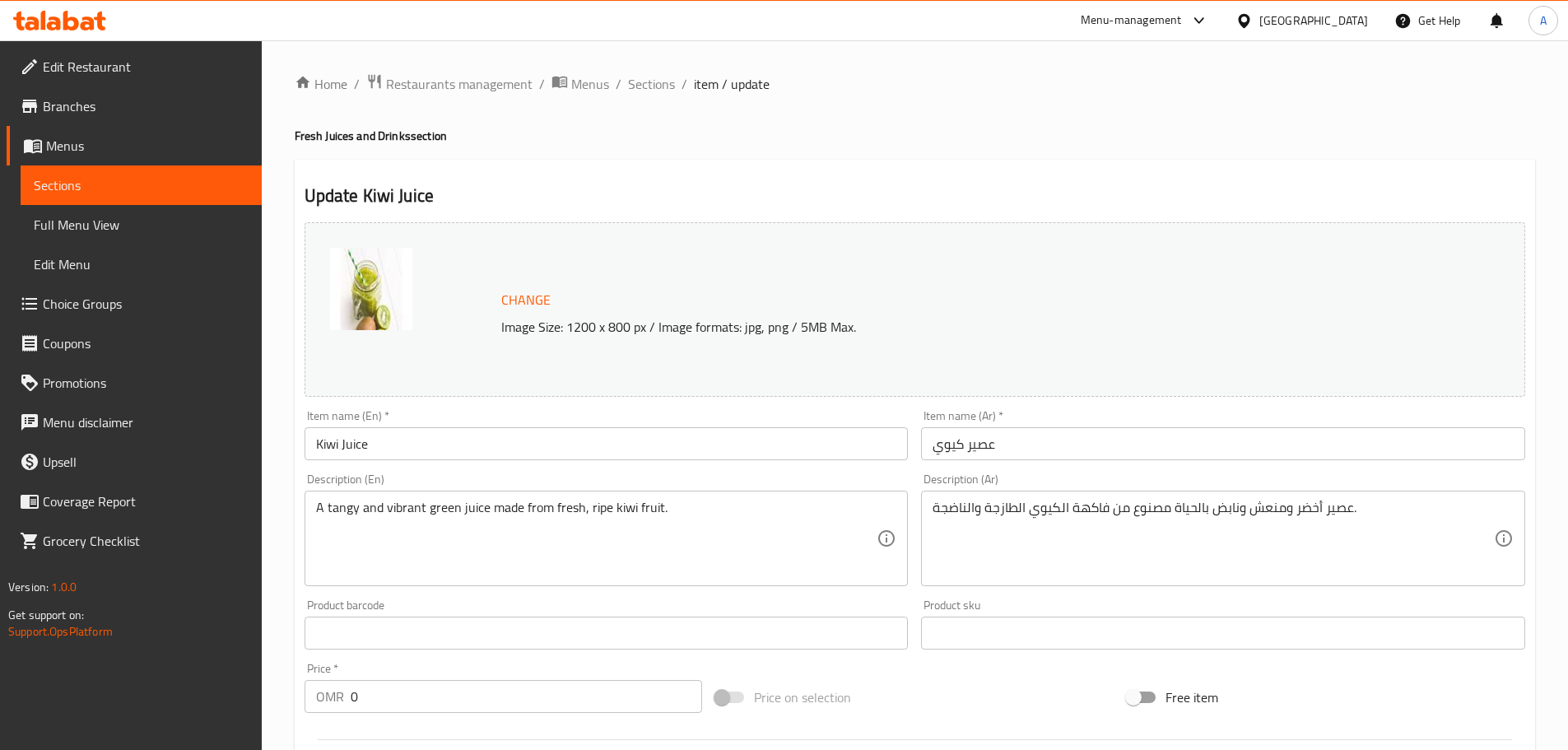
click at [376, 201] on h2 "Update Kiwi Juice" at bounding box center [915, 195] width 1221 height 25
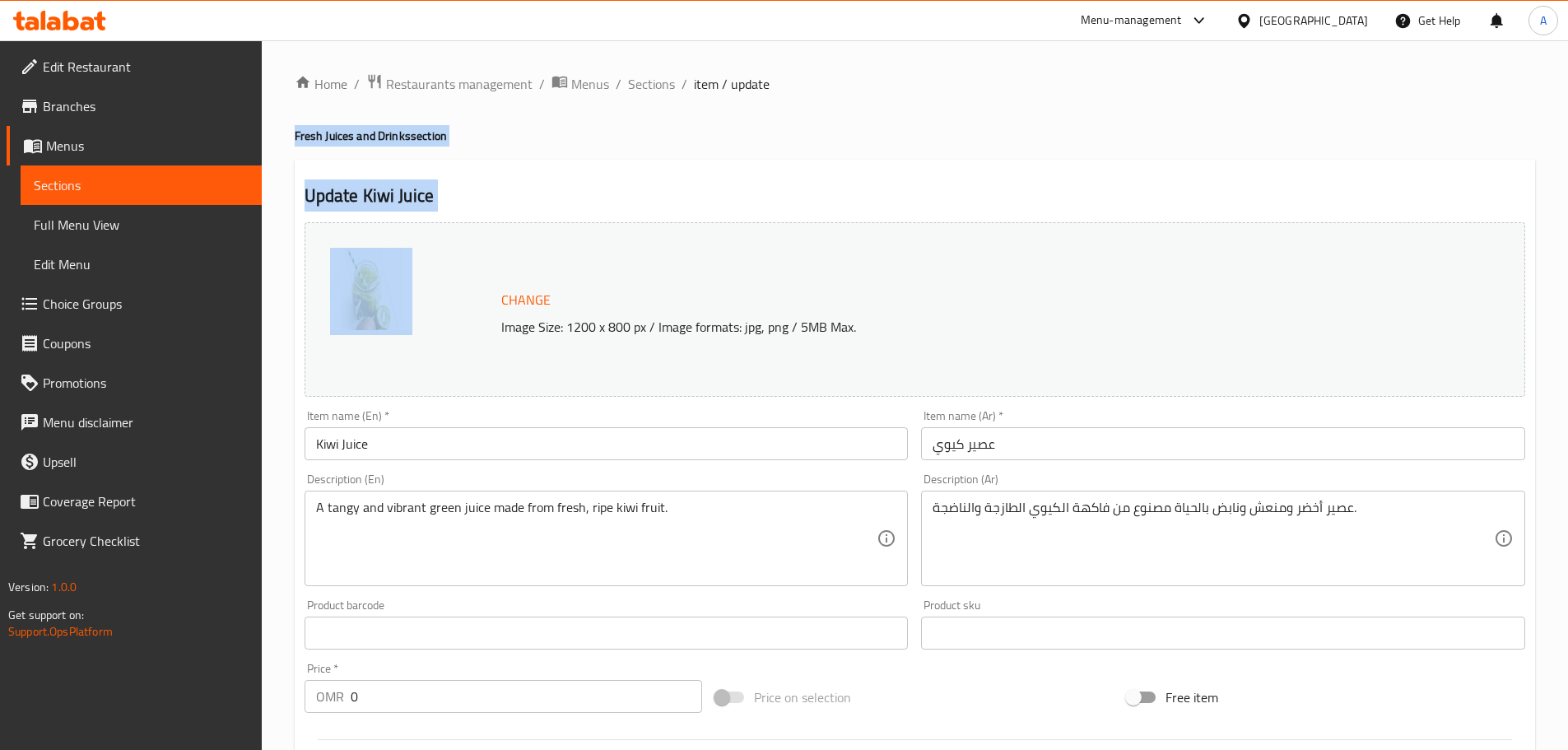
drag, startPoint x: 376, startPoint y: 201, endPoint x: 363, endPoint y: 129, distance: 73.2
click at [363, 129] on div "Home / Restaurants management / Menus / Sections / item / update Fresh Juices a…" at bounding box center [915, 632] width 1241 height 1118
click at [539, 174] on div "Update Kiwi Juice Change Image Size: 1200 x 800 px / Image formats: jpg, png / …" at bounding box center [915, 668] width 1241 height 1018
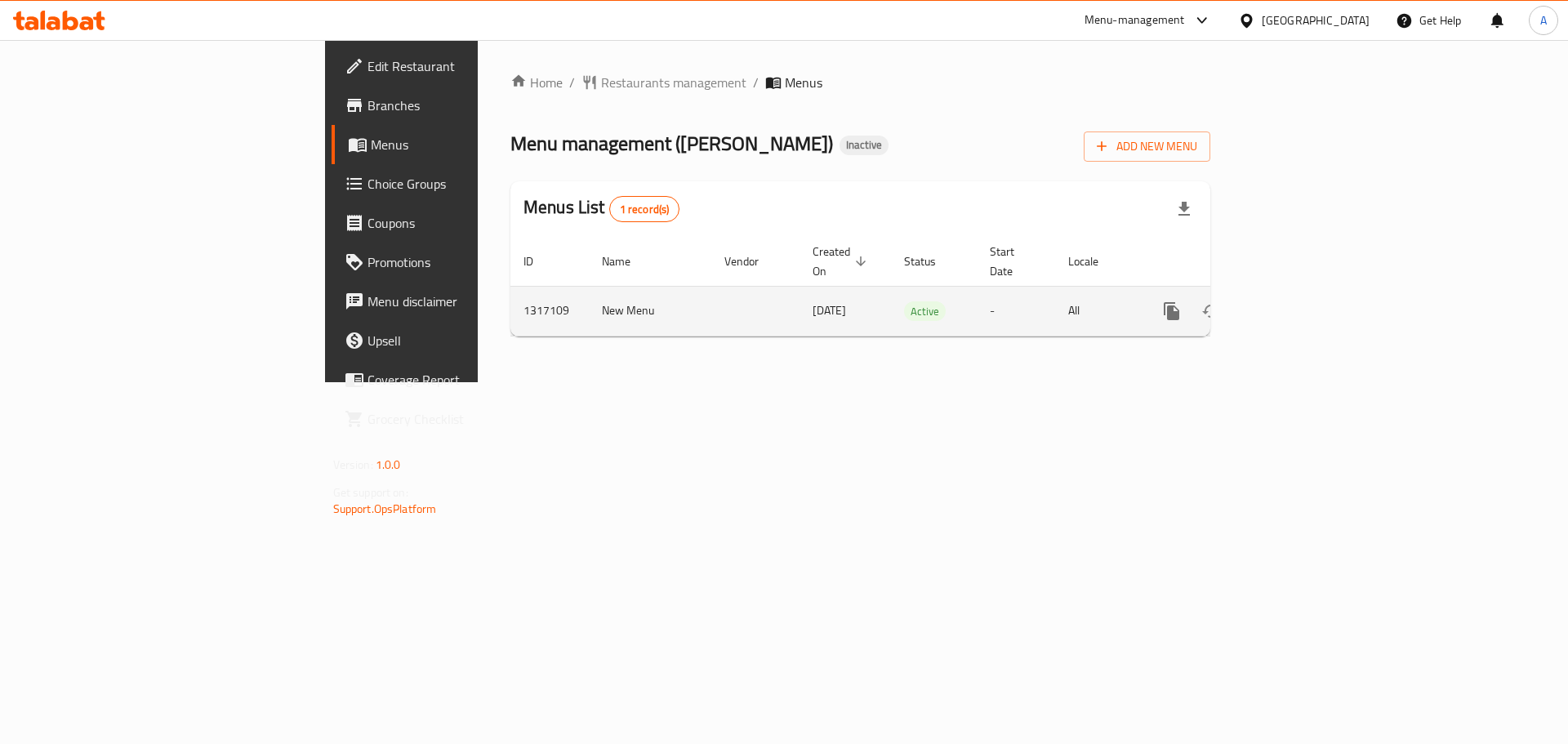
click at [1299, 302] on icon "enhanced table" at bounding box center [1289, 311] width 19 height 19
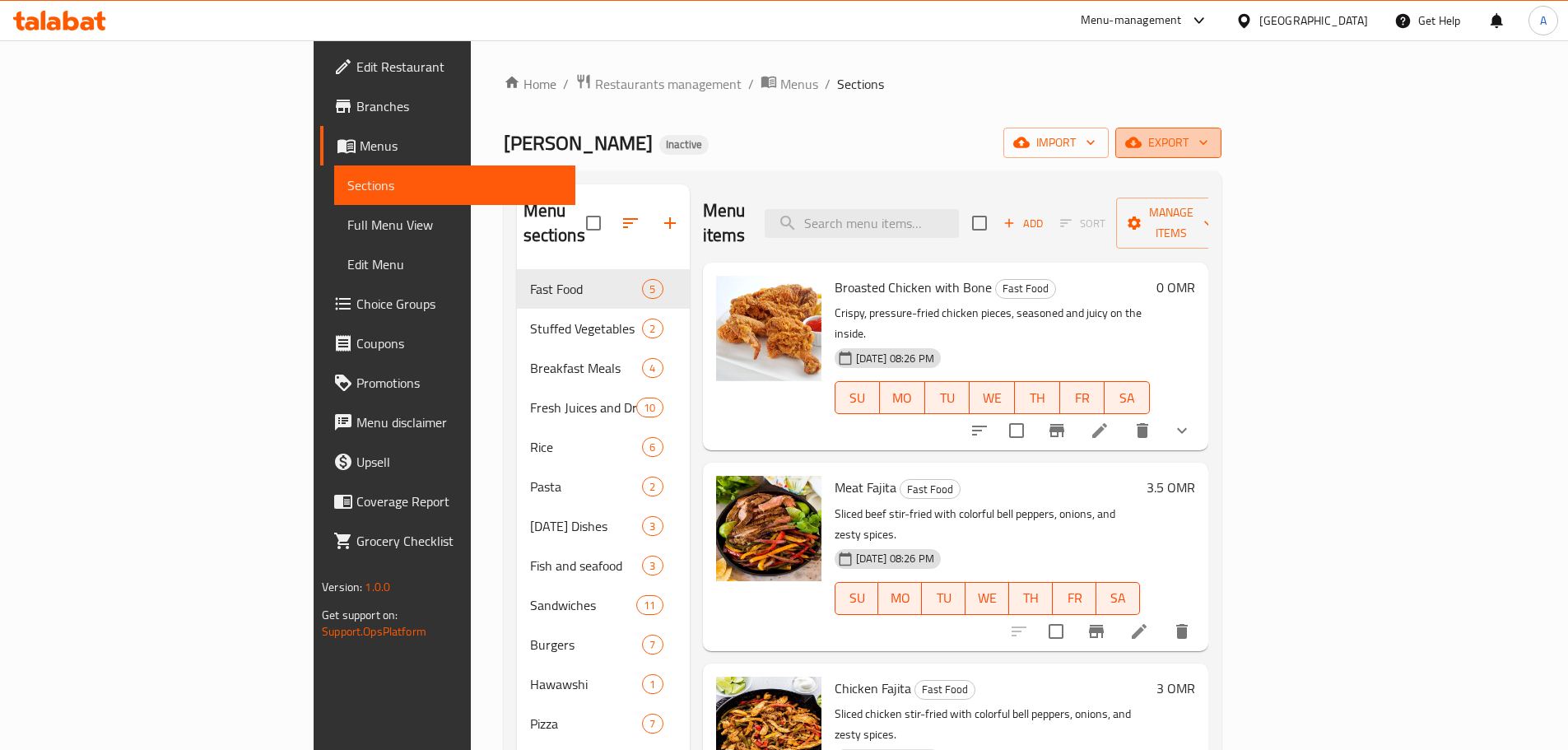
click at [1221, 131] on button "export" at bounding box center [1168, 143] width 106 height 31
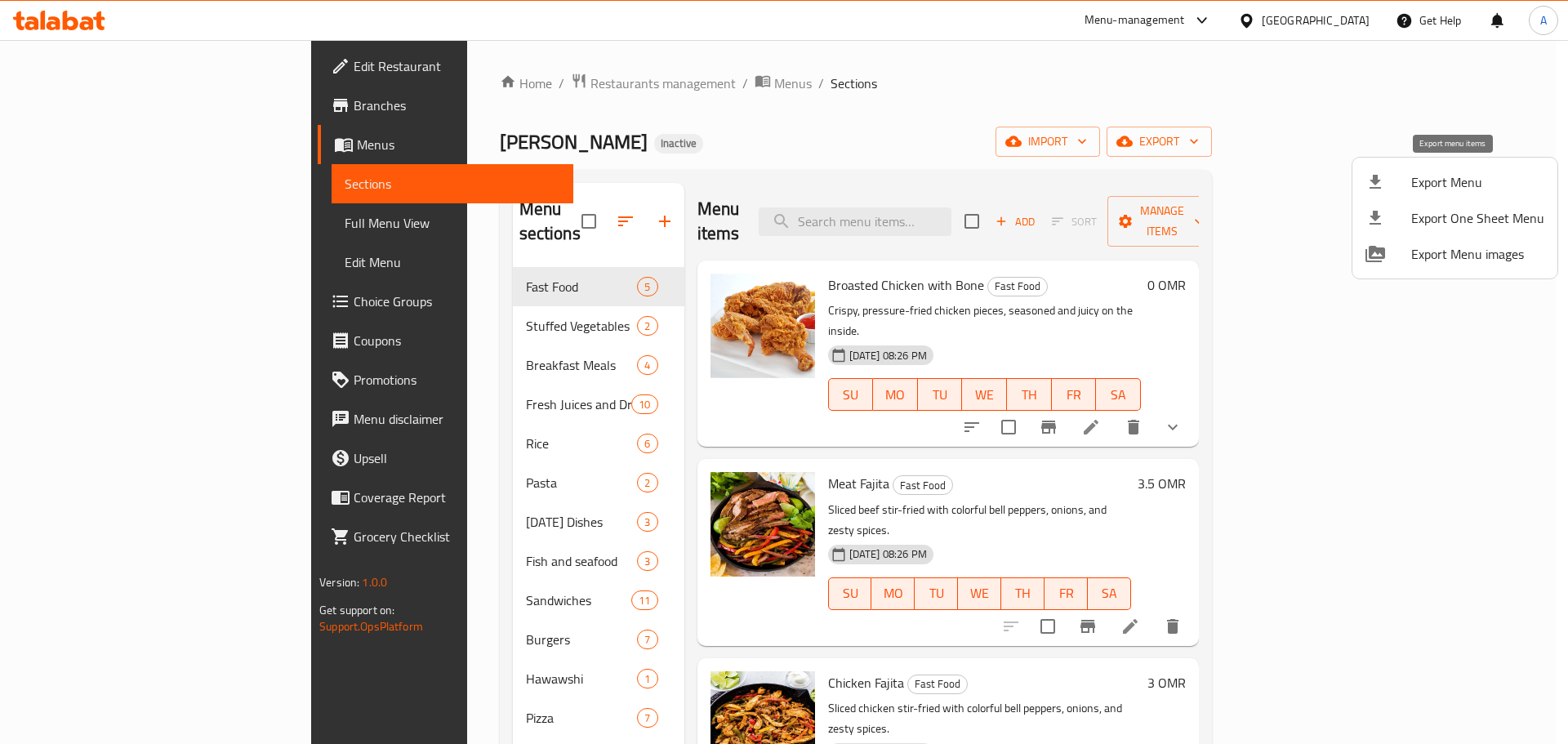
click at [1423, 183] on span "Export Menu" at bounding box center [1478, 182] width 133 height 19
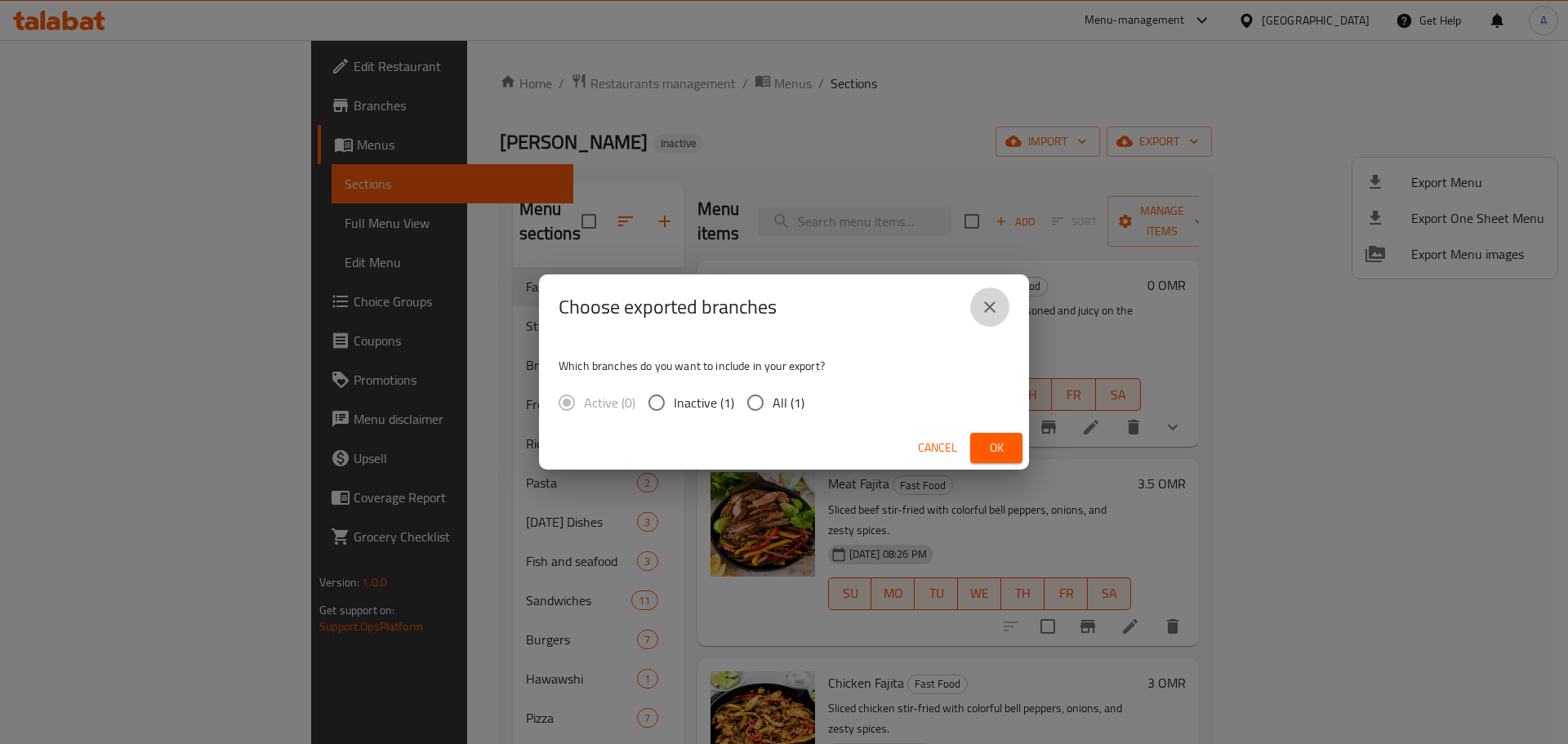
click at [993, 304] on icon "close" at bounding box center [990, 308] width 12 height 12
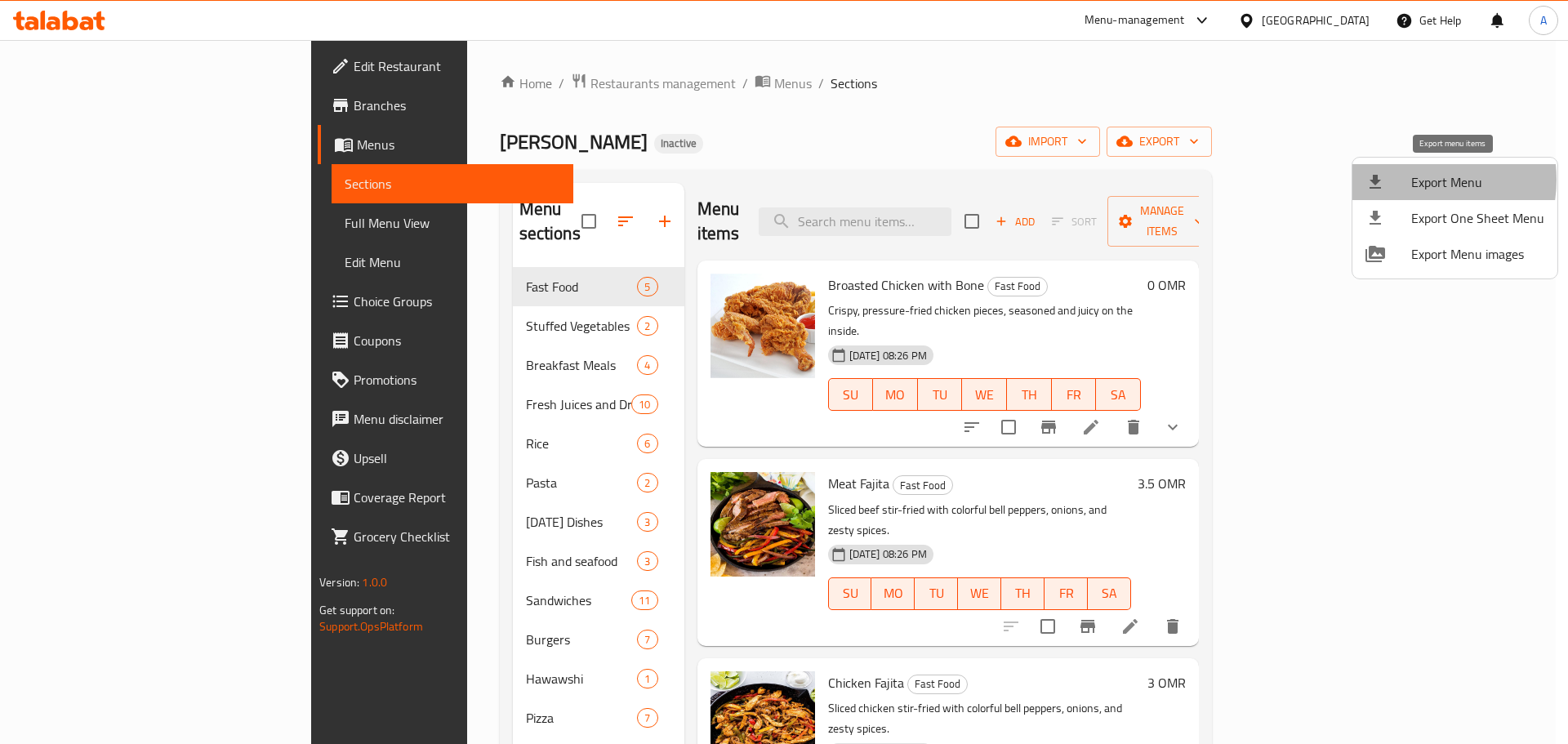
click at [1413, 179] on span "Export Menu" at bounding box center [1478, 182] width 133 height 19
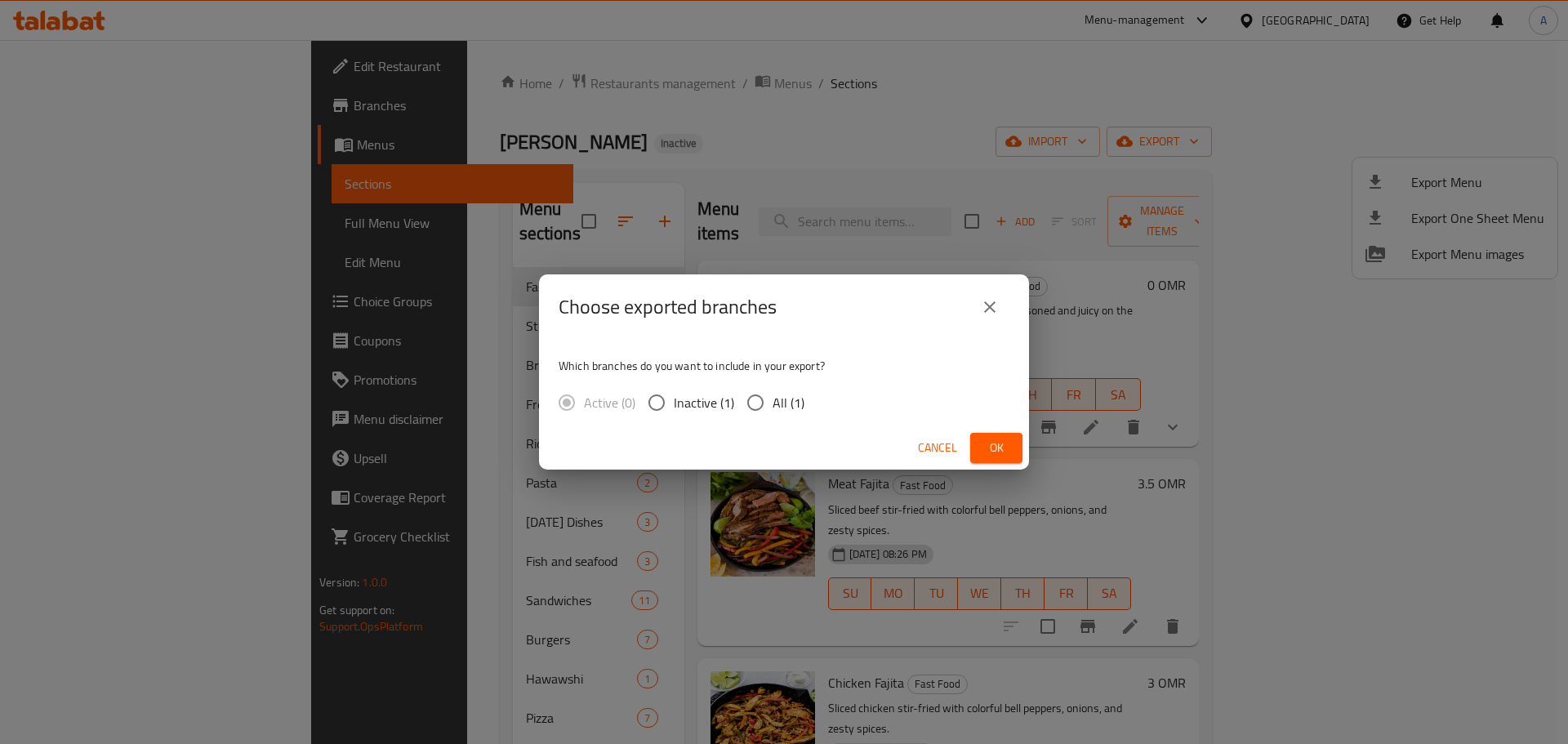
click at [992, 309] on icon "close" at bounding box center [990, 308] width 12 height 12
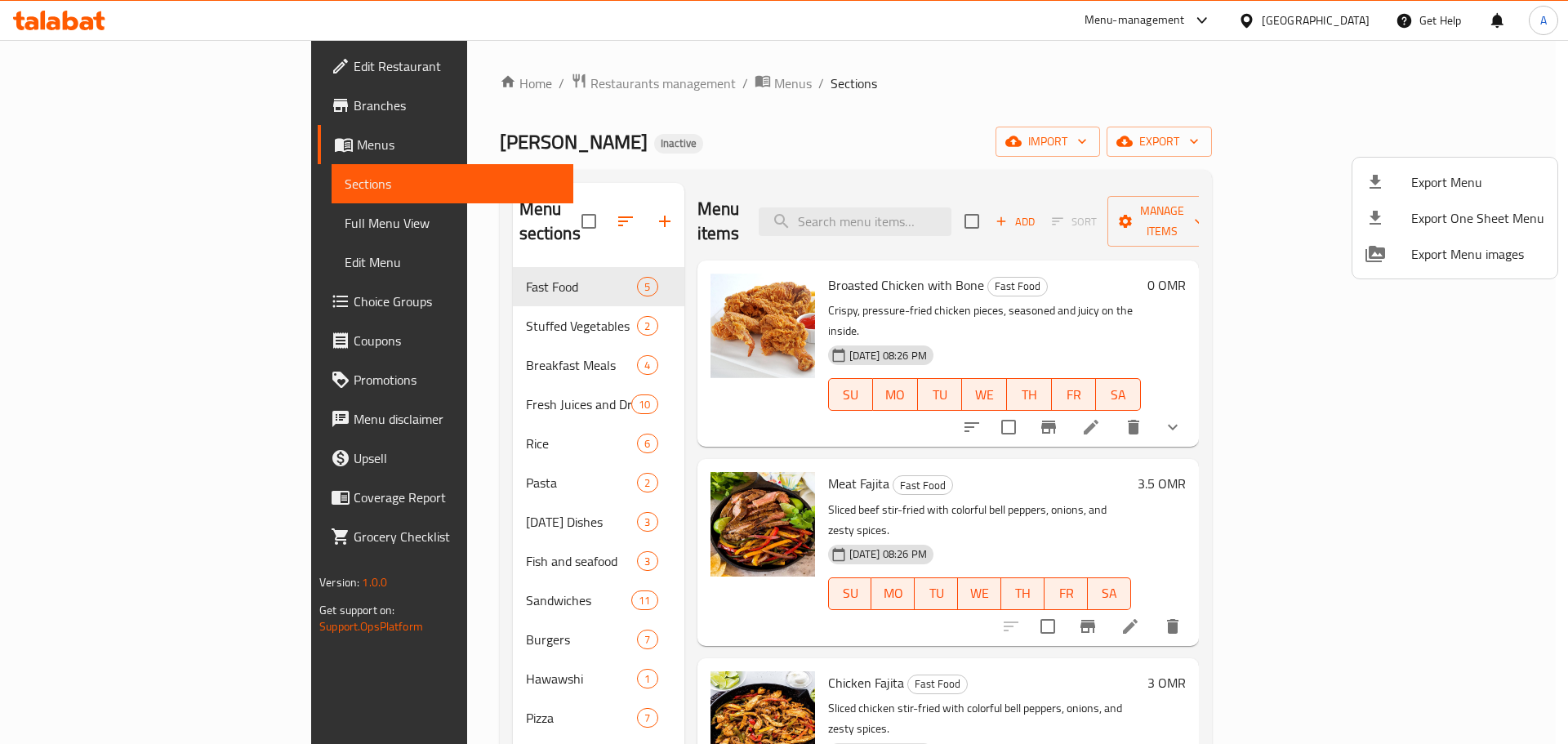
click at [999, 72] on div at bounding box center [784, 372] width 1568 height 744
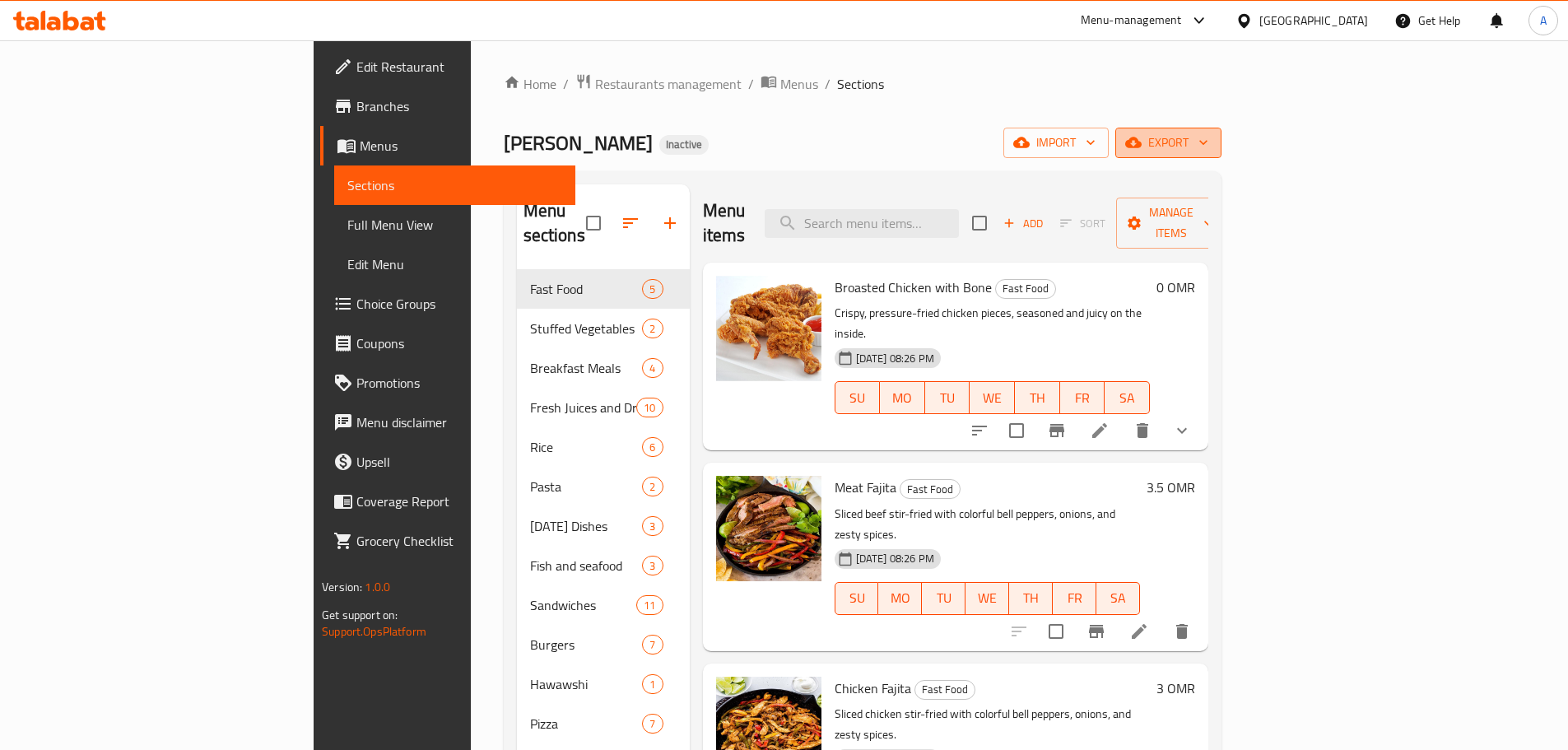
click at [1209, 149] on span "export" at bounding box center [1169, 143] width 80 height 20
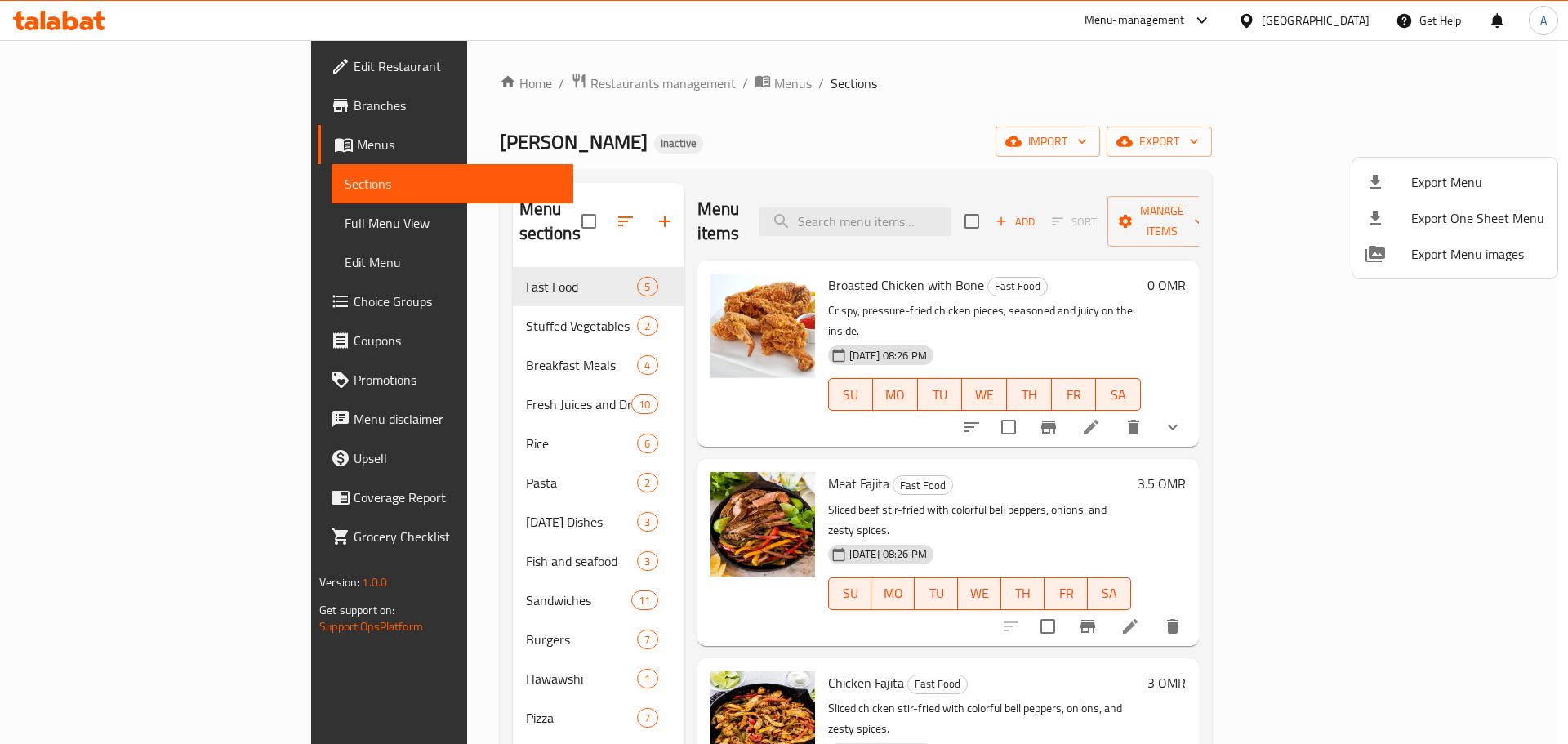
click at [1418, 192] on span "Export Menu" at bounding box center [1478, 182] width 133 height 19
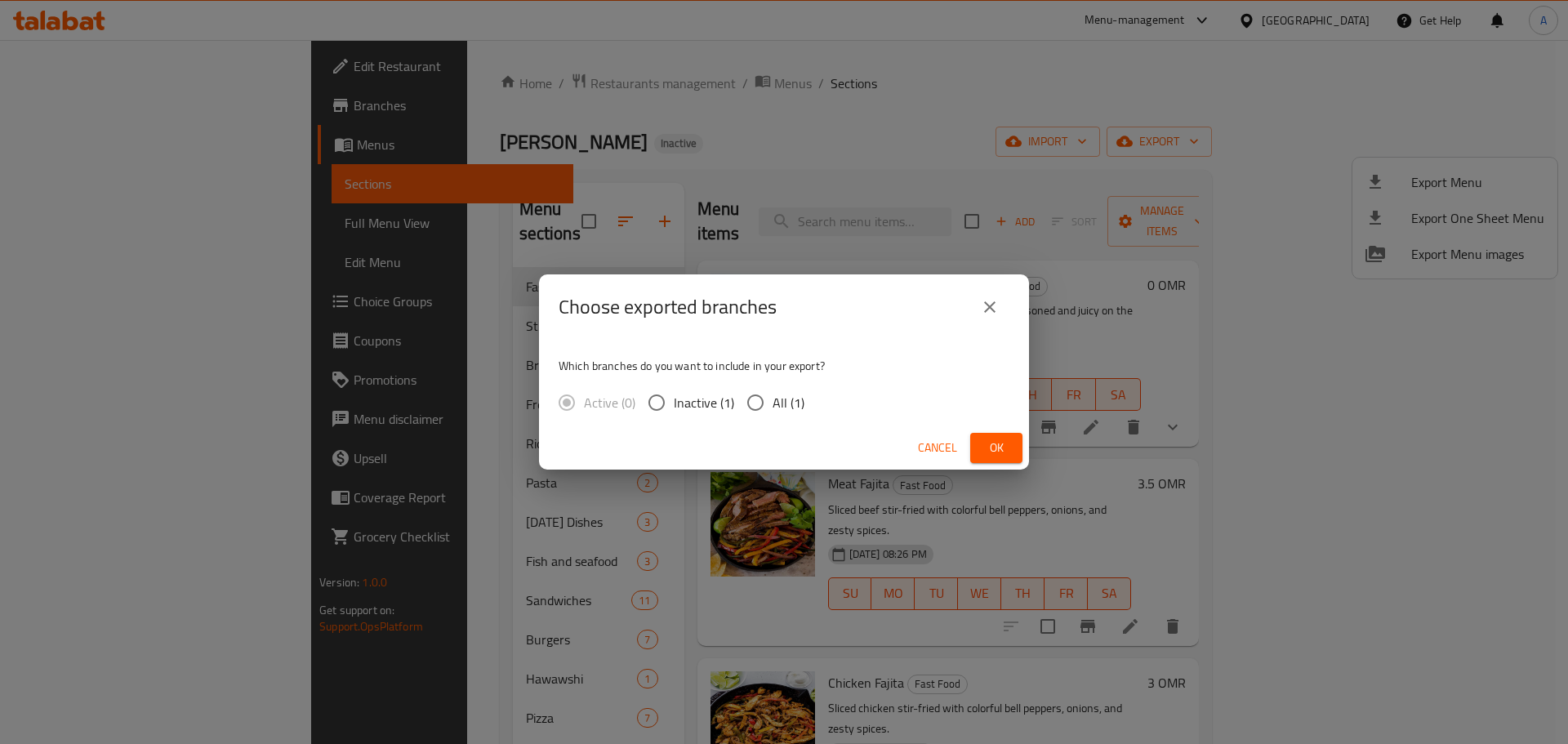
click at [774, 398] on span "All (1)" at bounding box center [789, 402] width 32 height 19
click at [773, 398] on input "All (1)" at bounding box center [755, 402] width 35 height 35
radio input "true"
click at [1004, 446] on span "Ok" at bounding box center [996, 447] width 26 height 20
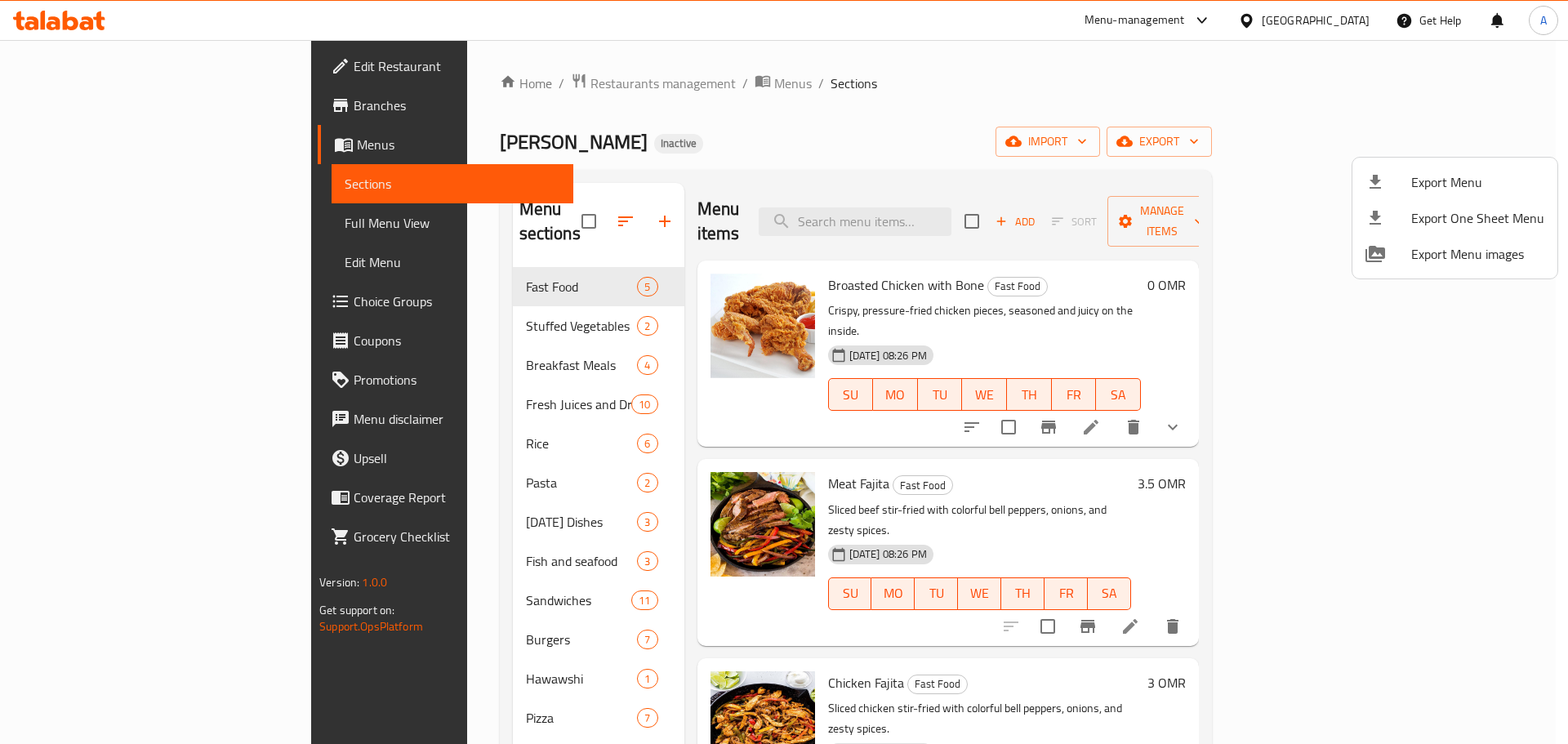
click at [993, 97] on div at bounding box center [784, 372] width 1568 height 744
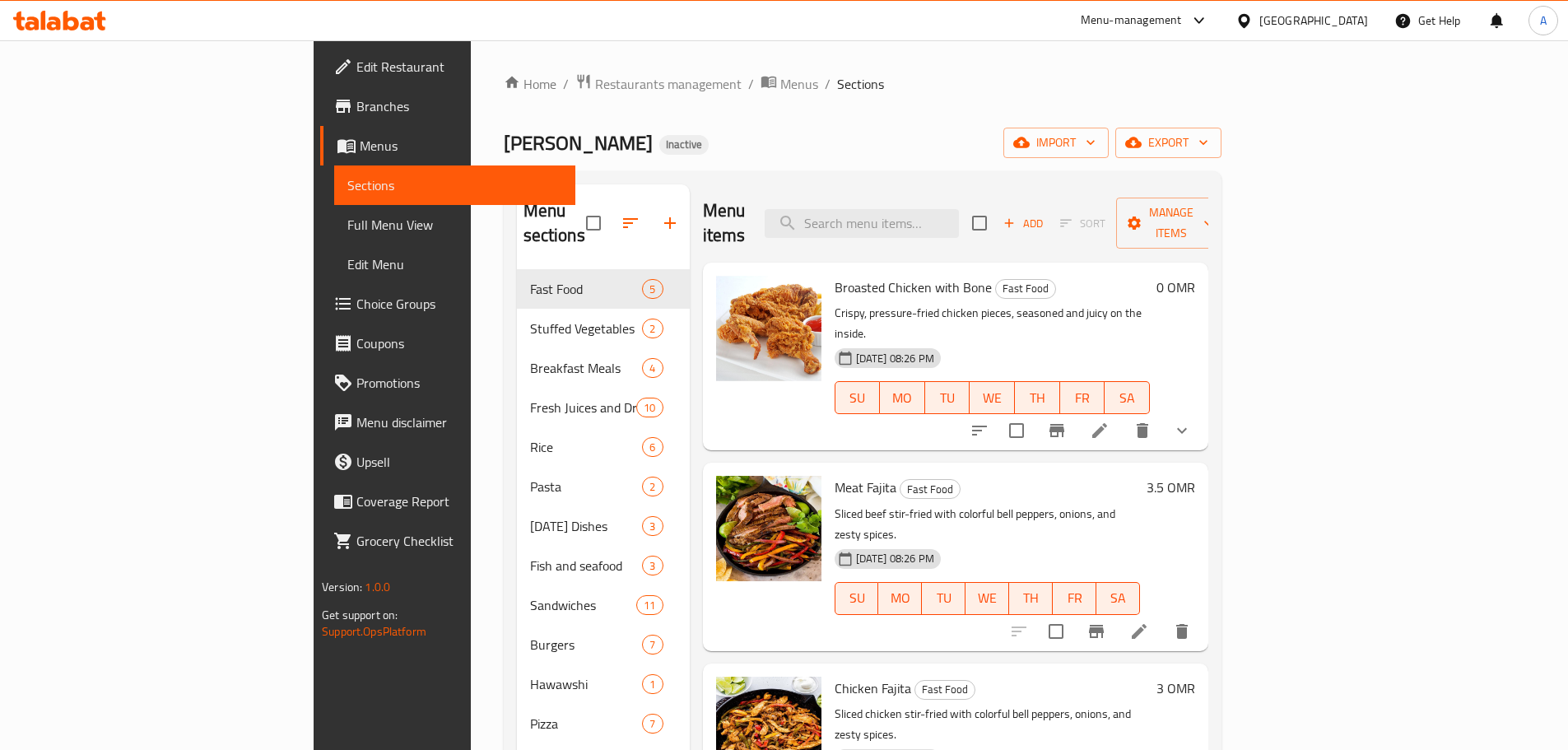
click at [504, 147] on span "Ishraqa Al Buraimi" at bounding box center [578, 143] width 149 height 37
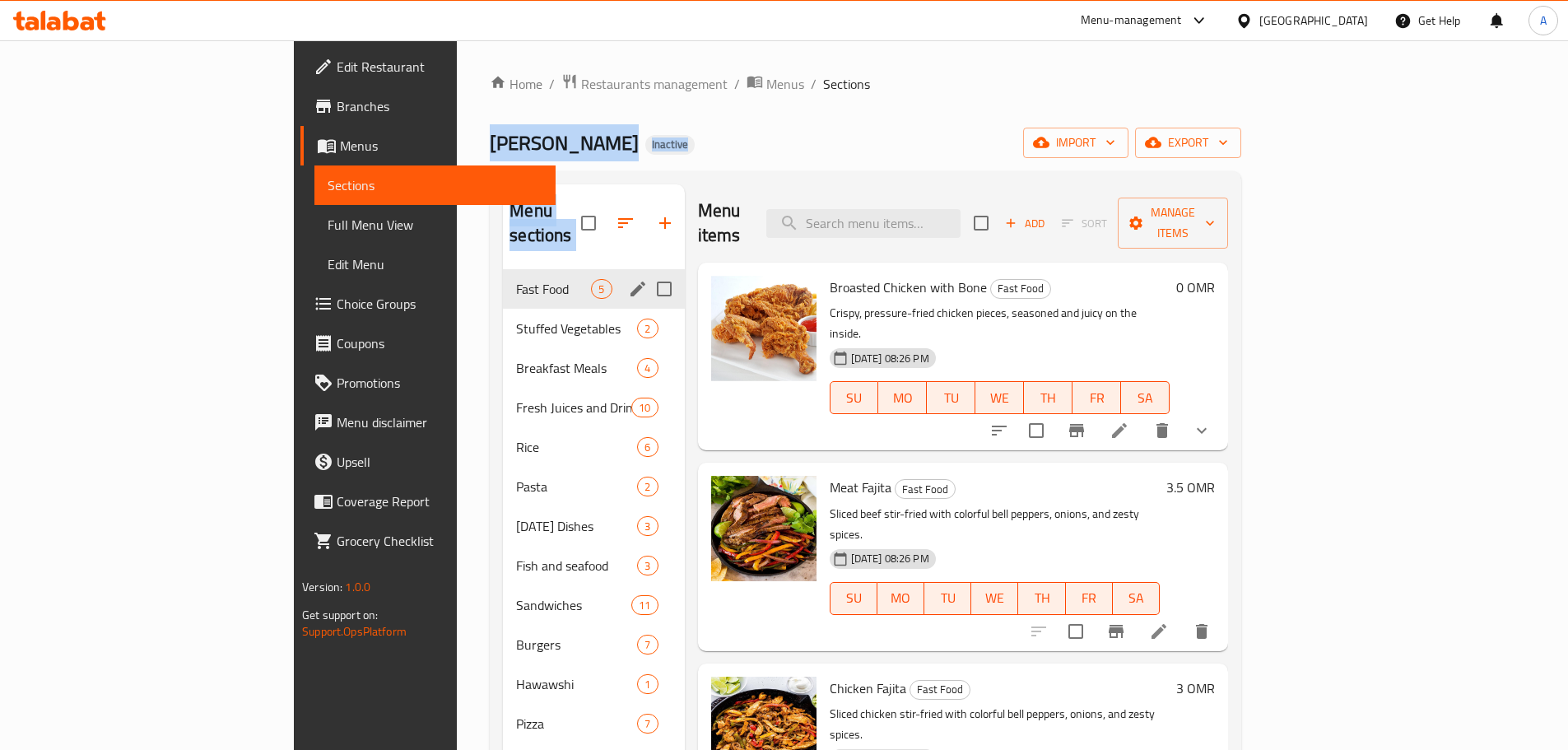
drag, startPoint x: 362, startPoint y: 147, endPoint x: 540, endPoint y: 302, distance: 236.0
click at [508, 296] on div "Home / Restaurants management / Menus / Sections Ishraqa Al Buraimi Inactive im…" at bounding box center [866, 510] width 752 height 874
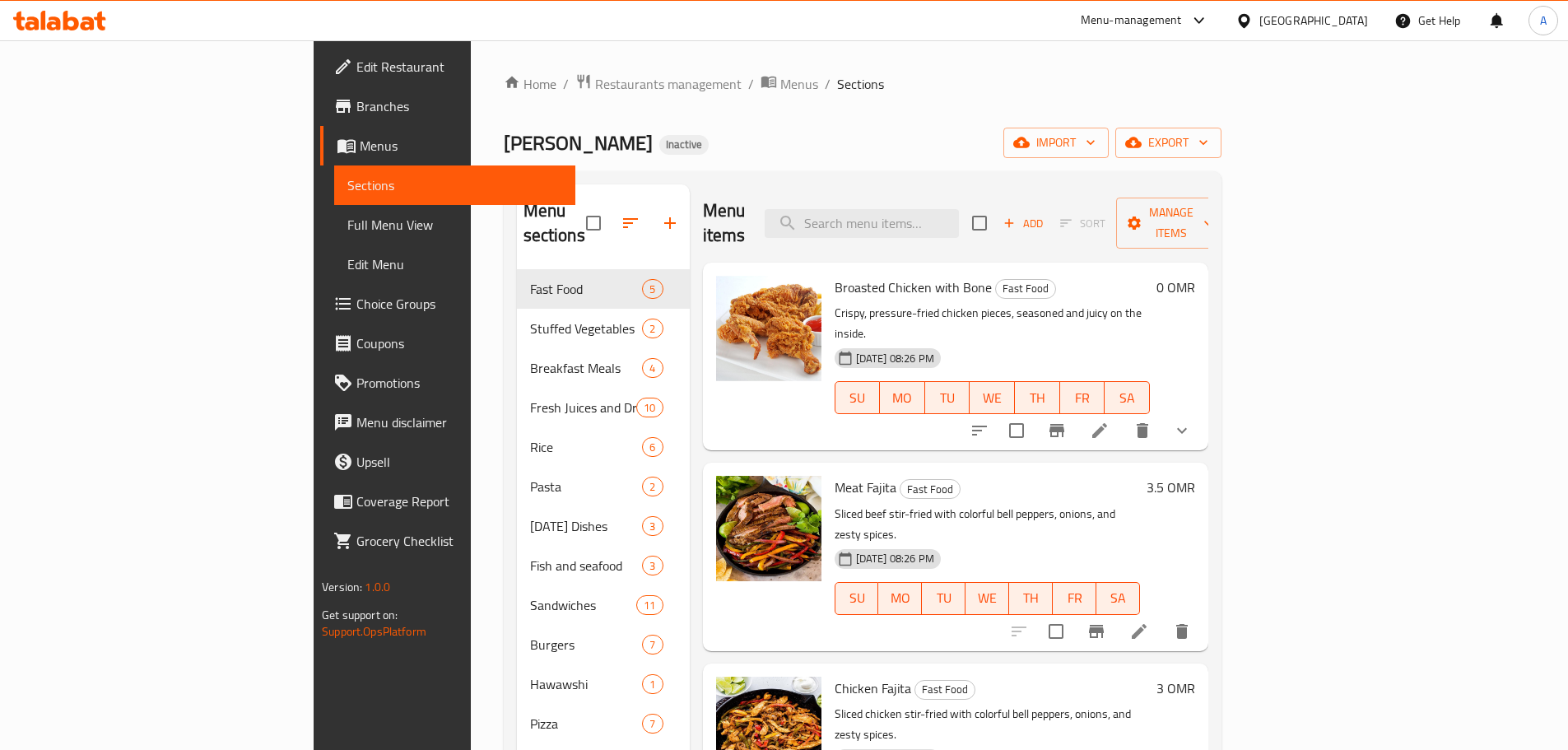
click at [1033, 57] on div "Home / Restaurants management / Menus / Sections Ishraqa Al Buraimi Inactive im…" at bounding box center [862, 510] width 784 height 940
click at [504, 148] on span "Ishraqa Al Buraimi" at bounding box center [578, 143] width 149 height 37
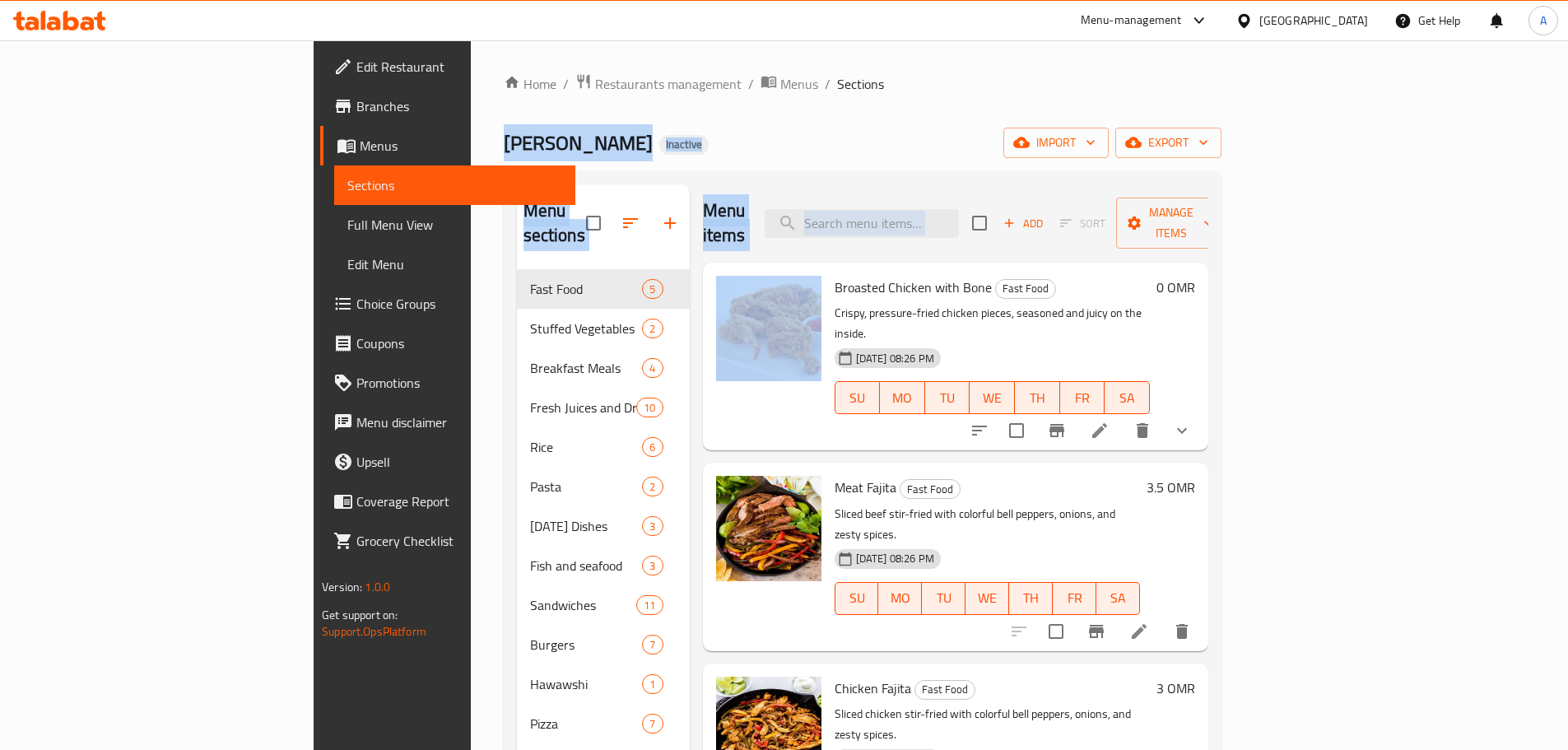
drag, startPoint x: 348, startPoint y: 148, endPoint x: 756, endPoint y: 274, distance: 427.0
click at [751, 274] on div "Home / Restaurants management / Menus / Sections Ishraqa Al Buraimi Inactive im…" at bounding box center [862, 510] width 718 height 874
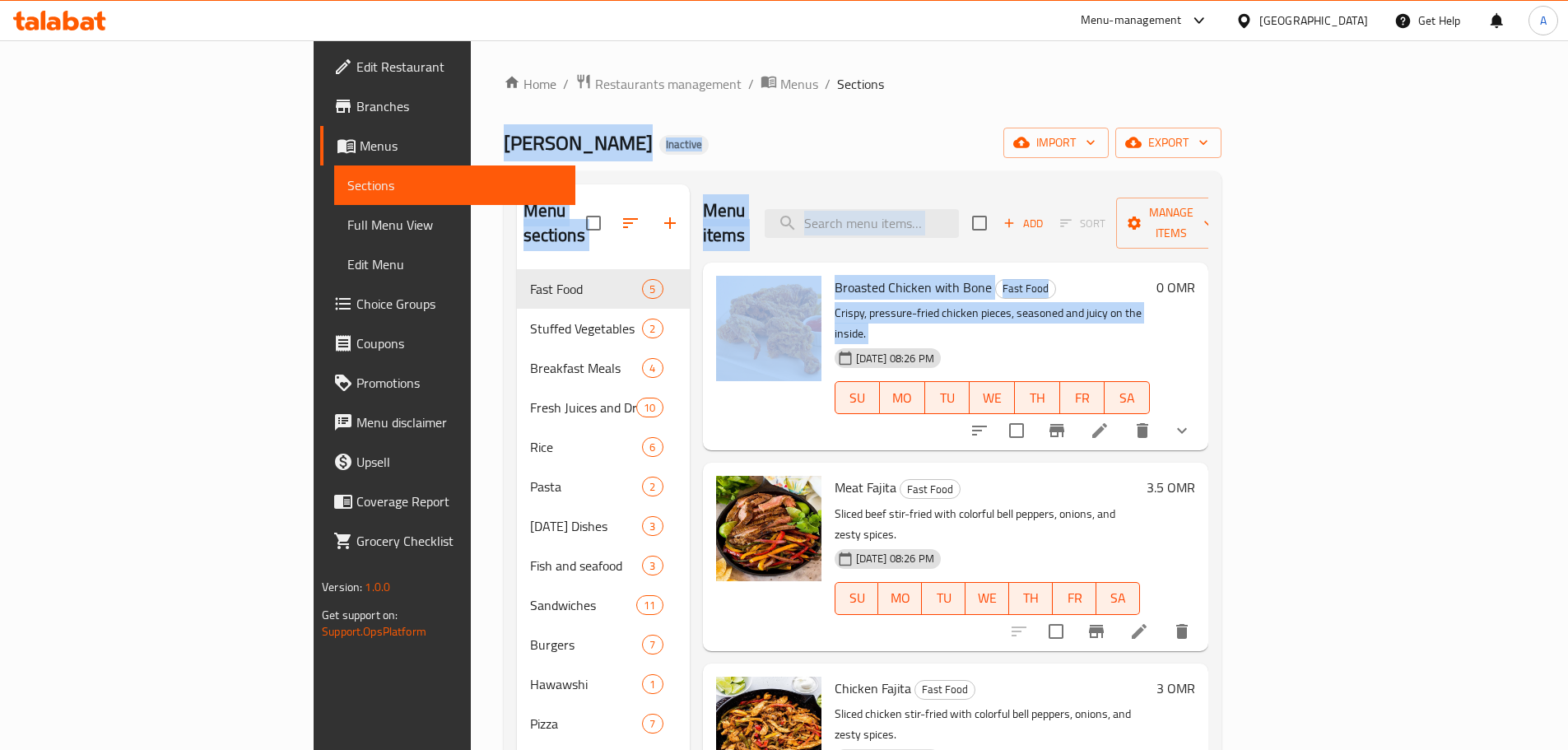
click at [926, 141] on div "Ishraqa Al Buraimi Inactive import export" at bounding box center [862, 143] width 718 height 31
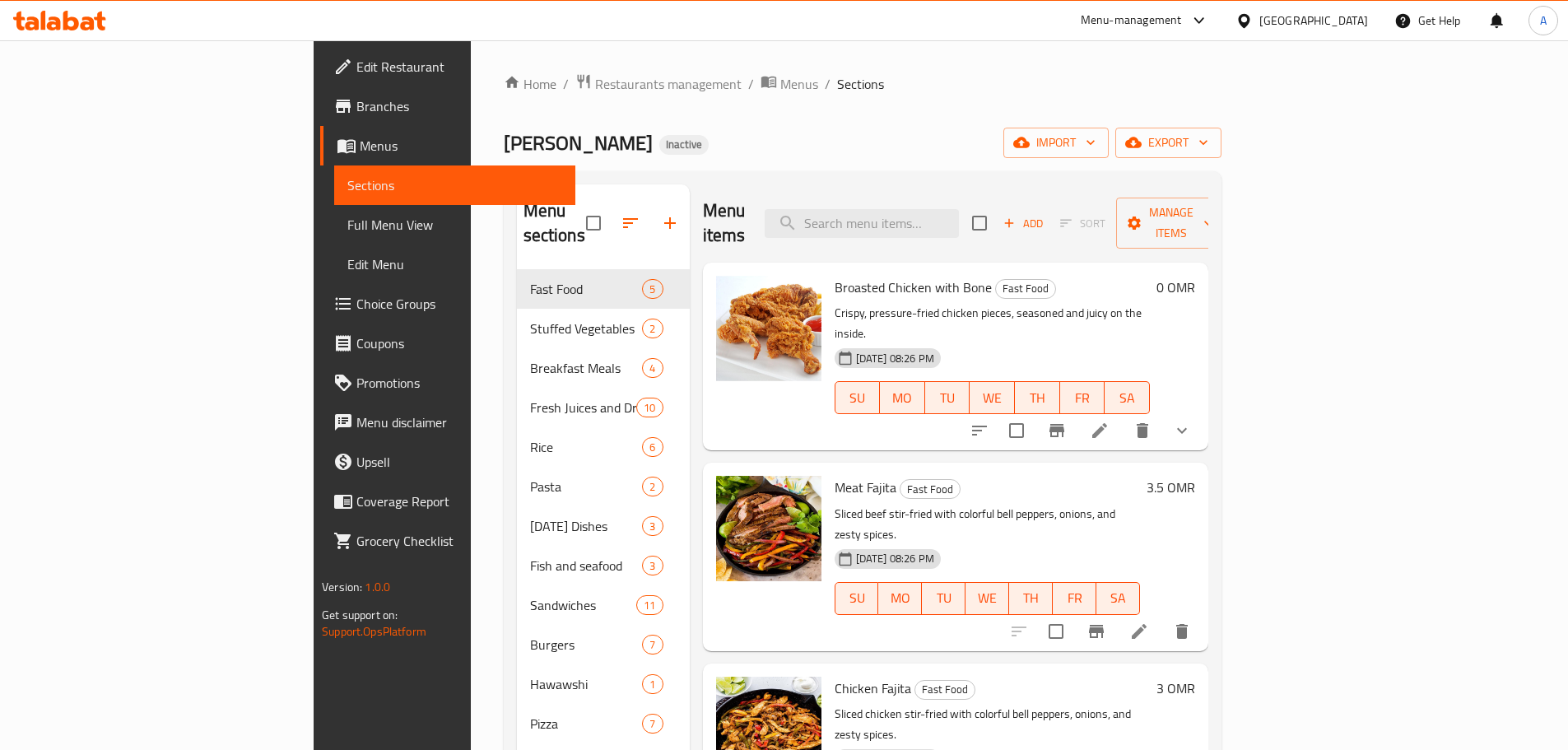
click at [504, 166] on div "Home / Restaurants management / Menus / Sections Ishraqa Al Buraimi Inactive im…" at bounding box center [862, 510] width 718 height 874
click at [504, 149] on span "Ishraqa Al Buraimi" at bounding box center [578, 143] width 149 height 37
drag, startPoint x: 341, startPoint y: 149, endPoint x: 578, endPoint y: 183, distance: 239.4
click at [561, 184] on div "Home / Restaurants management / Menus / Sections Ishraqa Al Buraimi Inactive im…" at bounding box center [862, 510] width 718 height 874
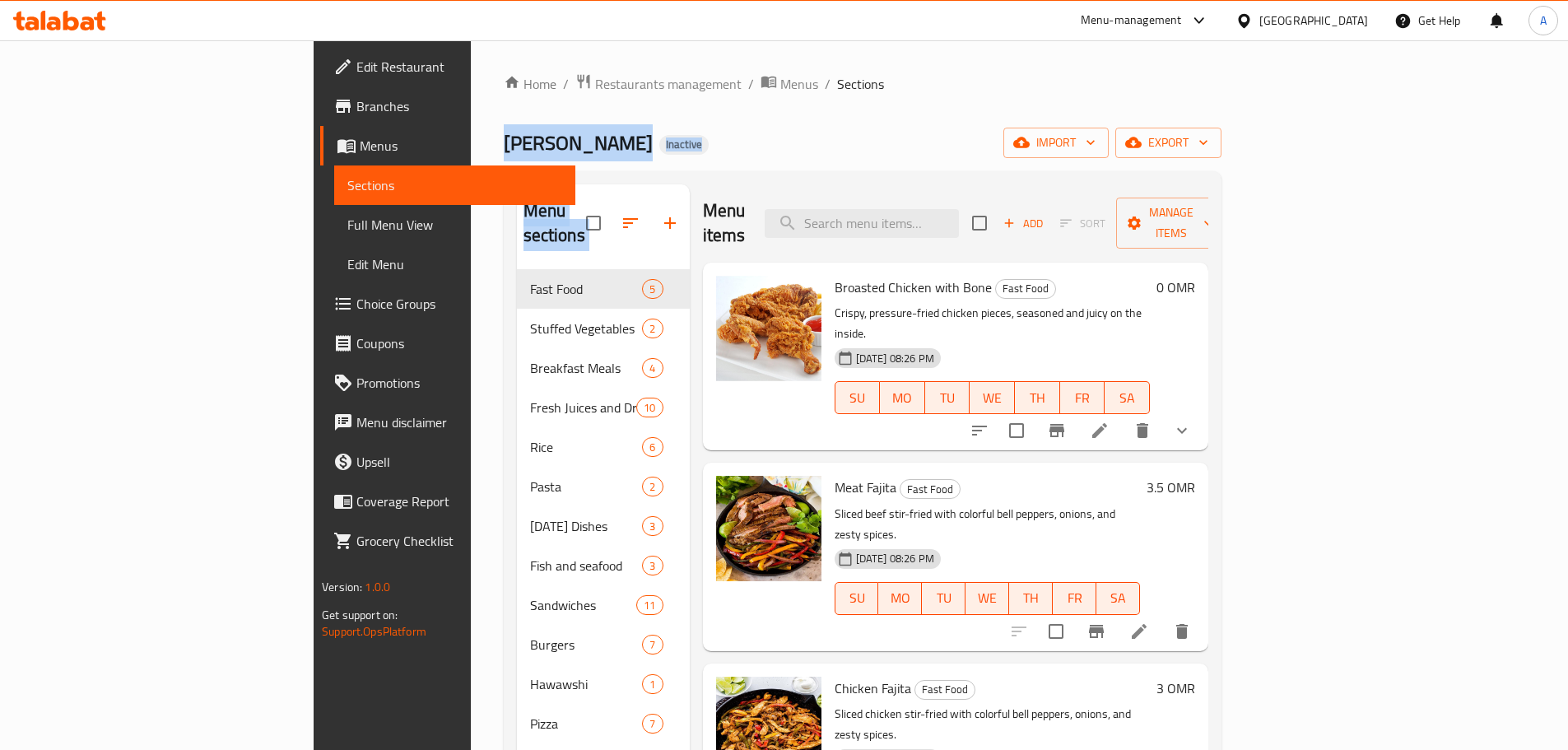
click at [674, 138] on div "Ishraqa Al Buraimi Inactive import export" at bounding box center [862, 143] width 718 height 31
click at [1355, 18] on div "Oman" at bounding box center [1314, 20] width 109 height 18
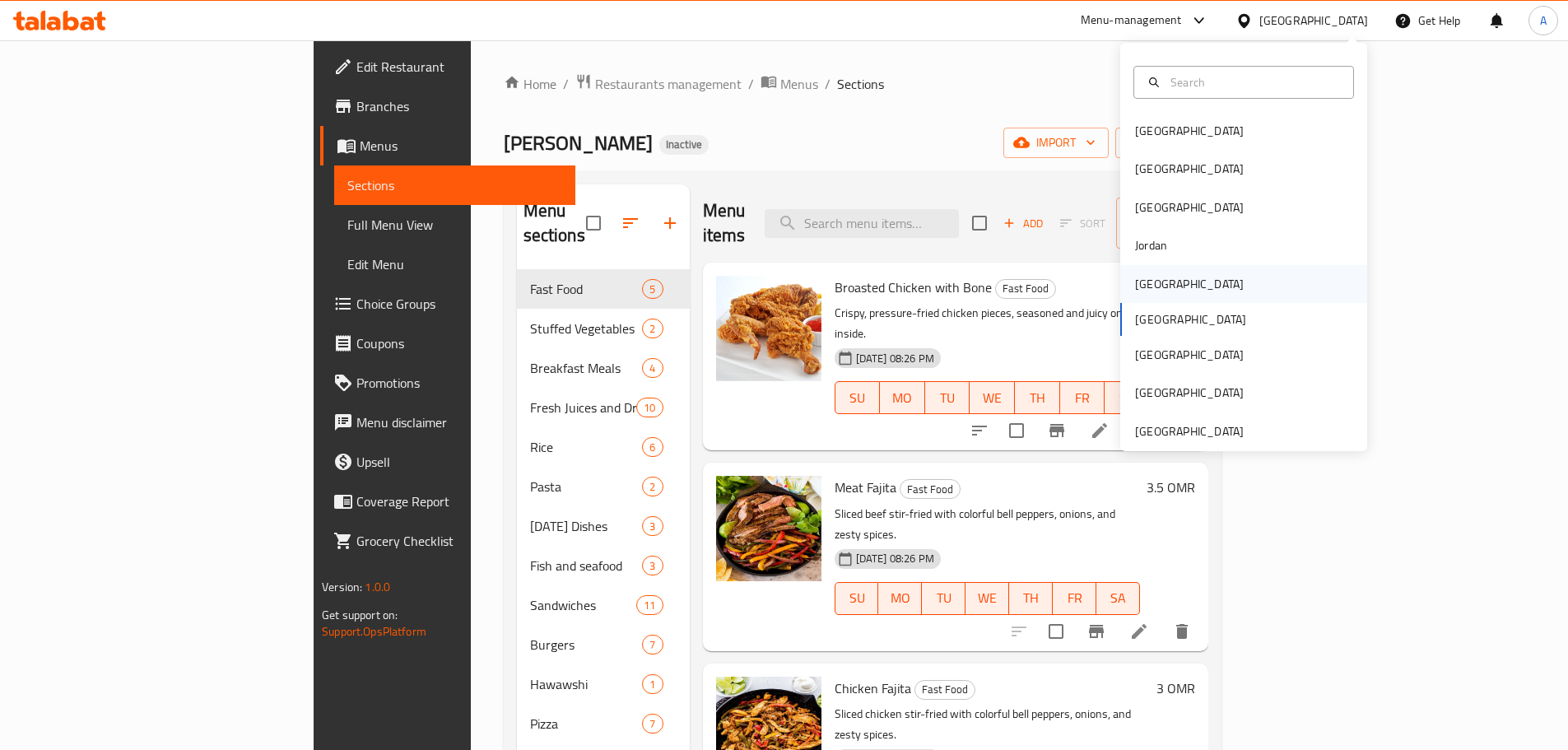
click at [1138, 296] on div "[GEOGRAPHIC_DATA]" at bounding box center [1189, 284] width 135 height 38
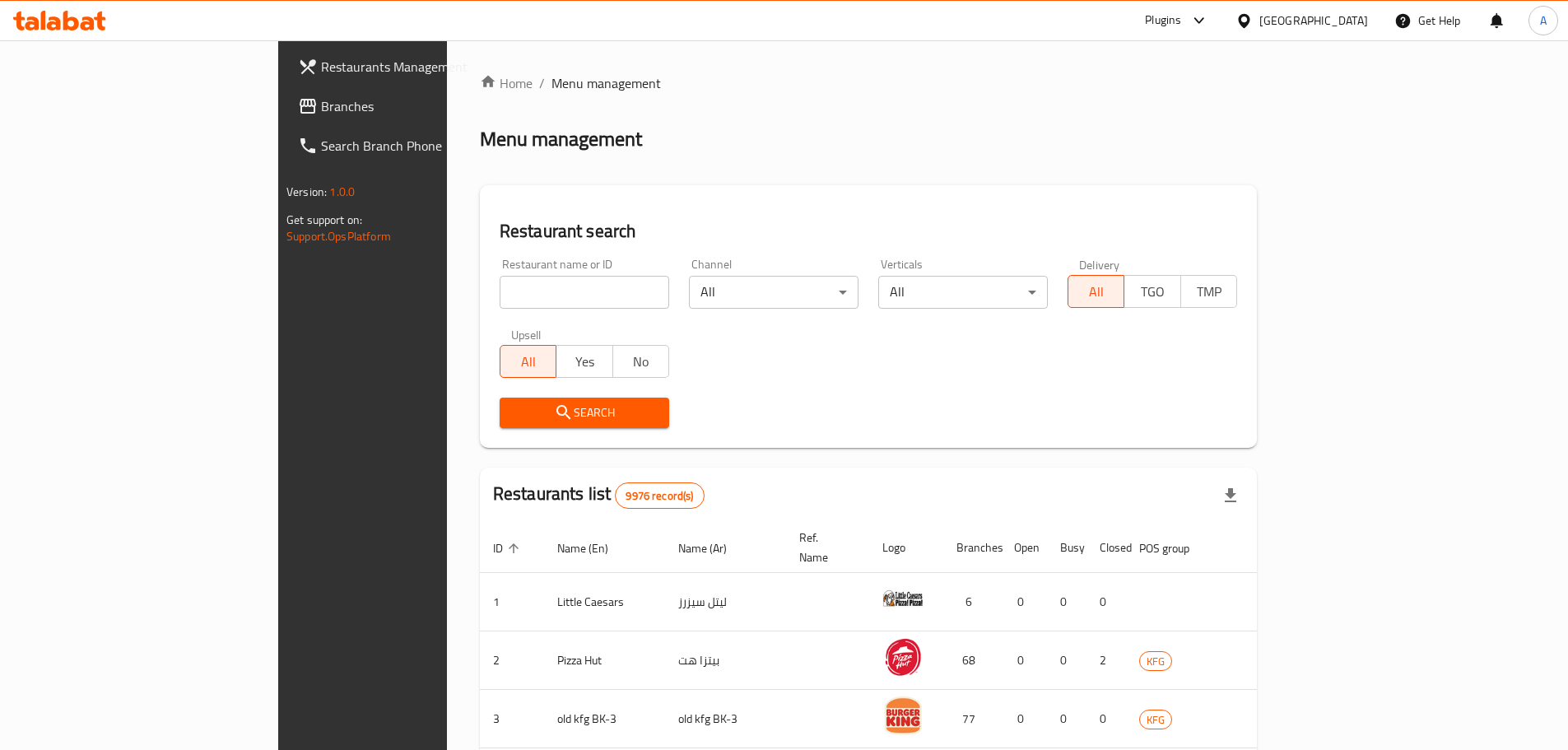
click at [300, 110] on icon at bounding box center [307, 105] width 16 height 14
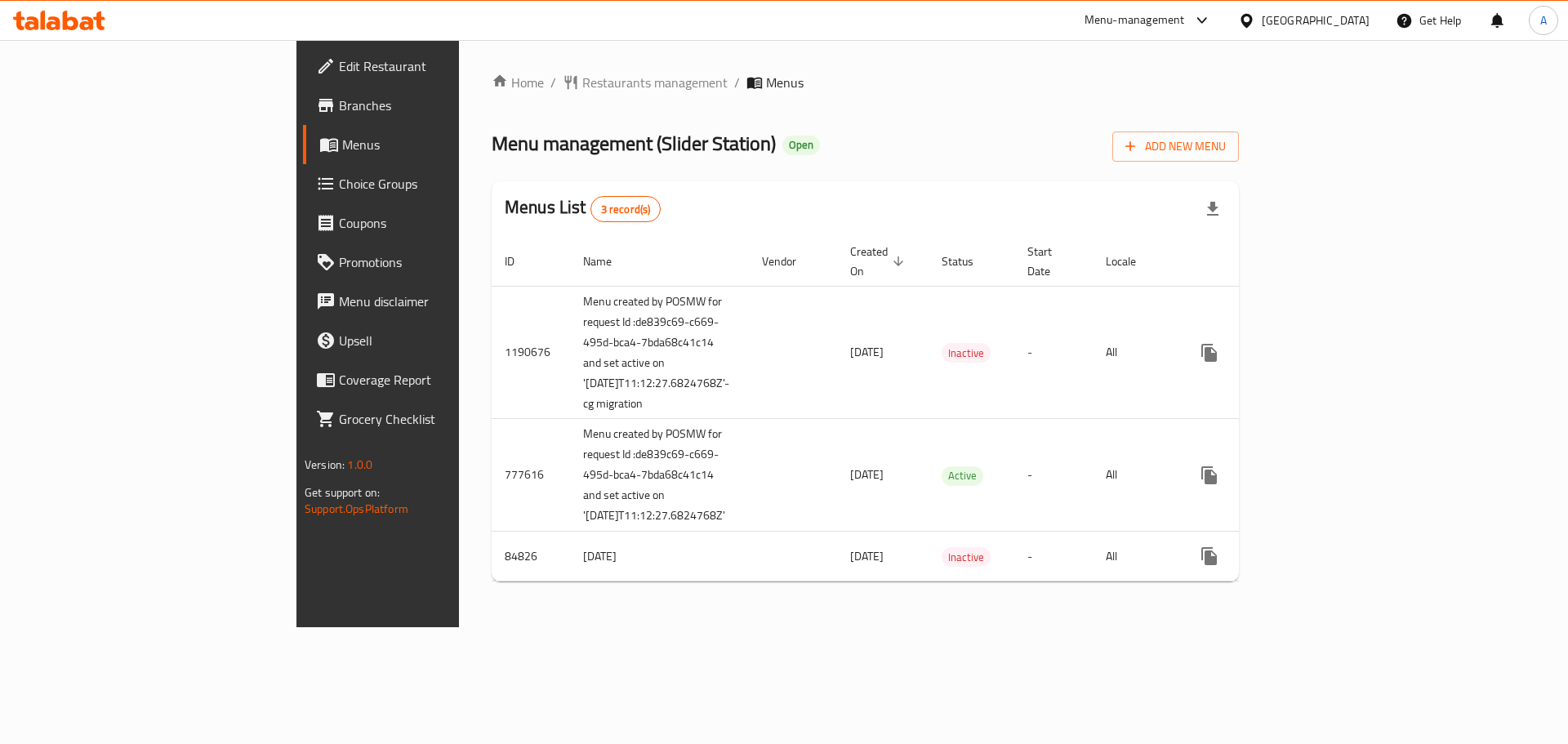
click at [339, 95] on span "Branches" at bounding box center [442, 104] width 206 height 19
